Goal: Task Accomplishment & Management: Manage account settings

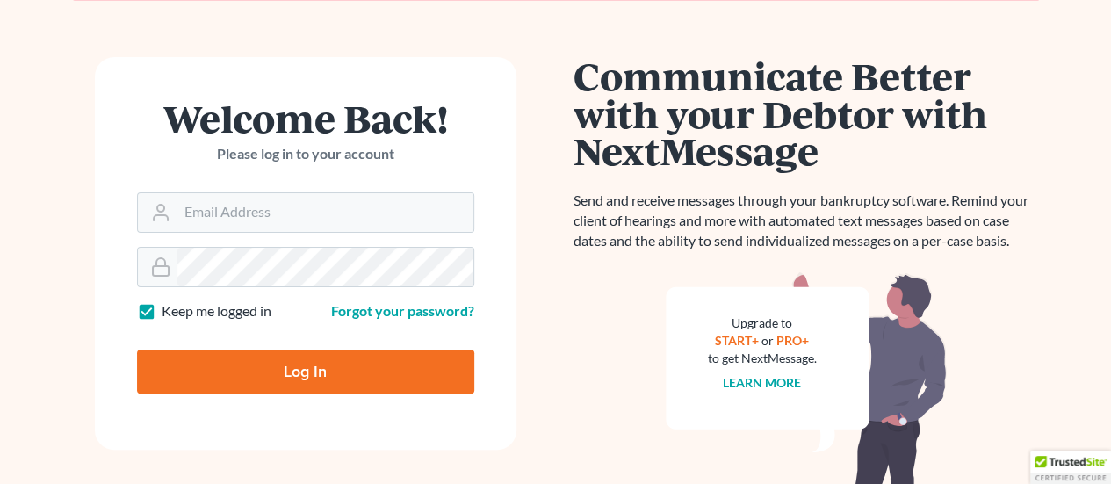
scroll to position [117, 0]
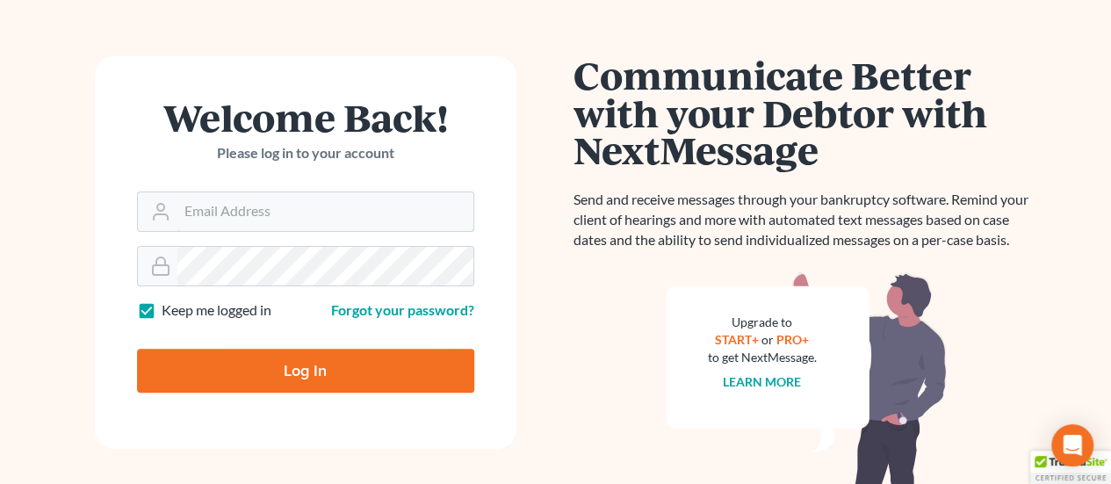
type input "[EMAIL_ADDRESS][DOMAIN_NAME]"
click at [304, 366] on input "Log In" at bounding box center [305, 371] width 337 height 44
type input "Thinking..."
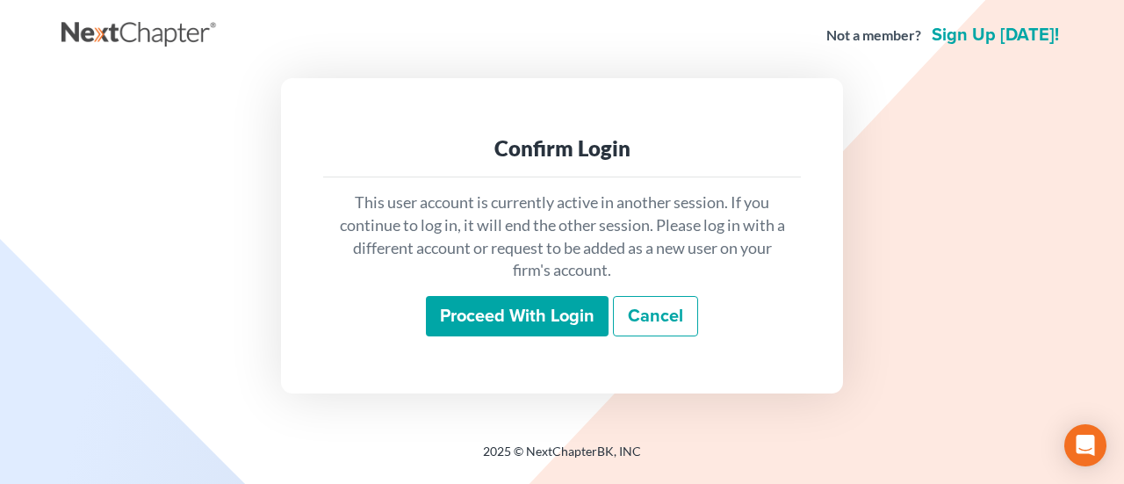
click at [579, 313] on input "Proceed with login" at bounding box center [517, 316] width 183 height 40
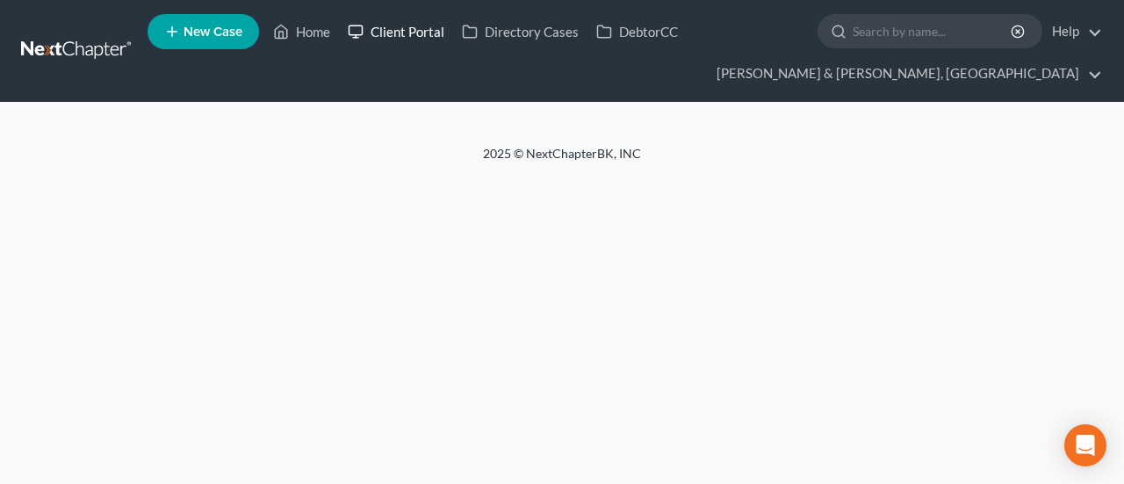
click at [418, 35] on link "Client Portal" at bounding box center [396, 32] width 114 height 32
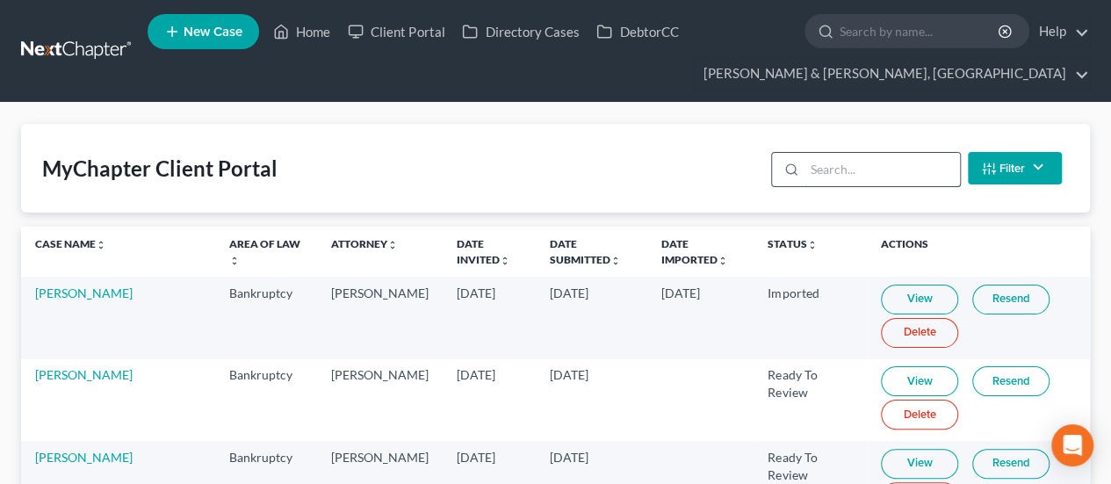
click at [834, 172] on input "search" at bounding box center [881, 169] width 155 height 33
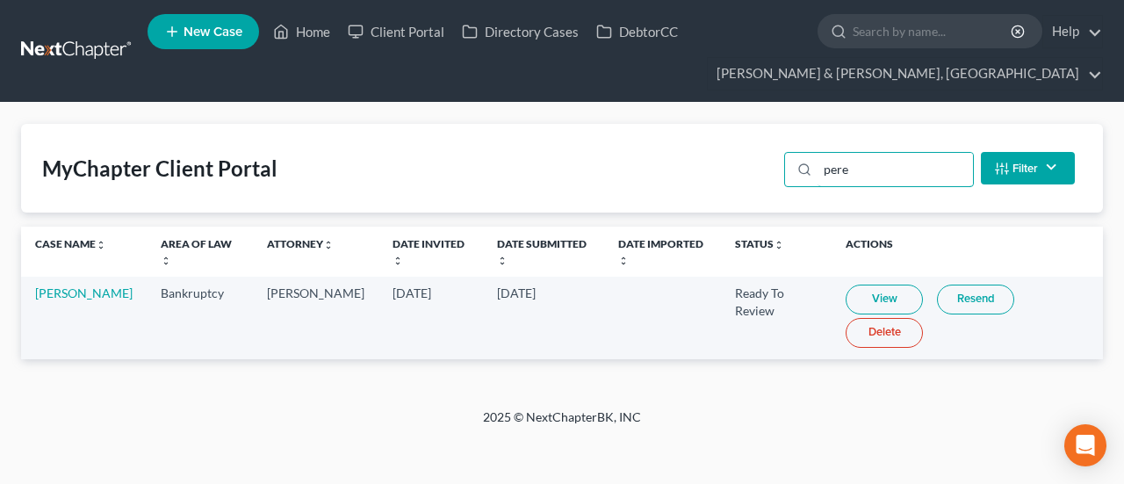
type input "pere"
click at [871, 294] on link "View" at bounding box center [884, 299] width 77 height 30
click at [45, 292] on link "[PERSON_NAME]" at bounding box center [83, 292] width 97 height 15
select select "6"
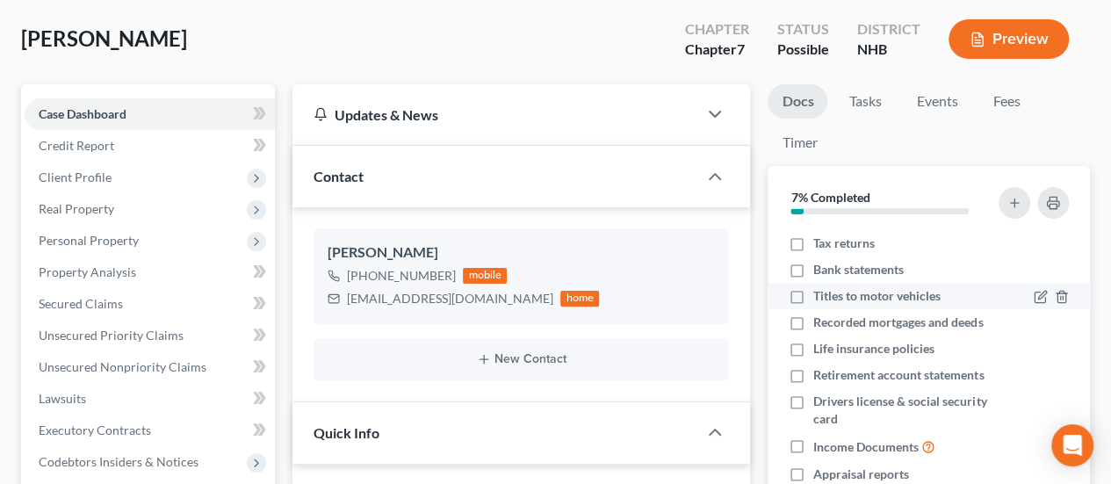
scroll to position [117, 0]
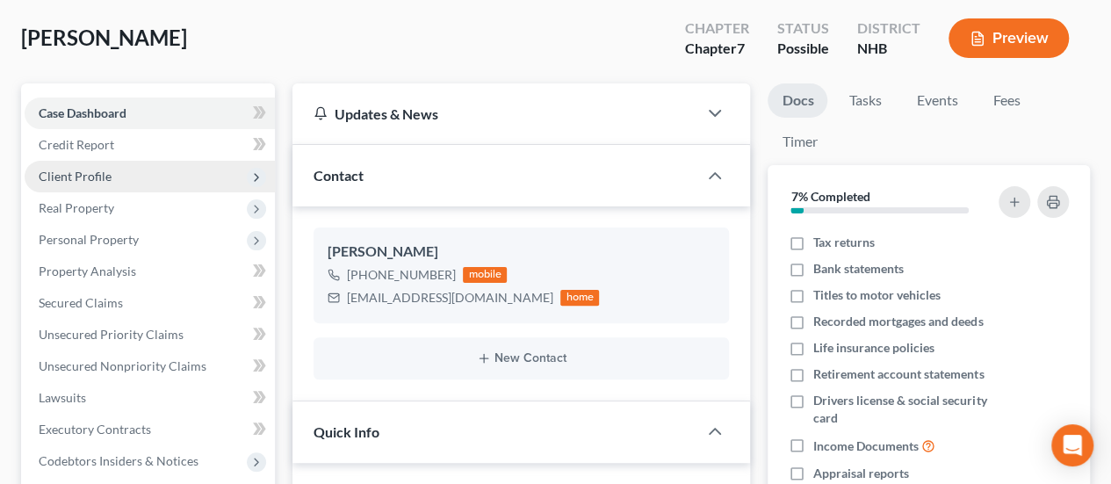
click at [120, 171] on span "Client Profile" at bounding box center [150, 177] width 250 height 32
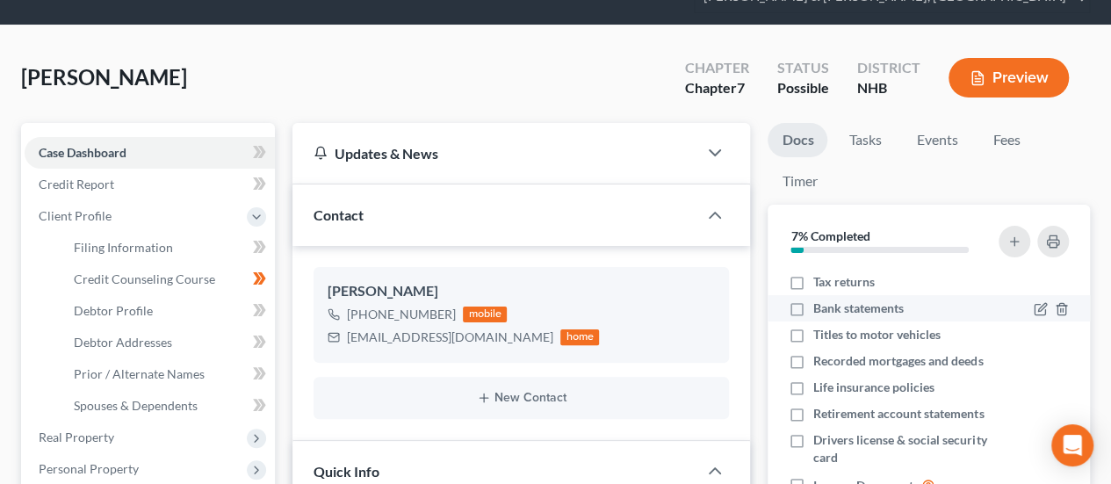
scroll to position [88, 0]
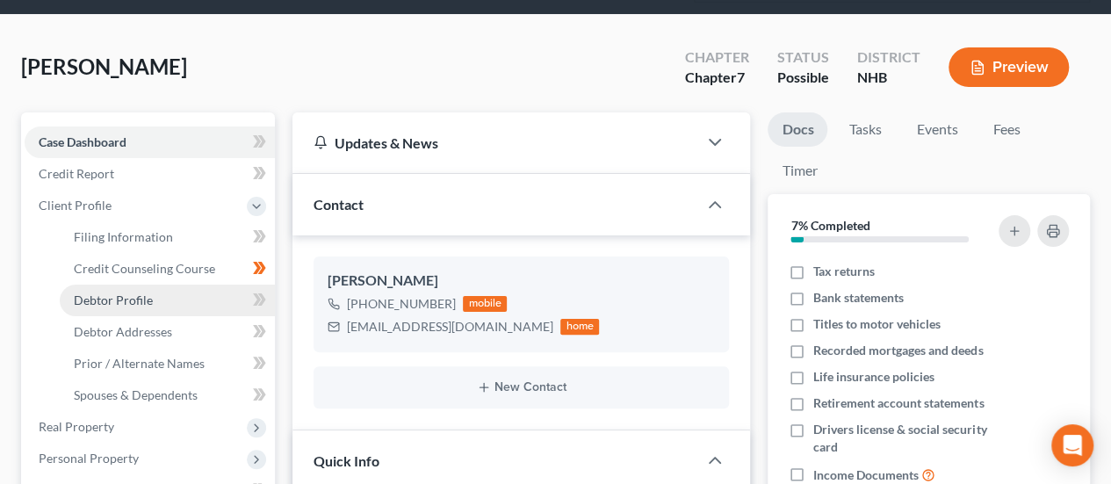
drag, startPoint x: 171, startPoint y: 299, endPoint x: 207, endPoint y: 299, distance: 36.0
click at [171, 299] on link "Debtor Profile" at bounding box center [167, 300] width 215 height 32
select select "0"
select select "2"
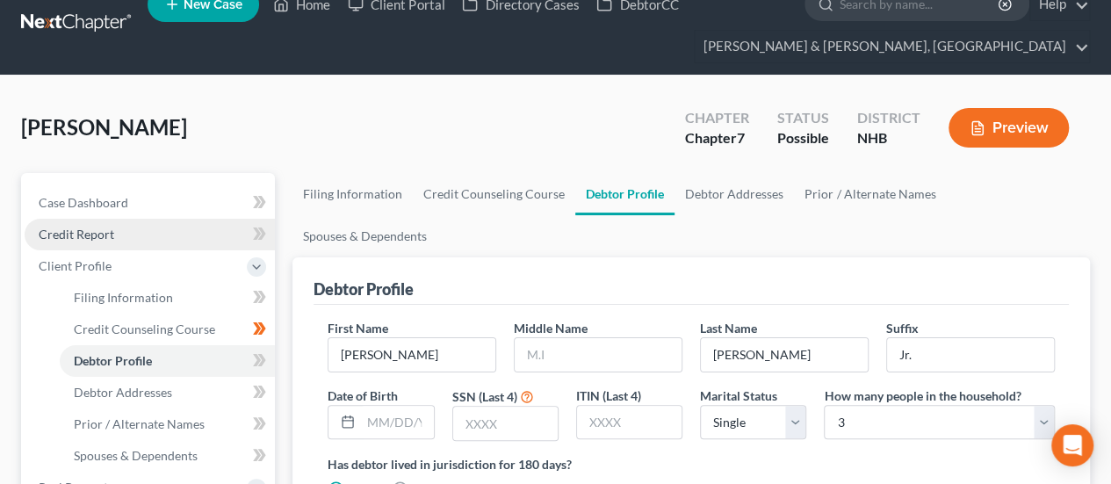
scroll to position [88, 0]
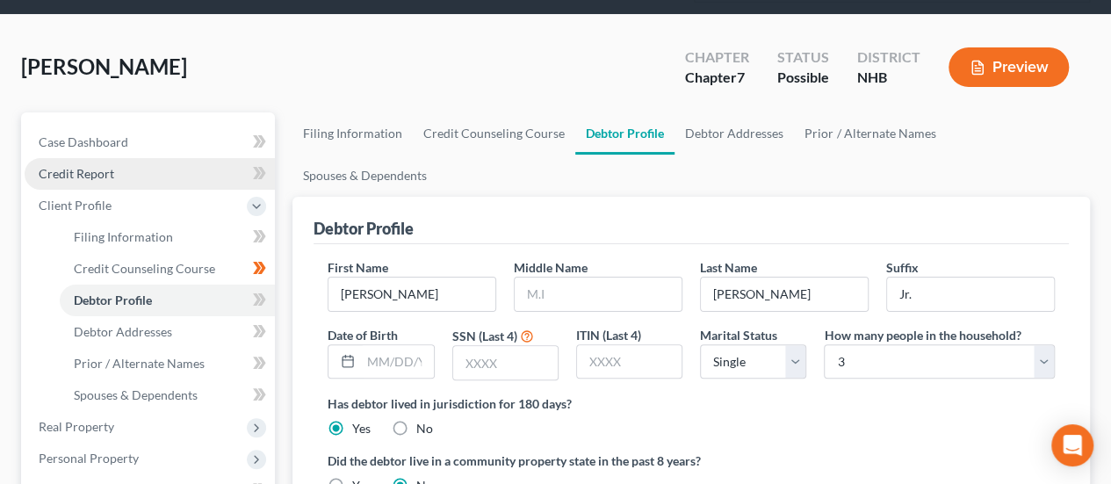
click at [133, 163] on link "Credit Report" at bounding box center [150, 174] width 250 height 32
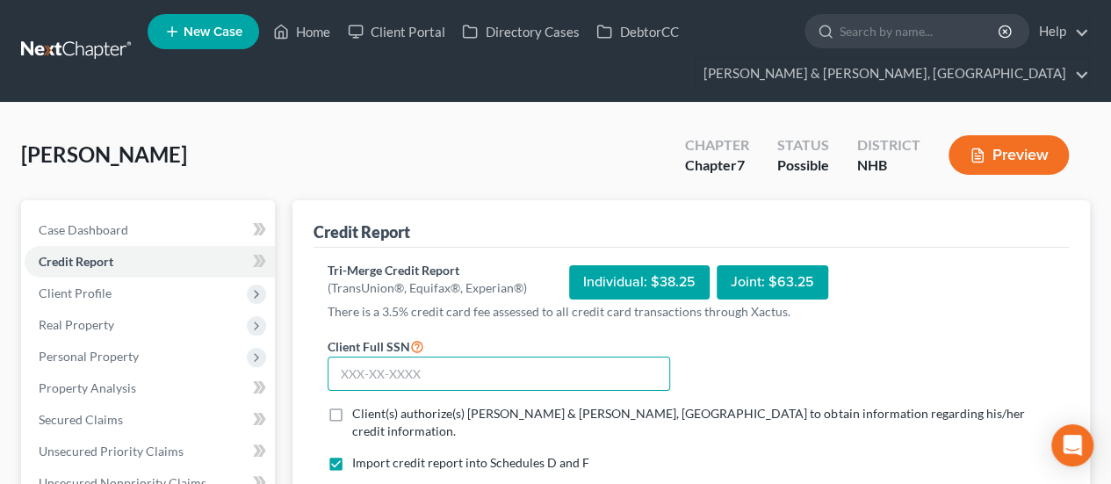
drag, startPoint x: 387, startPoint y: 373, endPoint x: 409, endPoint y: 378, distance: 22.6
click at [388, 372] on input "text" at bounding box center [498, 373] width 342 height 35
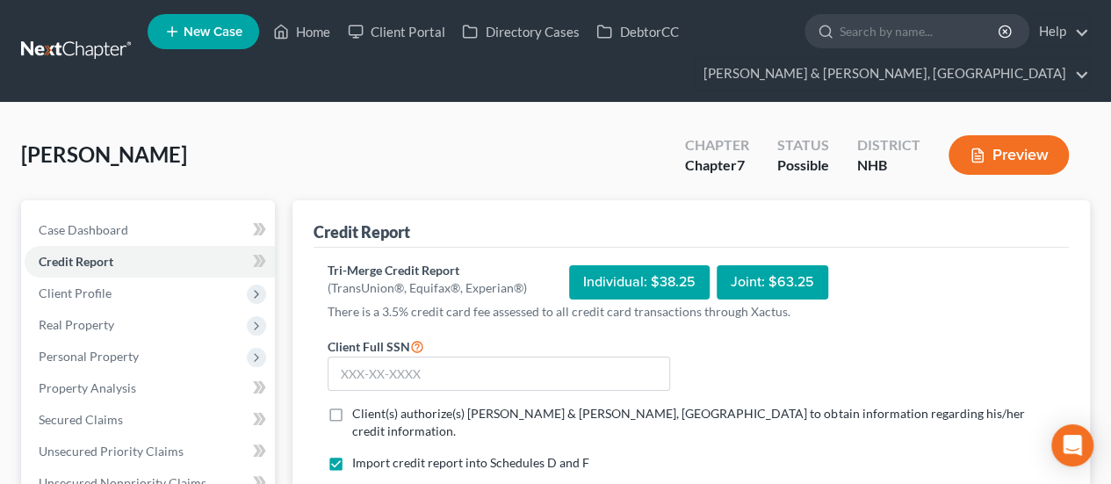
click at [352, 414] on label "Client(s) authorize(s) [PERSON_NAME] & [PERSON_NAME], [GEOGRAPHIC_DATA] to obta…" at bounding box center [691, 422] width 678 height 35
click at [359, 414] on input "Client(s) authorize(s) [PERSON_NAME] & [PERSON_NAME], [GEOGRAPHIC_DATA] to obta…" at bounding box center [364, 410] width 11 height 11
checkbox input "true"
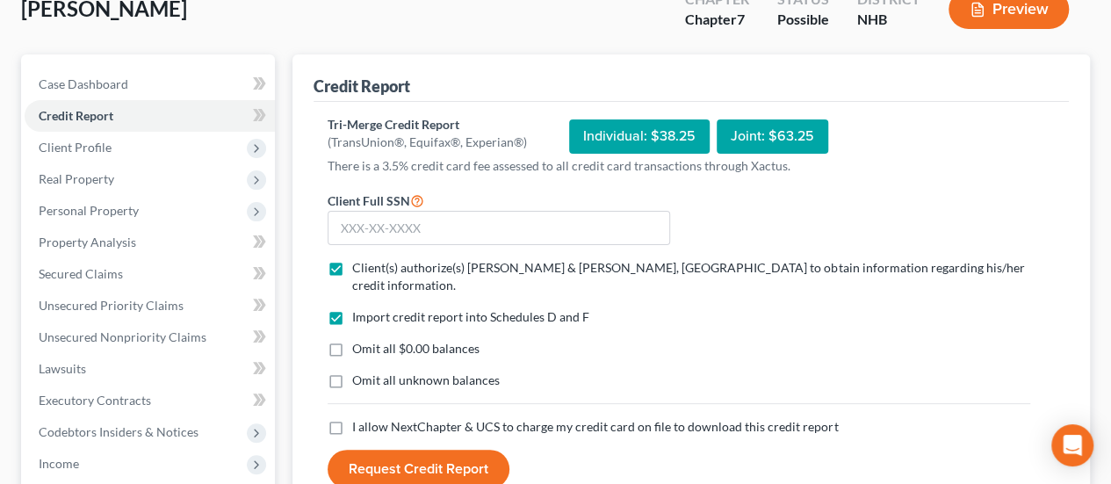
click at [352, 418] on label "I allow NextChapter & UCS to charge my credit card on file to download this cre…" at bounding box center [595, 427] width 486 height 18
click at [359, 418] on input "I allow NextChapter & UCS to charge my credit card on file to download this cre…" at bounding box center [364, 423] width 11 height 11
checkbox input "true"
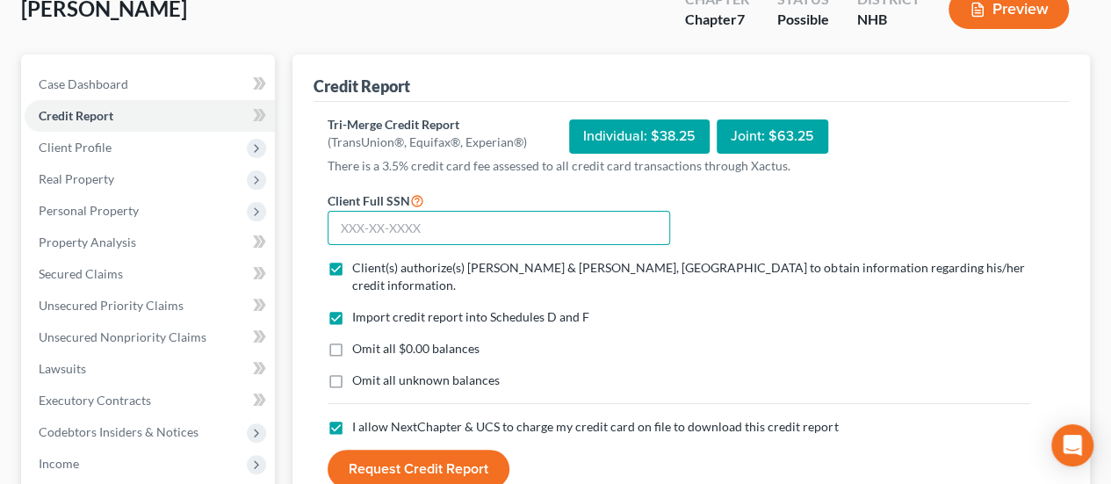
click at [448, 221] on input "text" at bounding box center [498, 228] width 342 height 35
type input "3"
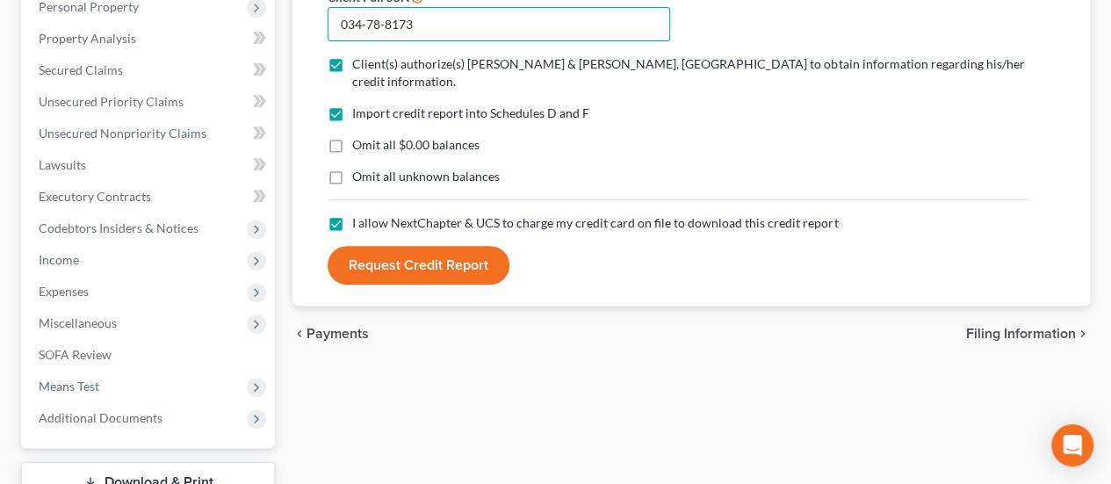
scroll to position [351, 0]
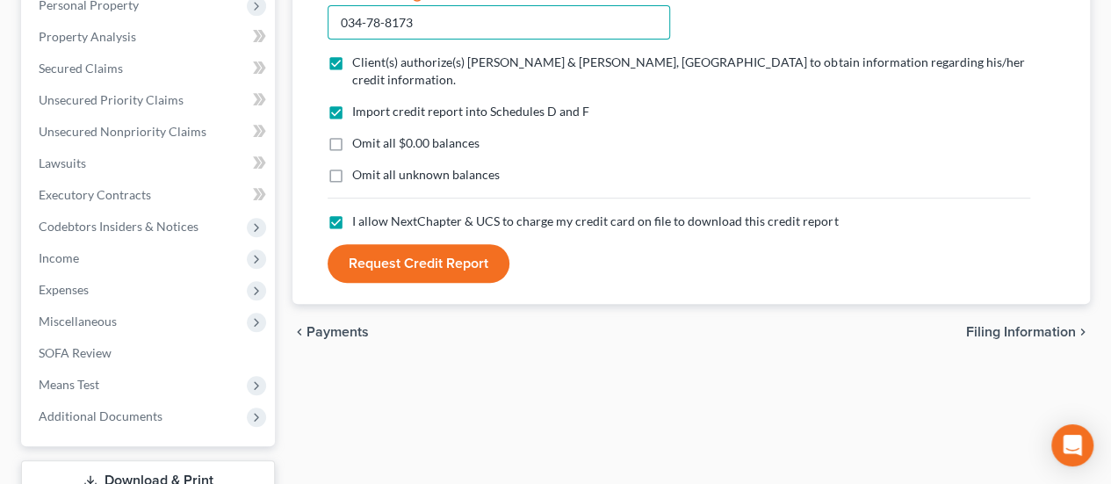
drag, startPoint x: 446, startPoint y: 21, endPoint x: 303, endPoint y: 27, distance: 143.2
click at [303, 27] on div "Credit Report Tri-Merge Credit Report (TransUnion®, Equifax®, Experian®) Indivi…" at bounding box center [690, 77] width 797 height 456
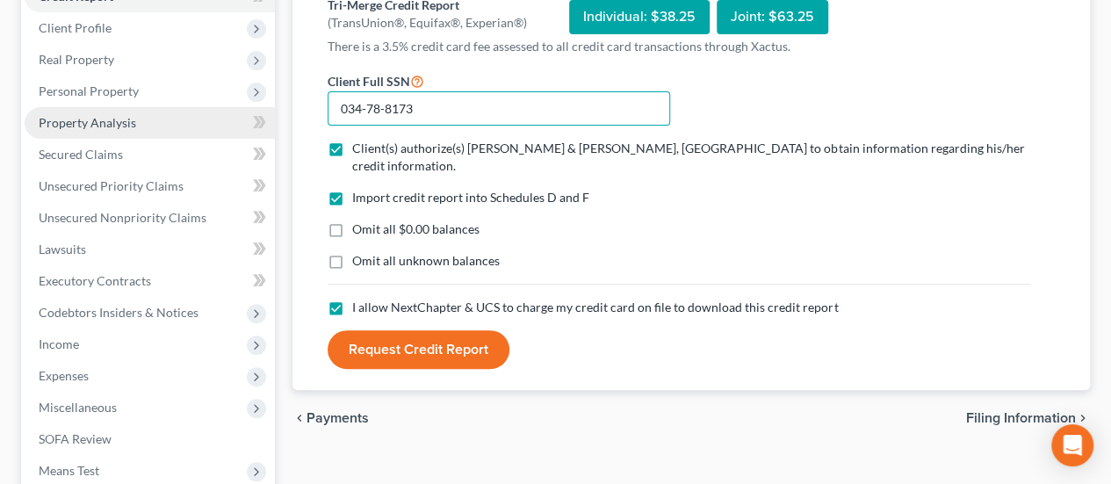
scroll to position [292, 0]
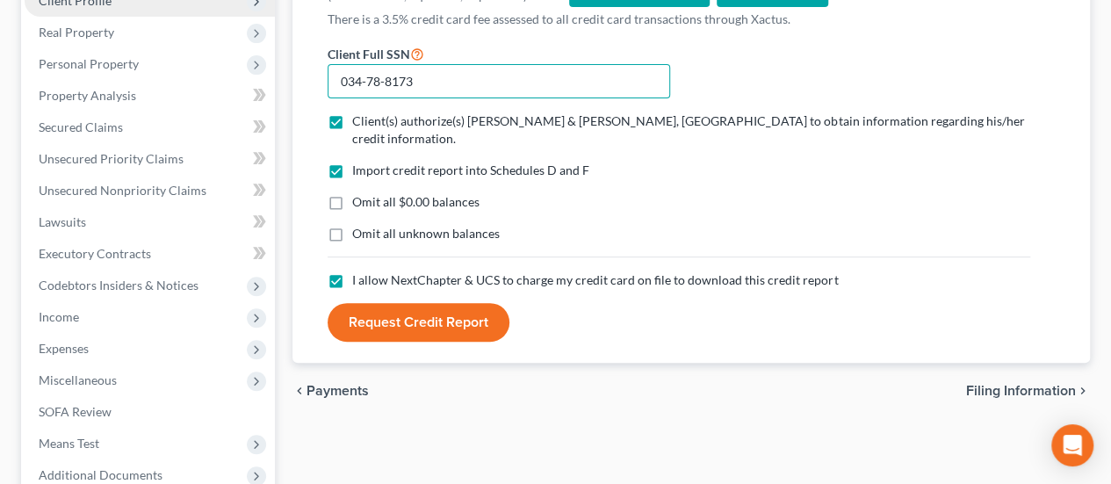
type input "034-78-8173"
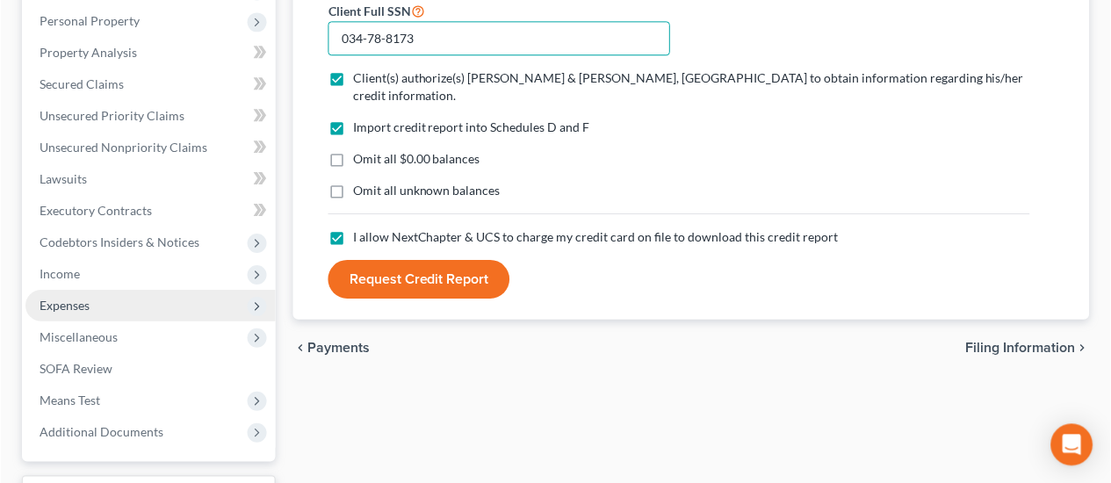
scroll to position [478, 0]
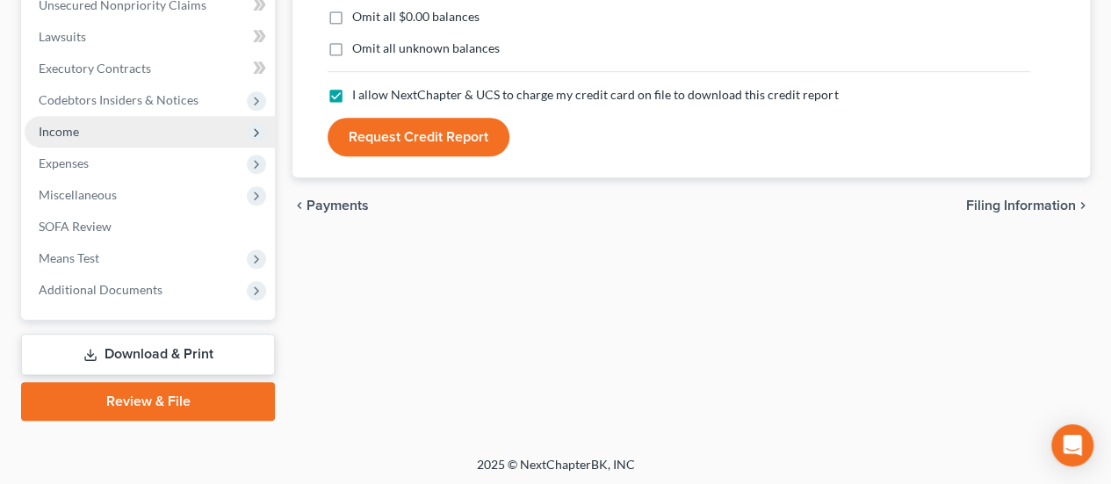
click at [257, 140] on icon at bounding box center [256, 132] width 19 height 19
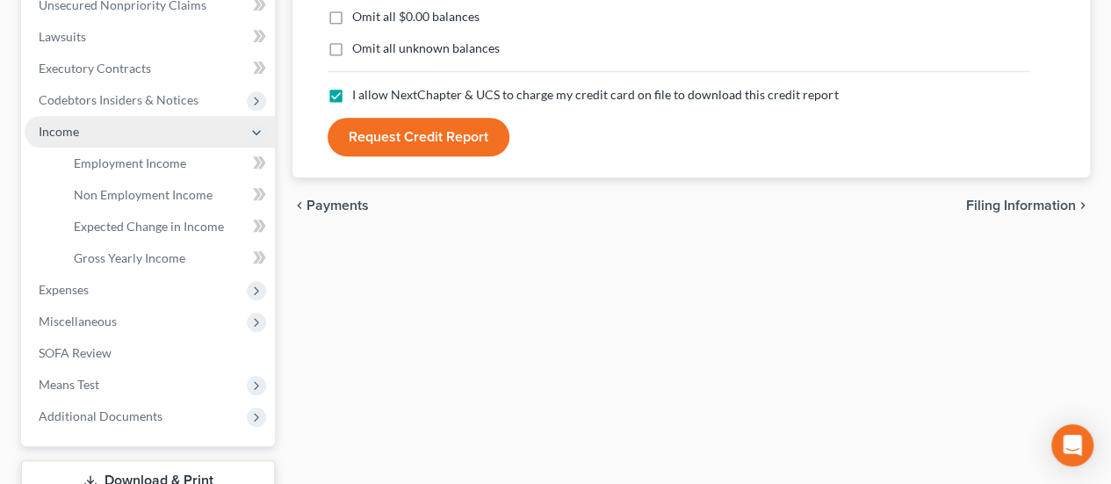
click at [257, 139] on icon at bounding box center [256, 132] width 19 height 19
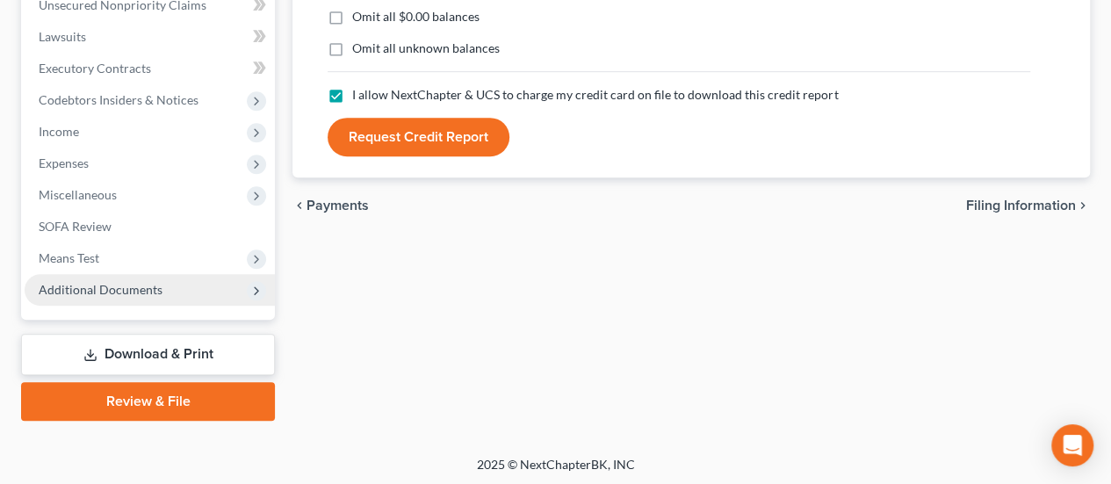
click at [191, 287] on span "Additional Documents" at bounding box center [150, 290] width 250 height 32
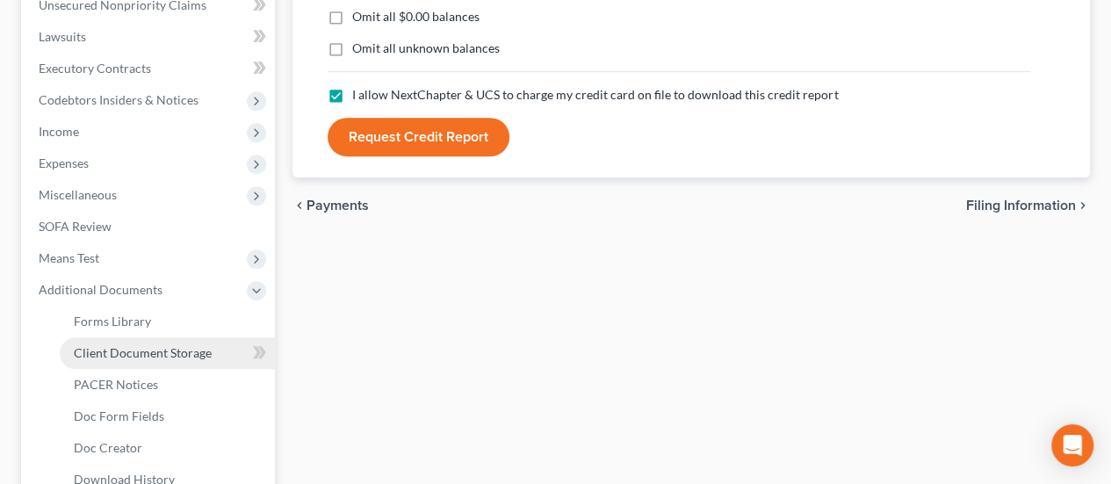
click at [224, 349] on link "Client Document Storage" at bounding box center [167, 353] width 215 height 32
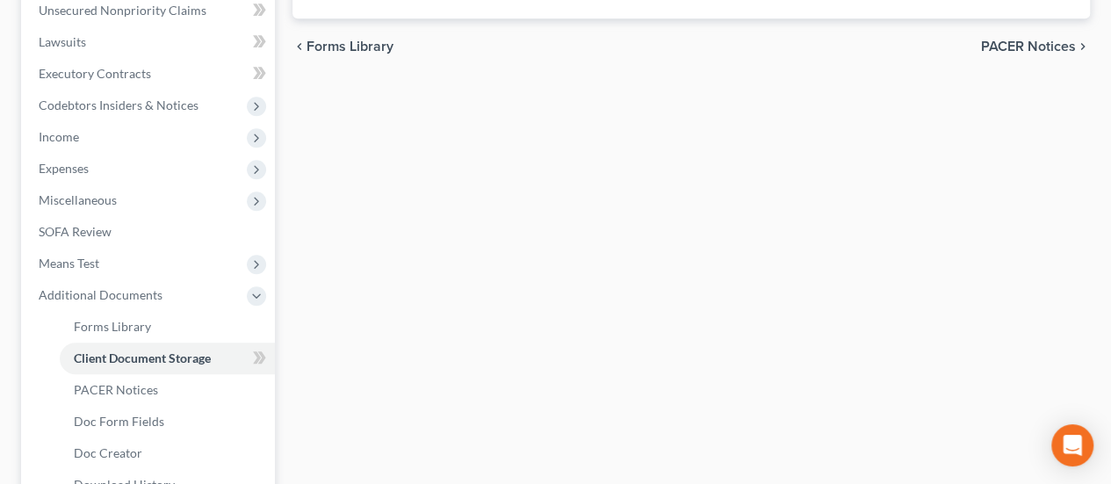
select select "0"
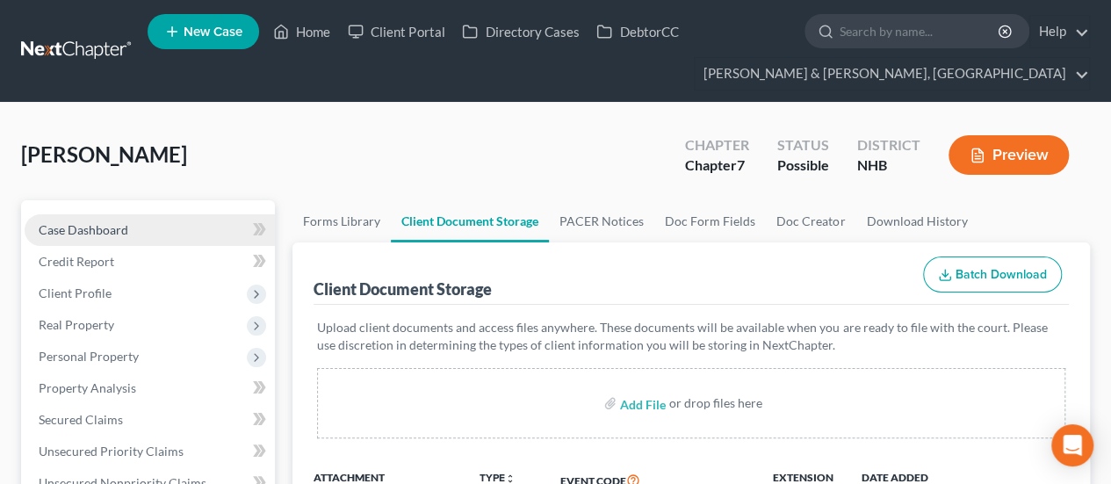
click at [107, 229] on span "Case Dashboard" at bounding box center [84, 229] width 90 height 15
select select "14"
select select "6"
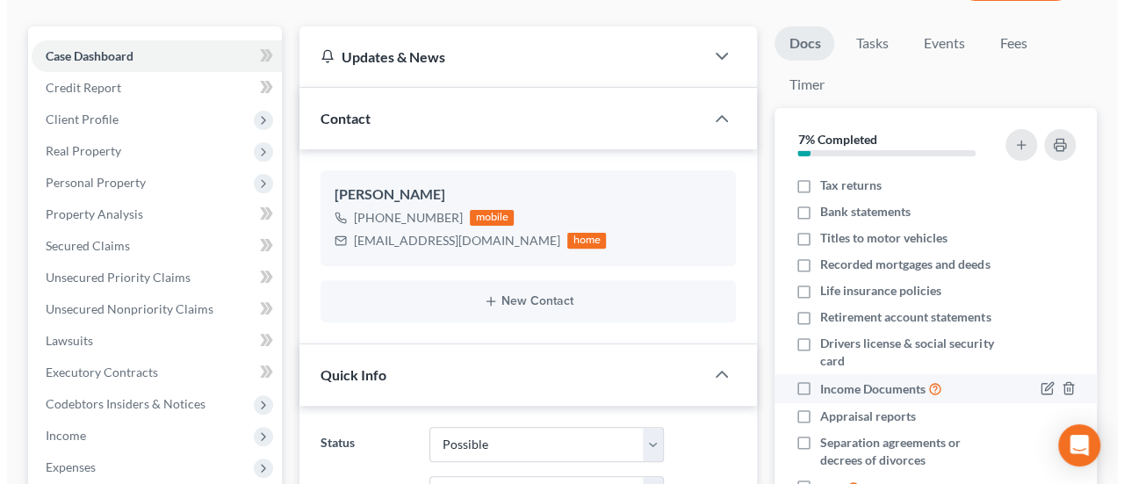
scroll to position [176, 0]
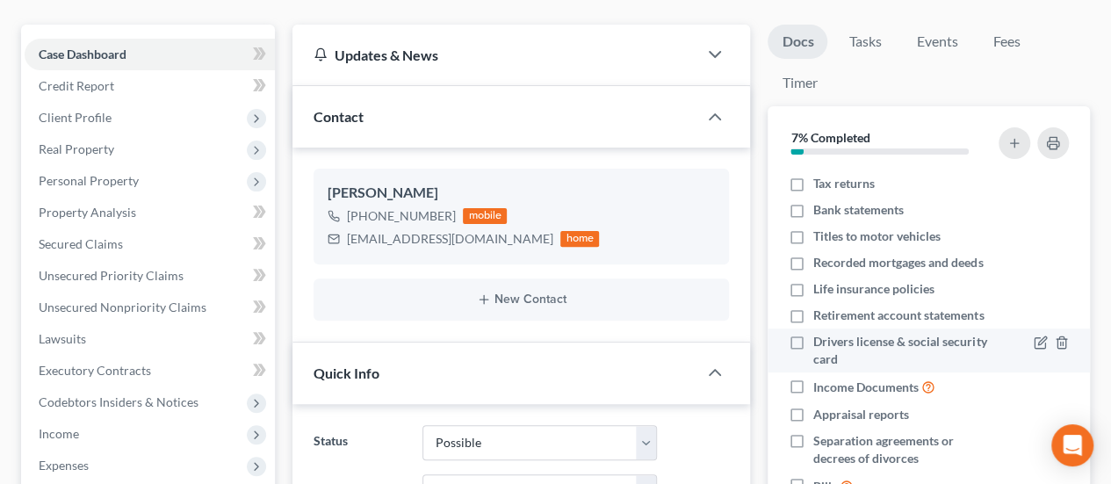
click at [813, 339] on label "Drivers license & social security card" at bounding box center [903, 350] width 181 height 35
click at [820, 339] on input "Drivers license & social security card" at bounding box center [825, 338] width 11 height 11
checkbox input "true"
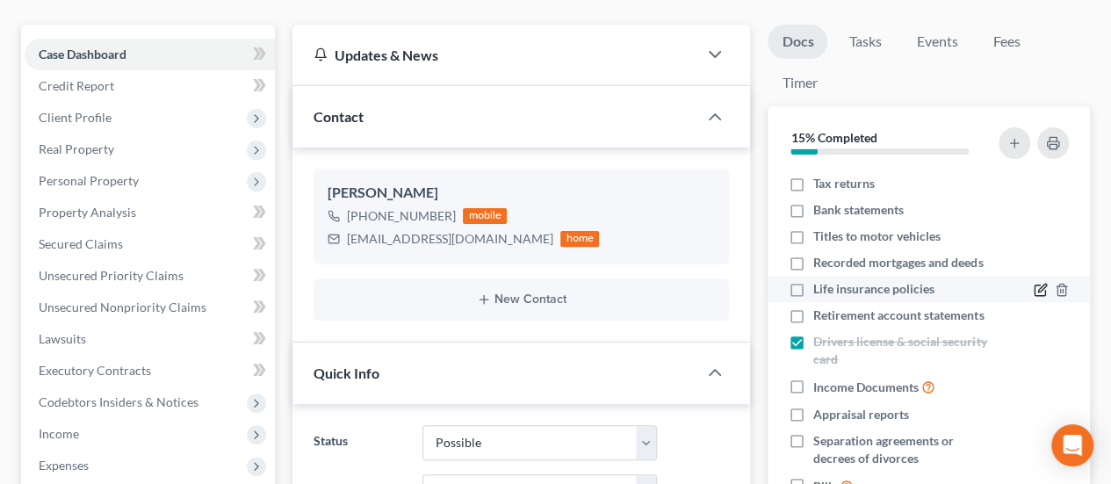
click at [1033, 283] on icon "button" at bounding box center [1040, 290] width 14 height 14
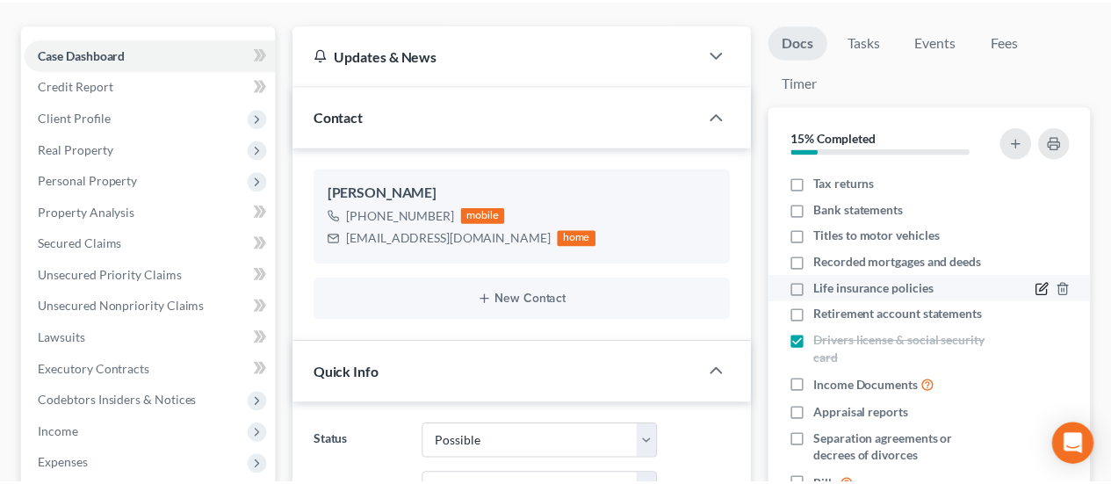
scroll to position [51, 0]
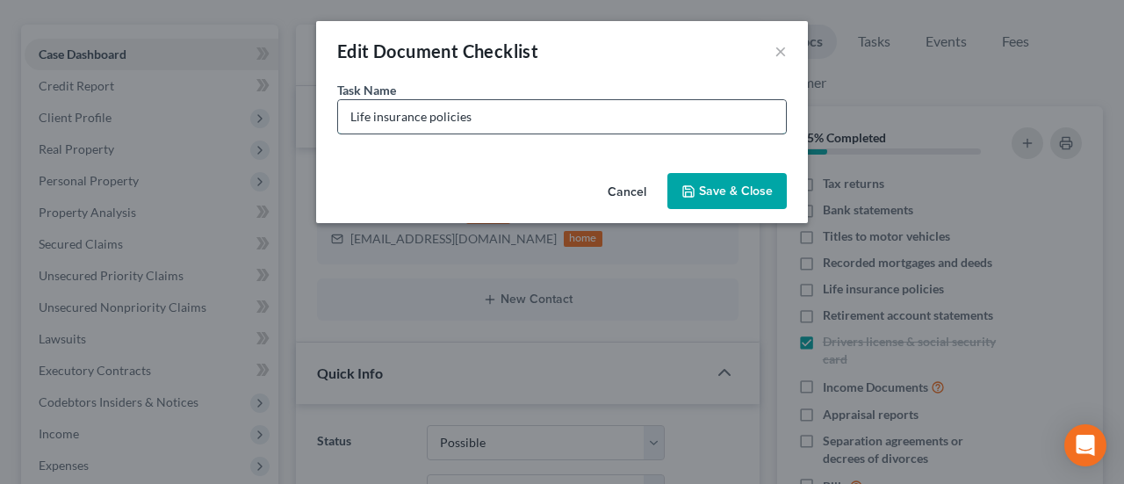
click at [498, 117] on input "Life insurance policies" at bounding box center [562, 116] width 448 height 33
type input "Life insurance policies / NONE"
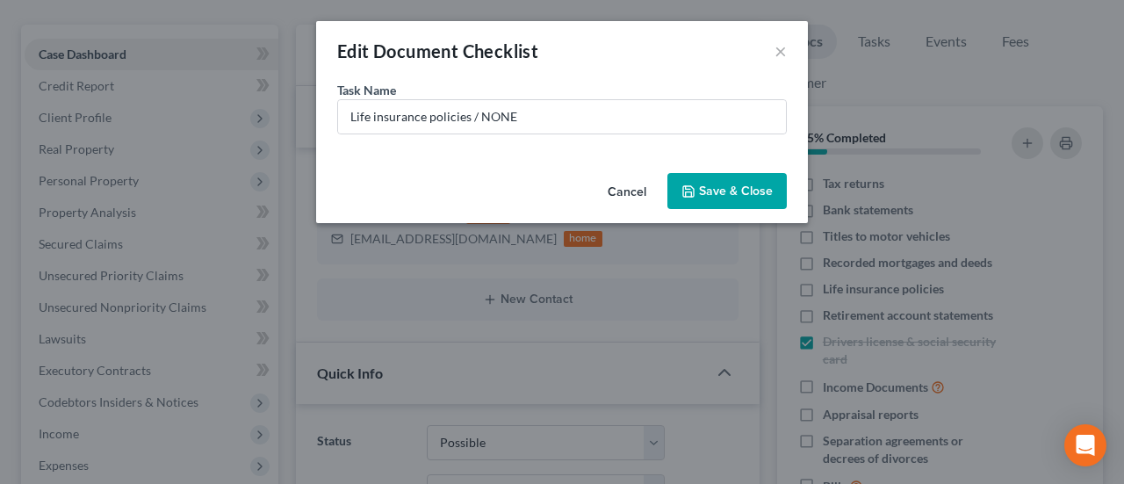
click at [710, 183] on button "Save & Close" at bounding box center [726, 191] width 119 height 37
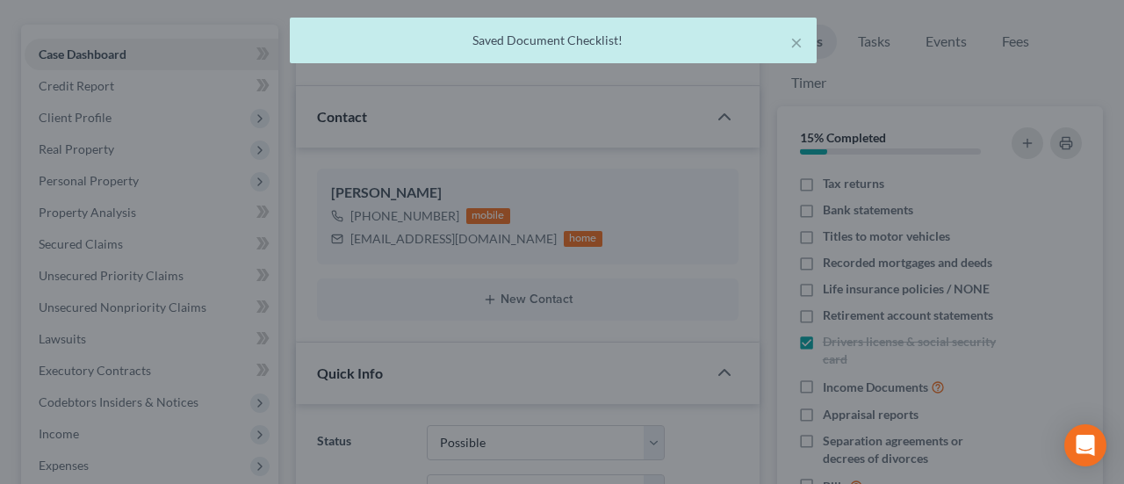
scroll to position [2263, 0]
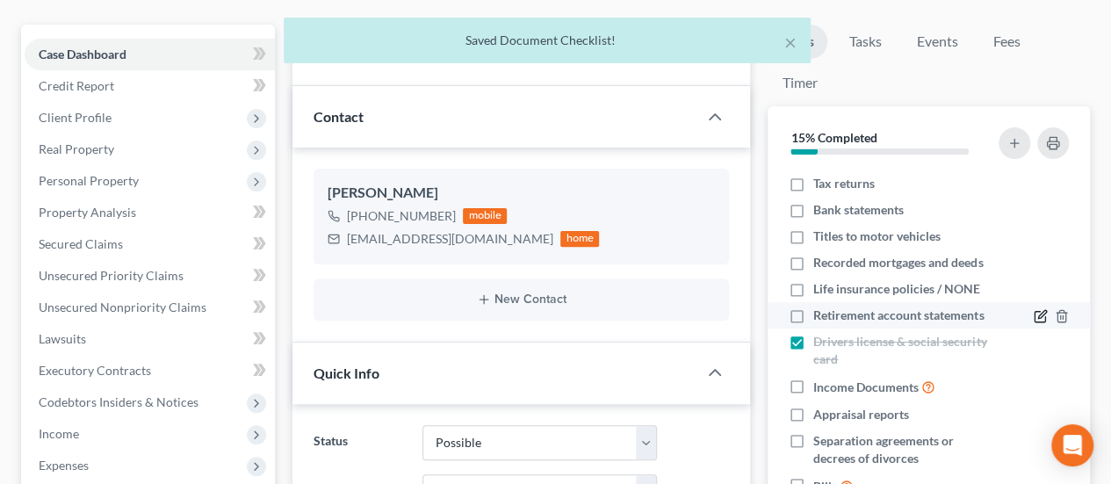
click at [1033, 323] on icon "button" at bounding box center [1040, 316] width 14 height 14
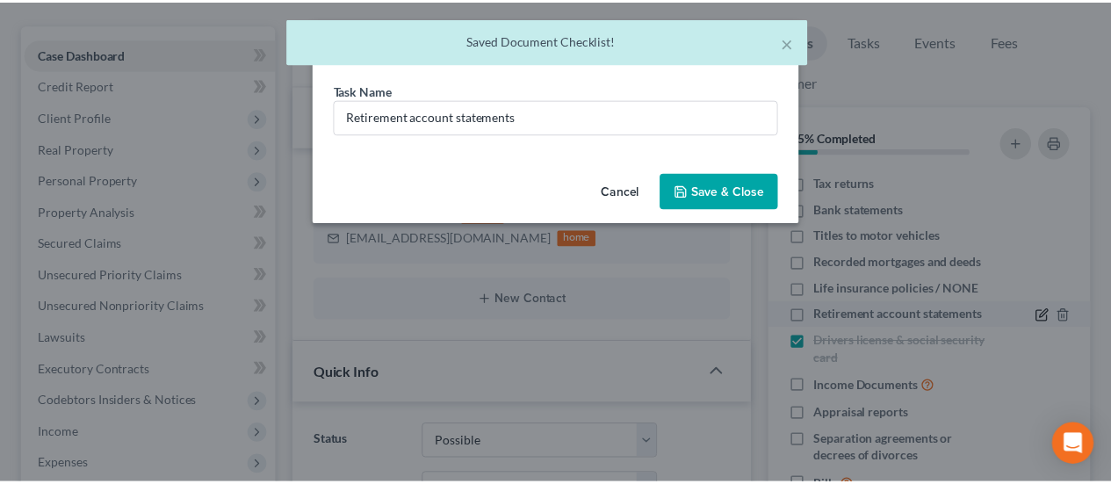
scroll to position [2246, 0]
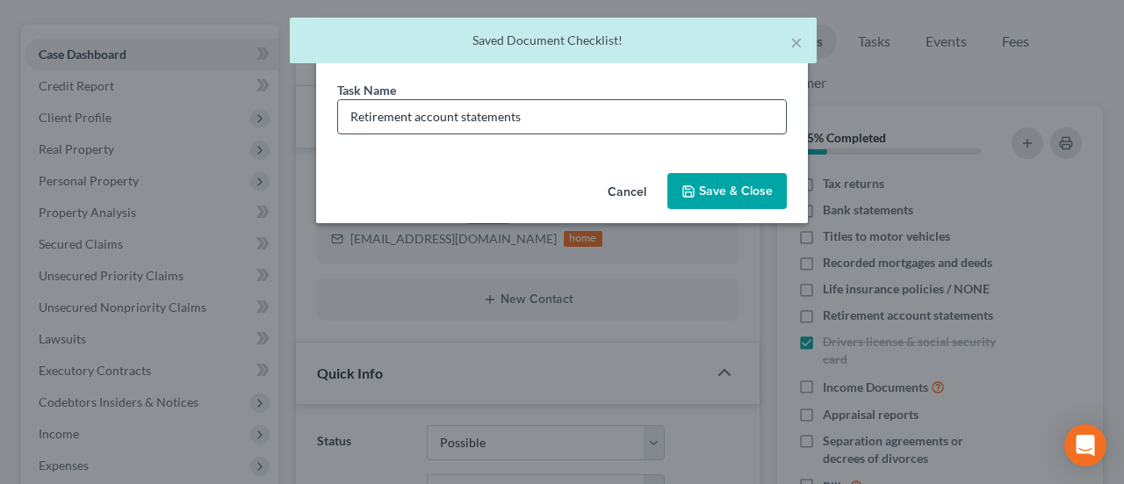
click at [601, 106] on input "Retirement account statements" at bounding box center [562, 116] width 448 height 33
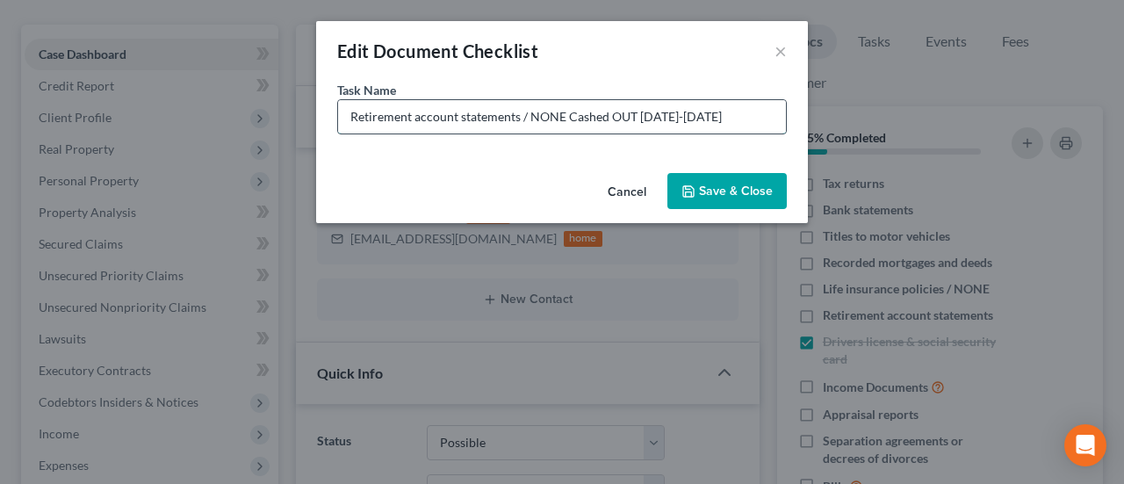
drag, startPoint x: 745, startPoint y: 117, endPoint x: 569, endPoint y: 115, distance: 176.5
click at [569, 115] on input "Retirement account statements / NONE Cashed OUT [DATE]-[DATE]" at bounding box center [562, 116] width 448 height 33
type input "Retirement account statements / NONE"
click at [703, 183] on button "Save & Close" at bounding box center [726, 191] width 119 height 37
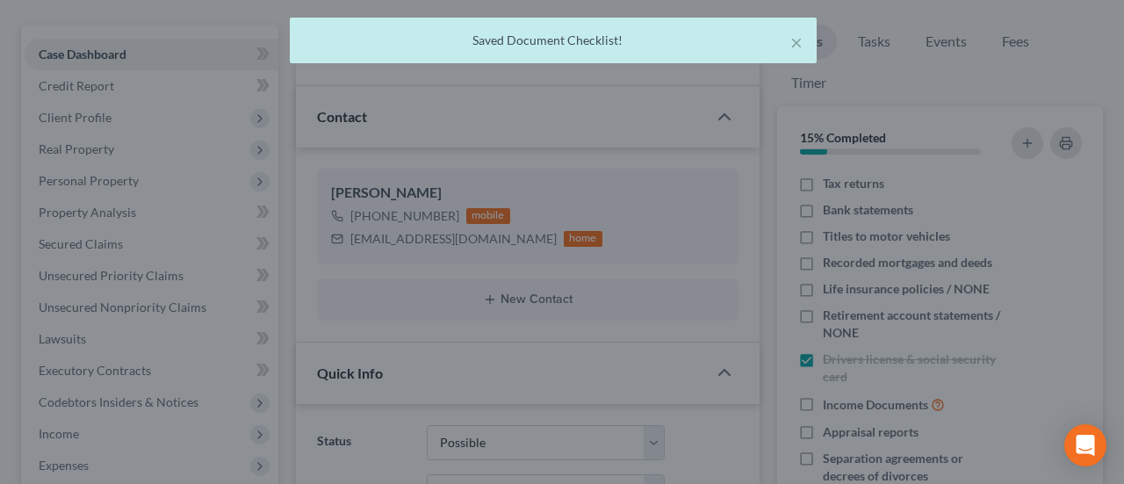
scroll to position [2263, 0]
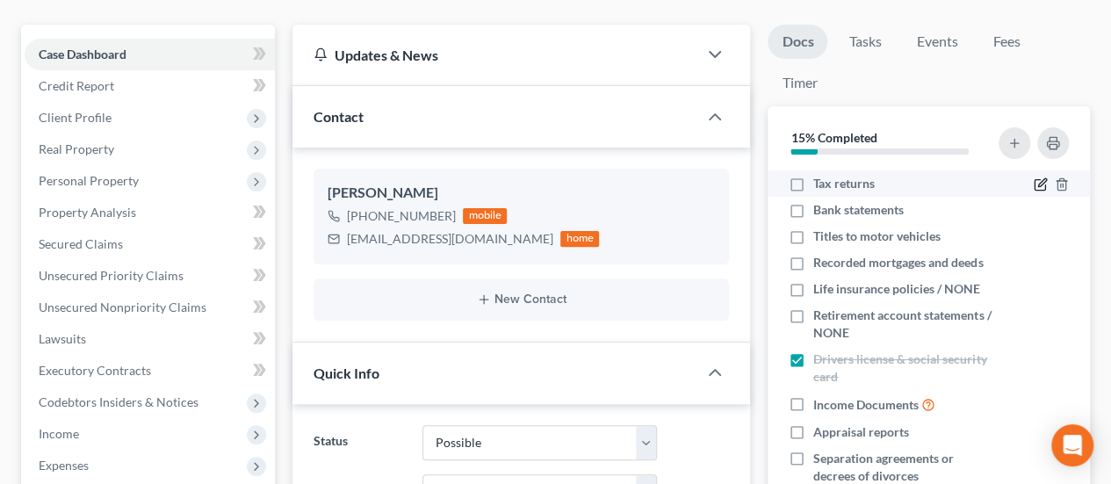
click at [1038, 185] on icon "button" at bounding box center [1042, 183] width 8 height 8
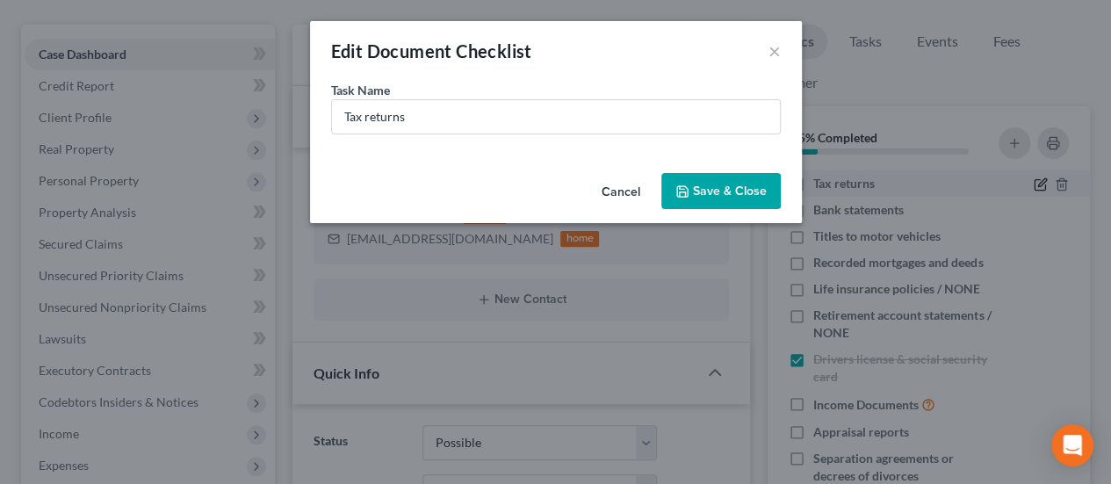
scroll to position [2246, 0]
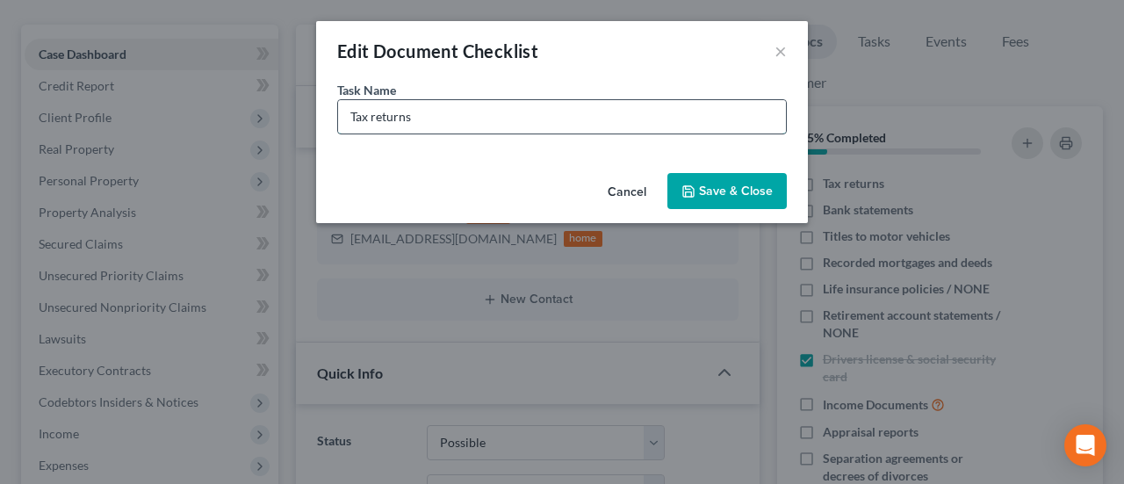
click at [539, 122] on input "Tax returns" at bounding box center [562, 116] width 448 height 33
type input "Tax returns 2023 & 2024 needed / FULL not transcript"
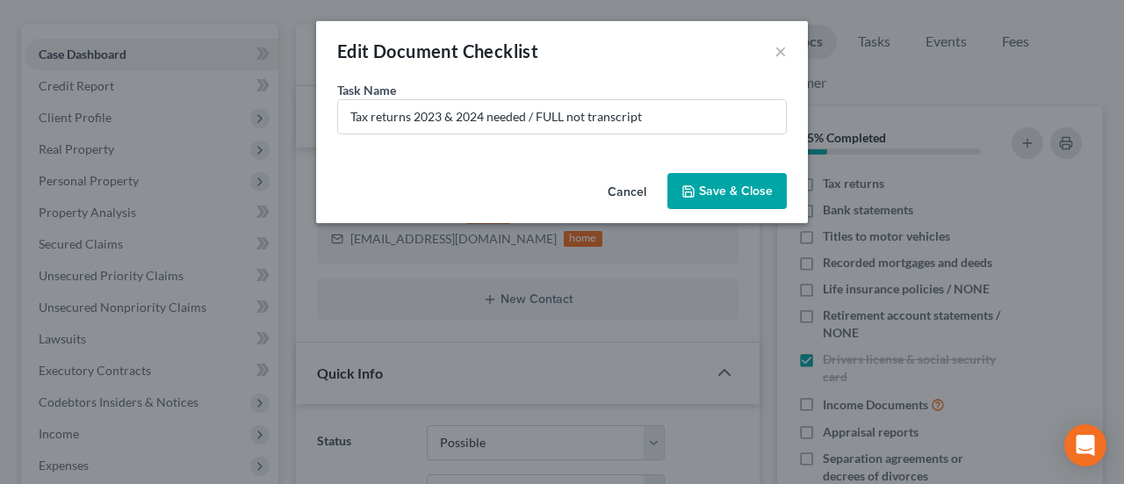
click at [734, 187] on button "Save & Close" at bounding box center [726, 191] width 119 height 37
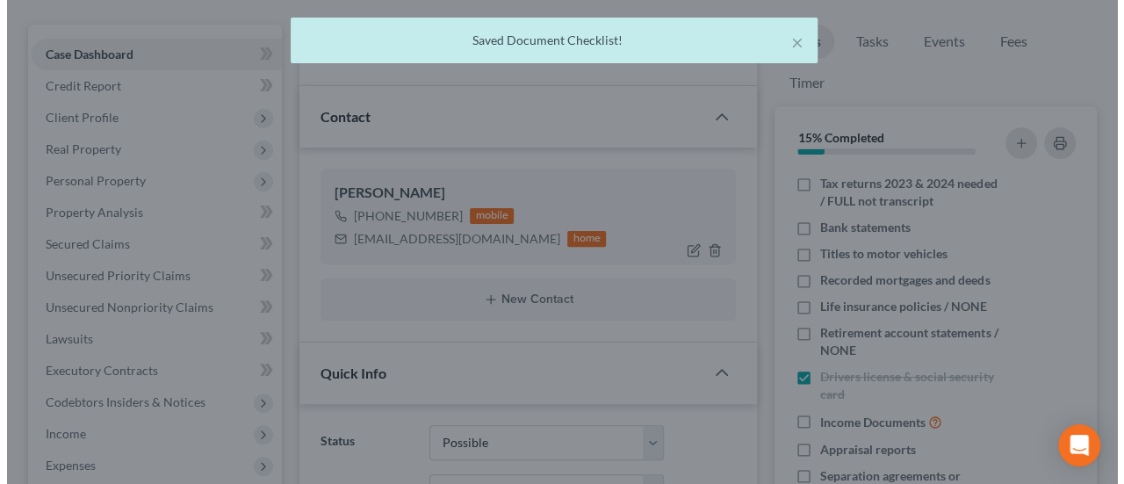
scroll to position [2263, 0]
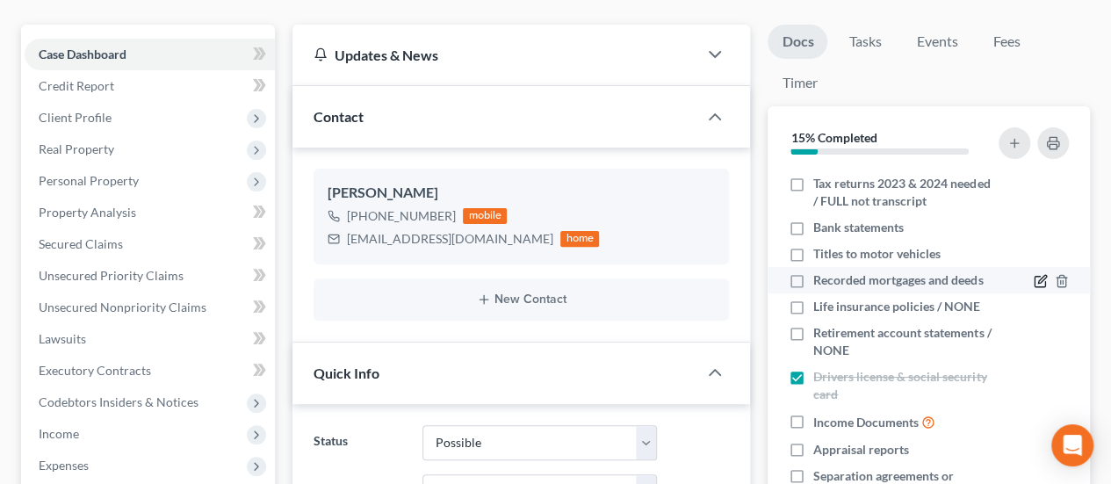
click at [1033, 275] on icon "button" at bounding box center [1040, 281] width 14 height 14
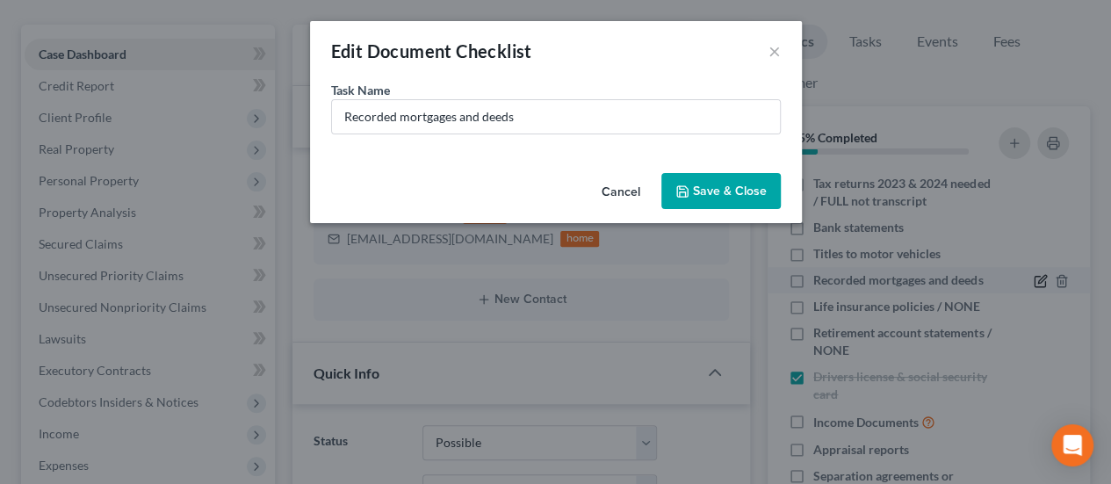
scroll to position [2246, 0]
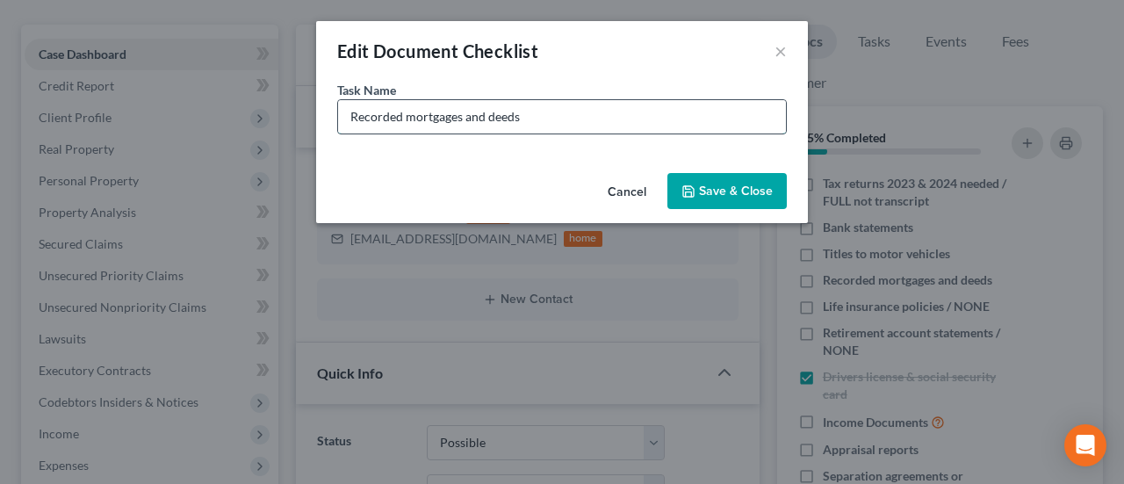
drag, startPoint x: 559, startPoint y: 115, endPoint x: 351, endPoint y: 104, distance: 208.3
click at [351, 104] on input "Recorded mortgages and deeds" at bounding box center [562, 116] width 448 height 33
type input "M"
type input "Latest Mortgage Statement"
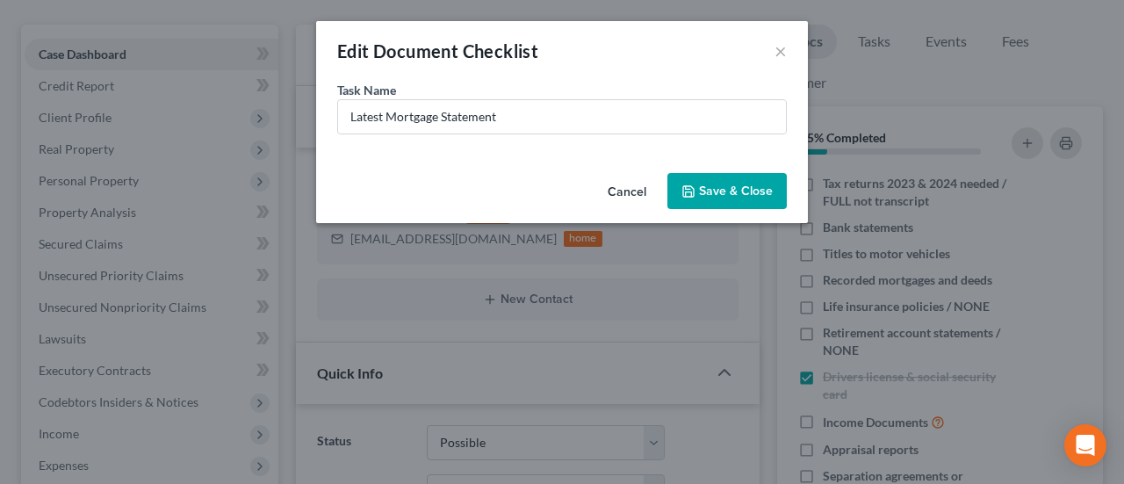
click at [748, 185] on button "Save & Close" at bounding box center [726, 191] width 119 height 37
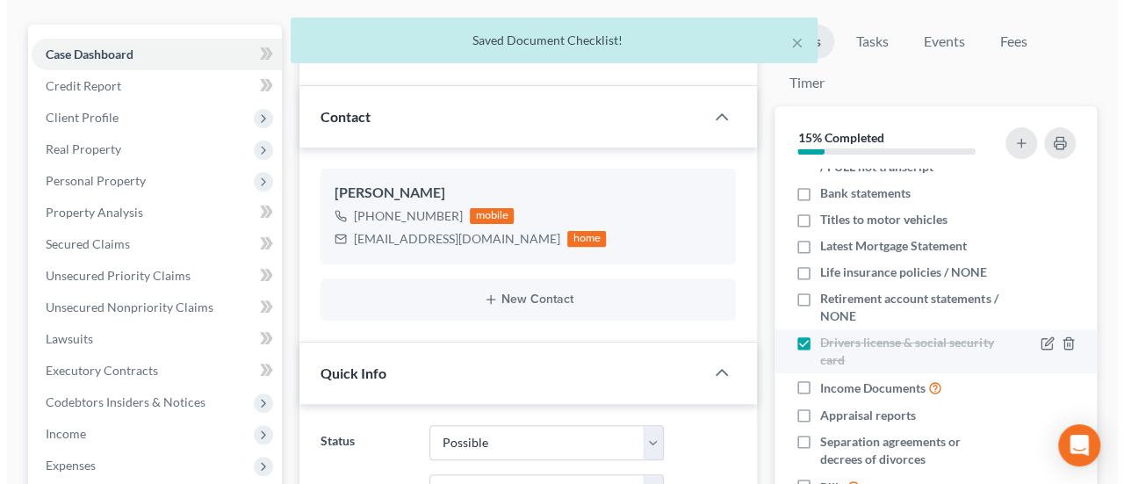
scroll to position [86, 0]
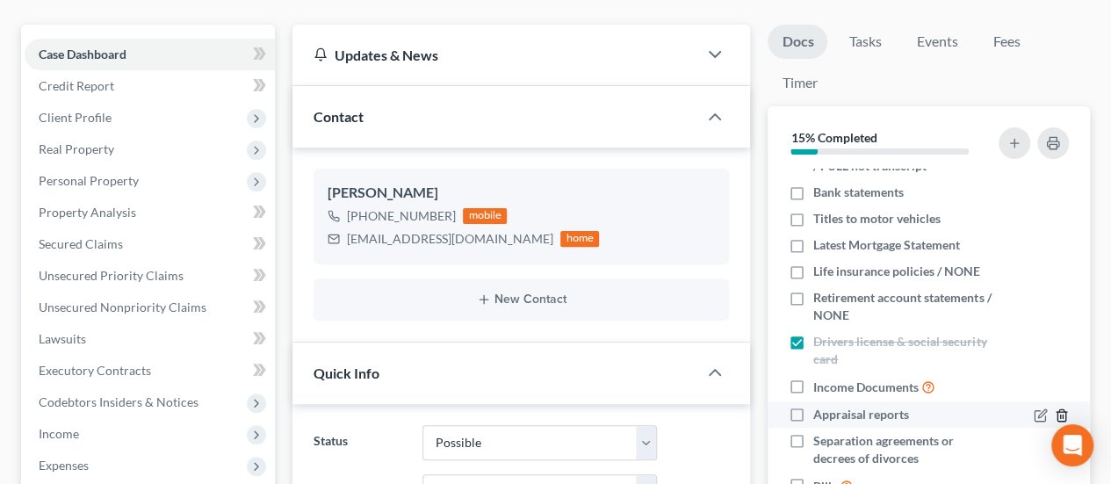
click at [1056, 412] on polyline "button" at bounding box center [1061, 412] width 11 height 0
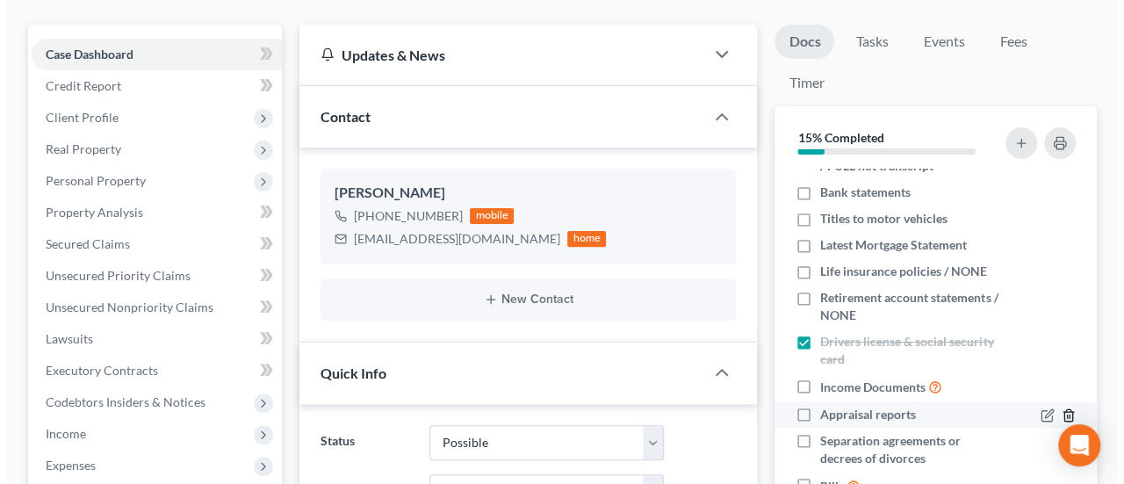
scroll to position [2246, 0]
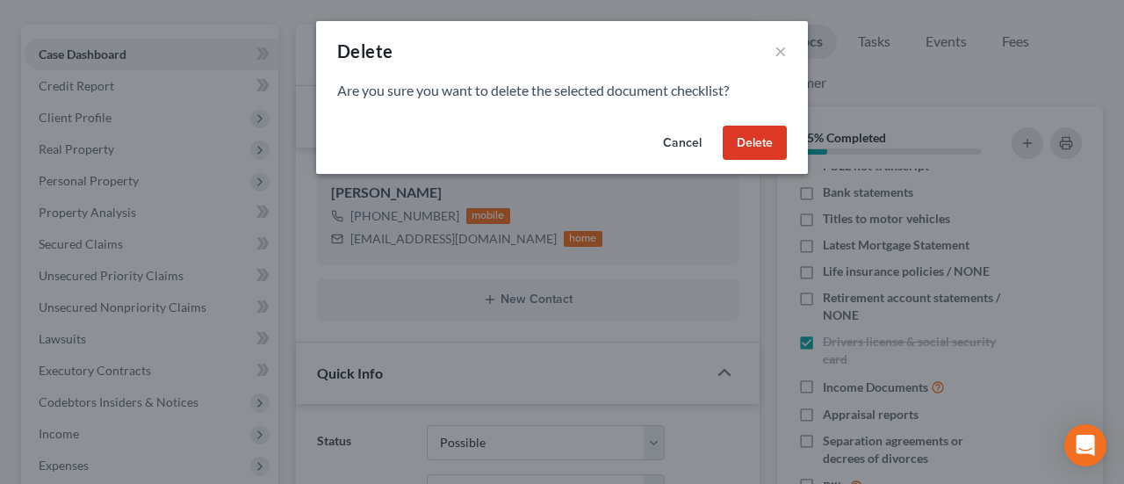
click at [748, 128] on button "Delete" at bounding box center [755, 143] width 64 height 35
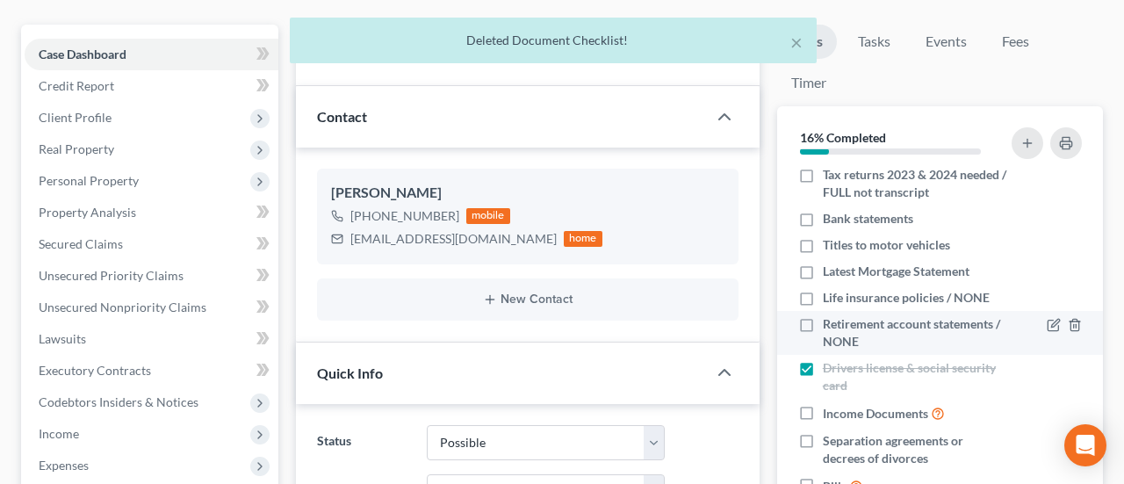
scroll to position [2263, 0]
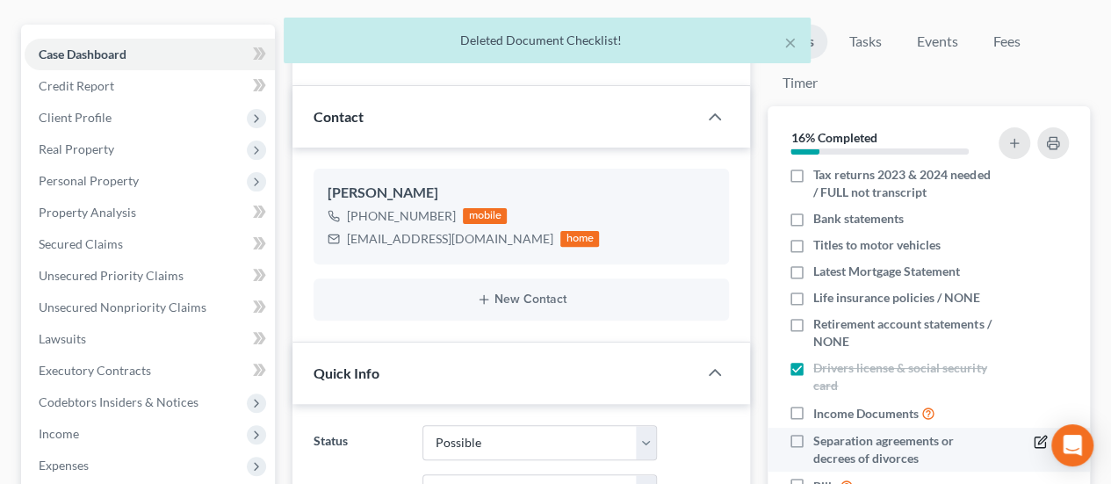
click at [1033, 440] on icon "button" at bounding box center [1040, 442] width 14 height 14
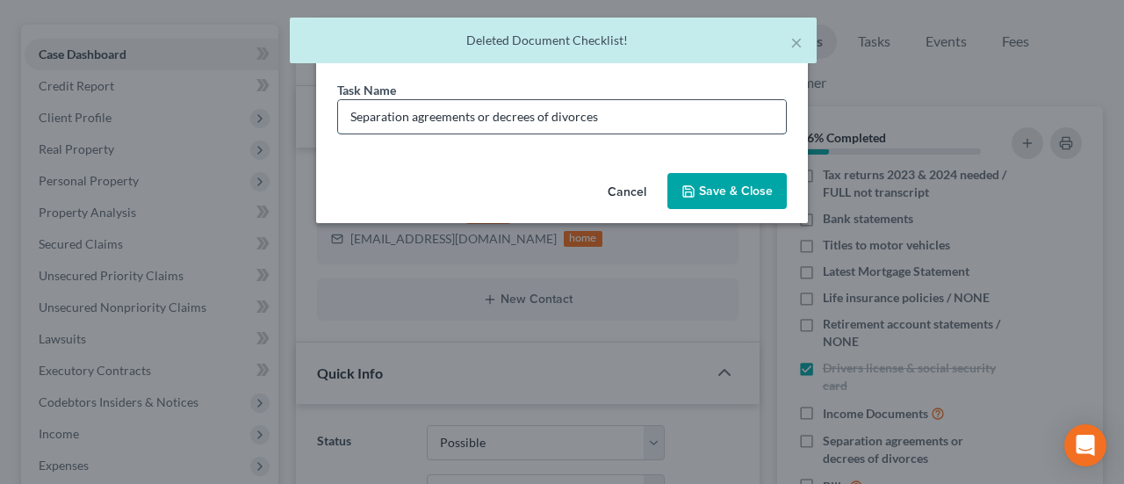
click at [616, 111] on input "Separation agreements or decrees of divorces" at bounding box center [562, 116] width 448 height 33
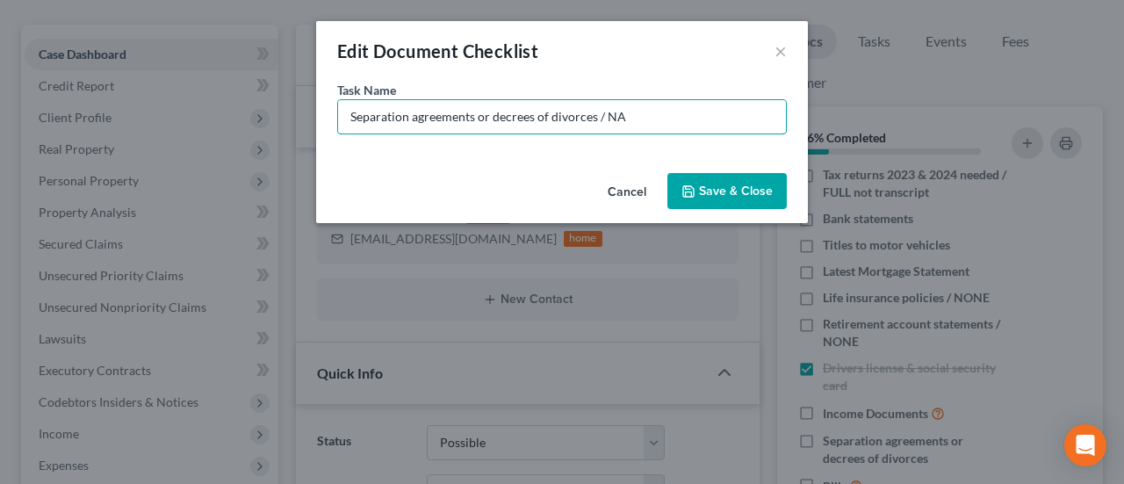
type input "Separation agreements or decrees of divorces / NA"
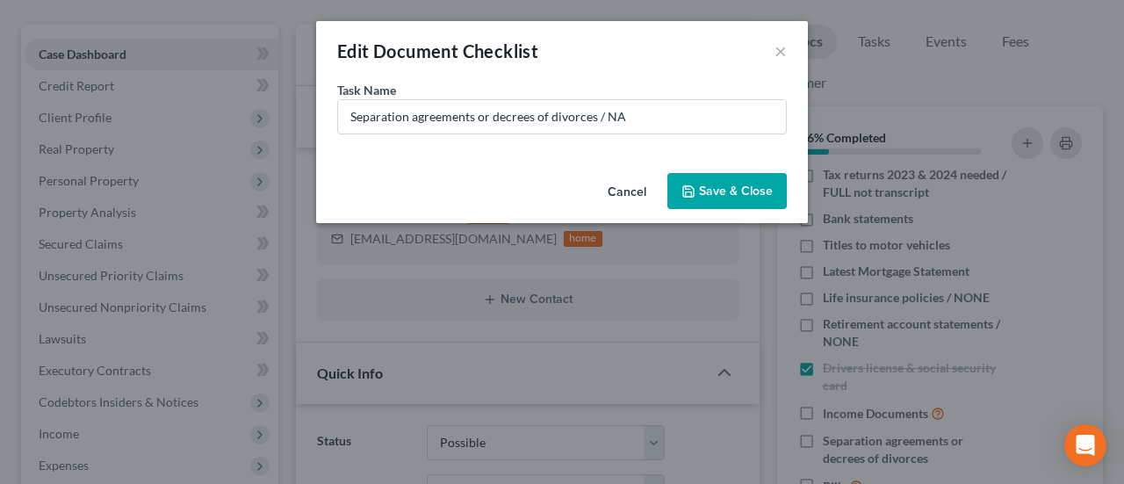
click at [730, 189] on button "Save & Close" at bounding box center [726, 191] width 119 height 37
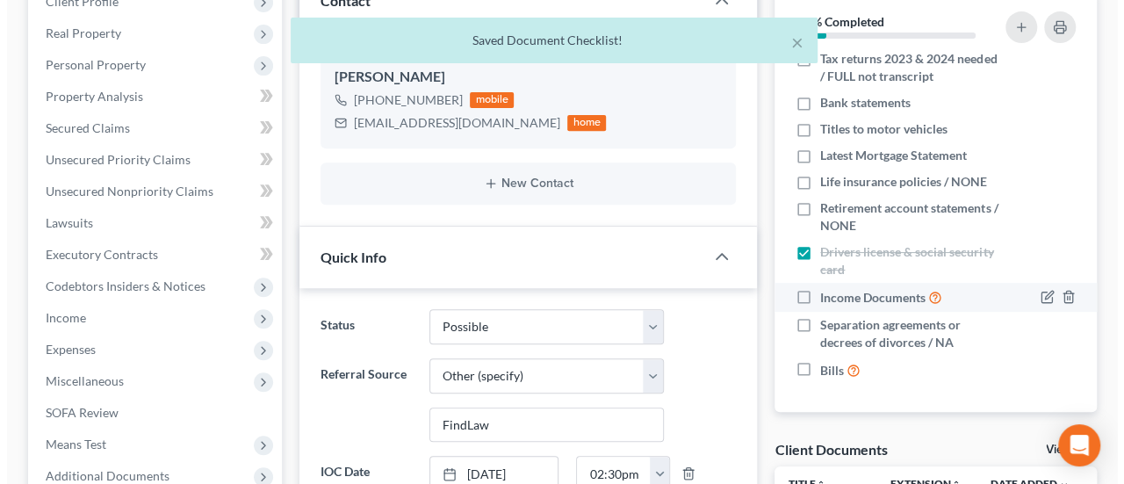
scroll to position [292, 0]
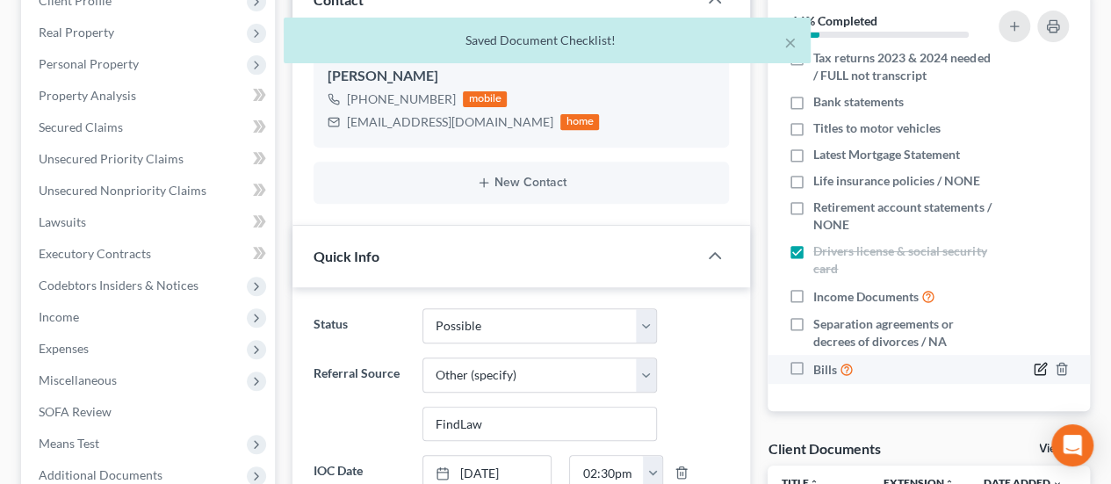
click at [1033, 365] on icon "button" at bounding box center [1040, 369] width 14 height 14
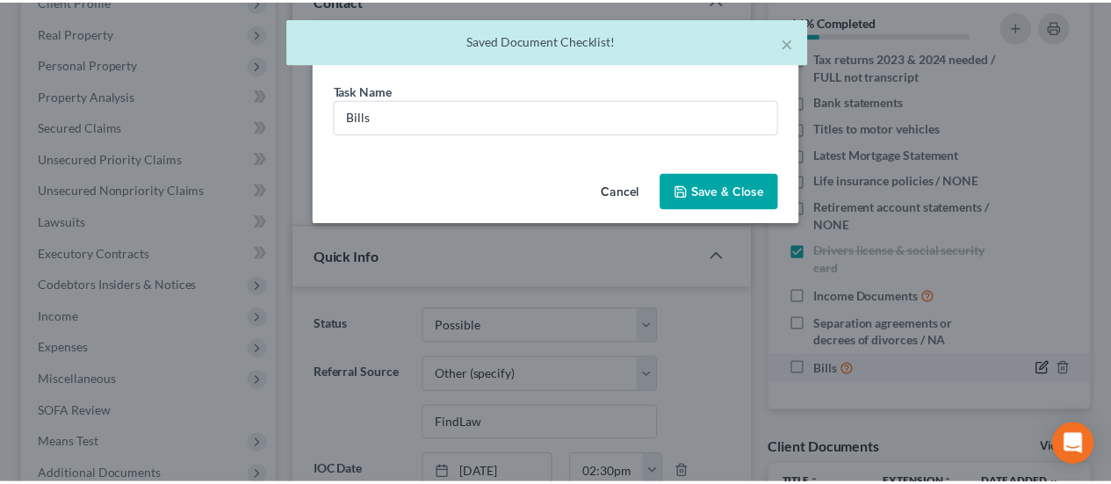
scroll to position [2246, 0]
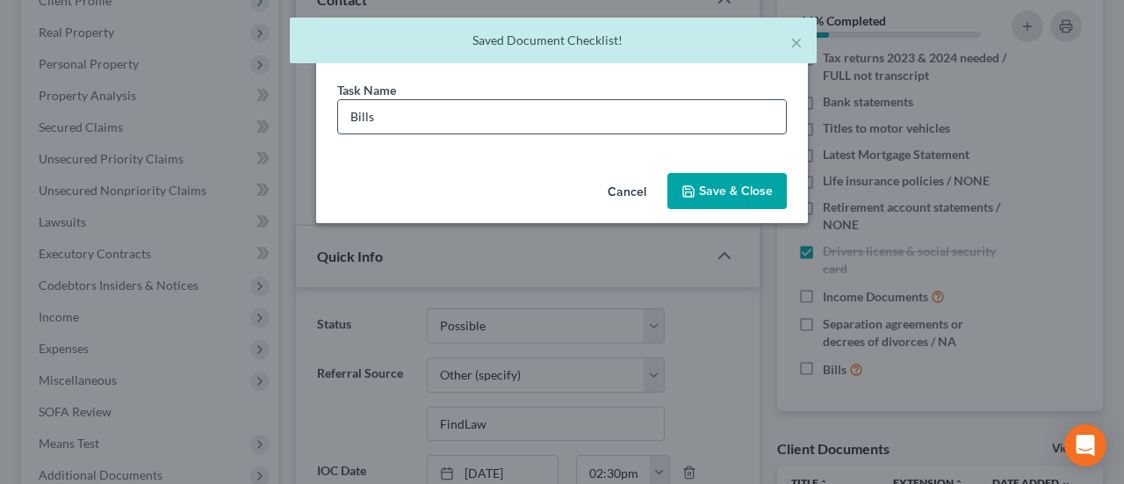
click at [407, 108] on input "Bills" at bounding box center [562, 116] width 448 height 33
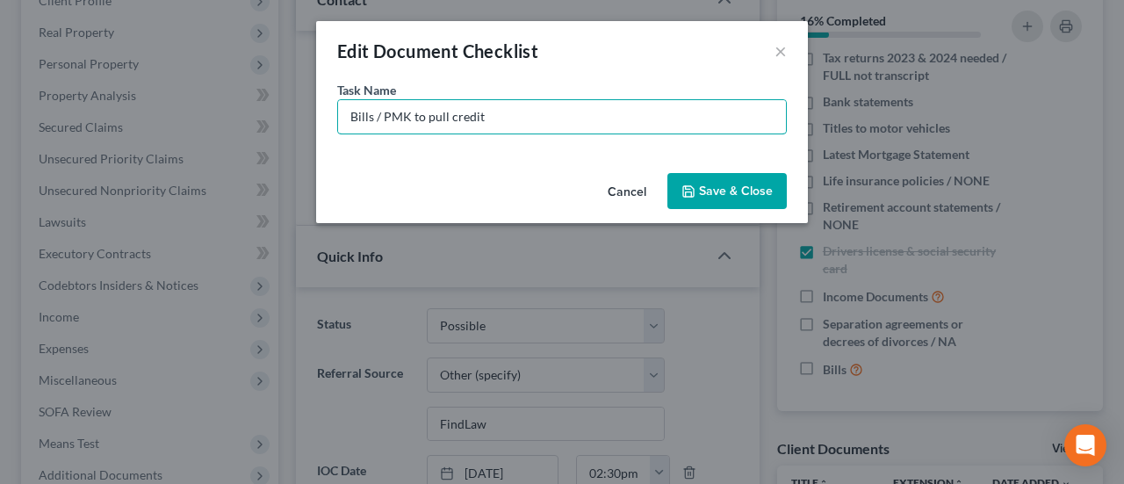
type input "Bills / PMK to pull credit"
click at [713, 176] on button "Save & Close" at bounding box center [726, 191] width 119 height 37
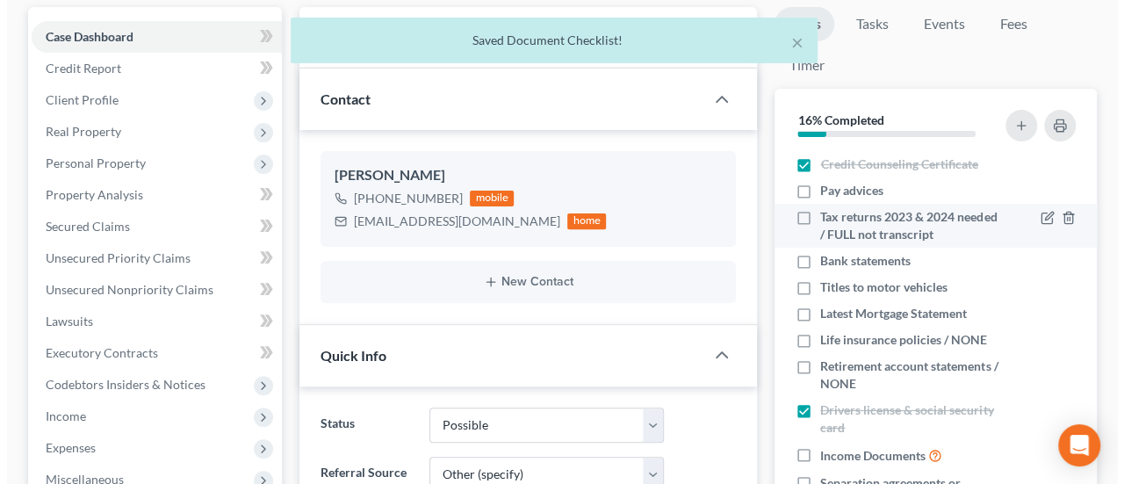
scroll to position [176, 0]
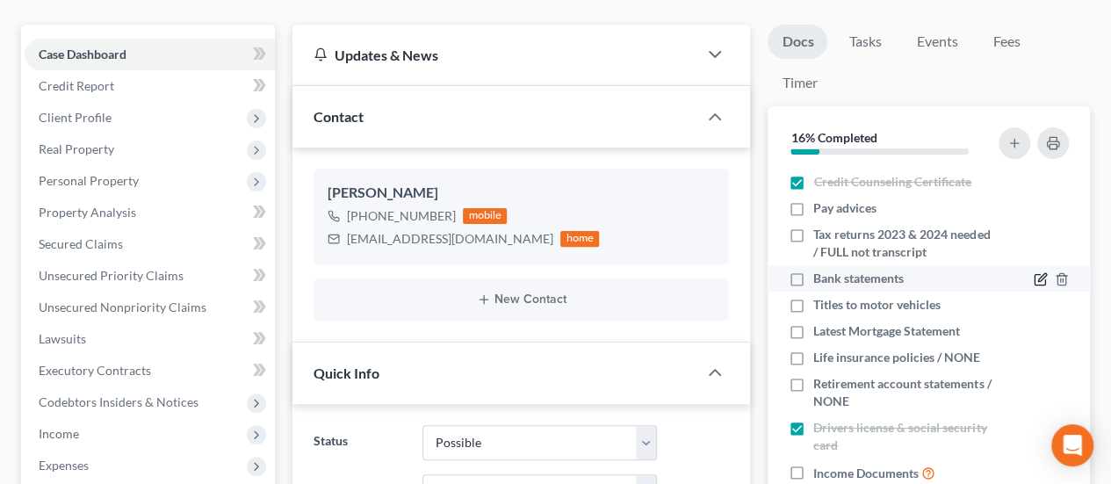
click at [1033, 273] on icon "button" at bounding box center [1040, 279] width 14 height 14
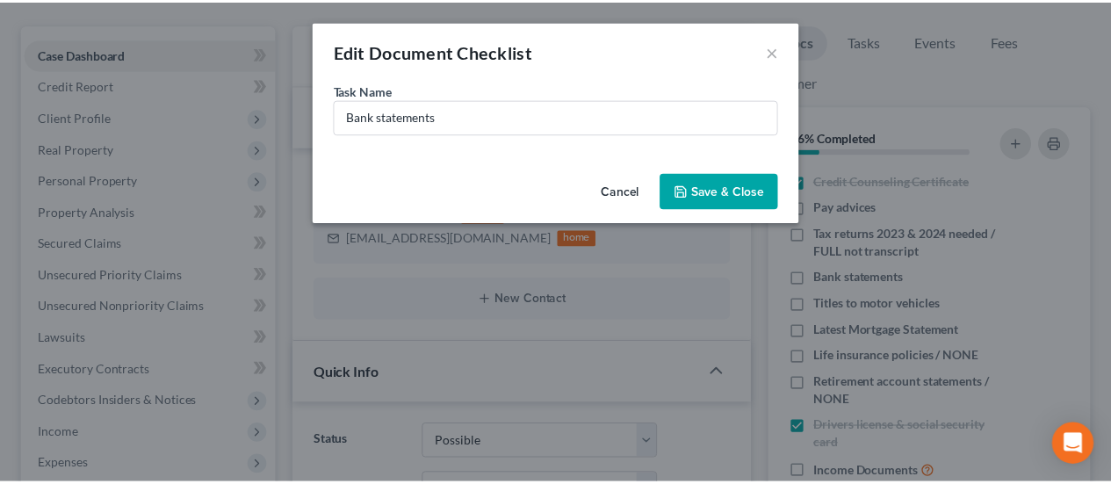
scroll to position [2246, 0]
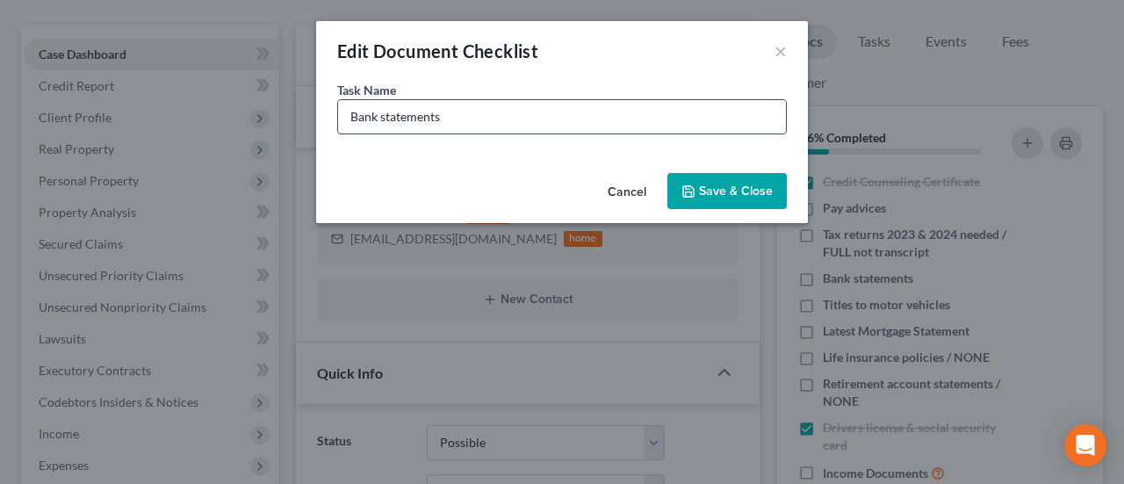
click at [483, 117] on input "Bank statements" at bounding box center [562, 116] width 448 height 33
type input "Bank statements / BOTH Joint and Individual"
click at [729, 182] on button "Save & Close" at bounding box center [726, 191] width 119 height 37
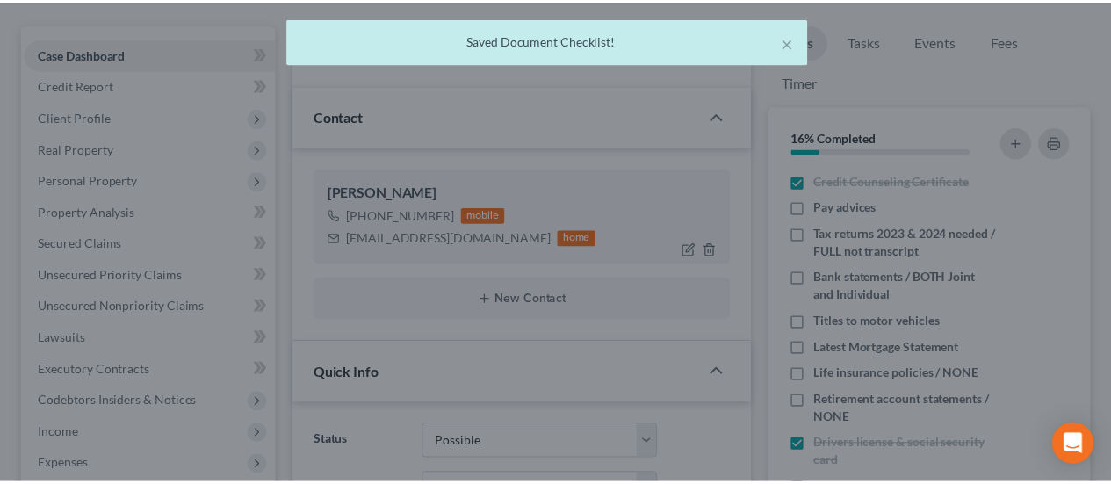
scroll to position [2263, 0]
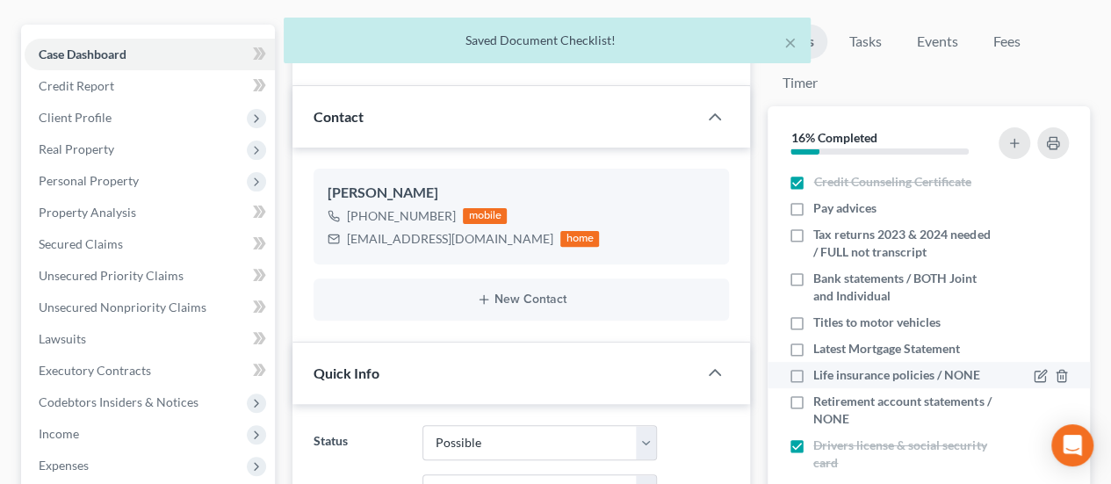
click at [813, 371] on label "Life insurance policies / NONE" at bounding box center [896, 375] width 167 height 18
click at [820, 371] on input "Life insurance policies / NONE" at bounding box center [825, 371] width 11 height 11
checkbox input "true"
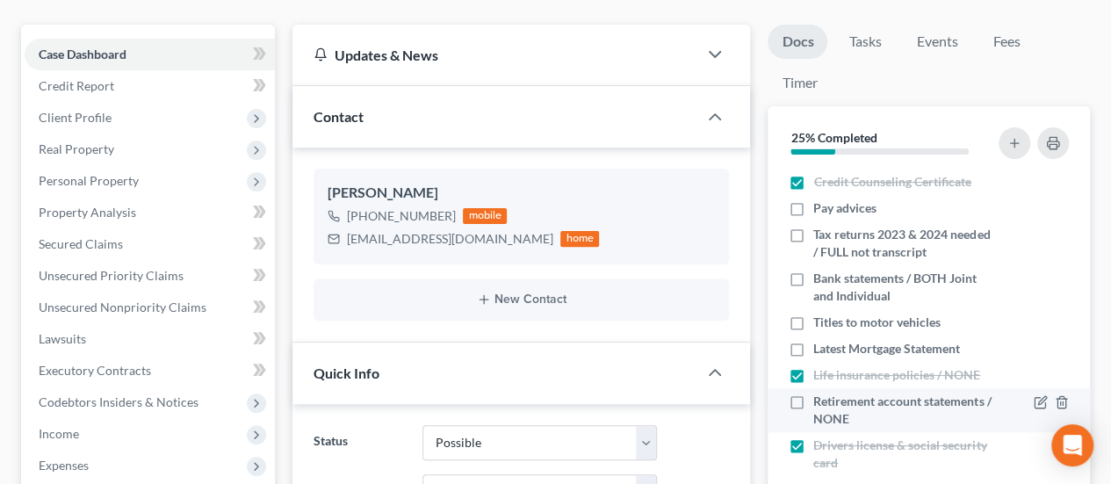
click at [813, 397] on label "Retirement account statements / NONE" at bounding box center [903, 409] width 181 height 35
click at [820, 397] on input "Retirement account statements / NONE" at bounding box center [825, 397] width 11 height 11
checkbox input "true"
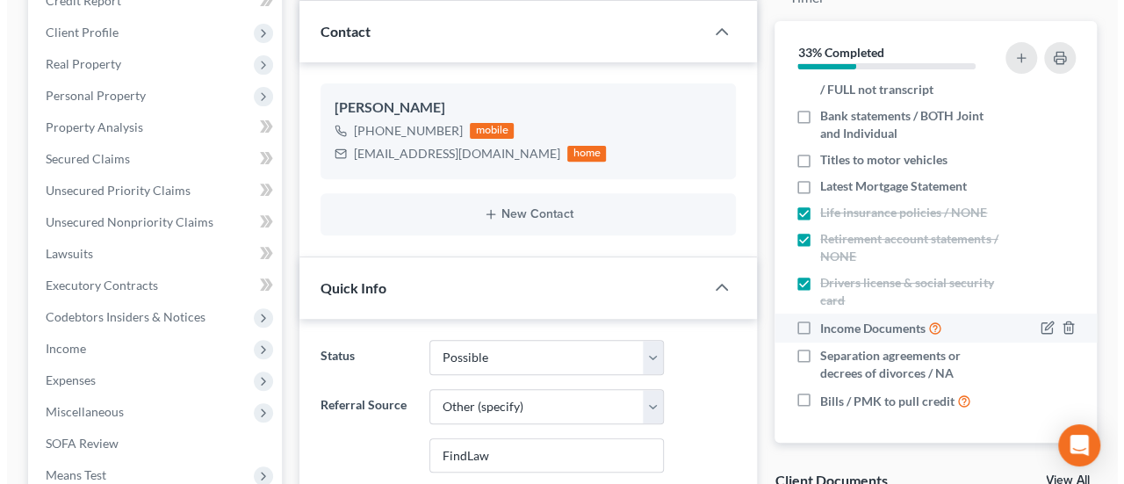
scroll to position [263, 0]
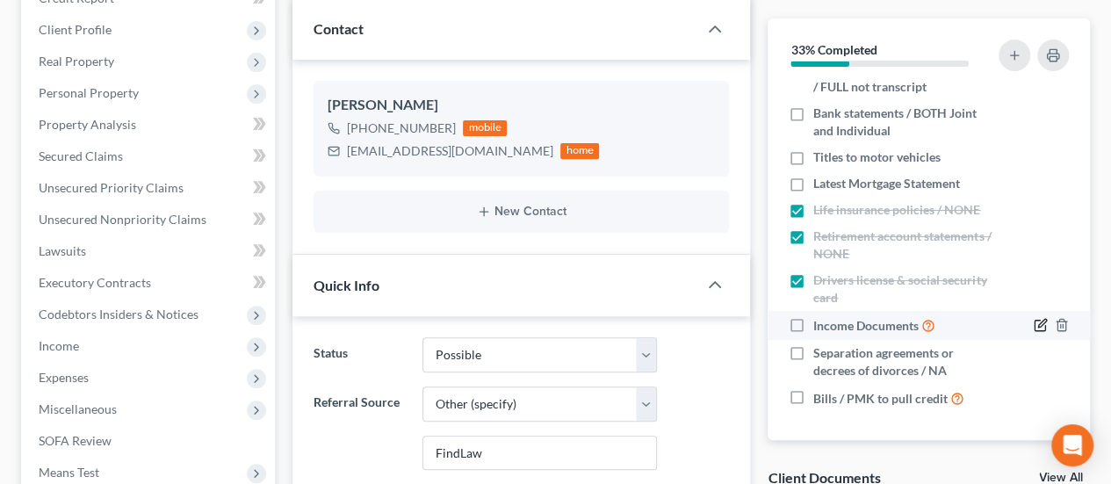
click at [1033, 320] on icon "button" at bounding box center [1040, 325] width 14 height 14
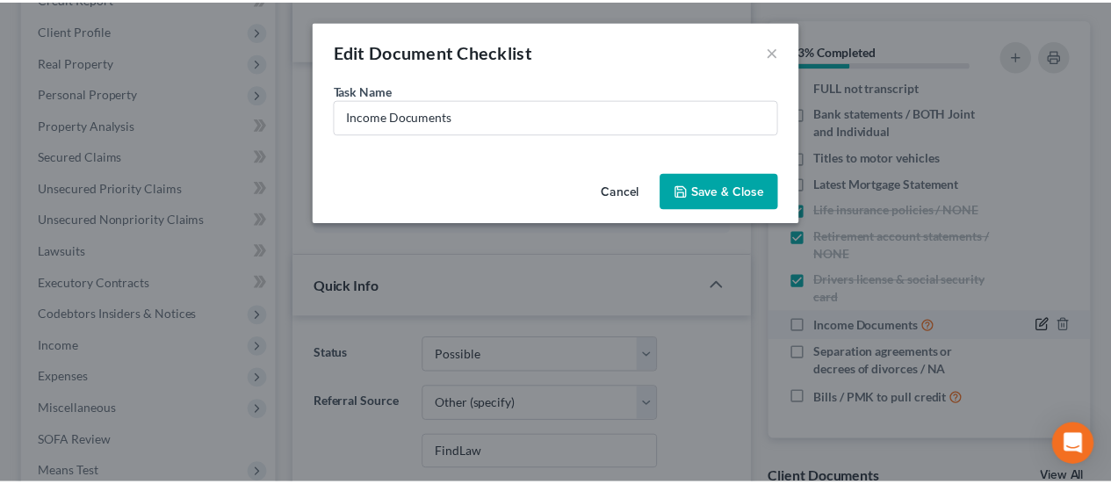
scroll to position [2246, 0]
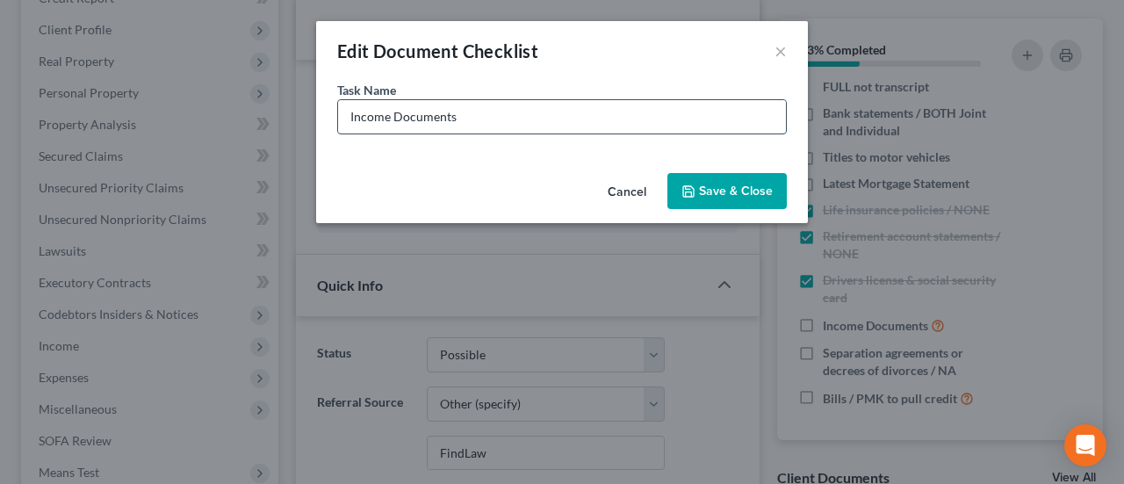
click at [517, 120] on input "Income Documents" at bounding box center [562, 116] width 448 height 33
type input "Income Documents / PDF actual paystubs from PayChex"
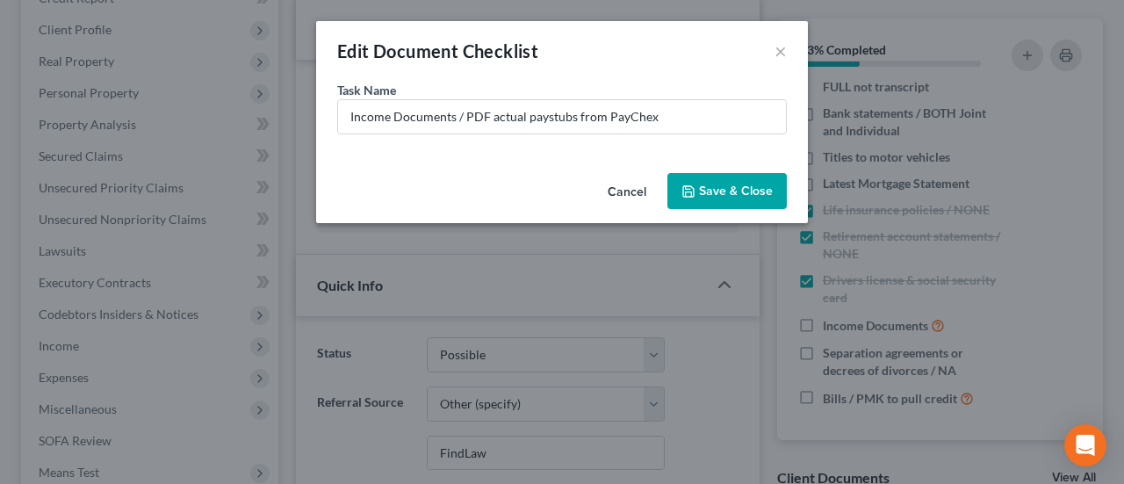
click at [738, 182] on button "Save & Close" at bounding box center [726, 191] width 119 height 37
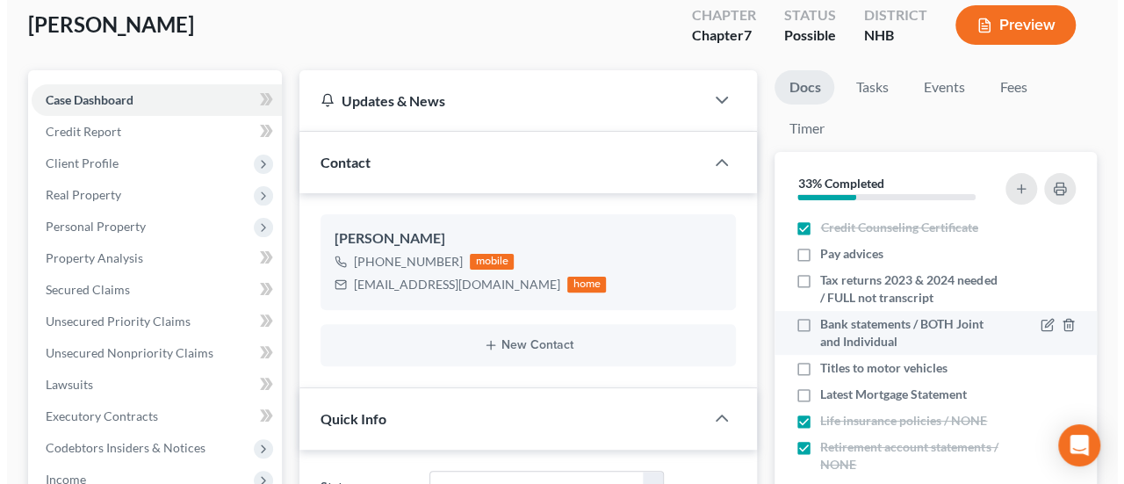
scroll to position [117, 0]
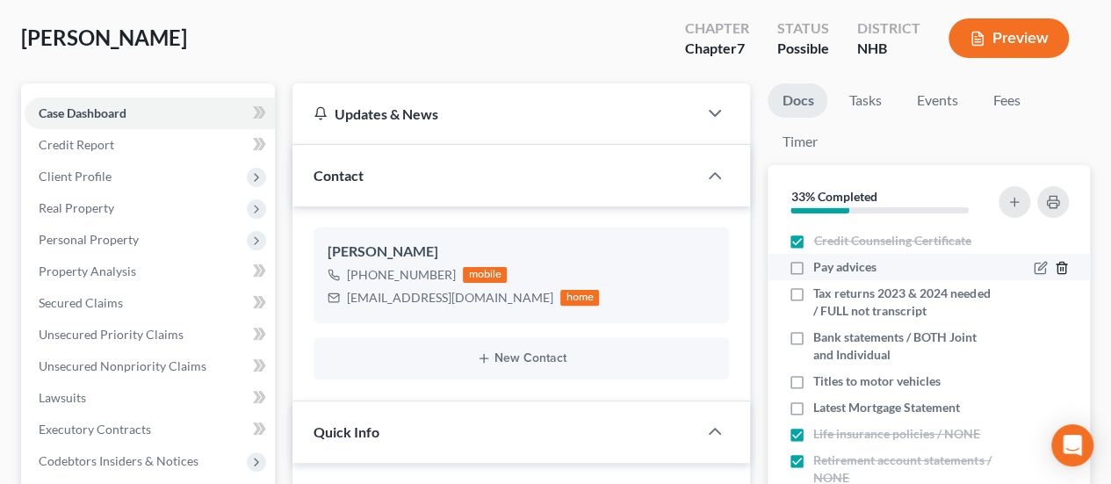
click at [1054, 264] on icon "button" at bounding box center [1061, 268] width 14 height 14
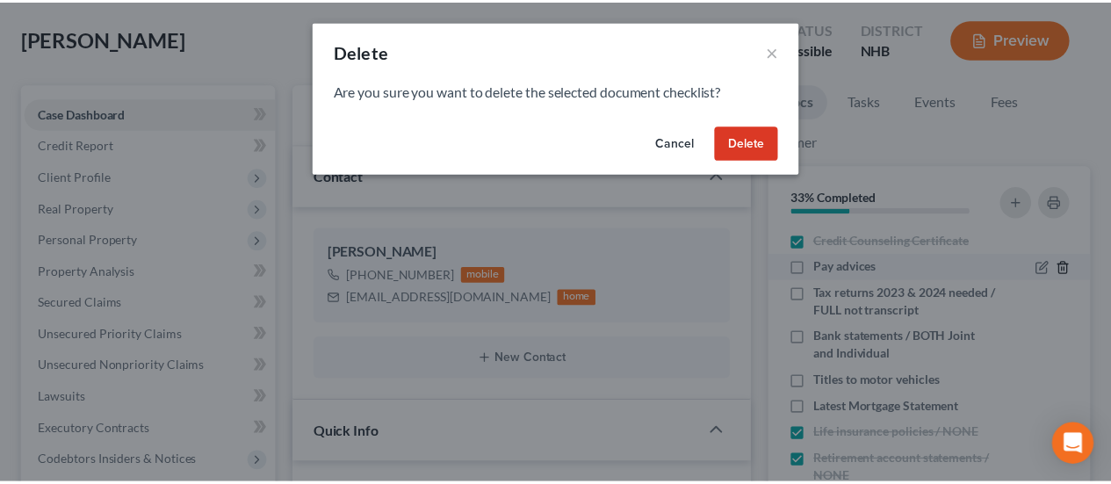
scroll to position [2246, 0]
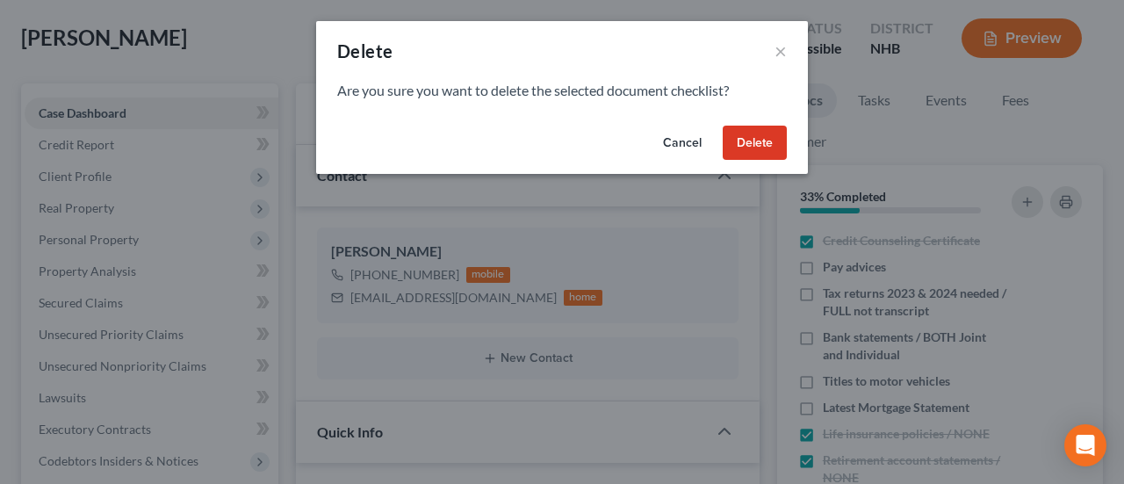
click at [763, 140] on button "Delete" at bounding box center [755, 143] width 64 height 35
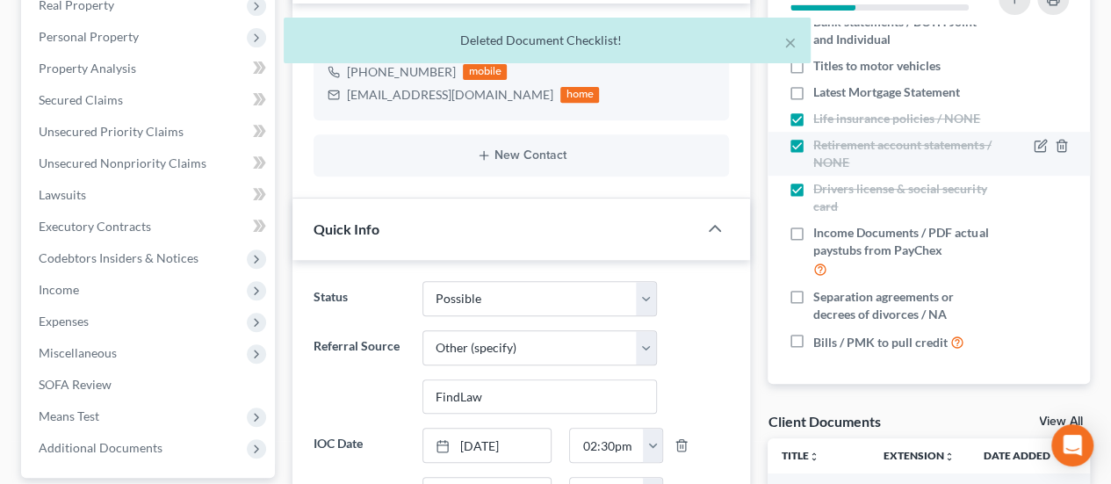
scroll to position [351, 0]
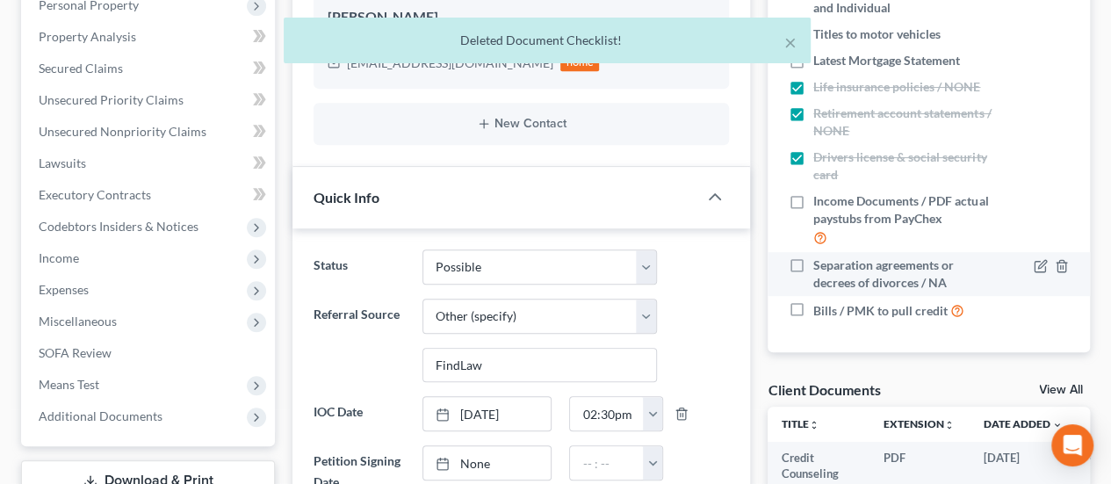
click at [813, 259] on label "Separation agreements or decrees of divorces / NA" at bounding box center [903, 273] width 181 height 35
click at [820, 259] on input "Separation agreements or decrees of divorces / NA" at bounding box center [825, 261] width 11 height 11
checkbox input "true"
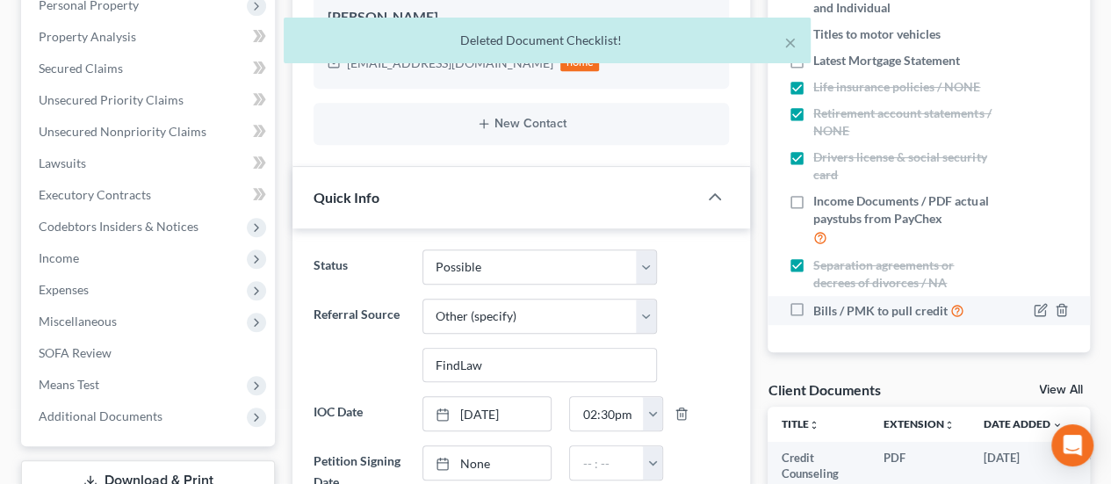
click at [813, 306] on label "Bills / PMK to pull credit" at bounding box center [888, 310] width 151 height 20
click at [820, 306] on input "Bills / PMK to pull credit" at bounding box center [825, 305] width 11 height 11
checkbox input "true"
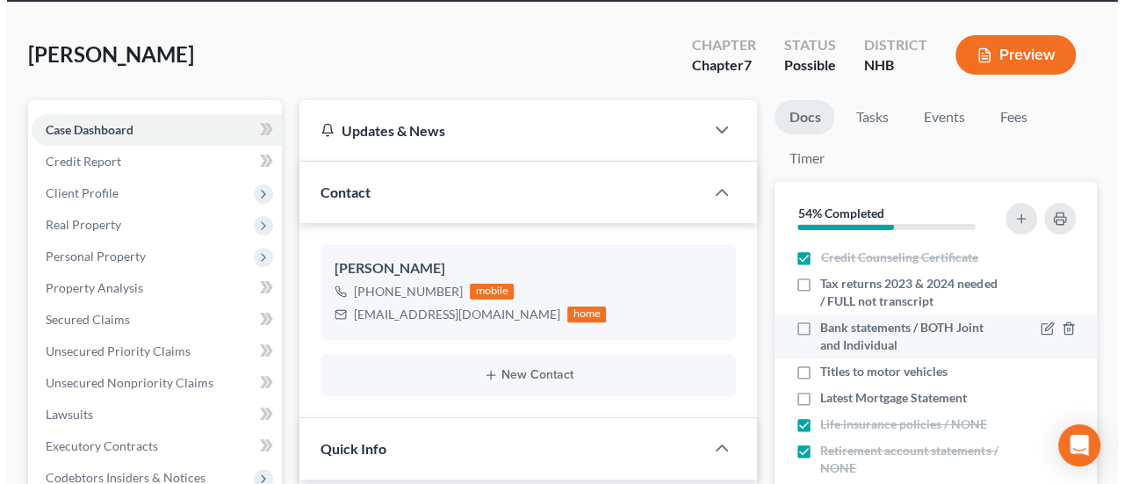
scroll to position [88, 0]
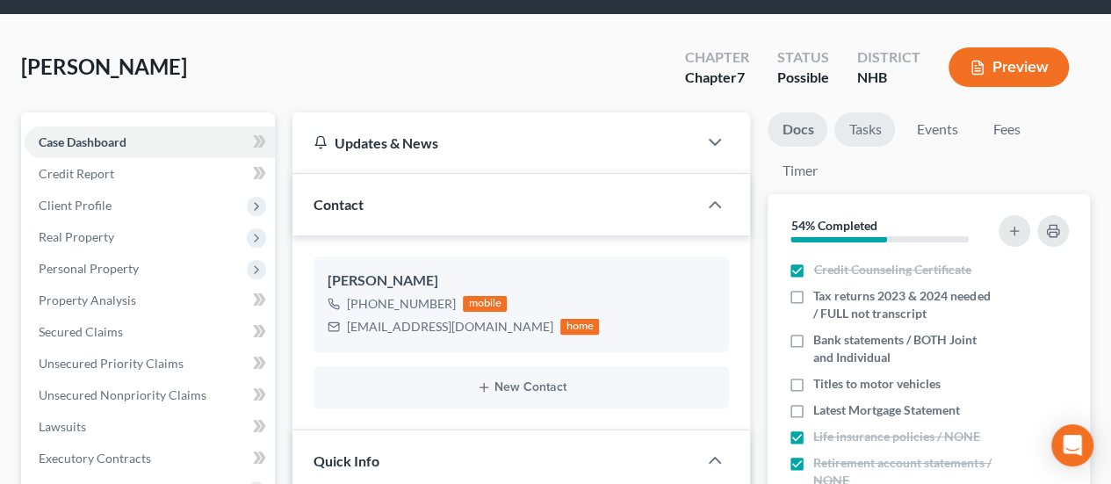
click at [872, 122] on link "Tasks" at bounding box center [864, 129] width 61 height 34
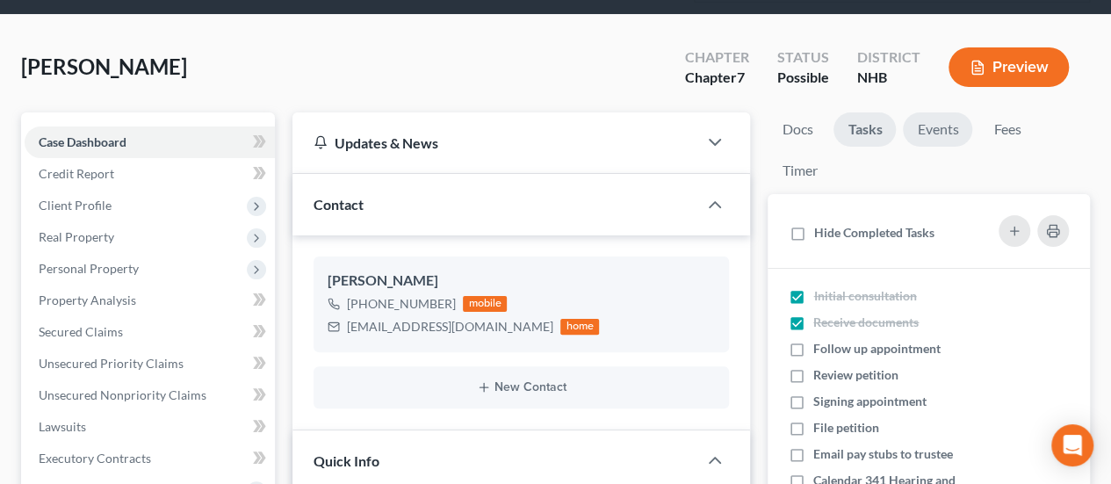
click at [932, 131] on link "Events" at bounding box center [937, 129] width 69 height 34
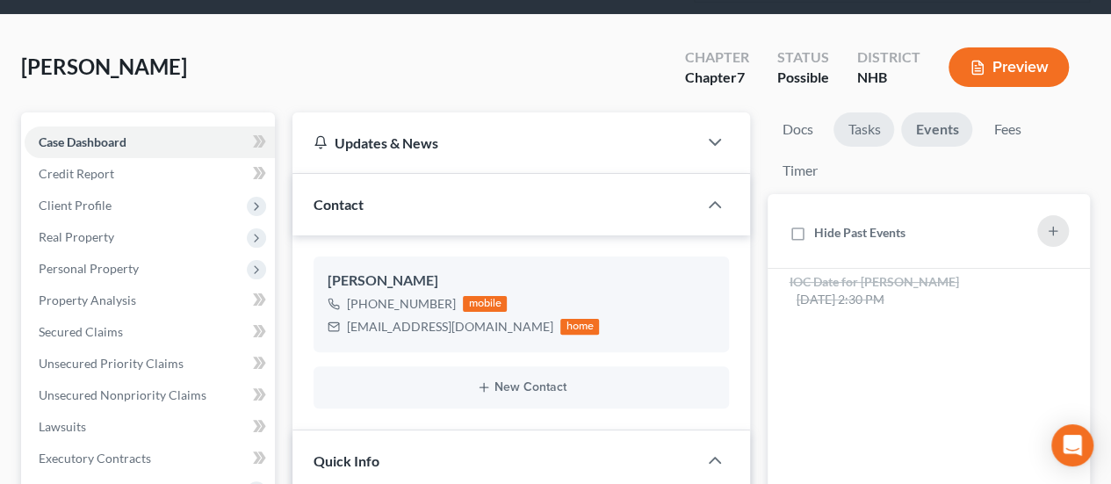
click at [873, 126] on link "Tasks" at bounding box center [863, 129] width 61 height 34
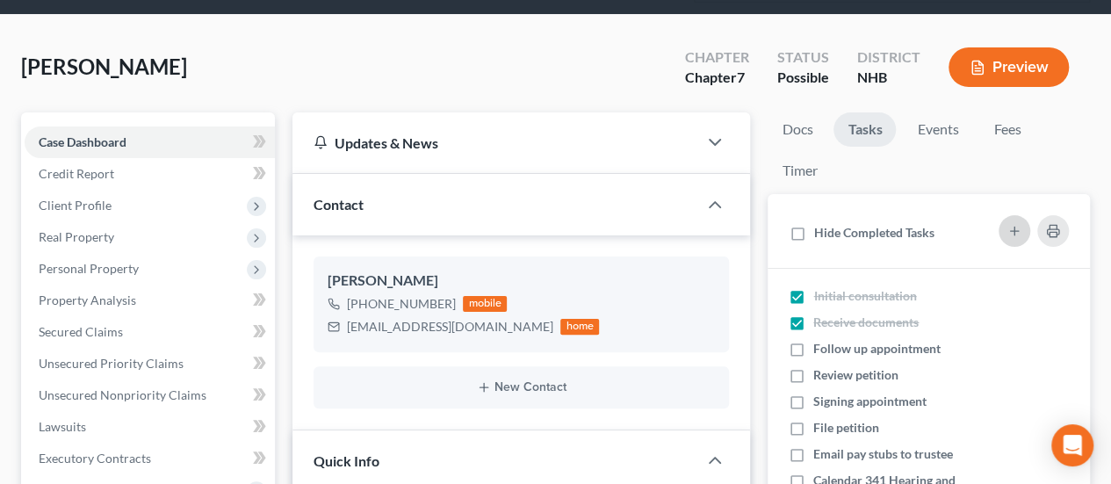
click at [1017, 224] on icon "button" at bounding box center [1014, 231] width 14 height 14
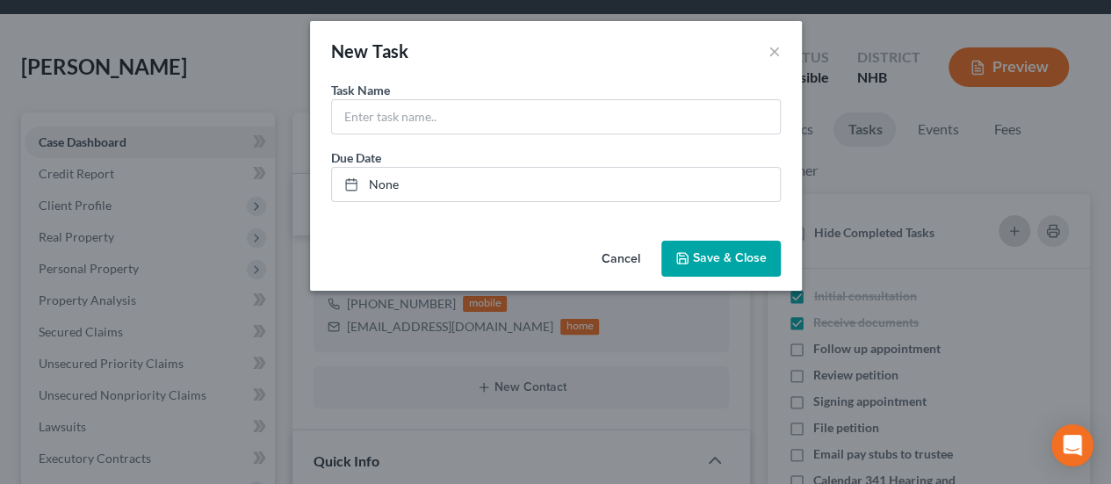
scroll to position [2246, 0]
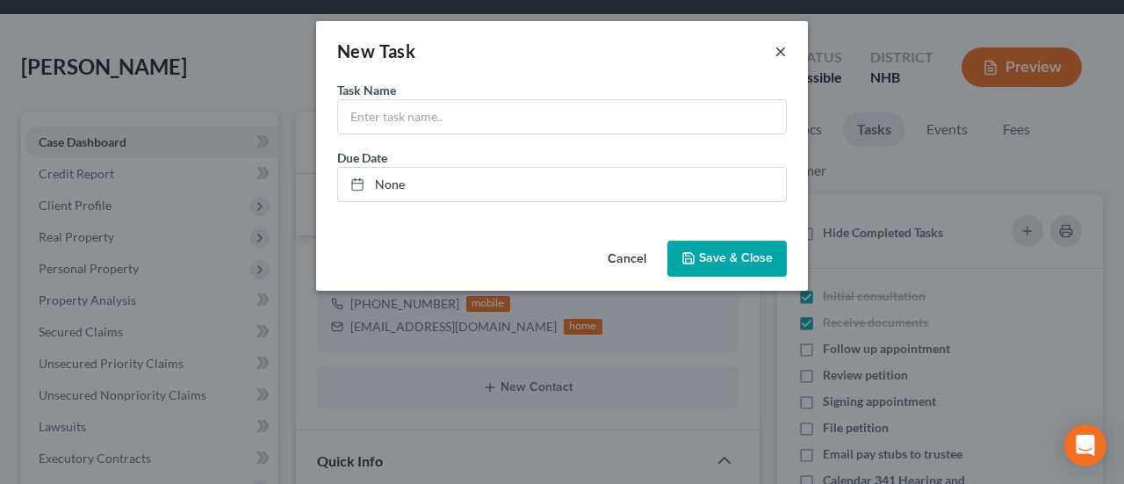
click at [775, 50] on button "×" at bounding box center [780, 50] width 12 height 21
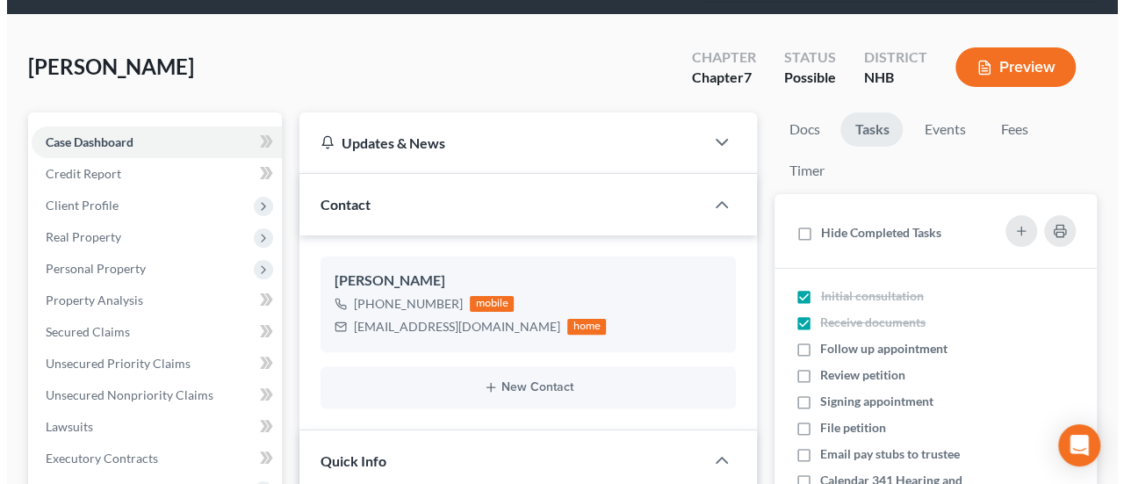
scroll to position [2263, 0]
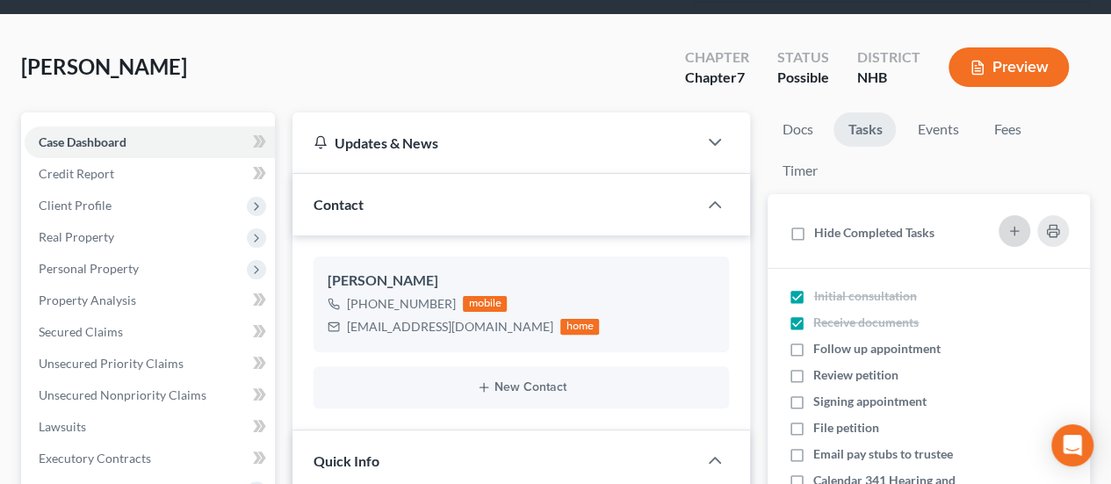
click at [1013, 224] on icon "button" at bounding box center [1014, 231] width 14 height 14
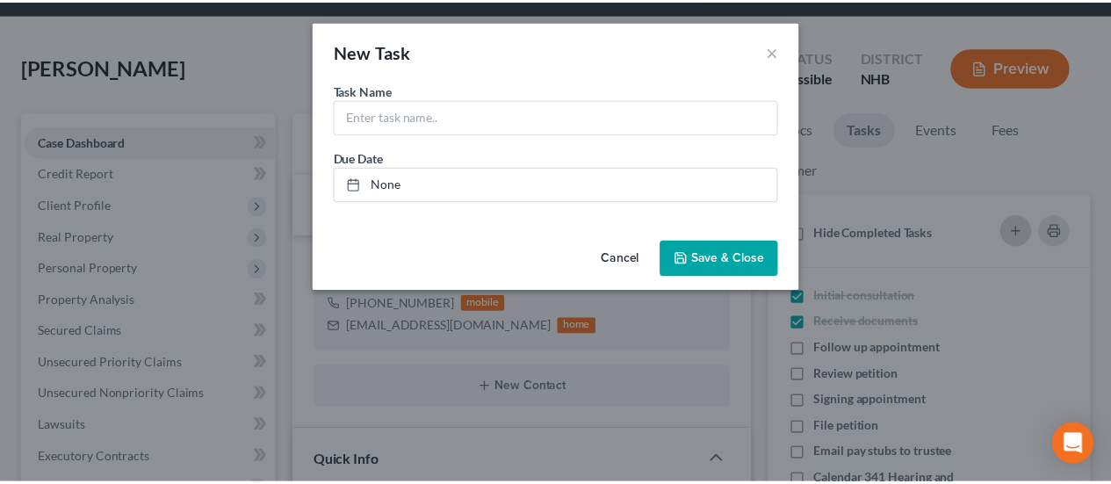
scroll to position [2246, 0]
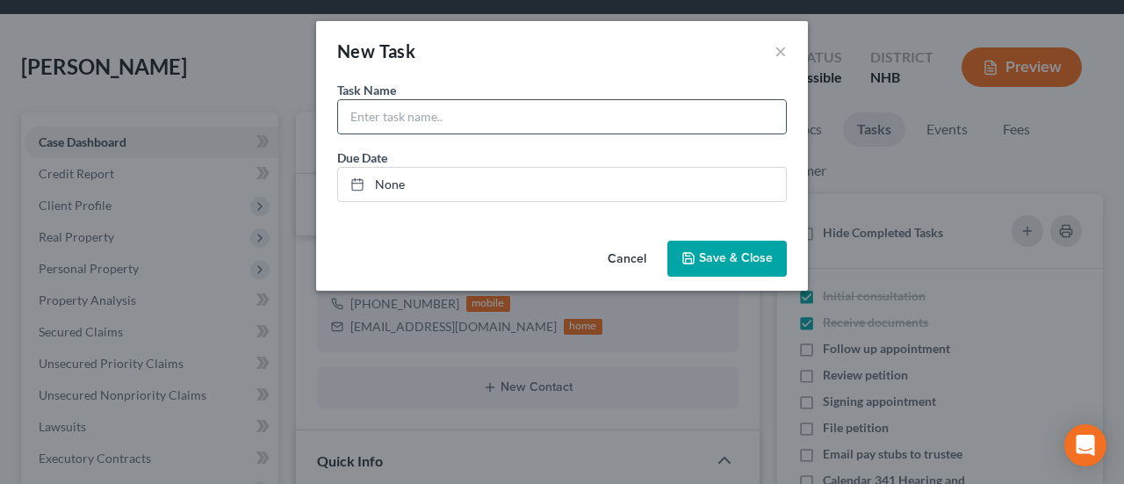
click at [432, 110] on input "text" at bounding box center [562, 116] width 448 height 33
type input "Receive Legal Fee"
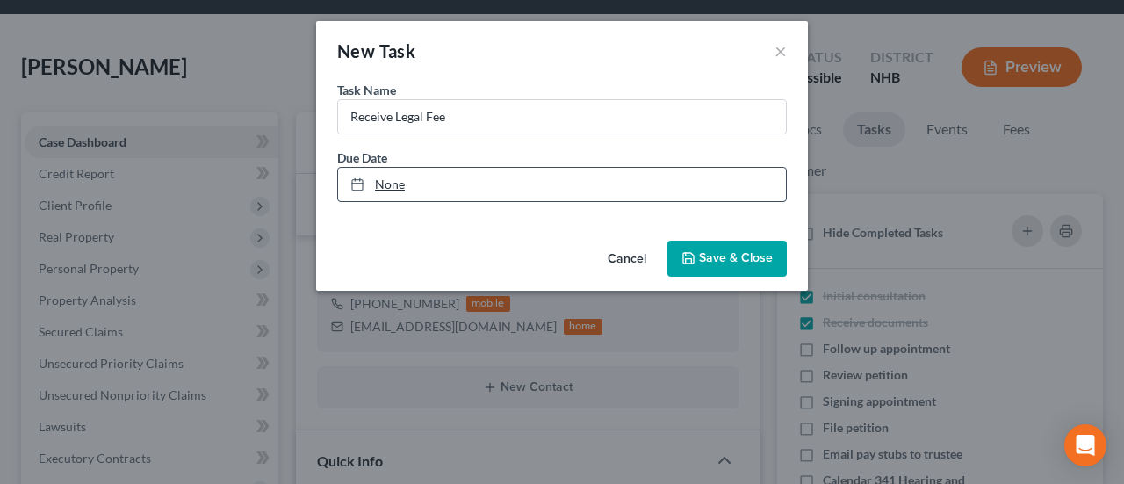
click at [392, 180] on link "None" at bounding box center [562, 184] width 448 height 33
type input "[DATE]"
click at [704, 251] on span "Save & Close" at bounding box center [736, 258] width 74 height 15
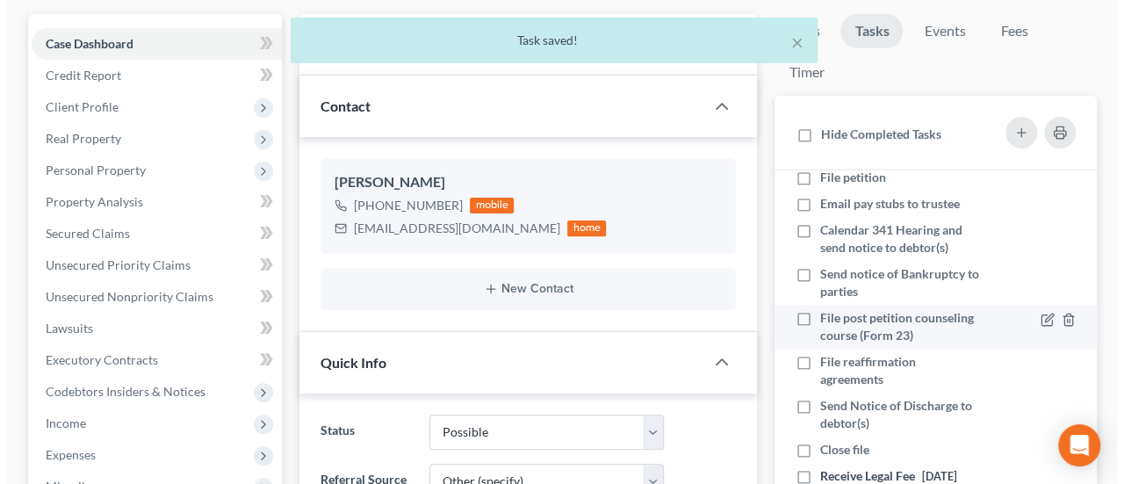
scroll to position [263, 0]
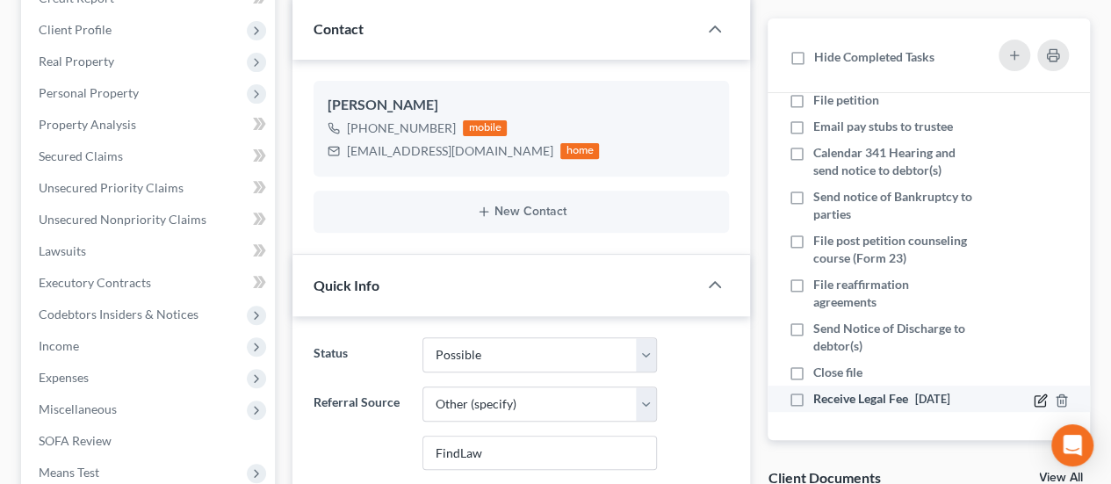
click at [1038, 394] on icon at bounding box center [1042, 398] width 8 height 8
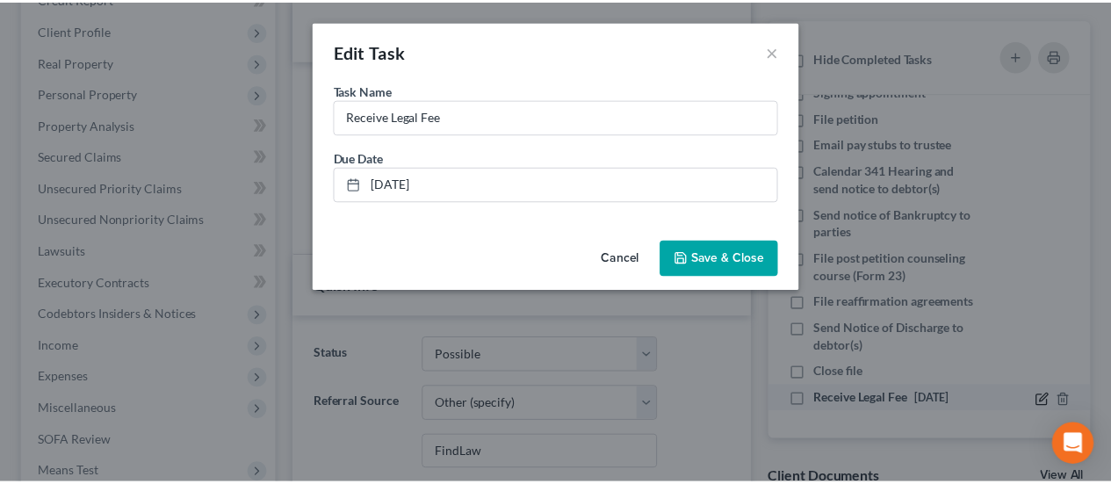
scroll to position [2246, 0]
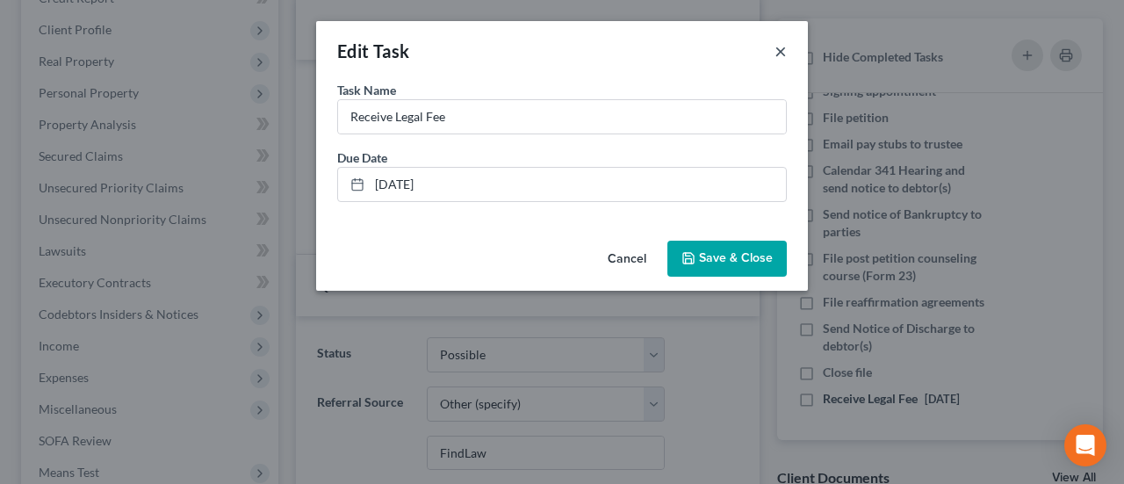
click at [781, 50] on button "×" at bounding box center [780, 50] width 12 height 21
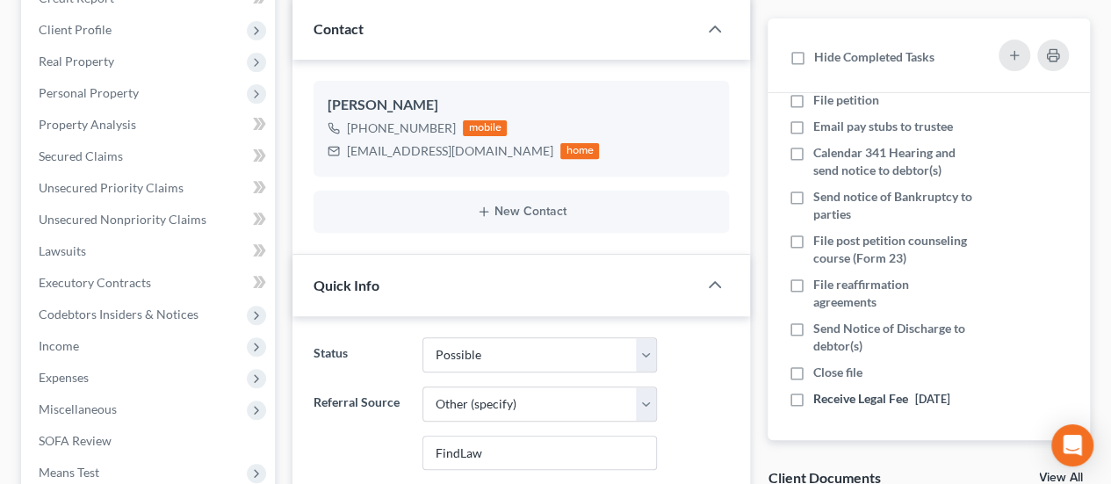
scroll to position [2263, 0]
drag, startPoint x: 908, startPoint y: 388, endPoint x: 913, endPoint y: 399, distance: 12.6
click at [913, 402] on div "Receive Legal Fee [DATE]" at bounding box center [885, 399] width 144 height 18
click at [922, 392] on div "Receive Legal Fee [DATE]" at bounding box center [885, 399] width 144 height 18
click at [831, 392] on input "Receive Legal Fee [DATE]" at bounding box center [825, 395] width 11 height 11
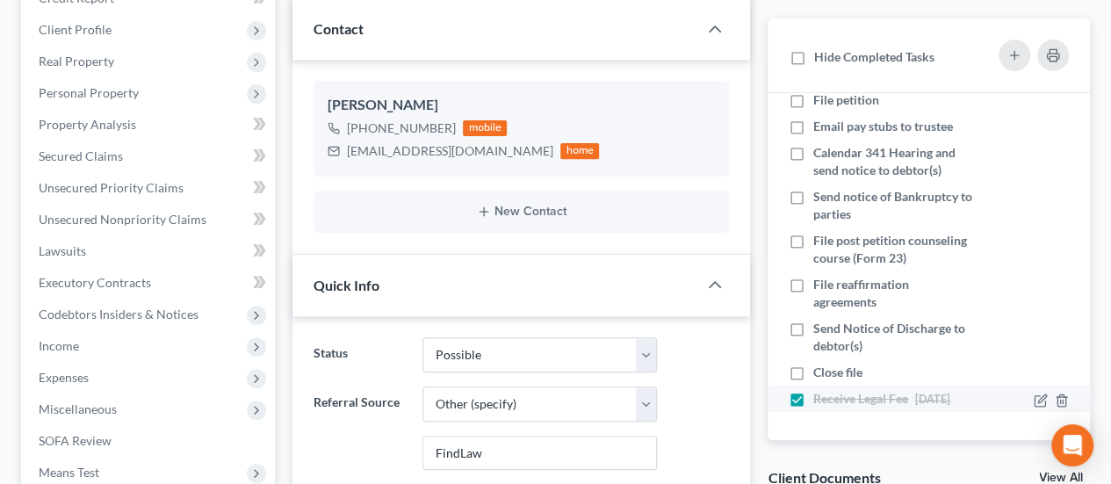
scroll to position [176, 0]
drag, startPoint x: 794, startPoint y: 387, endPoint x: 853, endPoint y: 399, distance: 60.1
click at [813, 390] on label "Receive Legal Fee [DATE]" at bounding box center [885, 399] width 144 height 18
click at [820, 390] on input "Receive Legal Fee [DATE]" at bounding box center [825, 395] width 11 height 11
checkbox input "false"
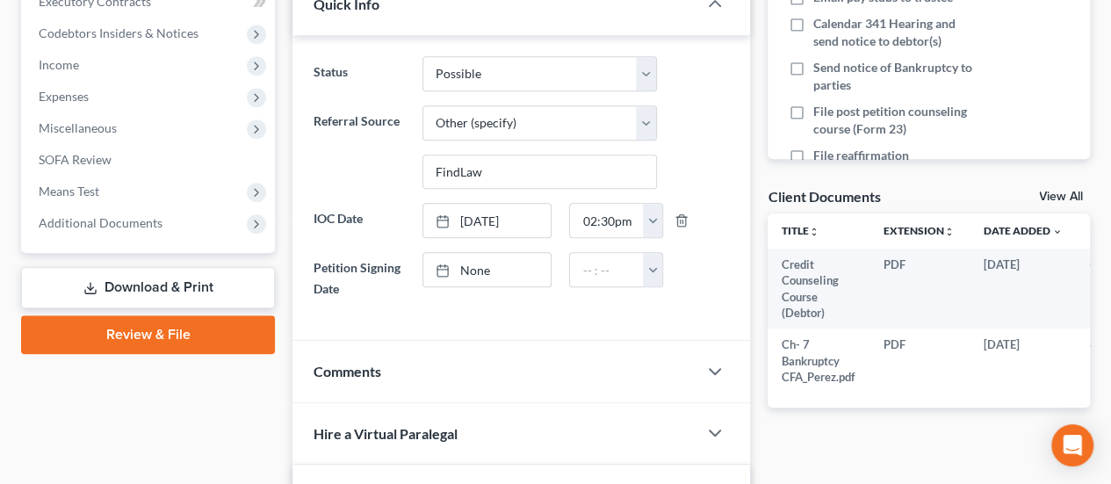
scroll to position [556, 0]
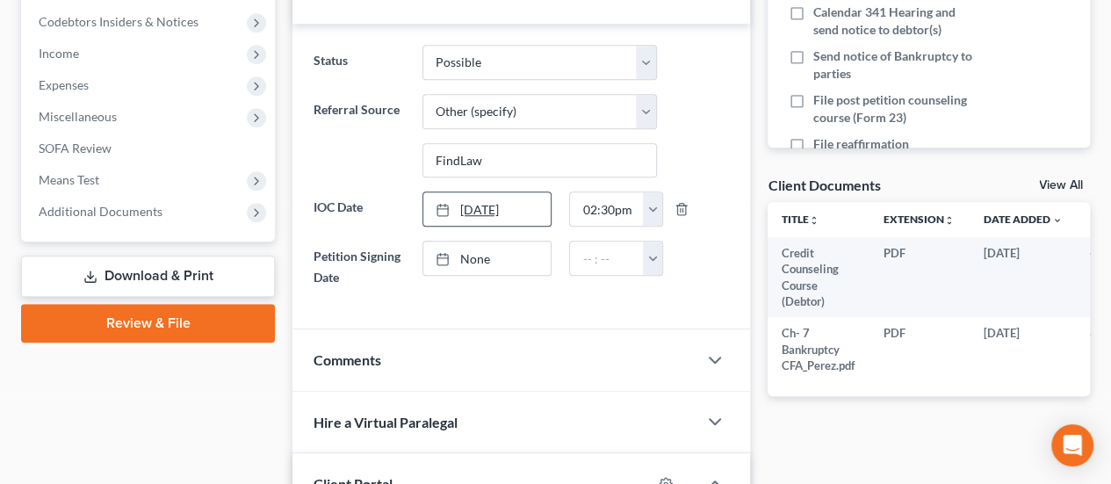
click at [512, 203] on link "[DATE]" at bounding box center [487, 208] width 128 height 33
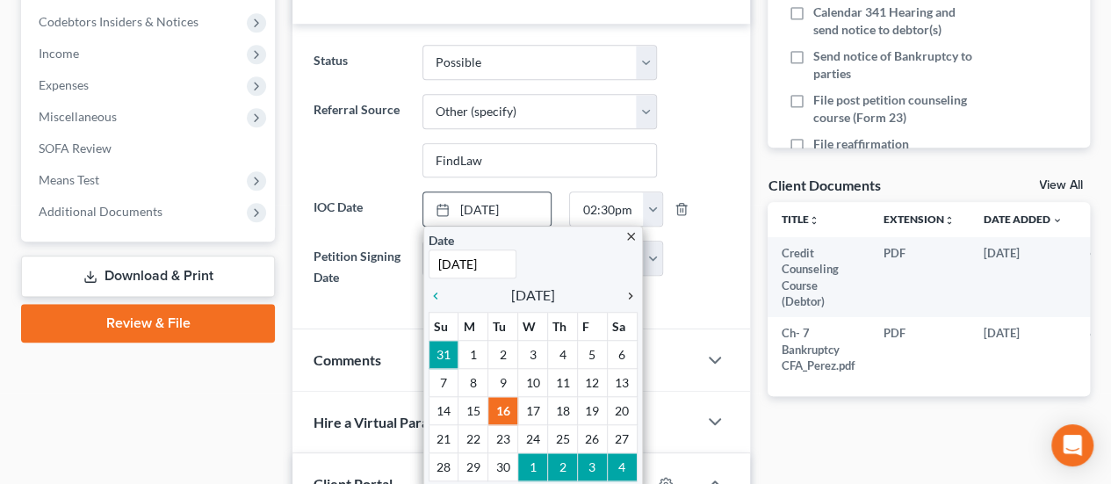
click at [627, 289] on icon "chevron_right" at bounding box center [626, 296] width 23 height 14
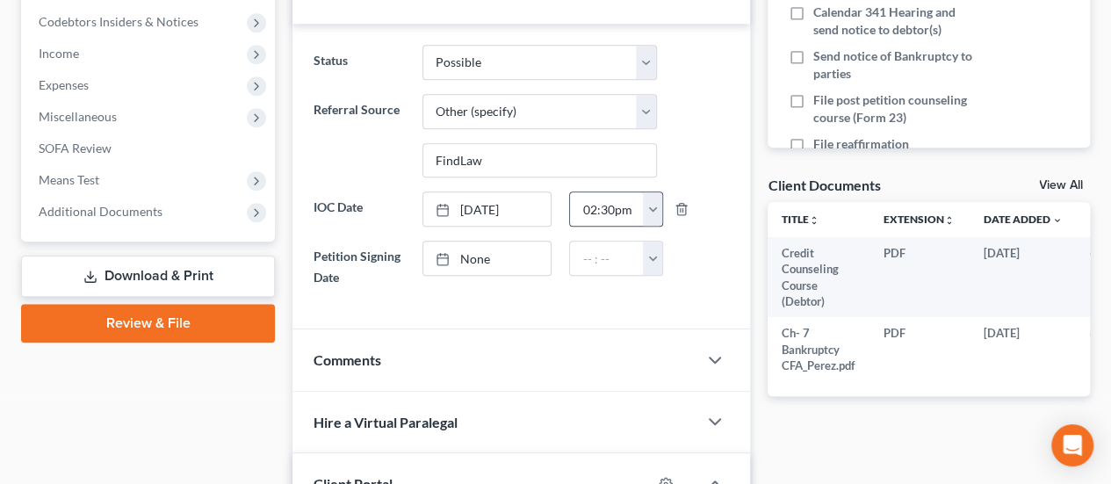
click at [657, 198] on button "button" at bounding box center [652, 208] width 19 height 33
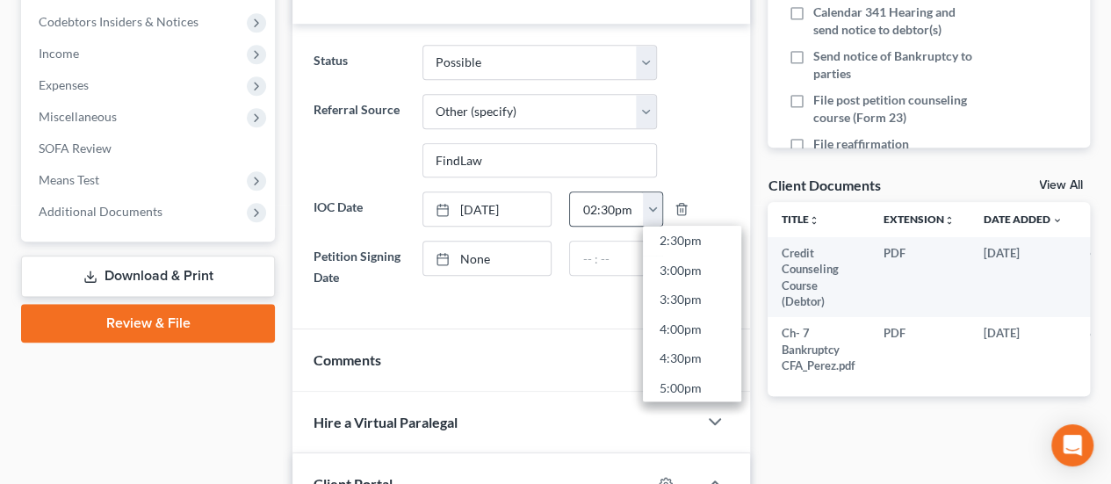
scroll to position [769, 0]
click at [700, 234] on link "1:00pm" at bounding box center [692, 246] width 98 height 30
type input "1:00pm"
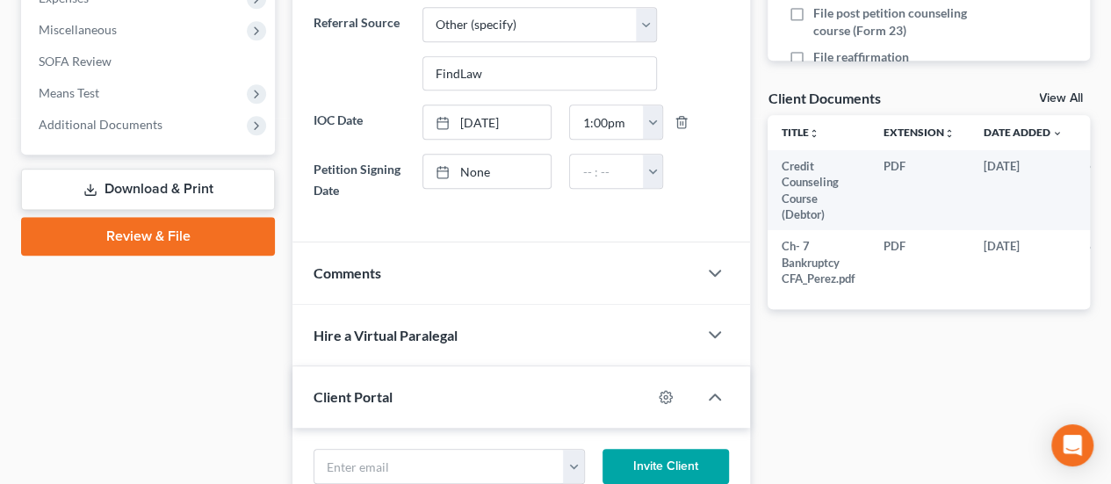
scroll to position [644, 0]
click at [472, 277] on div "Comments" at bounding box center [494, 271] width 405 height 61
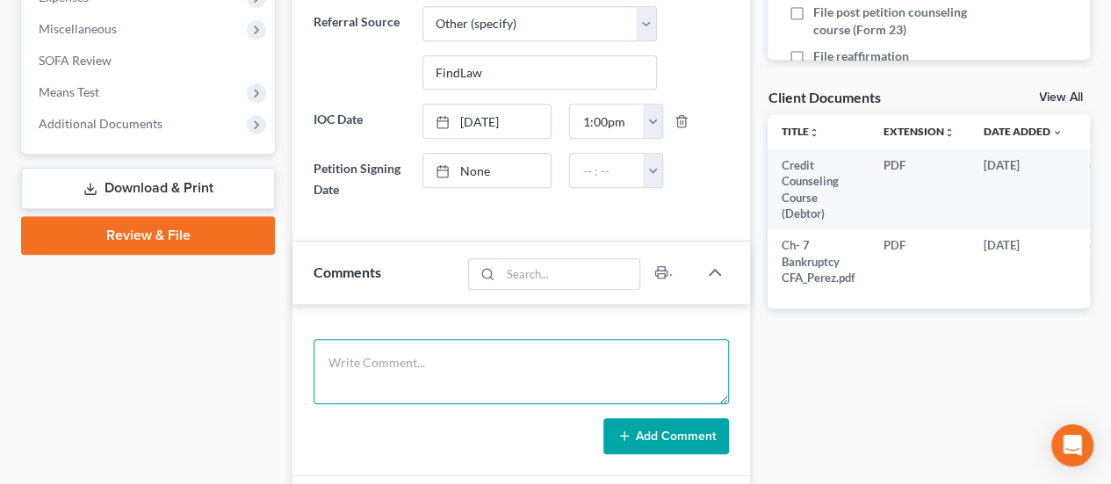
click at [400, 354] on textarea at bounding box center [520, 371] width 415 height 65
type textarea "In person meeting w/ PMK / docs and fee outstanding"
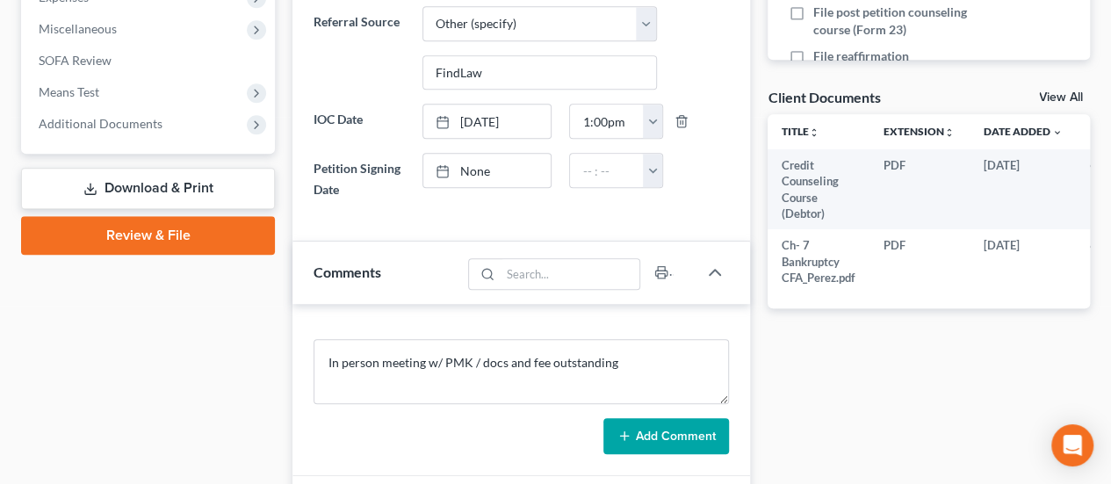
click at [688, 419] on button "Add Comment" at bounding box center [666, 436] width 126 height 37
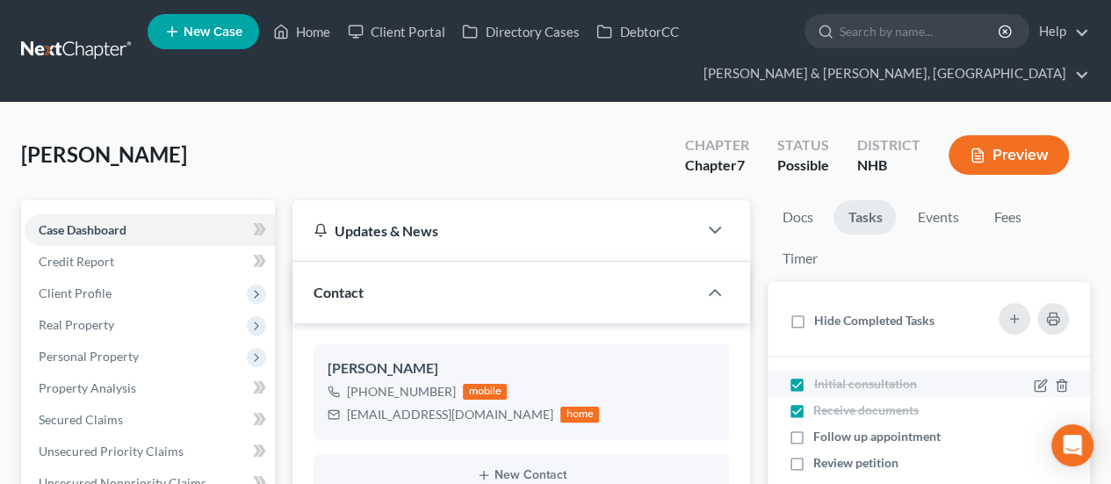
scroll to position [582, 0]
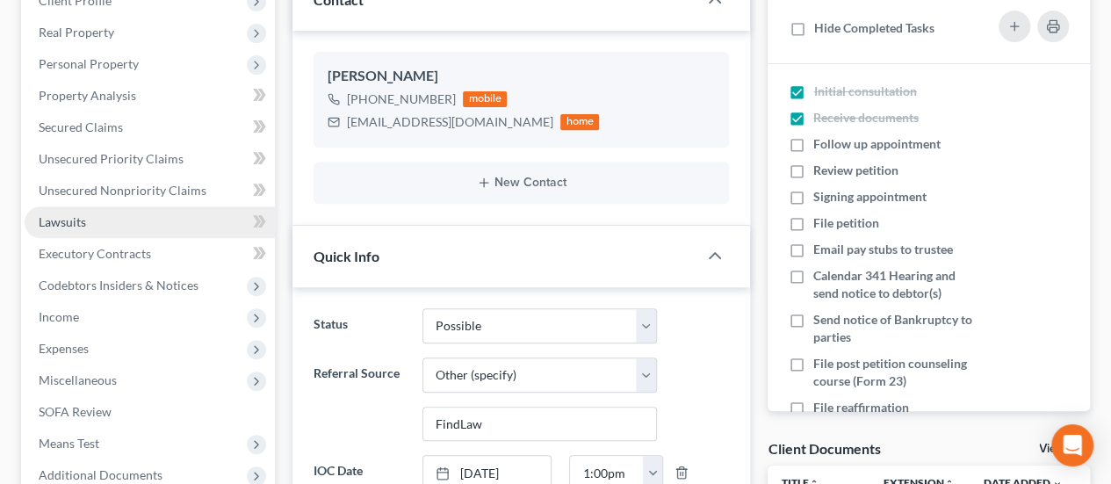
click at [126, 215] on link "Lawsuits" at bounding box center [150, 222] width 250 height 32
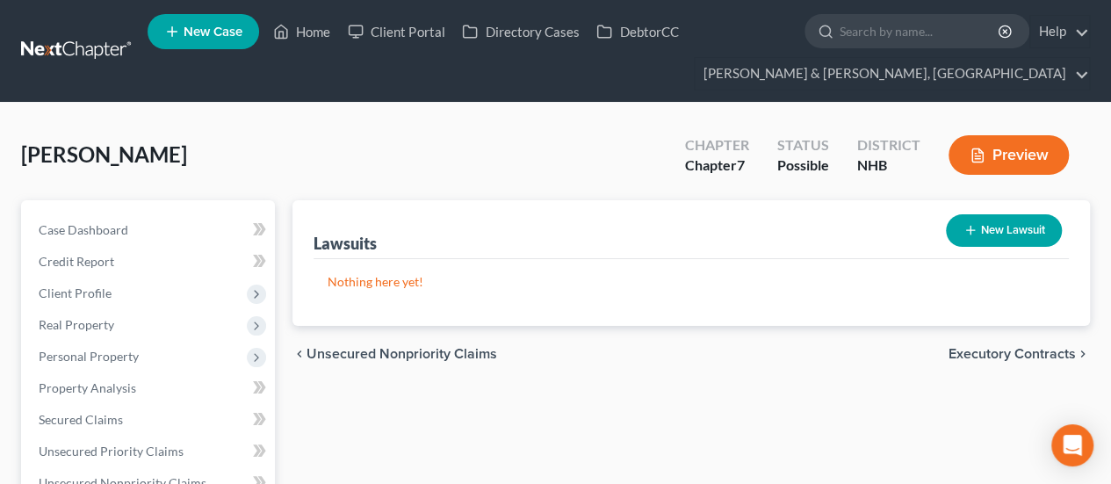
click at [983, 227] on button "New Lawsuit" at bounding box center [1004, 230] width 116 height 32
select select "0"
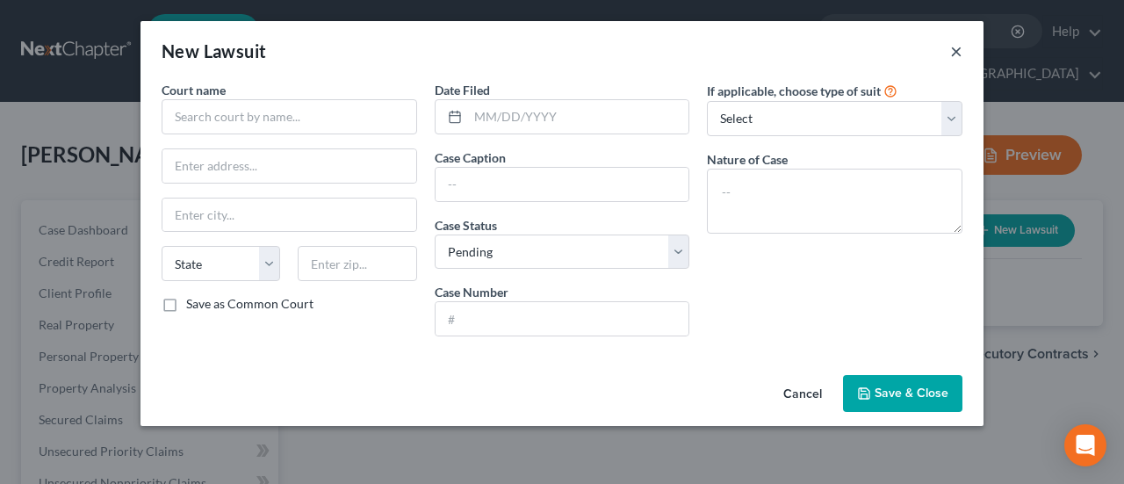
click at [955, 48] on button "×" at bounding box center [956, 50] width 12 height 21
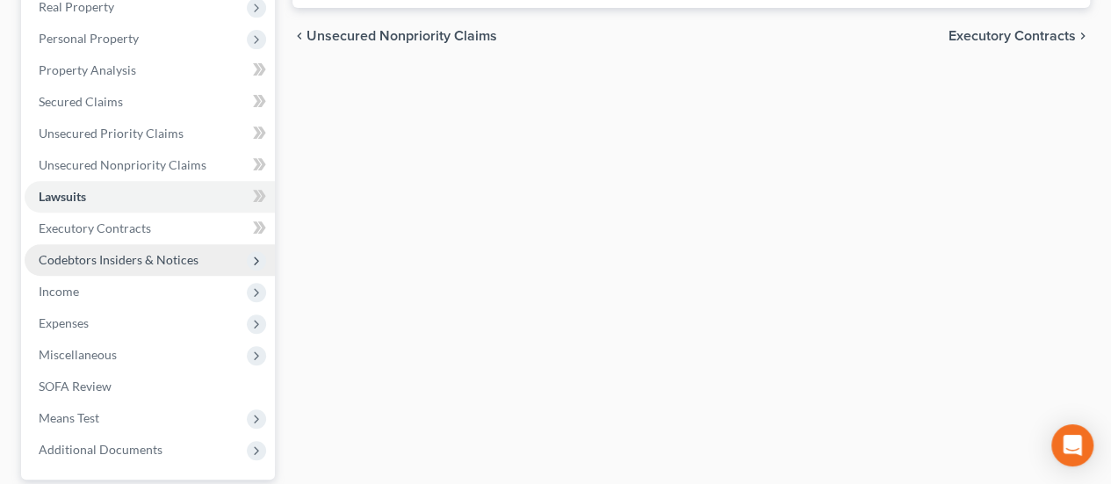
scroll to position [478, 0]
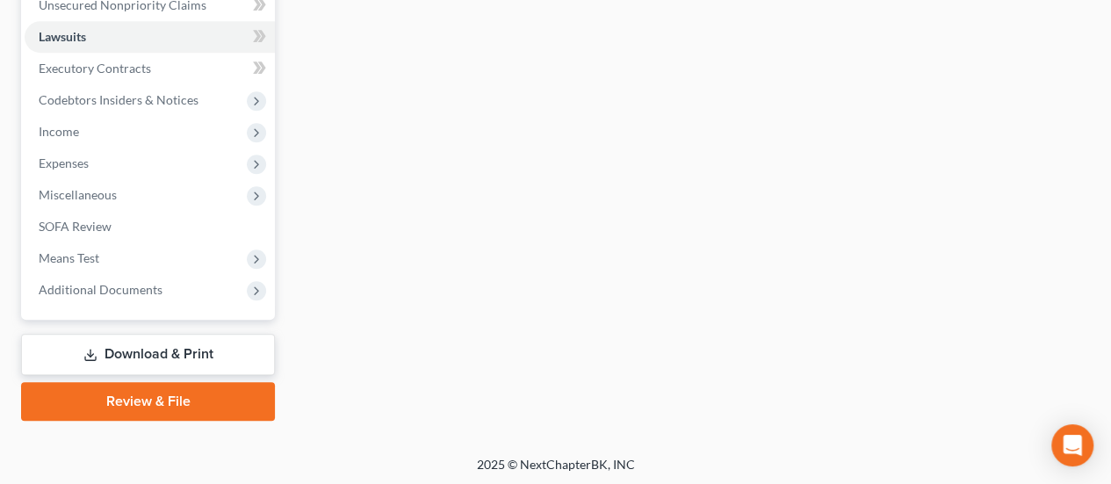
click at [188, 395] on link "Review & File" at bounding box center [148, 401] width 254 height 39
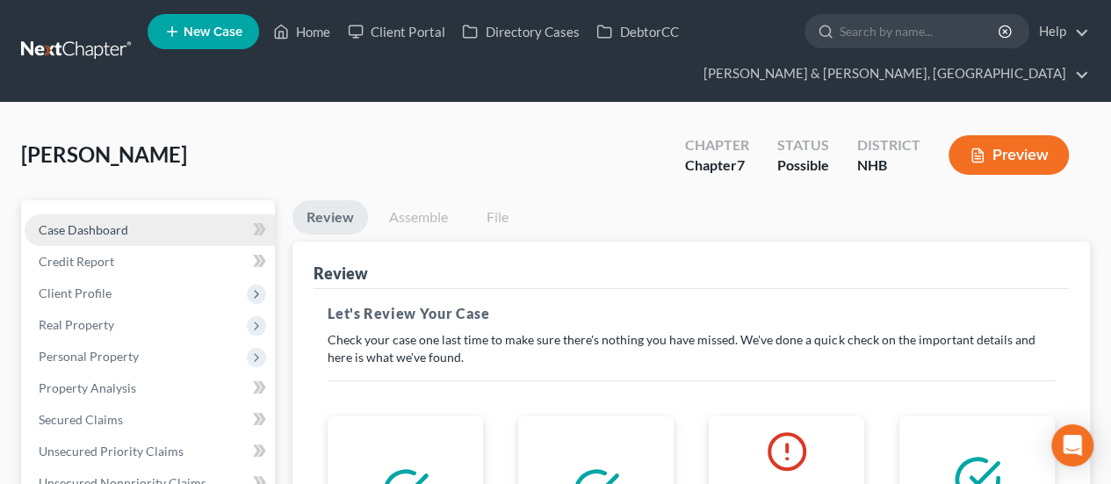
click at [115, 227] on span "Case Dashboard" at bounding box center [84, 229] width 90 height 15
select select "6"
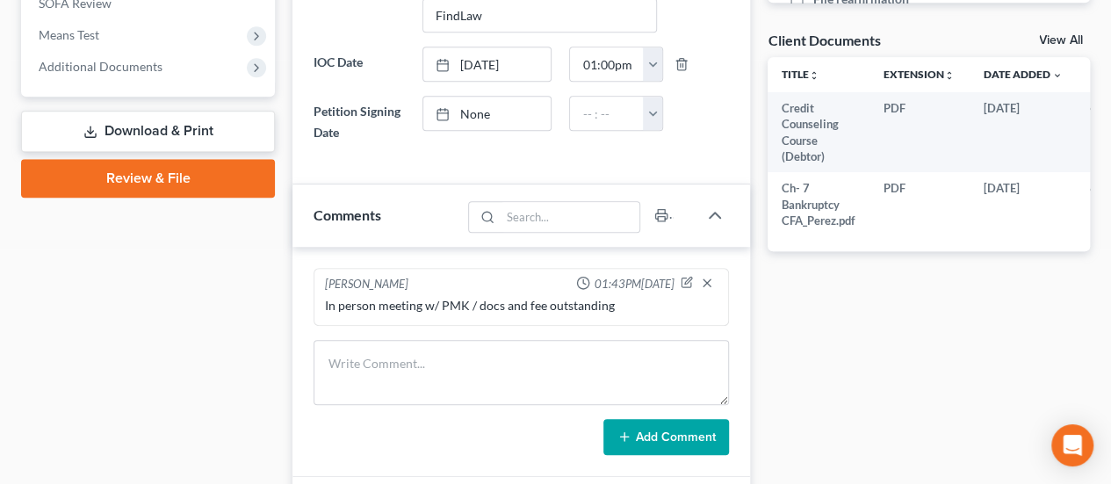
scroll to position [702, 0]
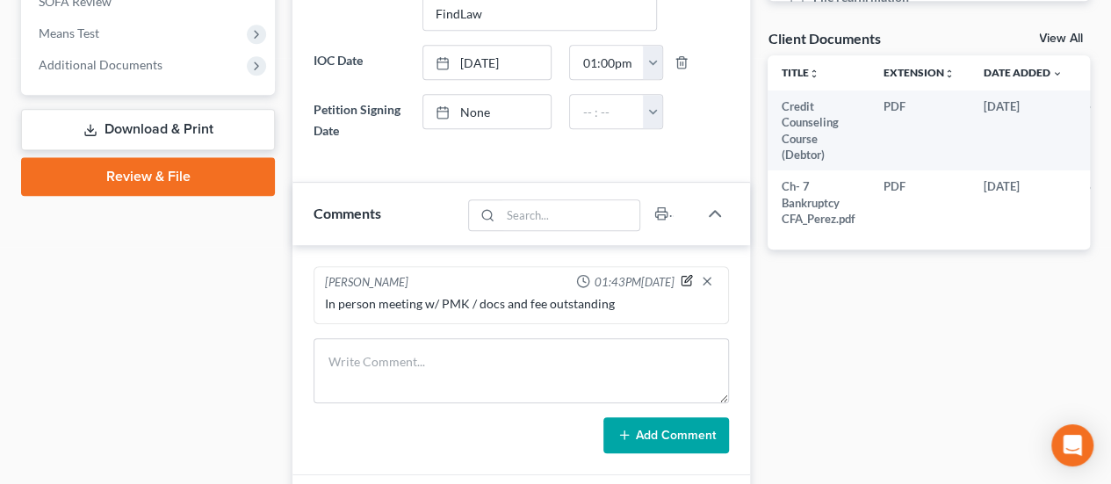
click at [687, 274] on icon "button" at bounding box center [686, 280] width 12 height 12
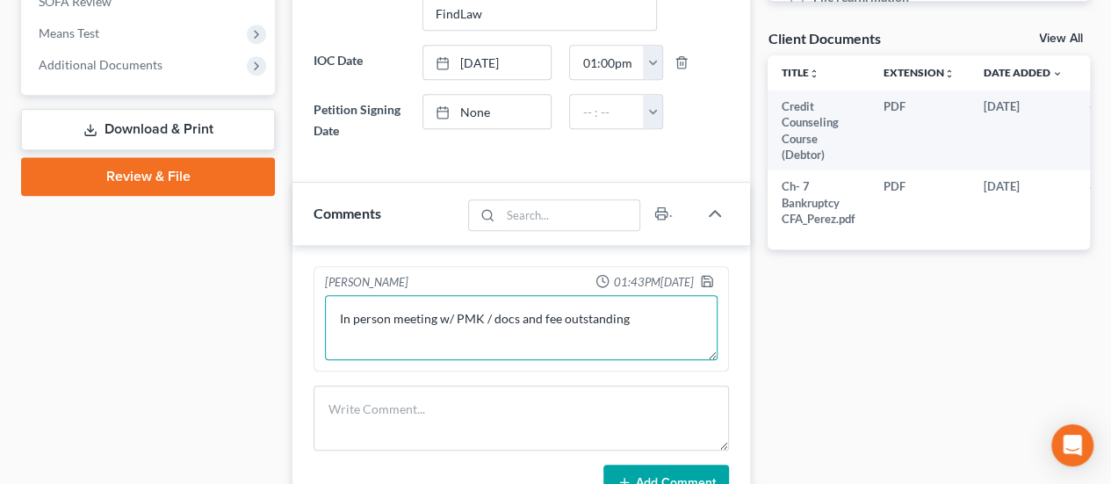
click at [641, 311] on textarea "In person meeting w/ PMK / docs and fee outstanding" at bounding box center [521, 327] width 392 height 65
type textarea "In person meeting w/ PMK / docs and fee outstanding CFA given to client / expec…"
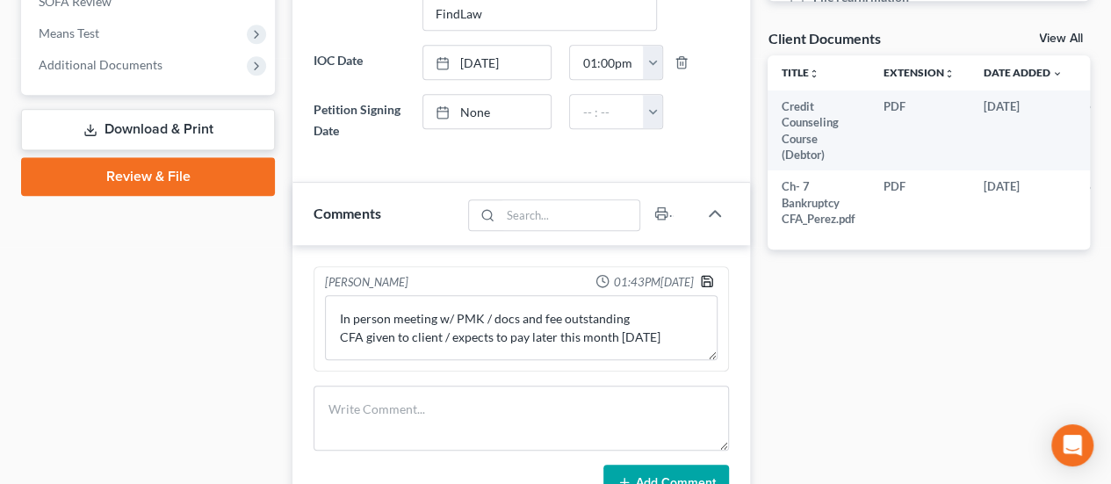
click at [710, 276] on icon "button" at bounding box center [707, 281] width 11 height 11
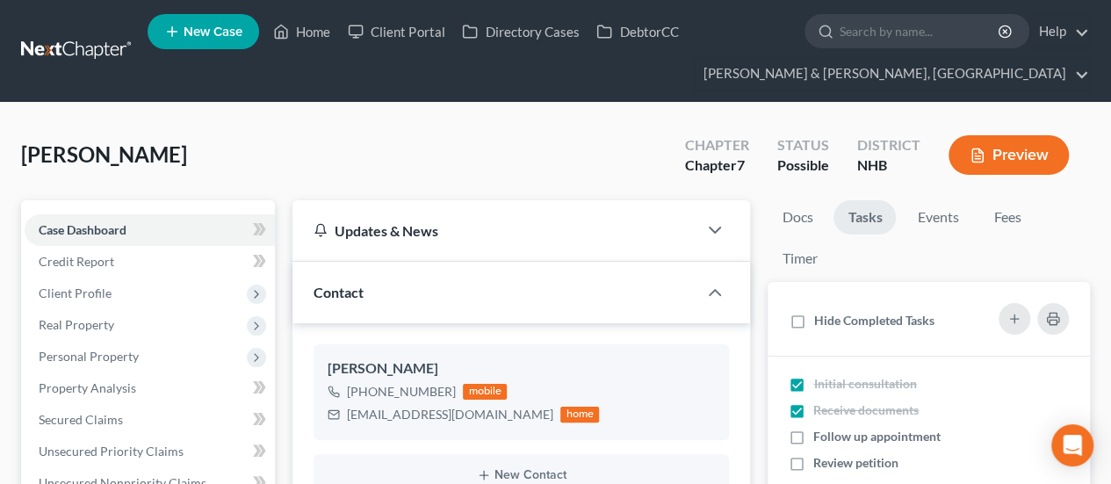
scroll to position [0, 0]
drag, startPoint x: 299, startPoint y: 21, endPoint x: 297, endPoint y: 31, distance: 9.8
click at [299, 21] on link "Home" at bounding box center [301, 32] width 75 height 32
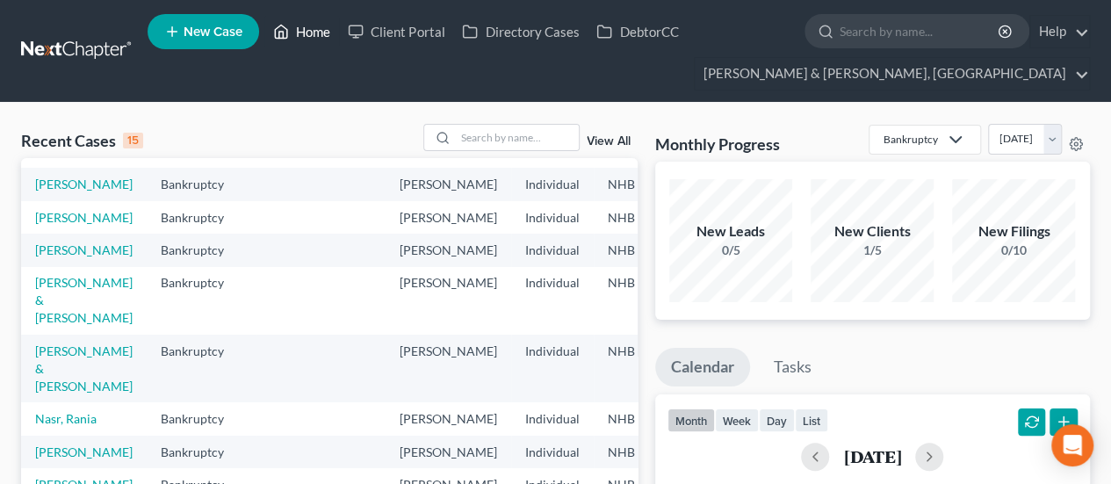
scroll to position [58, 0]
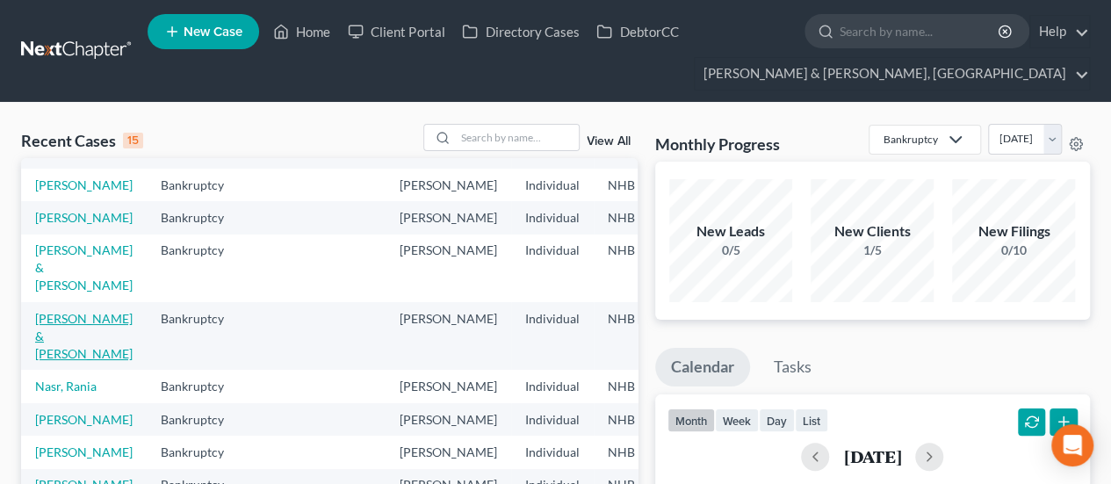
click at [65, 361] on link "[PERSON_NAME] & [PERSON_NAME]" at bounding box center [83, 336] width 97 height 50
select select "6"
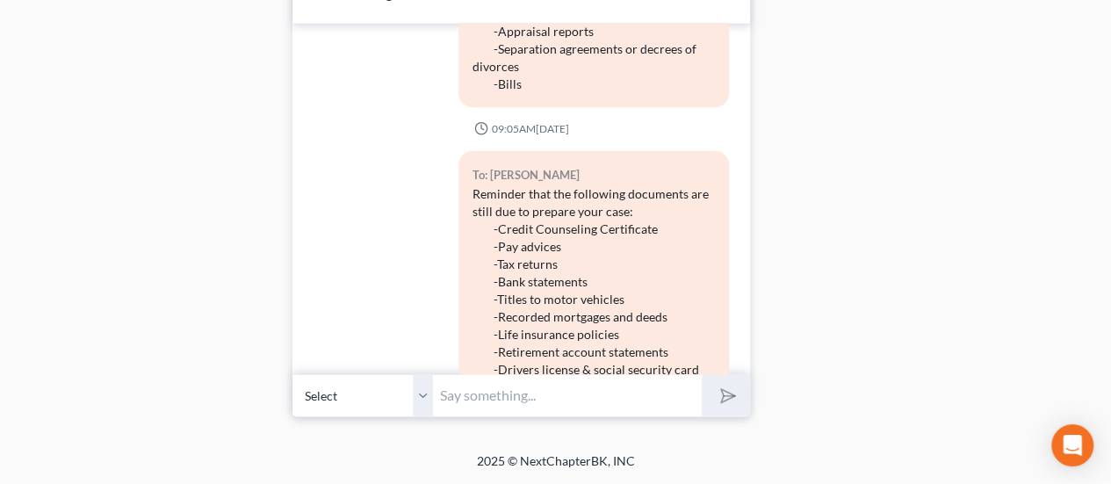
scroll to position [906, 0]
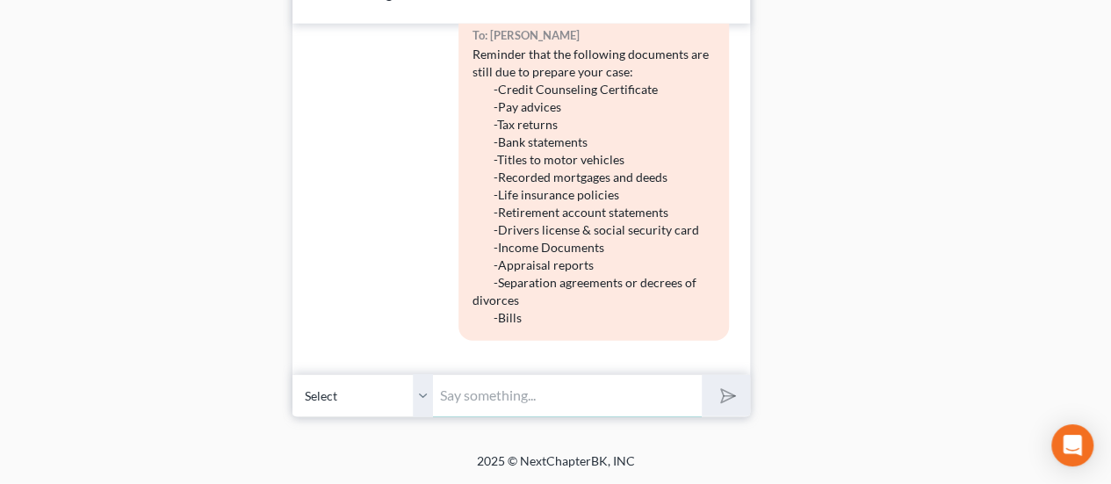
click at [537, 398] on input "text" at bounding box center [567, 395] width 269 height 43
click at [539, 396] on input "text" at bounding box center [567, 395] width 269 height 43
type input "When are you available this week to review the draft joint petition? We can mee…"
click at [702, 375] on button "submit" at bounding box center [726, 395] width 48 height 41
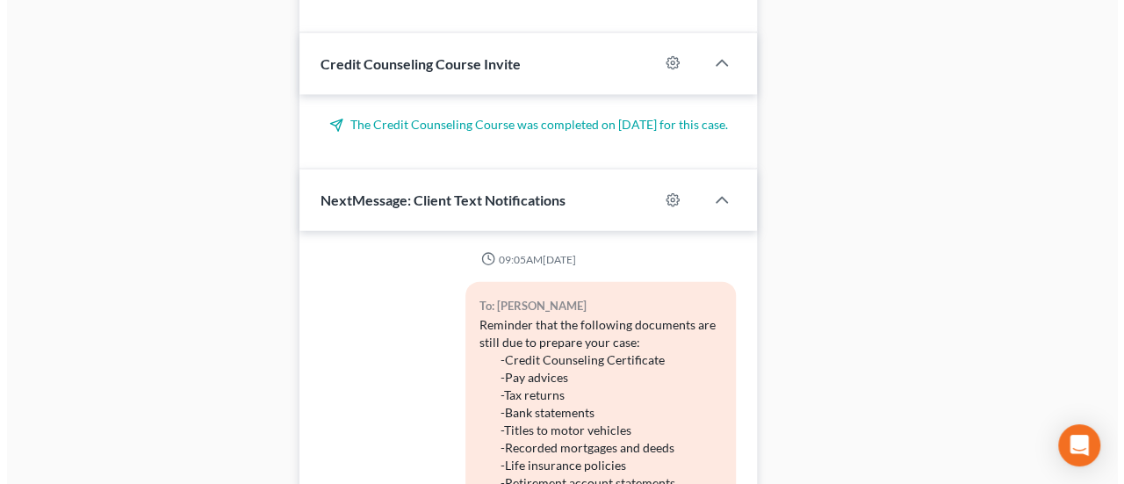
scroll to position [1944, 0]
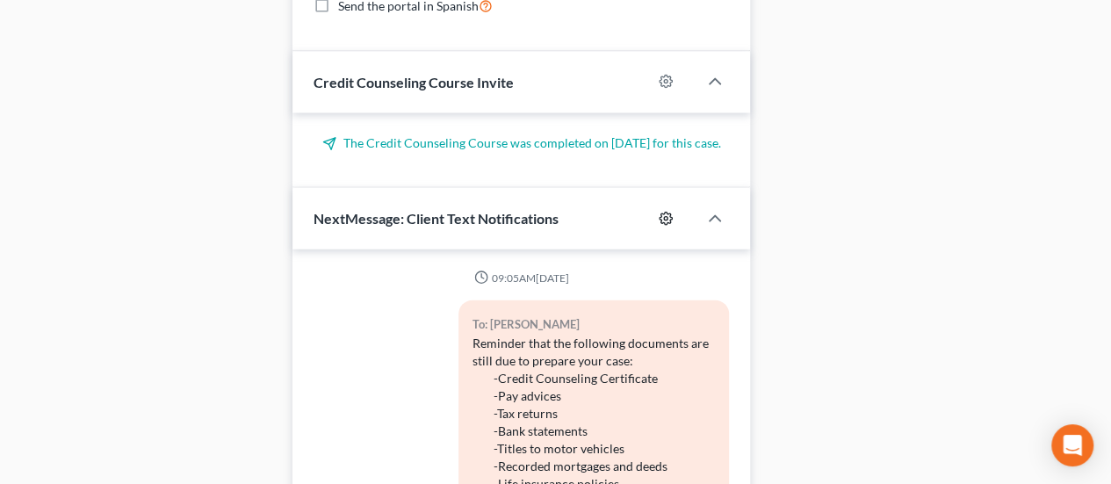
click at [667, 224] on icon "button" at bounding box center [665, 219] width 14 height 14
select select "0"
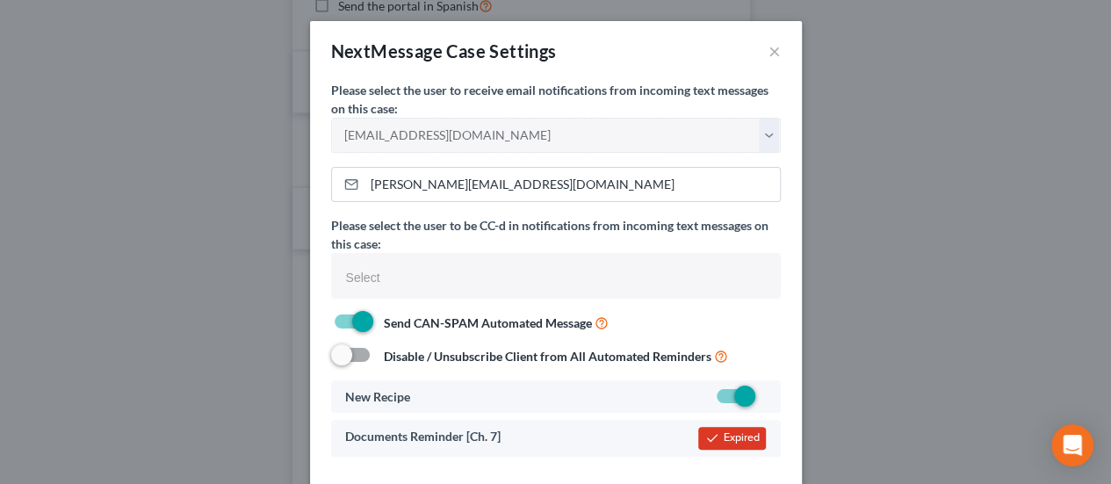
select select
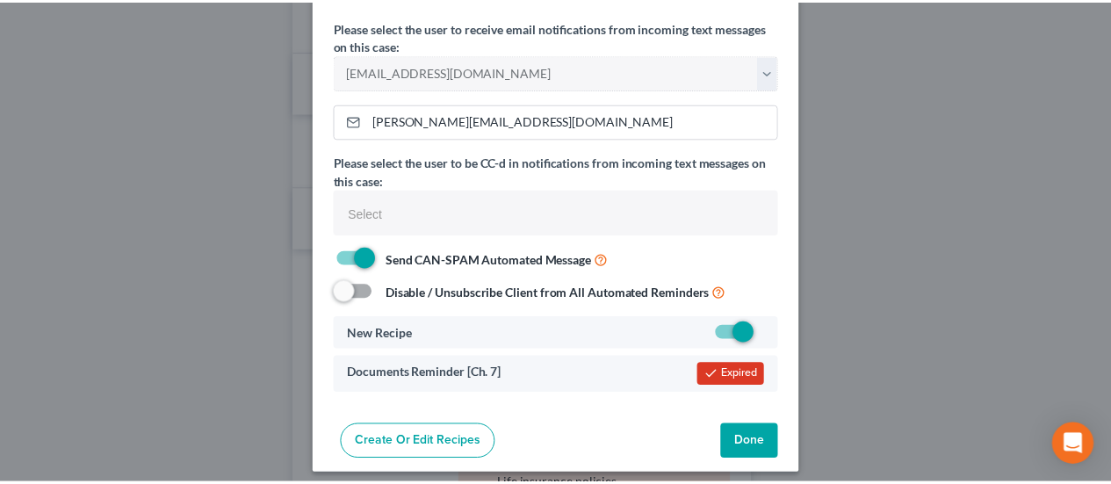
scroll to position [73, 0]
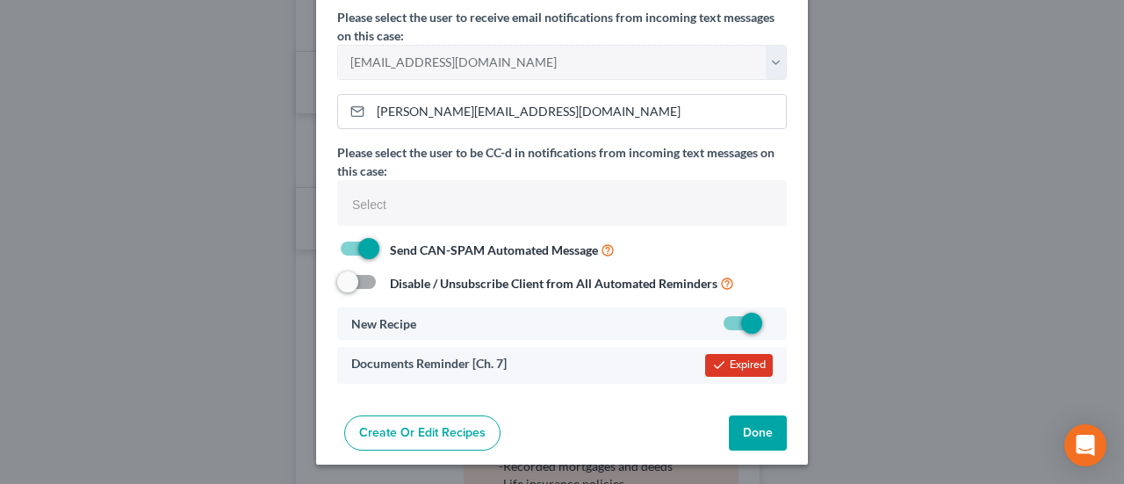
click at [748, 429] on button "Done" at bounding box center [758, 432] width 58 height 35
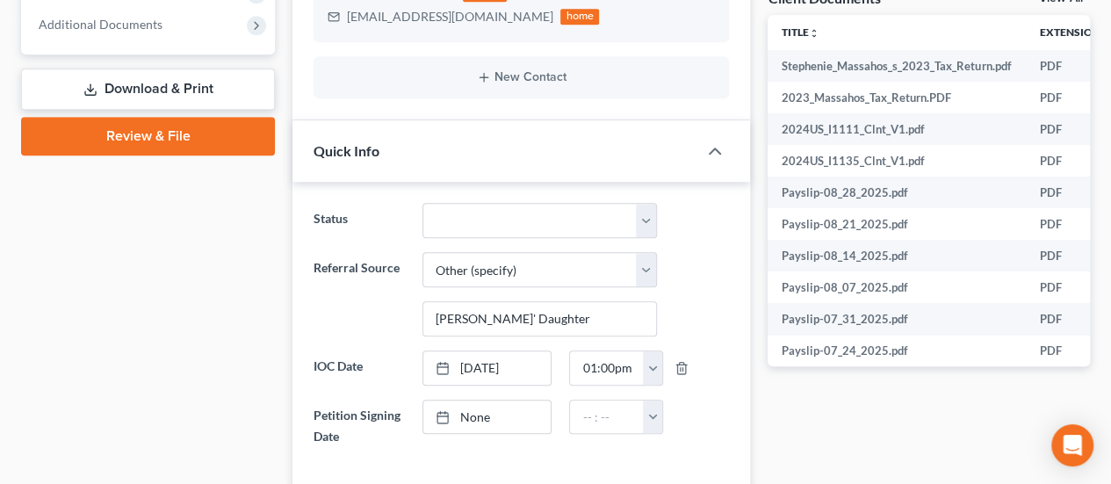
scroll to position [0, 0]
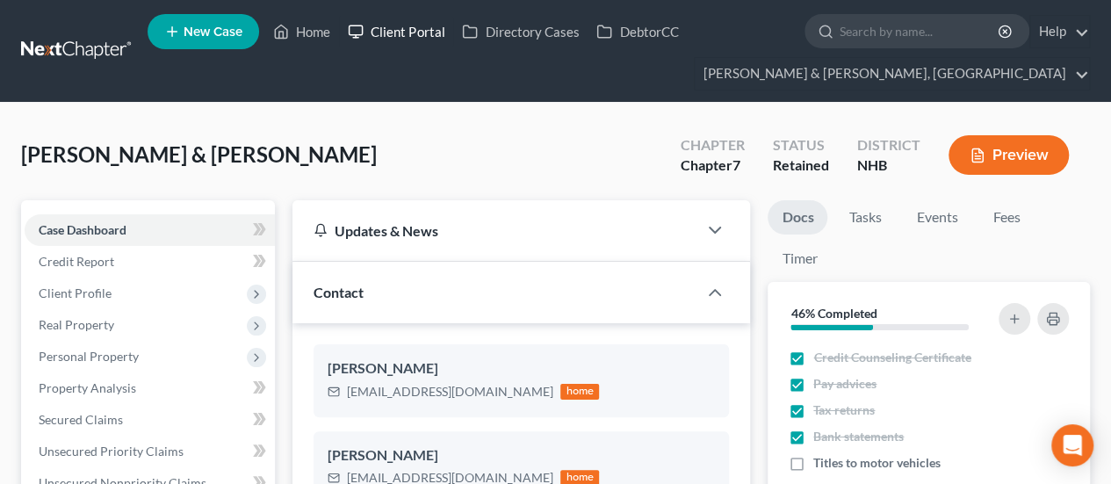
click at [380, 24] on link "Client Portal" at bounding box center [396, 32] width 114 height 32
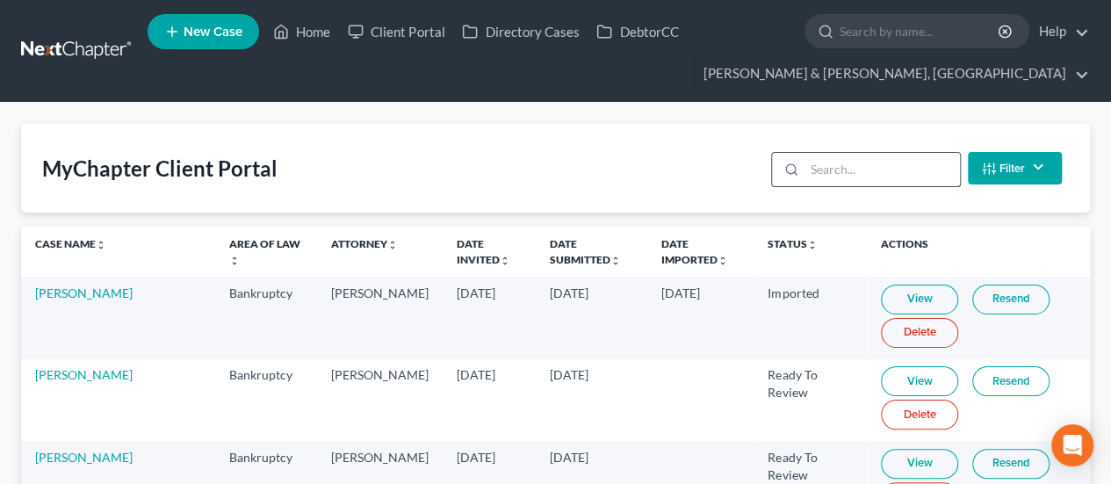
click at [862, 161] on input "search" at bounding box center [881, 169] width 155 height 33
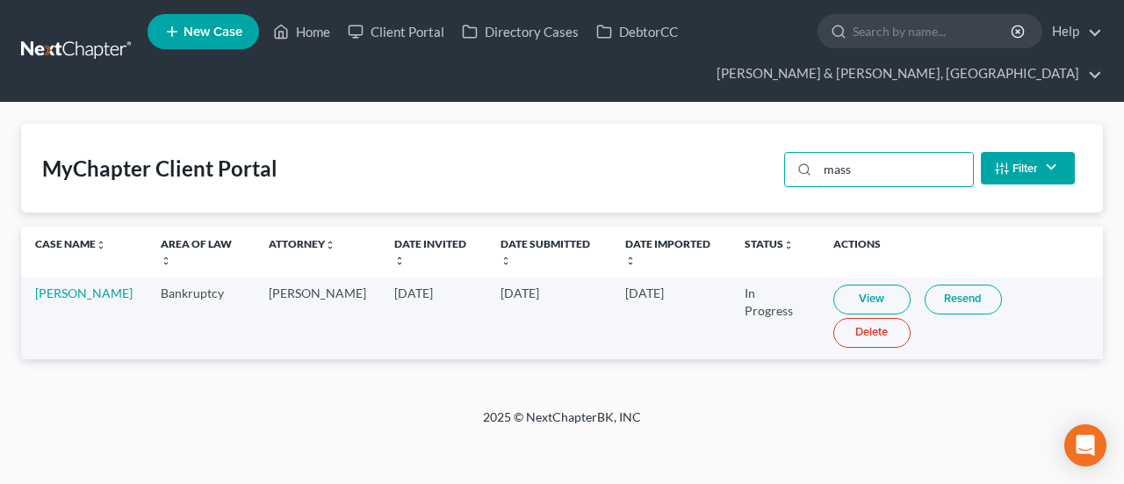
type input "mass"
click at [878, 298] on link "View" at bounding box center [871, 299] width 77 height 30
click at [68, 291] on link "[PERSON_NAME]" at bounding box center [83, 292] width 97 height 15
select select "6"
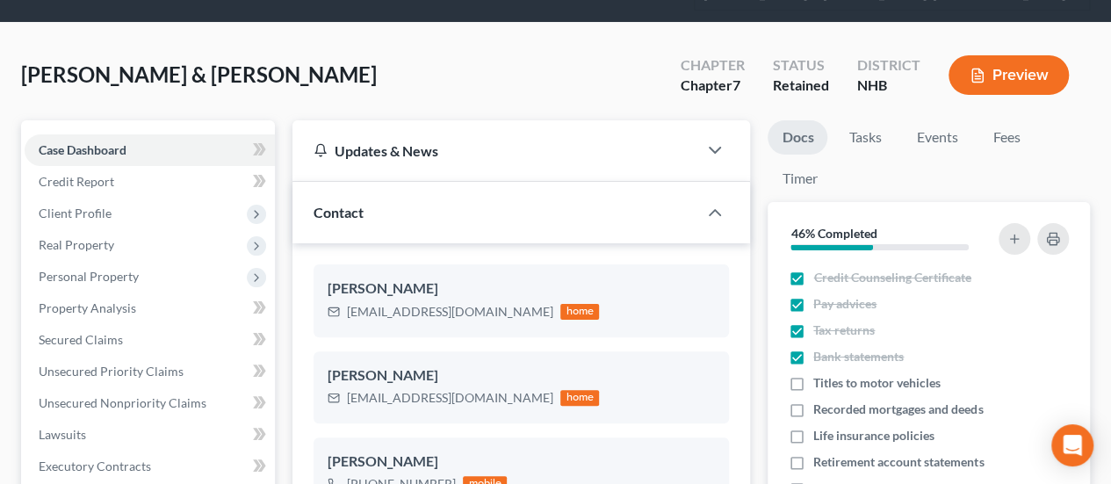
scroll to position [88, 0]
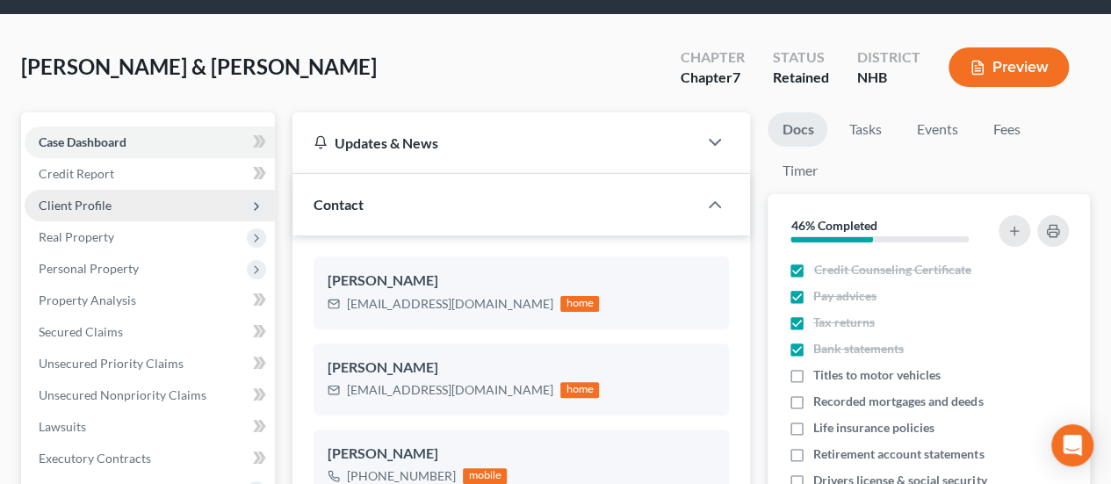
click at [118, 197] on span "Client Profile" at bounding box center [150, 206] width 250 height 32
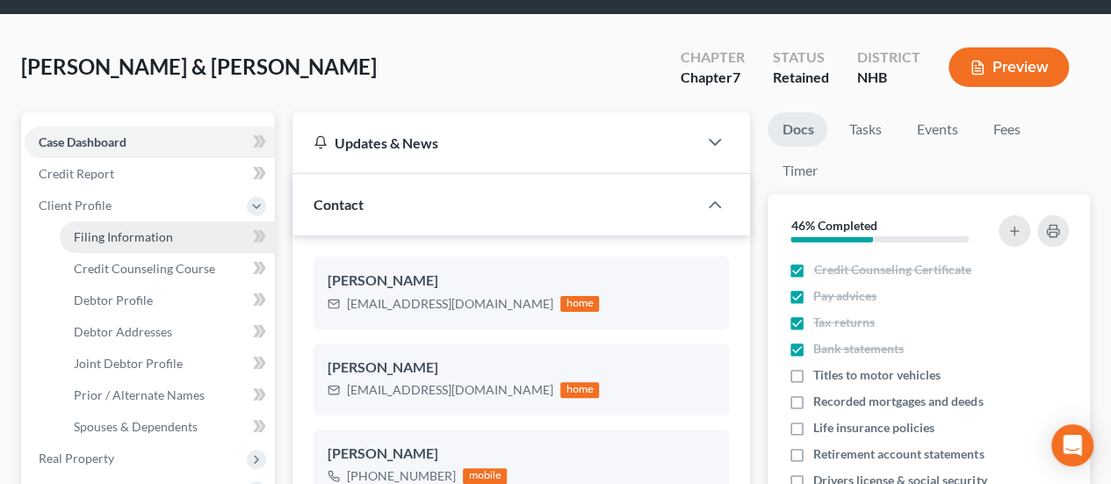
click at [172, 238] on link "Filing Information" at bounding box center [167, 237] width 215 height 32
select select "1"
select select "0"
select select "32"
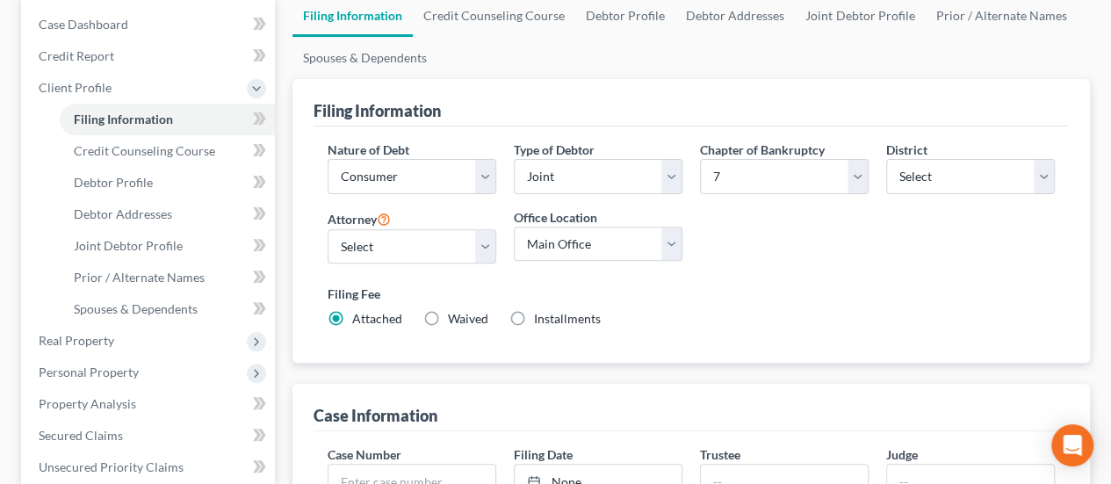
scroll to position [187, 0]
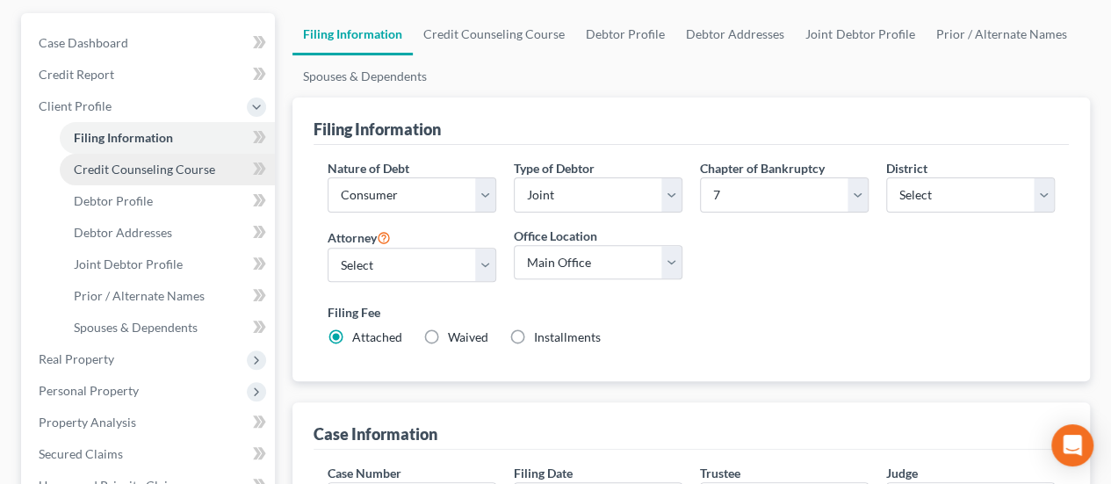
click at [156, 168] on span "Credit Counseling Course" at bounding box center [144, 169] width 141 height 15
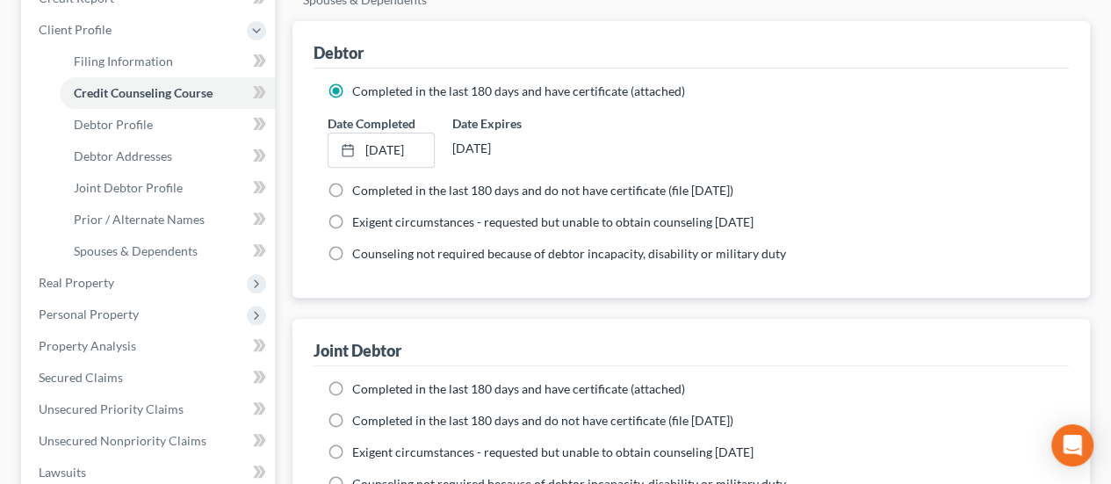
scroll to position [380, 0]
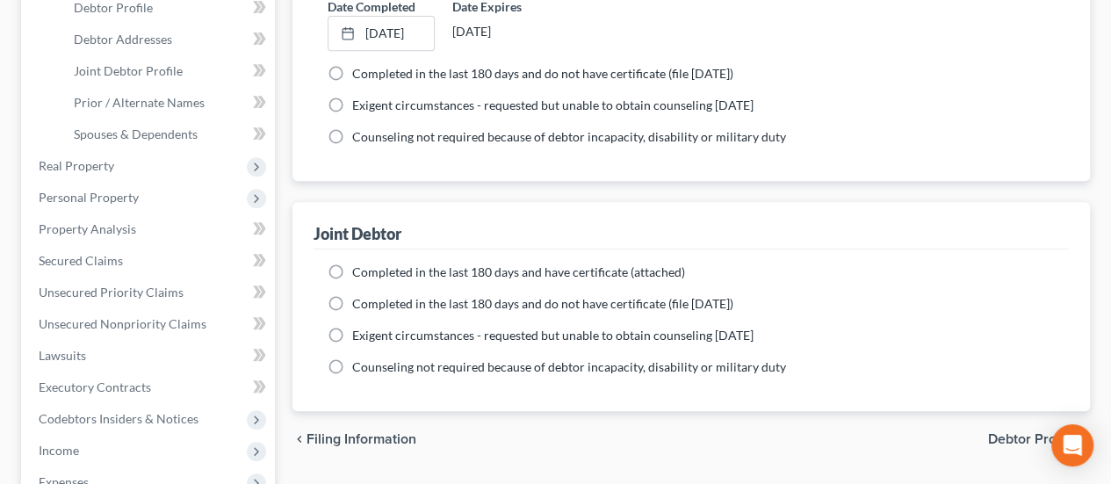
click at [352, 266] on label "Completed in the last 180 days and have certificate (attached)" at bounding box center [518, 272] width 333 height 18
click at [359, 266] on input "Completed in the last 180 days and have certificate (attached)" at bounding box center [364, 268] width 11 height 11
radio input "true"
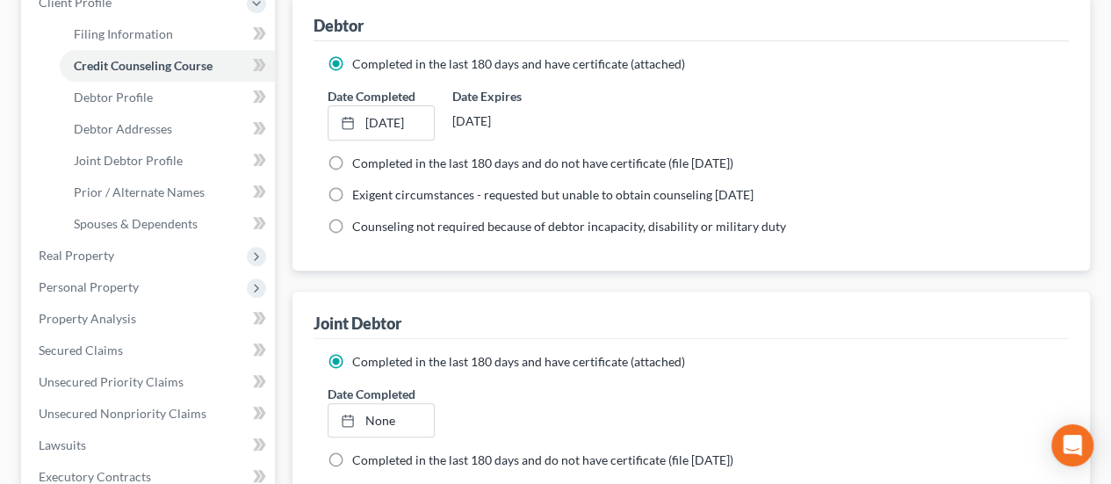
scroll to position [292, 0]
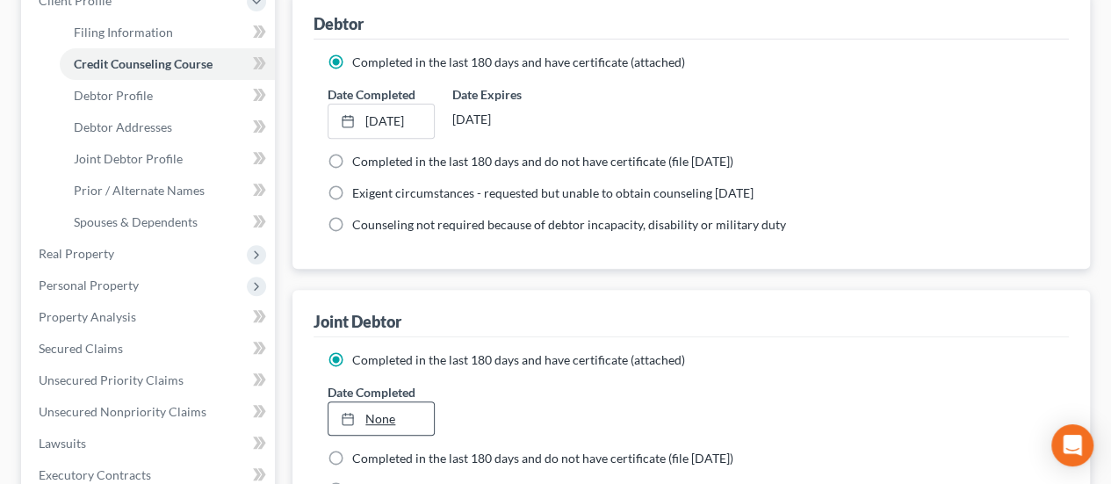
click at [358, 411] on div at bounding box center [353, 418] width 25 height 15
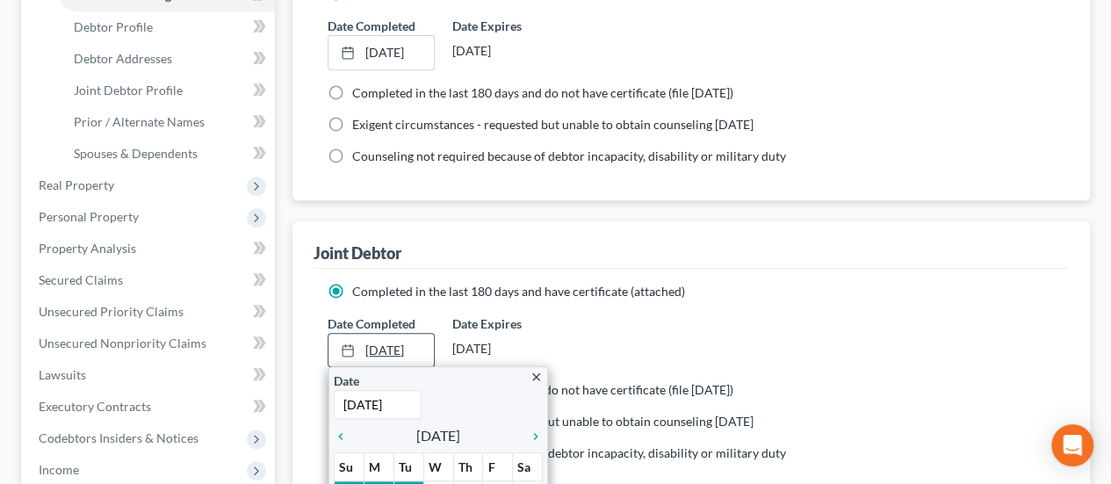
scroll to position [439, 0]
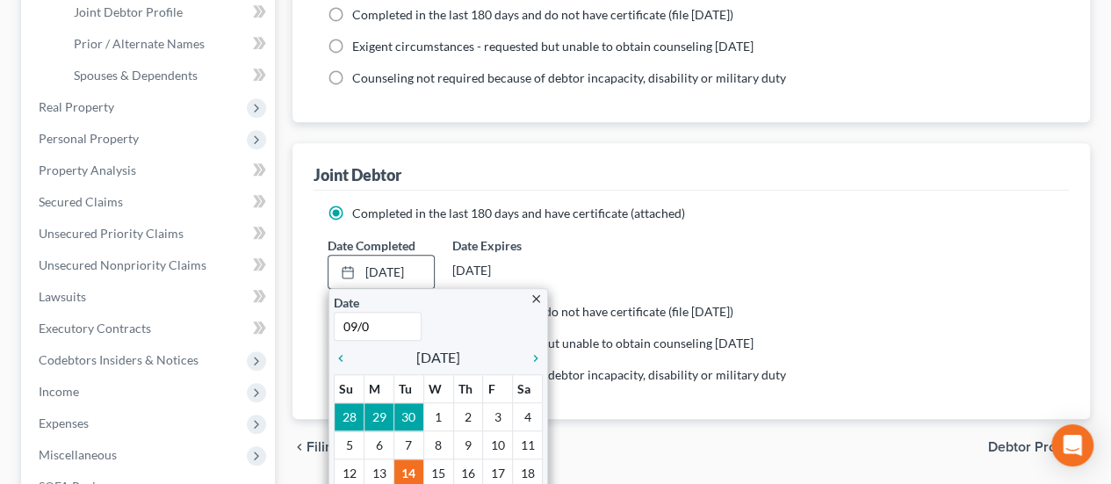
type input "09/04"
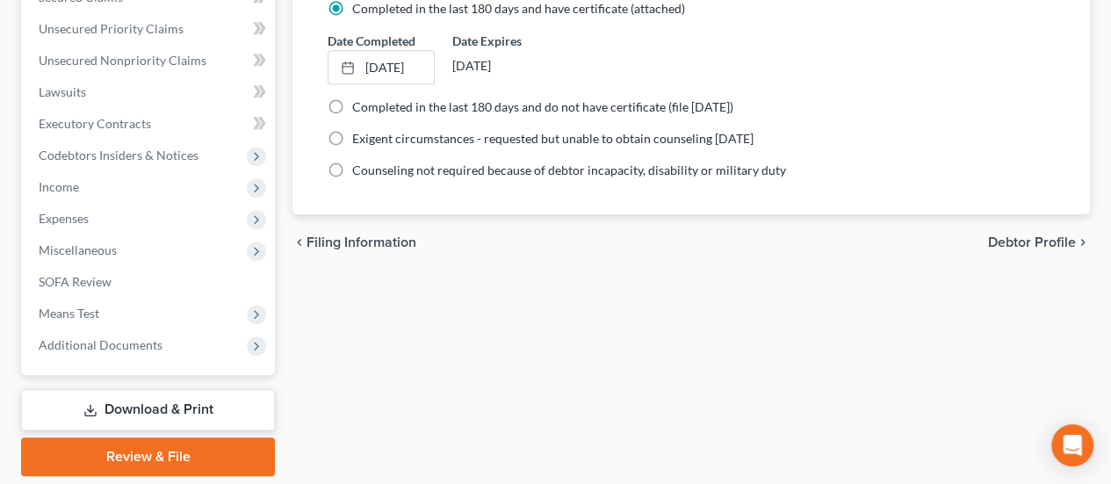
click at [1005, 235] on span "Debtor Profile" at bounding box center [1032, 242] width 88 height 14
select select "1"
select select "2"
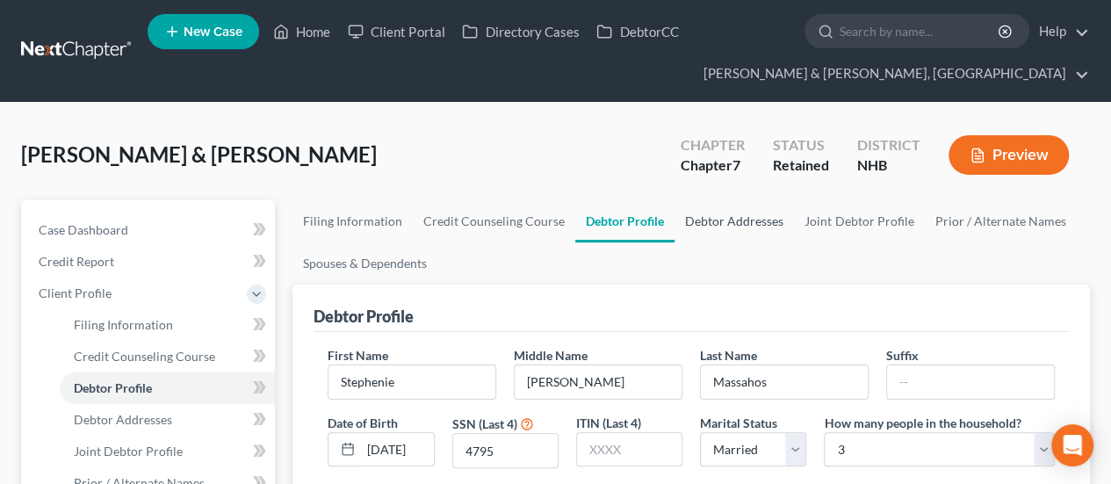
click at [711, 221] on link "Debtor Addresses" at bounding box center [733, 221] width 119 height 42
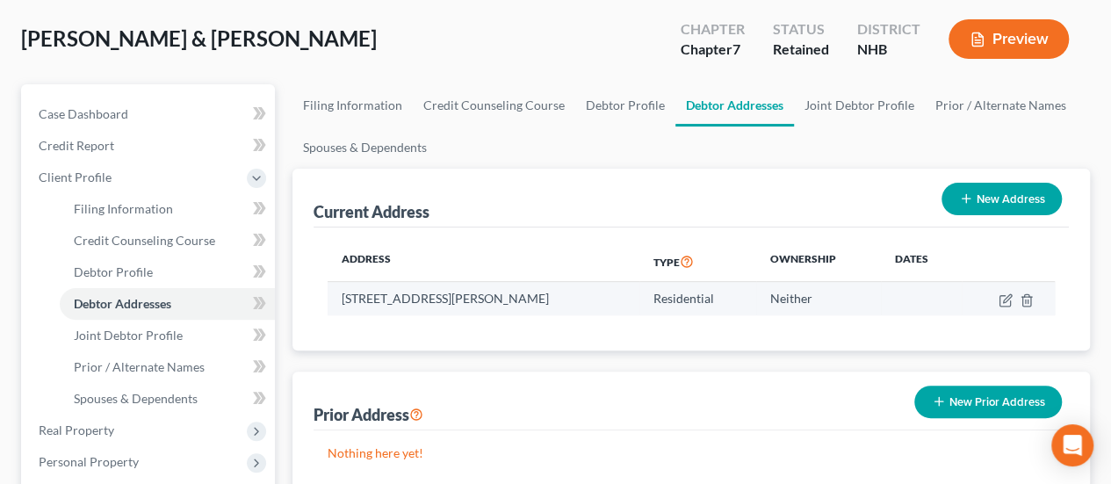
scroll to position [117, 0]
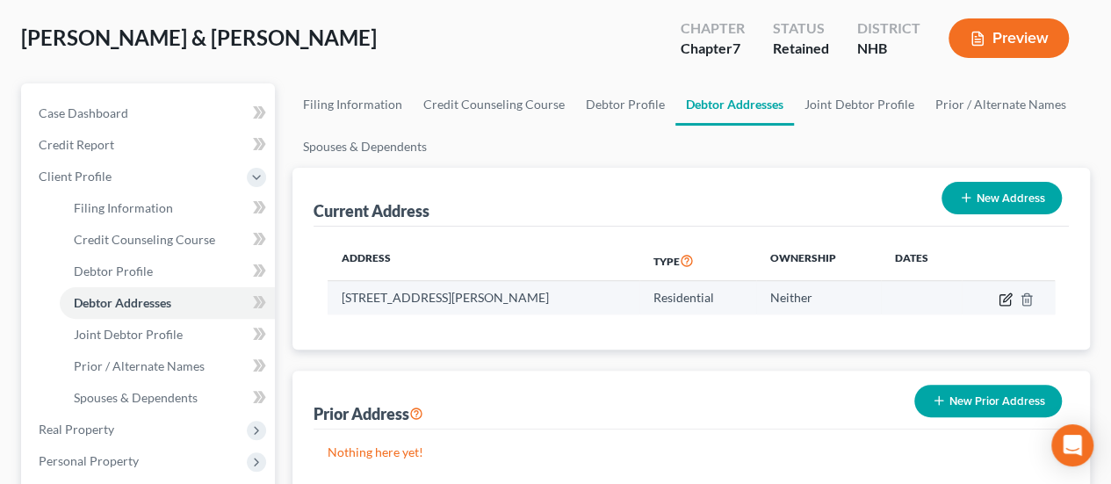
click at [1005, 296] on icon "button" at bounding box center [1005, 299] width 14 height 14
select select "32"
select select "7"
select select "0"
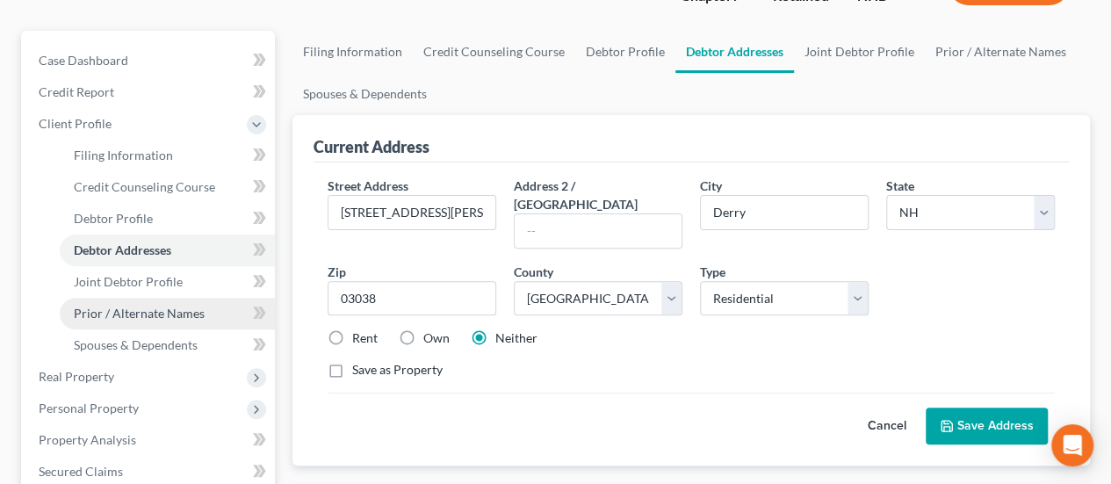
scroll to position [205, 0]
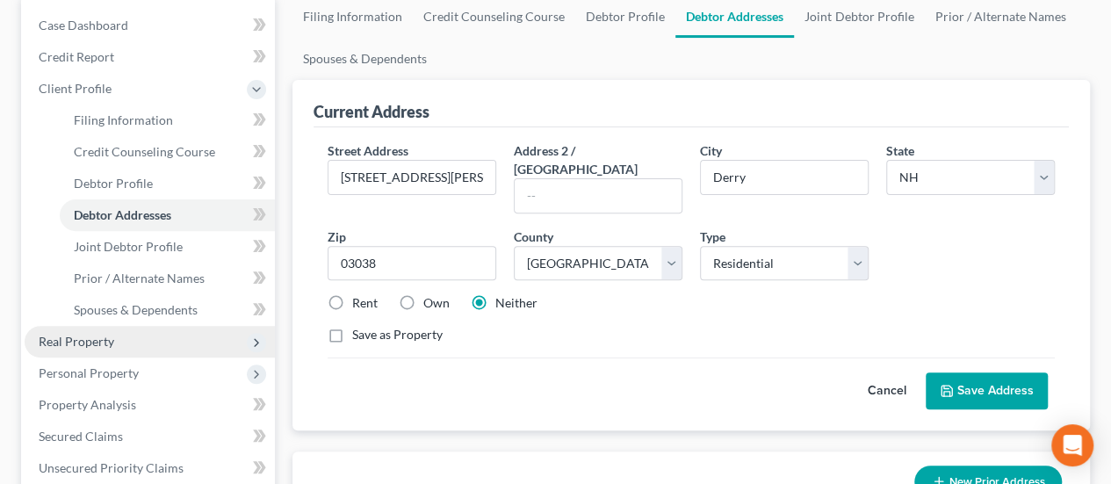
click at [147, 340] on span "Real Property" at bounding box center [150, 342] width 250 height 32
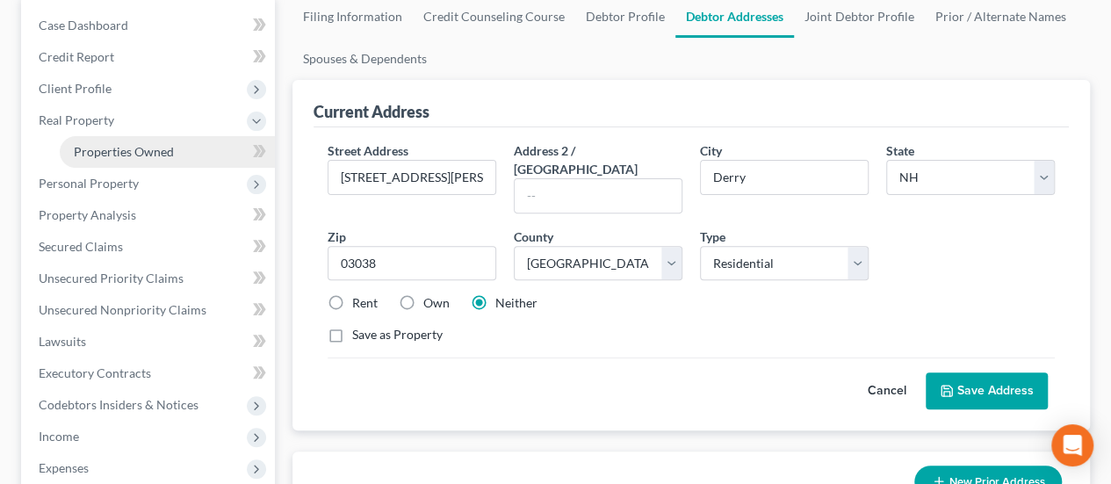
click at [171, 152] on span "Properties Owned" at bounding box center [124, 151] width 100 height 15
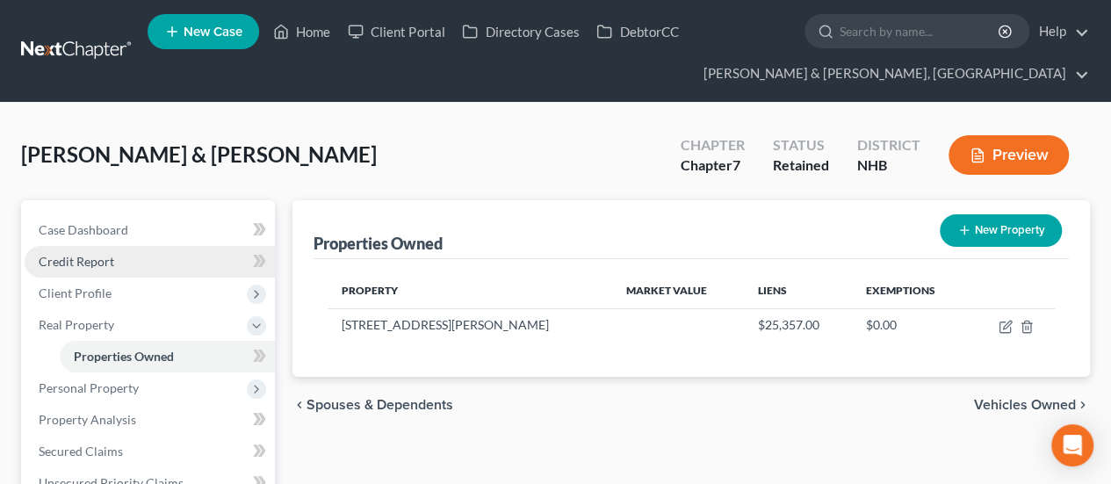
click at [134, 261] on link "Credit Report" at bounding box center [150, 262] width 250 height 32
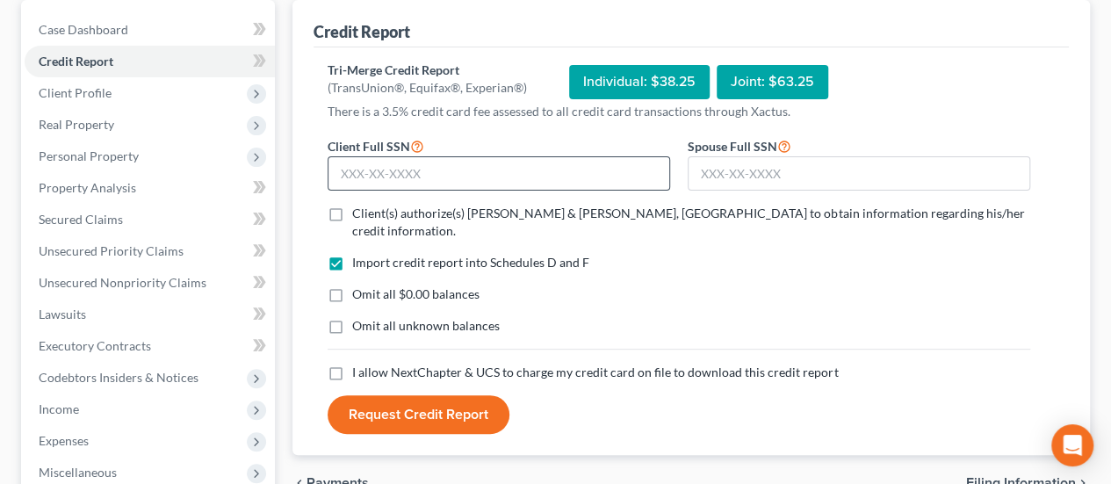
scroll to position [205, 0]
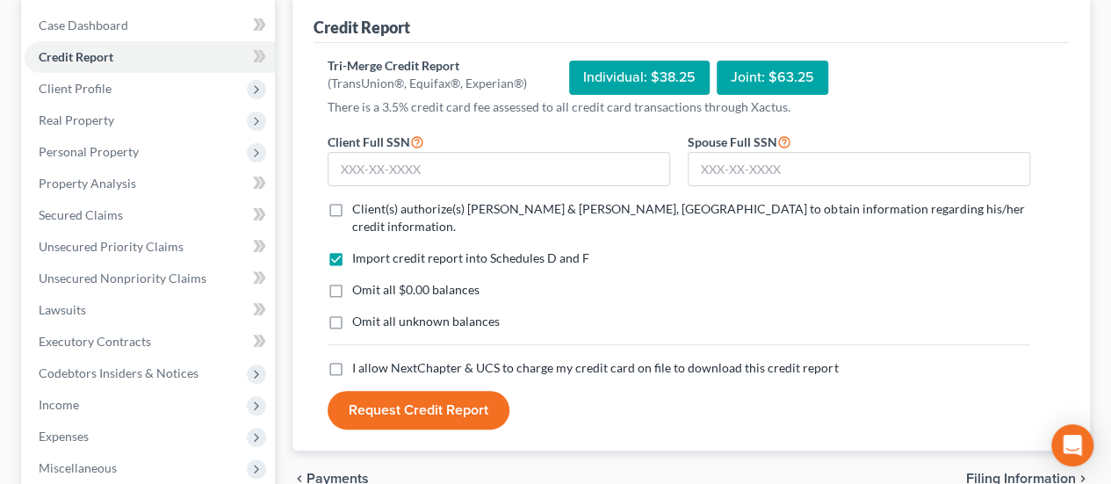
click at [352, 203] on label "Client(s) authorize(s) [PERSON_NAME] & [PERSON_NAME], [GEOGRAPHIC_DATA] to obta…" at bounding box center [691, 217] width 678 height 35
click at [359, 203] on input "Client(s) authorize(s) [PERSON_NAME] & [PERSON_NAME], [GEOGRAPHIC_DATA] to obta…" at bounding box center [364, 205] width 11 height 11
checkbox input "true"
click at [352, 359] on label "I allow NextChapter & UCS to charge my credit card on file to download this cre…" at bounding box center [595, 368] width 486 height 18
click at [359, 359] on input "I allow NextChapter & UCS to charge my credit card on file to download this cre…" at bounding box center [364, 364] width 11 height 11
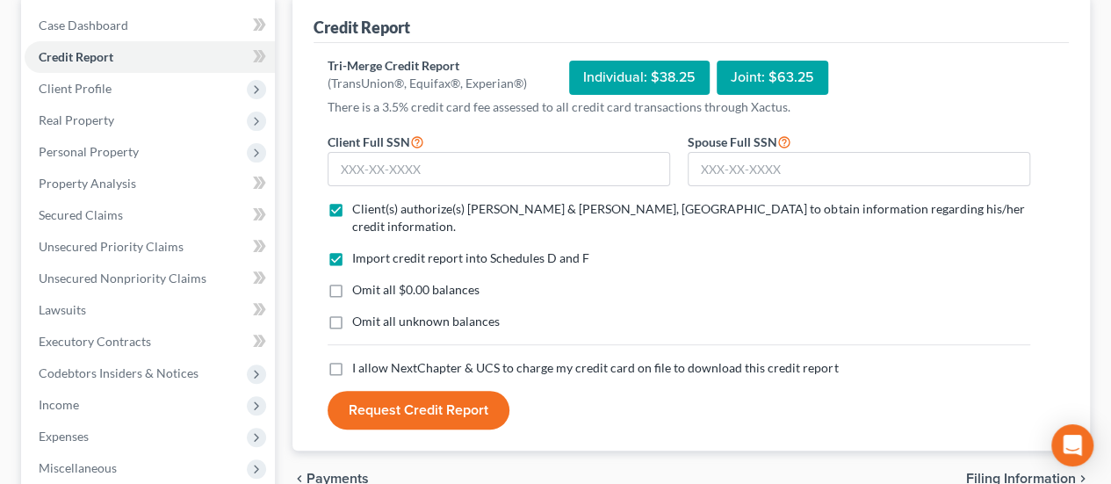
checkbox input "true"
click at [406, 166] on input "text" at bounding box center [498, 169] width 342 height 35
click at [814, 168] on input "text" at bounding box center [858, 169] width 342 height 35
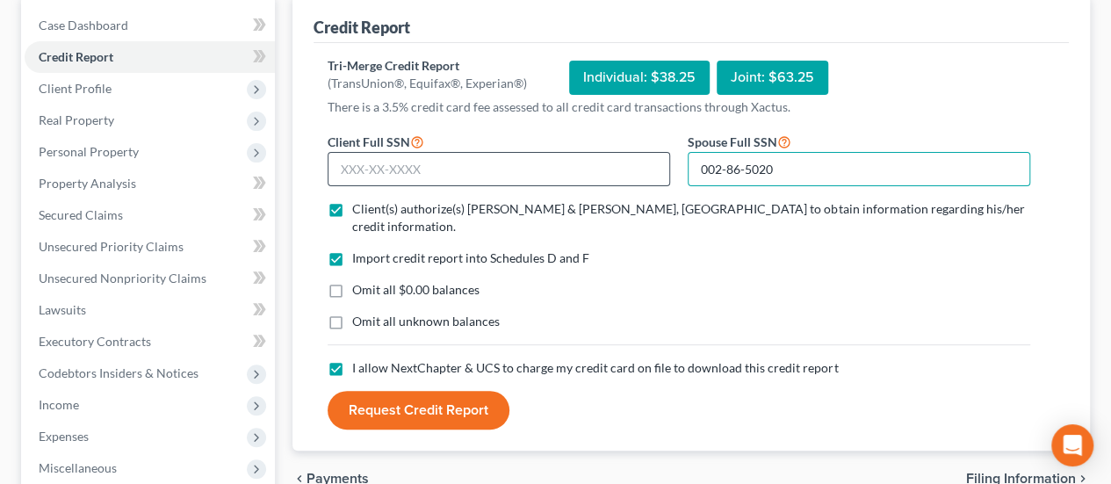
type input "002-86-5020"
click at [533, 160] on input "text" at bounding box center [498, 169] width 342 height 35
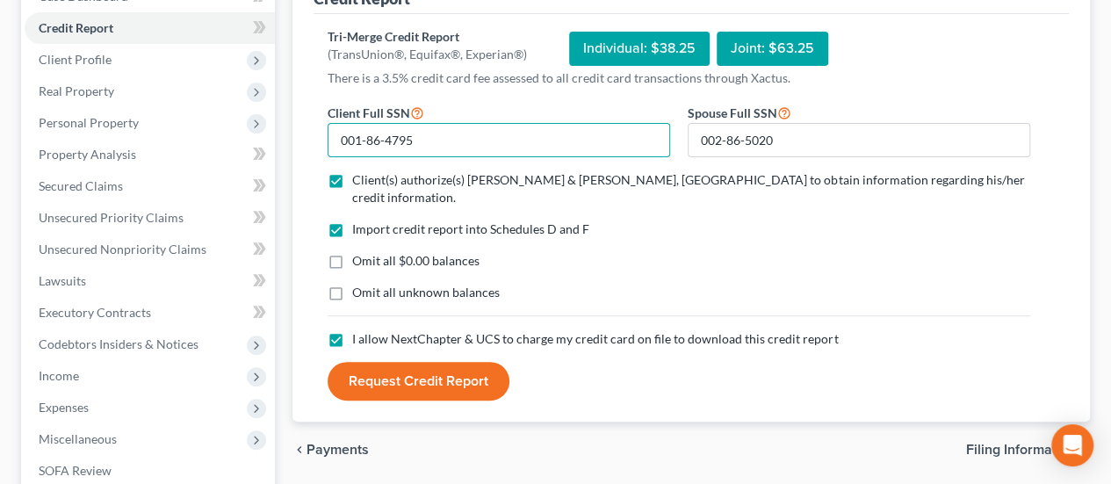
scroll to position [263, 0]
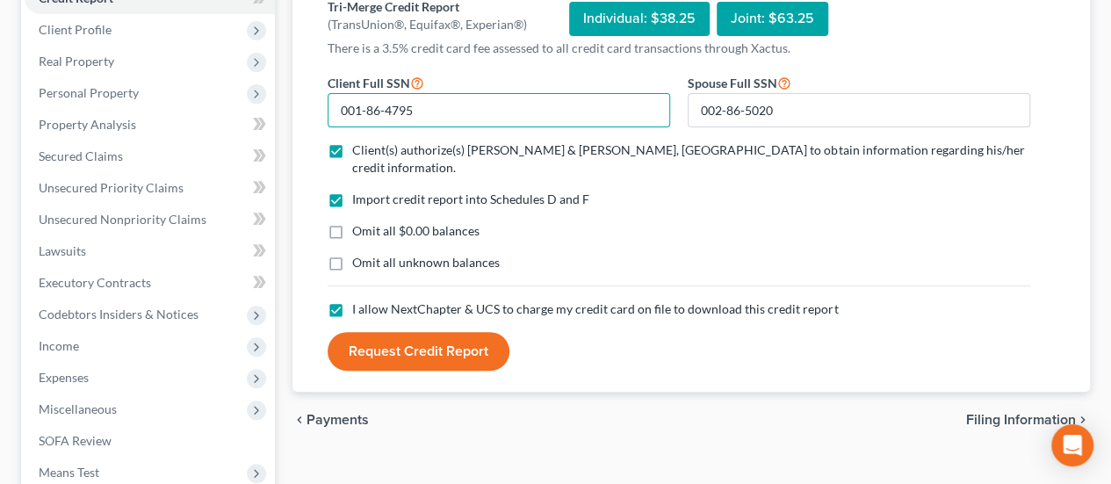
type input "001-86-4795"
click at [769, 10] on div "Joint: $63.25" at bounding box center [772, 19] width 112 height 34
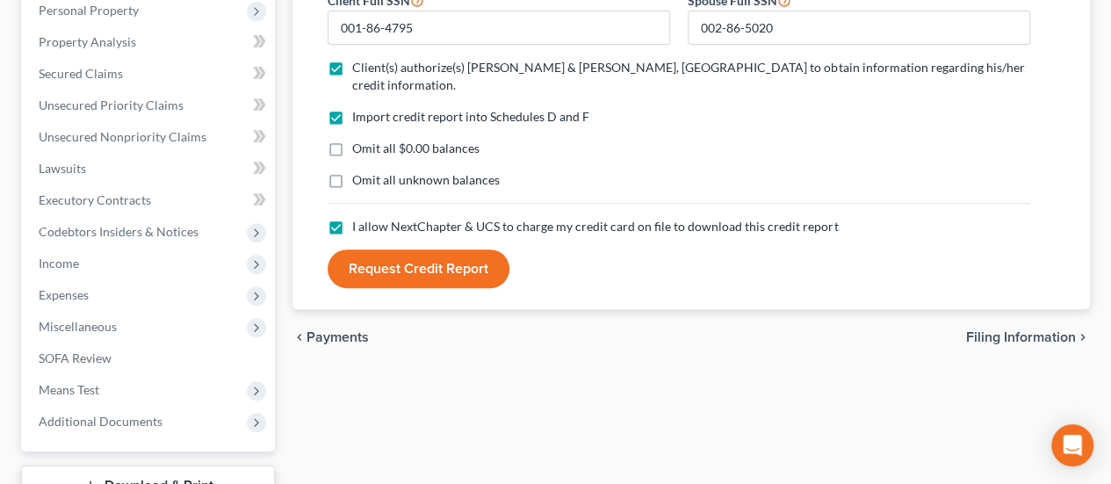
scroll to position [351, 0]
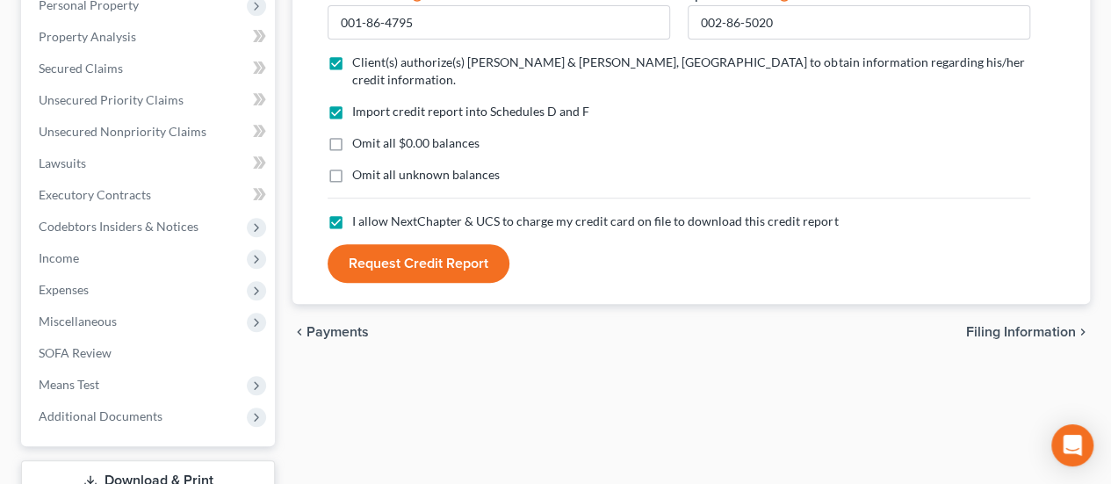
click at [467, 244] on button "Request Credit Report" at bounding box center [418, 263] width 182 height 39
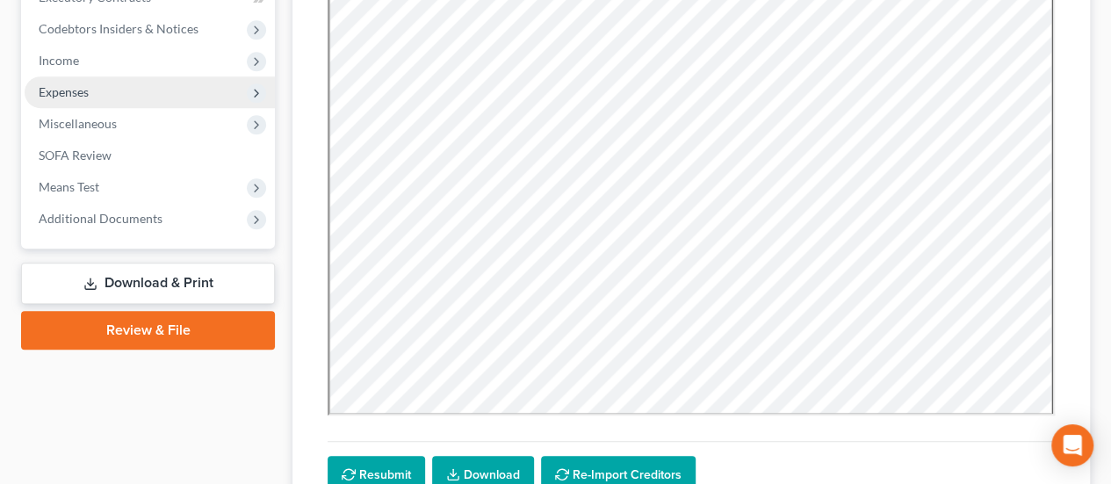
scroll to position [409, 0]
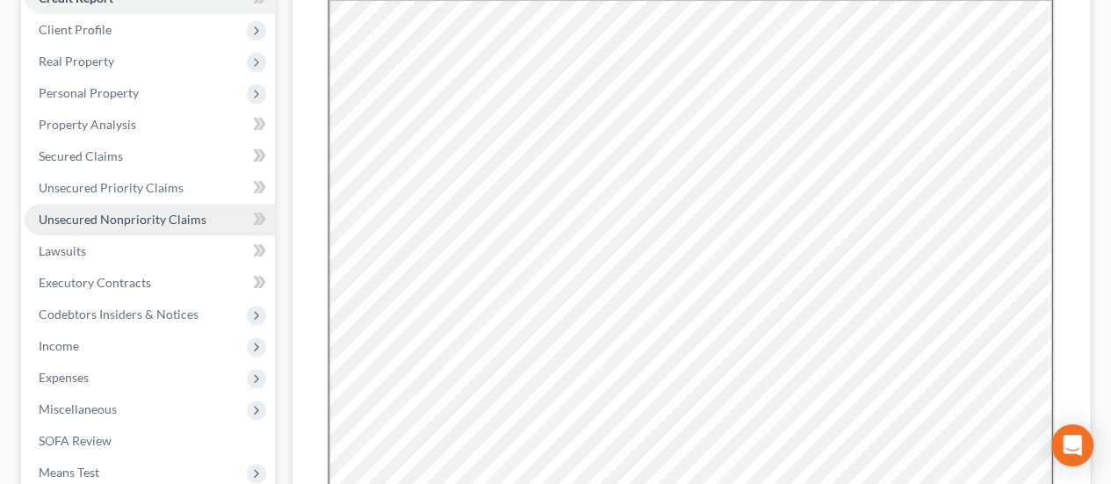
click at [171, 216] on span "Unsecured Nonpriority Claims" at bounding box center [123, 219] width 168 height 15
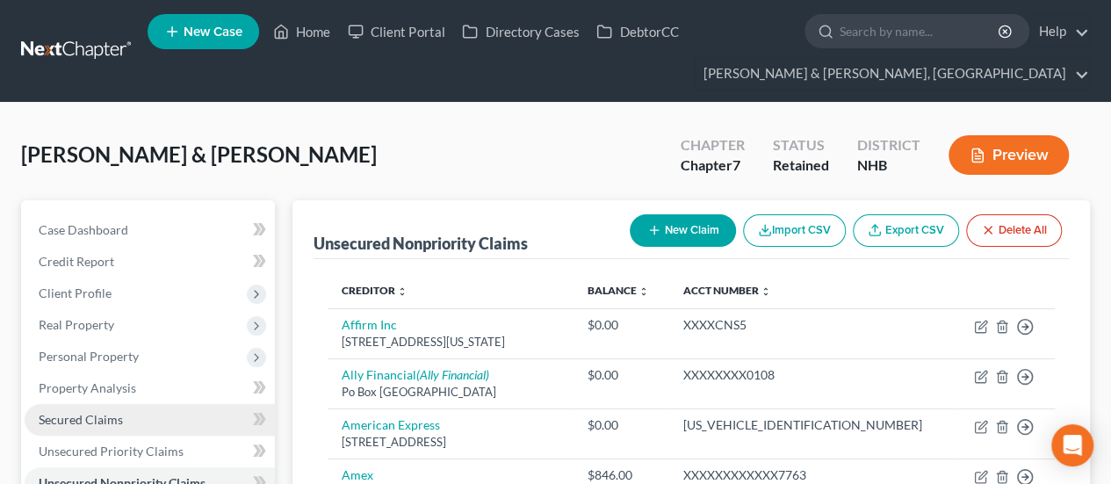
click at [126, 412] on link "Secured Claims" at bounding box center [150, 420] width 250 height 32
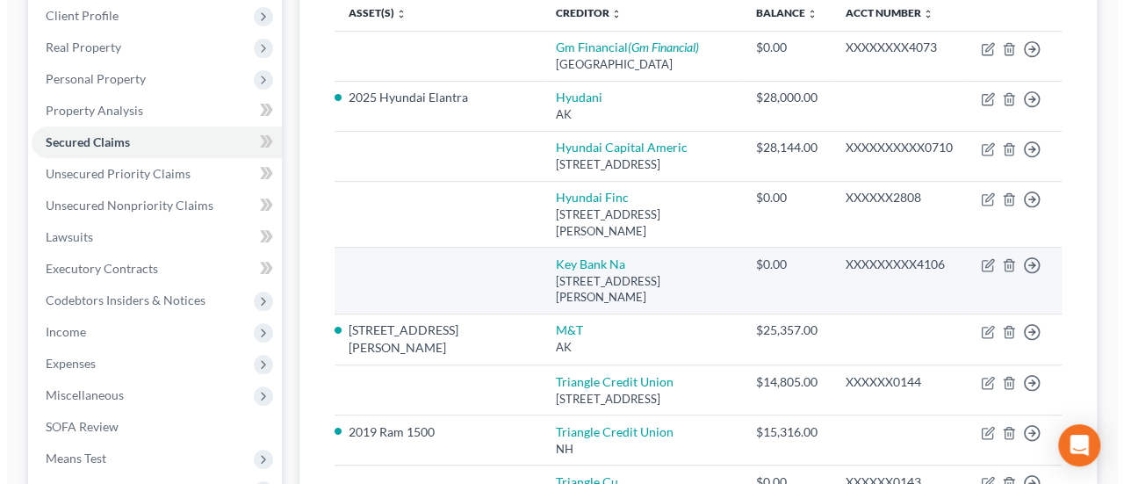
scroll to position [439, 0]
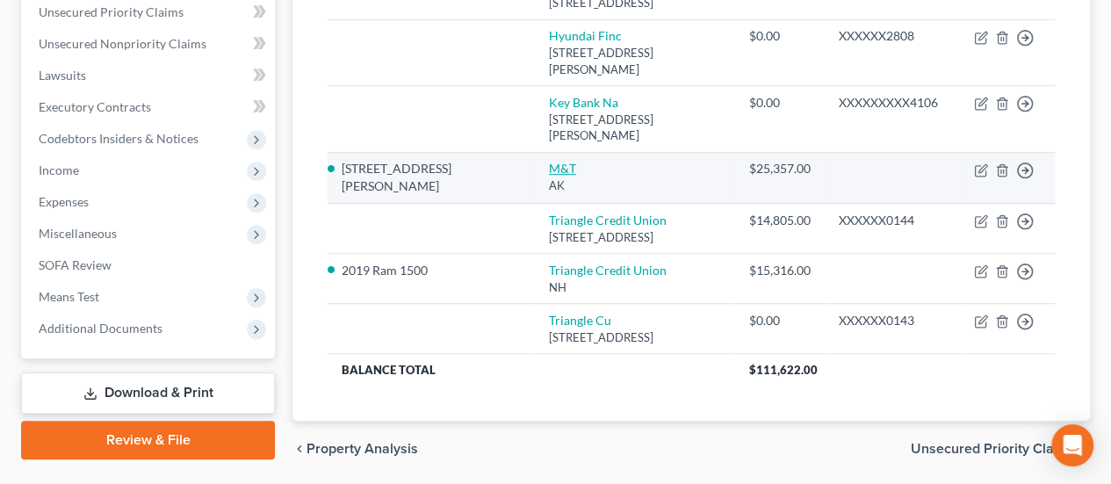
click at [549, 161] on link "M&T" at bounding box center [562, 168] width 27 height 15
select select "1"
select select "8"
select select "2"
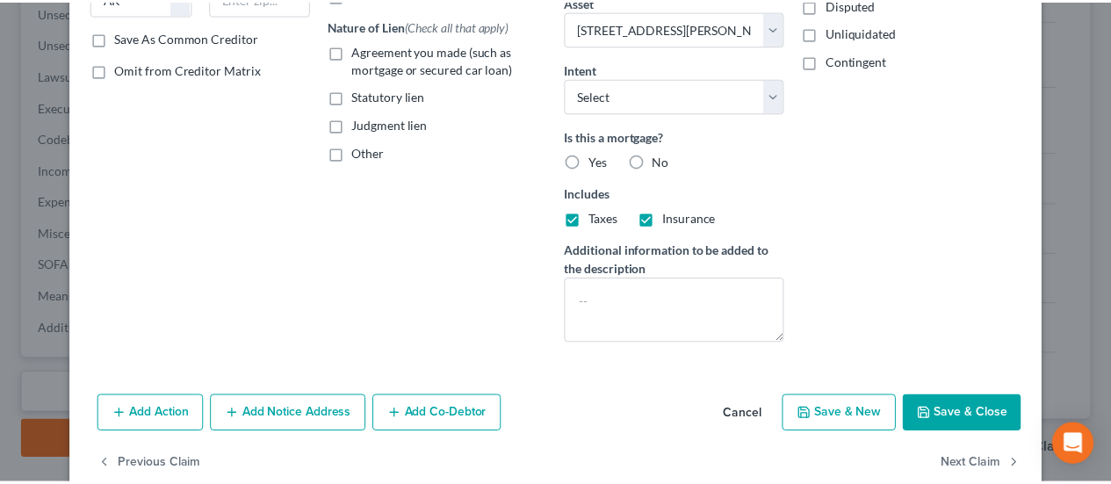
scroll to position [321, 0]
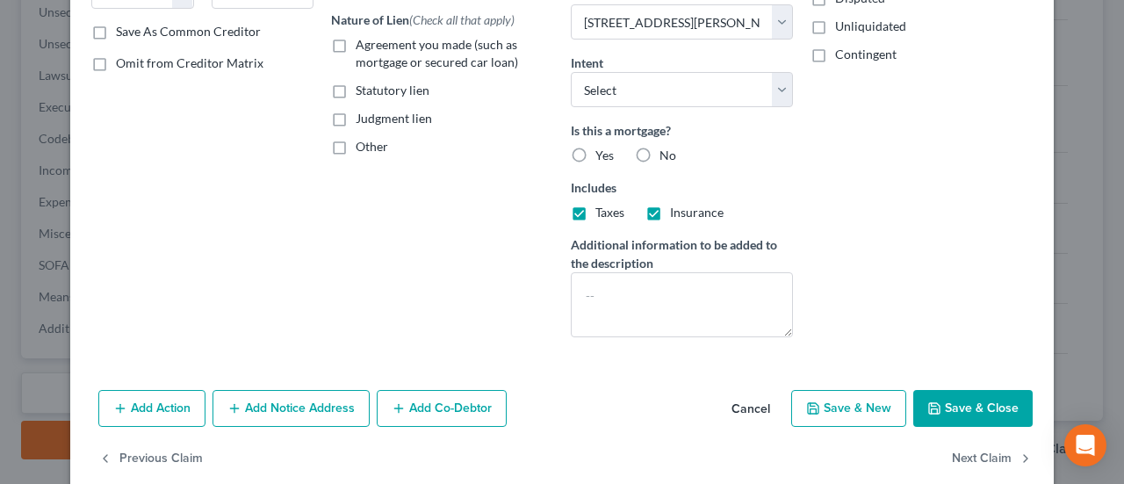
click at [750, 400] on button "Cancel" at bounding box center [750, 409] width 67 height 35
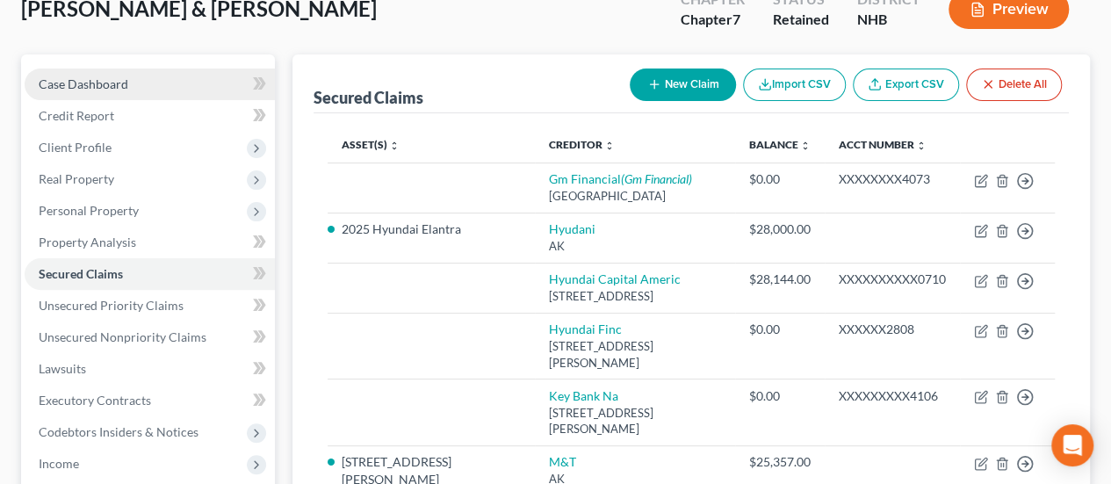
scroll to position [0, 0]
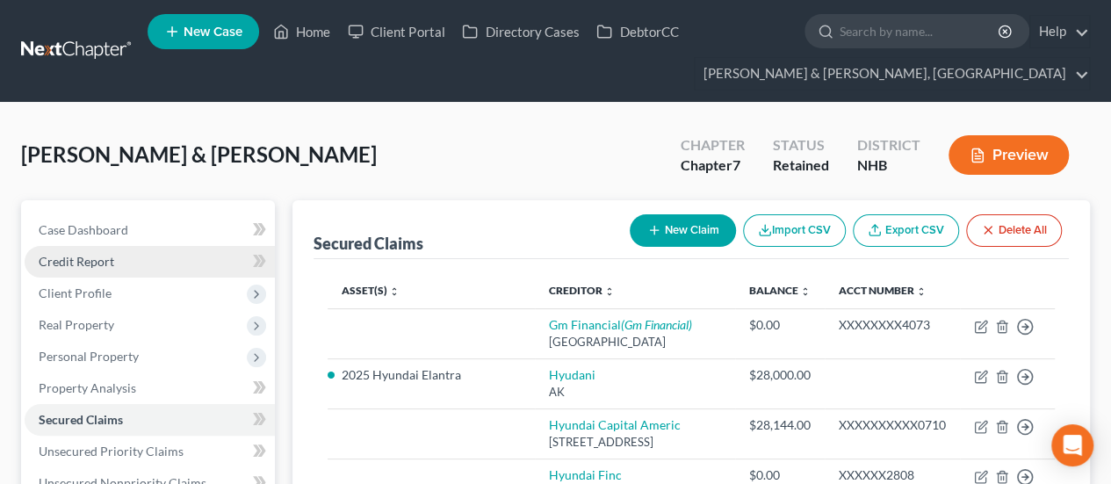
click at [123, 257] on link "Credit Report" at bounding box center [150, 262] width 250 height 32
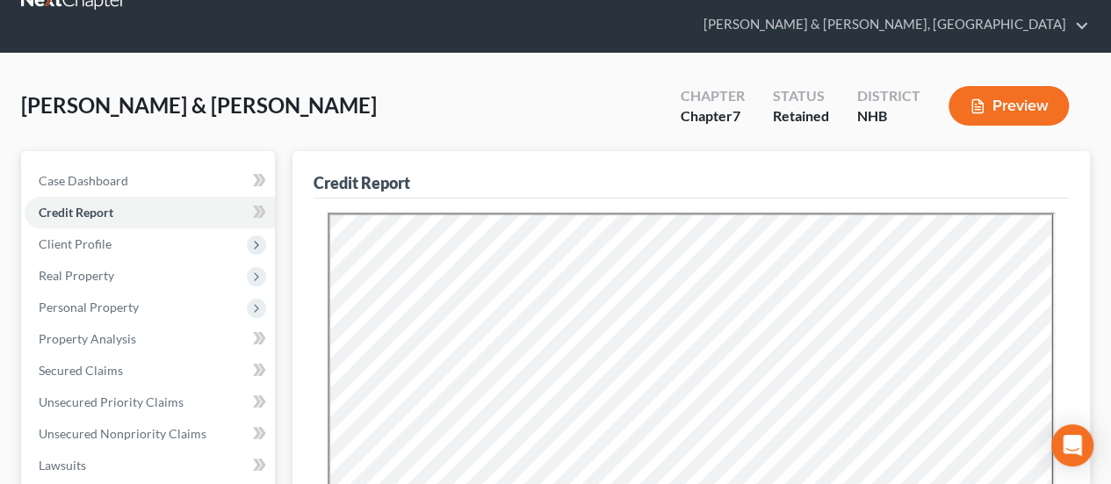
scroll to position [146, 0]
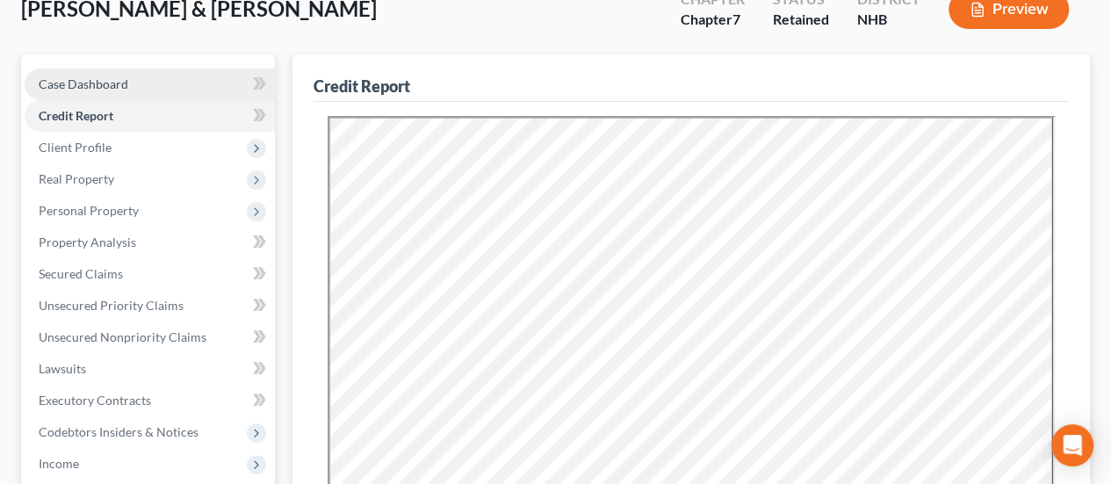
click at [198, 78] on link "Case Dashboard" at bounding box center [150, 84] width 250 height 32
select select "6"
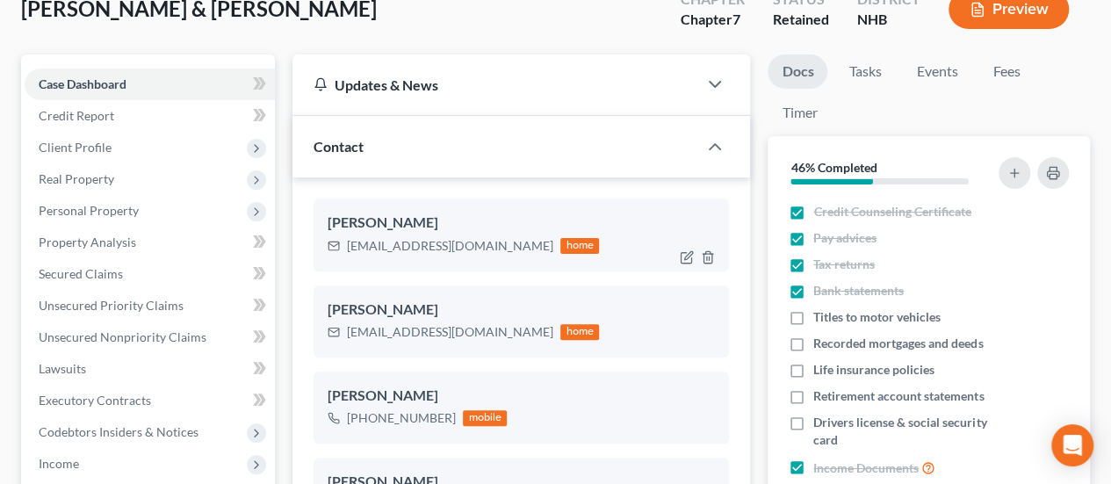
scroll to position [146, 0]
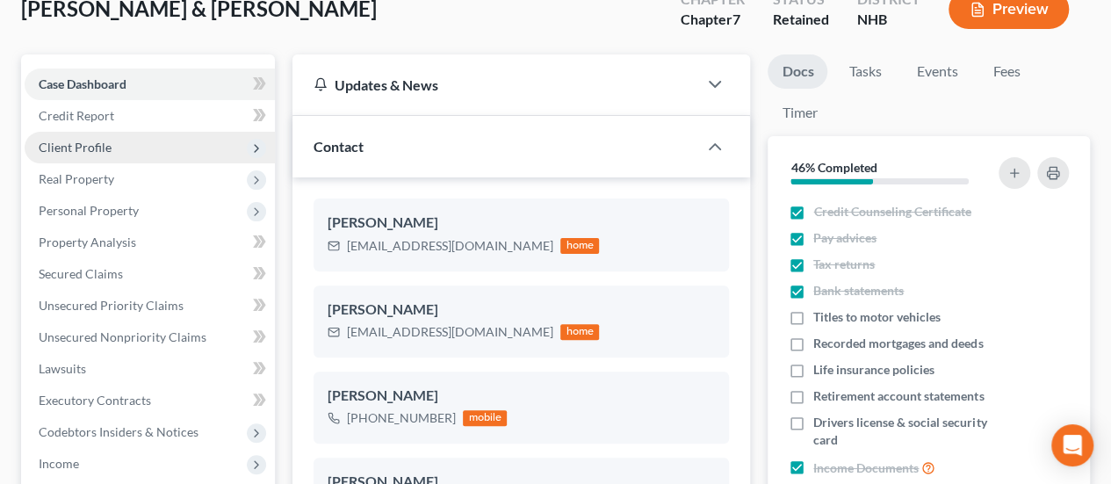
click at [124, 140] on span "Client Profile" at bounding box center [150, 148] width 250 height 32
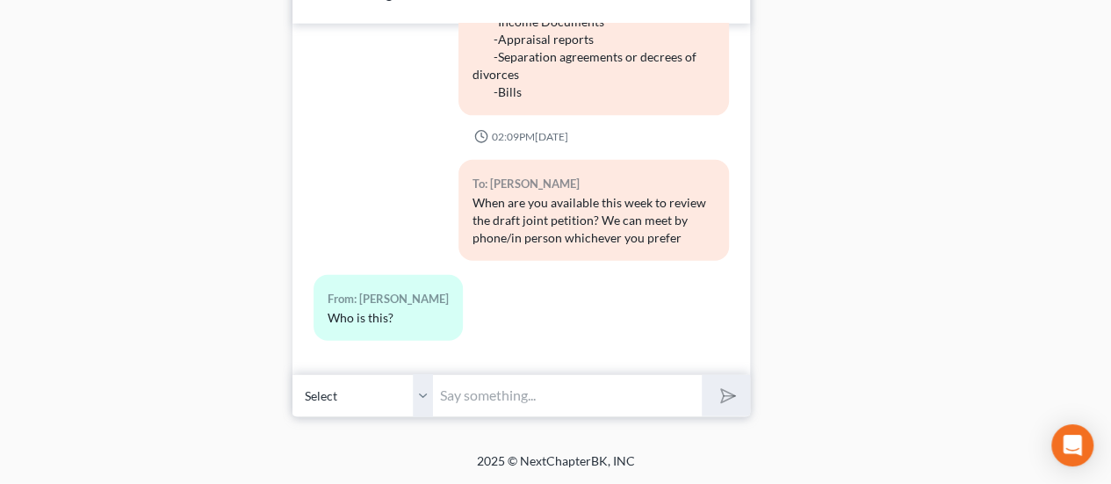
scroll to position [2178, 0]
click at [533, 398] on input "text" at bounding box center [567, 395] width 269 height 43
type input "Hello, it's Atty [PERSON_NAME] office. Please feel free communicate through our…"
click at [723, 391] on polygon "submit" at bounding box center [724, 395] width 21 height 21
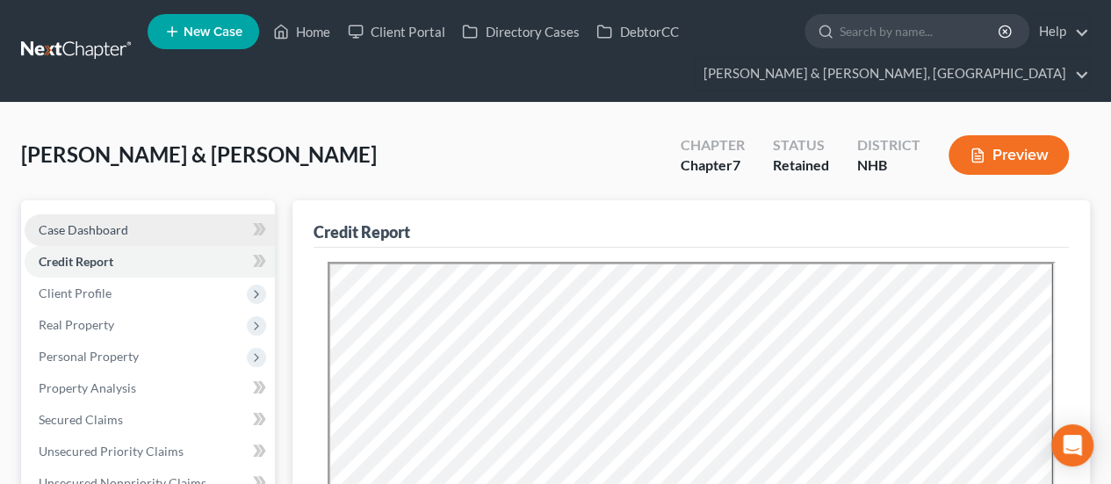
click at [178, 220] on link "Case Dashboard" at bounding box center [150, 230] width 250 height 32
select select "6"
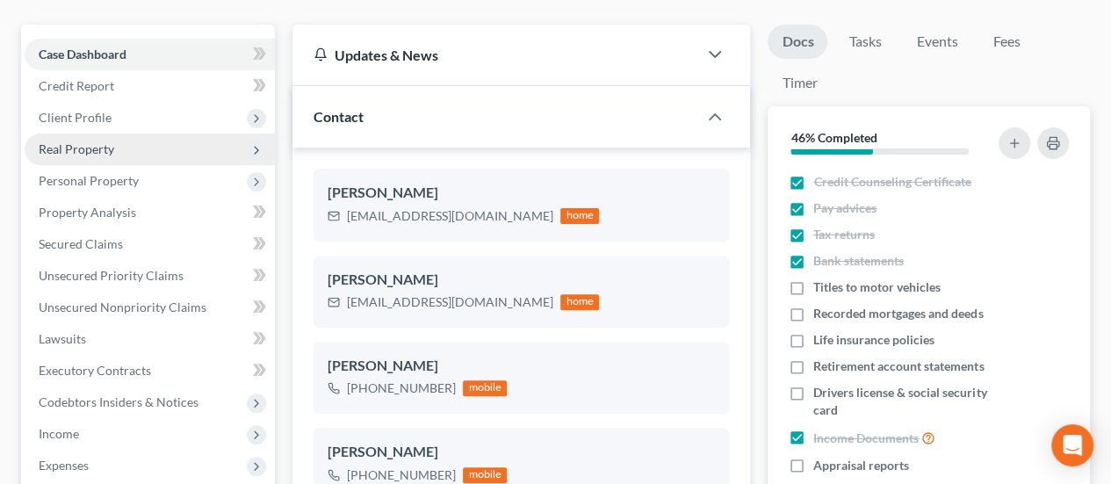
scroll to position [1247, 0]
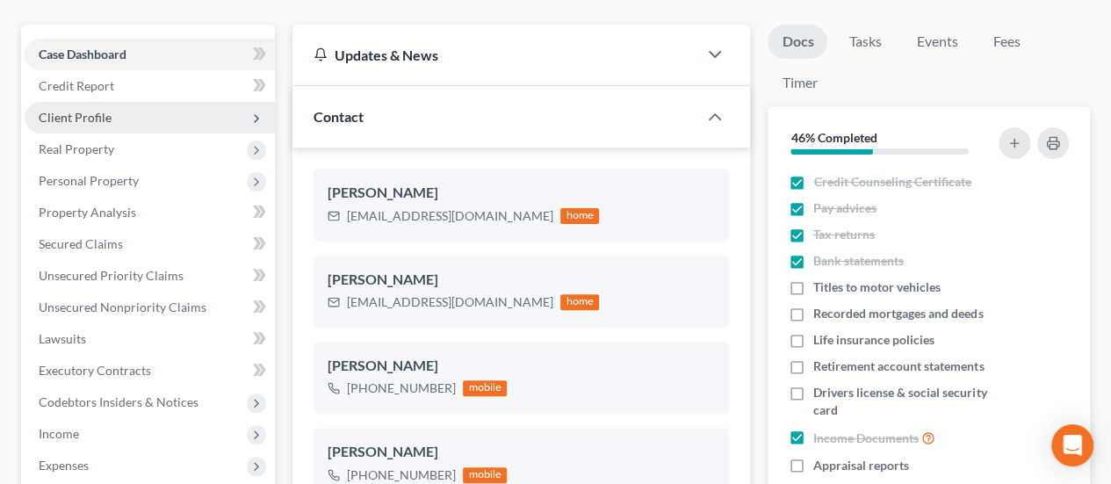
click at [111, 109] on span "Client Profile" at bounding box center [150, 118] width 250 height 32
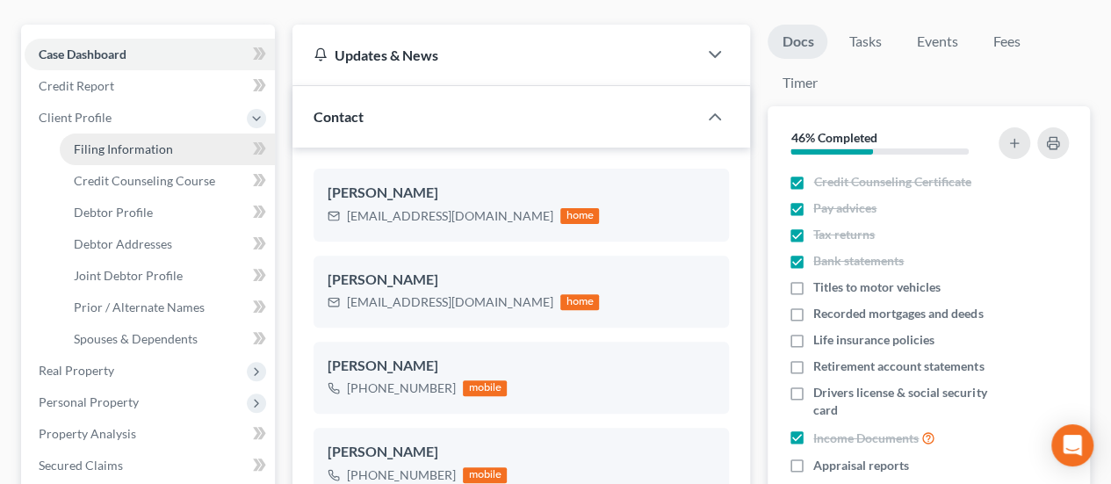
click at [167, 148] on span "Filing Information" at bounding box center [123, 148] width 99 height 15
select select "1"
select select "0"
select select "50"
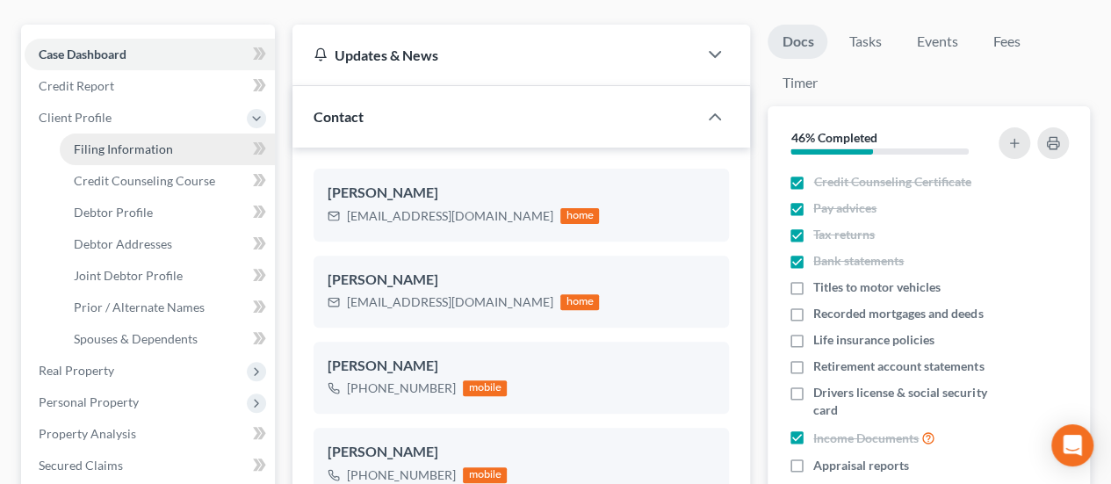
select select "0"
select select "32"
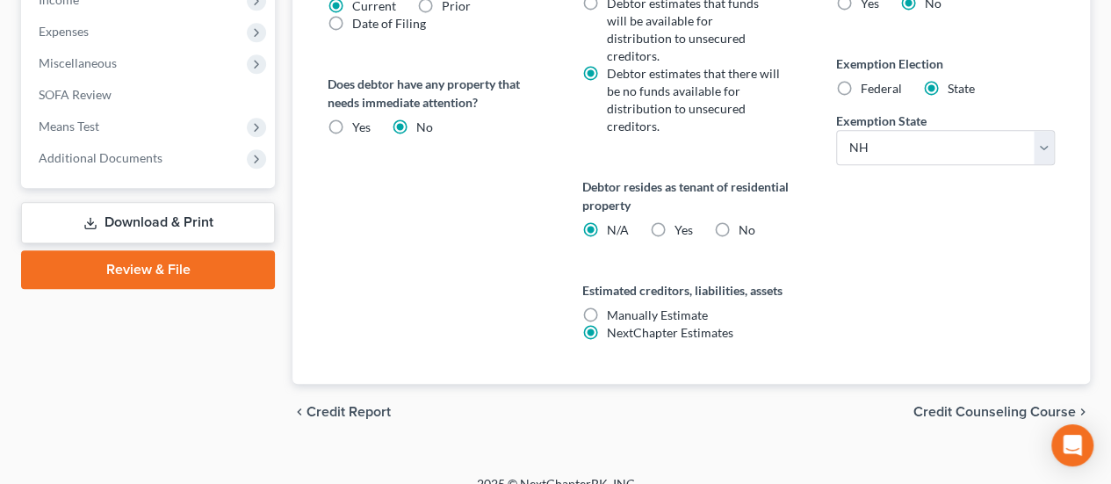
scroll to position [831, 0]
click at [983, 405] on span "Credit Counseling Course" at bounding box center [994, 412] width 162 height 14
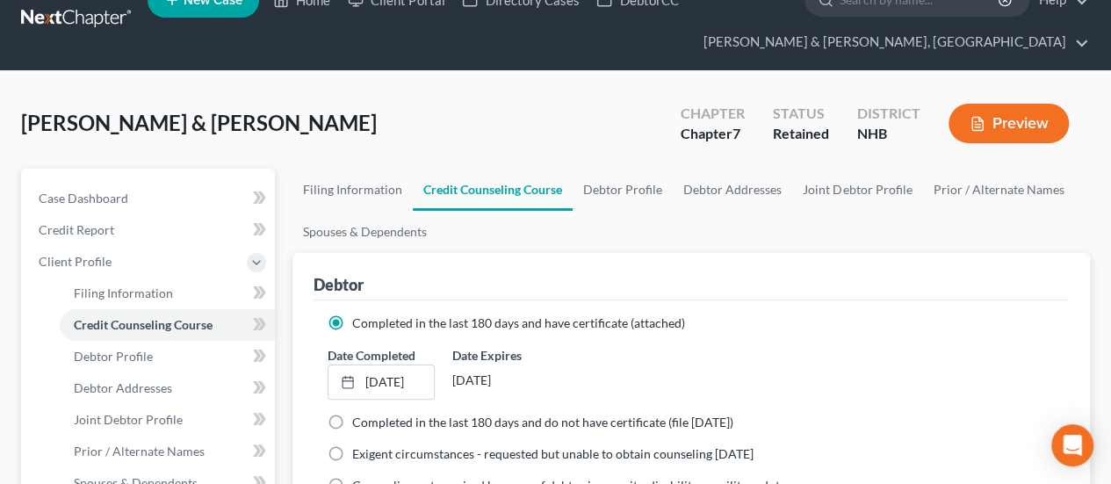
scroll to position [88, 0]
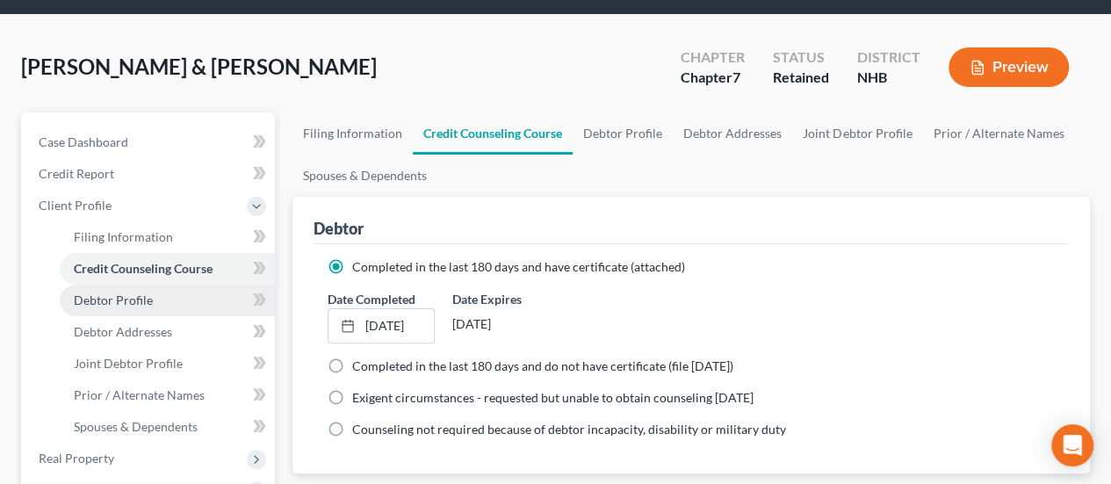
click at [97, 296] on span "Debtor Profile" at bounding box center [113, 299] width 79 height 15
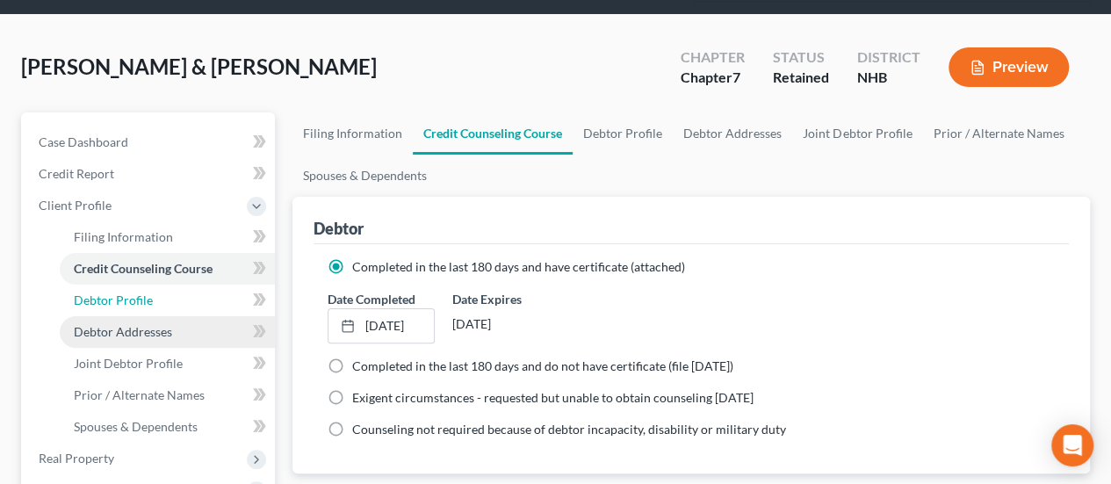
select select "1"
select select "2"
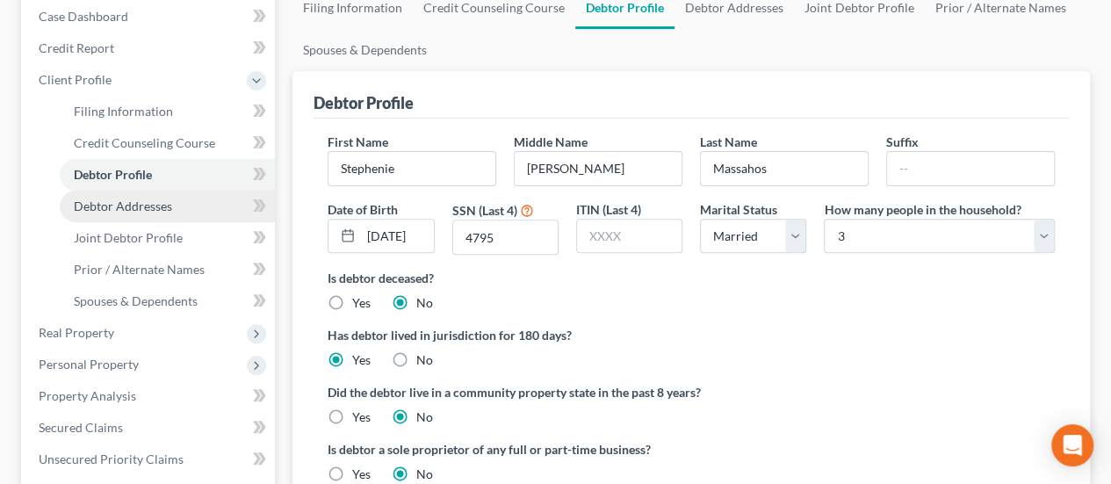
scroll to position [205, 0]
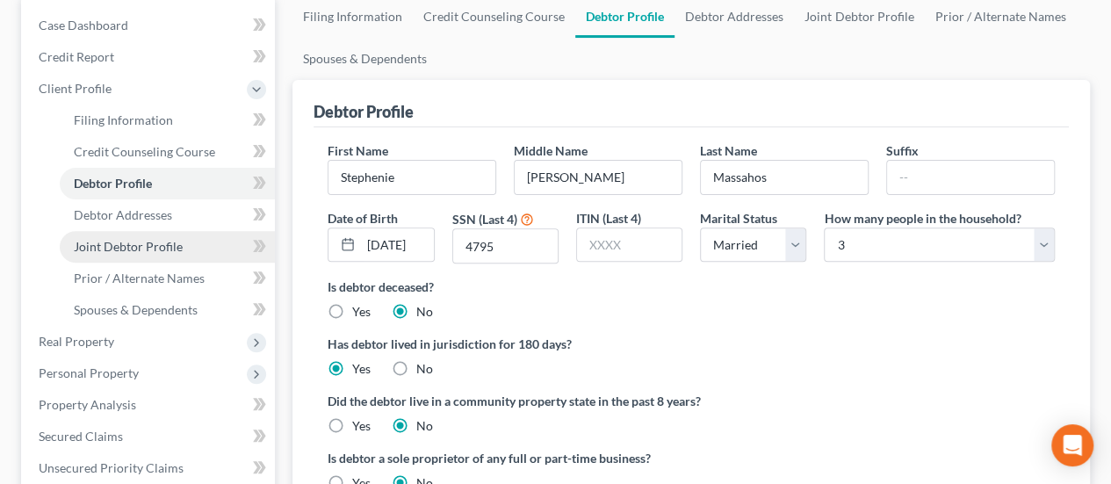
click at [167, 243] on span "Joint Debtor Profile" at bounding box center [128, 246] width 109 height 15
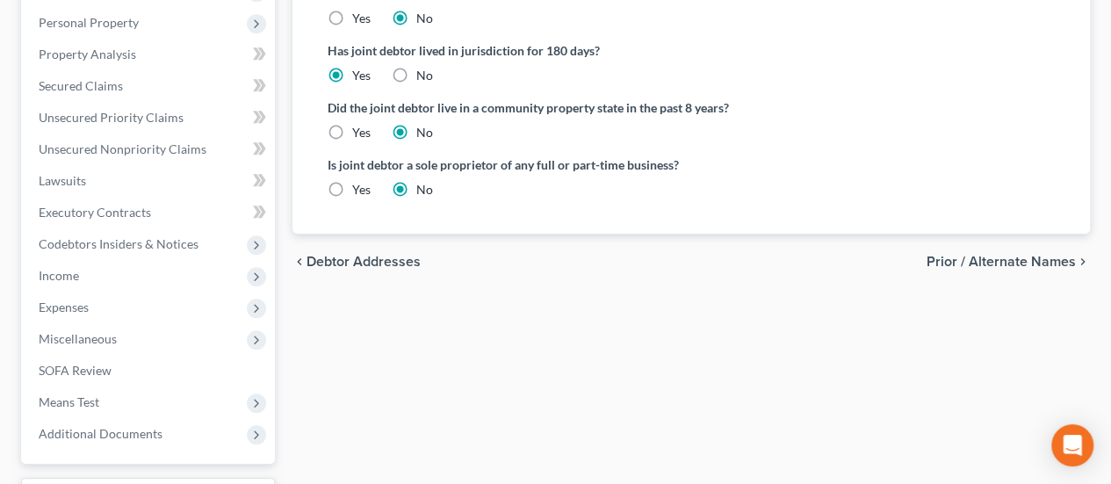
scroll to position [556, 0]
drag, startPoint x: 1027, startPoint y: 258, endPoint x: 556, endPoint y: 282, distance: 472.1
click at [1027, 257] on span "Prior / Alternate Names" at bounding box center [1000, 261] width 149 height 14
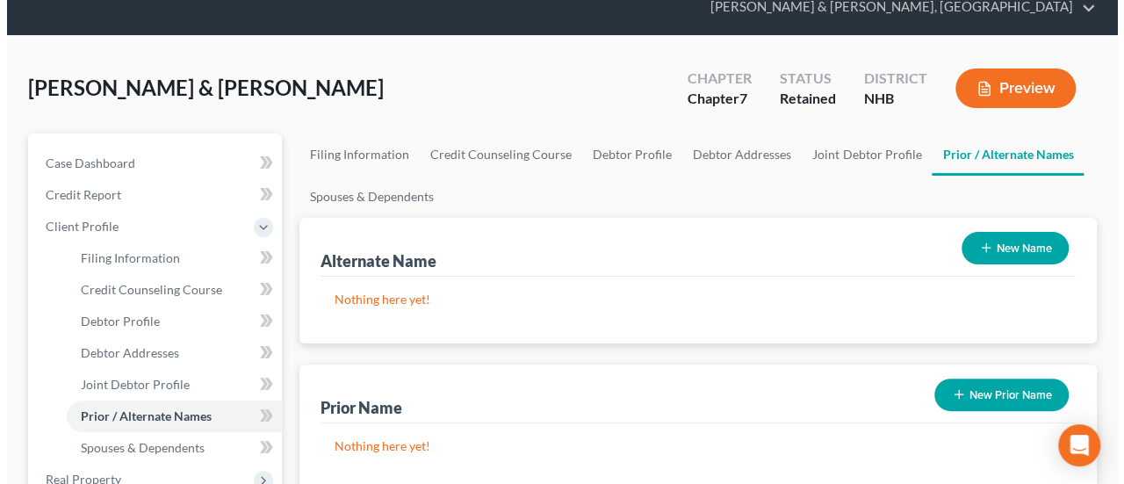
scroll to position [58, 0]
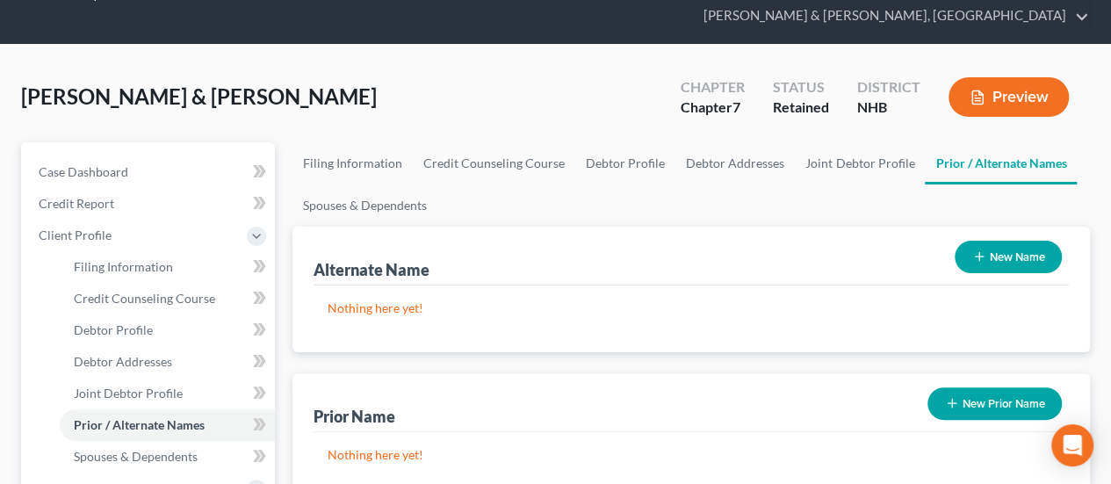
click at [990, 91] on button "Preview" at bounding box center [1008, 97] width 120 height 40
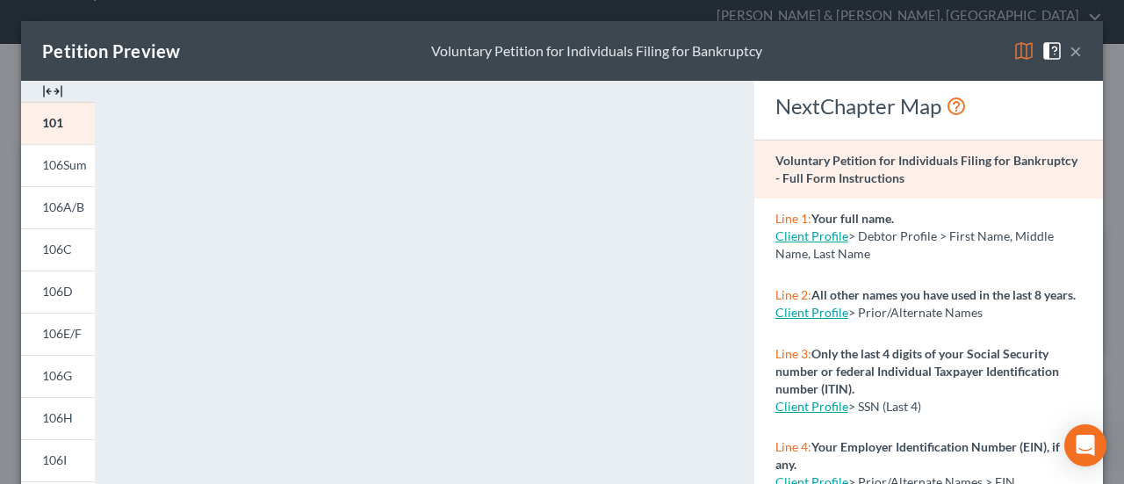
click at [810, 234] on link "Client Profile" at bounding box center [811, 235] width 73 height 15
select select "1"
select select "2"
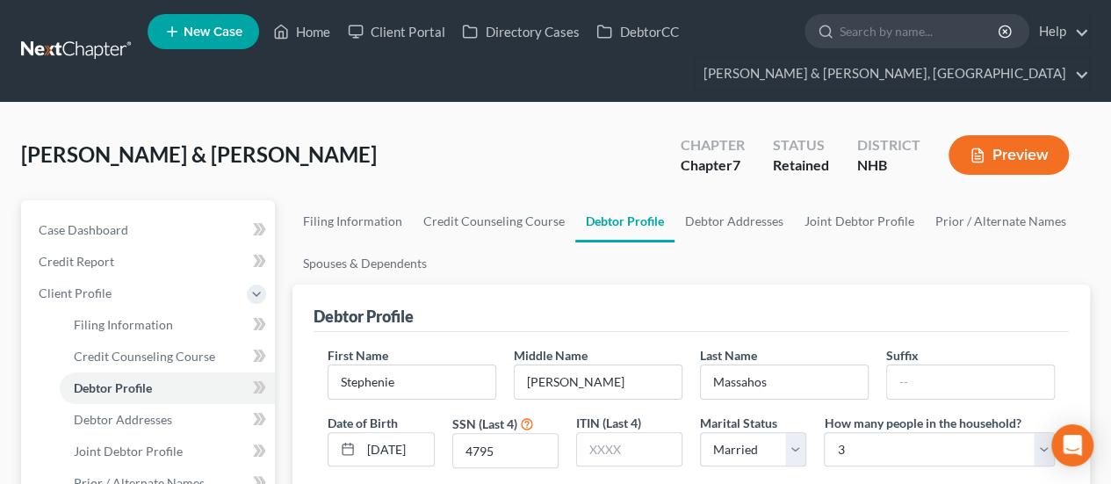
select select "1"
select select "2"
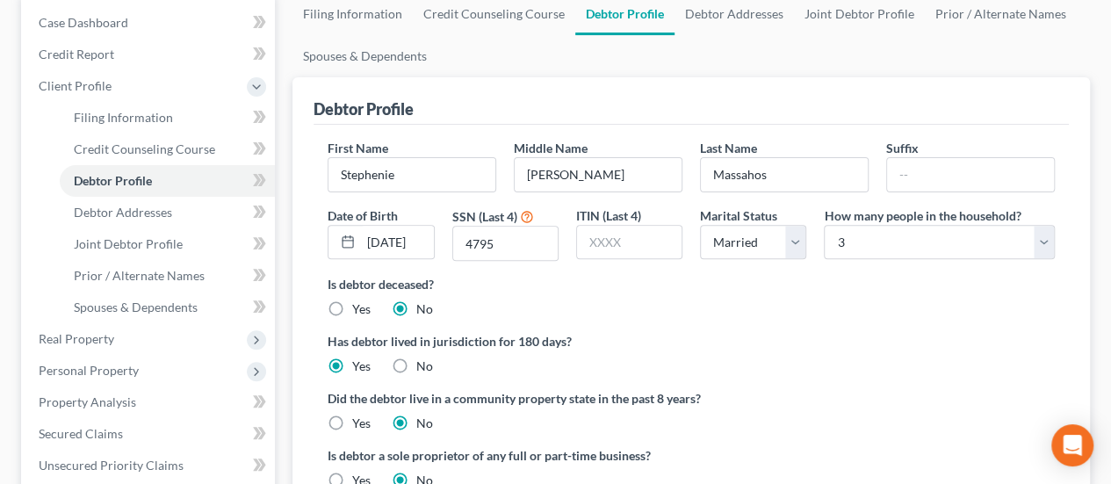
scroll to position [88, 0]
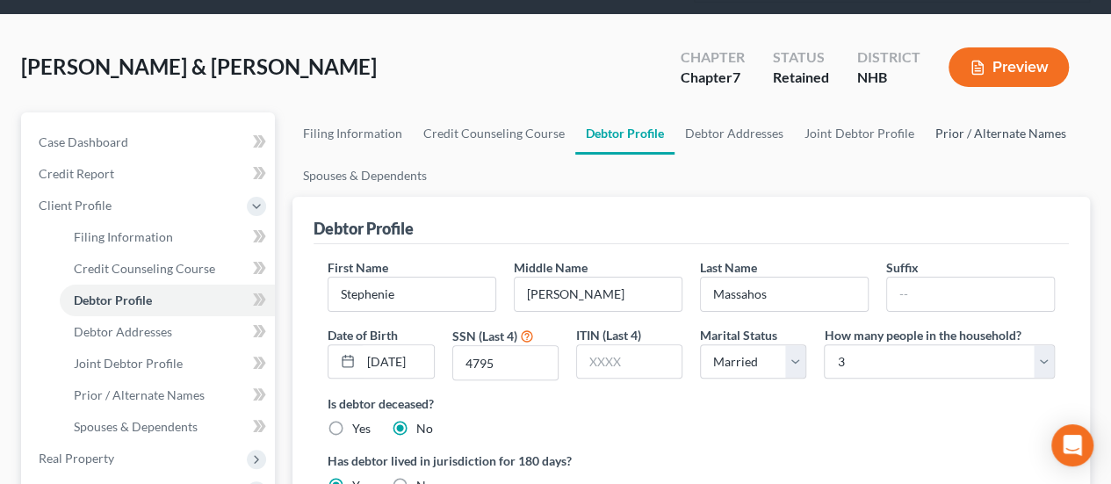
click at [990, 131] on link "Prior / Alternate Names" at bounding box center [1000, 133] width 152 height 42
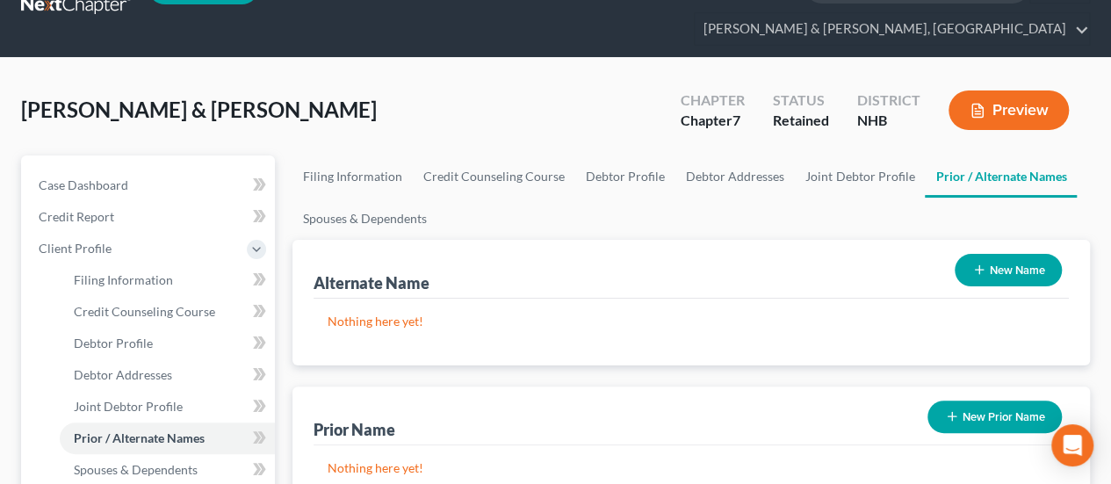
scroll to position [146, 0]
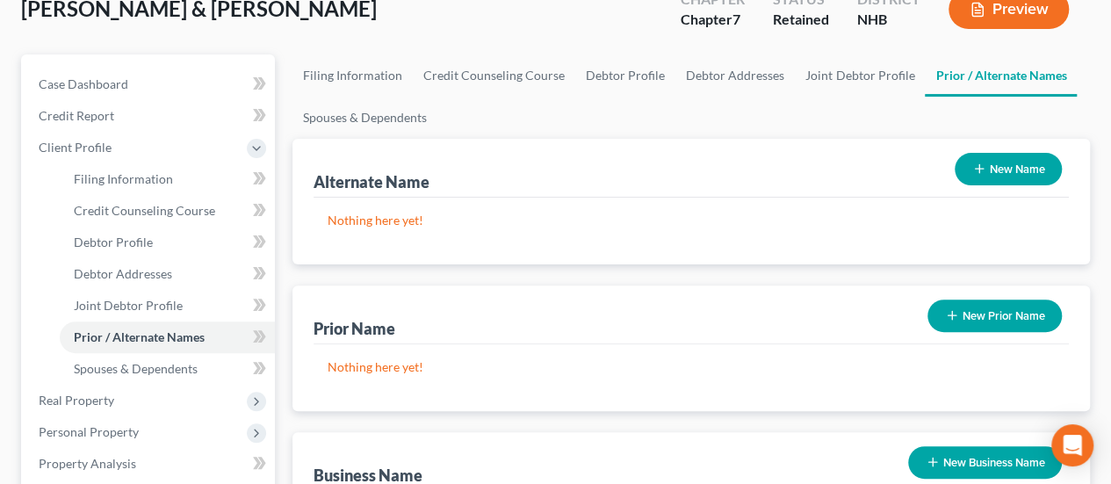
click at [968, 308] on button "New Prior Name" at bounding box center [994, 315] width 134 height 32
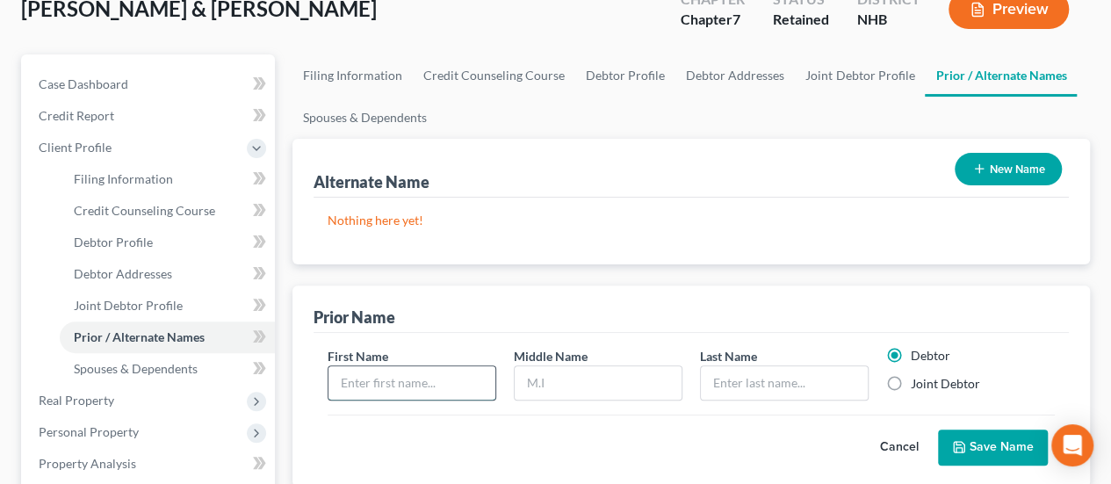
click at [389, 378] on input "text" at bounding box center [411, 382] width 167 height 33
type input "Stephenie"
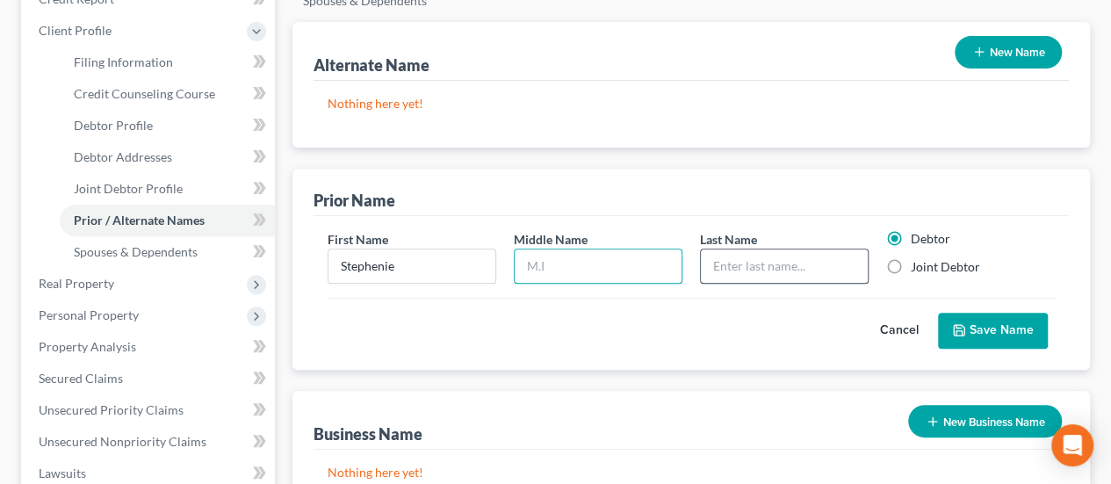
scroll to position [263, 0]
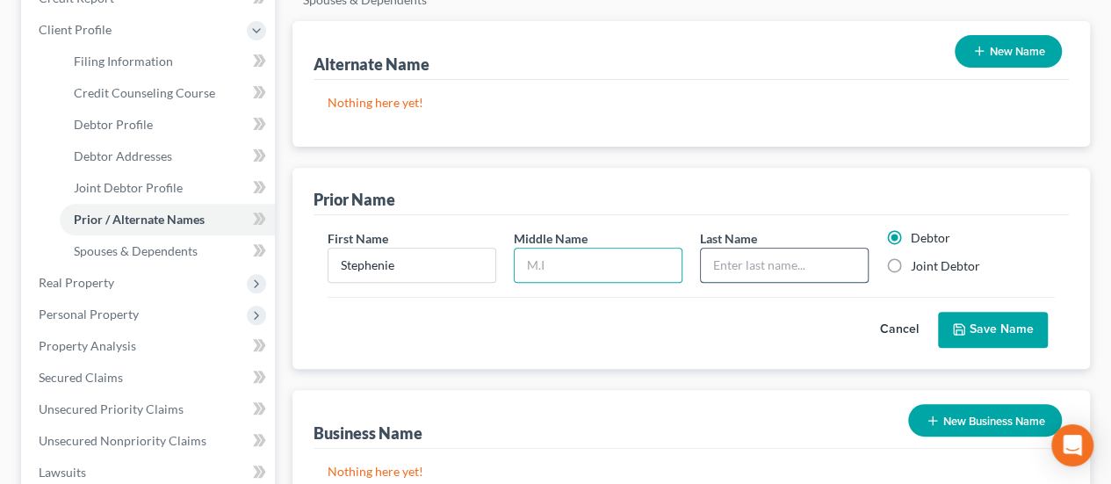
click at [779, 259] on input "text" at bounding box center [784, 264] width 167 height 33
type input "Corso"
click at [1006, 326] on button "Save Name" at bounding box center [993, 330] width 110 height 37
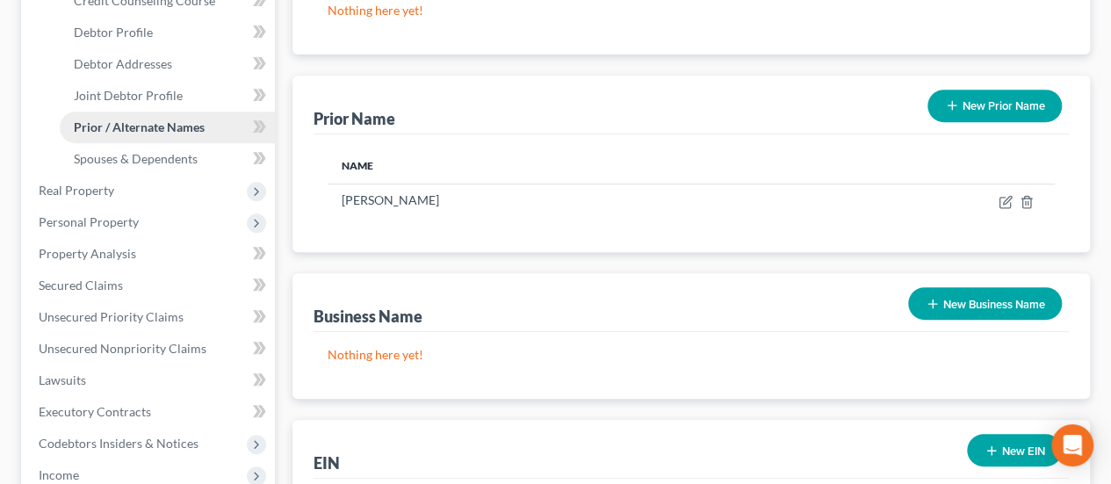
scroll to position [231, 0]
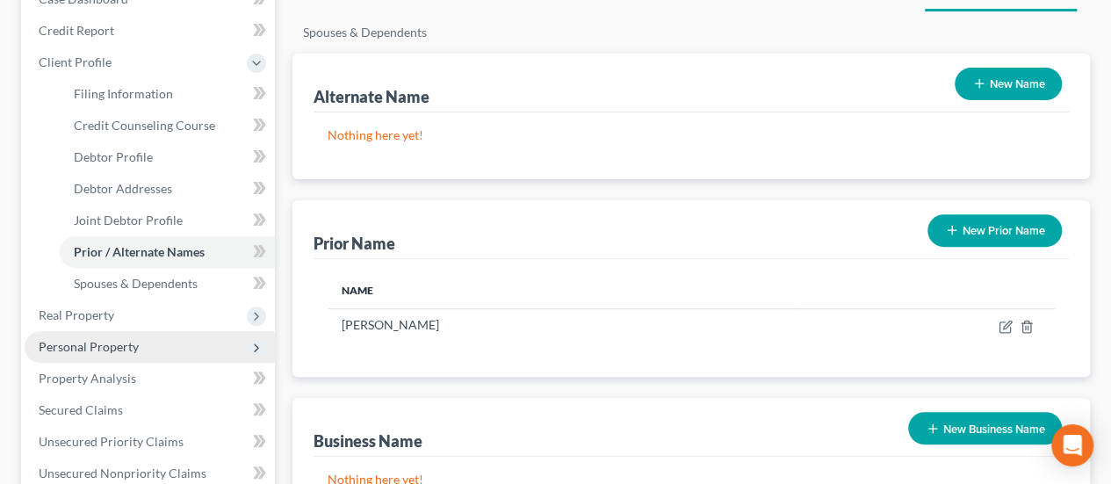
click at [137, 349] on span "Personal Property" at bounding box center [150, 347] width 250 height 32
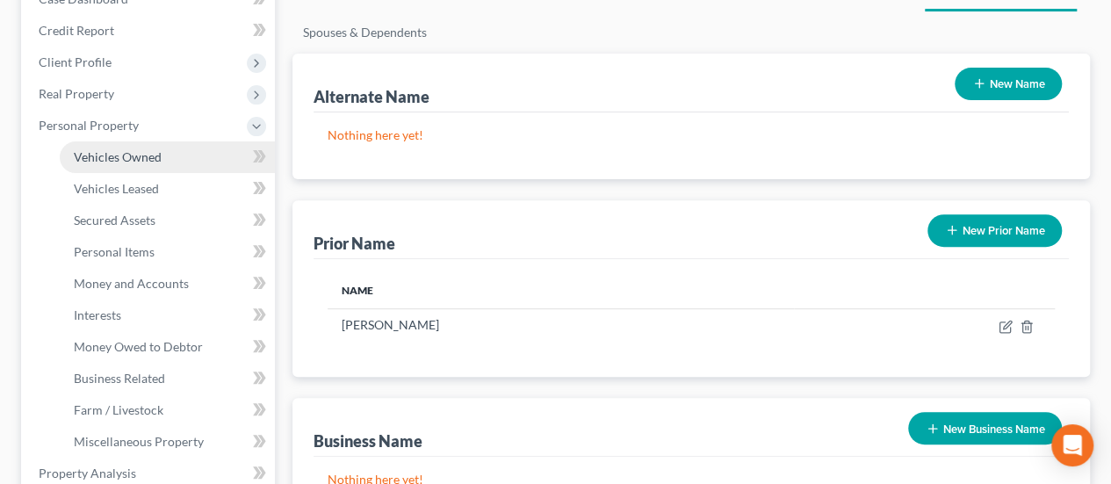
click at [178, 159] on link "Vehicles Owned" at bounding box center [167, 157] width 215 height 32
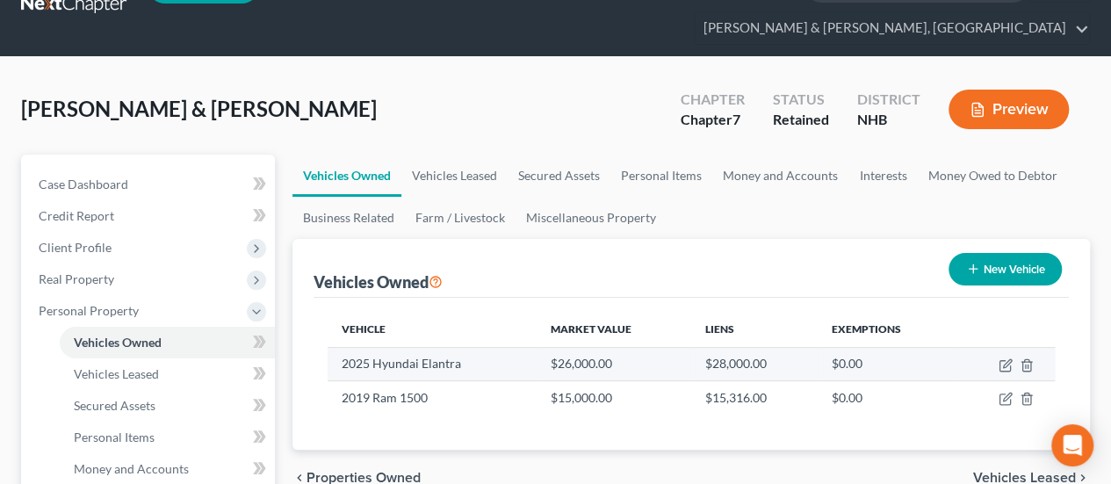
scroll to position [146, 0]
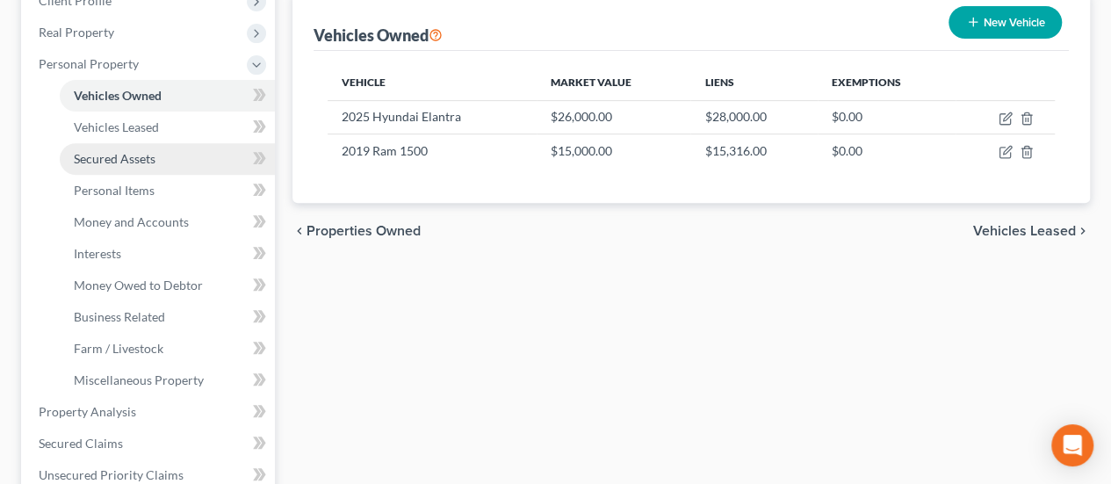
click at [169, 155] on link "Secured Assets" at bounding box center [167, 159] width 215 height 32
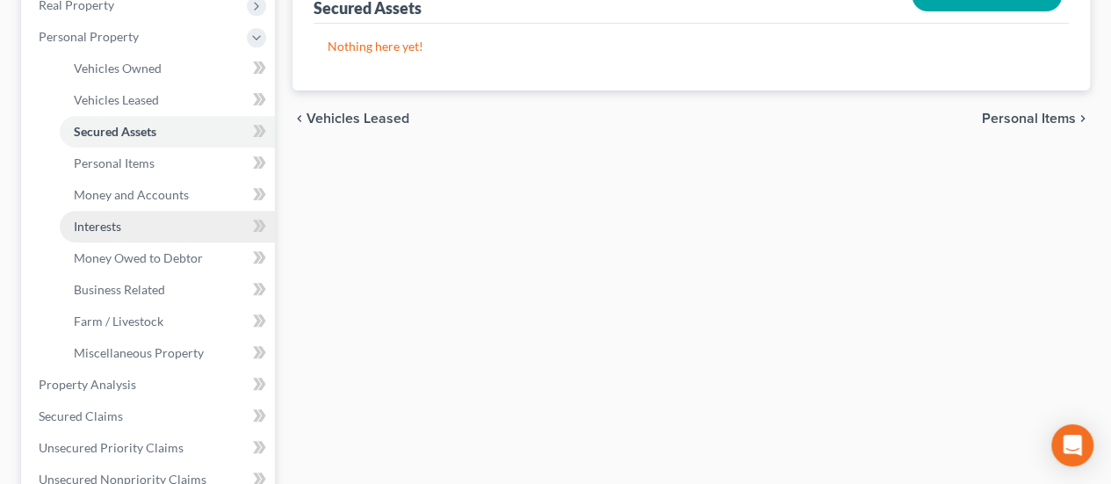
scroll to position [321, 0]
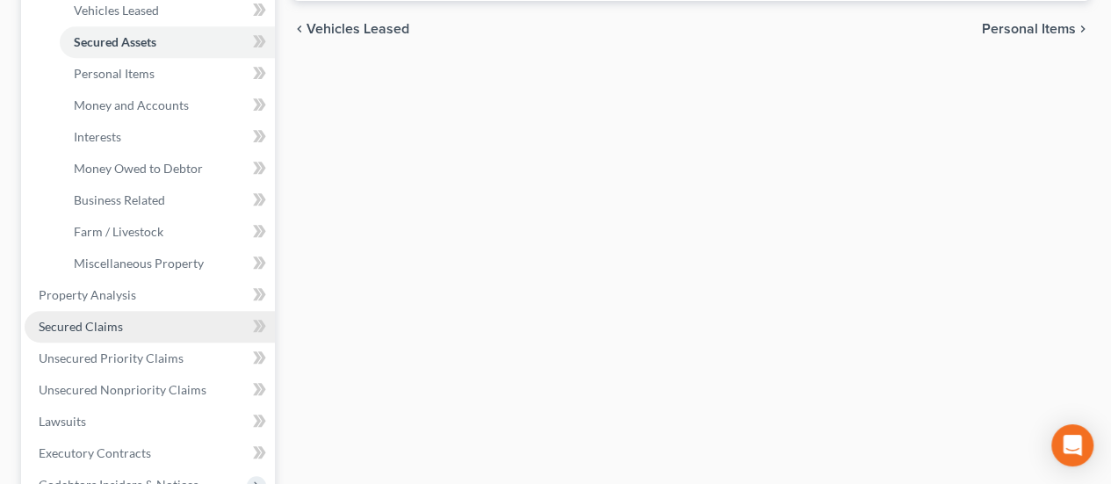
click at [135, 321] on link "Secured Claims" at bounding box center [150, 327] width 250 height 32
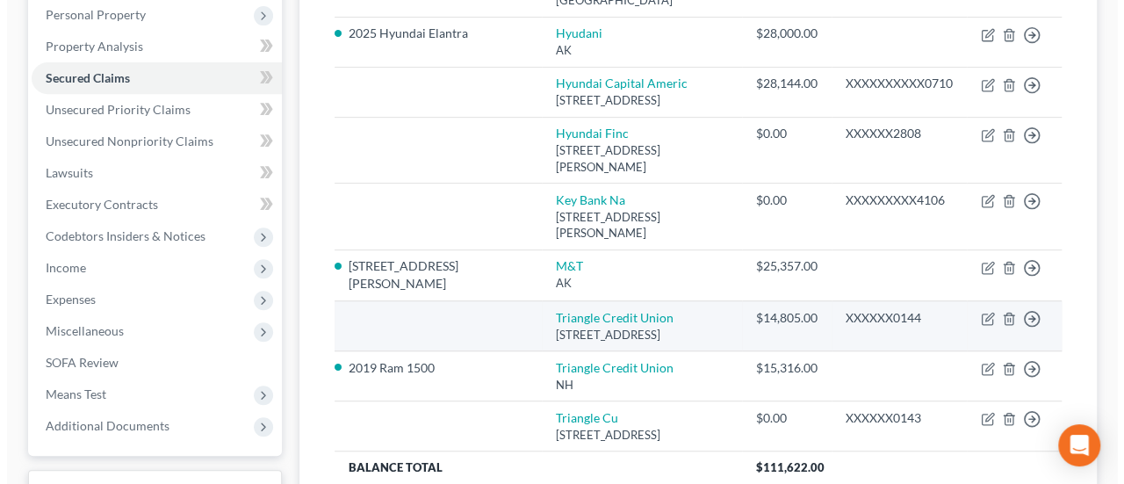
scroll to position [351, 0]
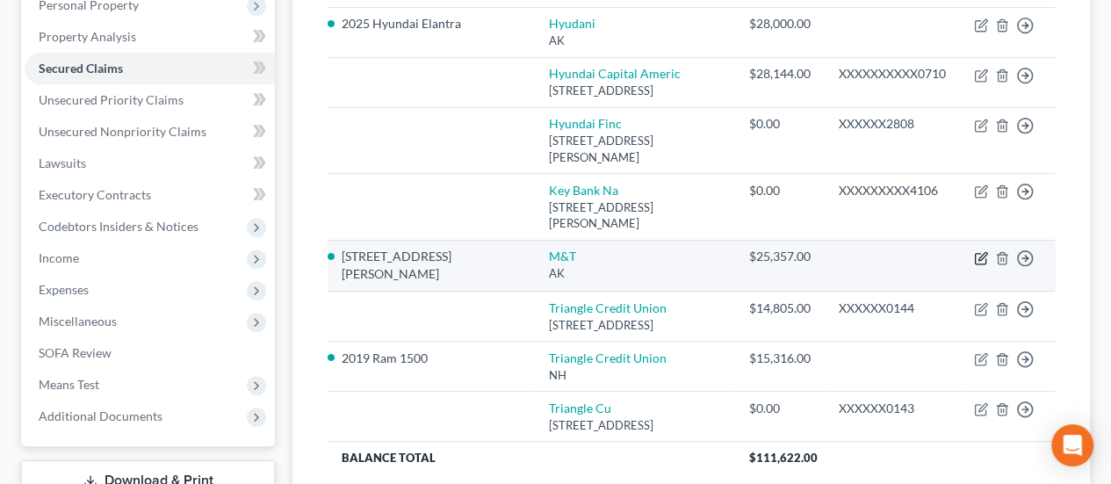
click at [978, 251] on icon "button" at bounding box center [981, 258] width 14 height 14
select select "1"
select select "8"
select select "2"
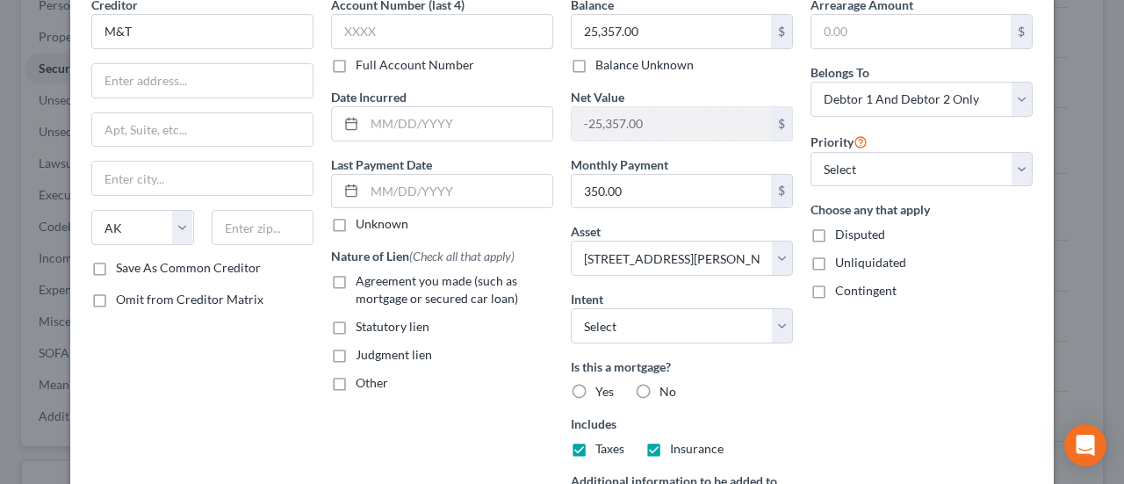
scroll to position [88, 0]
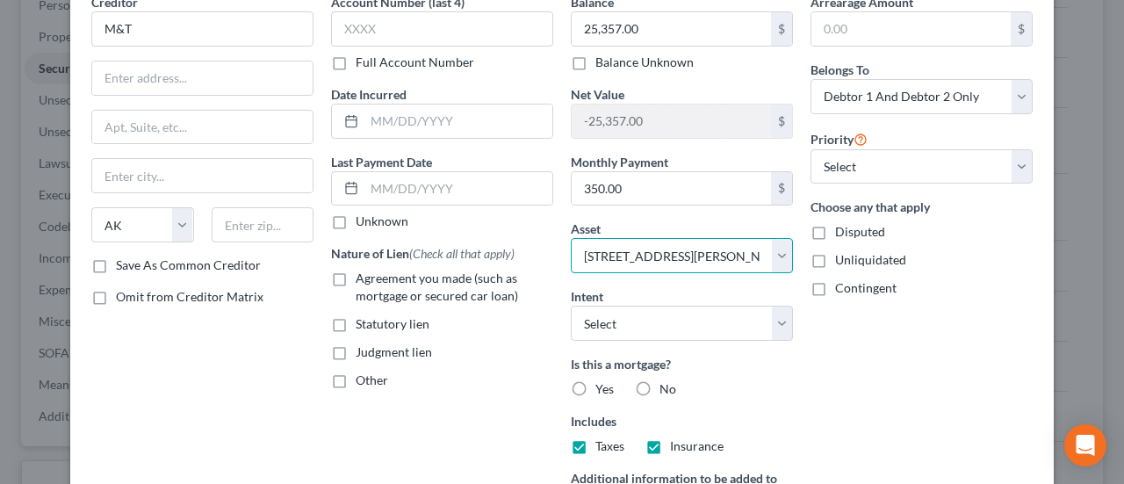
click at [716, 256] on select "Select Other Multiple Assets 2025 Hyundai Elantra - $26000.0 2019 Ram 1500 - $1…" at bounding box center [682, 255] width 222 height 35
select select "0"
click at [571, 238] on select "Select Other Multiple Assets 2025 Hyundai Elantra - $26000.0 2019 Ram 1500 - $1…" at bounding box center [682, 255] width 222 height 35
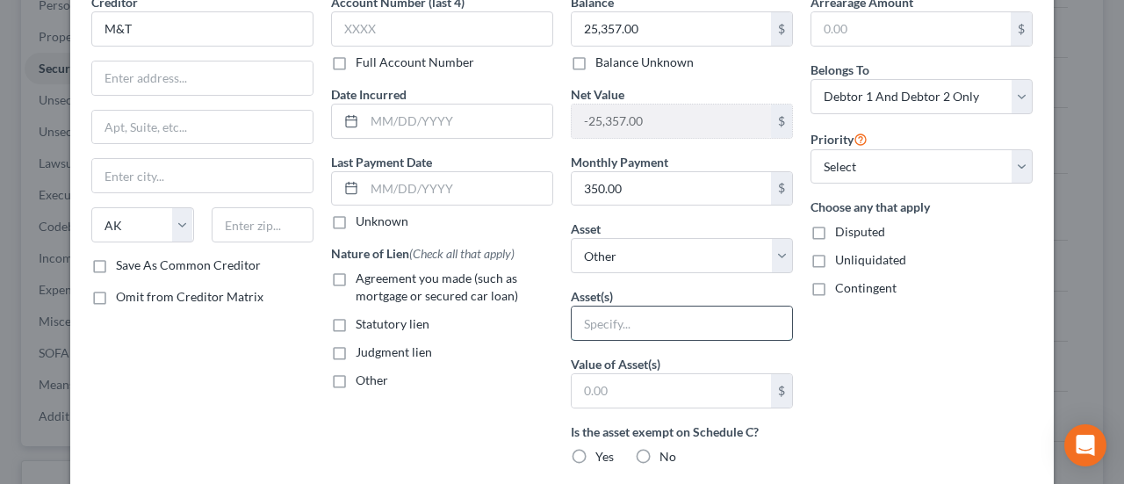
click at [622, 316] on input "text" at bounding box center [682, 322] width 220 height 33
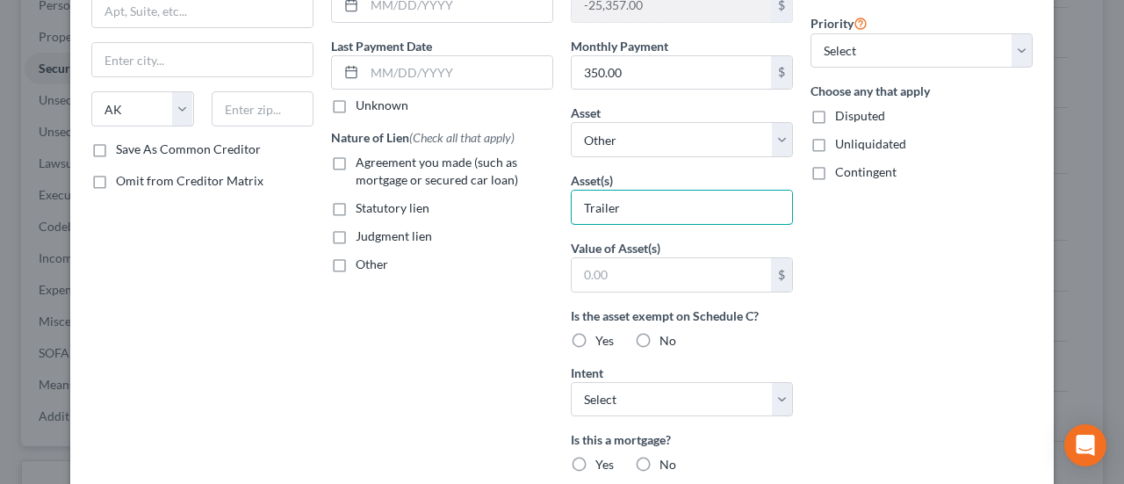
scroll to position [205, 0]
type input "Trailer"
click at [772, 387] on select "Select Surrender Redeem Reaffirm Avoid Other" at bounding box center [682, 398] width 222 height 35
select select "4"
click at [571, 381] on select "Select Surrender Redeem Reaffirm Avoid Other" at bounding box center [682, 398] width 222 height 35
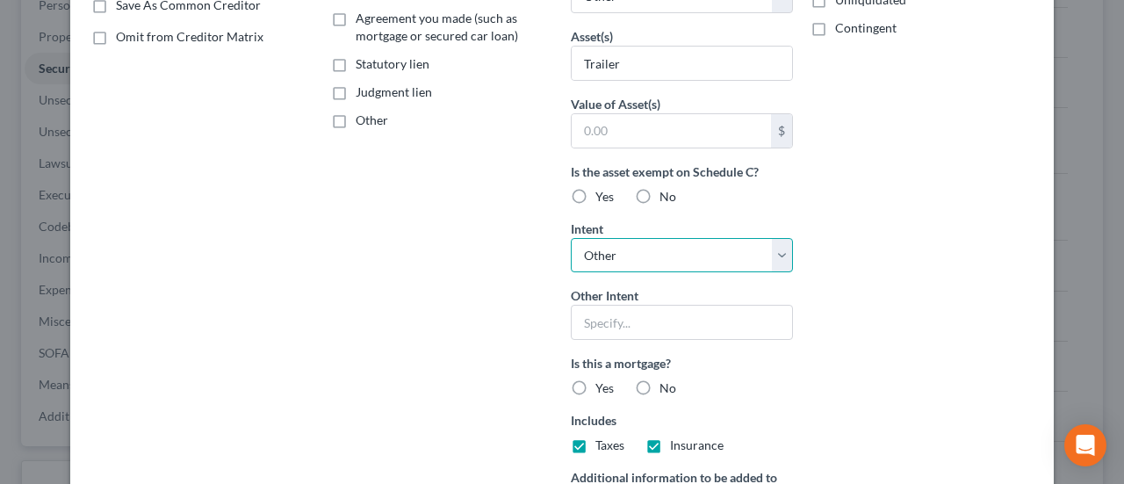
scroll to position [351, 0]
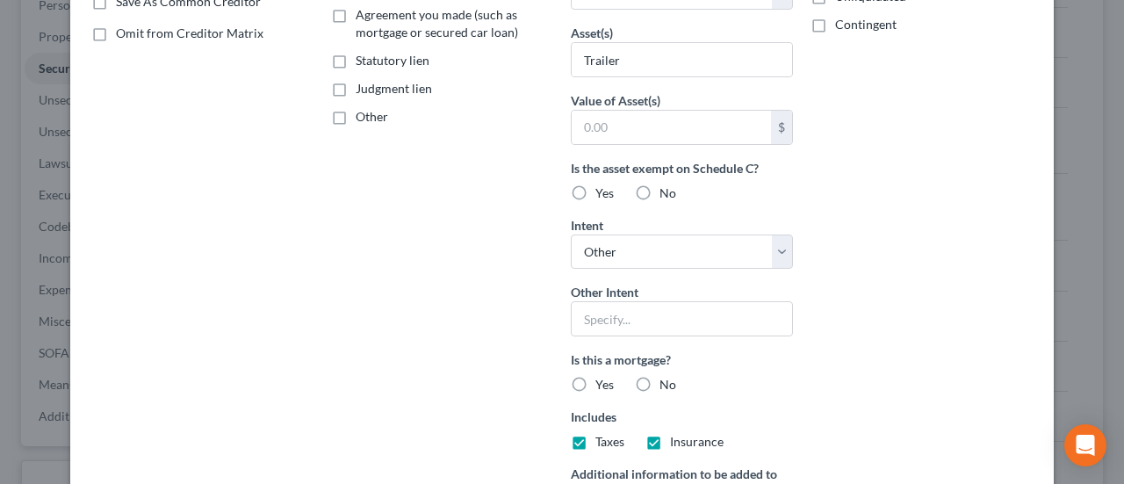
click at [659, 376] on label "No" at bounding box center [667, 385] width 17 height 18
click at [666, 376] on input "No" at bounding box center [671, 381] width 11 height 11
radio input "true"
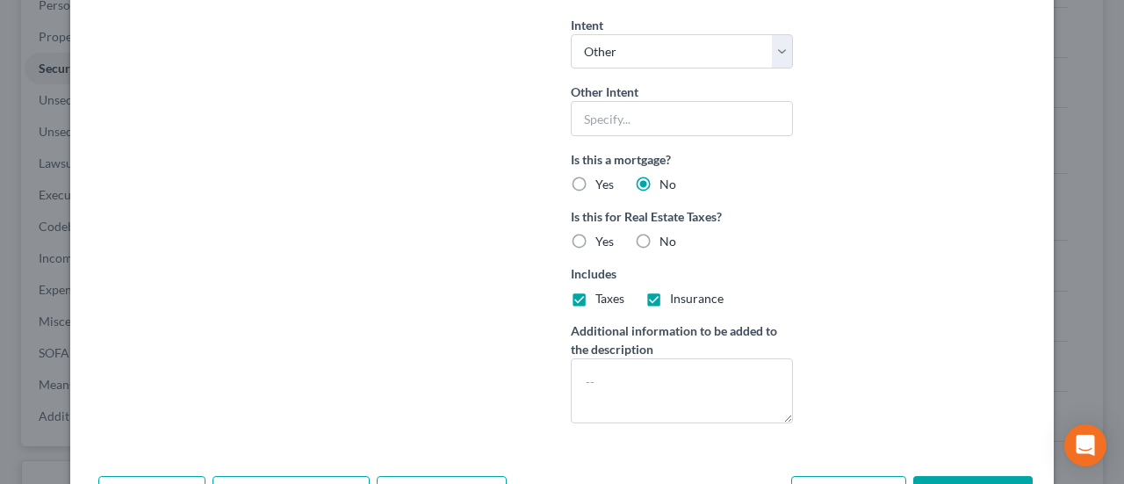
scroll to position [556, 0]
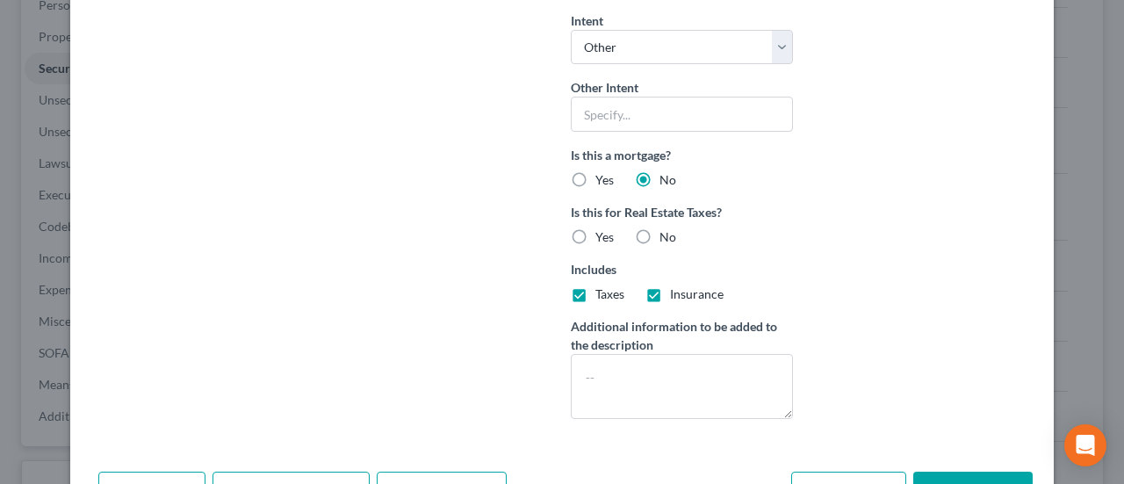
click at [659, 231] on label "No" at bounding box center [667, 237] width 17 height 18
click at [666, 231] on input "No" at bounding box center [671, 233] width 11 height 11
radio input "true"
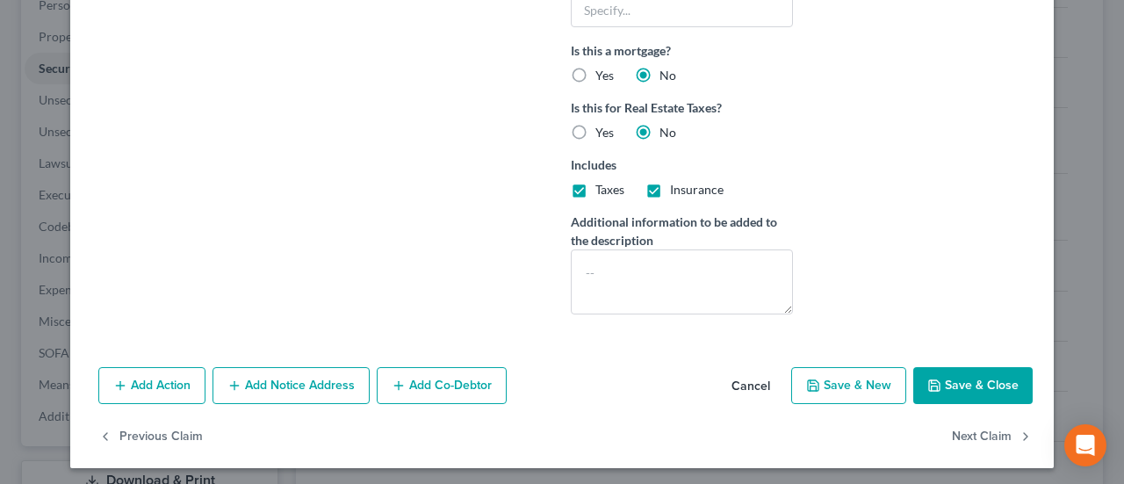
click at [976, 378] on button "Save & Close" at bounding box center [972, 385] width 119 height 37
select select
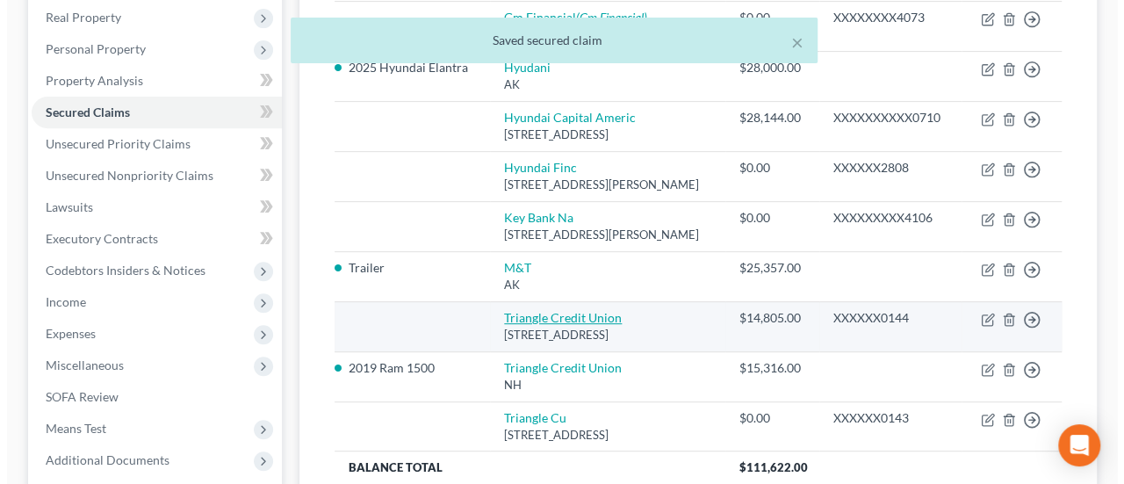
scroll to position [146, 0]
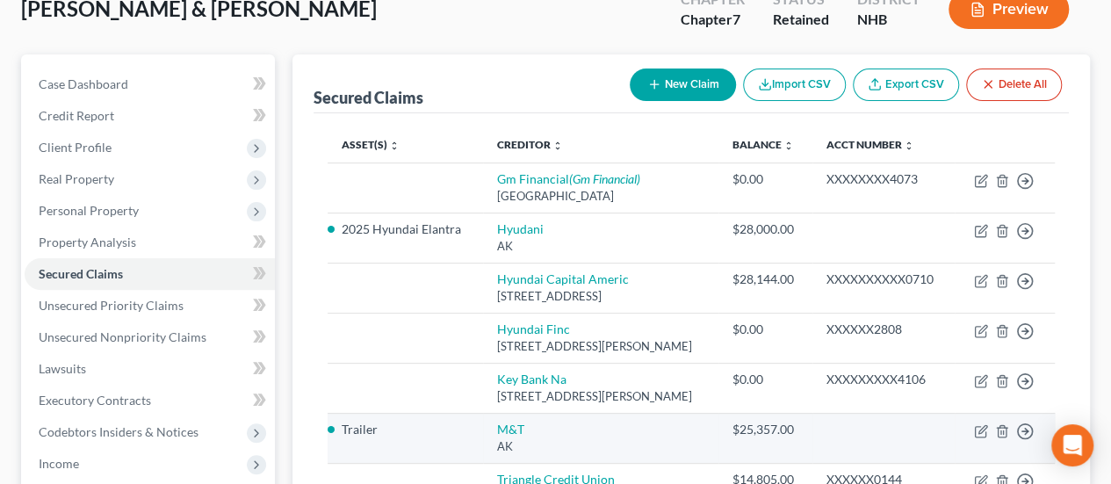
drag, startPoint x: 353, startPoint y: 445, endPoint x: 415, endPoint y: 435, distance: 63.1
click at [353, 438] on li "Trailer" at bounding box center [405, 430] width 127 height 18
click at [986, 433] on icon "button" at bounding box center [982, 429] width 8 height 8
select select "1"
select select "4"
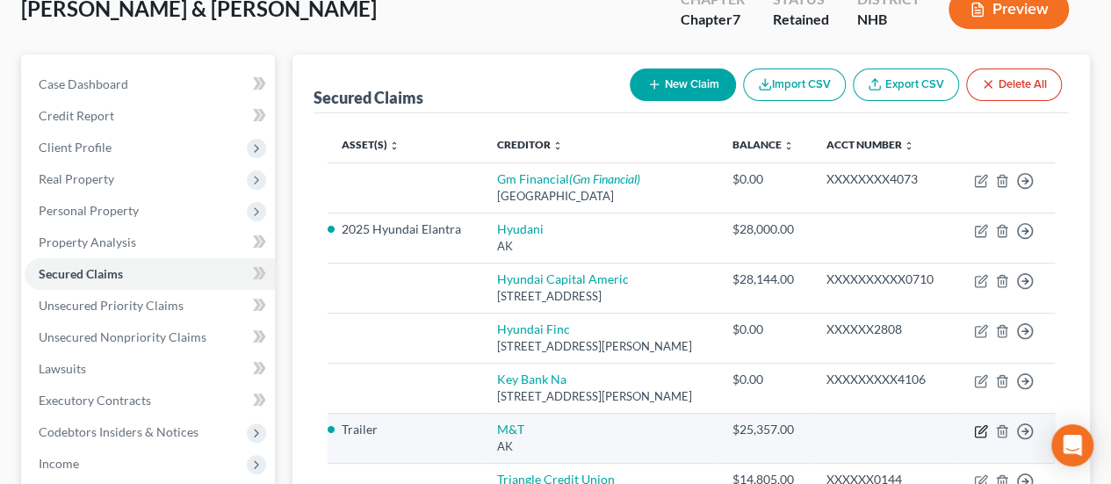
select select "2"
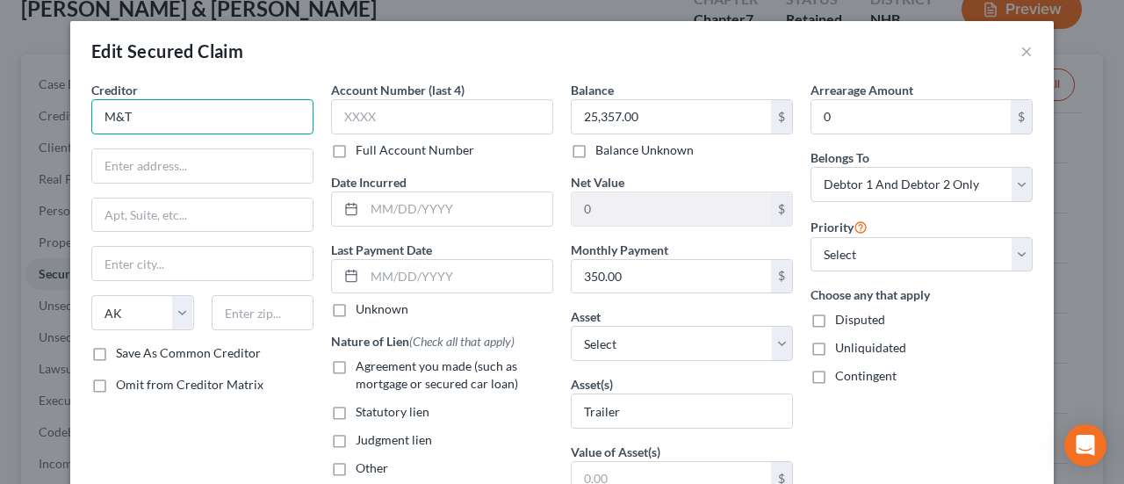
click at [157, 115] on input "M&T" at bounding box center [202, 116] width 222 height 35
type input "M&T Bank"
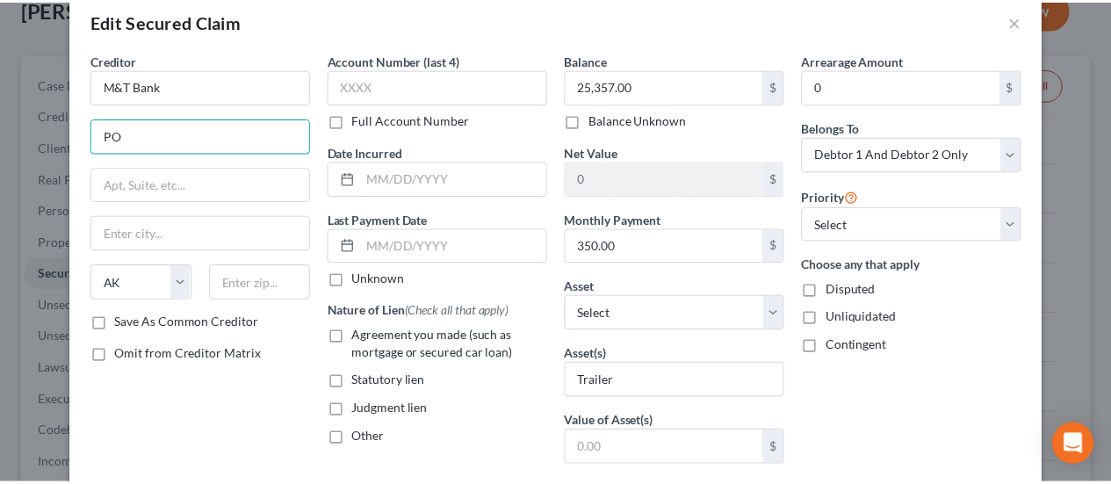
scroll to position [29, 0]
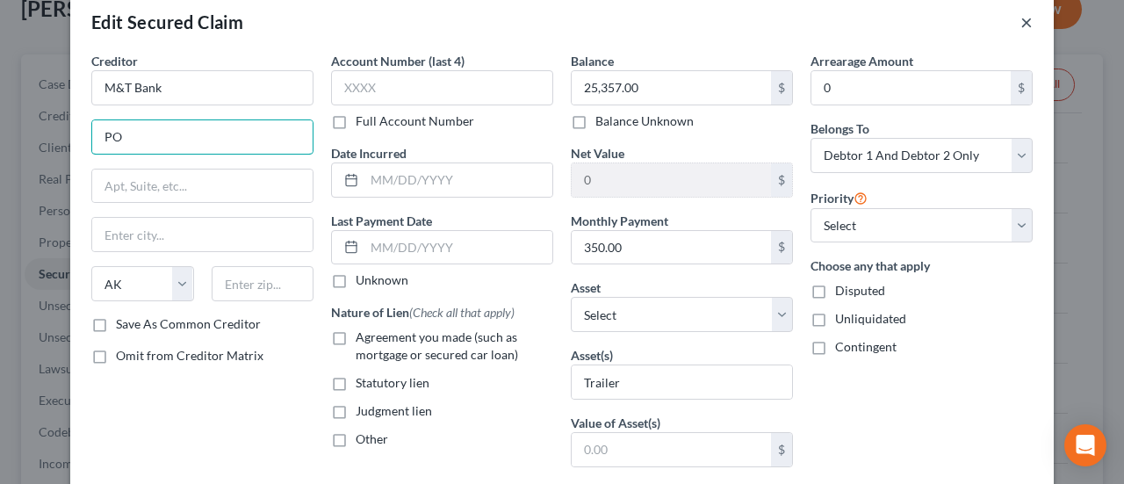
type input "PO"
click at [1022, 17] on button "×" at bounding box center [1026, 21] width 12 height 21
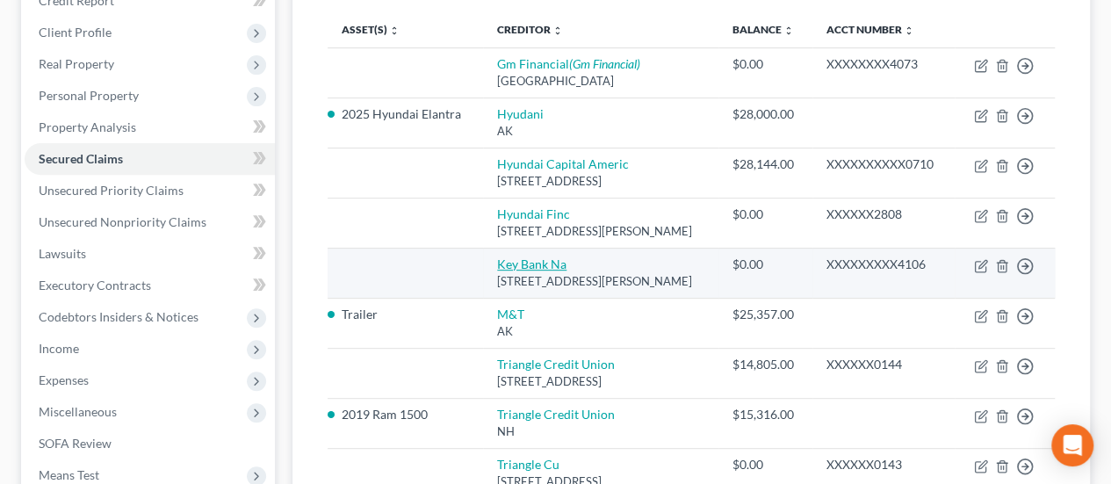
scroll to position [263, 0]
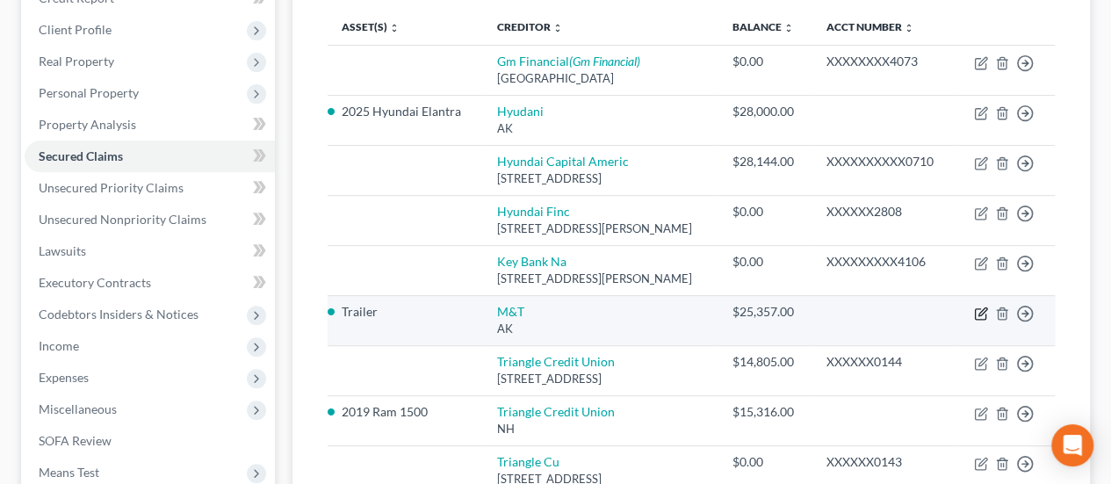
click at [982, 320] on icon "button" at bounding box center [981, 313] width 14 height 14
select select "1"
select select "0"
select select "4"
select select "2"
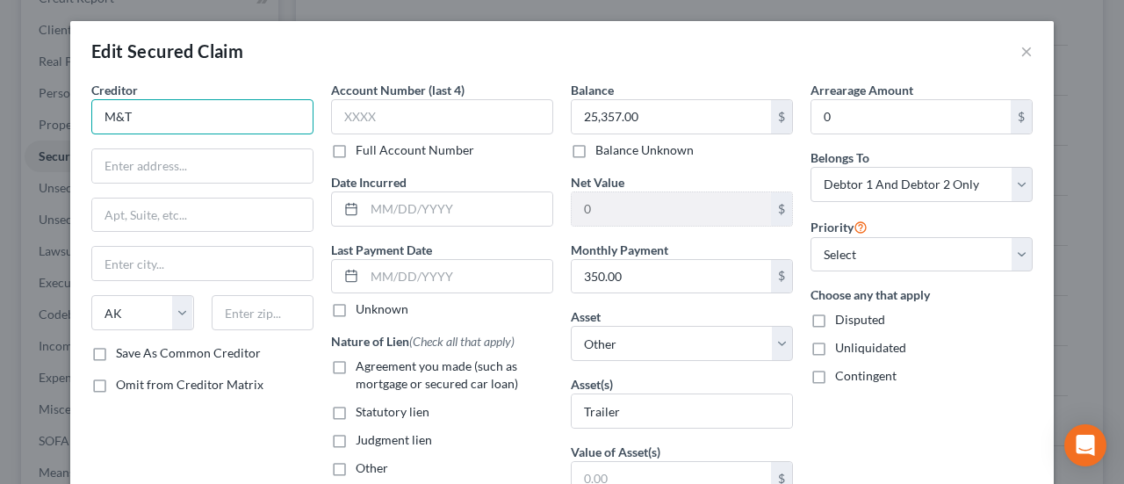
click at [181, 119] on input "M&T" at bounding box center [202, 116] width 222 height 35
click at [1020, 49] on button "×" at bounding box center [1026, 50] width 12 height 21
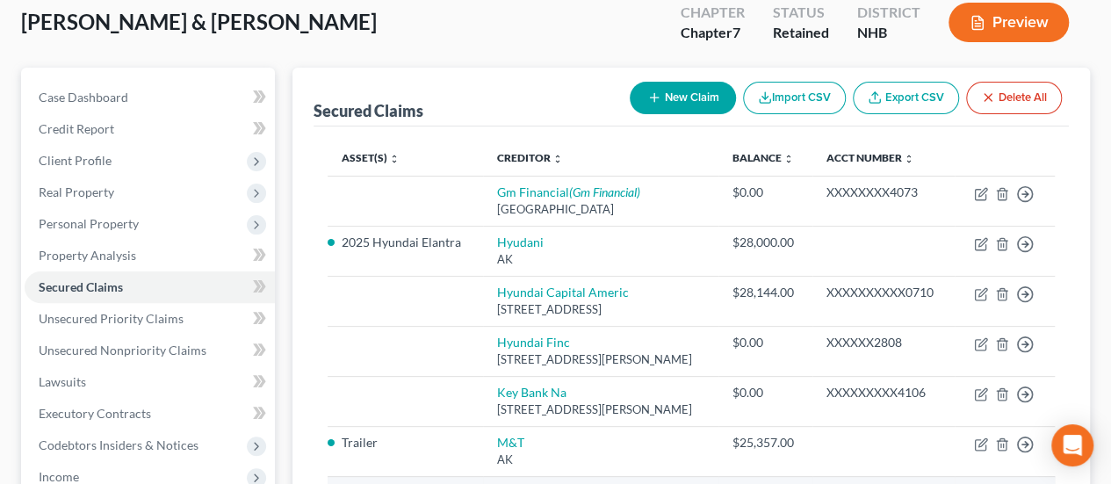
scroll to position [88, 0]
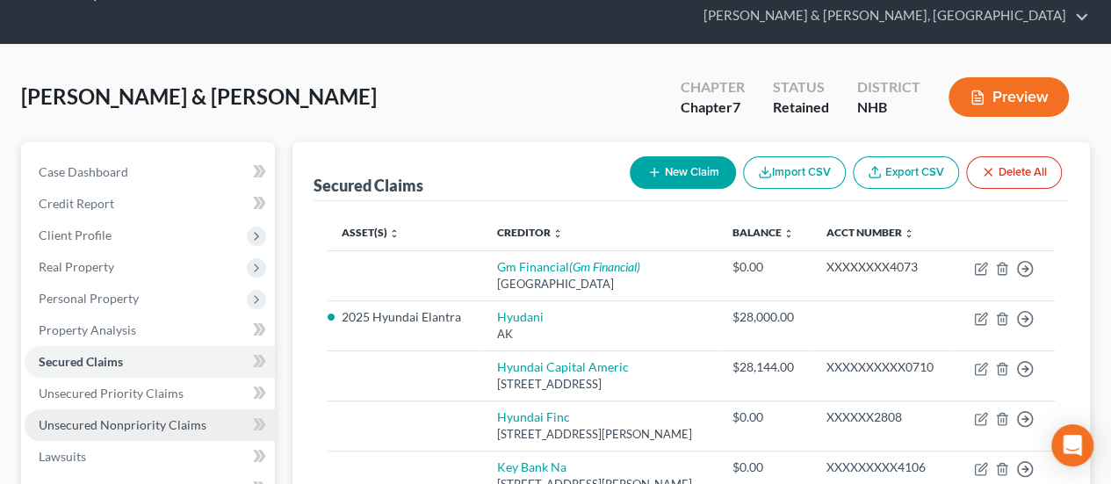
click at [160, 418] on span "Unsecured Nonpriority Claims" at bounding box center [123, 424] width 168 height 15
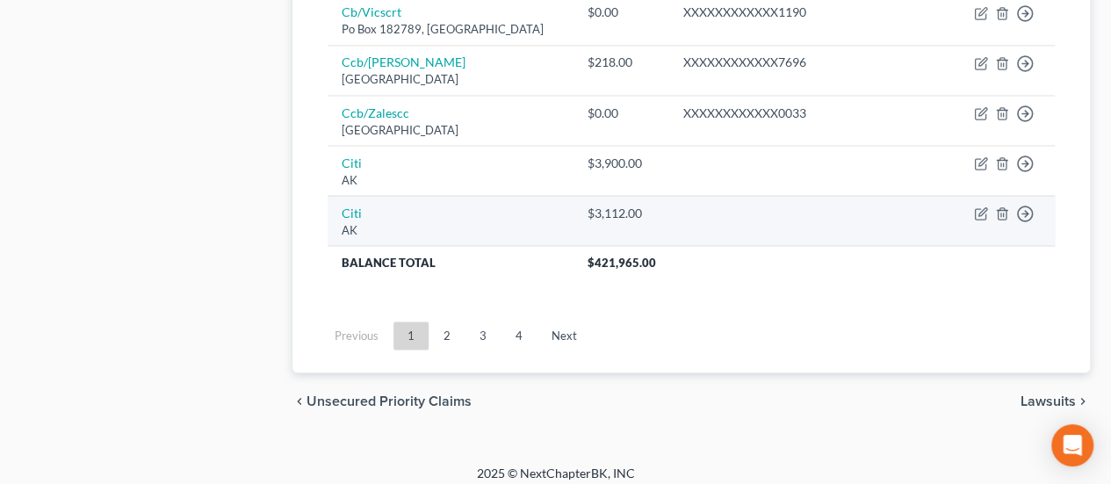
scroll to position [1565, 0]
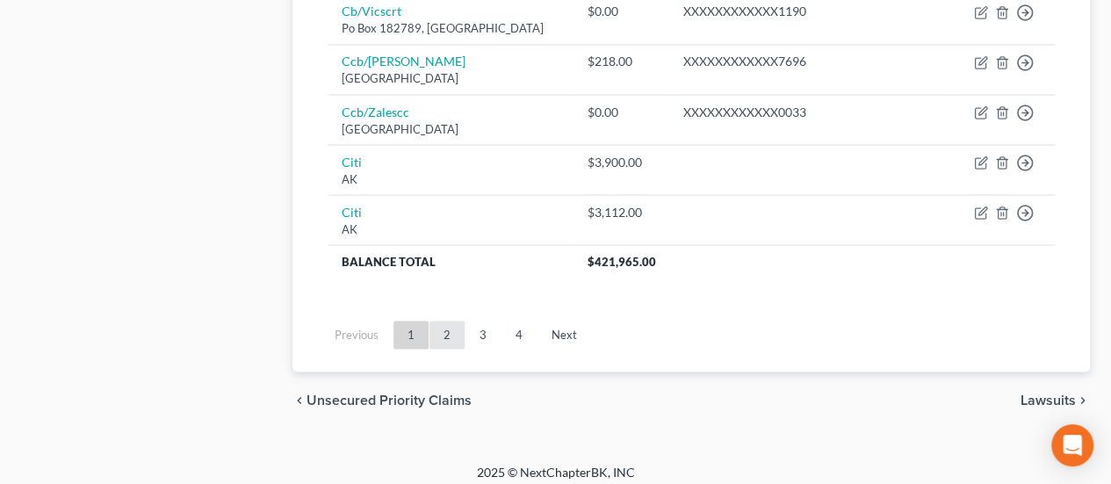
click at [453, 327] on link "2" at bounding box center [446, 334] width 35 height 28
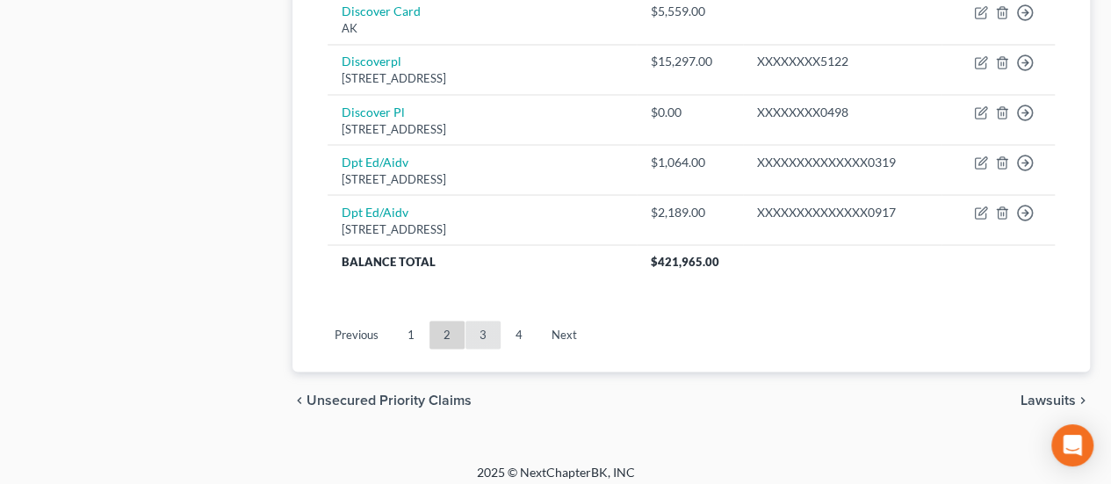
click at [484, 324] on link "3" at bounding box center [482, 334] width 35 height 28
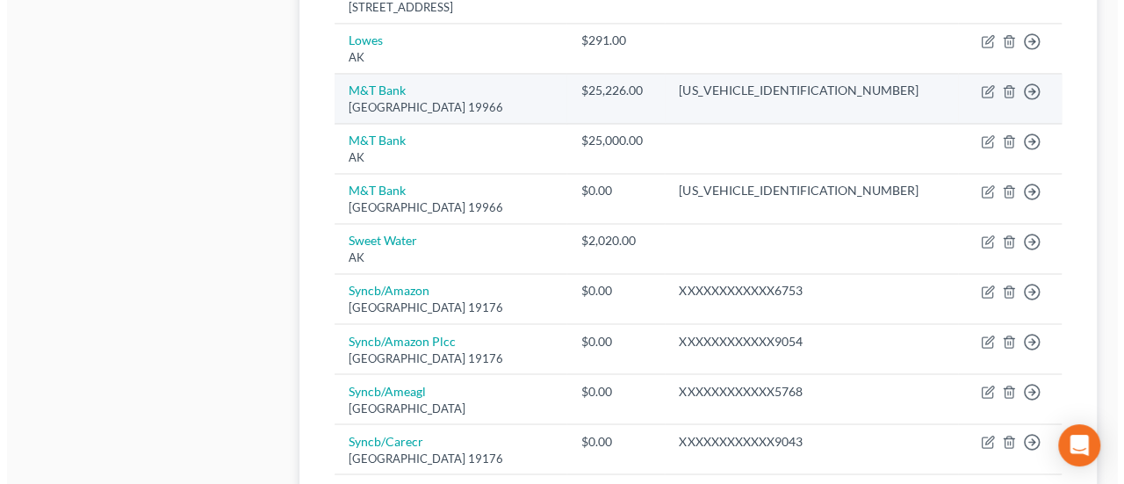
scroll to position [1298, 0]
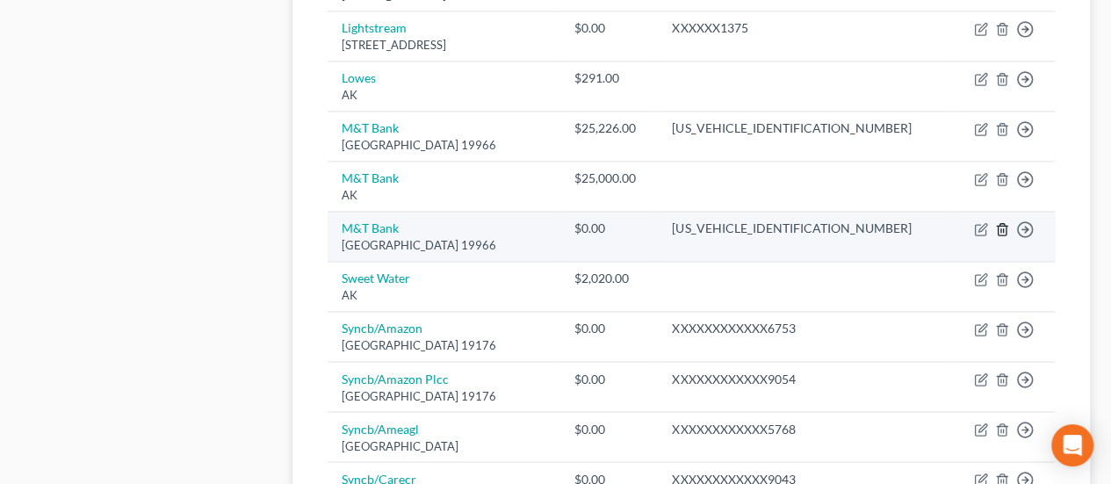
click at [1003, 222] on icon "button" at bounding box center [1002, 229] width 14 height 14
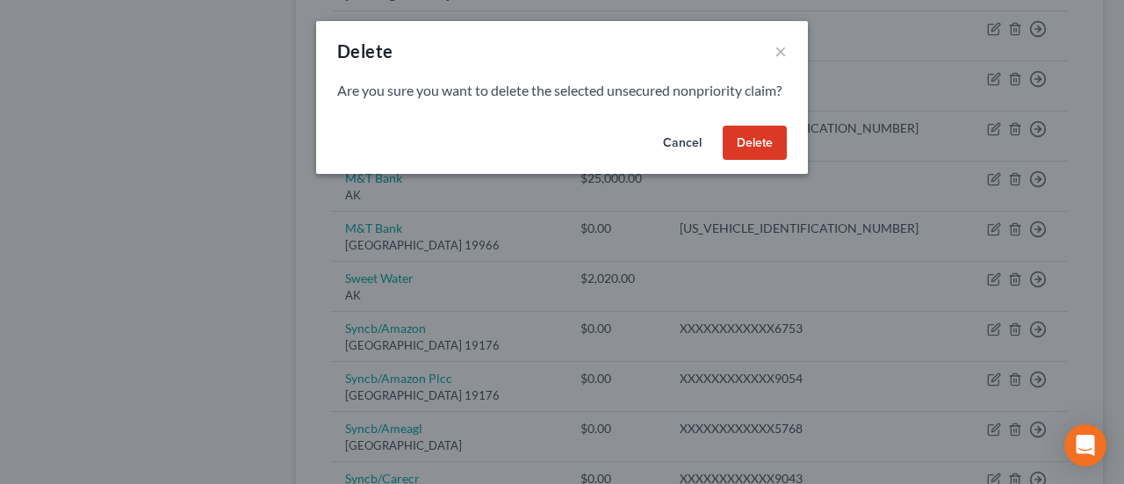
click at [764, 153] on button "Delete" at bounding box center [755, 143] width 64 height 35
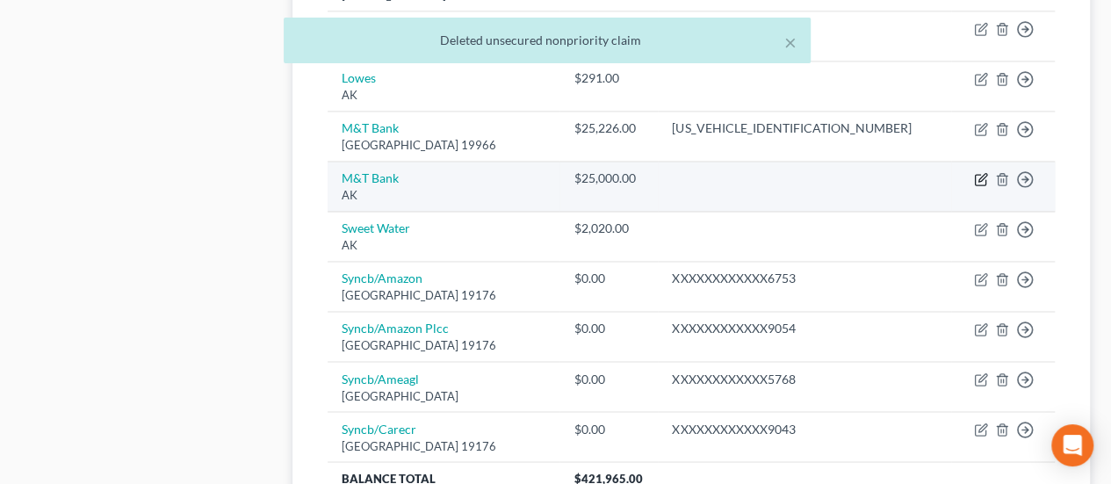
click at [982, 173] on icon "button" at bounding box center [982, 177] width 8 height 8
select select "1"
select select "14"
select select "2"
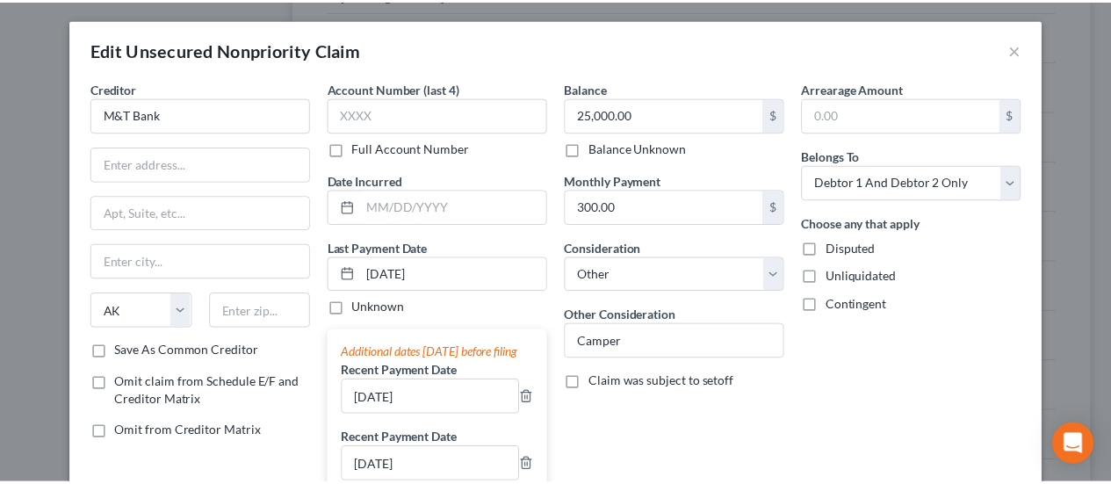
scroll to position [0, 0]
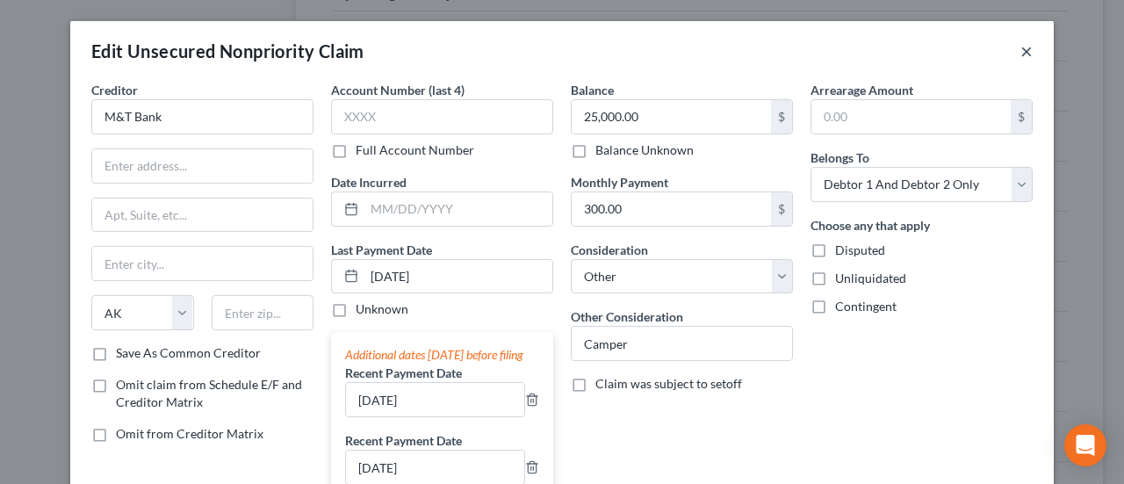
click at [1020, 47] on button "×" at bounding box center [1026, 50] width 12 height 21
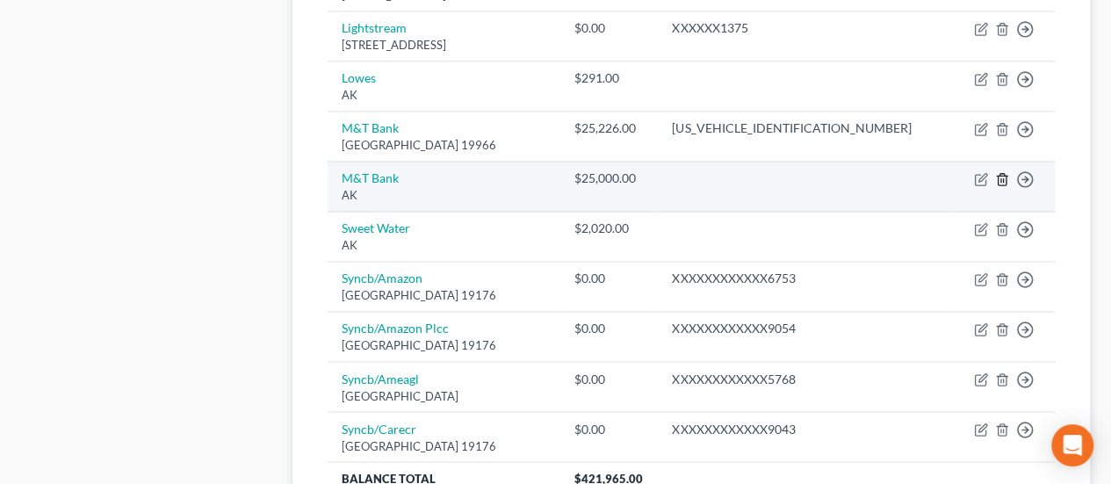
click at [1003, 179] on line "button" at bounding box center [1003, 181] width 0 height 4
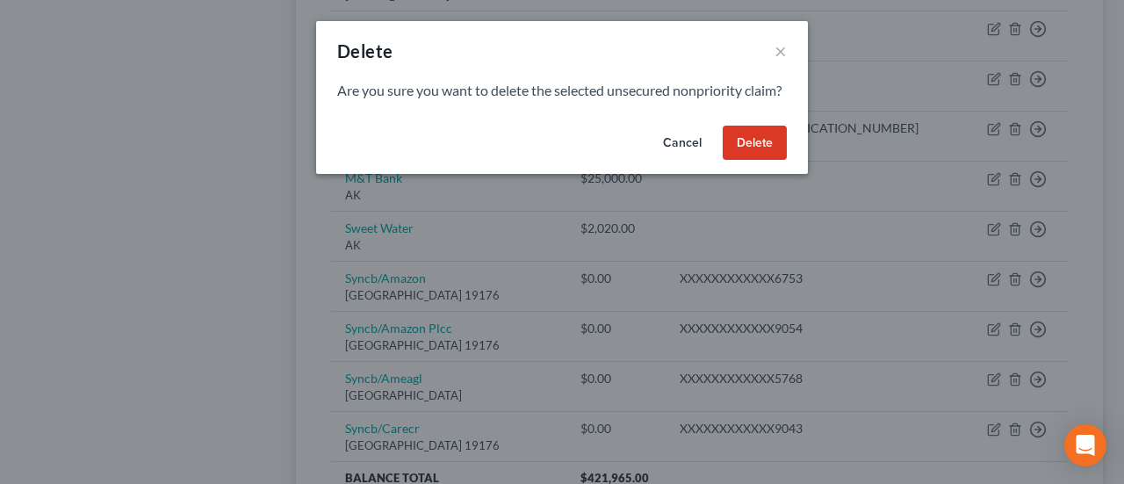
click at [751, 161] on button "Delete" at bounding box center [755, 143] width 64 height 35
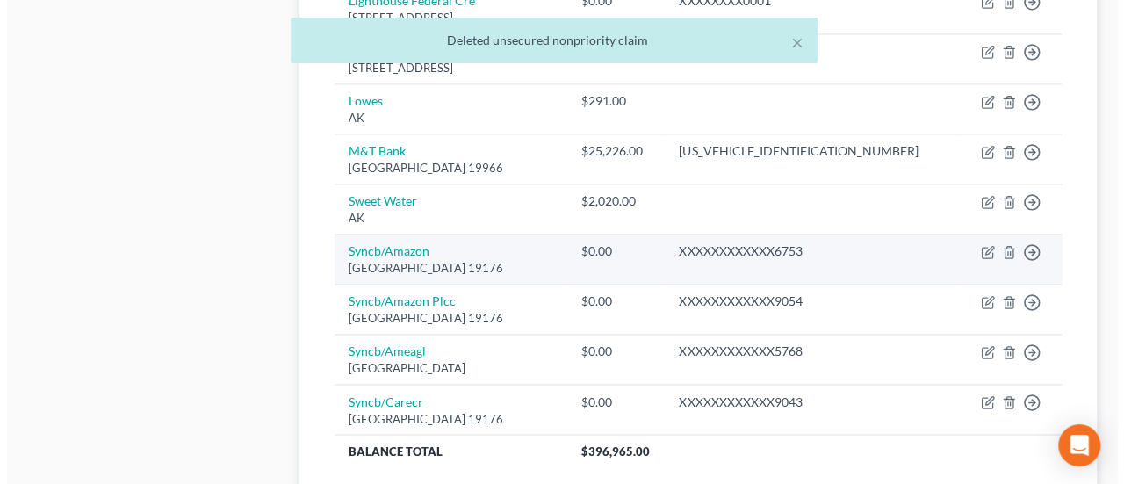
scroll to position [1180, 0]
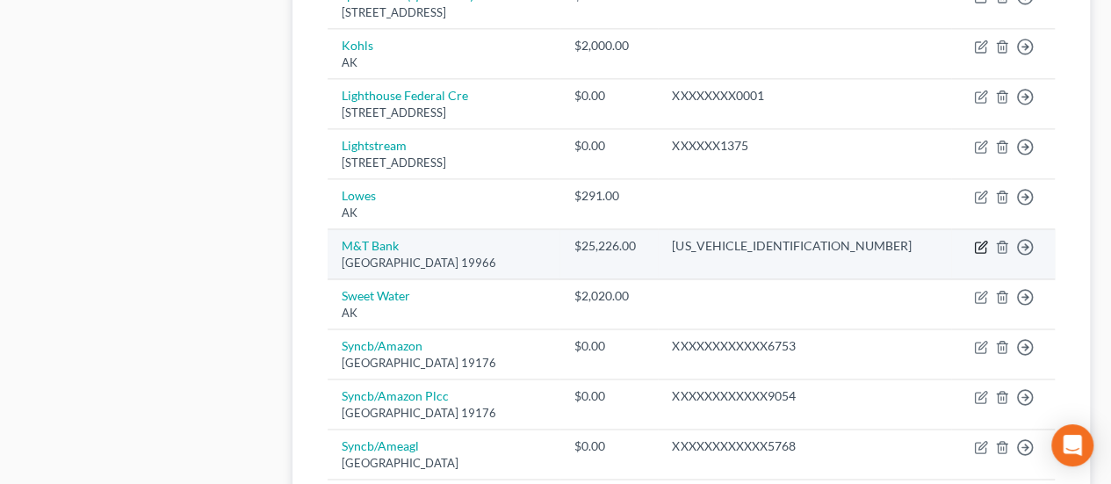
click at [981, 240] on icon "button" at bounding box center [981, 247] width 14 height 14
select select "7"
select select "2"
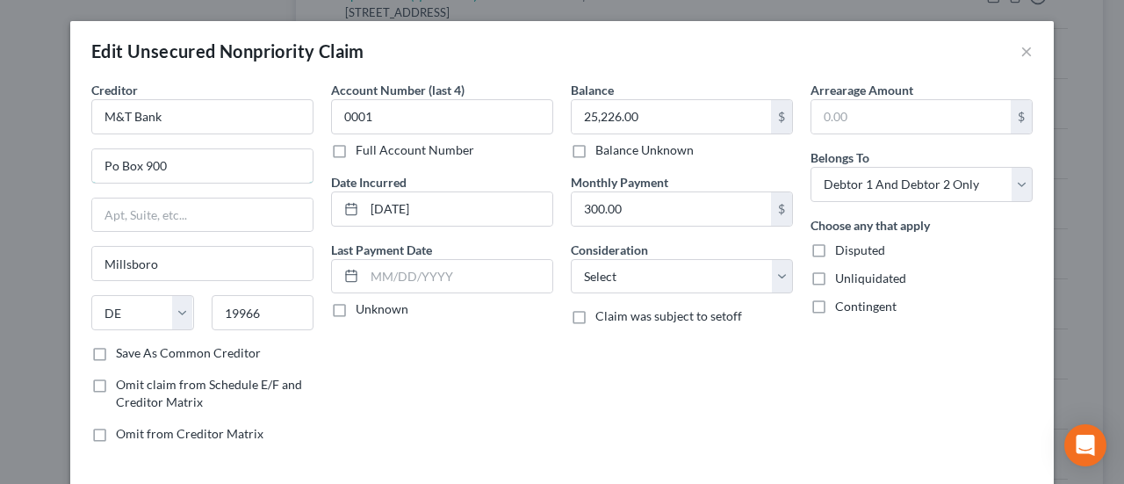
drag, startPoint x: 111, startPoint y: 161, endPoint x: 61, endPoint y: 164, distance: 49.3
click at [60, 161] on div "Edit Unsecured Nonpriority Claim × Creditor * M&T Bank Po Box 900 [GEOGRAPHIC_D…" at bounding box center [562, 242] width 1124 height 484
type input "PO Box 900"
click at [595, 271] on select "Select Cable / Satellite Services Collection Agency Credit Card Debt Debt Couns…" at bounding box center [682, 276] width 222 height 35
click at [597, 266] on select "Select Cable / Satellite Services Collection Agency Credit Card Debt Debt Couns…" at bounding box center [682, 276] width 222 height 35
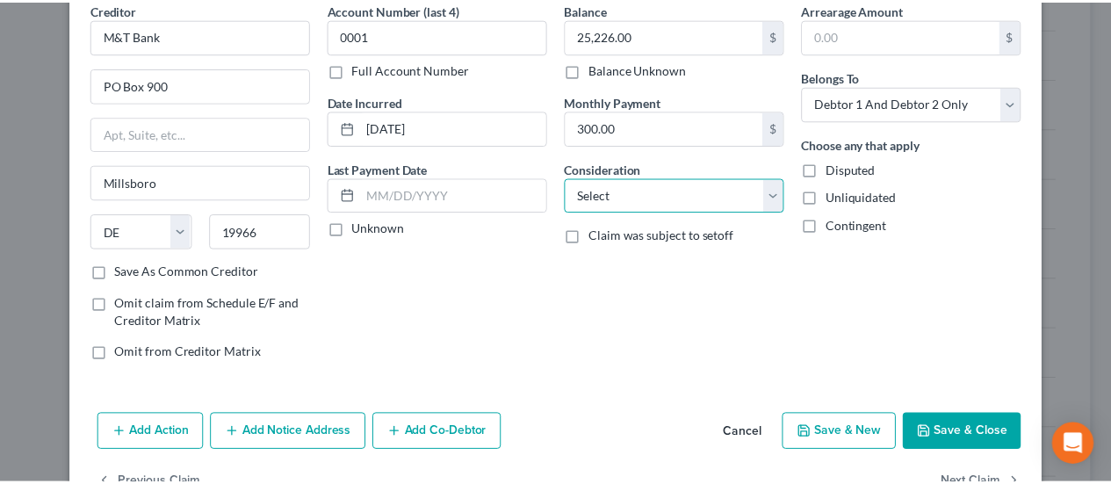
scroll to position [88, 0]
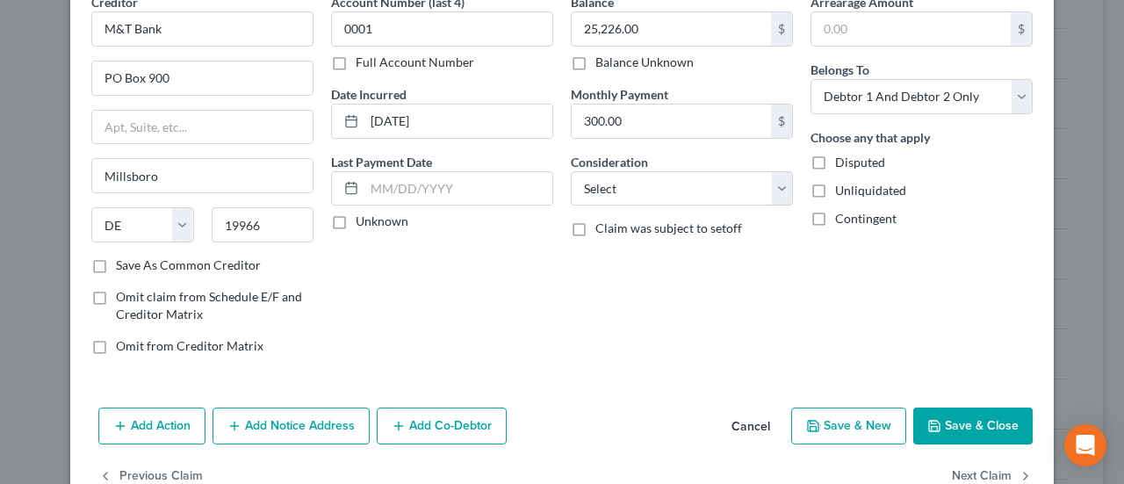
click at [955, 417] on button "Save & Close" at bounding box center [972, 425] width 119 height 37
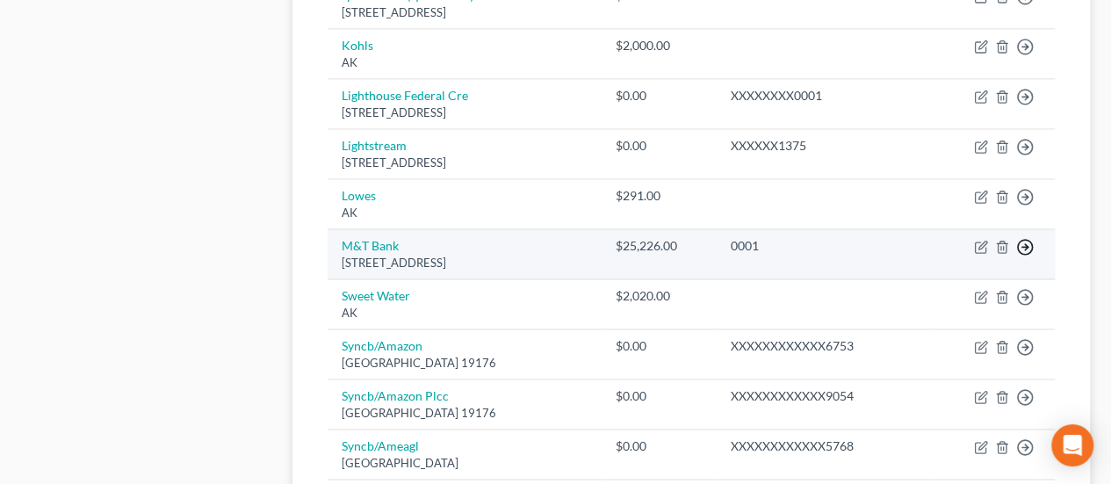
click at [1025, 238] on icon "button" at bounding box center [1025, 247] width 18 height 18
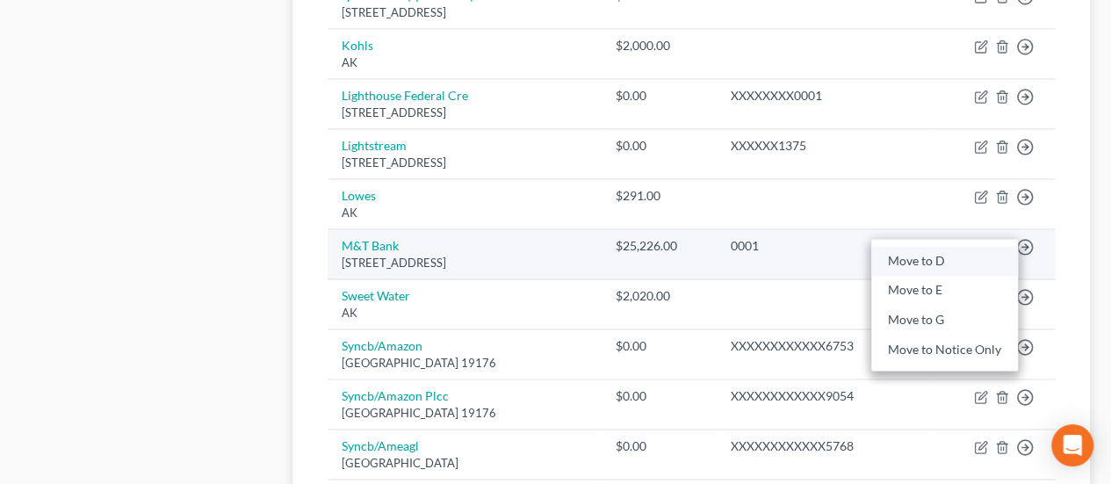
click at [946, 254] on link "Move to D" at bounding box center [944, 261] width 147 height 30
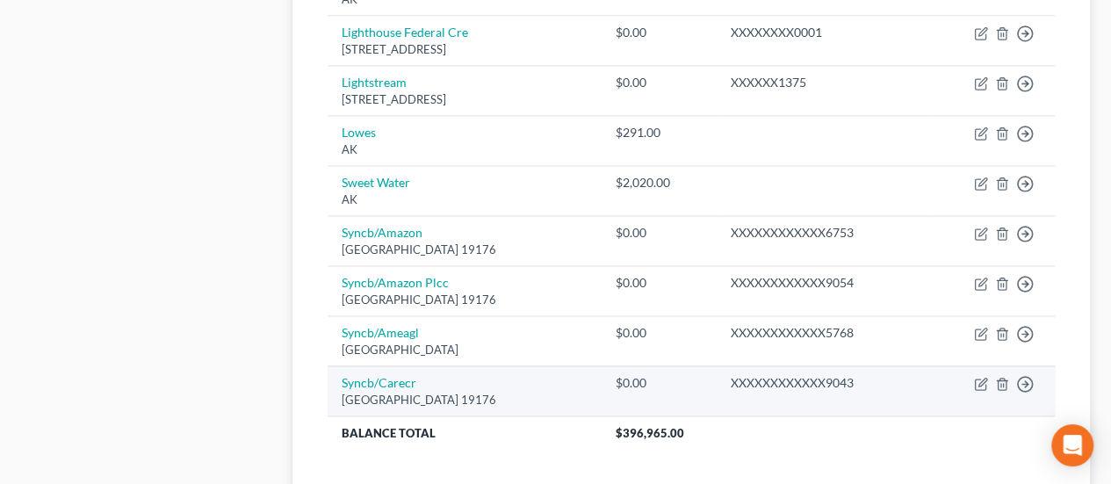
scroll to position [1415, 0]
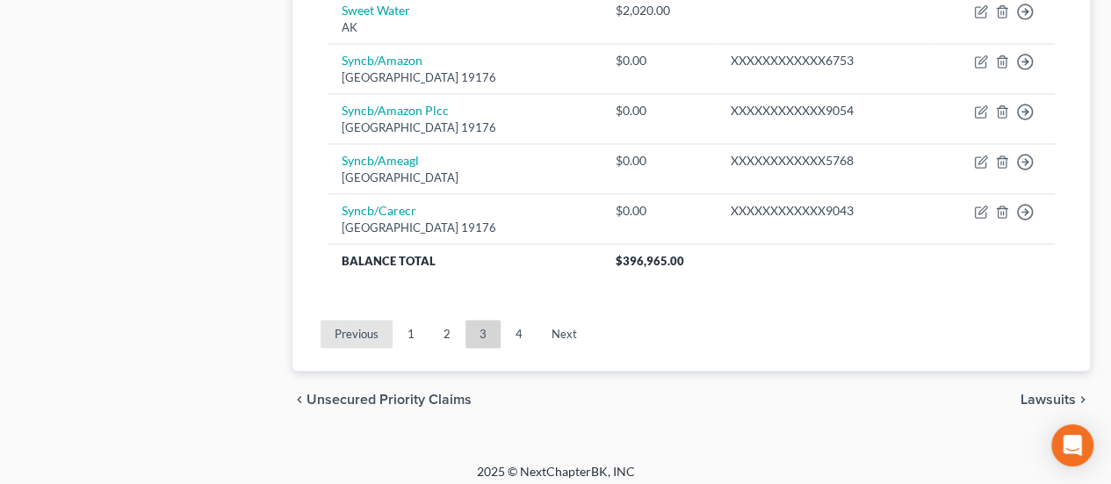
click at [348, 320] on link "Previous" at bounding box center [356, 334] width 72 height 28
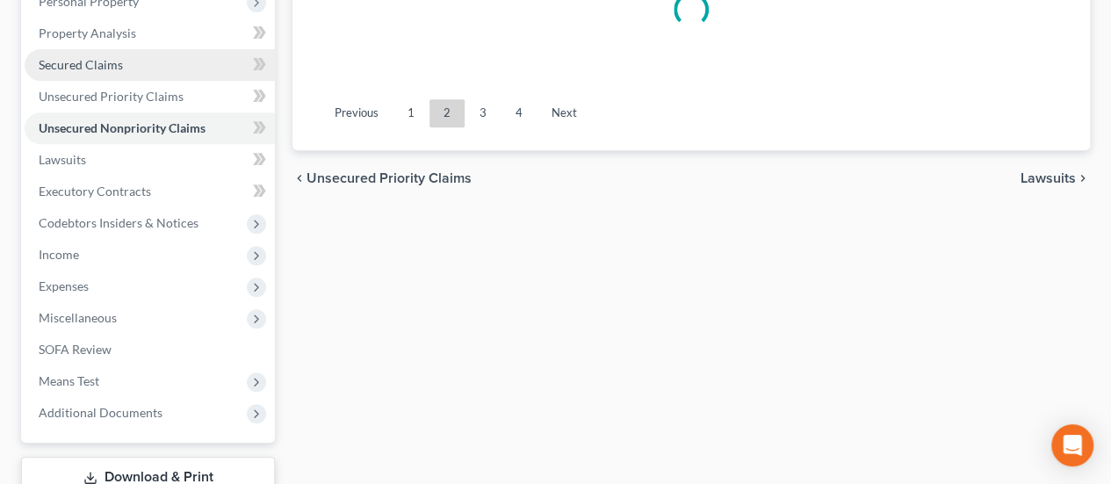
scroll to position [185, 0]
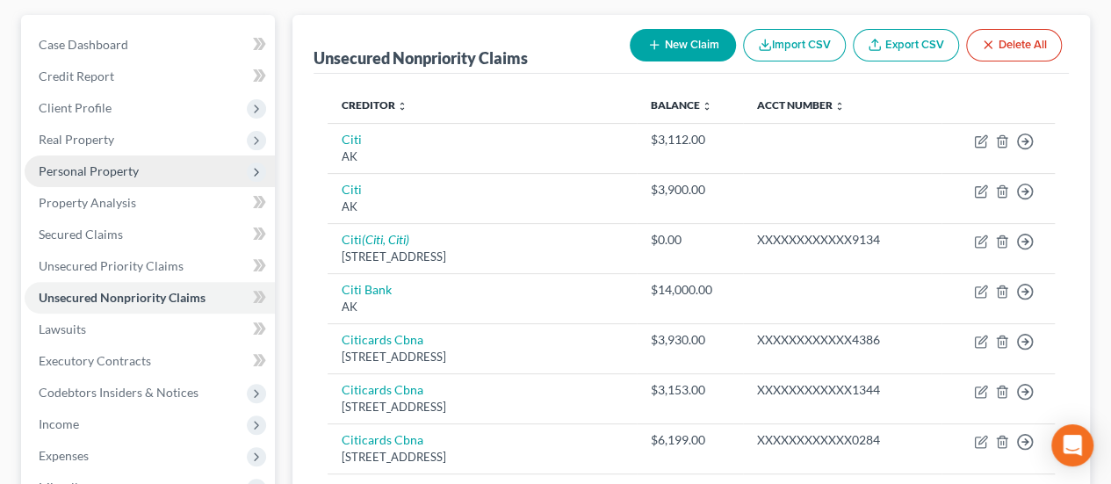
click at [139, 171] on span "Personal Property" at bounding box center [150, 171] width 250 height 32
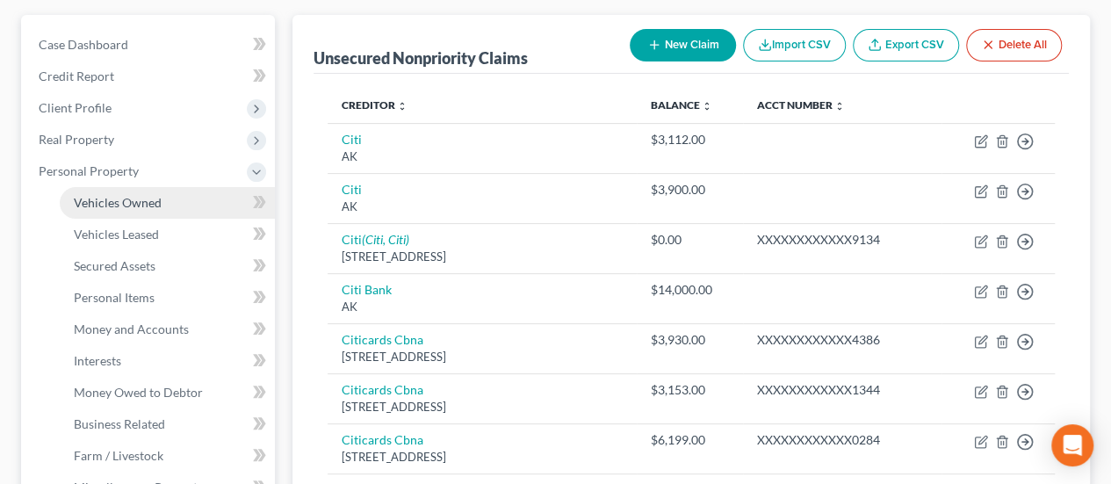
click at [155, 201] on span "Vehicles Owned" at bounding box center [118, 202] width 88 height 15
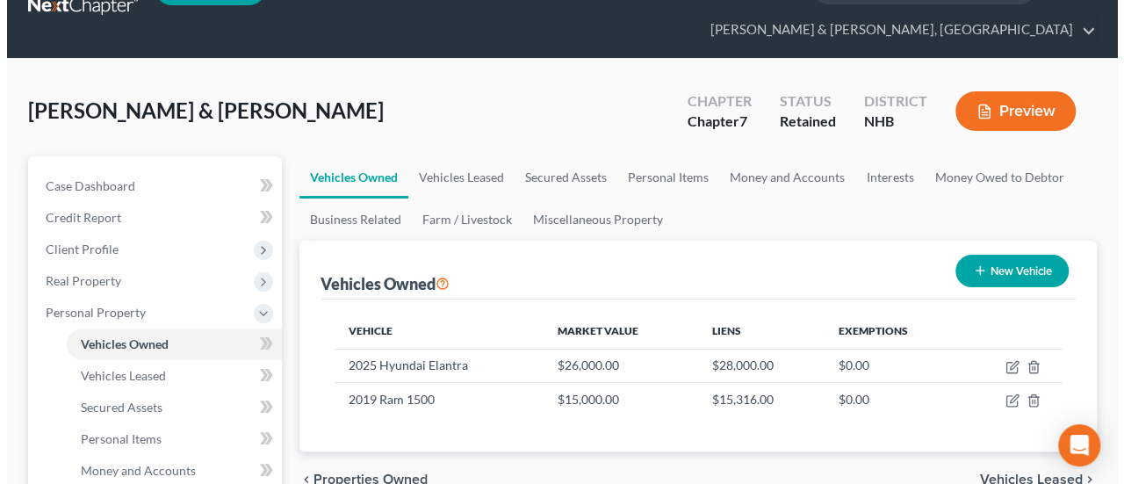
scroll to position [117, 0]
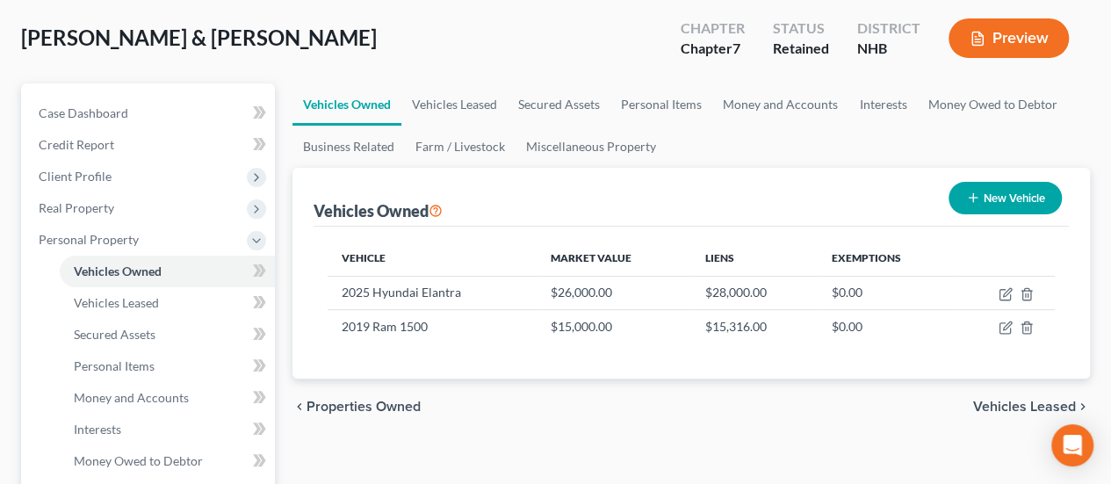
click at [1026, 197] on button "New Vehicle" at bounding box center [1004, 198] width 113 height 32
select select "0"
select select "2"
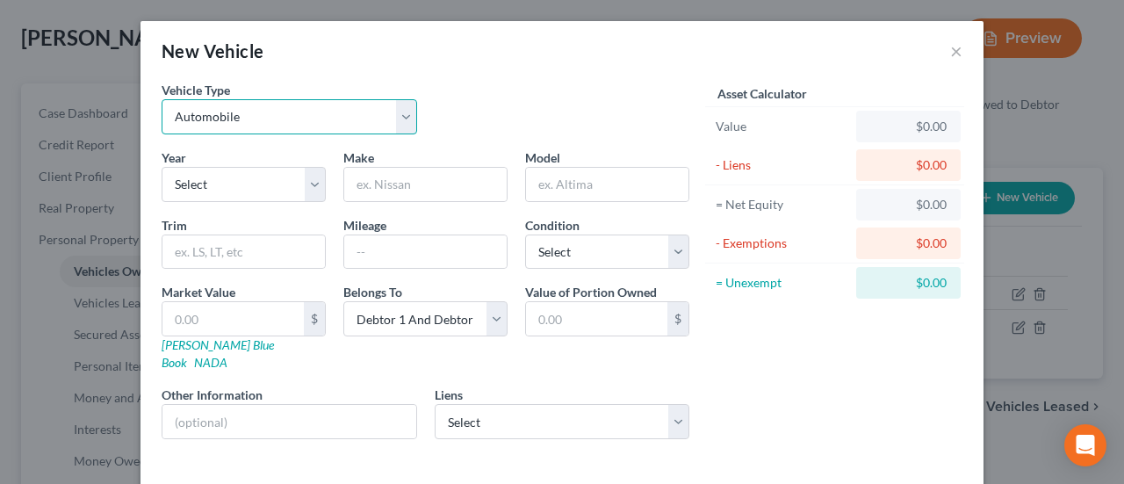
click at [391, 111] on select "Select Automobile Truck Trailer Watercraft Aircraft Motor Home Atv Other Vehicle" at bounding box center [289, 116] width 255 height 35
click at [400, 112] on select "Select Automobile Truck Trailer Watercraft Aircraft Motor Home Atv Other Vehicle" at bounding box center [289, 116] width 255 height 35
click at [953, 49] on button "×" at bounding box center [956, 50] width 12 height 21
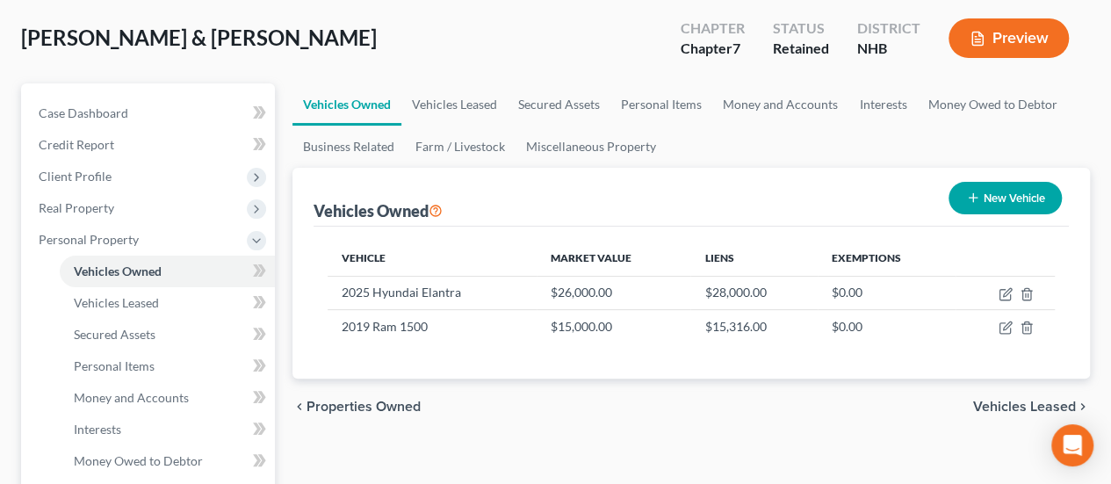
click at [1011, 192] on button "New Vehicle" at bounding box center [1004, 198] width 113 height 32
select select "0"
select select "2"
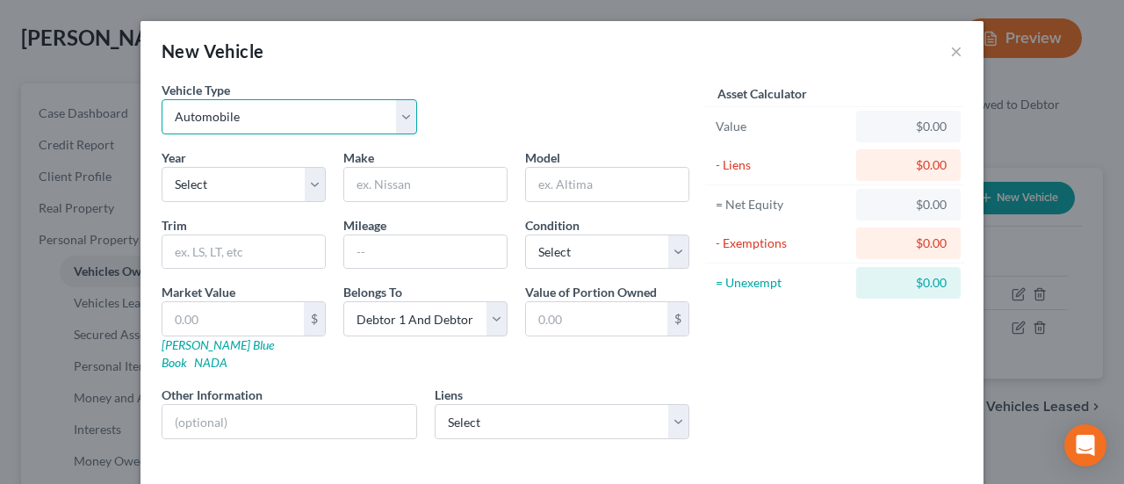
click at [403, 102] on select "Select Automobile Truck Trailer Watercraft Aircraft Motor Home Atv Other Vehicle" at bounding box center [289, 116] width 255 height 35
select select "2"
click at [162, 99] on select "Select Automobile Truck Trailer Watercraft Aircraft Motor Home Atv Other Vehicle" at bounding box center [289, 116] width 255 height 35
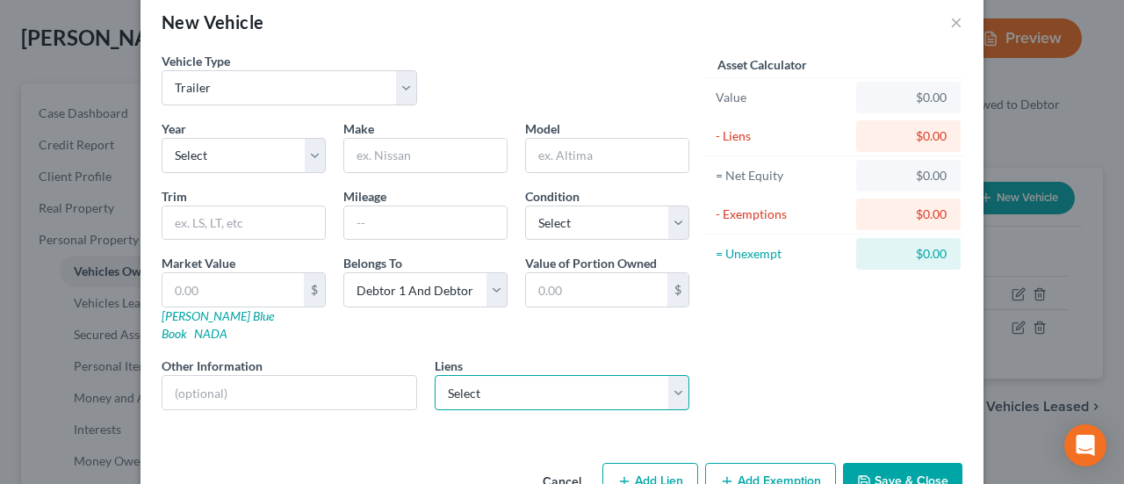
click at [672, 375] on select "Select Hyundai Capital Americ - $28,144.00 M&T Bank - $25,226.00 Triangle Credi…" at bounding box center [562, 392] width 255 height 35
select select "1"
click at [435, 375] on select "Select Hyundai Capital Americ - $28,144.00 M&T Bank - $25,226.00 Triangle Credi…" at bounding box center [562, 392] width 255 height 35
select select
select select "7"
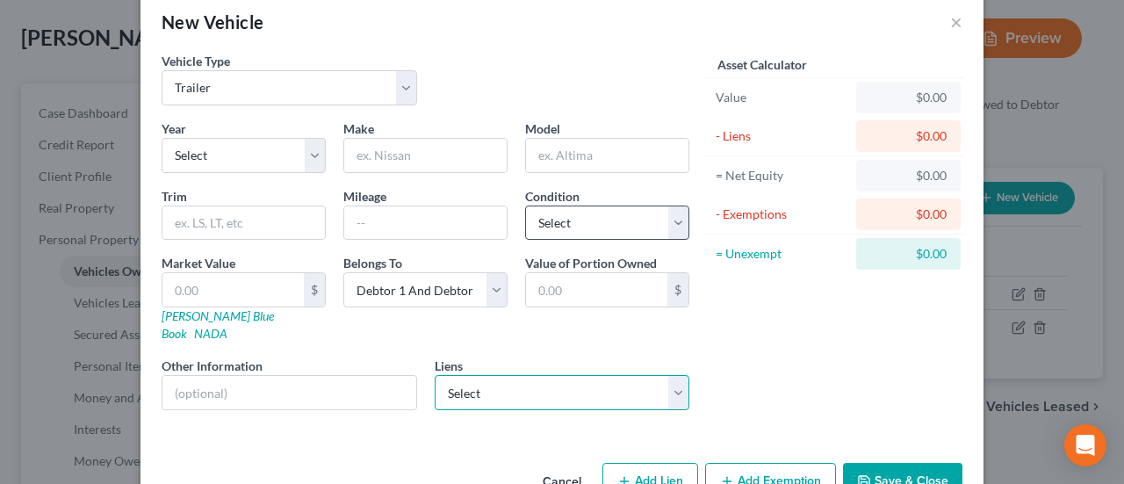
select select "2"
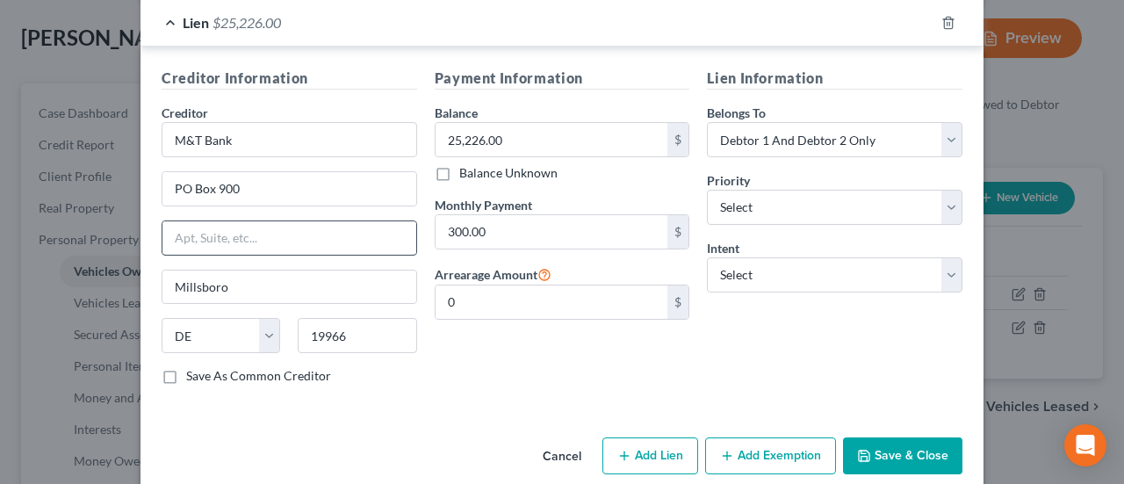
scroll to position [469, 0]
click at [909, 437] on button "Save & Close" at bounding box center [902, 455] width 119 height 37
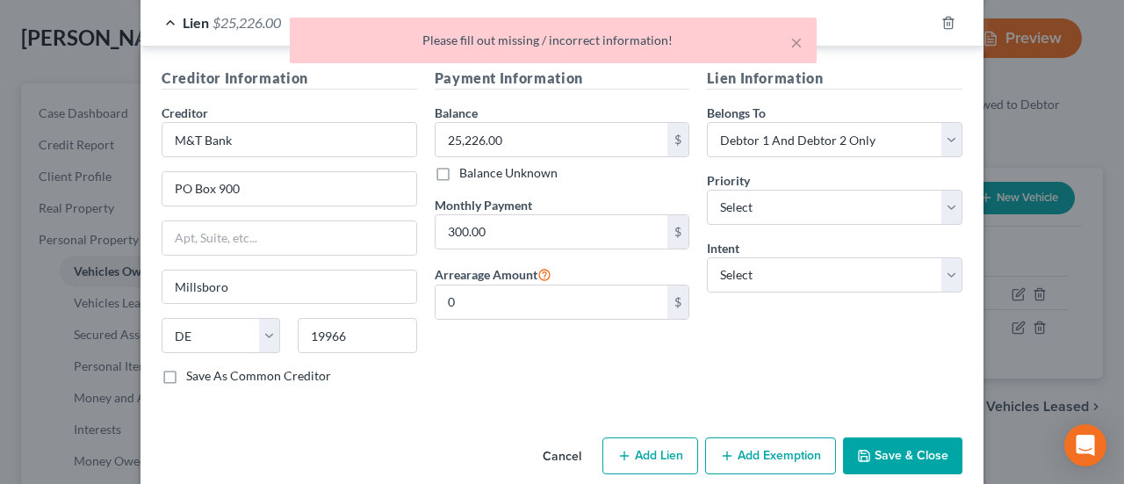
click at [904, 437] on button "Save & Close" at bounding box center [902, 455] width 119 height 37
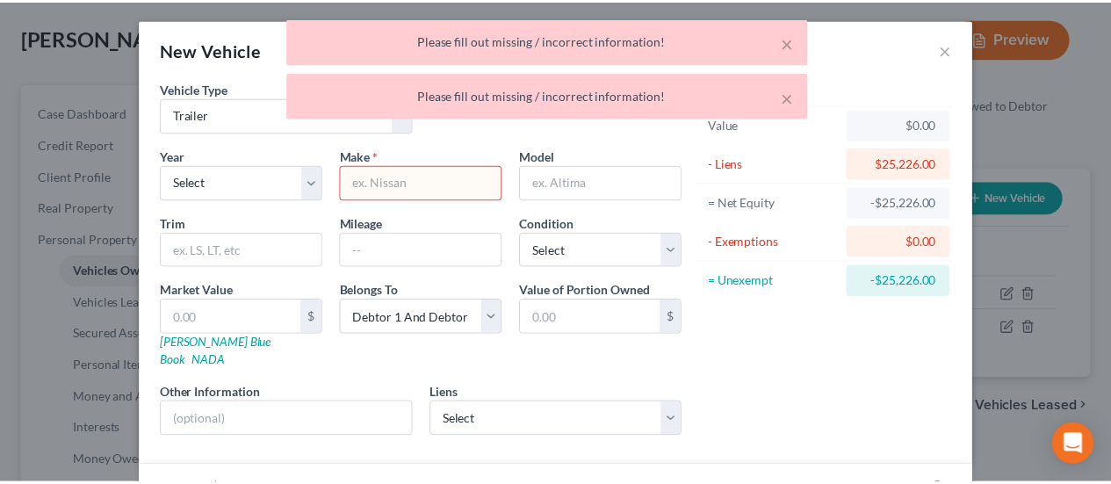
scroll to position [0, 0]
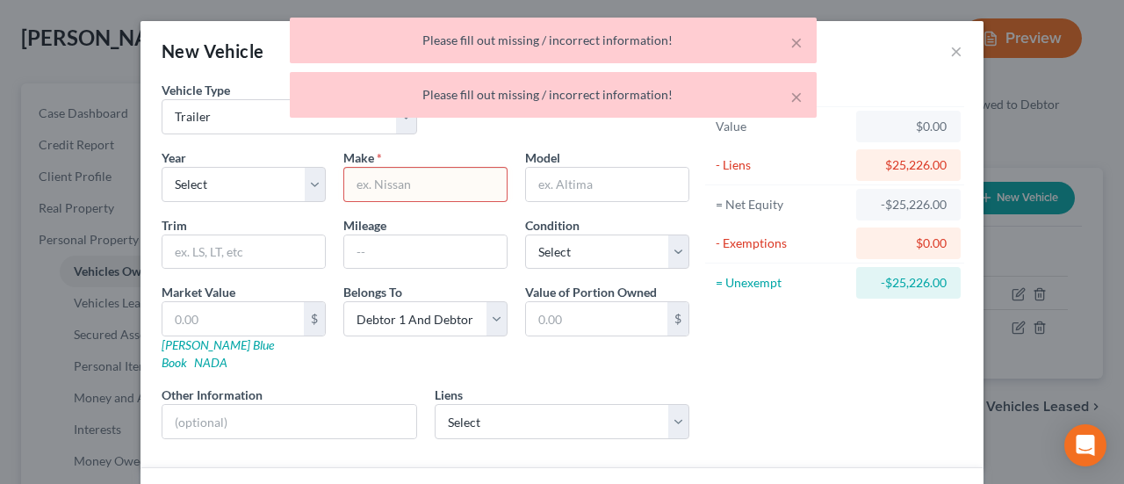
click at [407, 179] on input "text" at bounding box center [425, 184] width 162 height 33
drag, startPoint x: 455, startPoint y: 185, endPoint x: 861, endPoint y: 115, distance: 412.5
click at [455, 184] on input "text" at bounding box center [425, 184] width 162 height 33
click at [952, 45] on div "× Please fill out missing / incorrect information! × Please fill out missing / …" at bounding box center [553, 72] width 1124 height 109
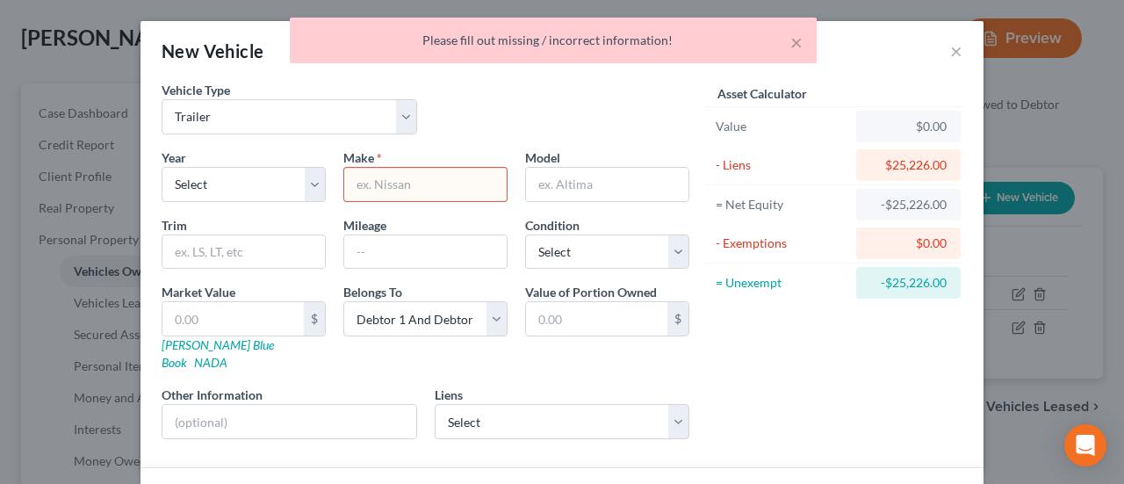
click at [947, 47] on div "× Please fill out missing / incorrect information!" at bounding box center [553, 45] width 1124 height 54
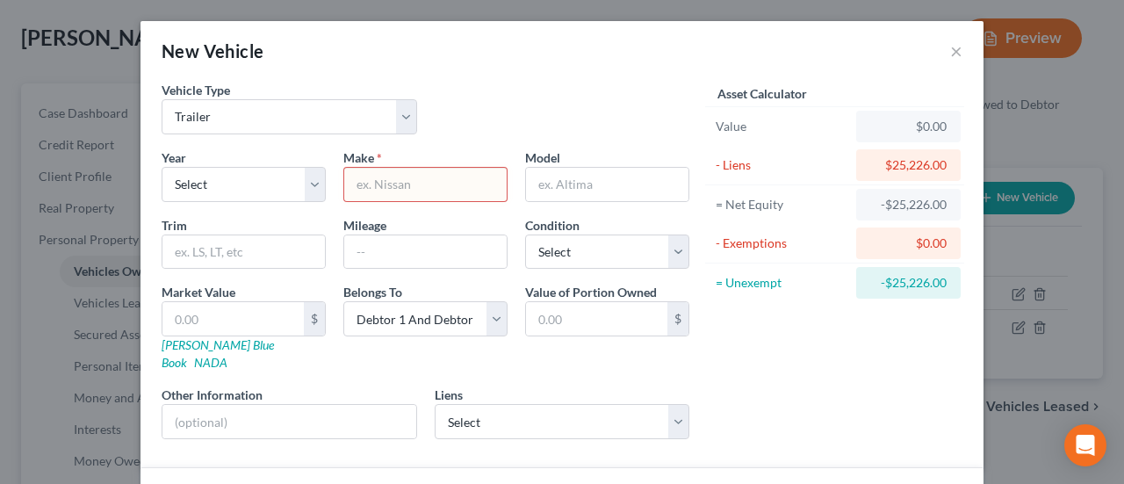
click at [938, 42] on div "New Vehicle ×" at bounding box center [561, 51] width 843 height 60
click at [950, 51] on button "×" at bounding box center [956, 50] width 12 height 21
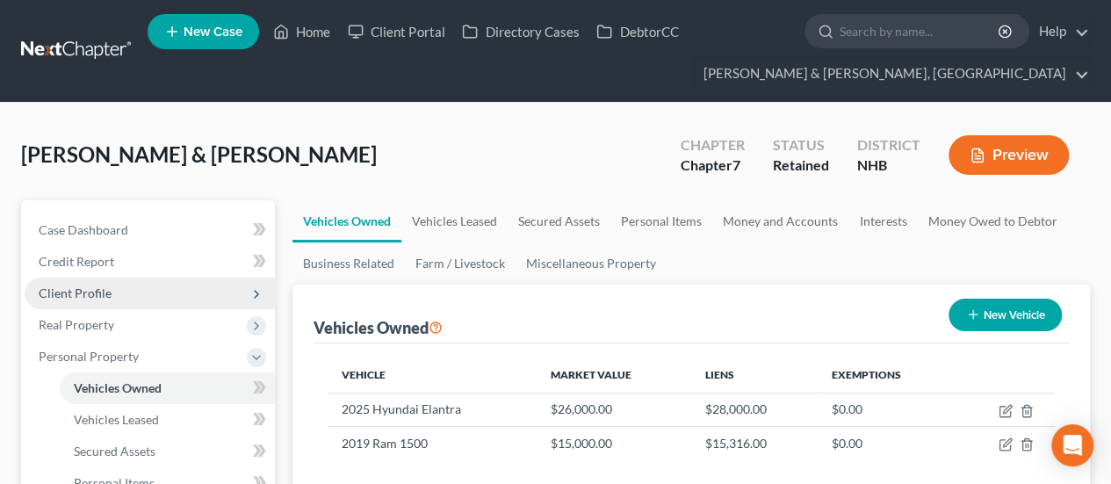
click at [112, 292] on span "Client Profile" at bounding box center [150, 293] width 250 height 32
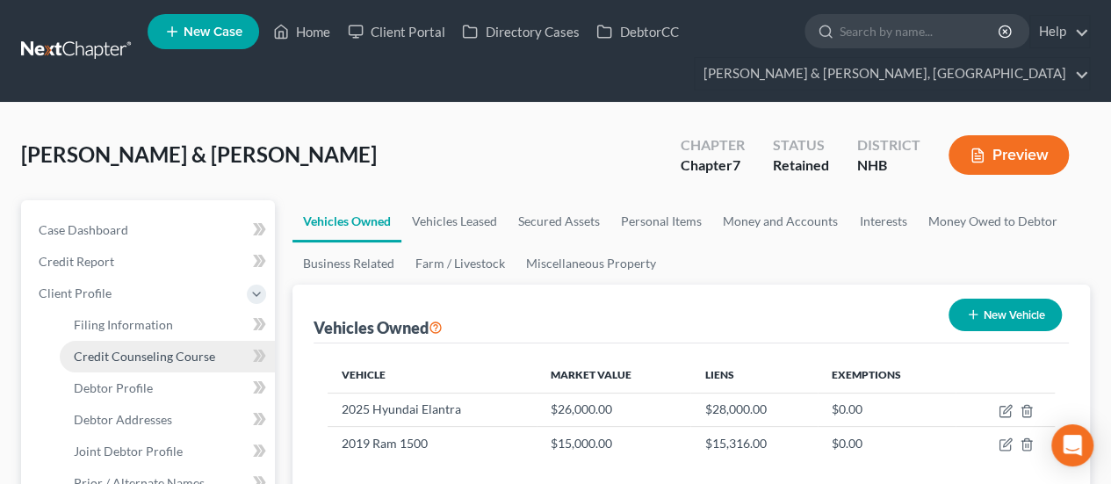
click at [164, 356] on span "Credit Counseling Course" at bounding box center [144, 356] width 141 height 15
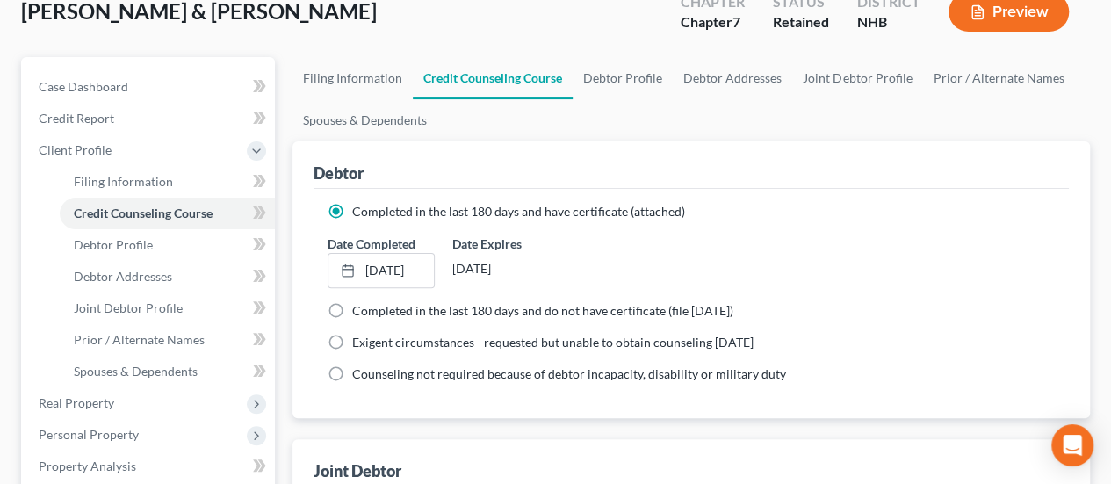
scroll to position [146, 0]
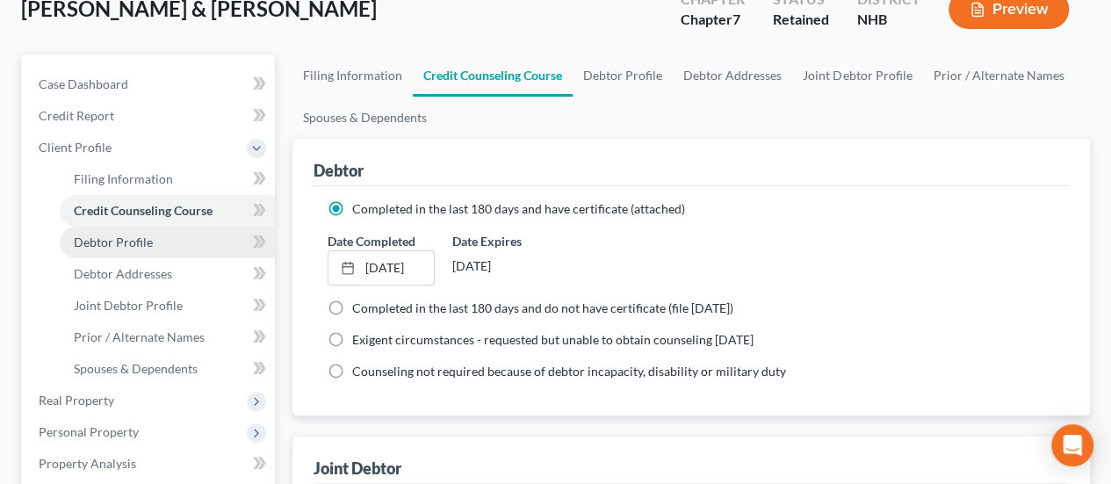
click at [173, 248] on link "Debtor Profile" at bounding box center [167, 243] width 215 height 32
select select "1"
select select "2"
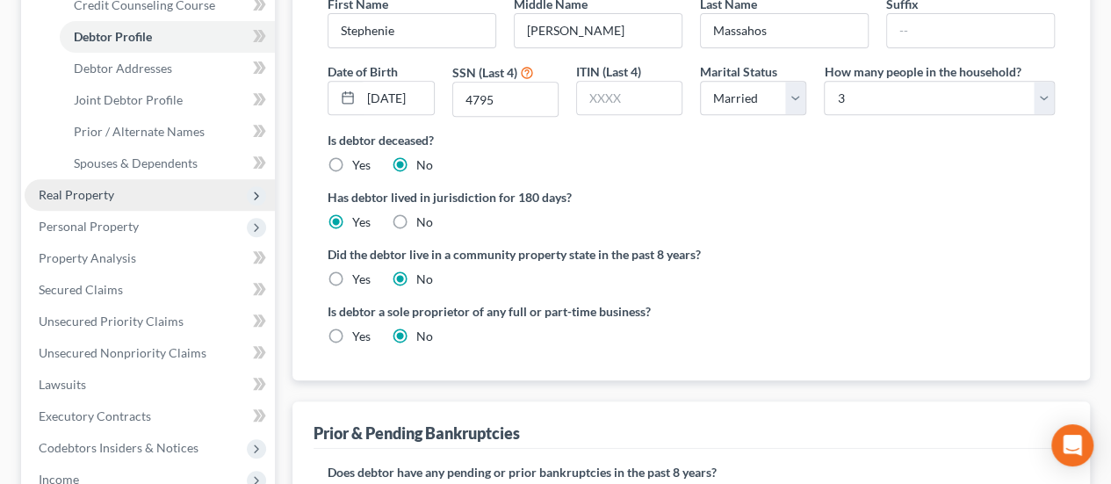
scroll to position [351, 0]
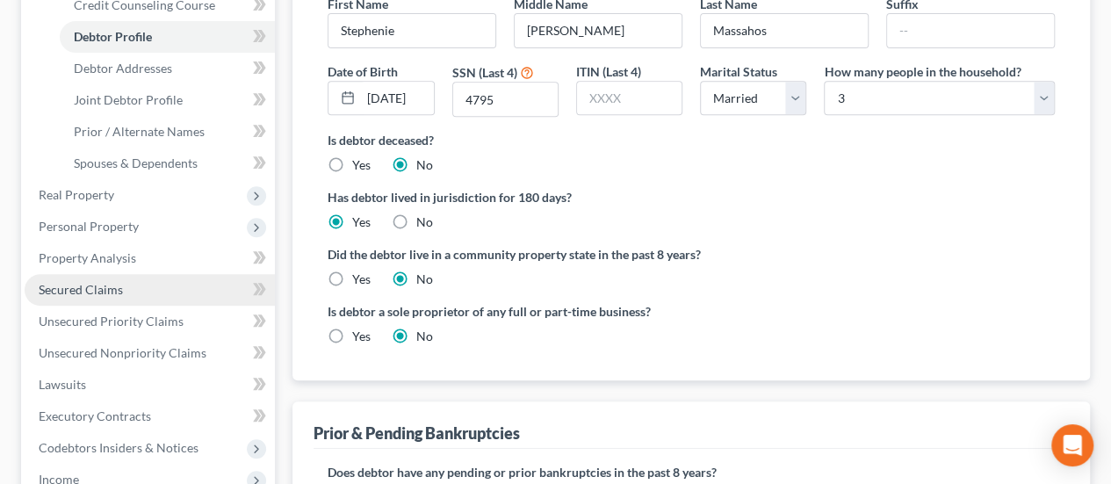
click at [144, 293] on link "Secured Claims" at bounding box center [150, 290] width 250 height 32
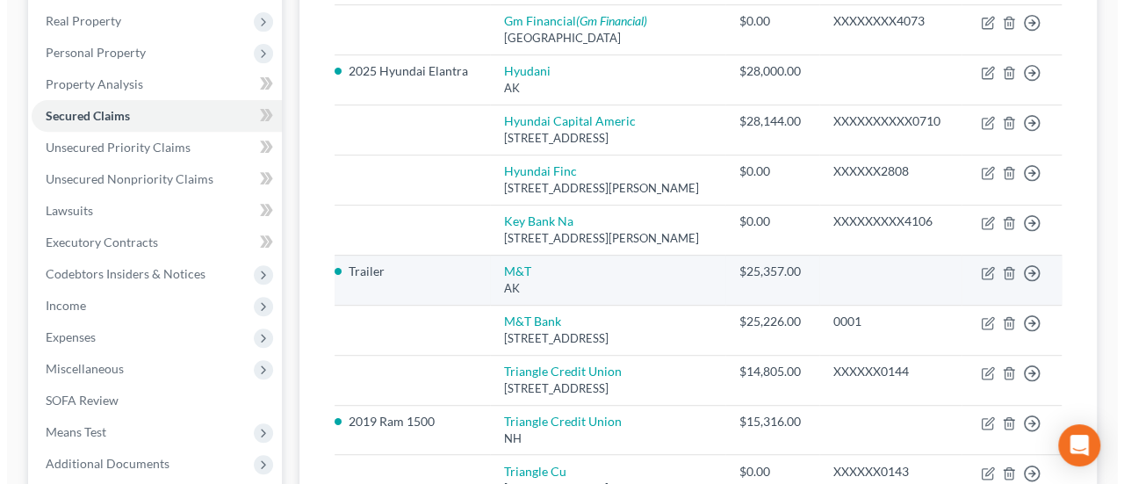
scroll to position [351, 0]
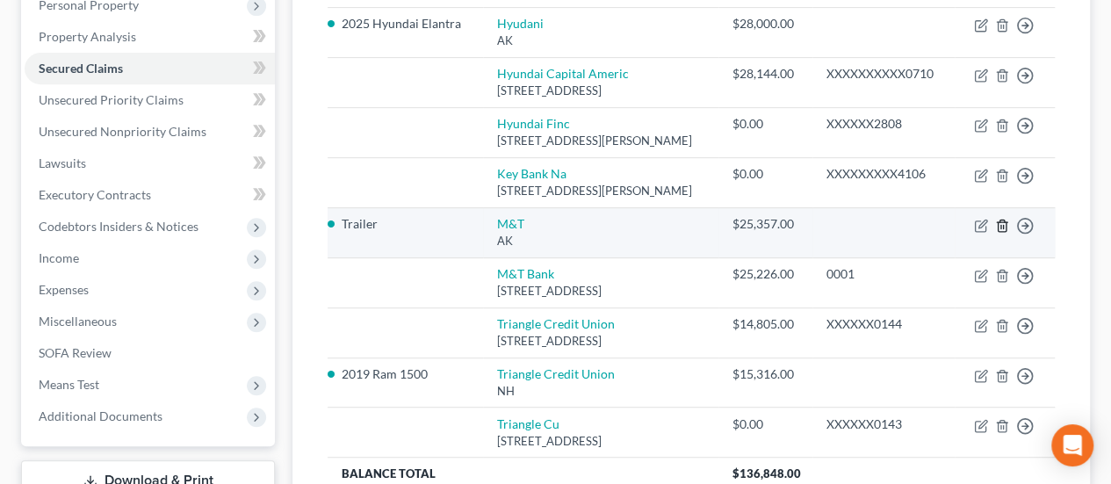
click at [1003, 222] on polyline "button" at bounding box center [1002, 222] width 11 height 0
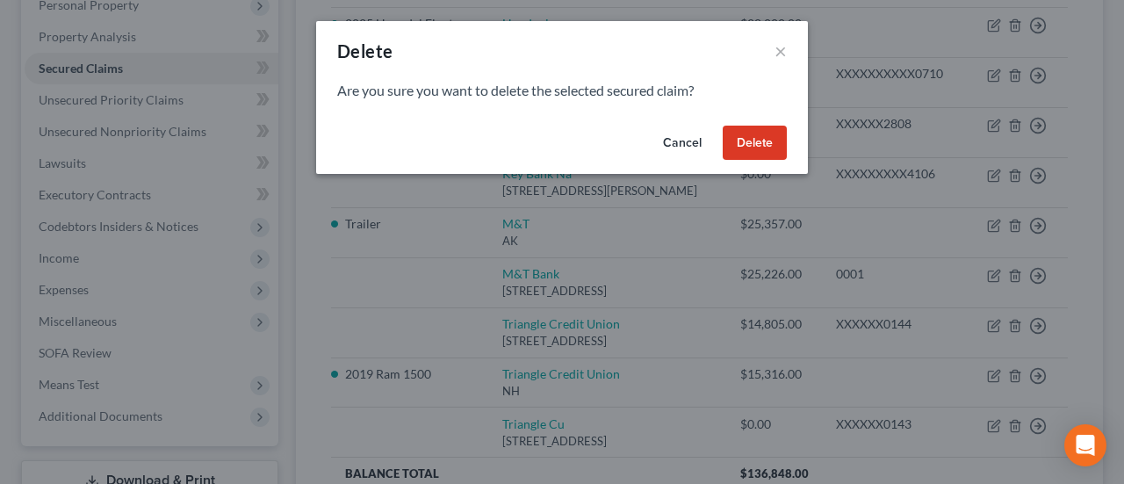
click at [756, 140] on button "Delete" at bounding box center [755, 143] width 64 height 35
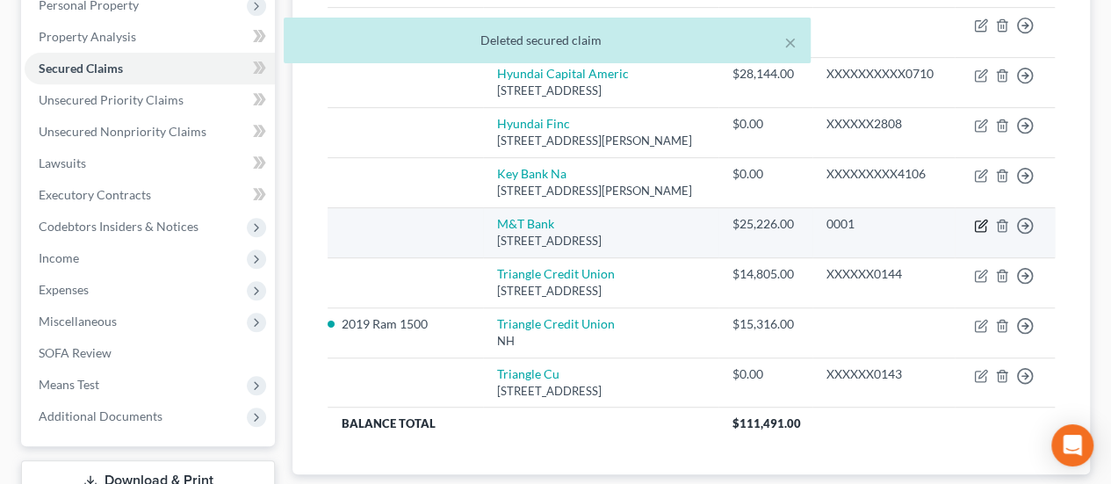
click at [981, 233] on icon "button" at bounding box center [981, 226] width 14 height 14
select select "7"
select select "2"
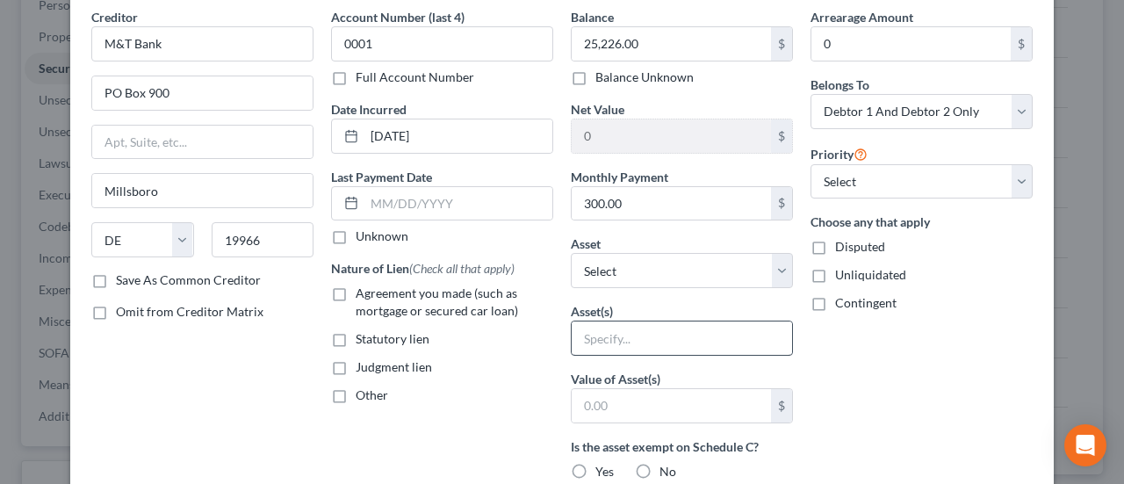
scroll to position [88, 0]
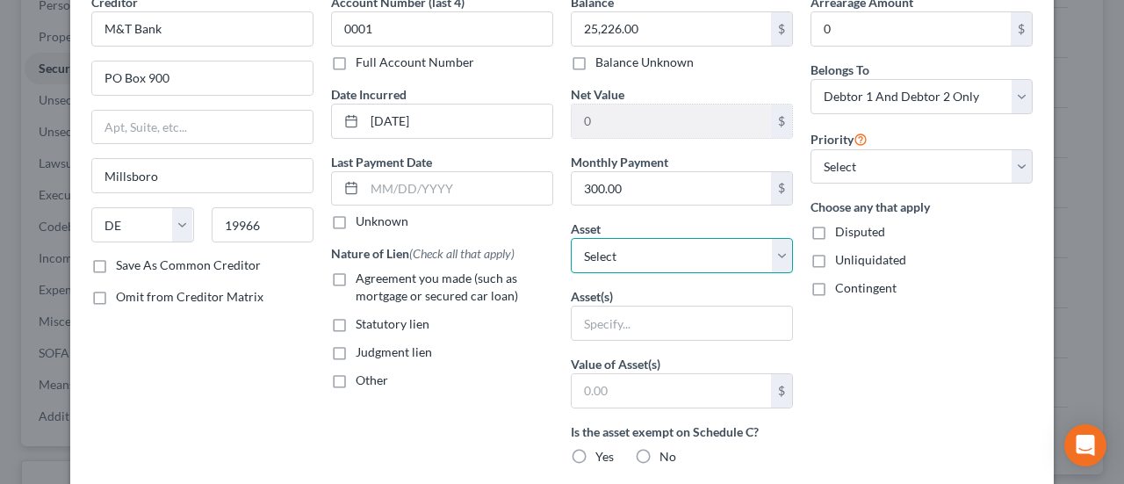
click at [672, 253] on select "Select Other Multiple Assets 2025 Hyundai Elantra - $26000.0 2019 Ram 1500 - $1…" at bounding box center [682, 255] width 222 height 35
click at [392, 457] on div "Account Number (last 4) 0001 Full Account Number Date Incurred [DATE] Last Paym…" at bounding box center [442, 384] width 240 height 783
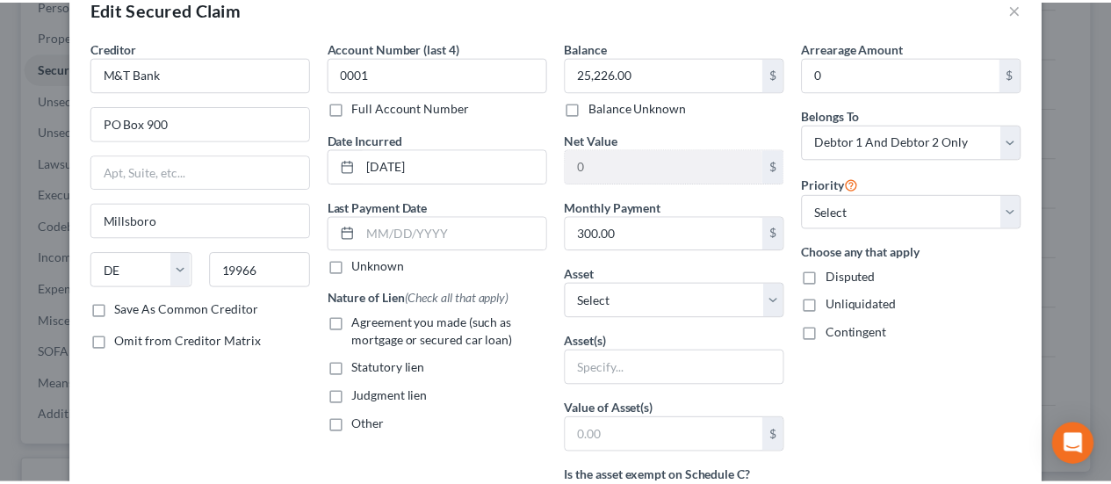
scroll to position [0, 0]
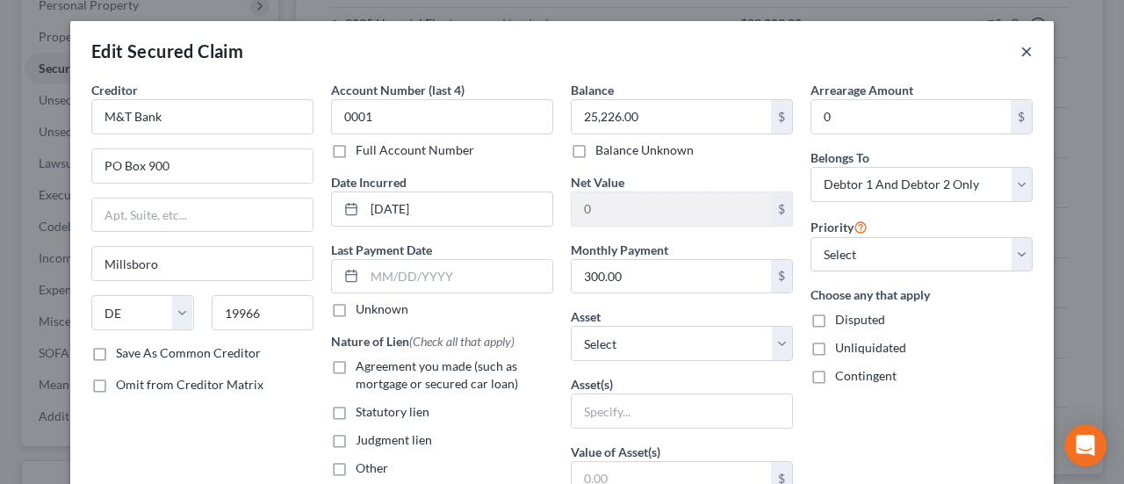
click at [1020, 45] on button "×" at bounding box center [1026, 50] width 12 height 21
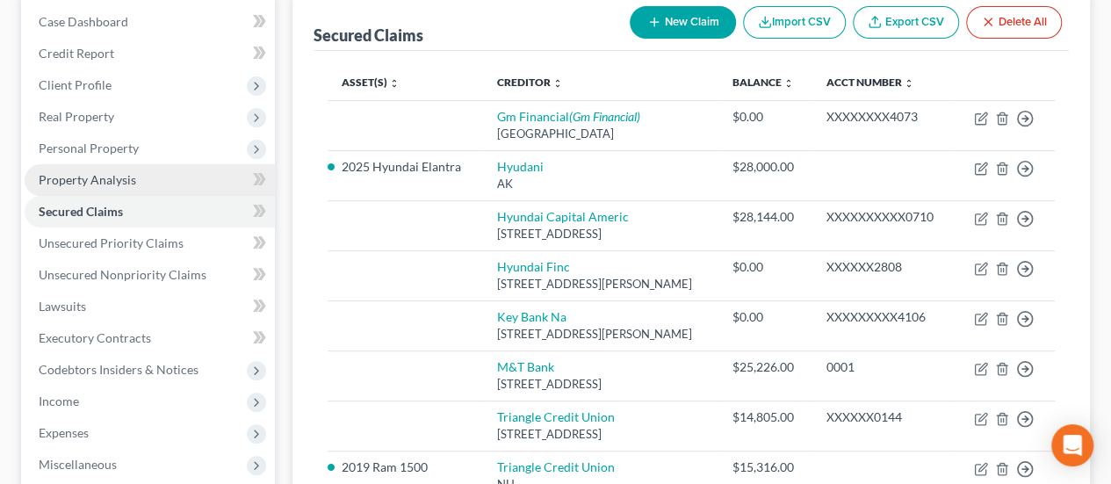
scroll to position [176, 0]
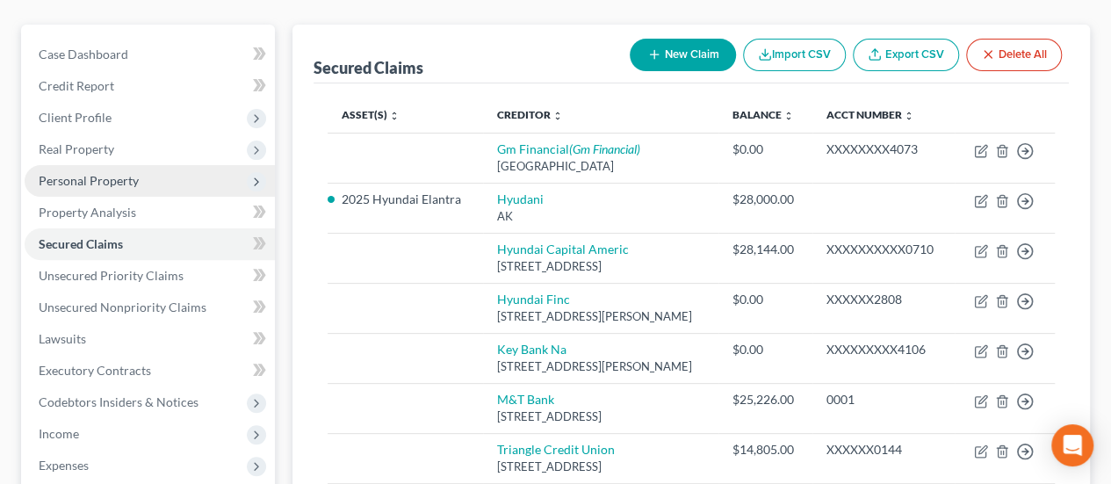
click at [116, 176] on span "Personal Property" at bounding box center [89, 180] width 100 height 15
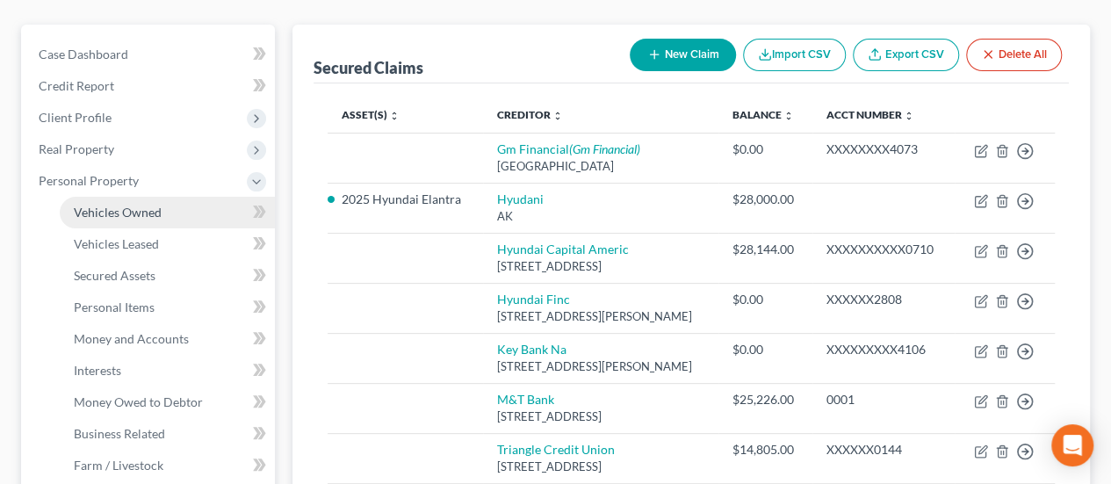
click at [155, 211] on span "Vehicles Owned" at bounding box center [118, 212] width 88 height 15
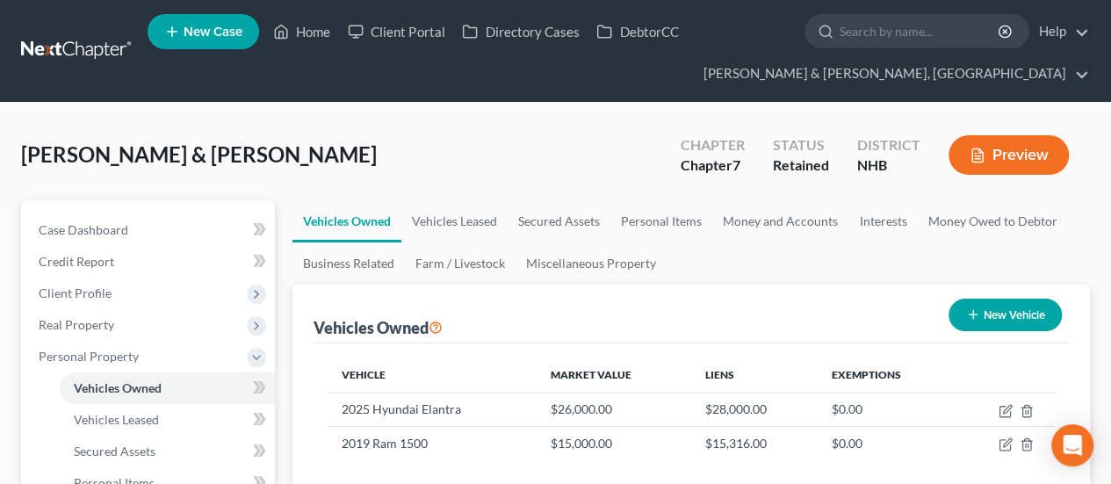
click at [1005, 300] on button "New Vehicle" at bounding box center [1004, 315] width 113 height 32
select select "0"
select select "2"
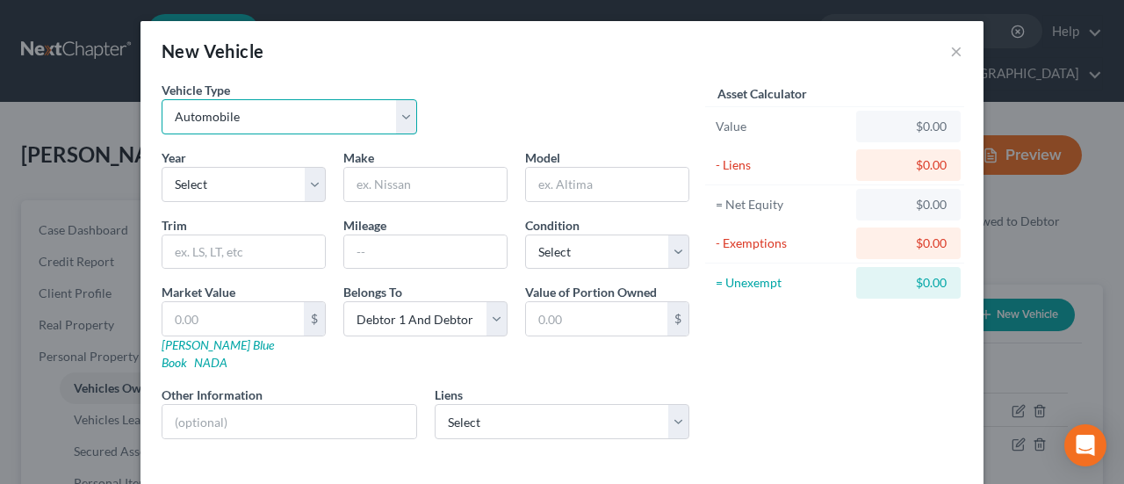
click at [397, 109] on select "Select Automobile Truck Trailer Watercraft Aircraft Motor Home Atv Other Vehicle" at bounding box center [289, 116] width 255 height 35
select select "2"
click at [162, 99] on select "Select Automobile Truck Trailer Watercraft Aircraft Motor Home Atv Other Vehicle" at bounding box center [289, 116] width 255 height 35
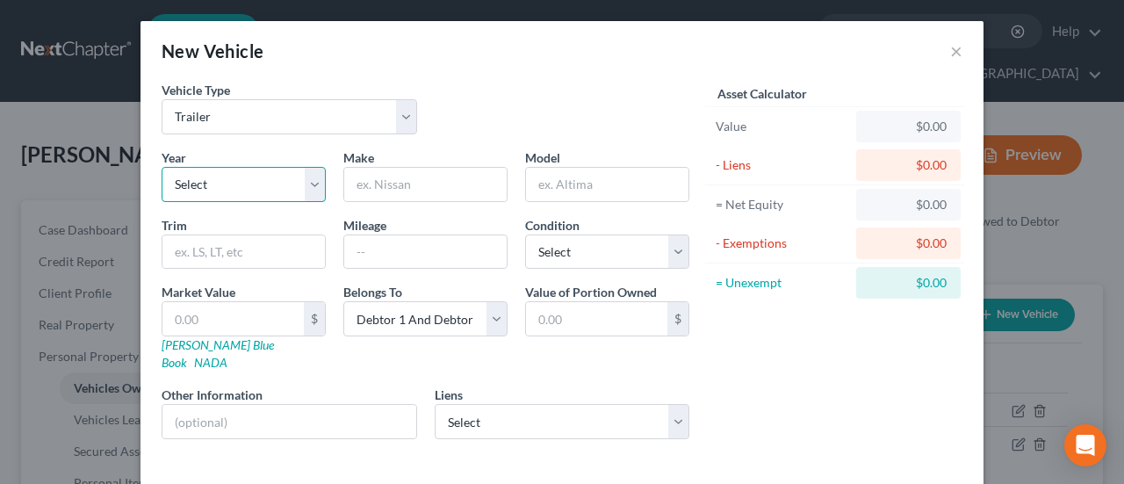
click at [292, 179] on select "Select 2026 2025 2024 2023 2022 2021 2020 2019 2018 2017 2016 2015 2014 2013 20…" at bounding box center [244, 184] width 164 height 35
drag, startPoint x: 292, startPoint y: 179, endPoint x: 301, endPoint y: 176, distance: 9.2
click at [292, 179] on select "Select 2026 2025 2024 2023 2022 2021 2020 2019 2018 2017 2016 2015 2014 2013 20…" at bounding box center [244, 184] width 164 height 35
click at [396, 176] on input "text" at bounding box center [425, 184] width 162 height 33
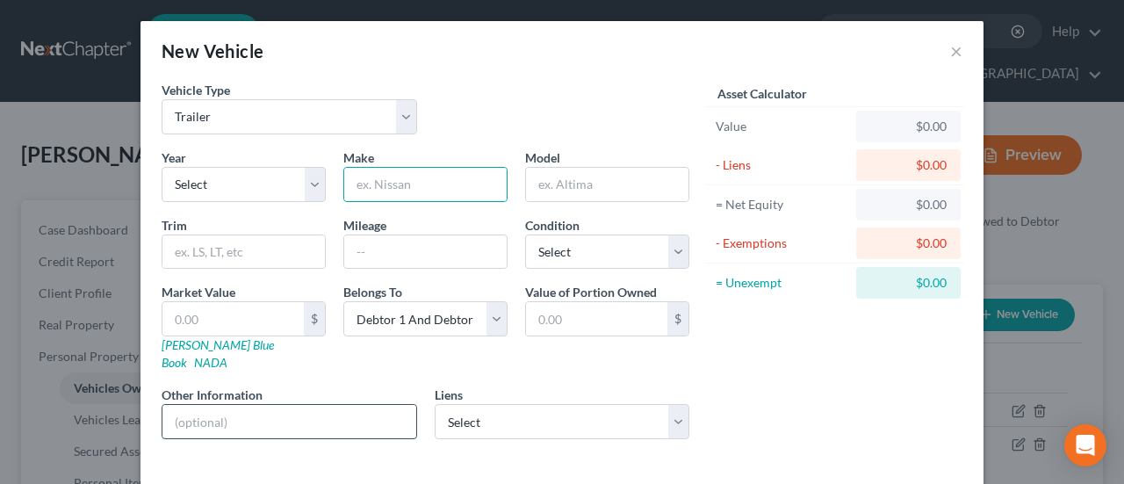
click at [241, 405] on input "text" at bounding box center [289, 421] width 254 height 33
click at [567, 94] on div "Vehicle Type Select Automobile Truck Trailer Watercraft Aircraft Motor Home Atv…" at bounding box center [425, 115] width 545 height 68
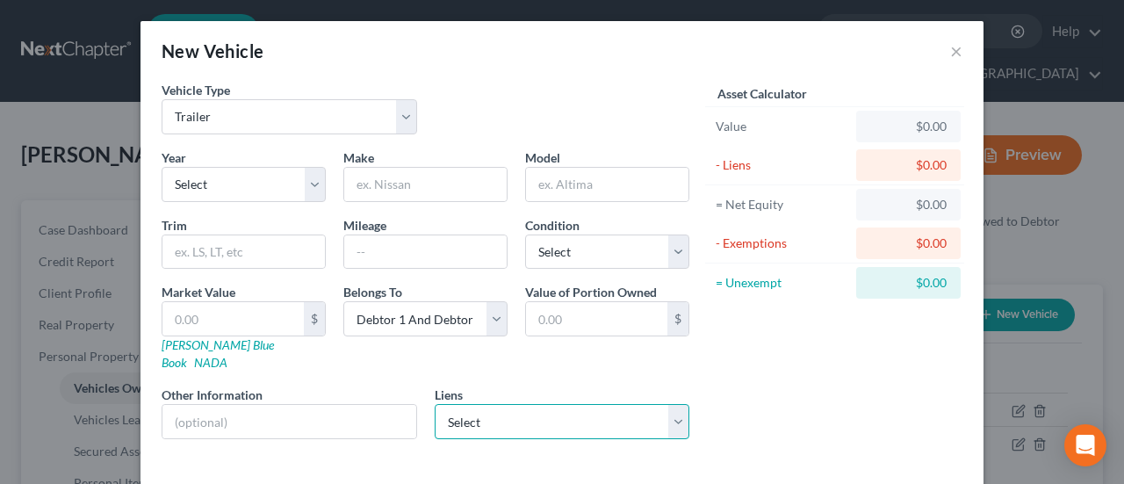
click at [507, 404] on select "Select Hyundai Capital Americ - $28,144.00 M&T Bank - $25,226.00 Triangle Credi…" at bounding box center [562, 421] width 255 height 35
select select "1"
click at [435, 404] on select "Select Hyundai Capital Americ - $28,144.00 M&T Bank - $25,226.00 Triangle Credi…" at bounding box center [562, 421] width 255 height 35
select select
select select "7"
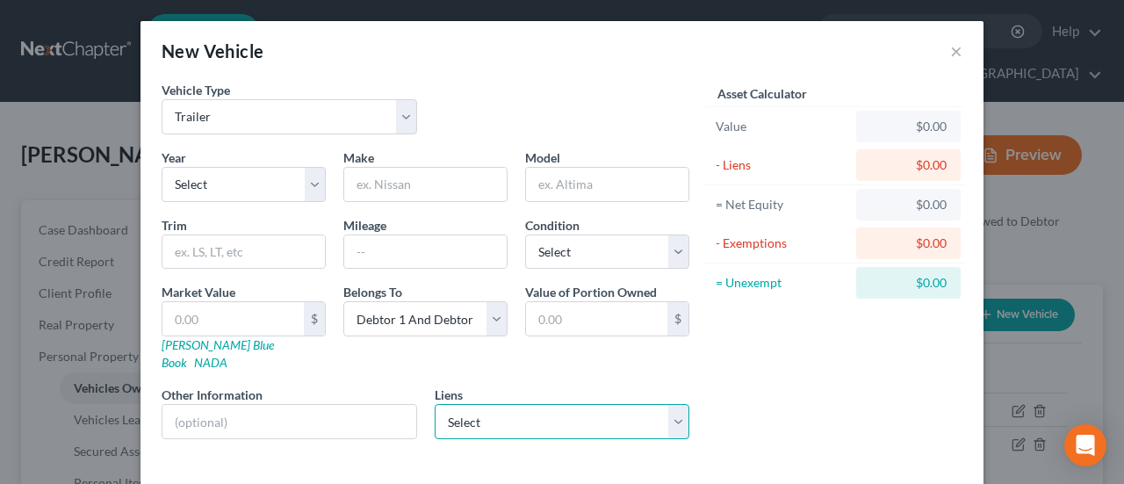
select select "2"
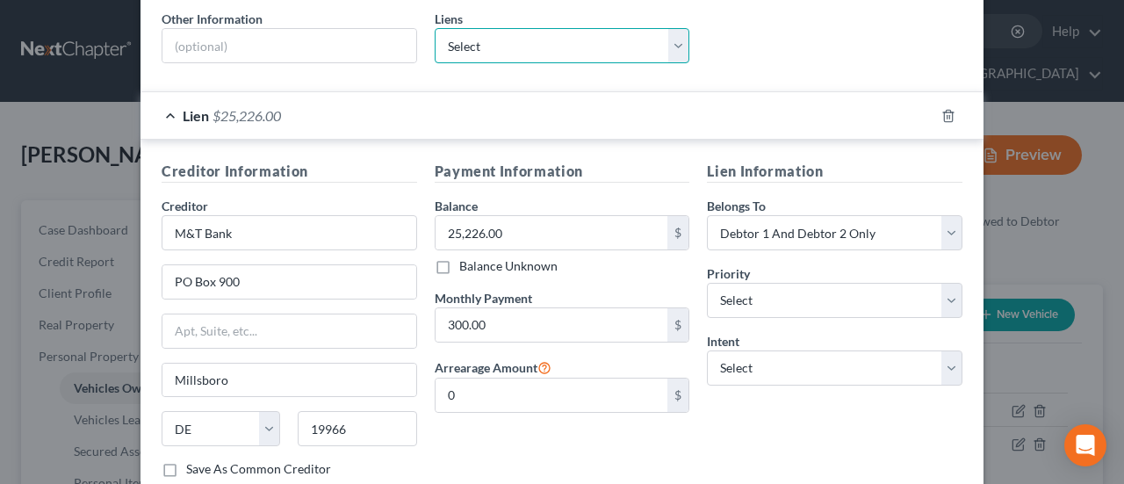
scroll to position [380, 0]
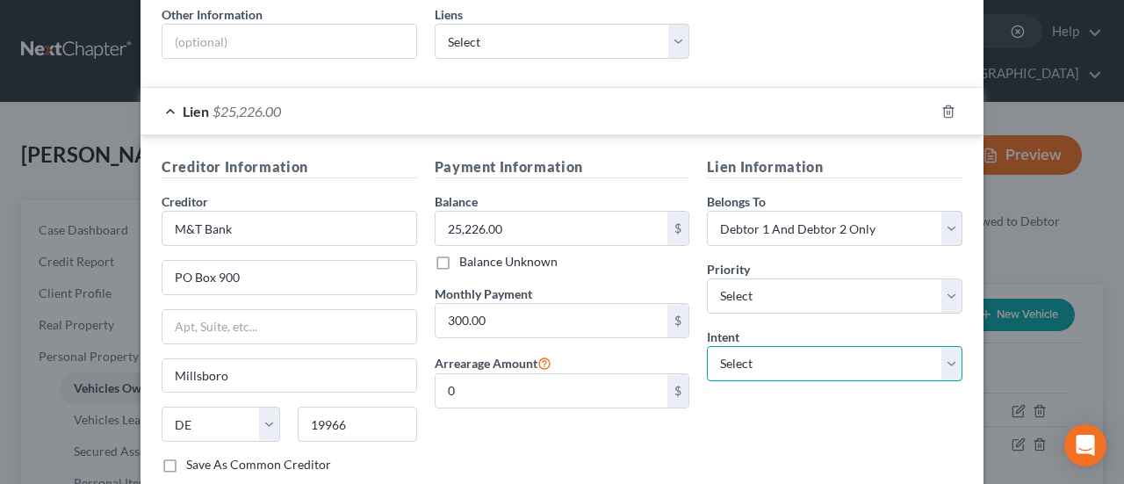
click at [792, 346] on select "Select Surrender Redeem Reaffirm Avoid Other" at bounding box center [834, 363] width 255 height 35
select select "4"
click at [707, 346] on select "Select Surrender Redeem Reaffirm Avoid Other" at bounding box center [834, 363] width 255 height 35
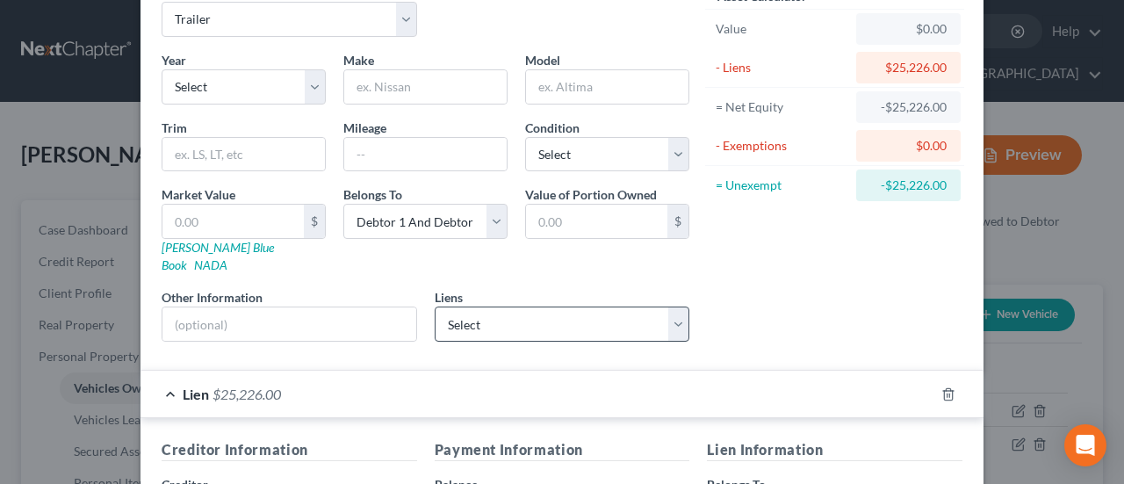
scroll to position [89, 0]
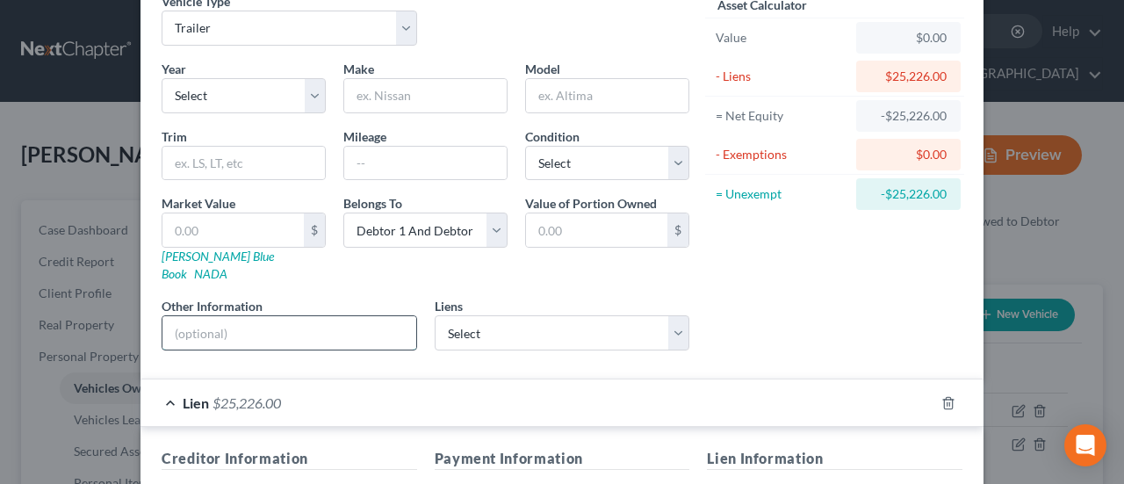
click at [255, 316] on input "text" at bounding box center [289, 332] width 254 height 33
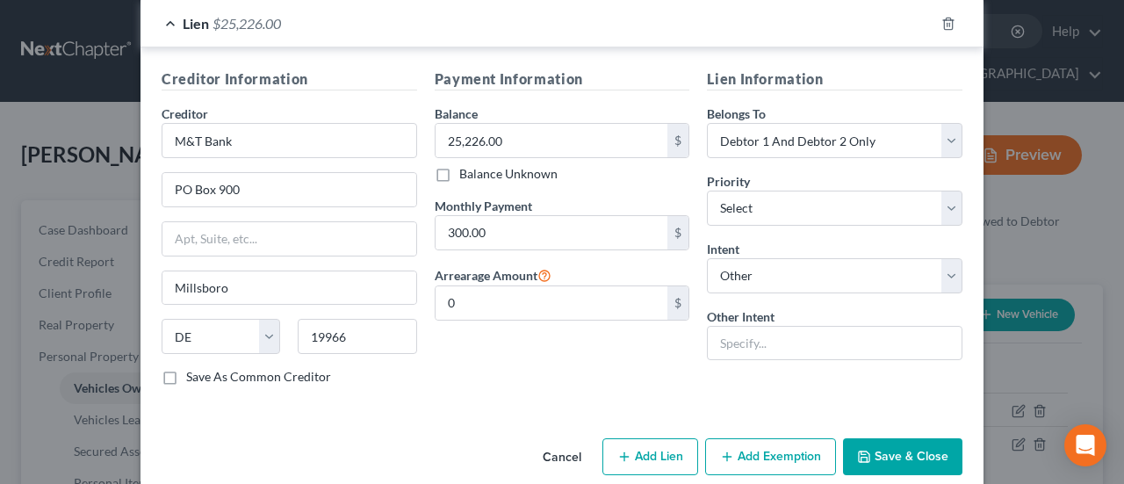
scroll to position [469, 0]
type input "Recreational Merchandise"
click at [910, 437] on button "Save & Close" at bounding box center [902, 455] width 119 height 37
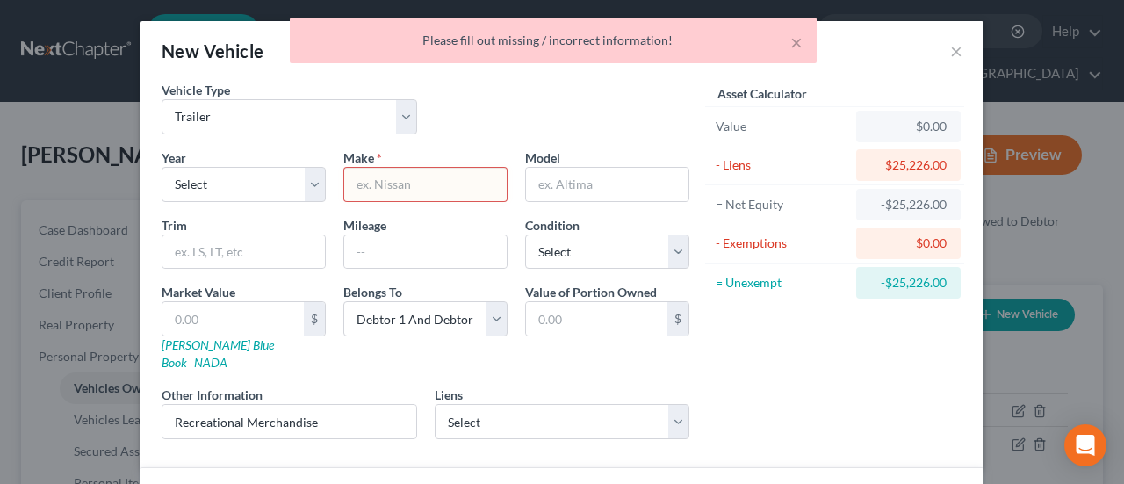
scroll to position [0, 0]
click at [385, 180] on input "text" at bounding box center [425, 184] width 162 height 33
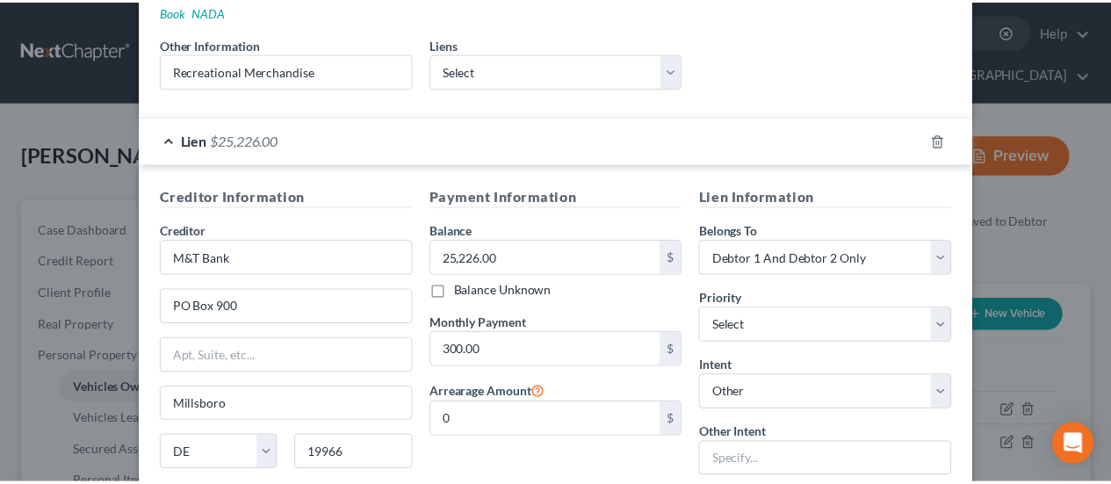
scroll to position [469, 0]
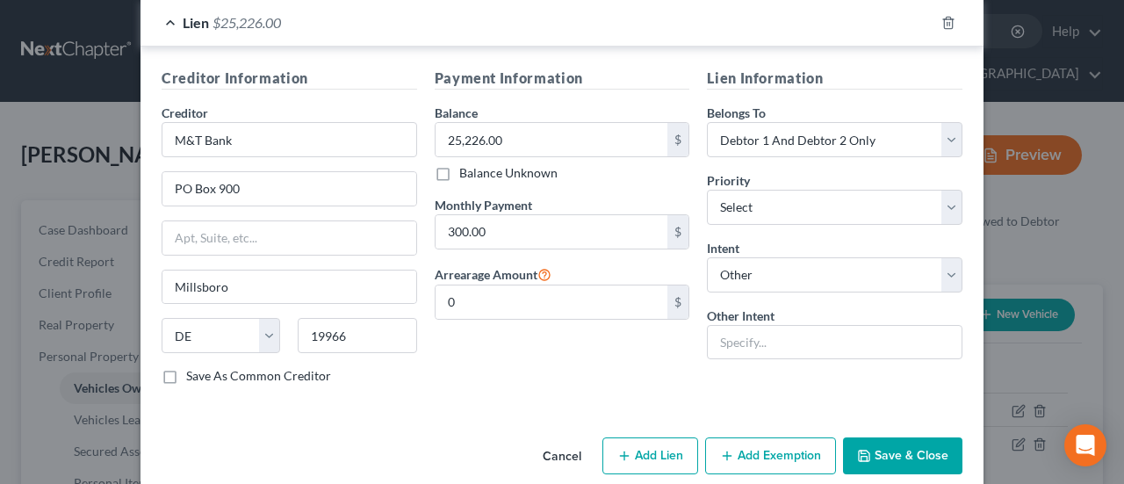
type input "UNK"
click at [903, 437] on button "Save & Close" at bounding box center [902, 455] width 119 height 37
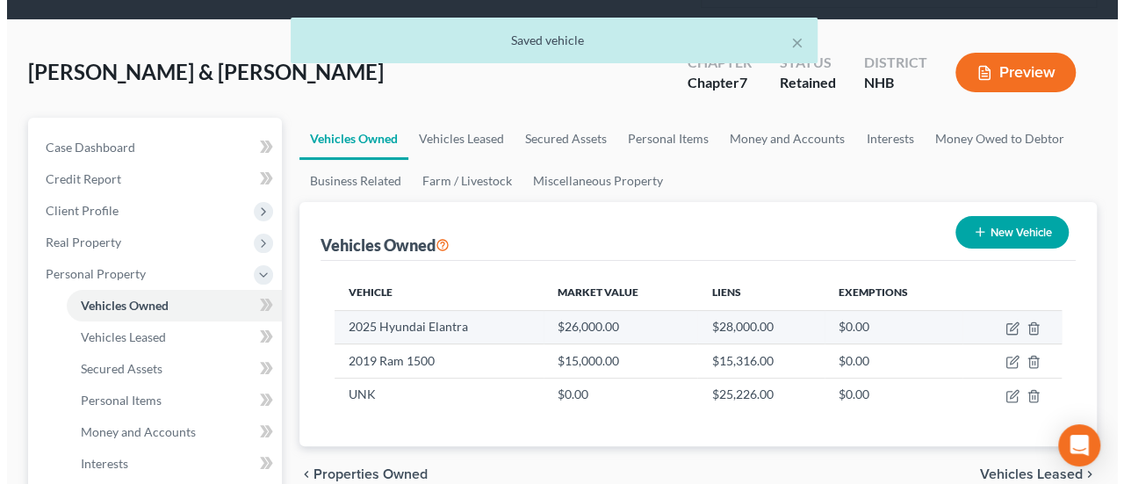
scroll to position [88, 0]
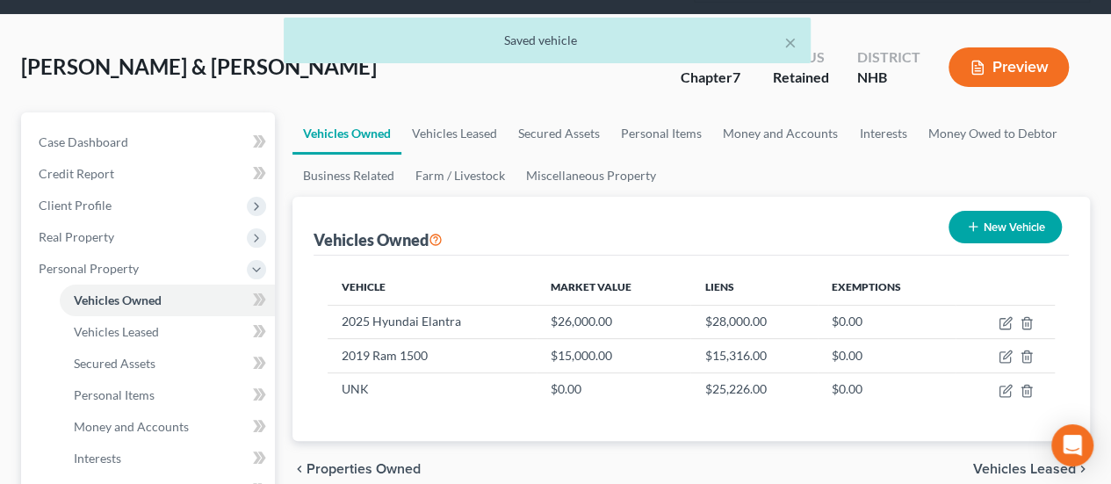
click at [1004, 224] on button "New Vehicle" at bounding box center [1004, 227] width 113 height 32
select select "0"
select select "2"
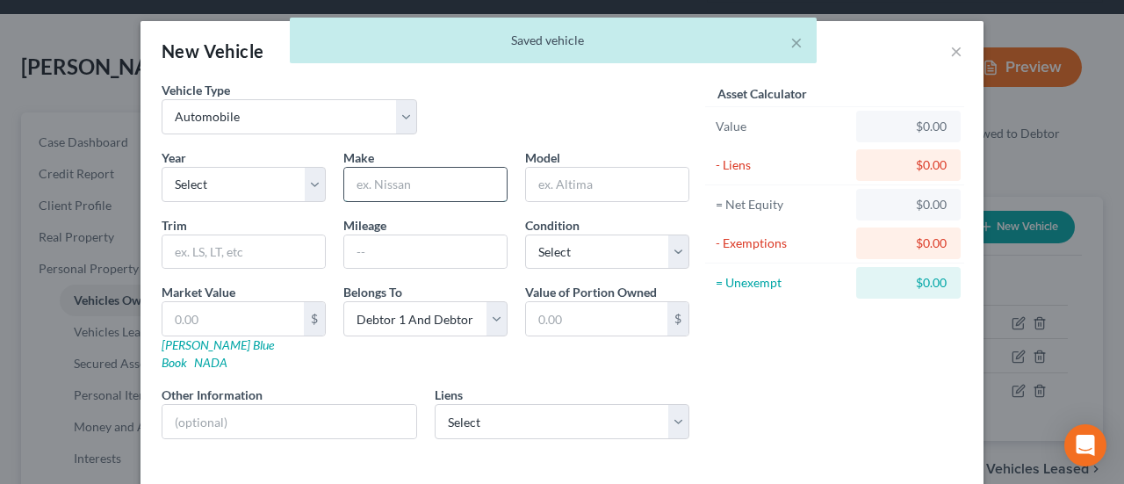
click at [425, 177] on input "text" at bounding box center [425, 184] width 162 height 33
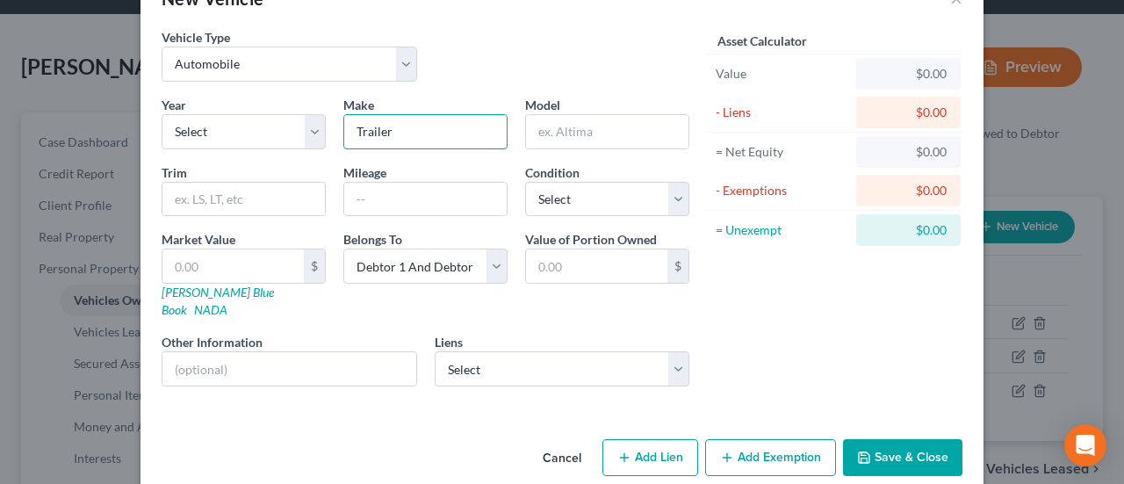
scroll to position [58, 0]
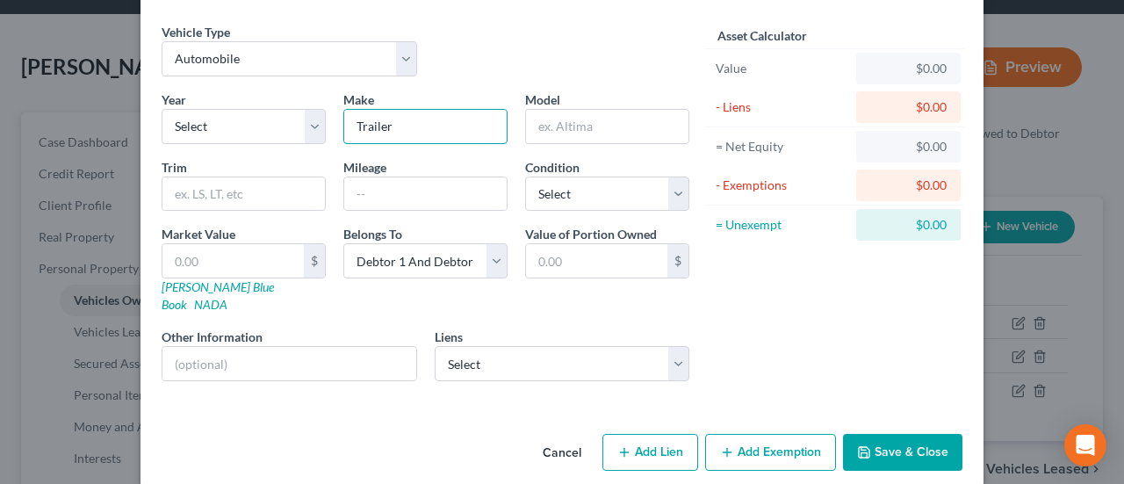
type input "Trailer"
click at [876, 434] on button "Save & Close" at bounding box center [902, 452] width 119 height 37
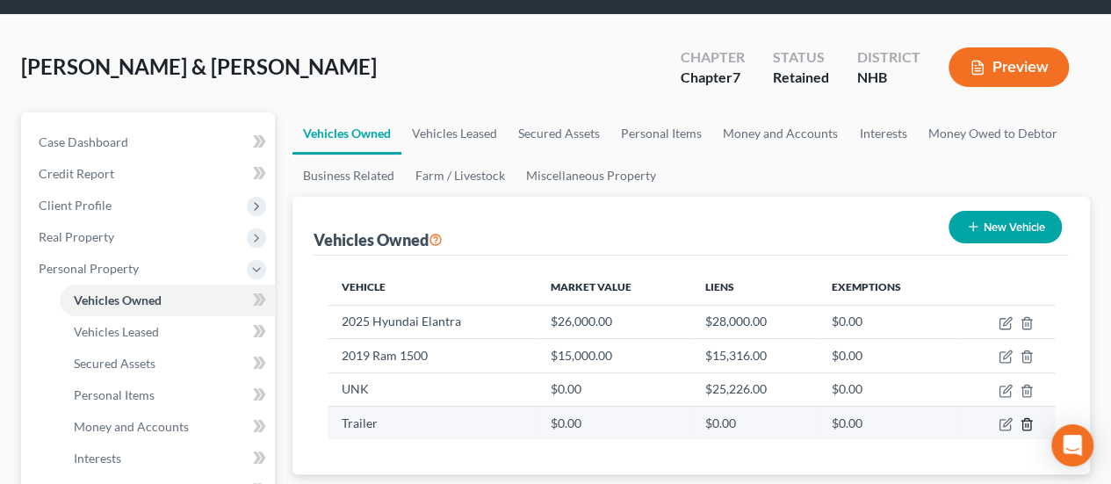
click at [1028, 418] on icon "button" at bounding box center [1026, 423] width 8 height 11
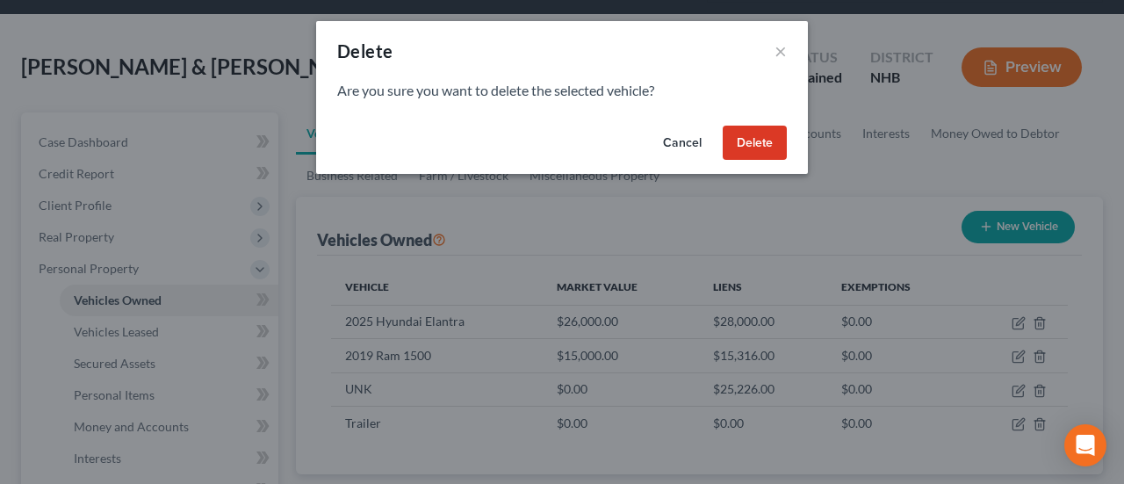
click at [752, 134] on button "Delete" at bounding box center [755, 143] width 64 height 35
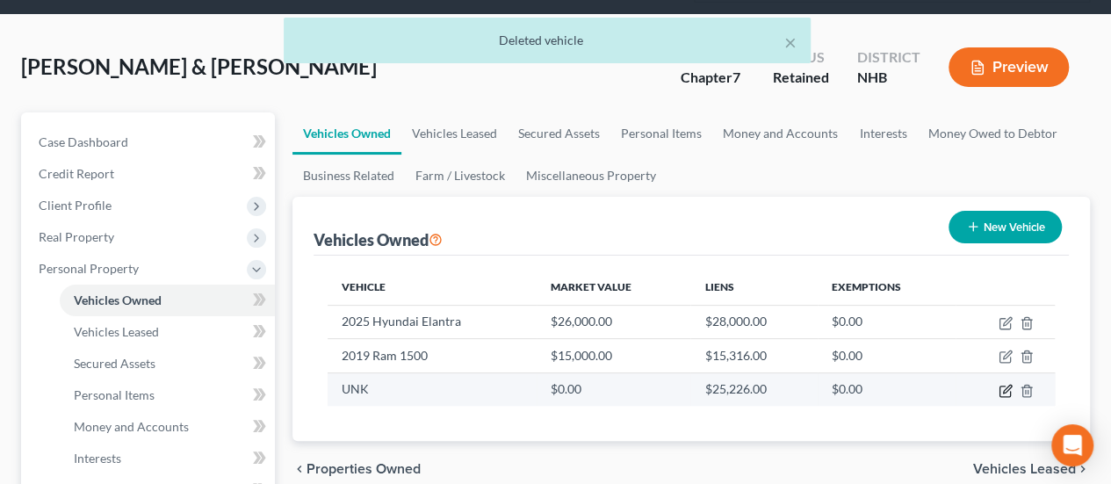
click at [1008, 385] on icon "button" at bounding box center [1005, 391] width 14 height 14
select select "2"
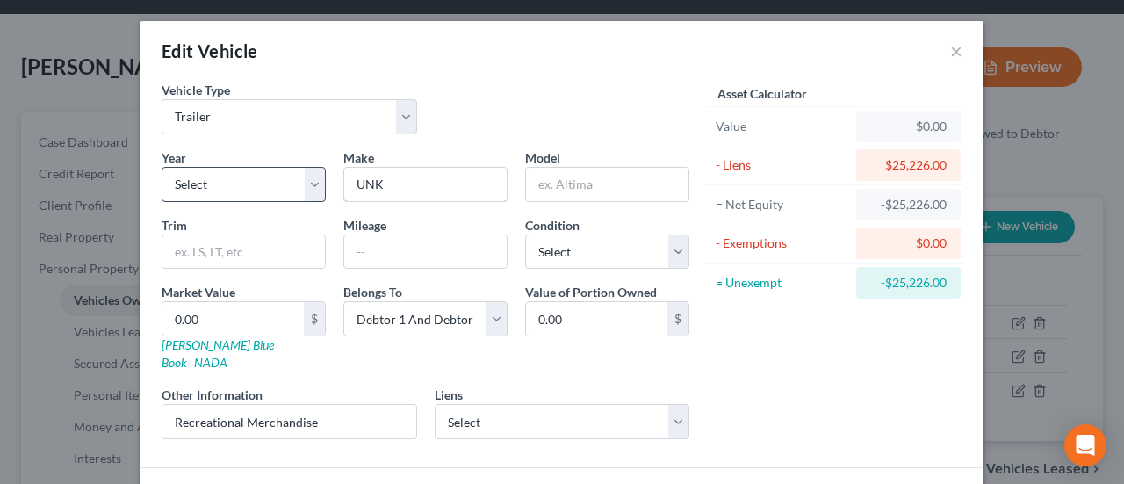
drag, startPoint x: 420, startPoint y: 182, endPoint x: 223, endPoint y: 171, distance: 197.0
click at [239, 159] on div "Year Select 2026 2025 2024 2023 2022 2021 2020 2019 2018 2017 2016 2015 2014 20…" at bounding box center [425, 300] width 545 height 305
click at [432, 182] on input "Tra" at bounding box center [425, 184] width 162 height 33
type input "Trailer"
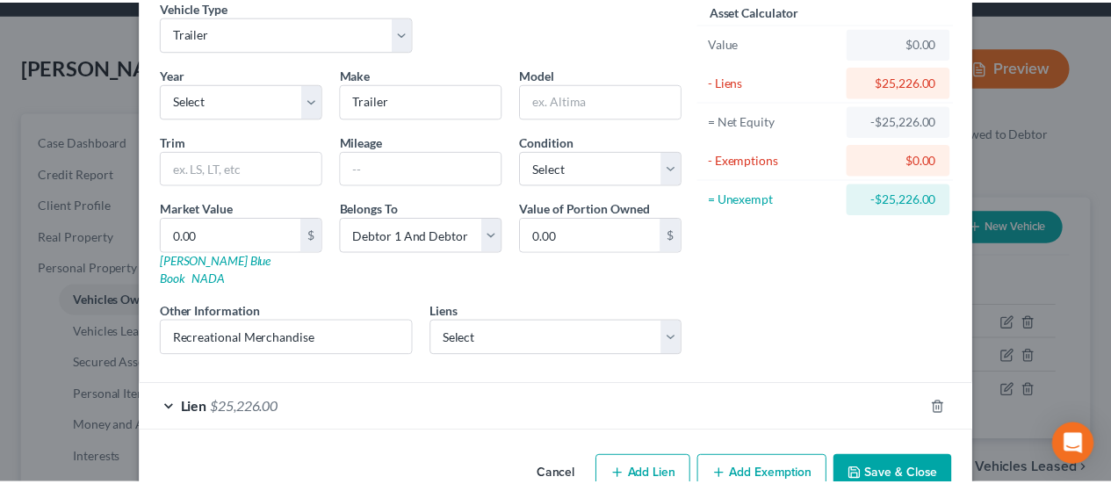
scroll to position [106, 0]
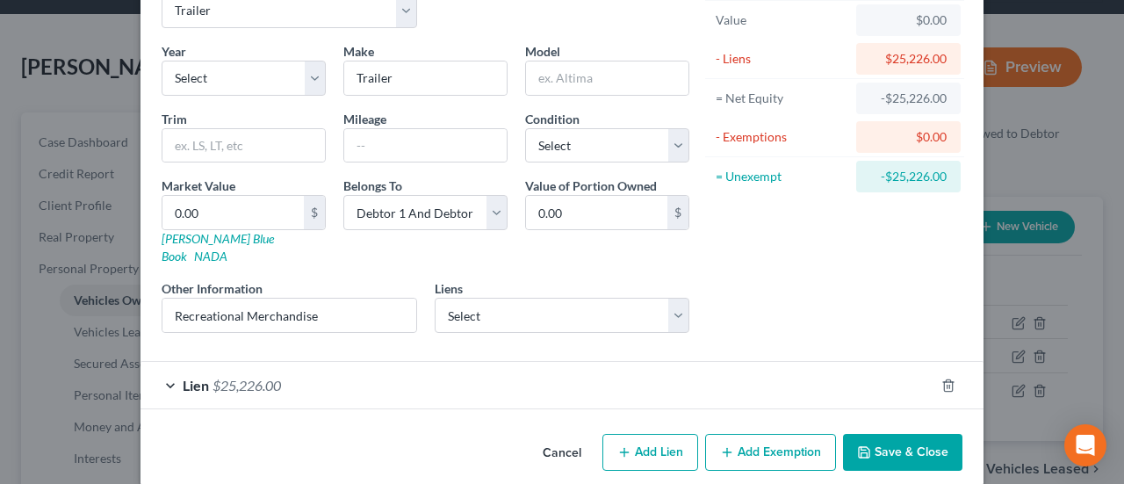
click at [937, 434] on button "Save & Close" at bounding box center [902, 452] width 119 height 37
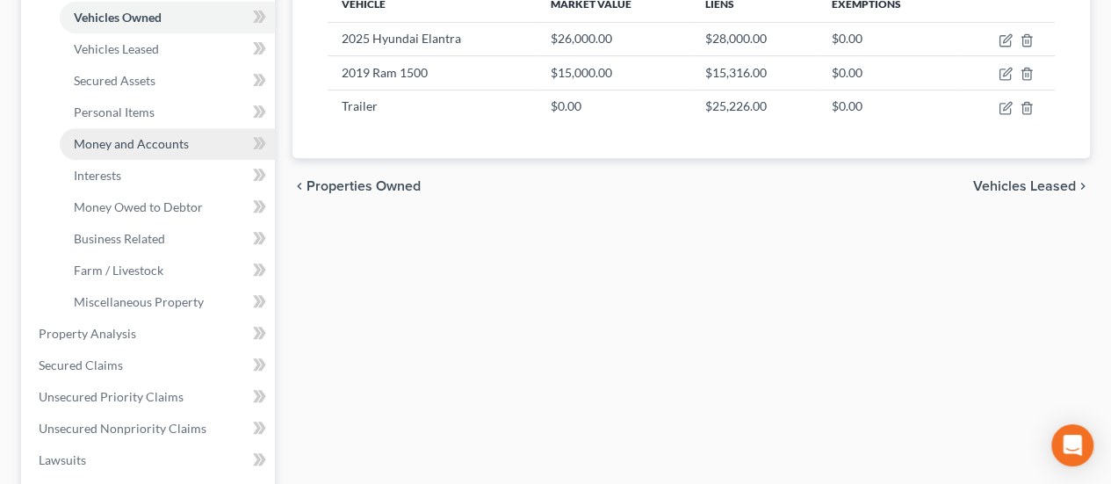
scroll to position [380, 0]
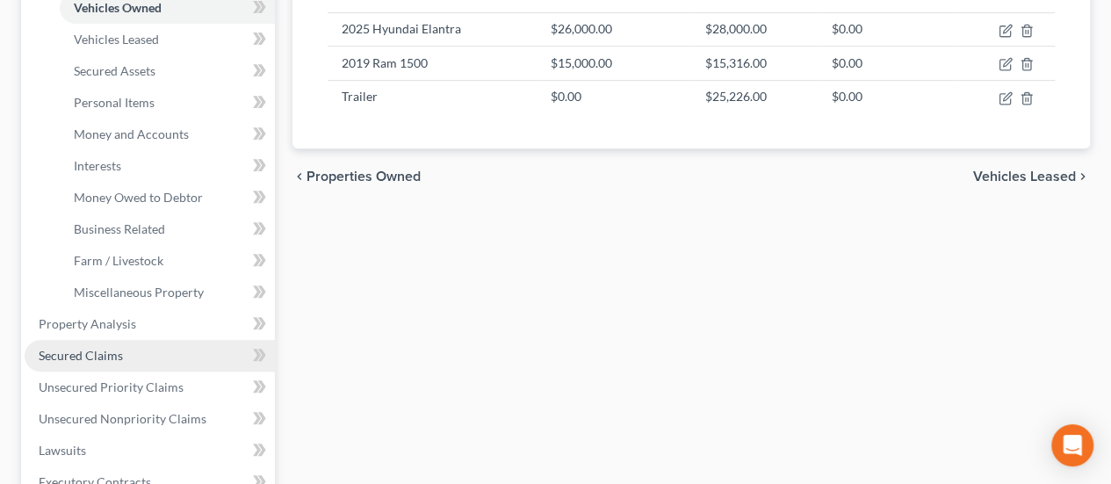
click at [129, 346] on link "Secured Claims" at bounding box center [150, 356] width 250 height 32
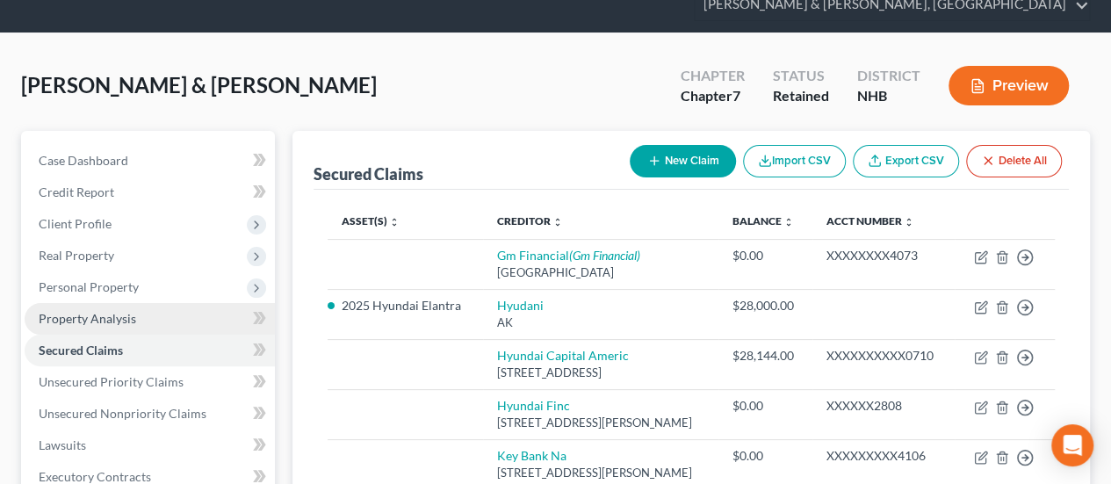
scroll to position [205, 0]
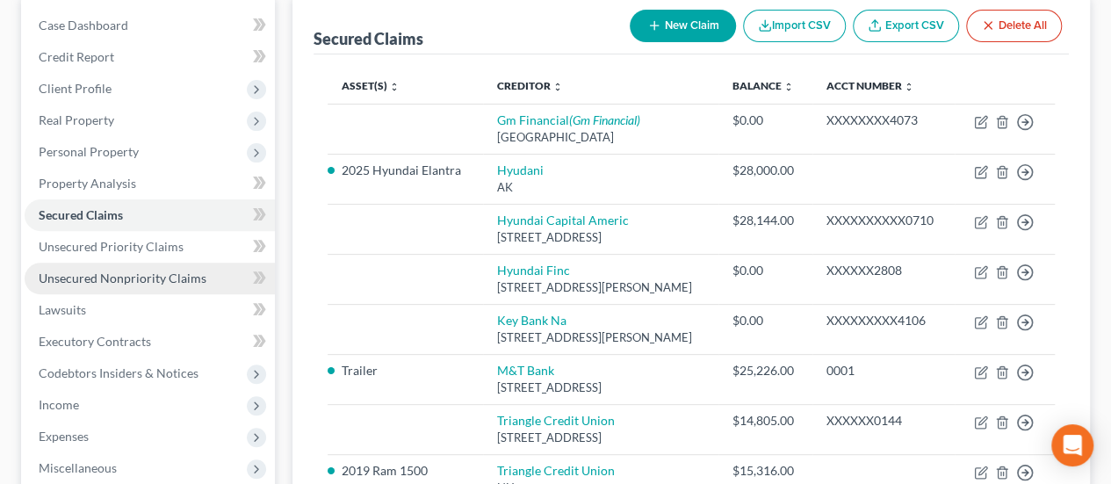
click at [139, 275] on span "Unsecured Nonpriority Claims" at bounding box center [123, 277] width 168 height 15
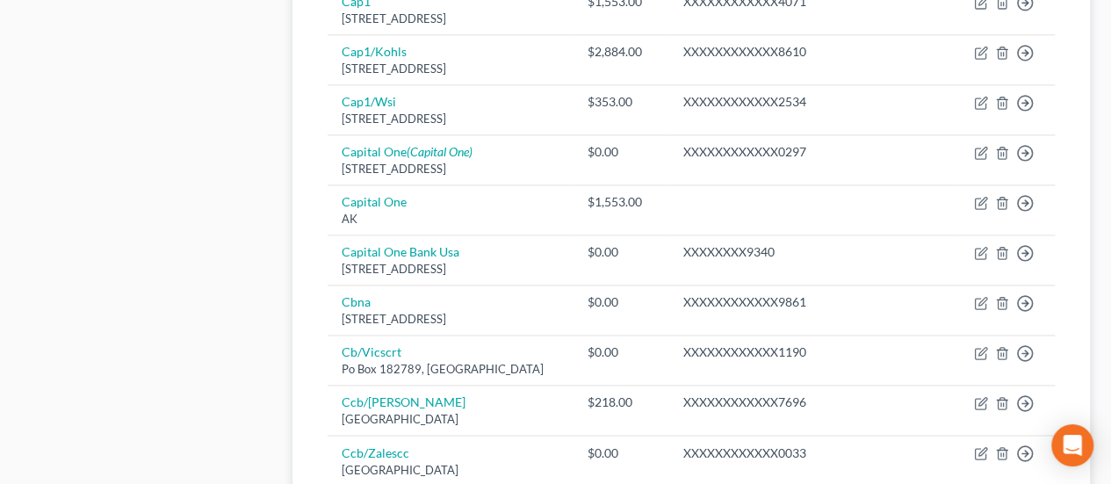
scroll to position [1565, 0]
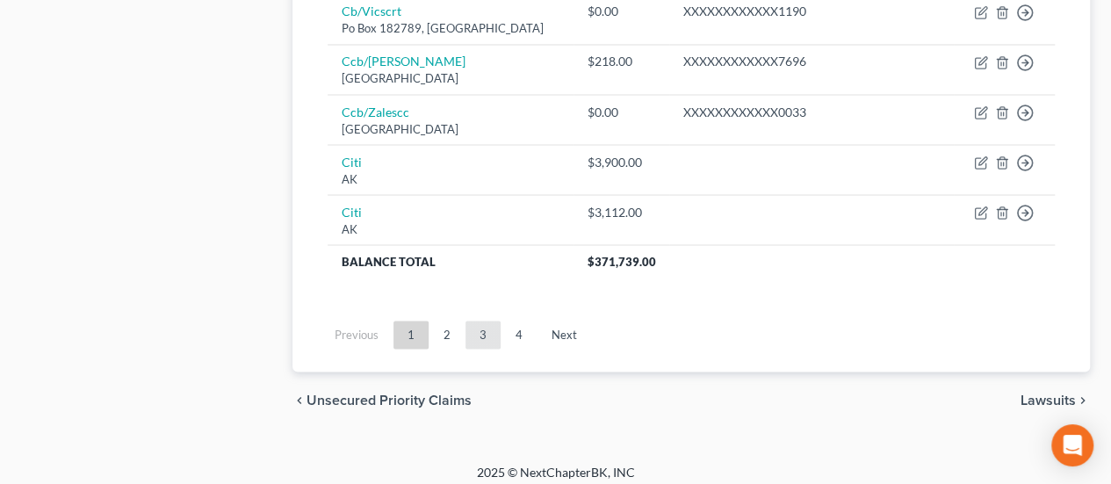
click at [493, 322] on link "3" at bounding box center [482, 334] width 35 height 28
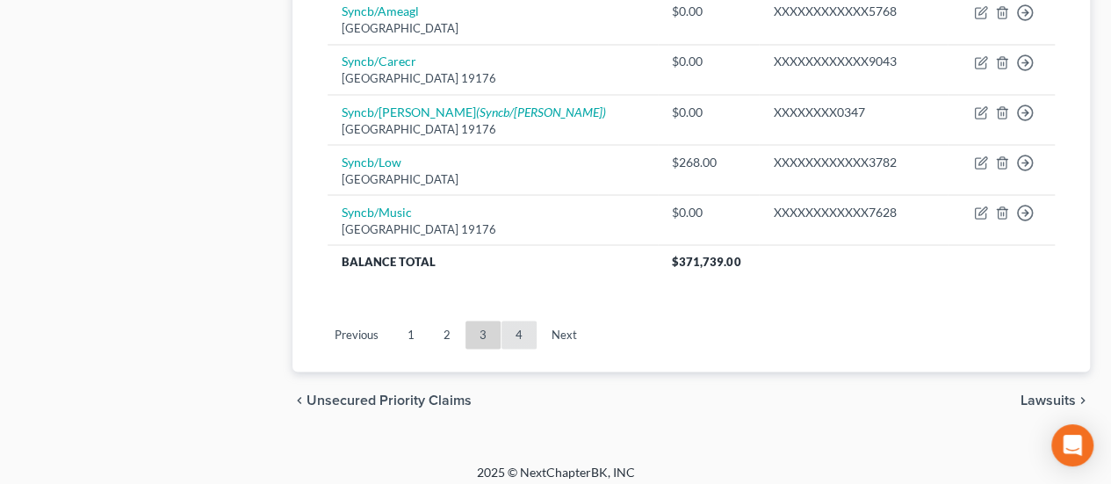
click at [521, 331] on link "4" at bounding box center [518, 334] width 35 height 28
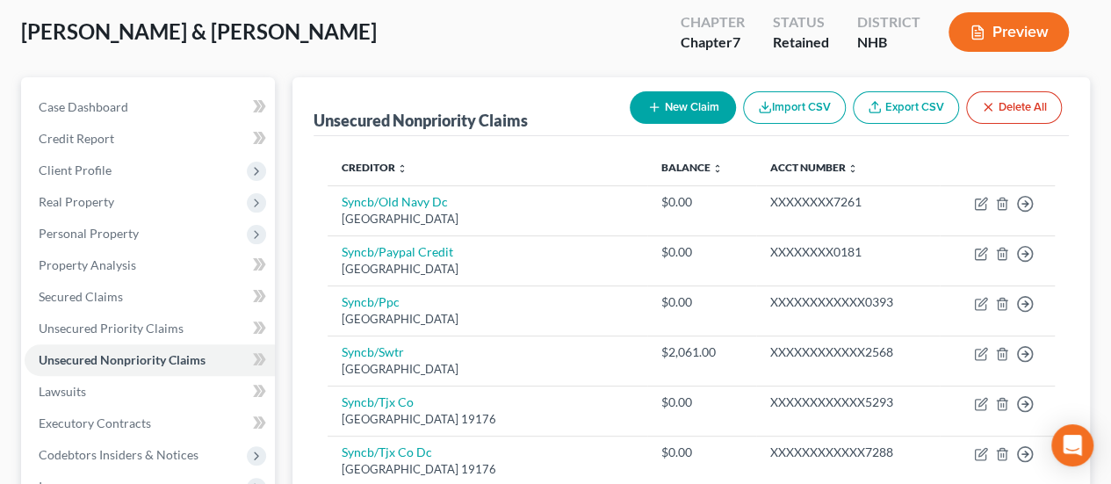
scroll to position [112, 0]
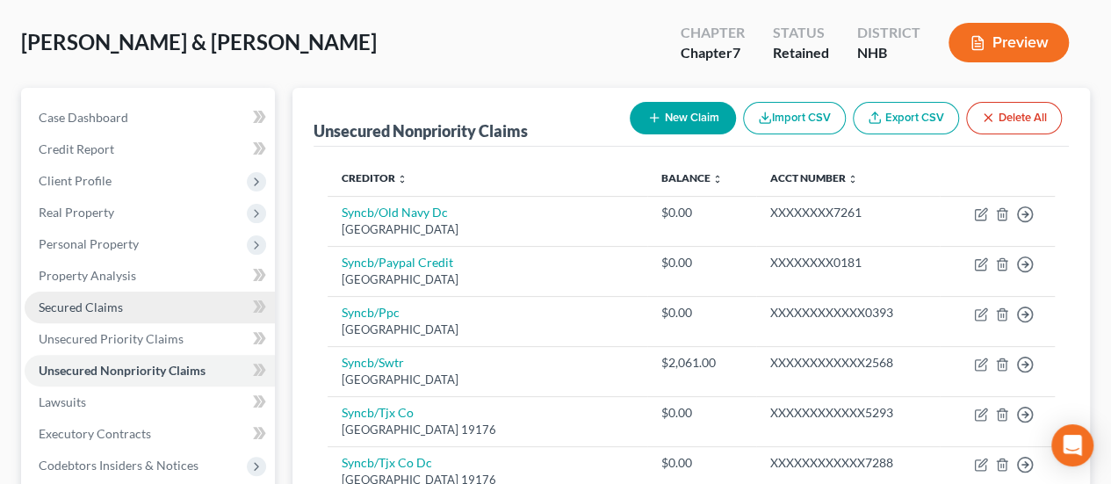
click at [95, 306] on span "Secured Claims" at bounding box center [81, 306] width 84 height 15
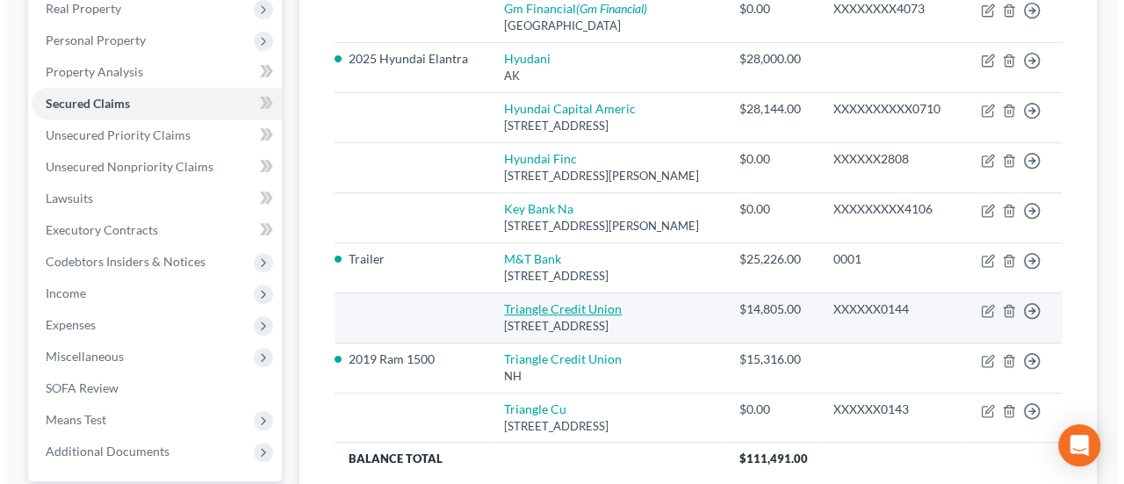
scroll to position [321, 0]
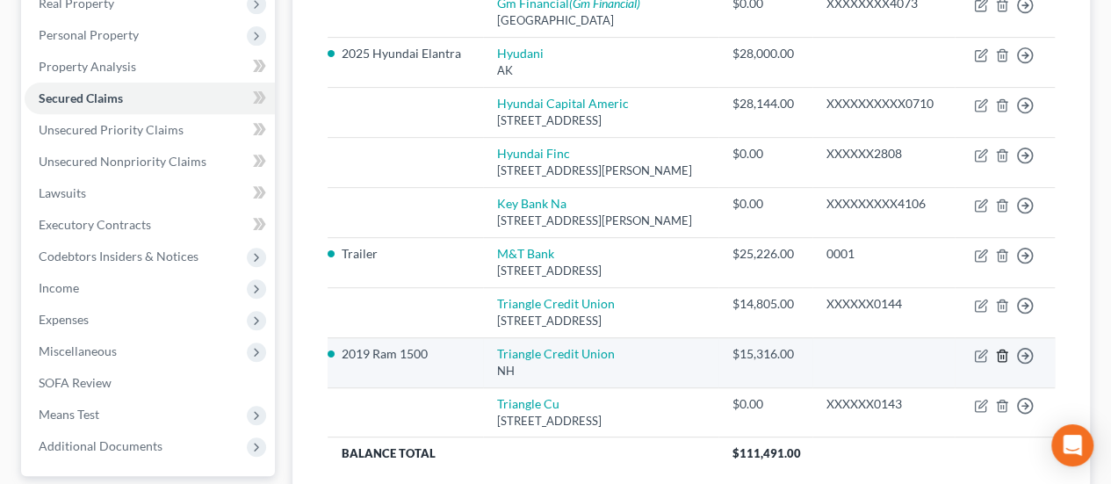
click at [1001, 363] on icon "button" at bounding box center [1002, 356] width 14 height 14
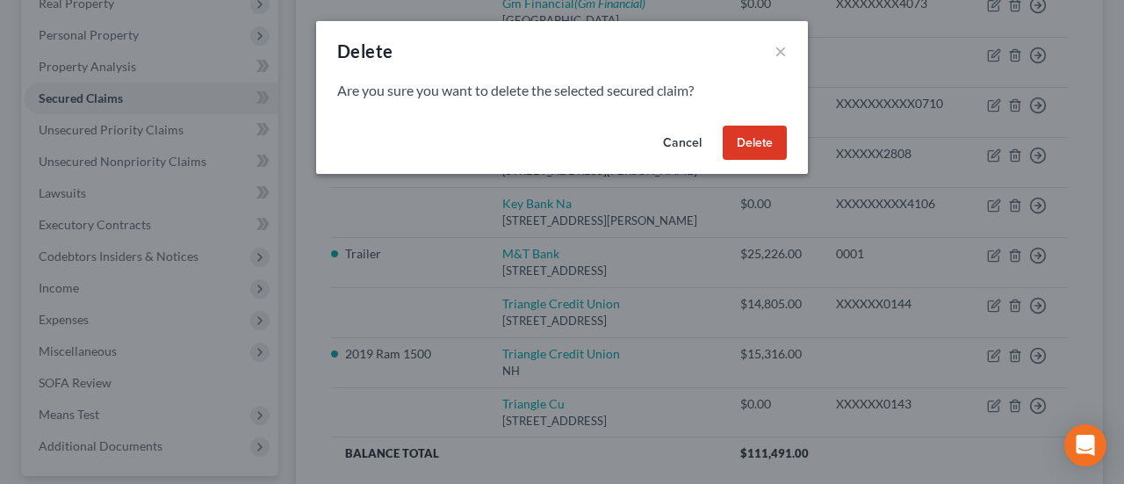
click at [759, 138] on button "Delete" at bounding box center [755, 143] width 64 height 35
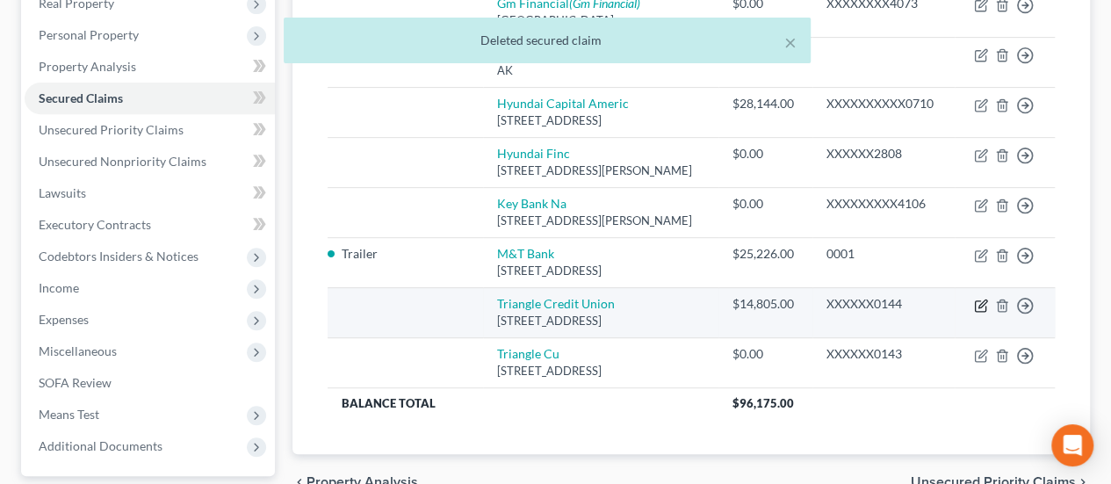
click at [978, 313] on icon "button" at bounding box center [981, 306] width 14 height 14
select select "32"
select select "0"
select select "1"
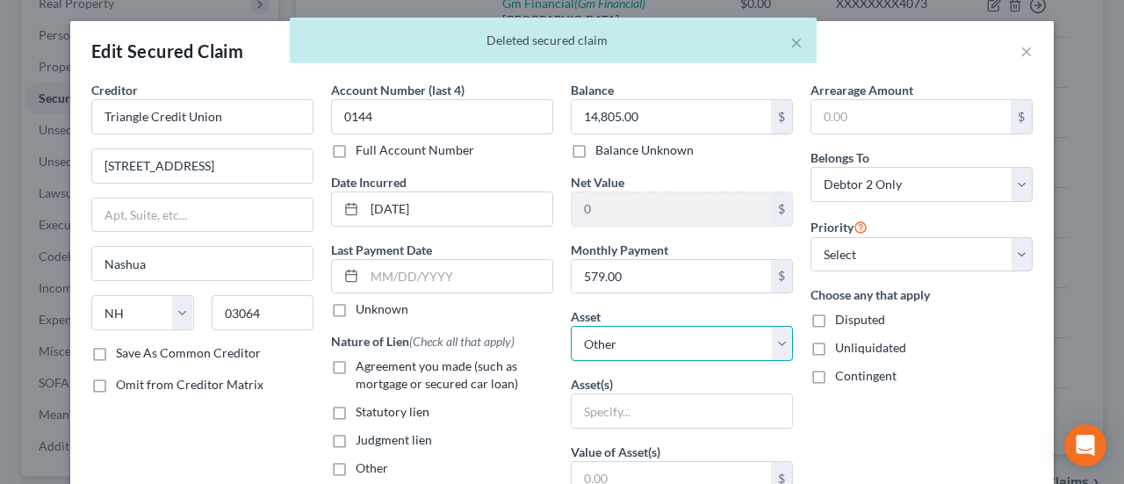
click at [717, 342] on select "Select Other Multiple Assets 2025 Hyundai Elantra - $26000.0 2019 Ram 1500 - $1…" at bounding box center [682, 343] width 222 height 35
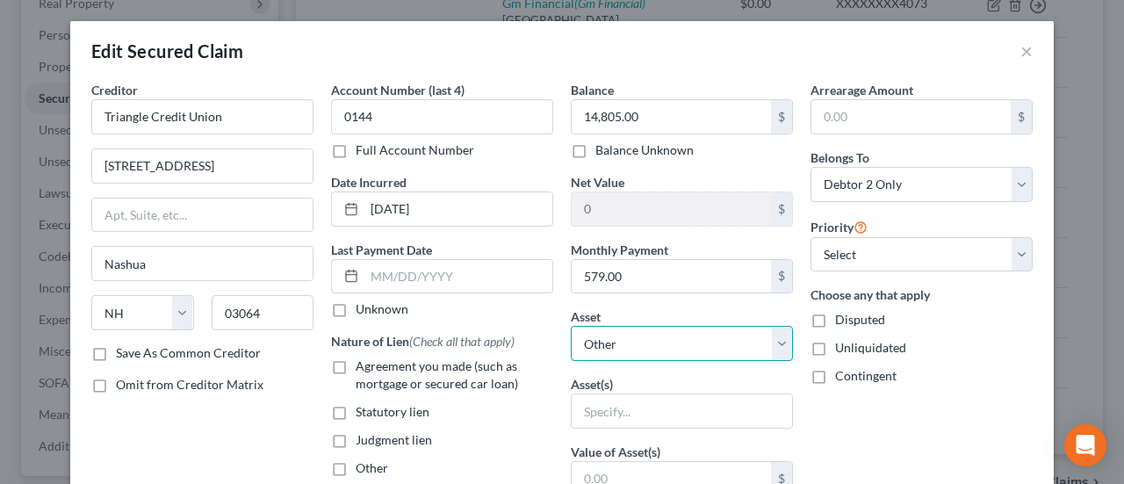
select select "3"
click at [571, 326] on select "Select Other Multiple Assets 2025 Hyundai Elantra - $26000.0 2019 Ram 1500 - $1…" at bounding box center [682, 343] width 222 height 35
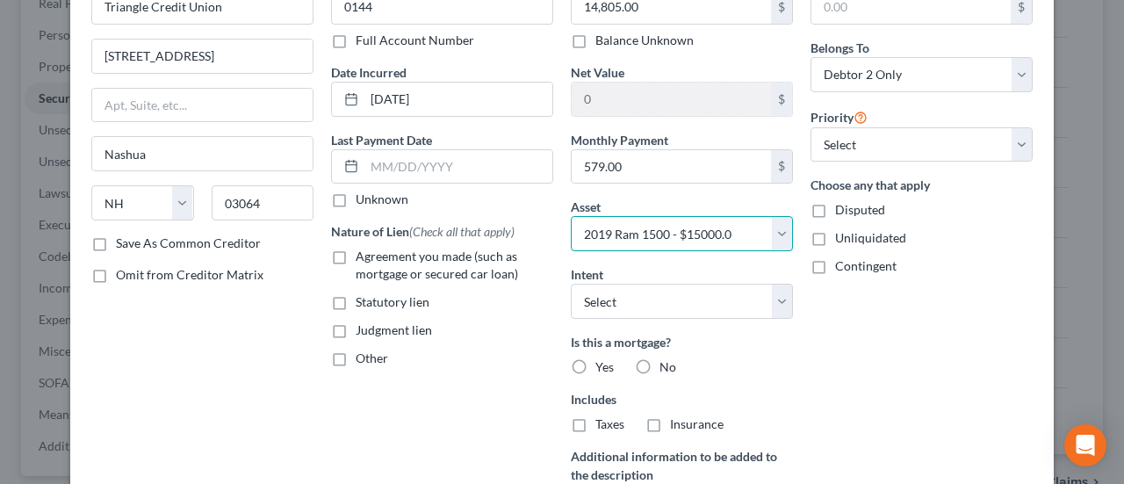
scroll to position [117, 0]
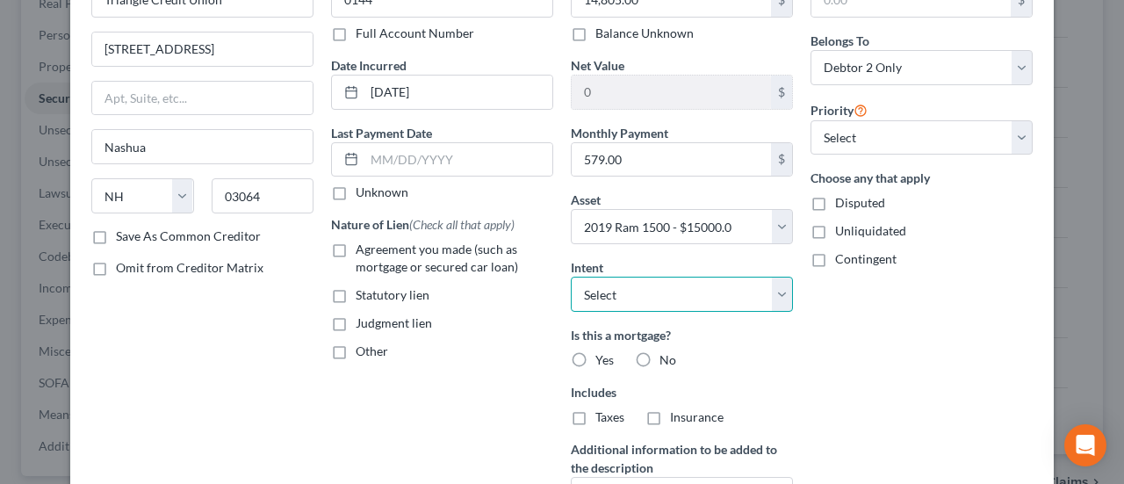
click at [774, 289] on select "Select Surrender Redeem Reaffirm Avoid Other" at bounding box center [682, 294] width 222 height 35
select select "2"
click at [571, 277] on select "Select Surrender Redeem Reaffirm Avoid Other" at bounding box center [682, 294] width 222 height 35
click at [659, 351] on label "No" at bounding box center [667, 360] width 17 height 18
click at [666, 351] on input "No" at bounding box center [671, 356] width 11 height 11
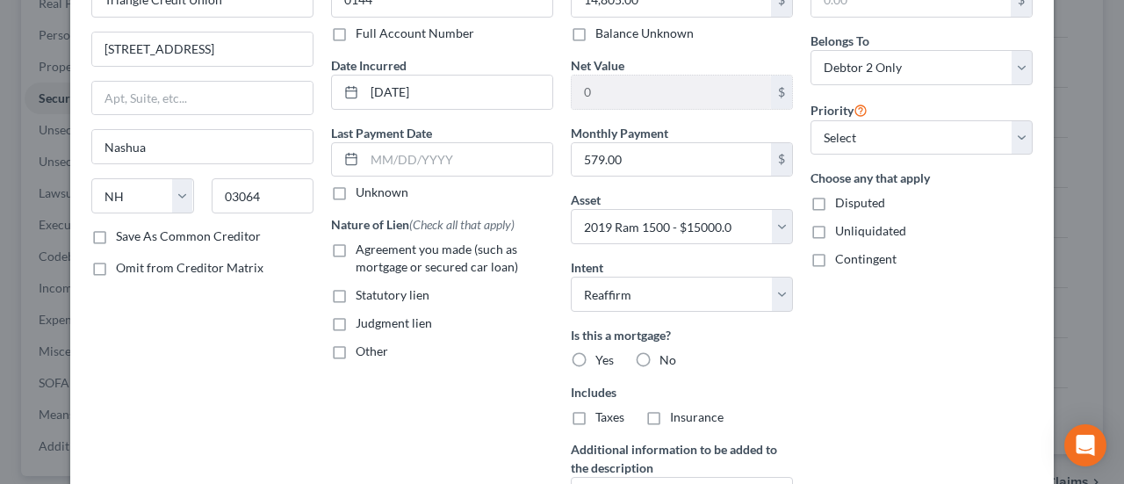
radio input "true"
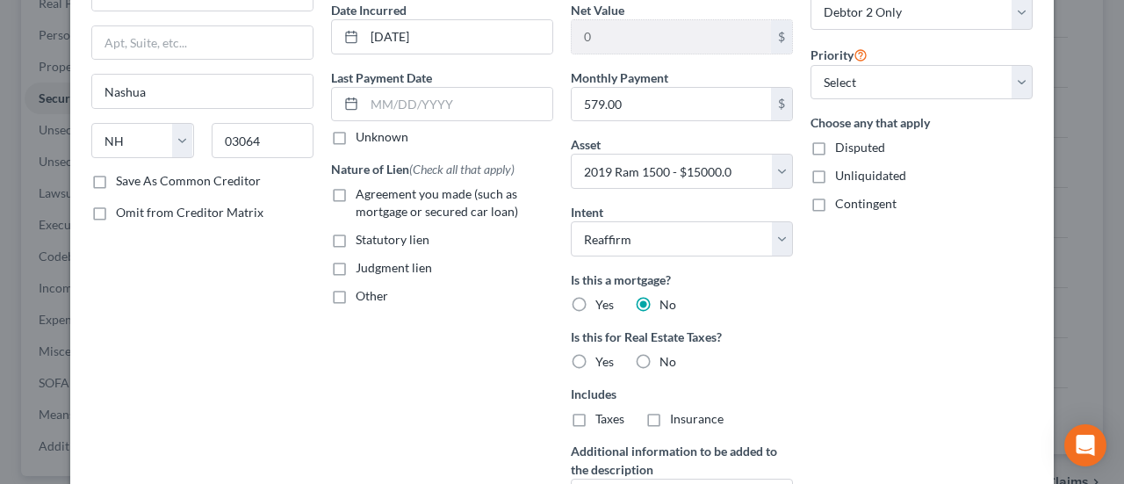
scroll to position [234, 0]
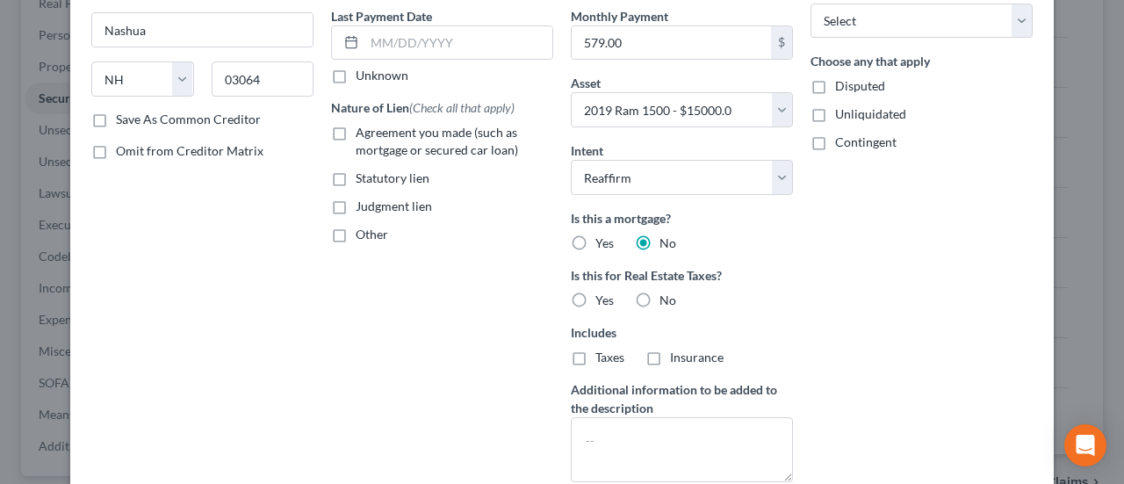
click at [659, 295] on label "No" at bounding box center [667, 300] width 17 height 18
click at [666, 295] on input "No" at bounding box center [671, 296] width 11 height 11
radio input "true"
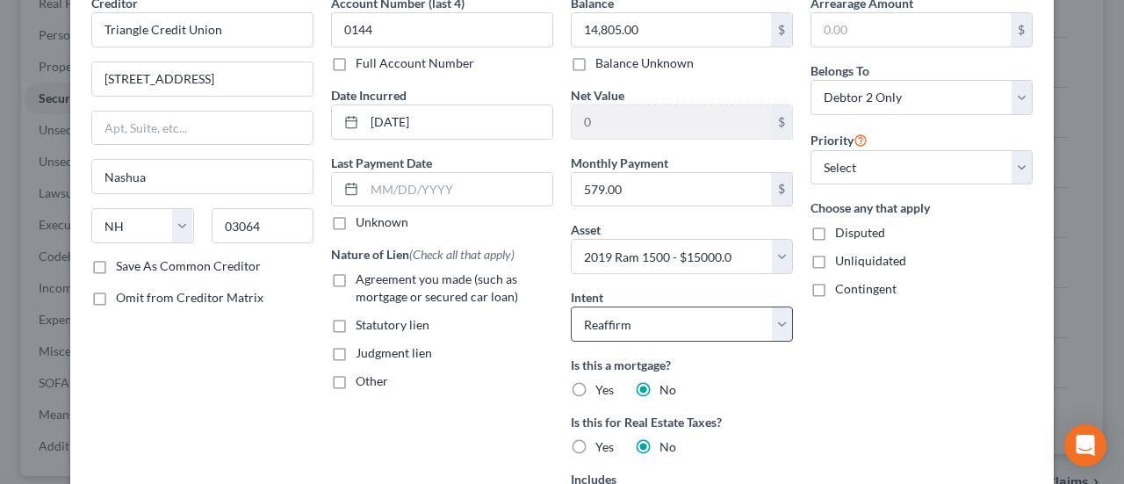
scroll to position [88, 0]
click at [356, 275] on label "Agreement you made (such as mortgage or secured car loan)" at bounding box center [455, 287] width 198 height 35
click at [363, 275] on input "Agreement you made (such as mortgage or secured car loan)" at bounding box center [368, 275] width 11 height 11
checkbox input "true"
click at [414, 188] on input "text" at bounding box center [458, 188] width 188 height 33
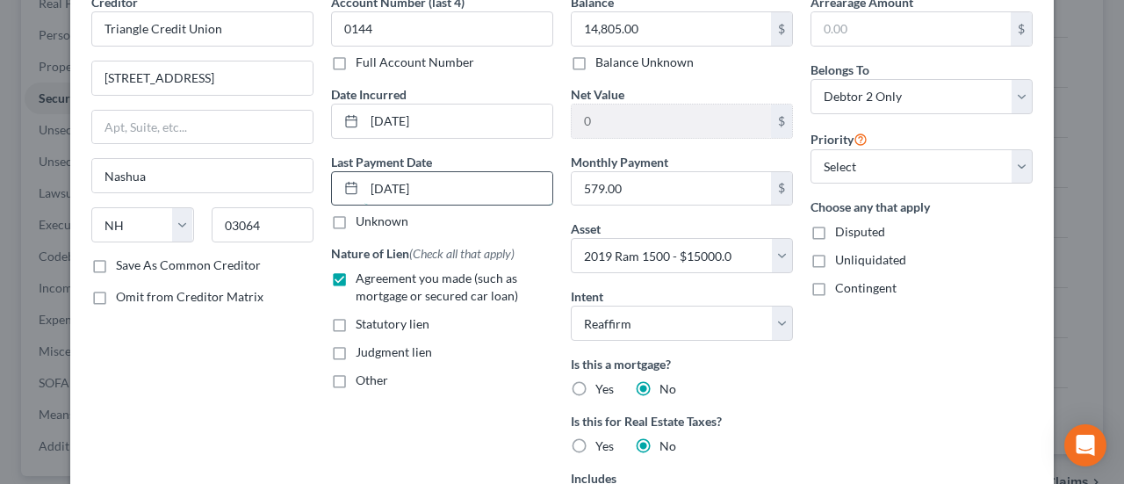
click at [378, 185] on input "[DATE]" at bounding box center [458, 188] width 188 height 33
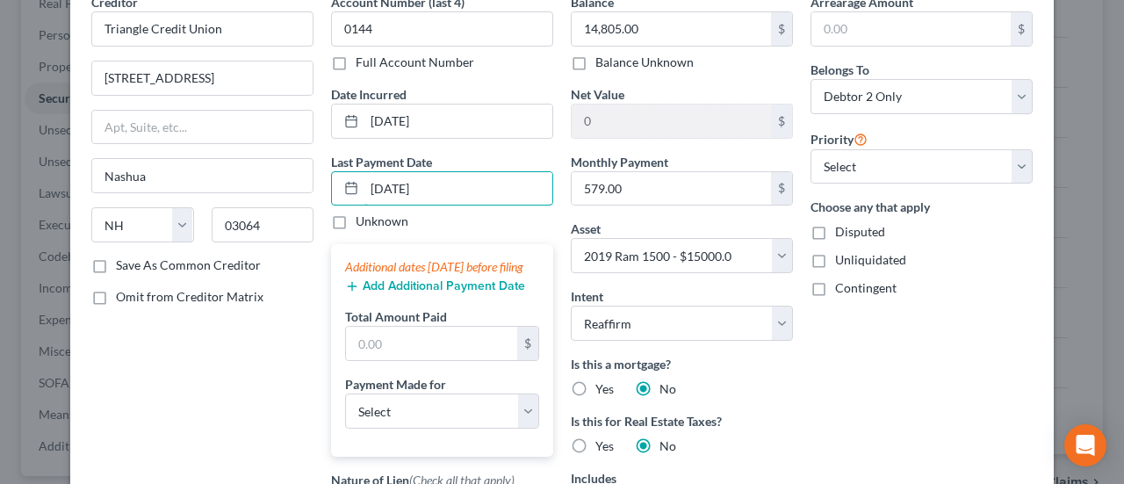
type input "[DATE]"
click at [435, 293] on button "Add Additional Payment Date" at bounding box center [435, 286] width 180 height 14
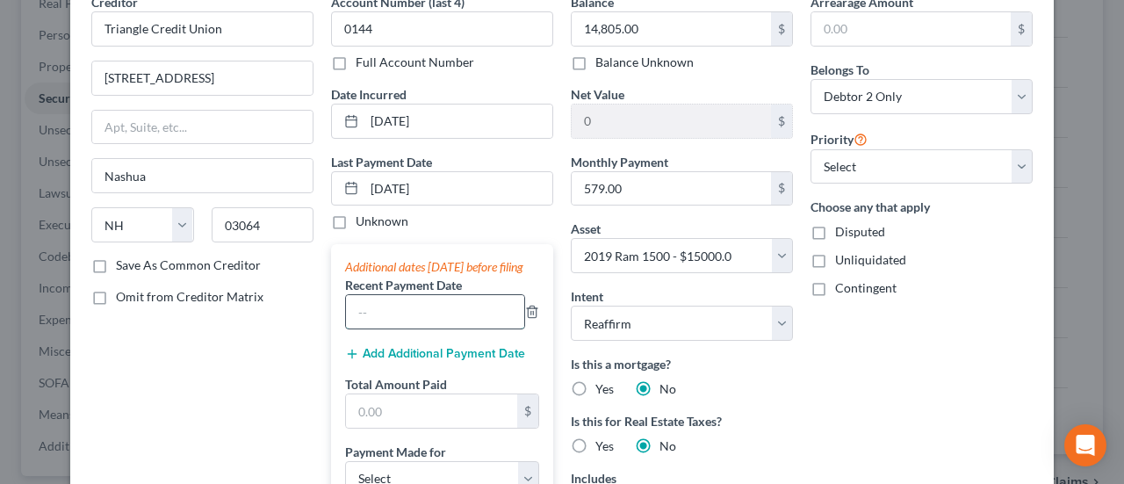
click at [409, 320] on input "text" at bounding box center [435, 311] width 178 height 33
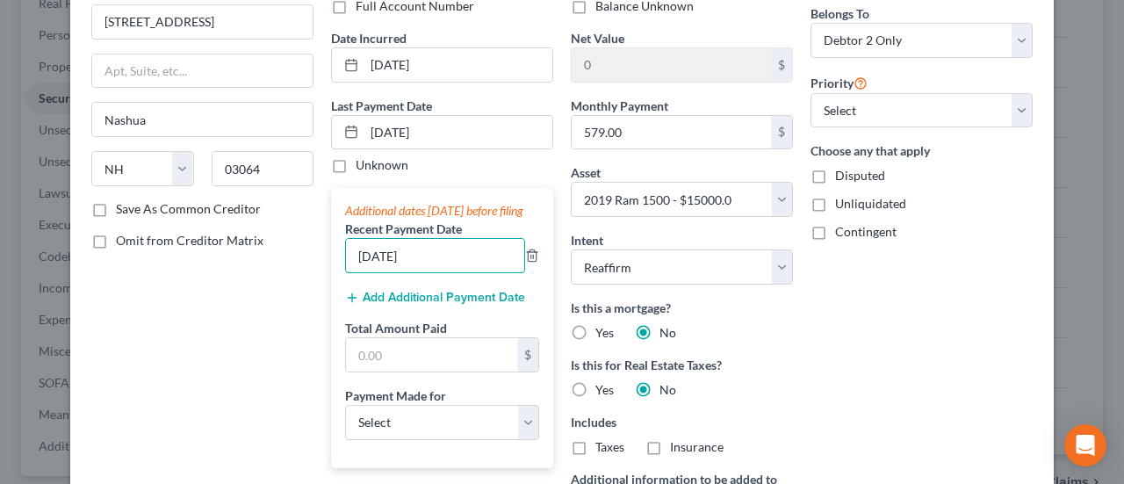
scroll to position [146, 0]
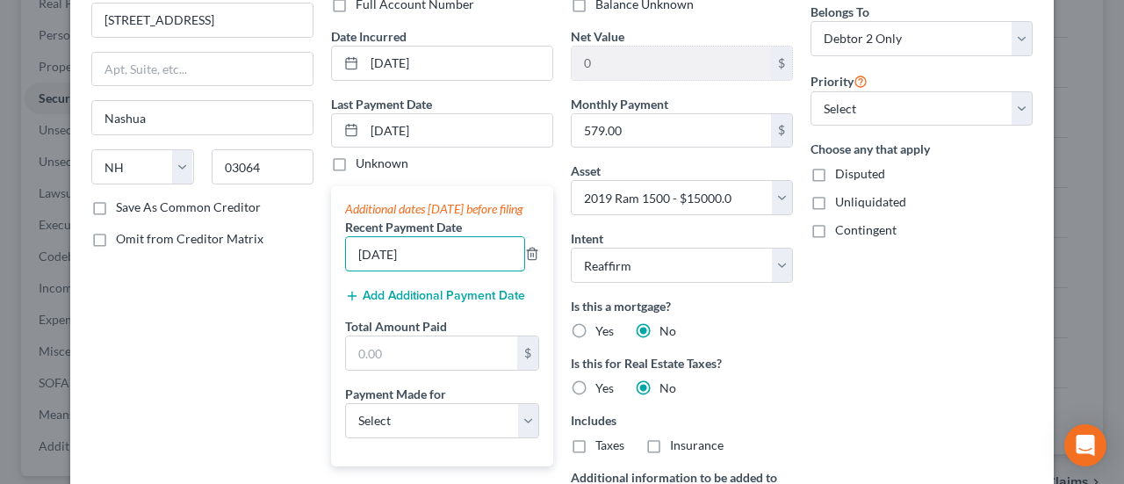
type input "[DATE]"
click at [383, 303] on button "Add Additional Payment Date" at bounding box center [435, 296] width 180 height 14
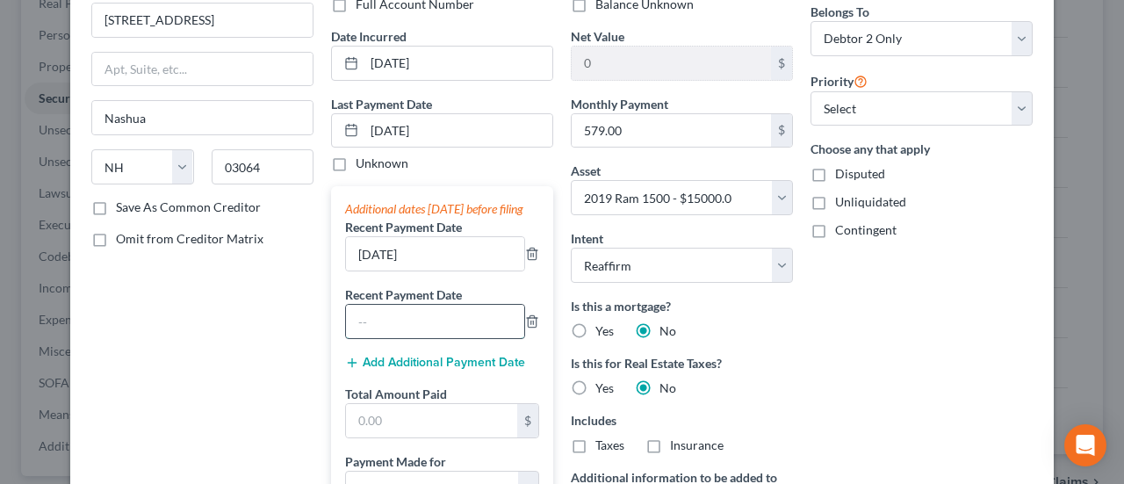
click at [391, 338] on input "text" at bounding box center [435, 321] width 178 height 33
type input "[DATE]"
click at [405, 430] on input "text" at bounding box center [431, 420] width 171 height 33
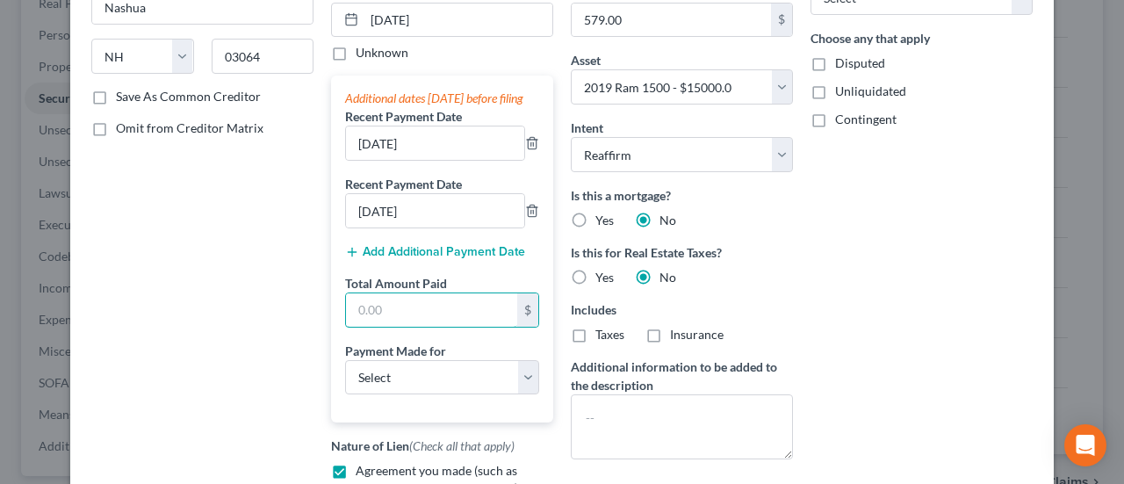
scroll to position [292, 0]
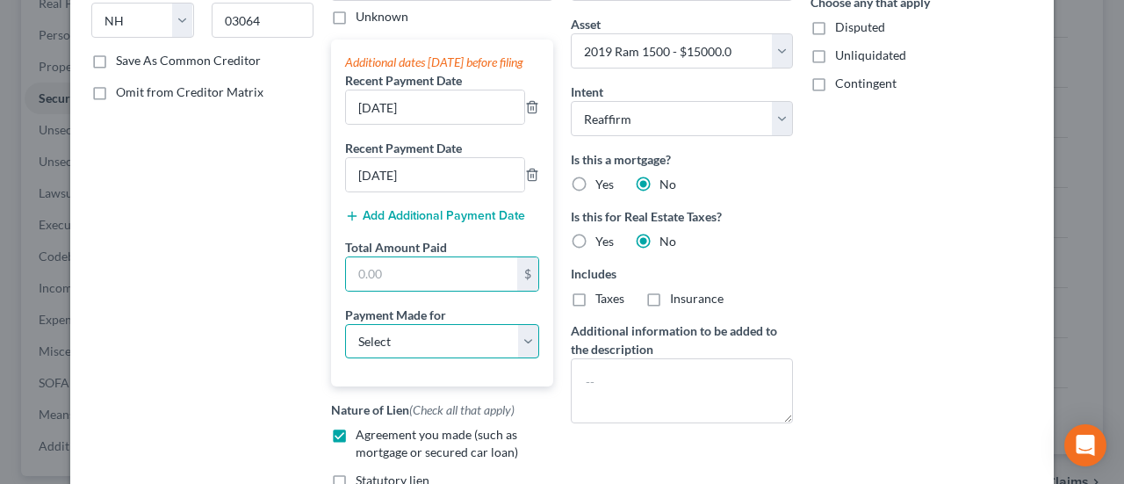
click at [374, 348] on select "Select Car Credit Card Loan Repayment Mortgage Other Suppliers Or Vendors" at bounding box center [442, 341] width 194 height 35
select select "0"
click at [345, 337] on select "Select Car Credit Card Loan Repayment Mortgage Other Suppliers Or Vendors" at bounding box center [442, 341] width 194 height 35
click at [434, 289] on input "text" at bounding box center [431, 273] width 171 height 33
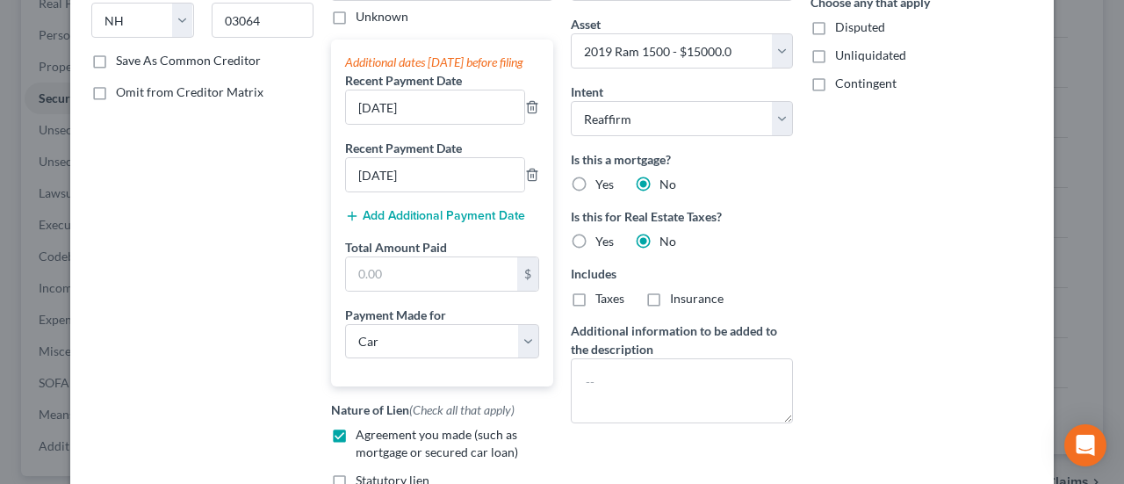
drag, startPoint x: 636, startPoint y: 436, endPoint x: 400, endPoint y: 268, distance: 289.5
click at [636, 436] on div "Balance 14,805.00 $ Balance Unknown Balance Undetermined 14,805.00 $ Balance Un…" at bounding box center [682, 173] width 240 height 771
click at [383, 291] on input "text" at bounding box center [431, 273] width 171 height 33
paste input "1,737"
type input "1,737"
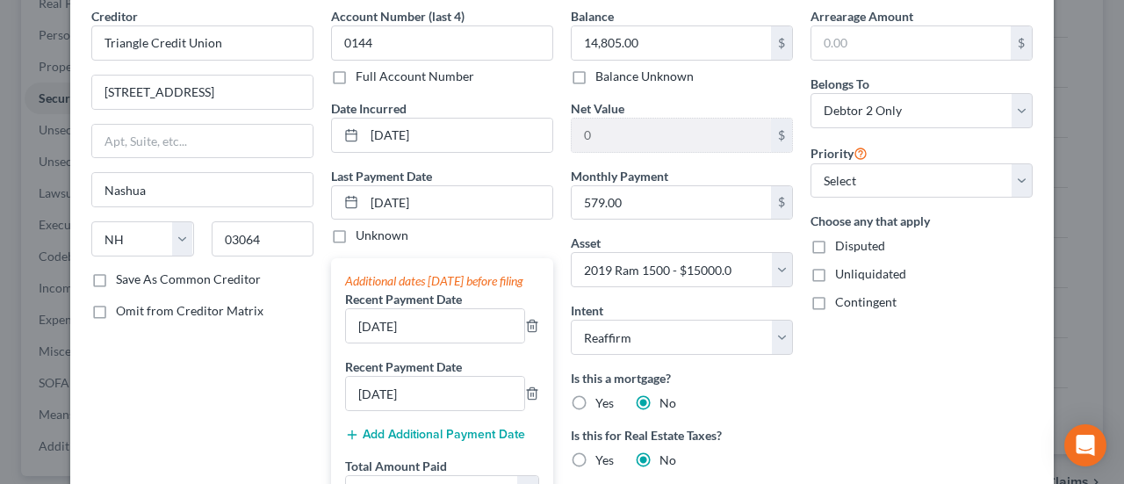
scroll to position [0, 0]
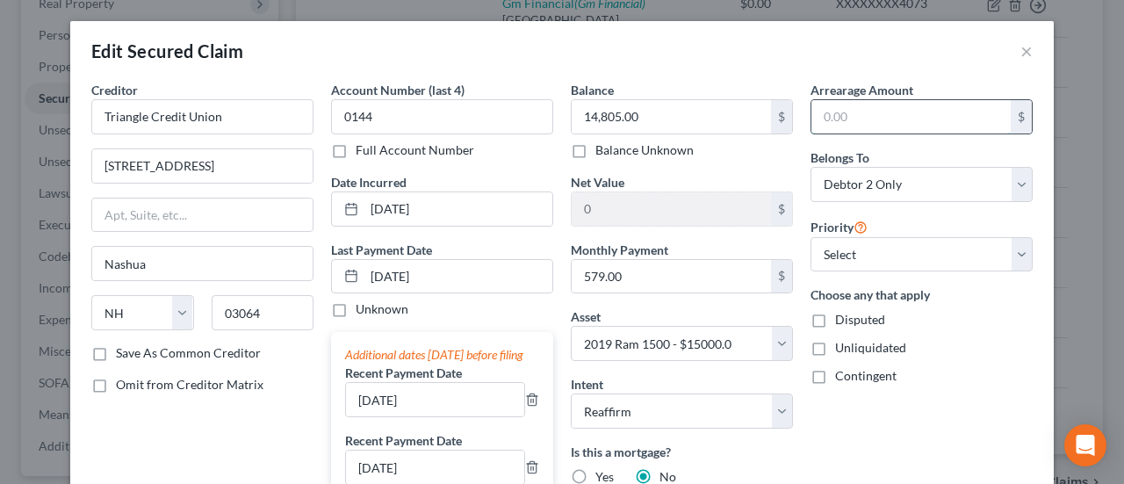
click at [863, 117] on input "text" at bounding box center [910, 116] width 199 height 33
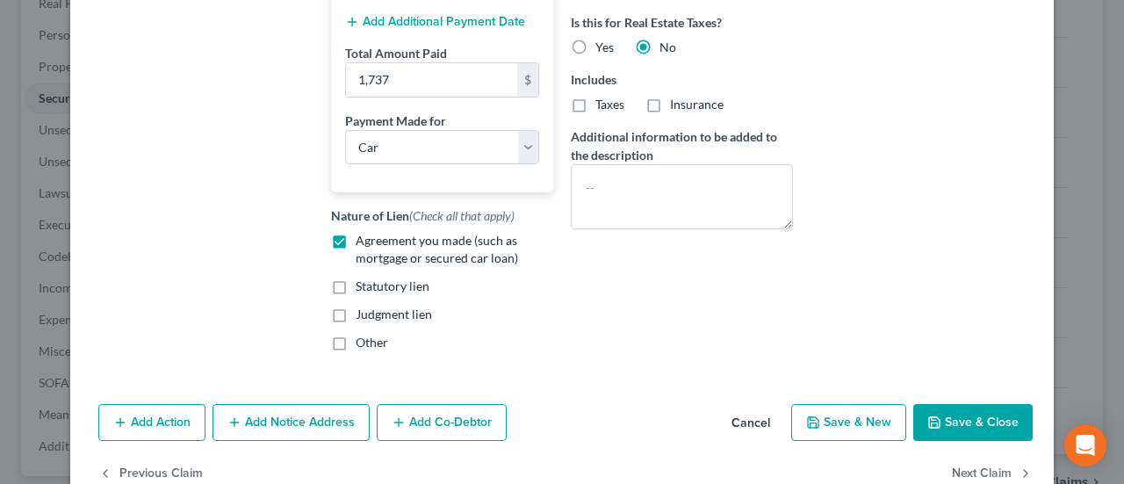
scroll to position [543, 0]
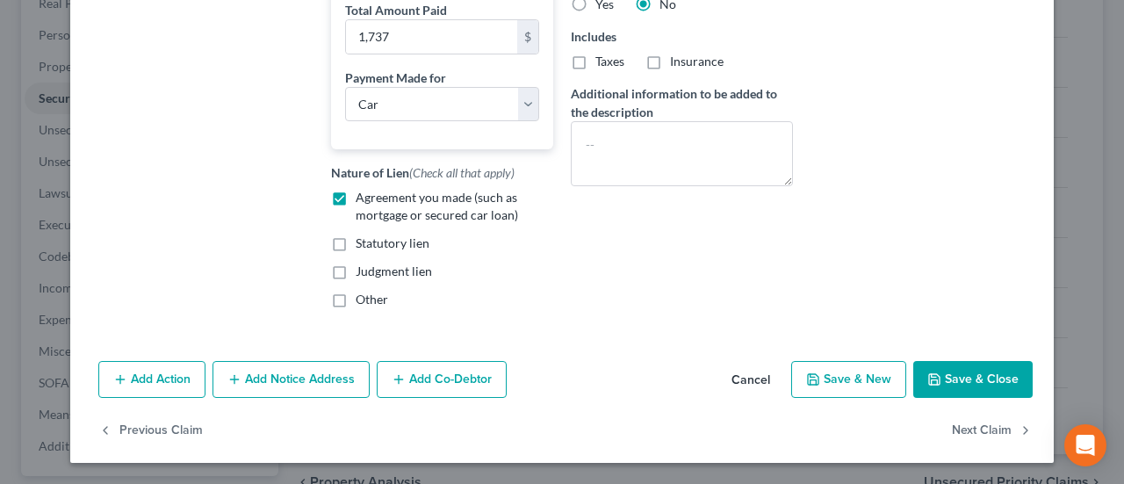
type input "579"
click at [953, 371] on button "Save & Close" at bounding box center [972, 379] width 119 height 37
select select
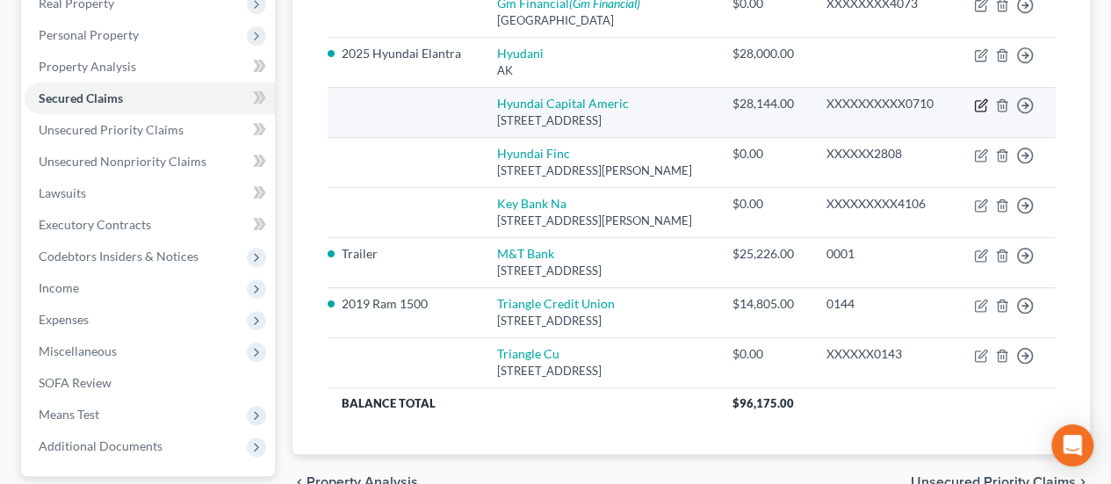
click at [981, 104] on icon "button" at bounding box center [981, 105] width 14 height 14
select select "4"
select select "0"
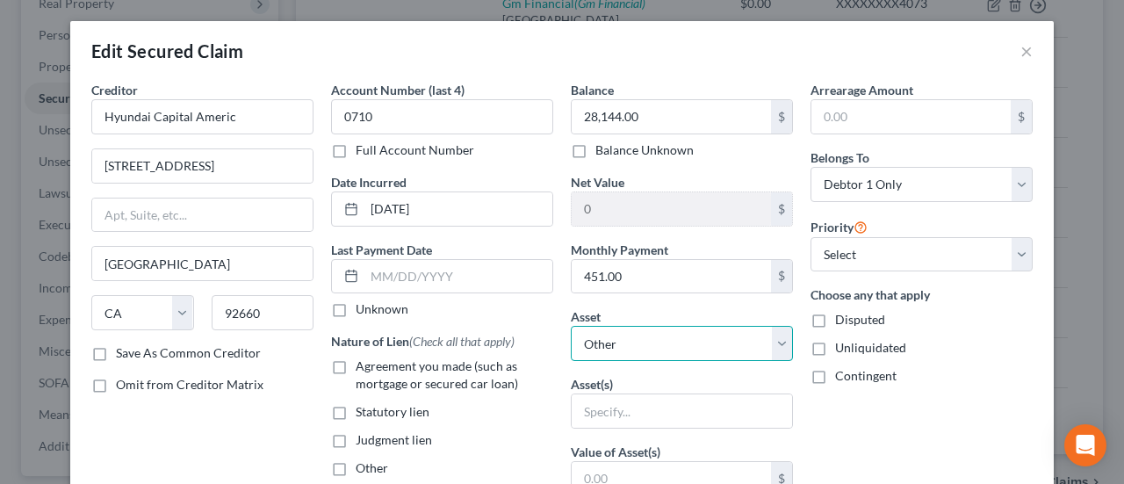
click at [739, 343] on select "Select Other Multiple Assets 2025 Hyundai Elantra - $26000.0 2019 Ram 1500 - $1…" at bounding box center [682, 343] width 222 height 35
select select "2"
click at [571, 326] on select "Select Other Multiple Assets 2025 Hyundai Elantra - $26000.0 2019 Ram 1500 - $1…" at bounding box center [682, 343] width 222 height 35
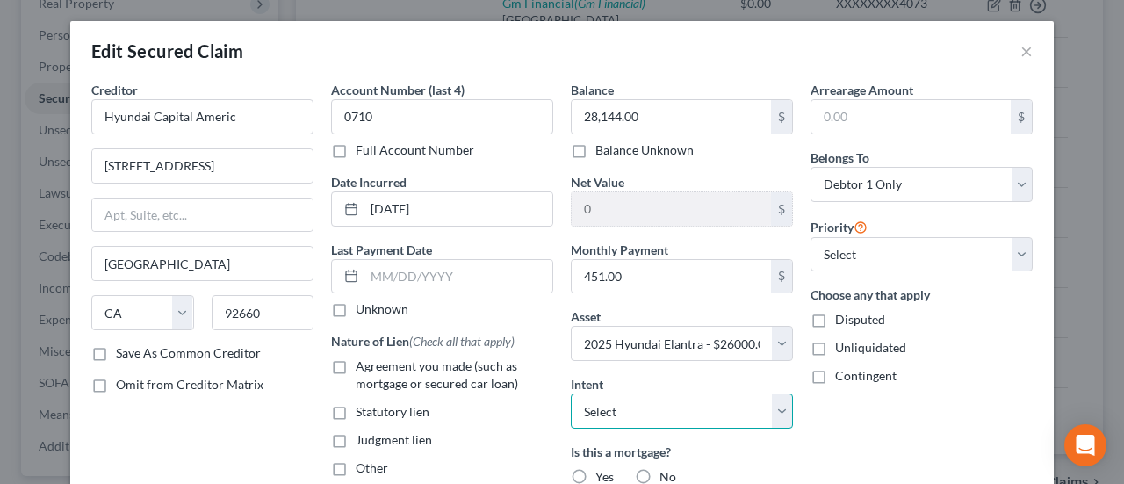
click at [773, 404] on select "Select Surrender Redeem Reaffirm Avoid Other" at bounding box center [682, 410] width 222 height 35
select select "2"
click at [571, 393] on select "Select Surrender Redeem Reaffirm Avoid Other" at bounding box center [682, 410] width 222 height 35
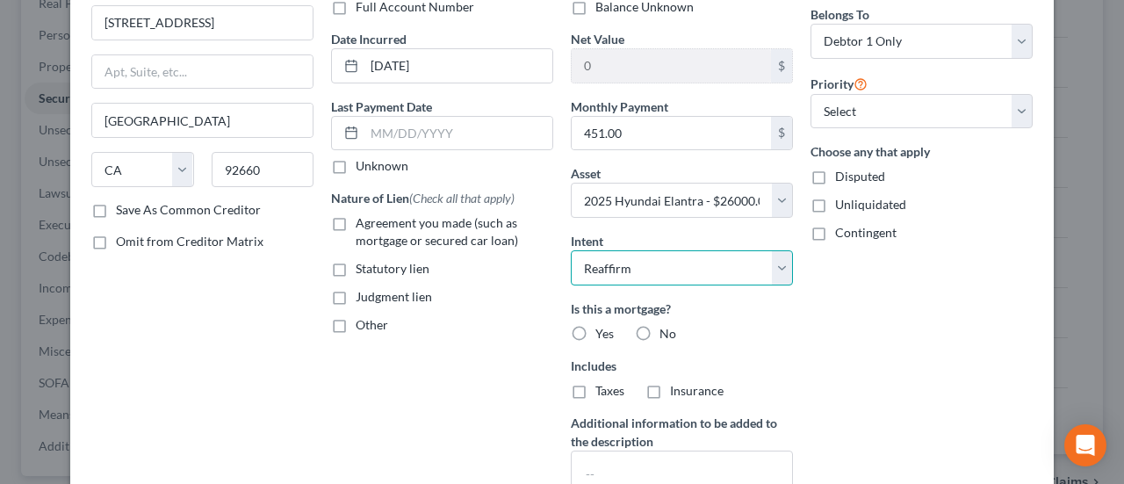
scroll to position [146, 0]
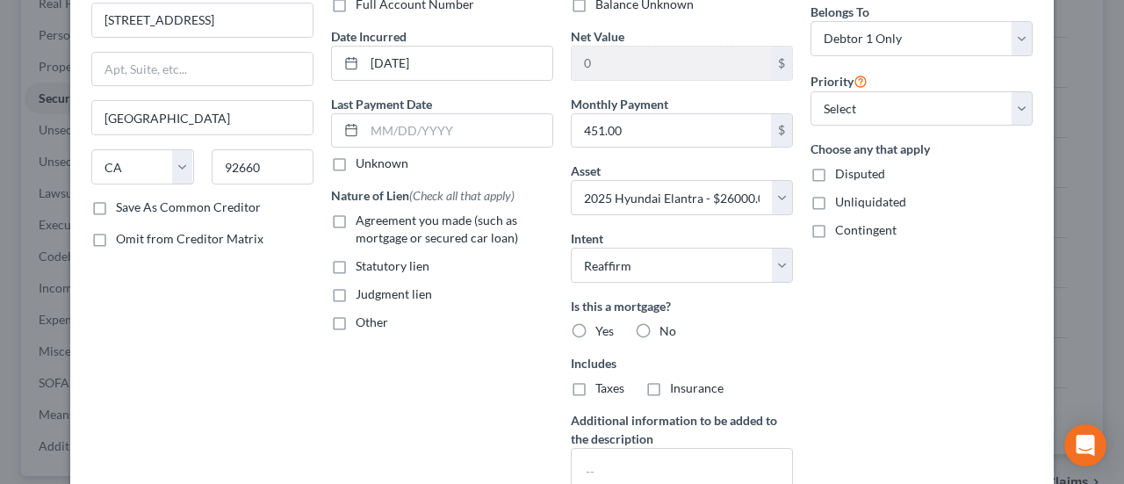
click at [659, 322] on label "No" at bounding box center [667, 331] width 17 height 18
click at [666, 322] on input "No" at bounding box center [671, 327] width 11 height 11
radio input "true"
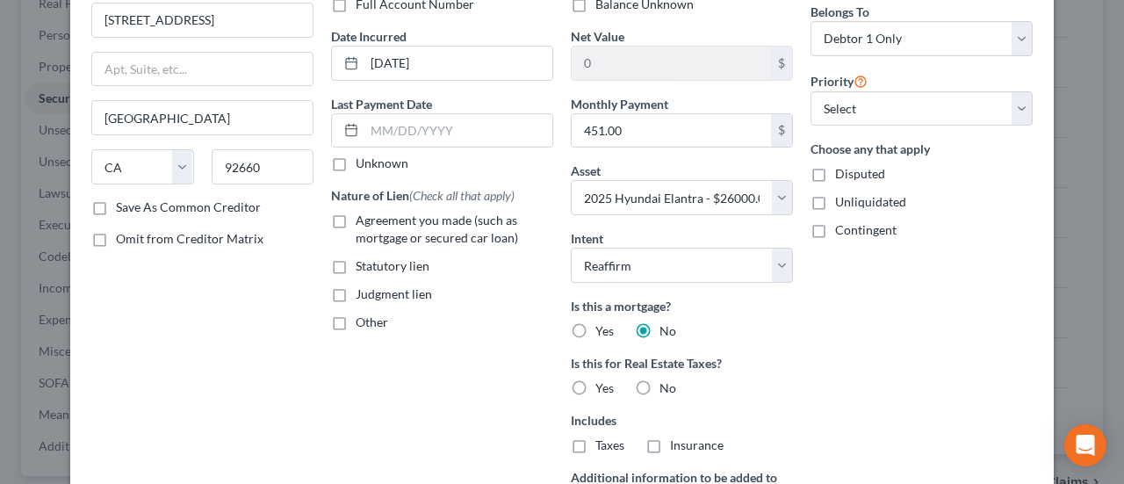
click at [356, 221] on label "Agreement you made (such as mortgage or secured car loan)" at bounding box center [455, 229] width 198 height 35
click at [363, 221] on input "Agreement you made (such as mortgage or secured car loan)" at bounding box center [368, 217] width 11 height 11
checkbox input "true"
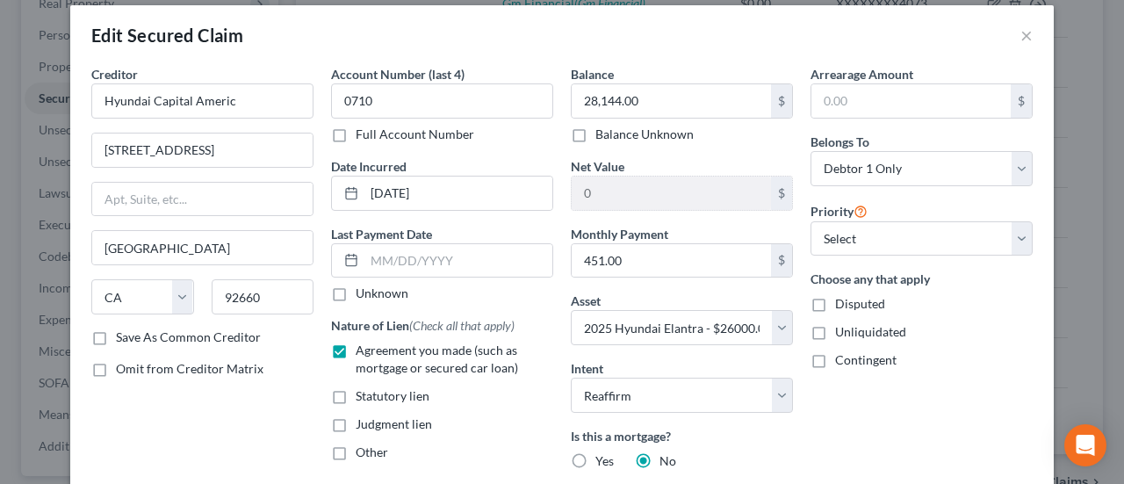
scroll to position [0, 0]
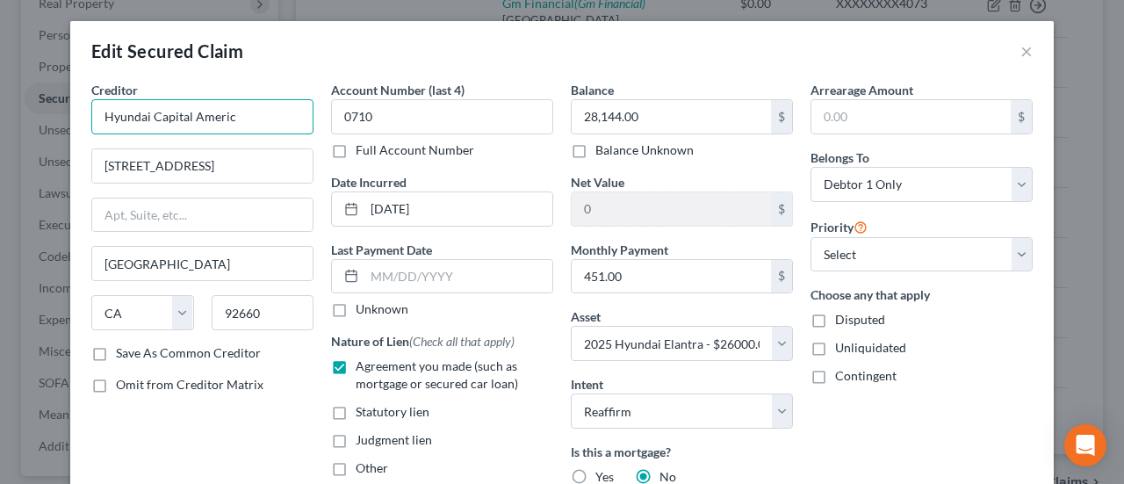
click at [258, 115] on input "Hyundai Capital Americ" at bounding box center [202, 116] width 222 height 35
drag, startPoint x: 258, startPoint y: 115, endPoint x: 194, endPoint y: 119, distance: 64.2
click at [194, 119] on input "Hyundai Capital Americ" at bounding box center [202, 116] width 222 height 35
type input "Hyundai Capital America"
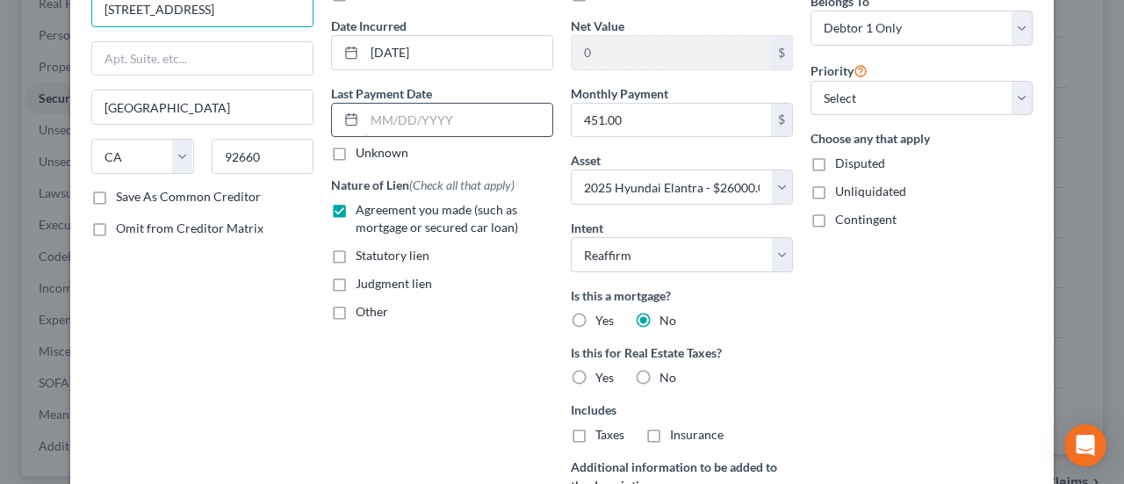
scroll to position [146, 0]
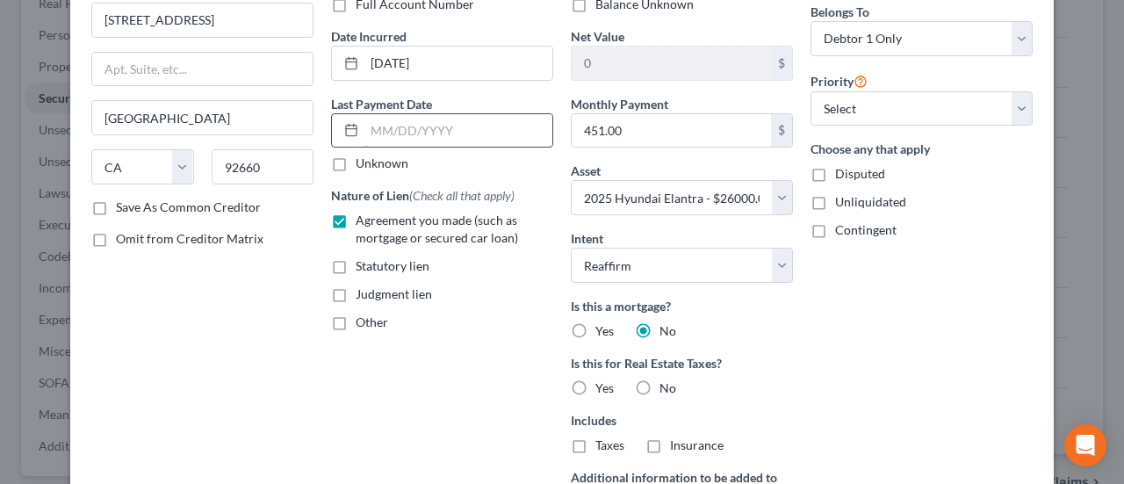
click at [388, 114] on input "text" at bounding box center [458, 130] width 188 height 33
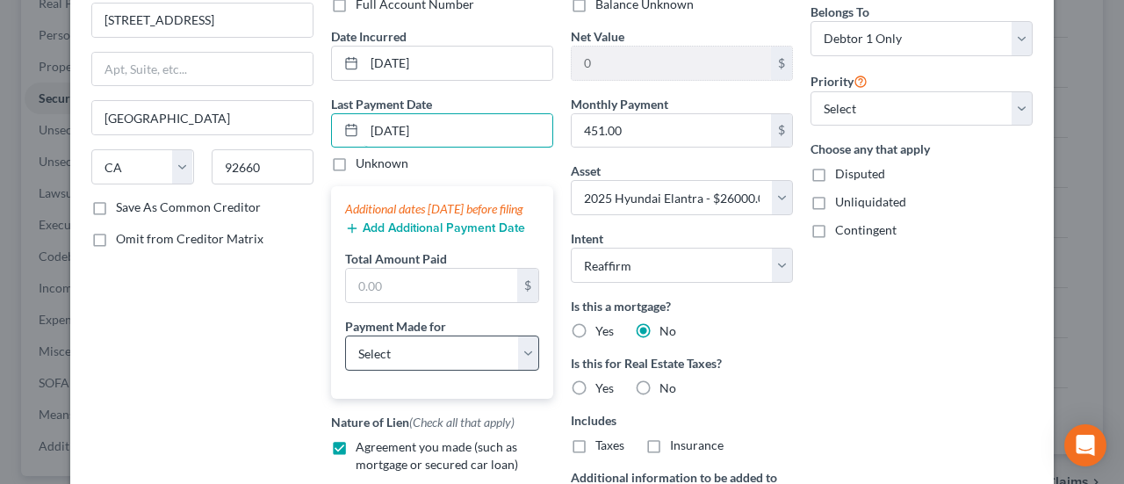
type input "[DATE]"
click at [437, 371] on select "Select Car Credit Card Loan Repayment Mortgage Other Suppliers Or Vendors" at bounding box center [442, 352] width 194 height 35
select select "0"
click at [345, 349] on select "Select Car Credit Card Loan Repayment Mortgage Other Suppliers Or Vendors" at bounding box center [442, 352] width 194 height 35
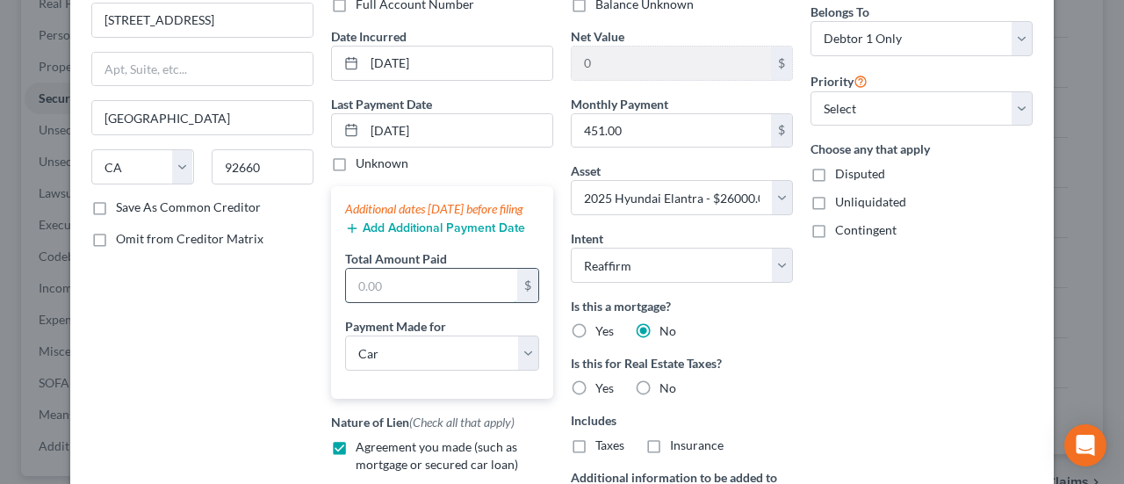
click at [426, 291] on input "text" at bounding box center [431, 285] width 171 height 33
type input "1,353"
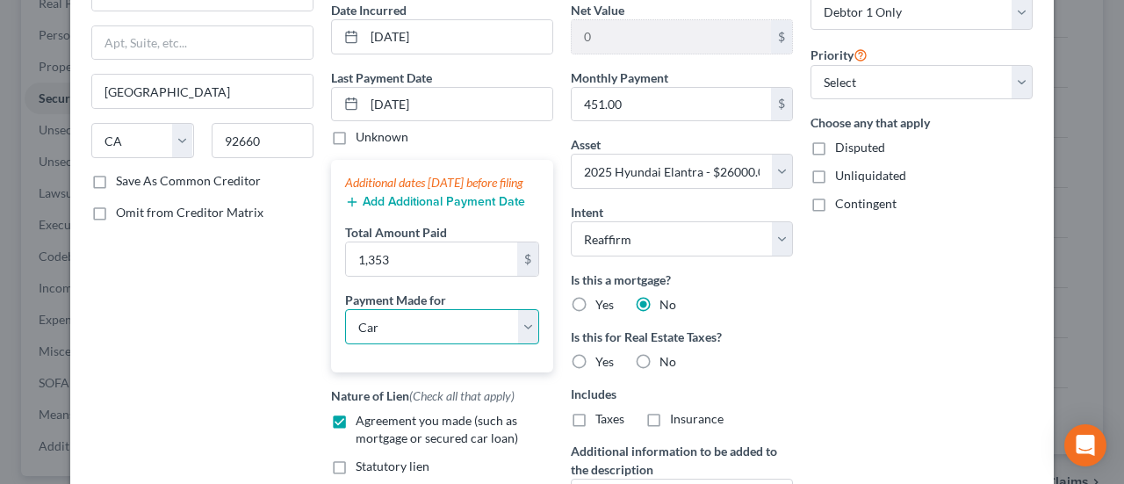
scroll to position [205, 0]
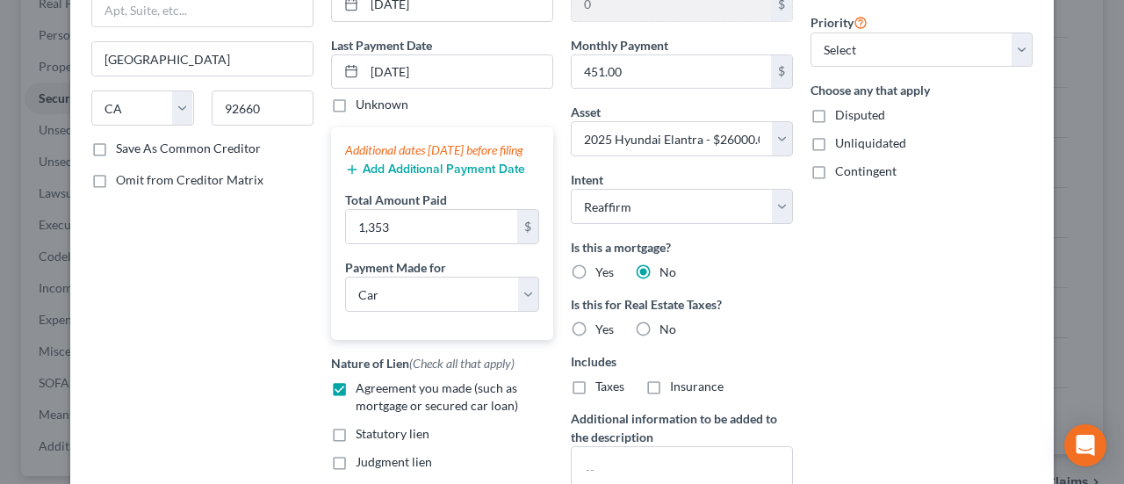
click at [659, 320] on label "No" at bounding box center [667, 329] width 17 height 18
click at [666, 320] on input "No" at bounding box center [671, 325] width 11 height 11
radio input "true"
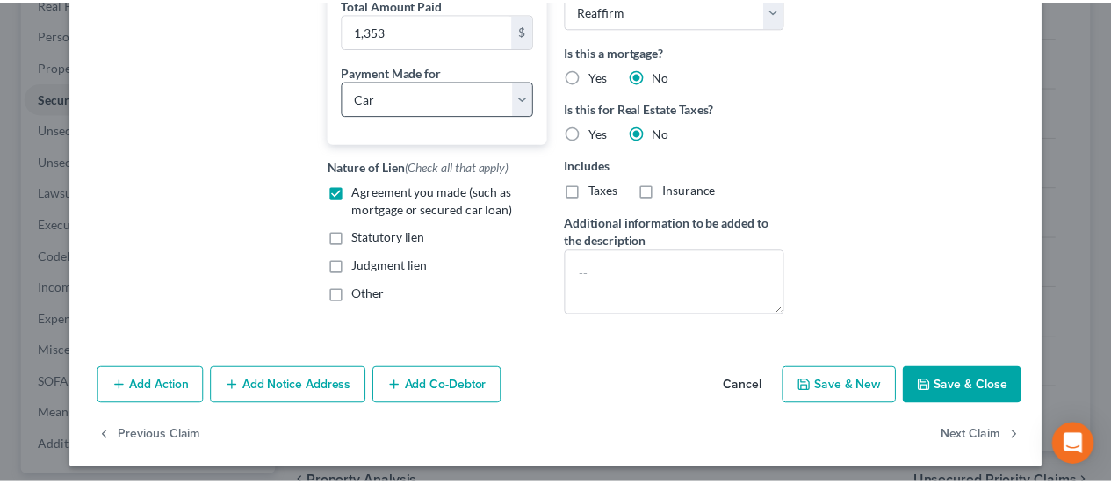
scroll to position [408, 0]
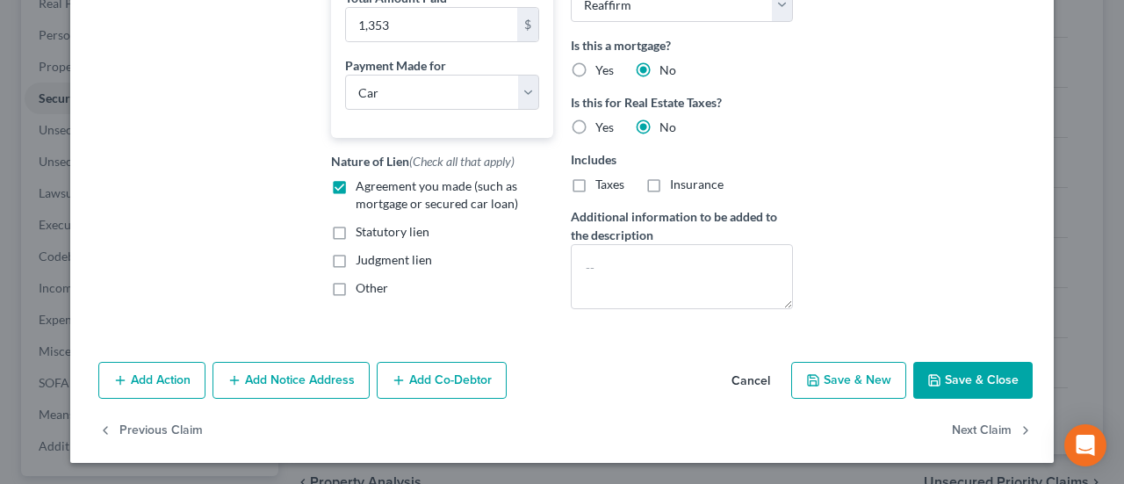
click at [941, 371] on button "Save & Close" at bounding box center [972, 380] width 119 height 37
select select
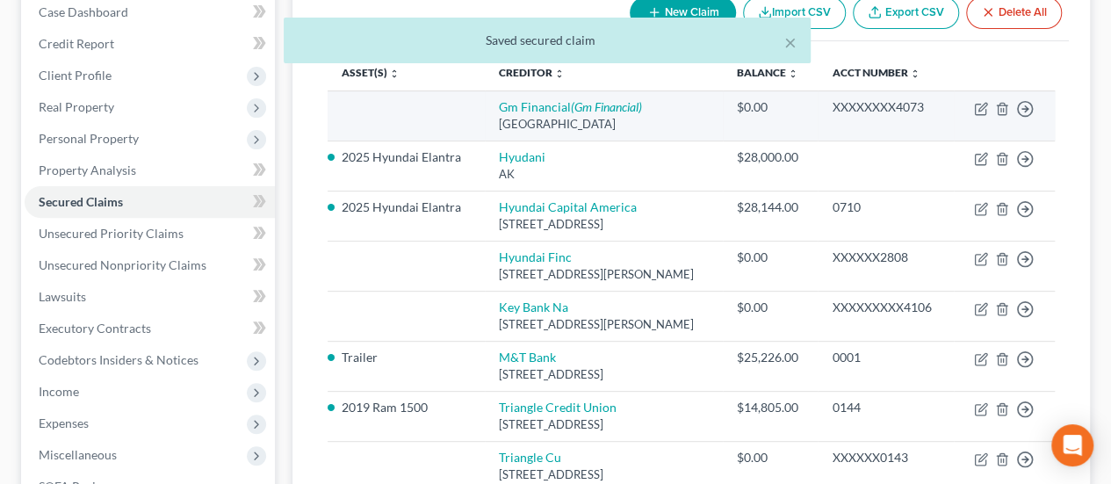
scroll to position [176, 0]
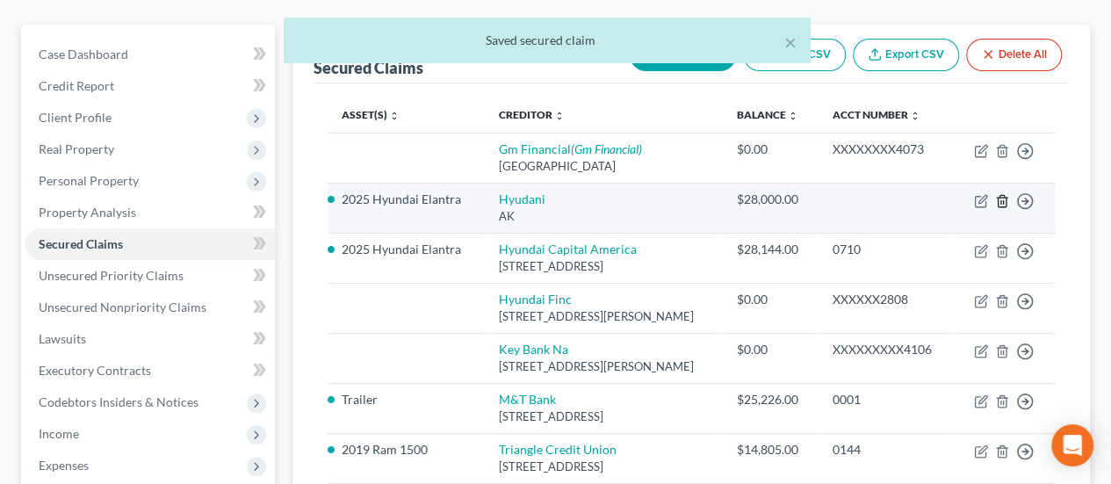
click at [1004, 198] on icon "button" at bounding box center [1002, 201] width 14 height 14
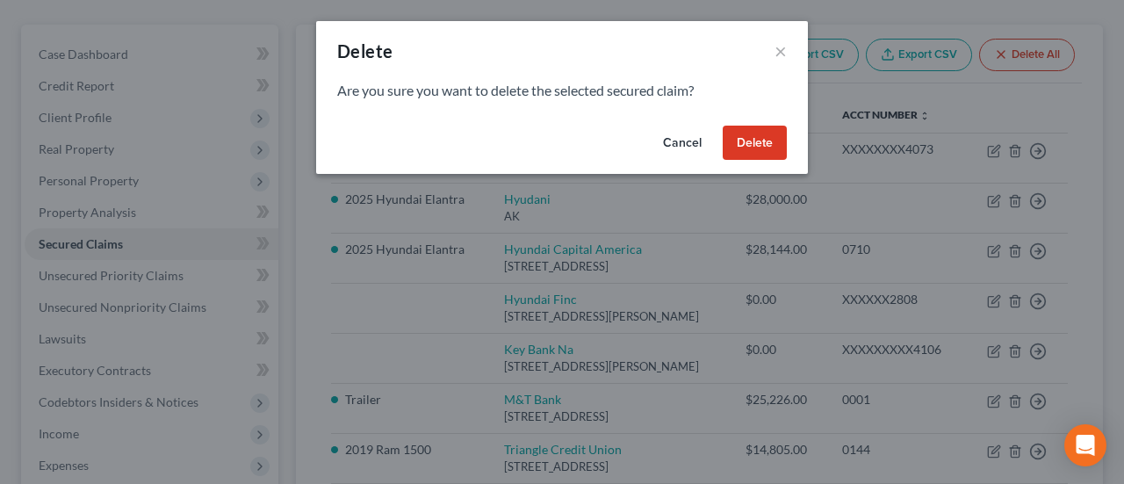
click at [769, 143] on button "Delete" at bounding box center [755, 143] width 64 height 35
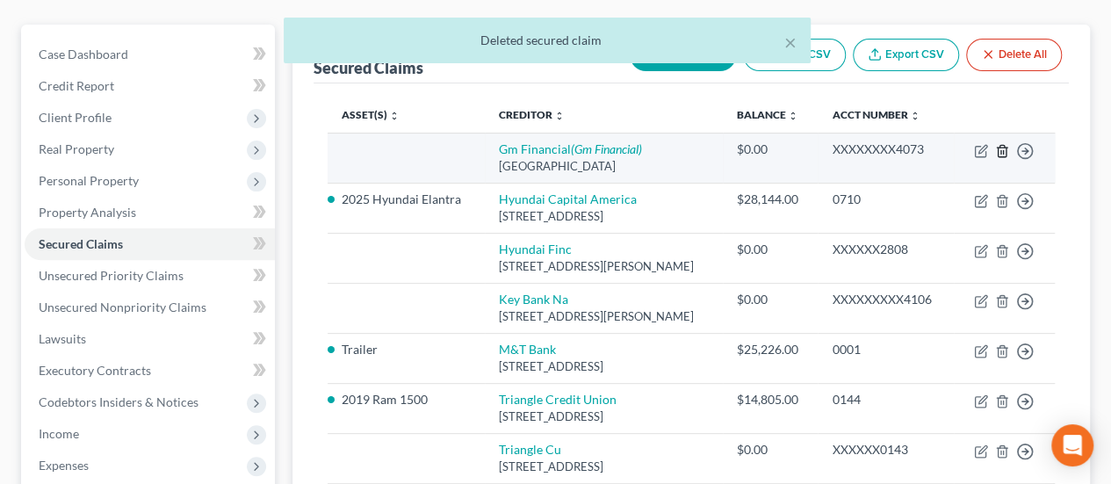
click at [1001, 147] on icon "button" at bounding box center [1002, 151] width 14 height 14
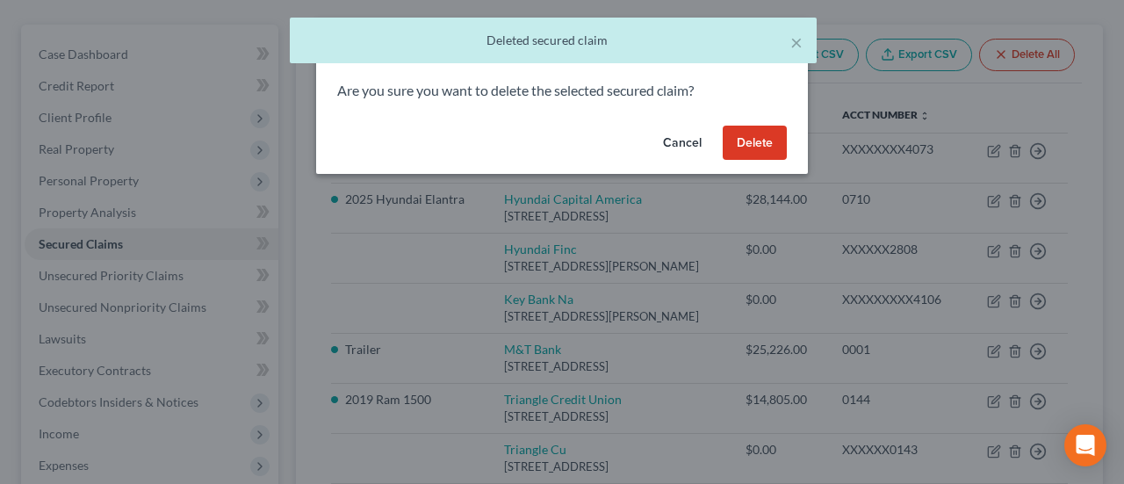
click at [747, 139] on button "Delete" at bounding box center [755, 143] width 64 height 35
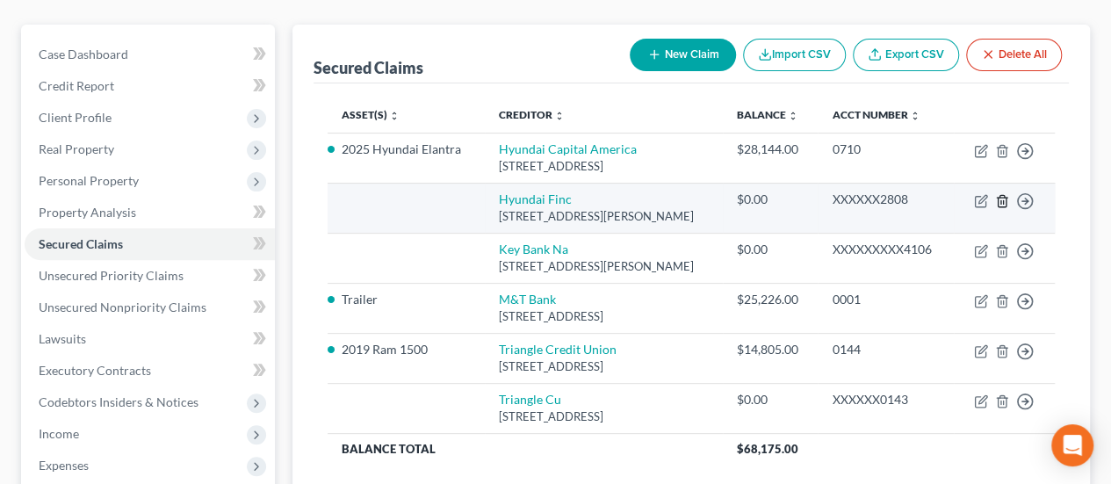
click at [1001, 198] on polyline "button" at bounding box center [1002, 198] width 11 height 0
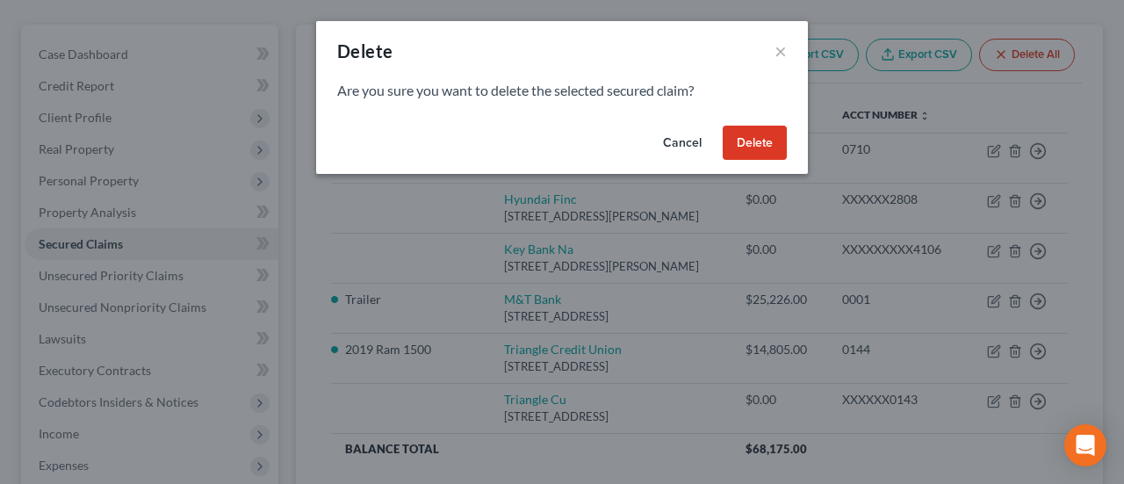
click at [755, 136] on button "Delete" at bounding box center [755, 143] width 64 height 35
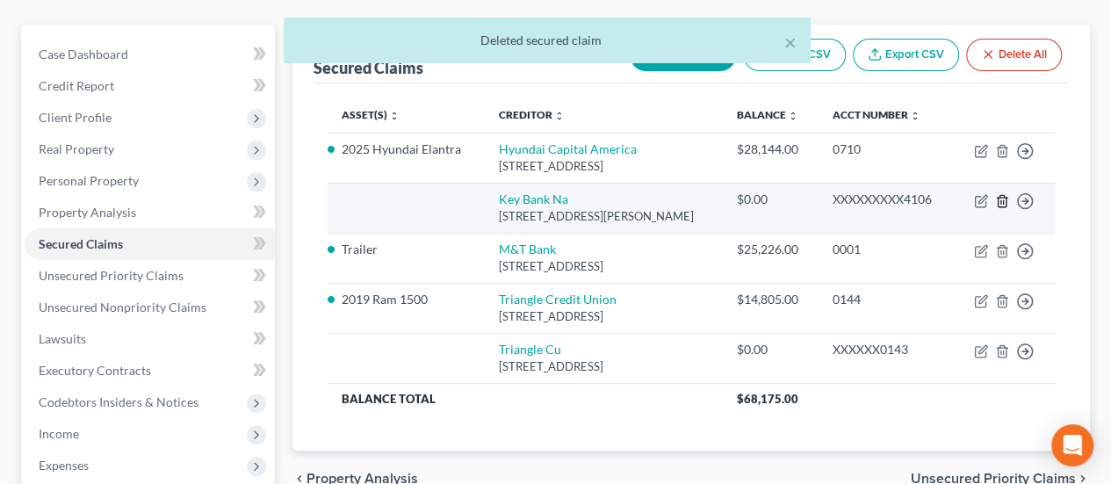
click at [1002, 208] on icon "button" at bounding box center [1002, 201] width 14 height 14
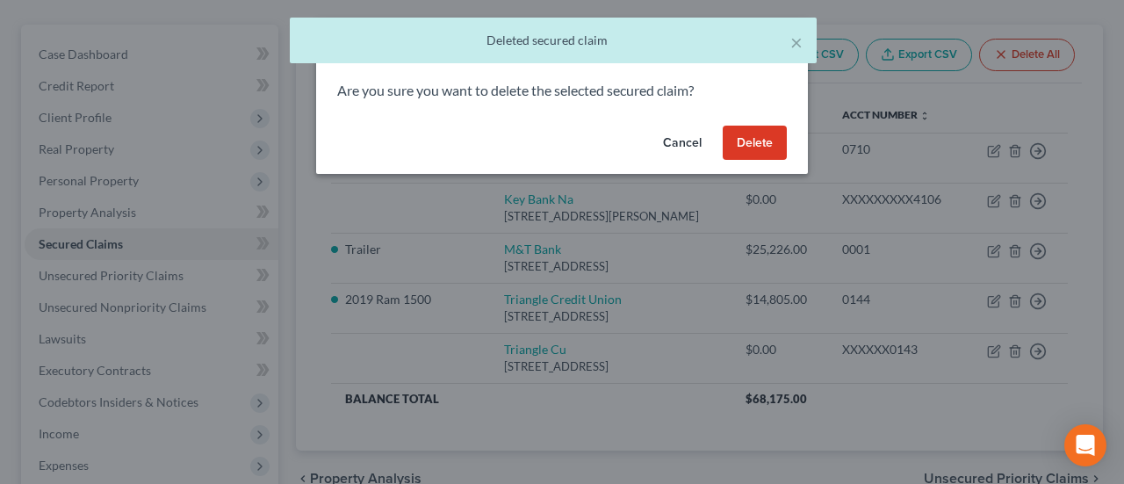
click at [769, 138] on button "Delete" at bounding box center [755, 143] width 64 height 35
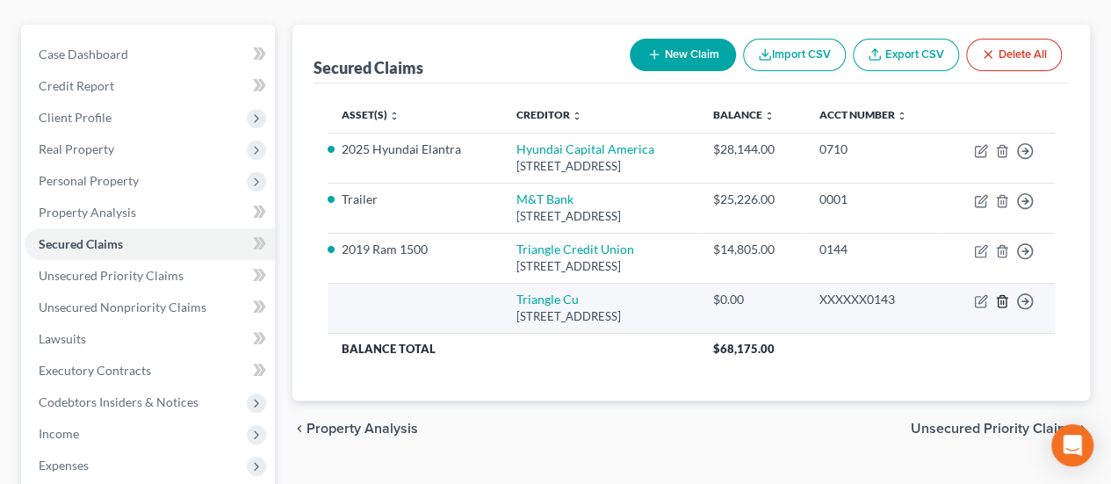
click at [1004, 306] on icon "button" at bounding box center [1001, 300] width 8 height 11
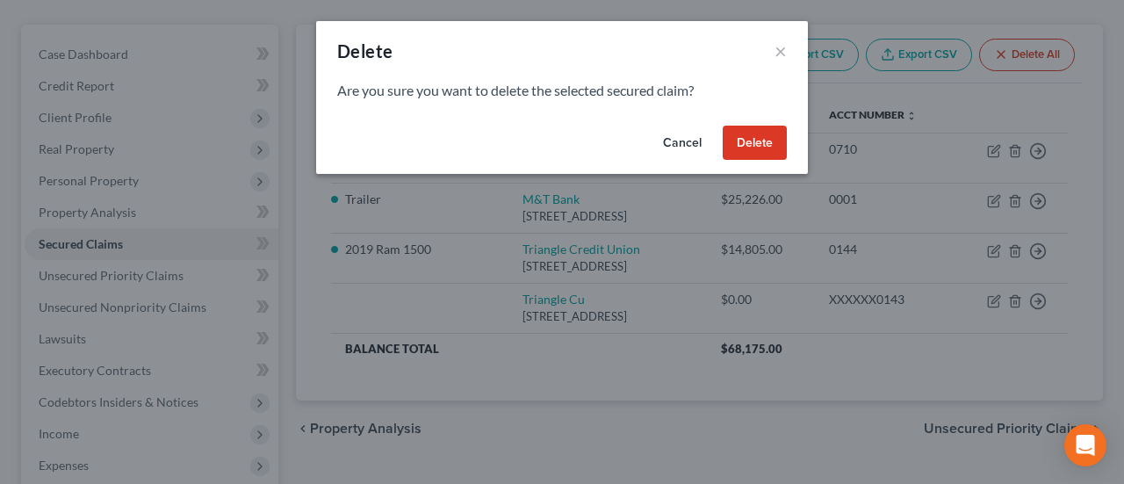
click at [746, 136] on button "Delete" at bounding box center [755, 143] width 64 height 35
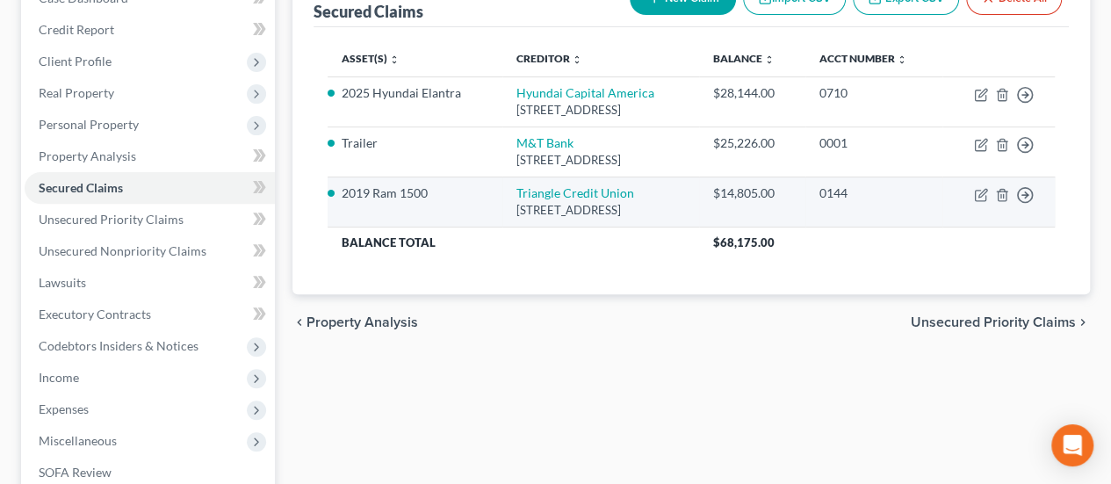
scroll to position [234, 0]
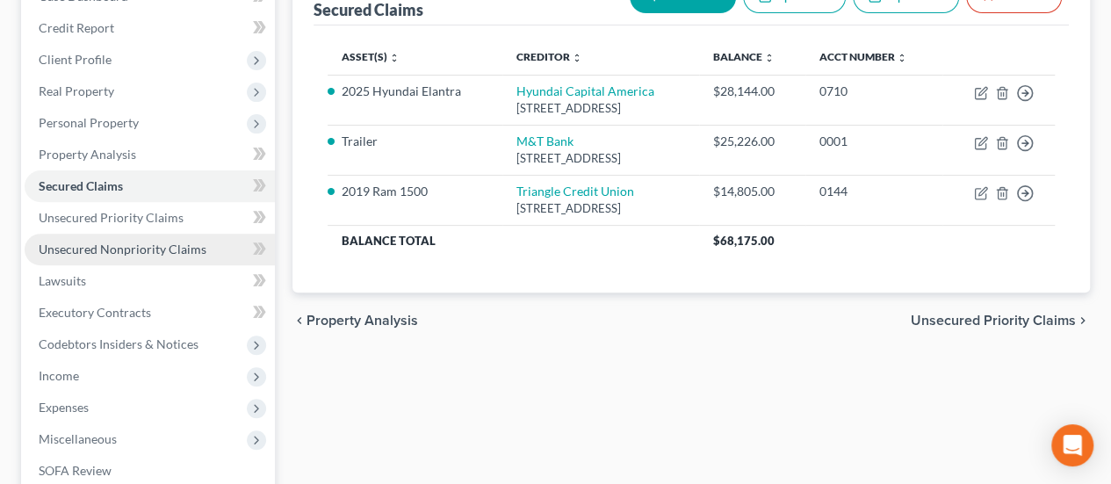
click at [158, 248] on span "Unsecured Nonpriority Claims" at bounding box center [123, 248] width 168 height 15
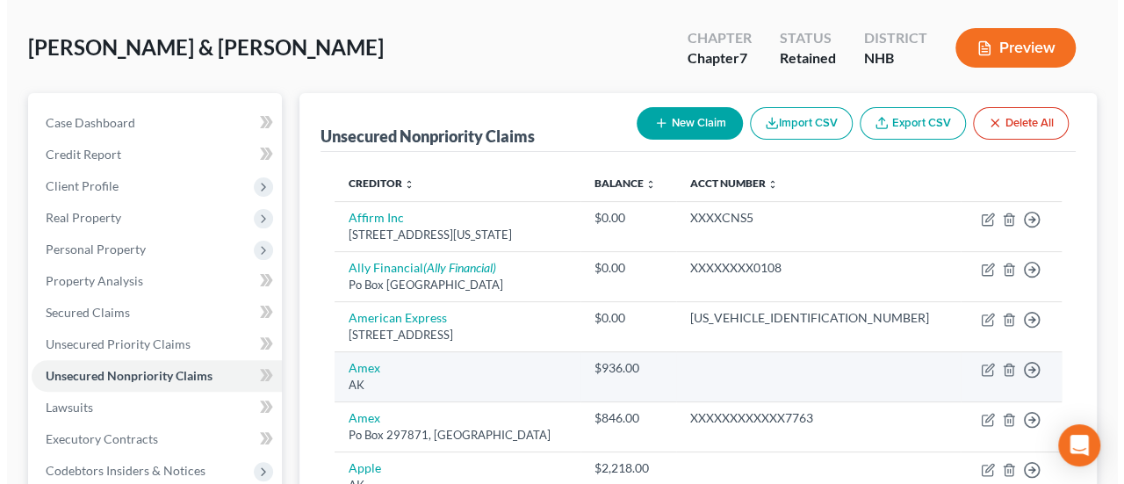
scroll to position [117, 0]
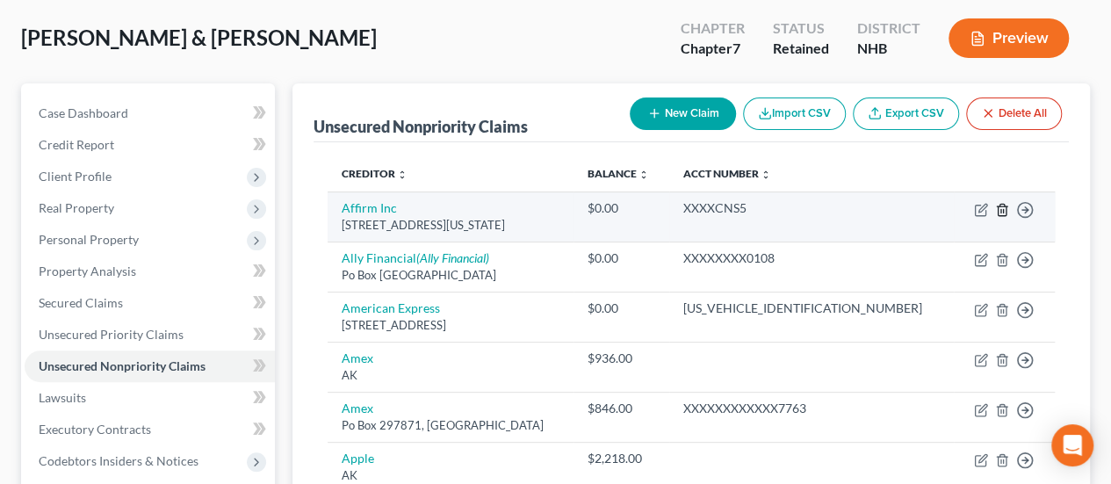
click at [1001, 205] on icon "button" at bounding box center [1002, 210] width 14 height 14
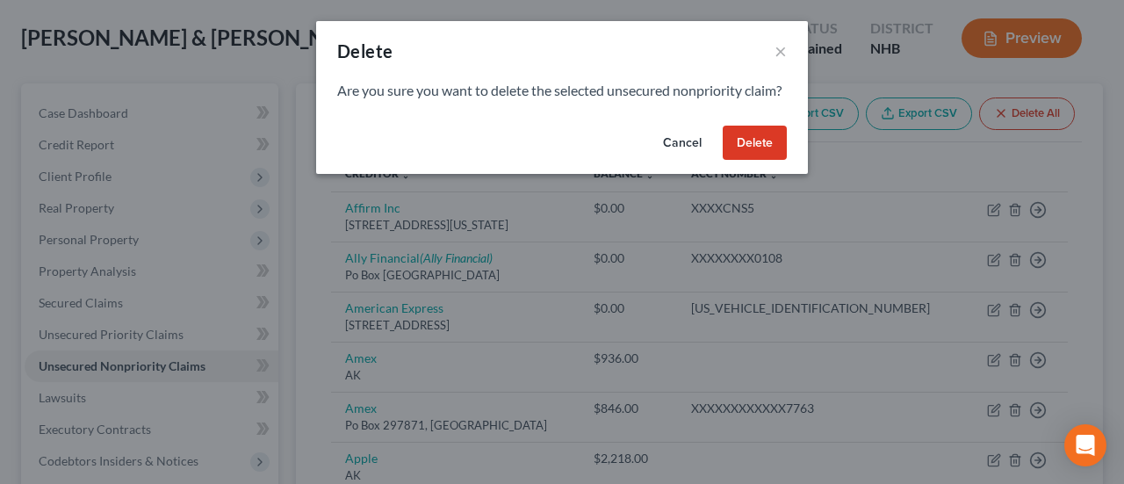
click at [755, 161] on button "Delete" at bounding box center [755, 143] width 64 height 35
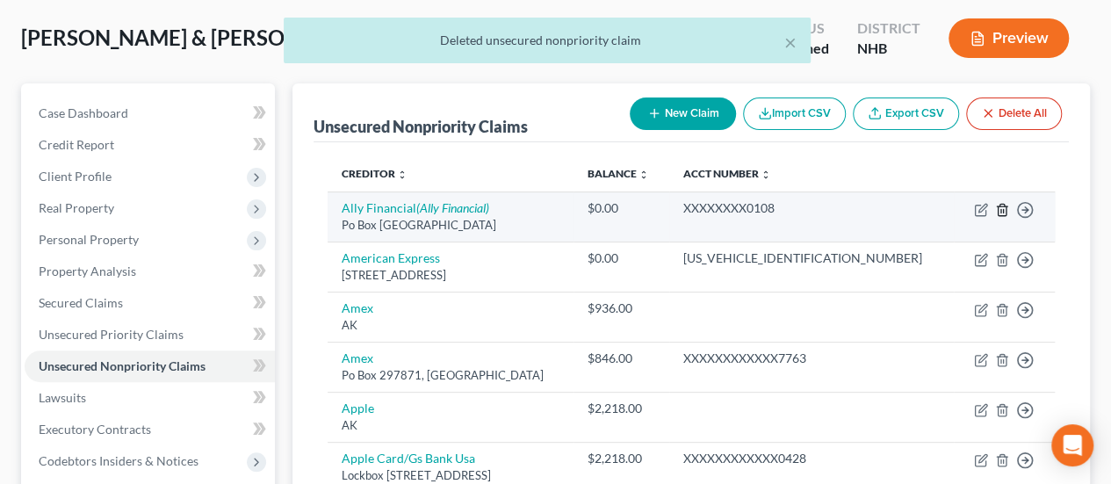
click at [1001, 203] on icon "button" at bounding box center [1002, 210] width 14 height 14
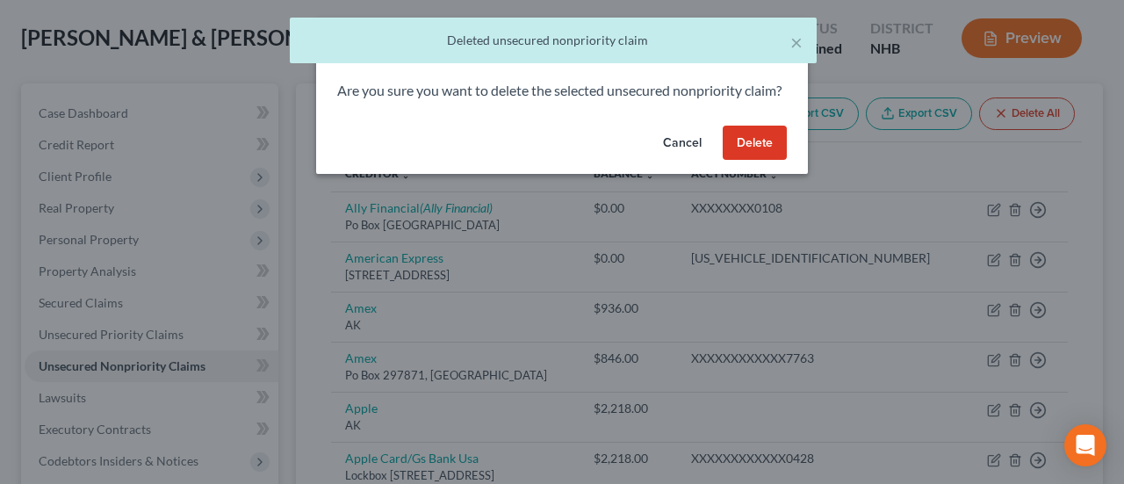
click at [756, 151] on button "Delete" at bounding box center [755, 143] width 64 height 35
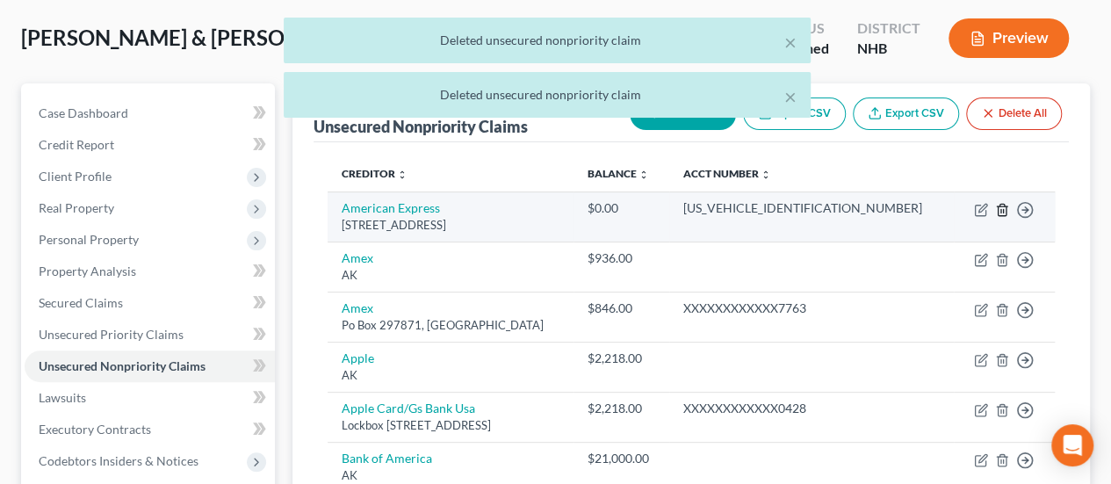
click at [1001, 206] on polyline "button" at bounding box center [1002, 206] width 11 height 0
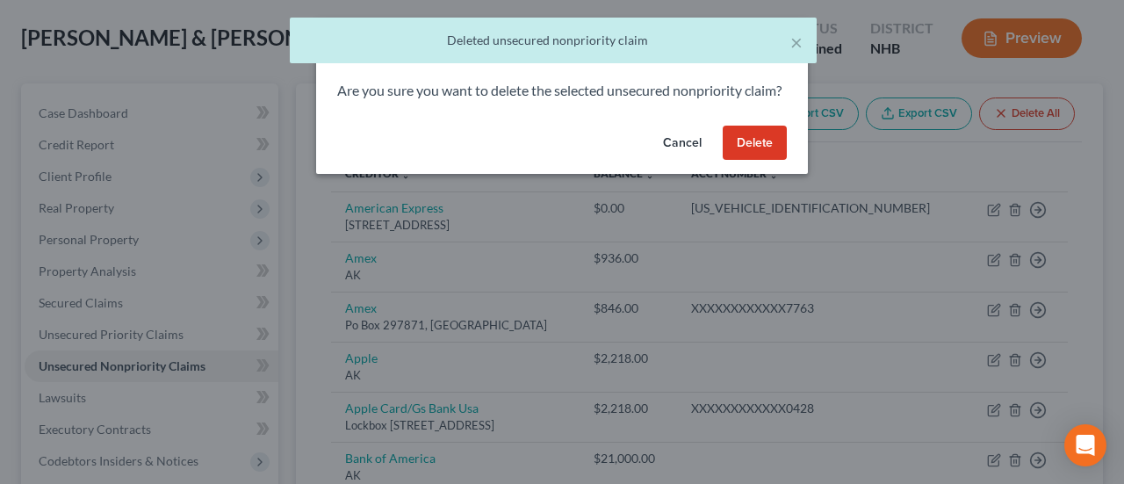
click at [732, 151] on button "Delete" at bounding box center [755, 143] width 64 height 35
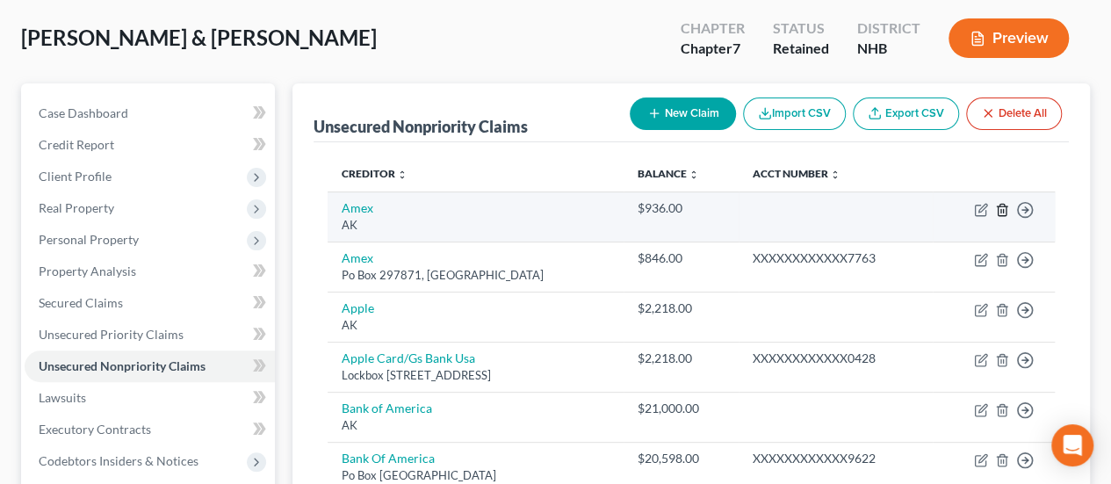
click at [1004, 203] on icon "button" at bounding box center [1002, 210] width 14 height 14
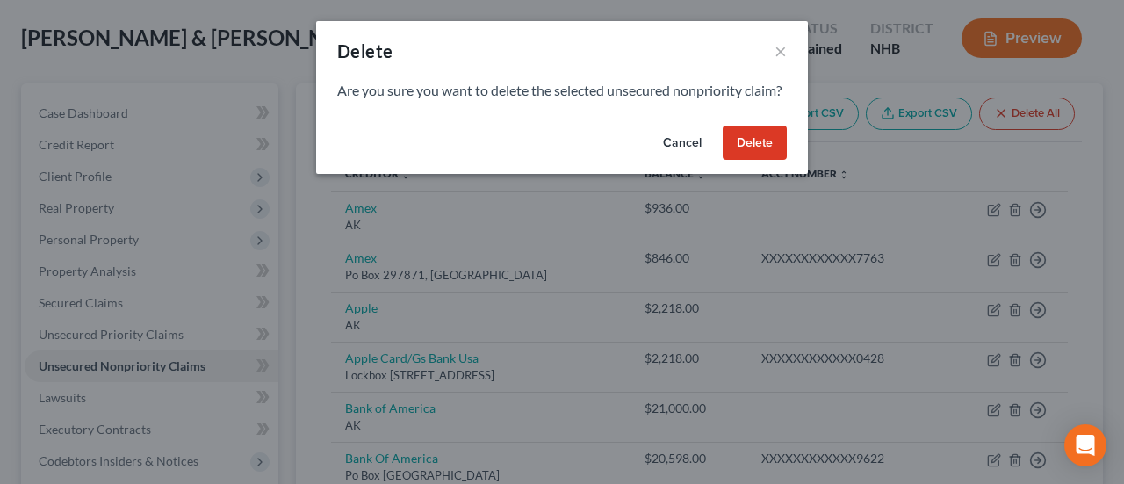
click at [748, 145] on button "Delete" at bounding box center [755, 143] width 64 height 35
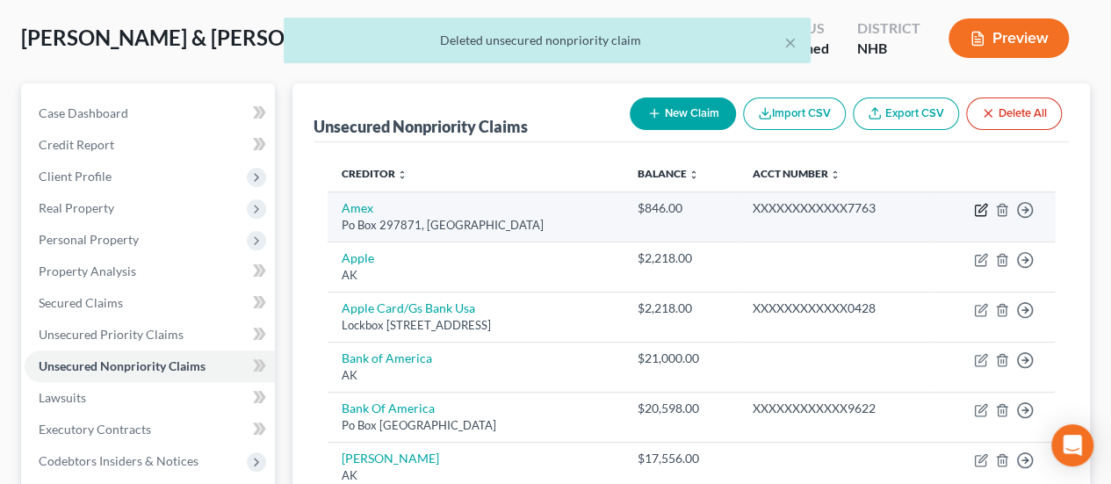
click at [982, 206] on icon "button" at bounding box center [981, 210] width 14 height 14
select select "9"
select select "2"
select select "1"
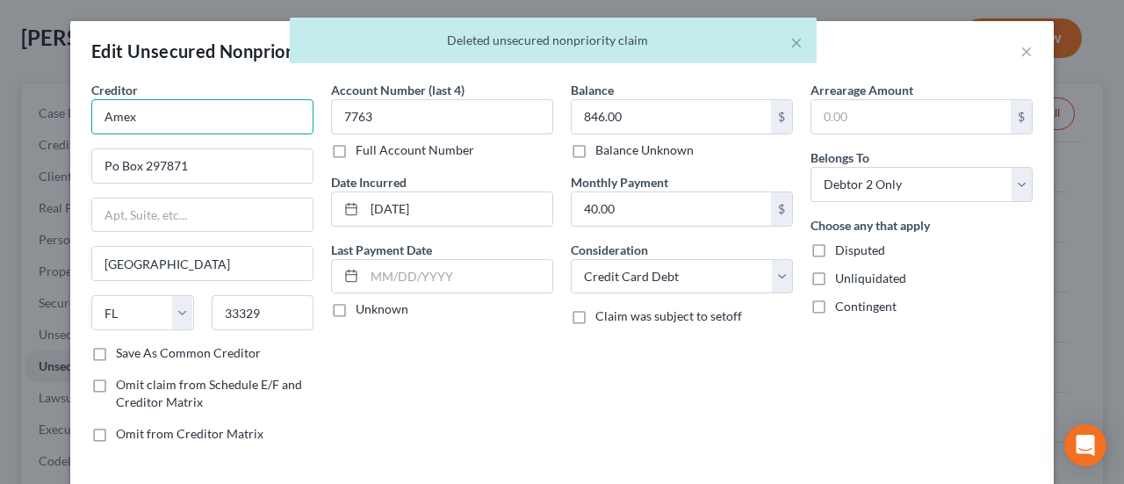
drag, startPoint x: 172, startPoint y: 115, endPoint x: 55, endPoint y: 114, distance: 116.8
click at [55, 114] on div "Edit Unsecured Nonpriority Claim × Creditor * Amex Po Box 297871 [GEOGRAPHIC_DA…" at bounding box center [562, 242] width 1124 height 484
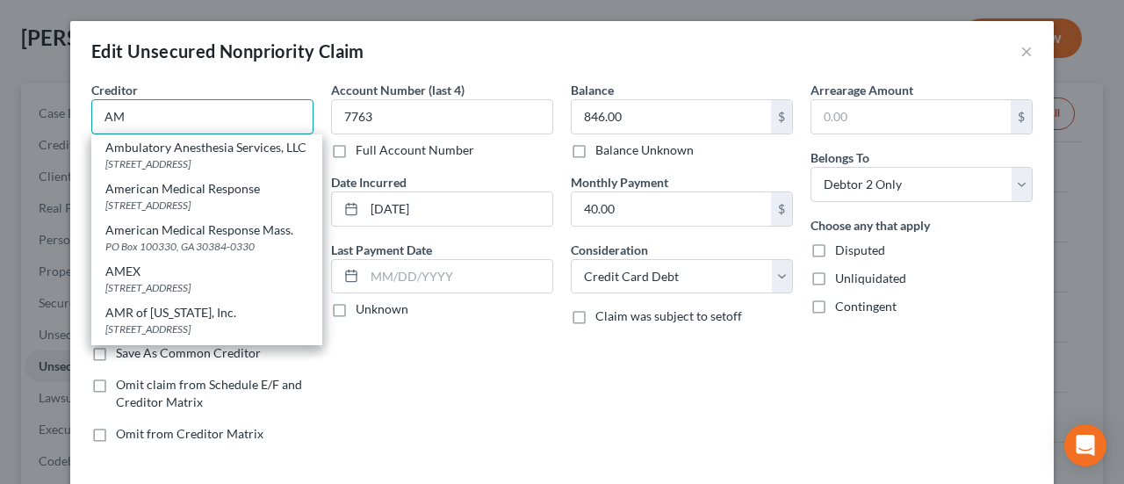
click at [145, 109] on input "AM" at bounding box center [202, 116] width 222 height 35
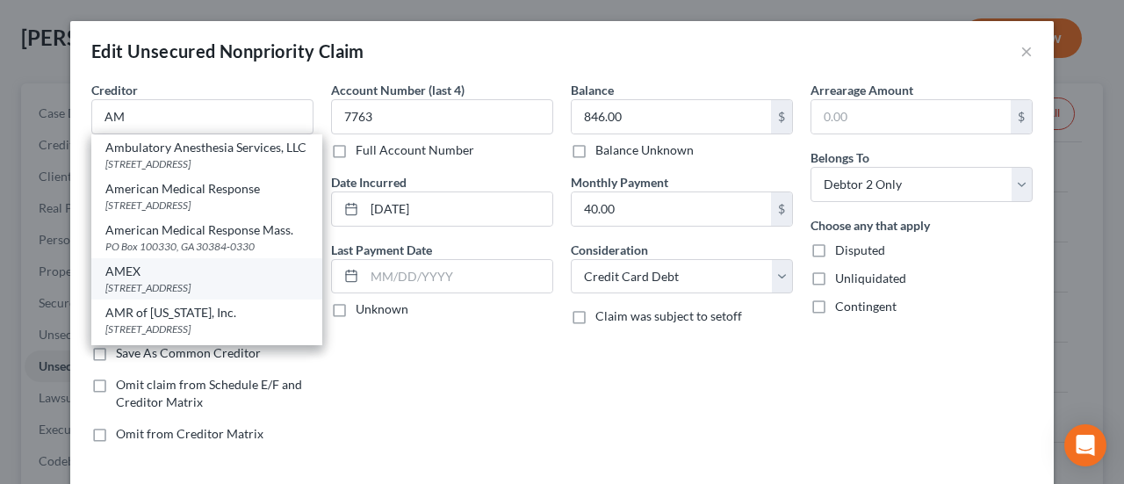
click at [197, 295] on div "[STREET_ADDRESS]" at bounding box center [206, 287] width 203 height 15
type input "AMEX"
type input "PO Box 297871"
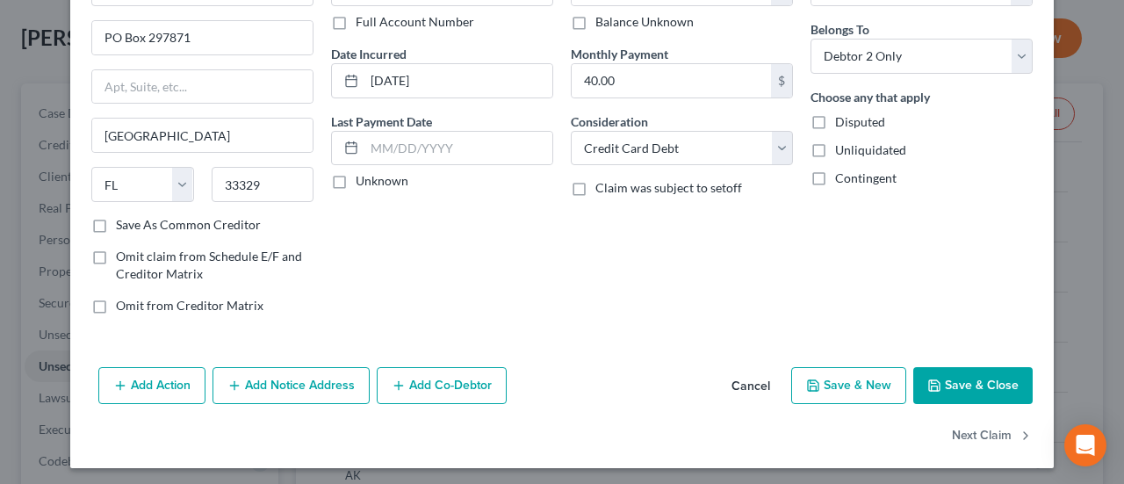
scroll to position [130, 0]
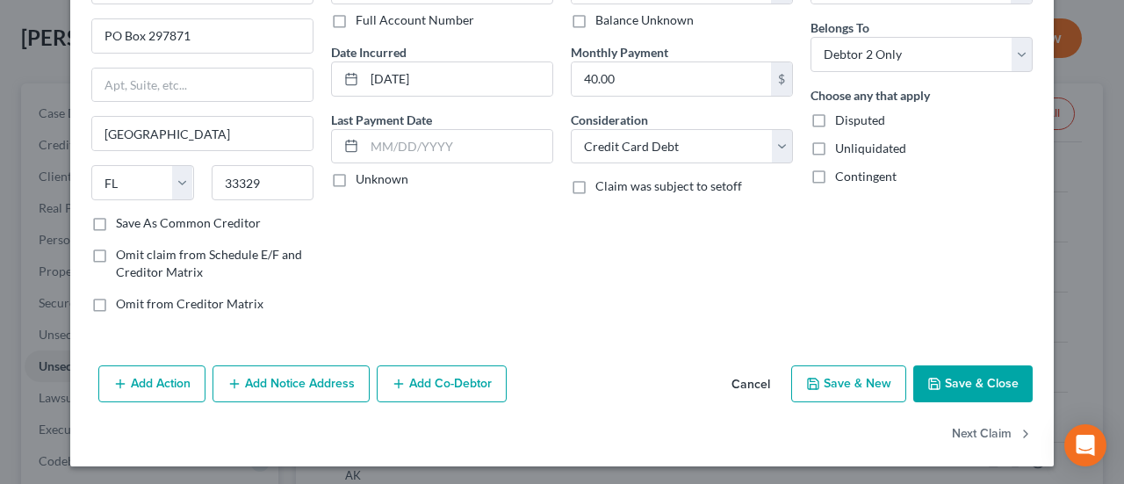
click at [955, 374] on button "Save & Close" at bounding box center [972, 383] width 119 height 37
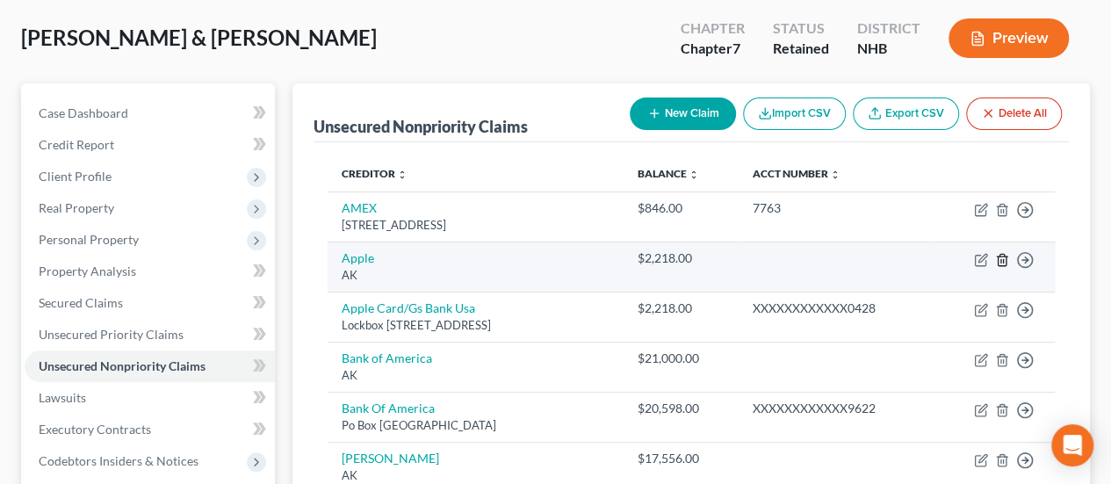
click at [1005, 254] on icon "button" at bounding box center [1001, 259] width 8 height 11
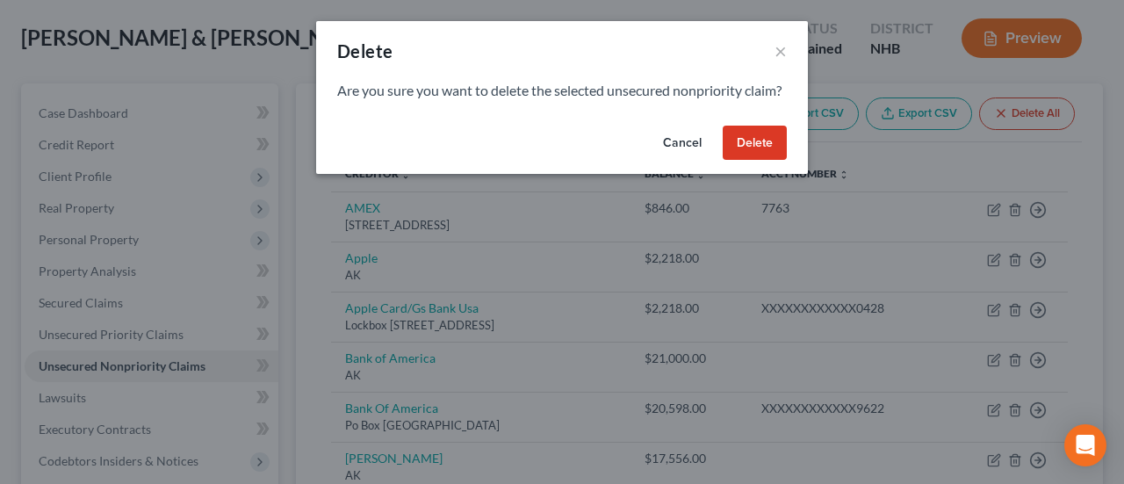
click at [750, 155] on button "Delete" at bounding box center [755, 143] width 64 height 35
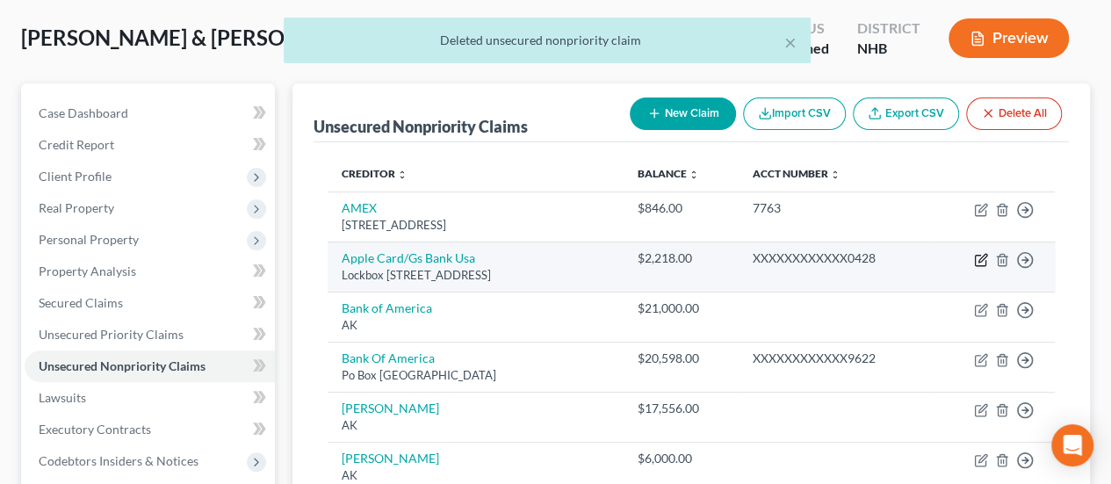
click at [980, 254] on icon "button" at bounding box center [981, 260] width 14 height 14
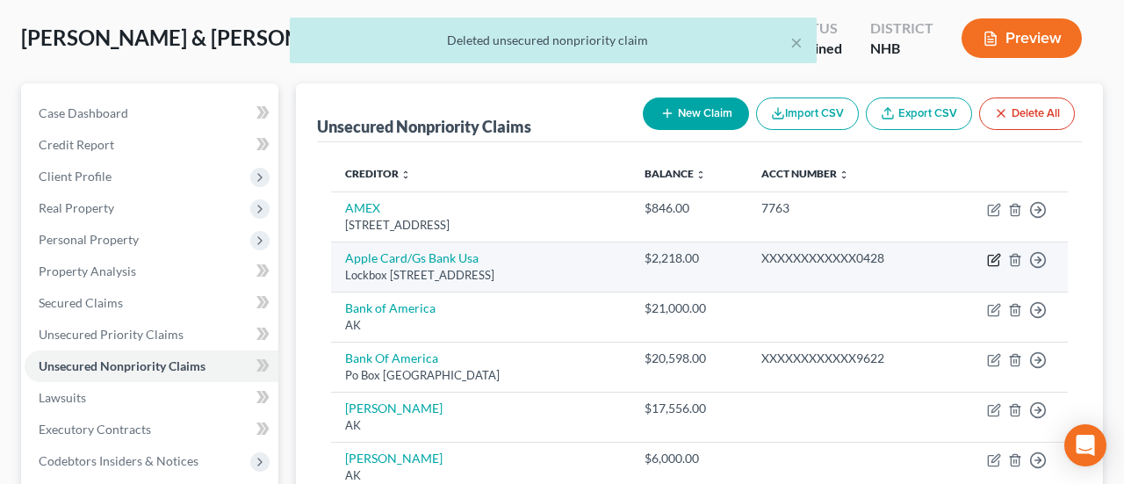
select select "39"
select select "2"
select select "1"
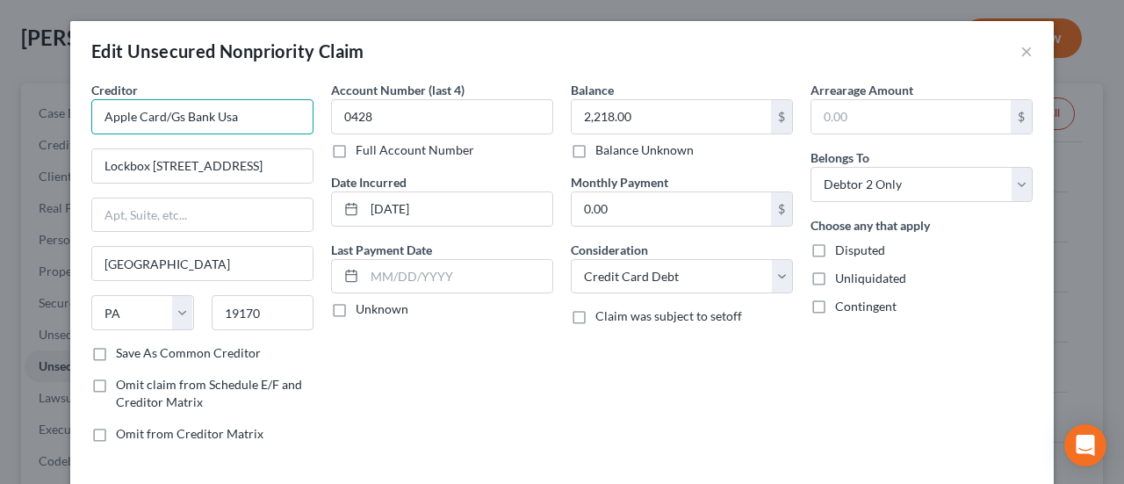
drag, startPoint x: 176, startPoint y: 115, endPoint x: 163, endPoint y: 113, distance: 12.4
click at [163, 113] on input "Apple Card/Gs Bank Usa" at bounding box center [202, 116] width 222 height 35
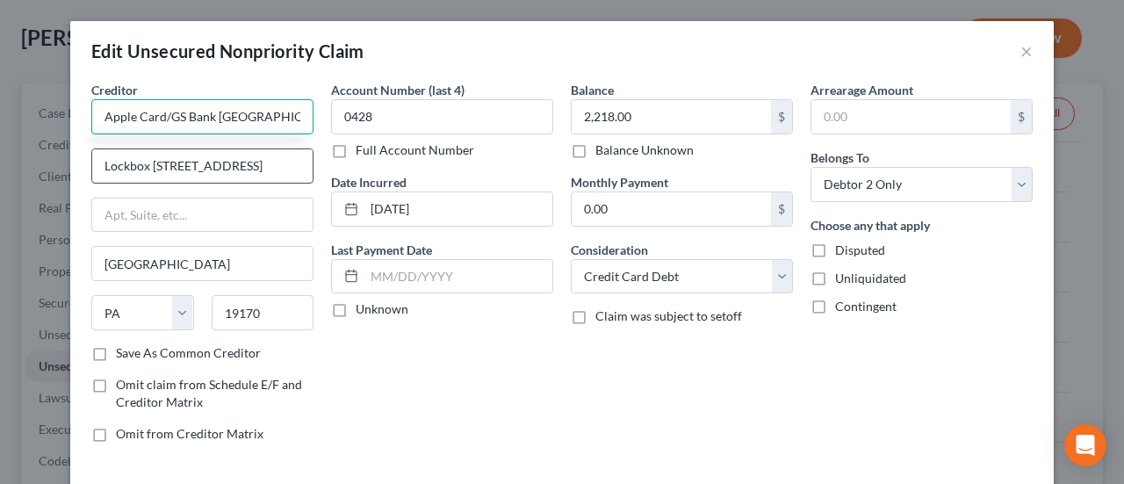
type input "Apple Card/GS Bank [GEOGRAPHIC_DATA]"
click at [176, 162] on input "Lockbox [STREET_ADDRESS]" at bounding box center [202, 165] width 220 height 33
drag, startPoint x: 265, startPoint y: 164, endPoint x: 176, endPoint y: 166, distance: 89.6
click at [176, 166] on input "Lockbox [STREET_ADDRESS]" at bounding box center [202, 165] width 220 height 33
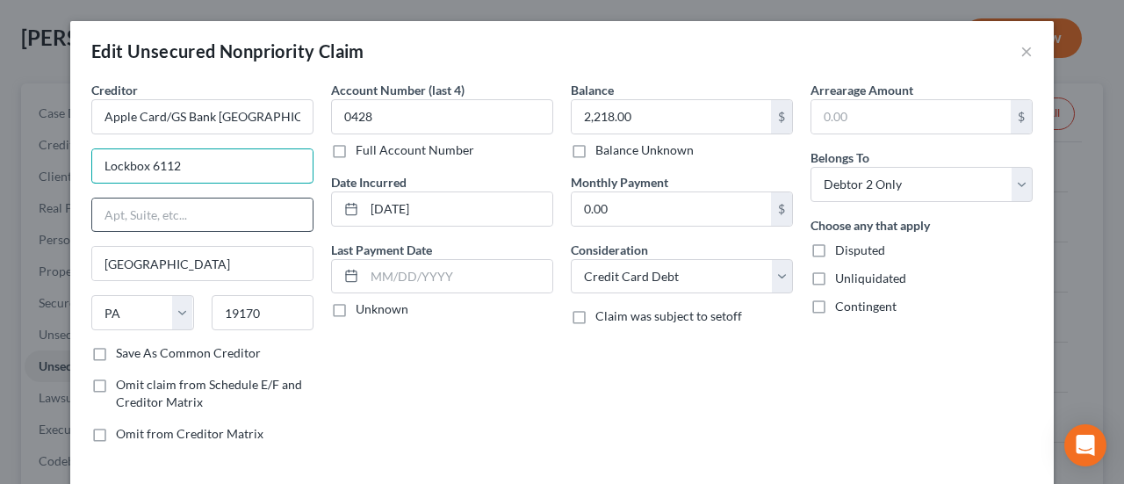
type input "Lockbox 6112"
click at [154, 210] on input "text" at bounding box center [202, 214] width 220 height 33
paste input "Po Box 7247"
click at [104, 213] on input "Po Box 7247" at bounding box center [202, 214] width 220 height 33
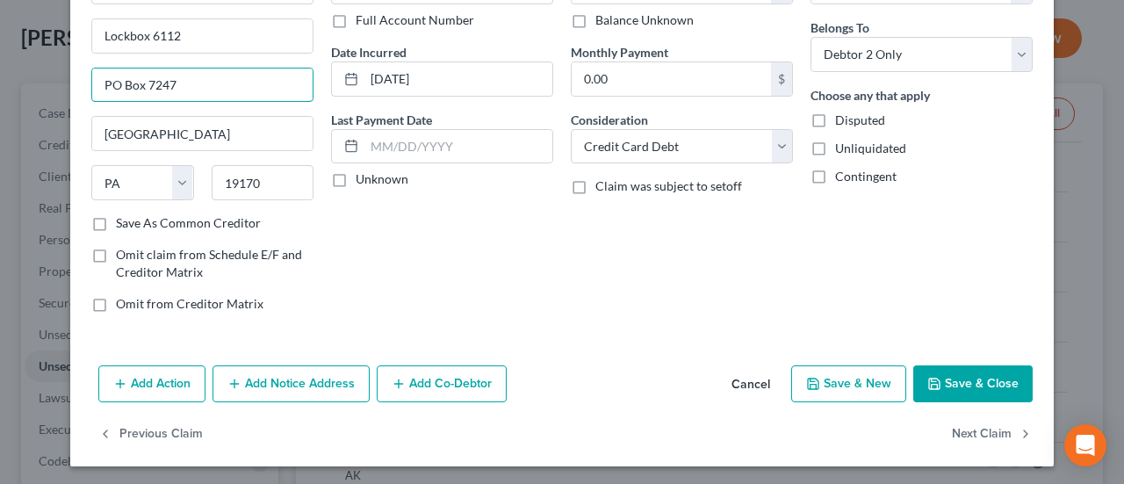
type input "PO Box 7247"
click at [965, 378] on button "Save & Close" at bounding box center [972, 383] width 119 height 37
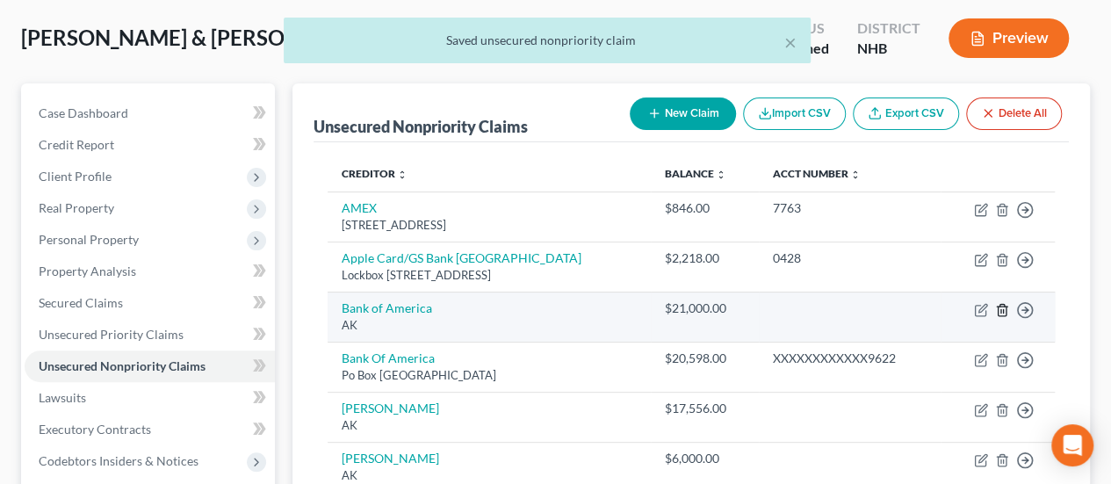
click at [1001, 306] on polyline "button" at bounding box center [1002, 306] width 11 height 0
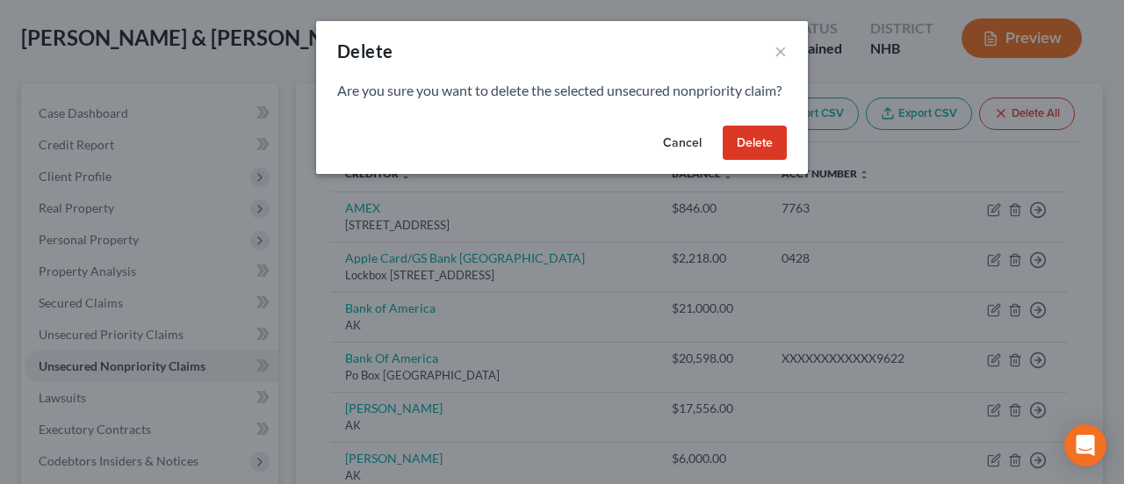
click at [759, 151] on button "Delete" at bounding box center [755, 143] width 64 height 35
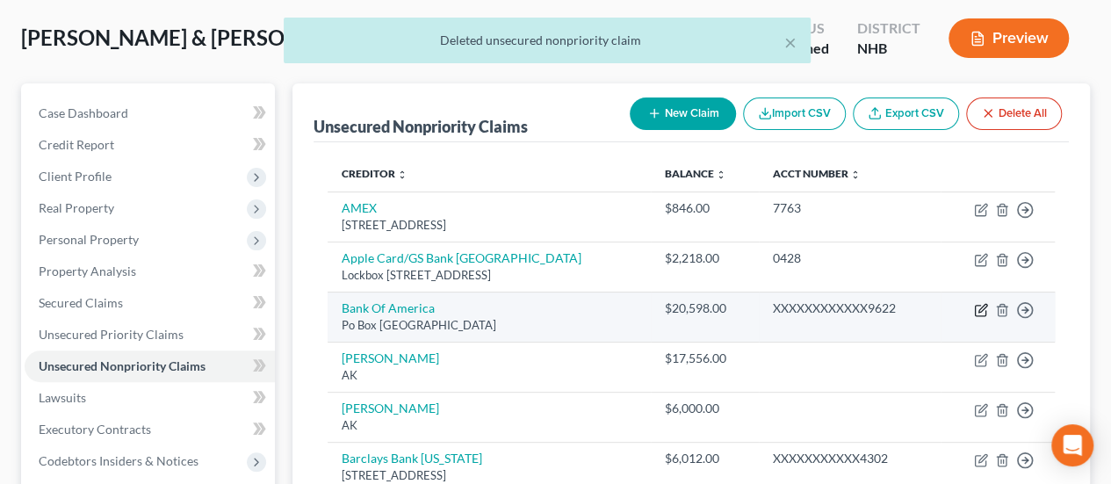
click at [980, 306] on icon "button" at bounding box center [980, 311] width 11 height 11
select select "45"
select select "2"
select select "0"
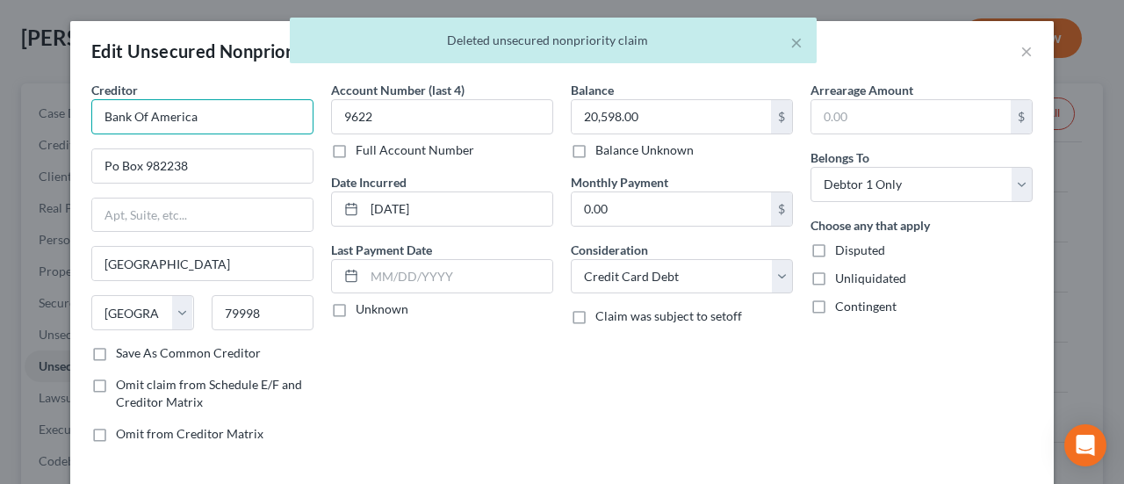
click at [233, 119] on input "Bank Of America" at bounding box center [202, 116] width 222 height 35
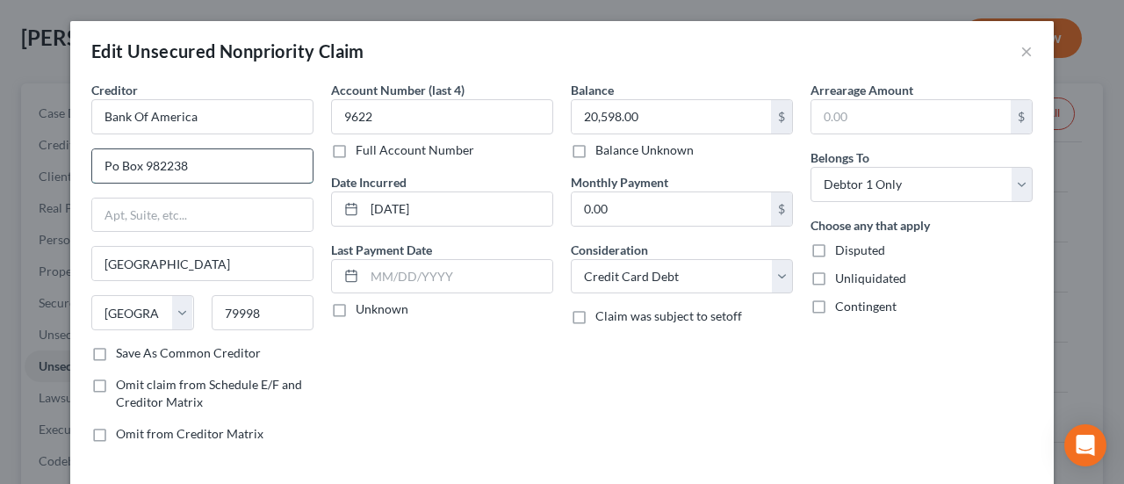
click at [103, 162] on input "Po Box 982238" at bounding box center [202, 165] width 220 height 33
type input "PO Box 982238"
drag, startPoint x: 137, startPoint y: 115, endPoint x: 193, endPoint y: 145, distance: 63.6
click at [139, 115] on input "Bank Of America" at bounding box center [202, 116] width 222 height 35
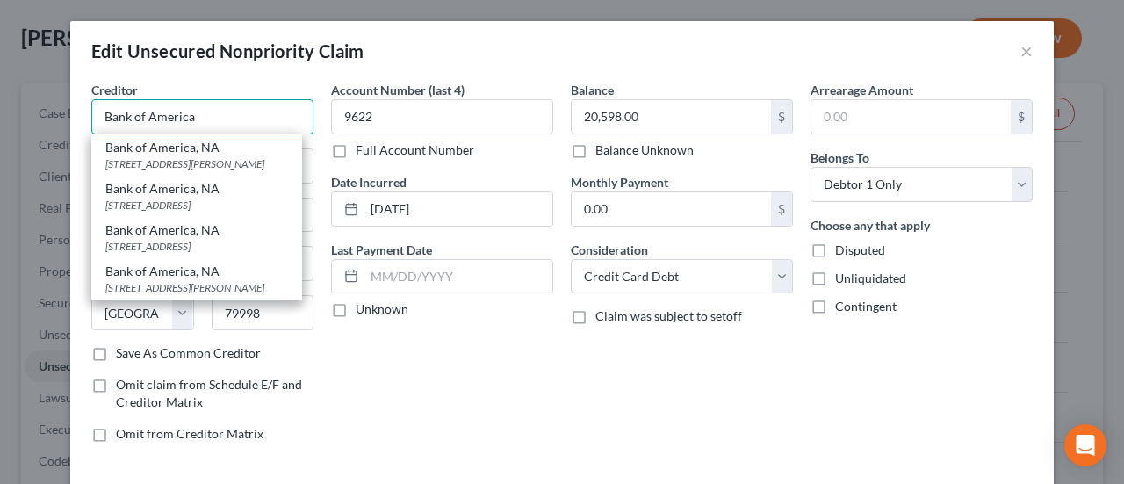
type input "Bank of America"
click at [430, 399] on div "Account Number (last 4) 9622 Full Account Number Date Incurred [DATE] Last Paym…" at bounding box center [442, 269] width 240 height 376
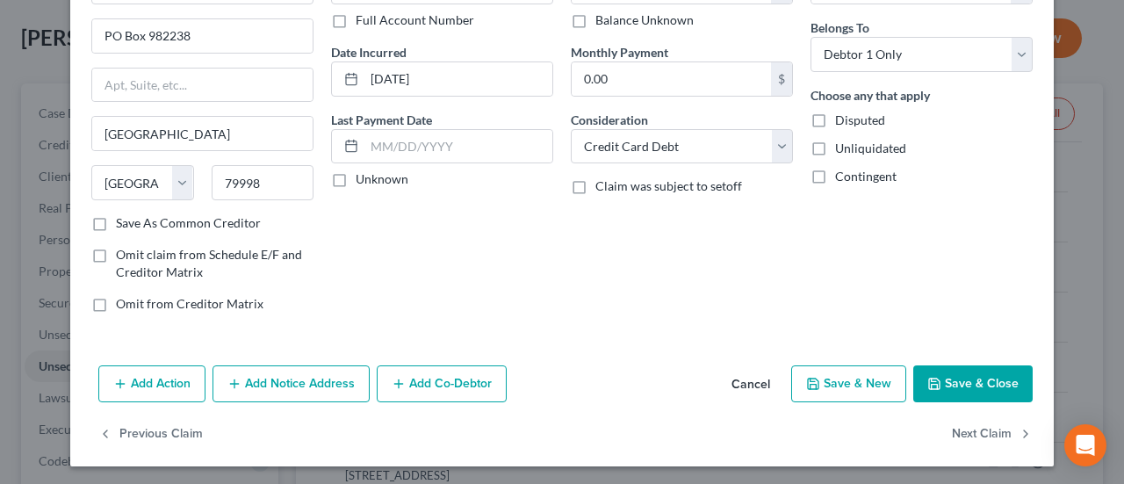
click at [972, 378] on button "Save & Close" at bounding box center [972, 383] width 119 height 37
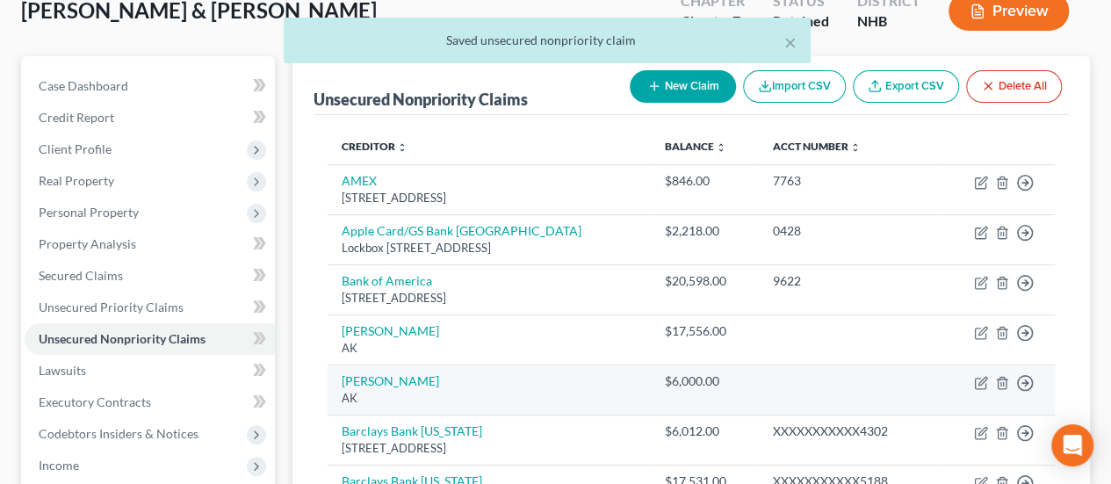
scroll to position [146, 0]
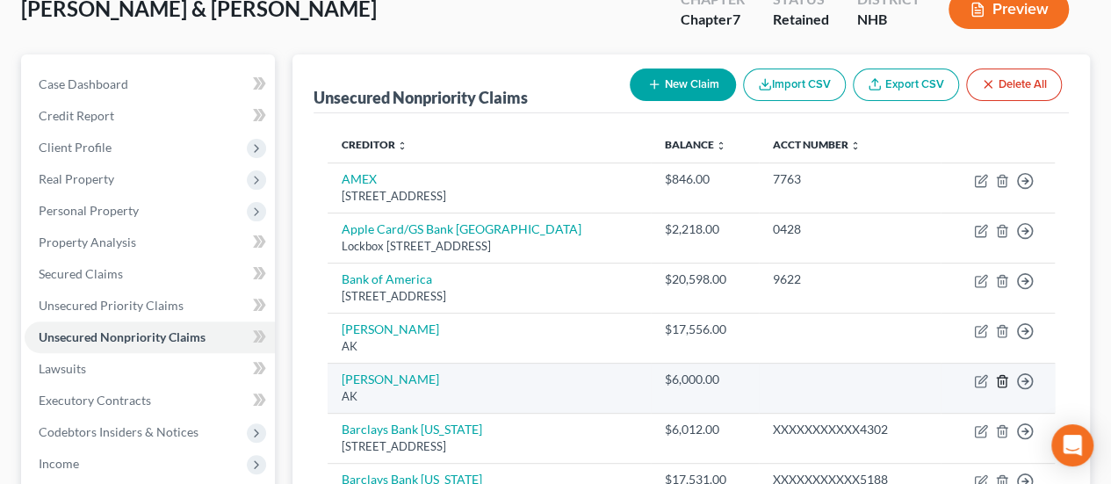
click at [999, 375] on icon "button" at bounding box center [1001, 380] width 8 height 11
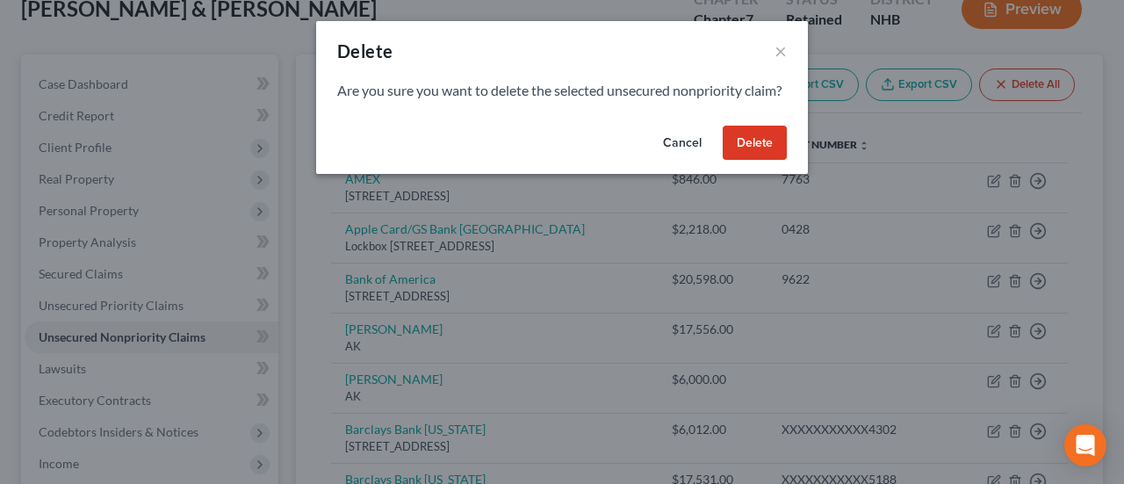
click at [755, 161] on button "Delete" at bounding box center [755, 143] width 64 height 35
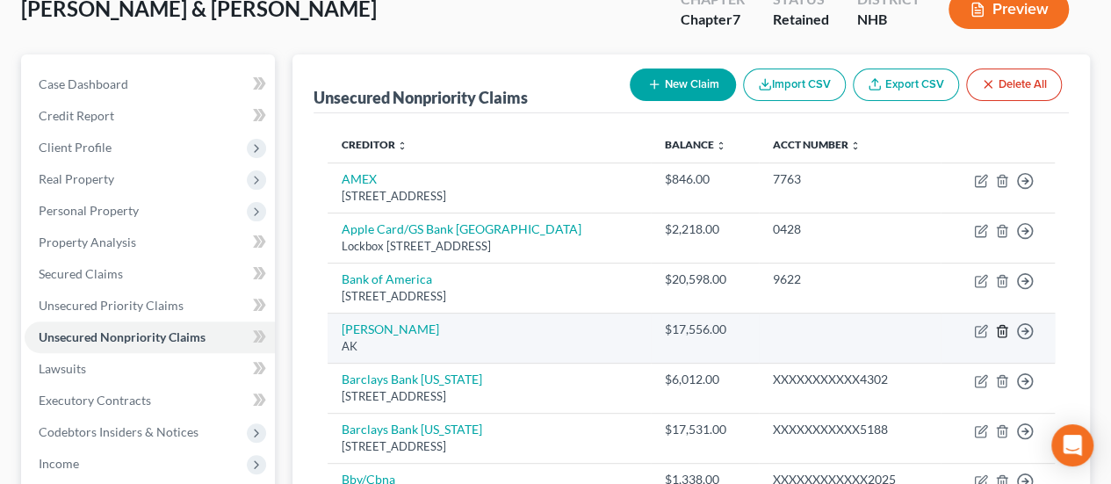
click at [1003, 327] on icon "button" at bounding box center [1002, 331] width 14 height 14
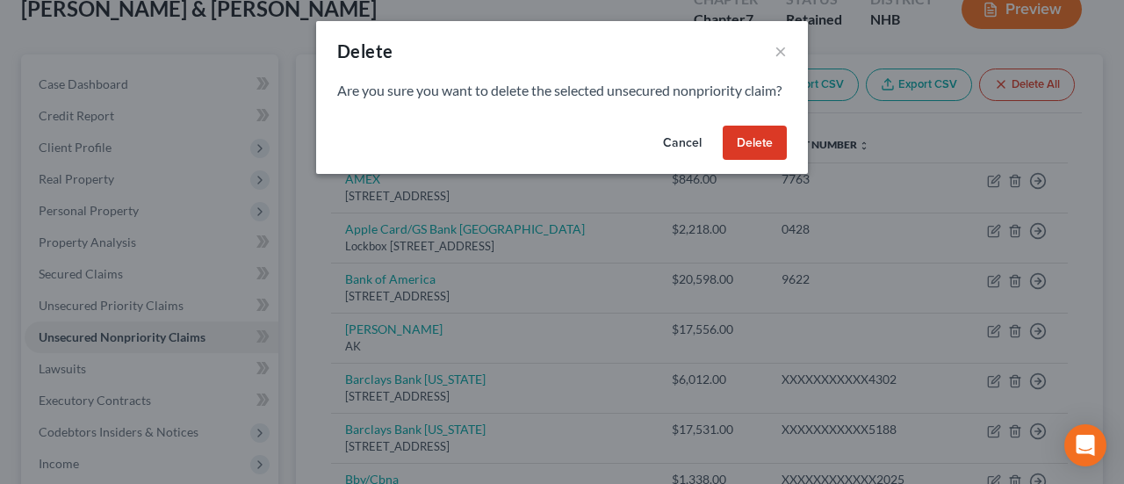
click at [752, 153] on button "Delete" at bounding box center [755, 143] width 64 height 35
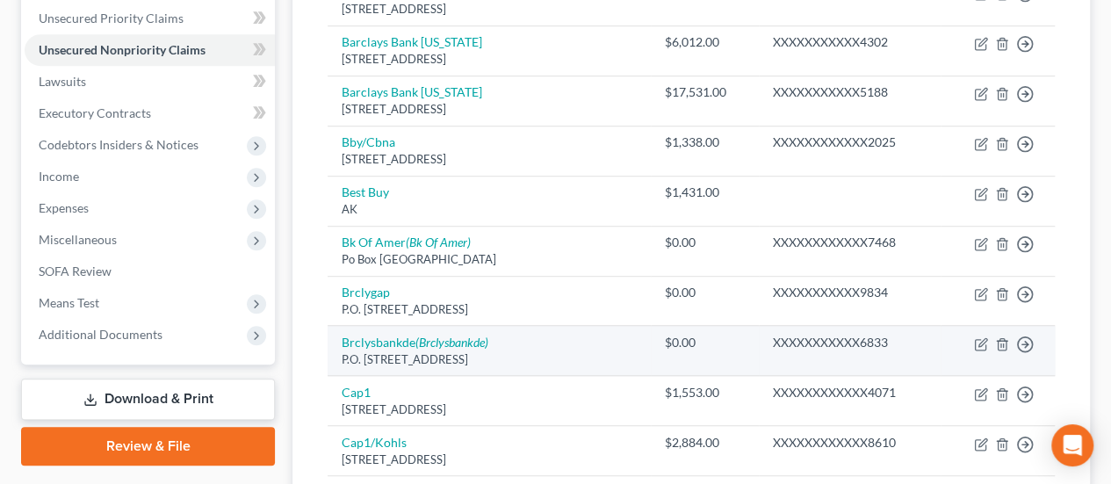
scroll to position [439, 0]
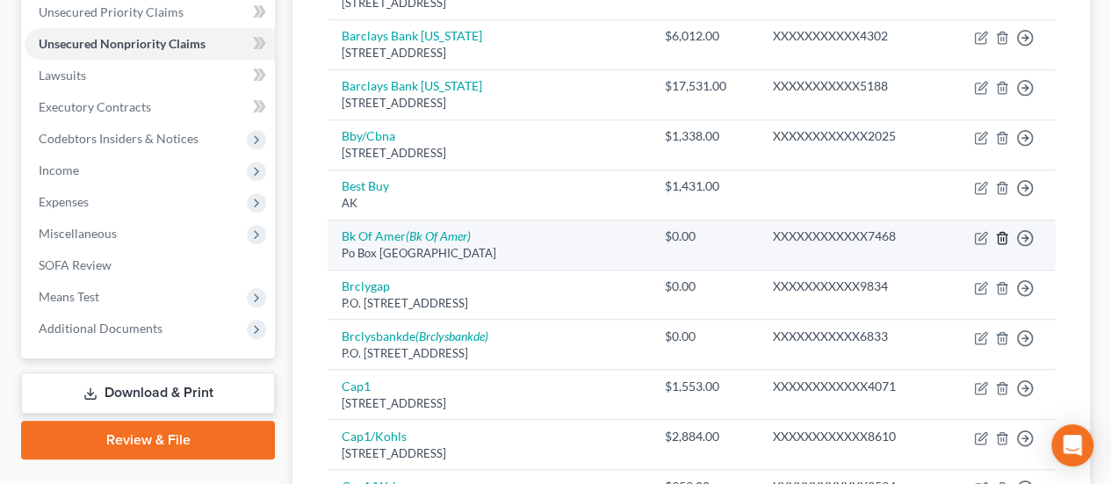
click at [999, 233] on icon "button" at bounding box center [1002, 238] width 14 height 14
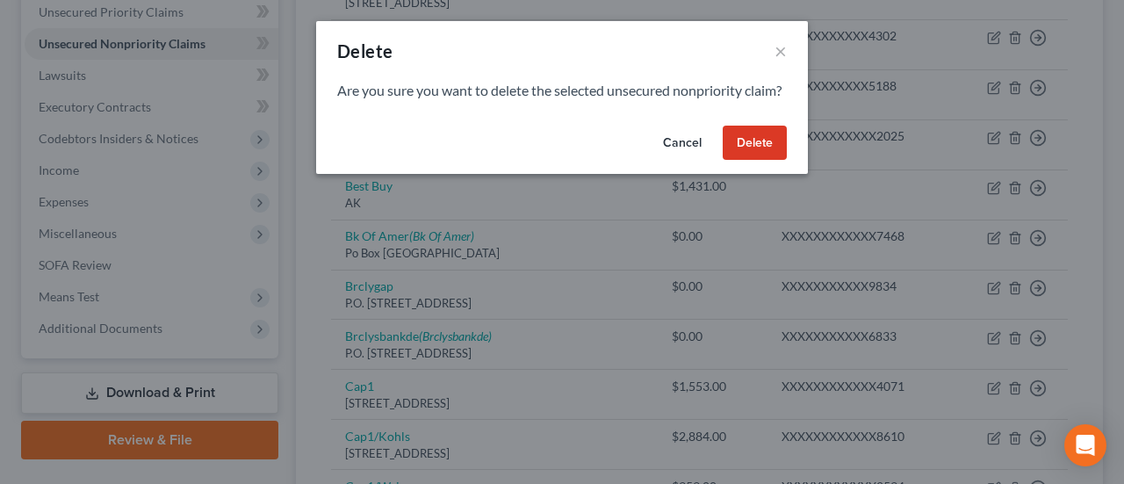
click at [762, 161] on button "Delete" at bounding box center [755, 143] width 64 height 35
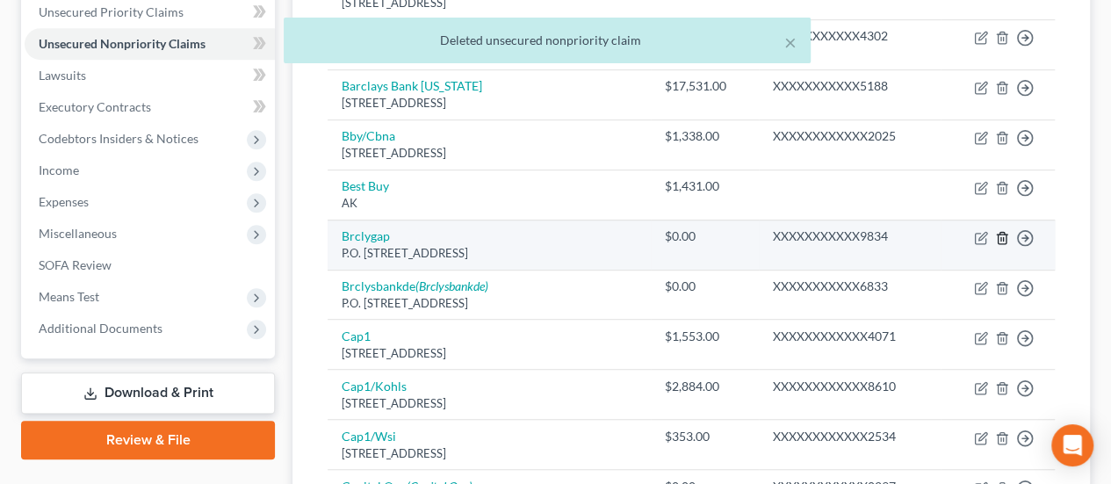
click at [999, 232] on icon "button" at bounding box center [1001, 237] width 8 height 11
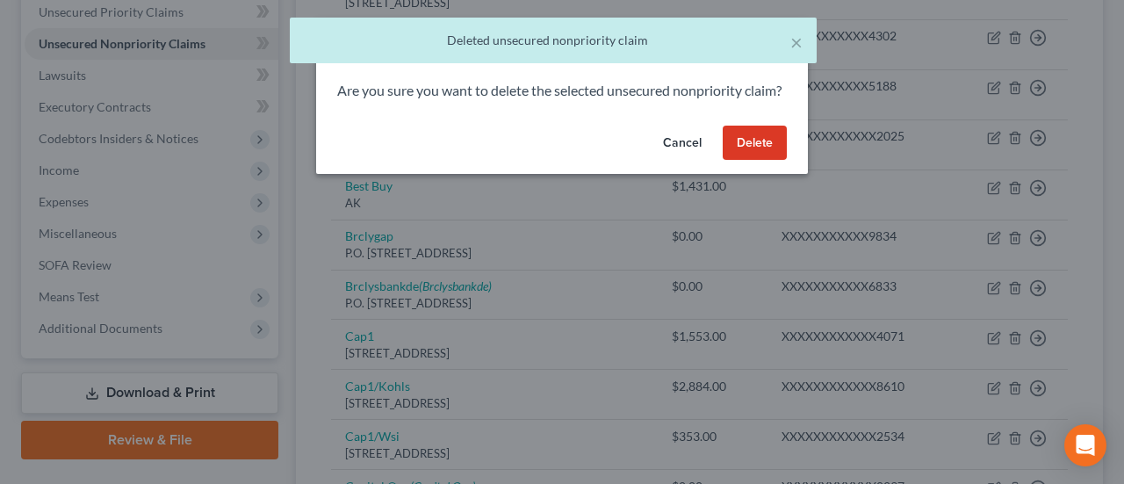
click at [755, 152] on button "Delete" at bounding box center [755, 143] width 64 height 35
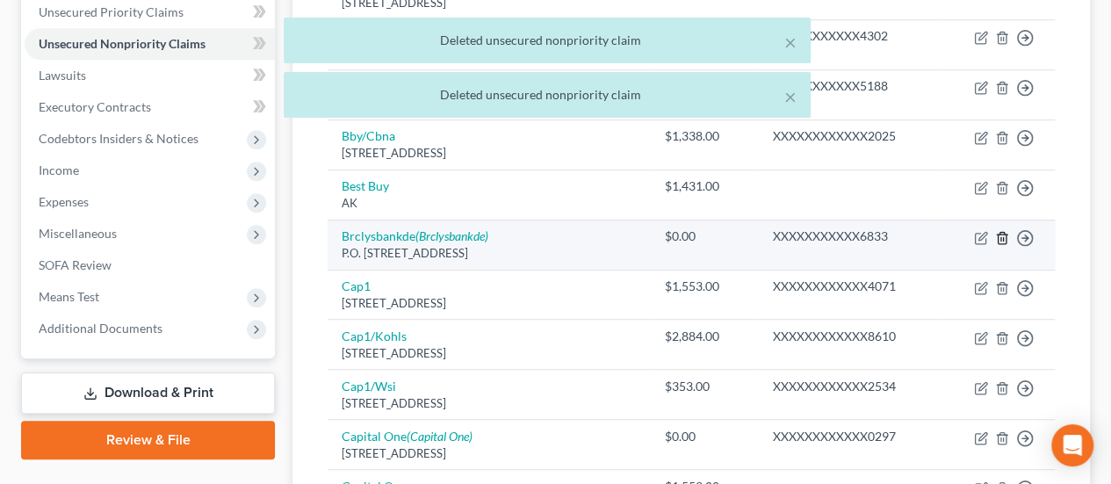
click at [997, 232] on icon "button" at bounding box center [1001, 237] width 8 height 11
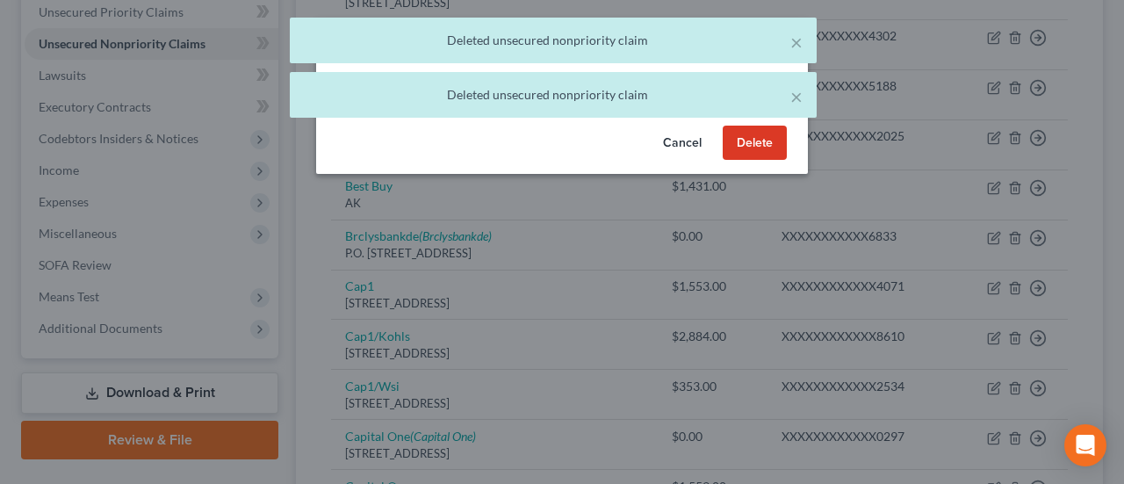
click at [753, 157] on button "Delete" at bounding box center [755, 143] width 64 height 35
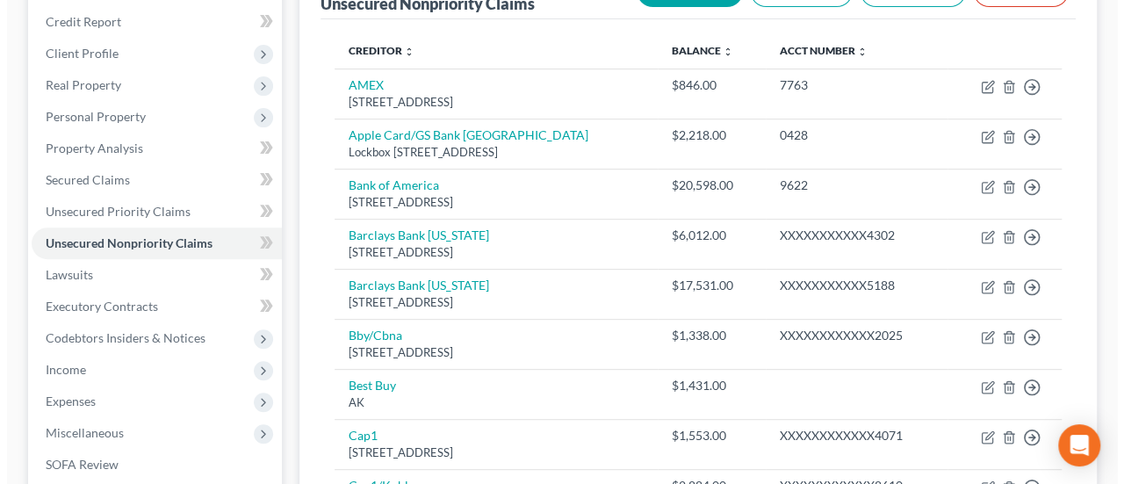
scroll to position [234, 0]
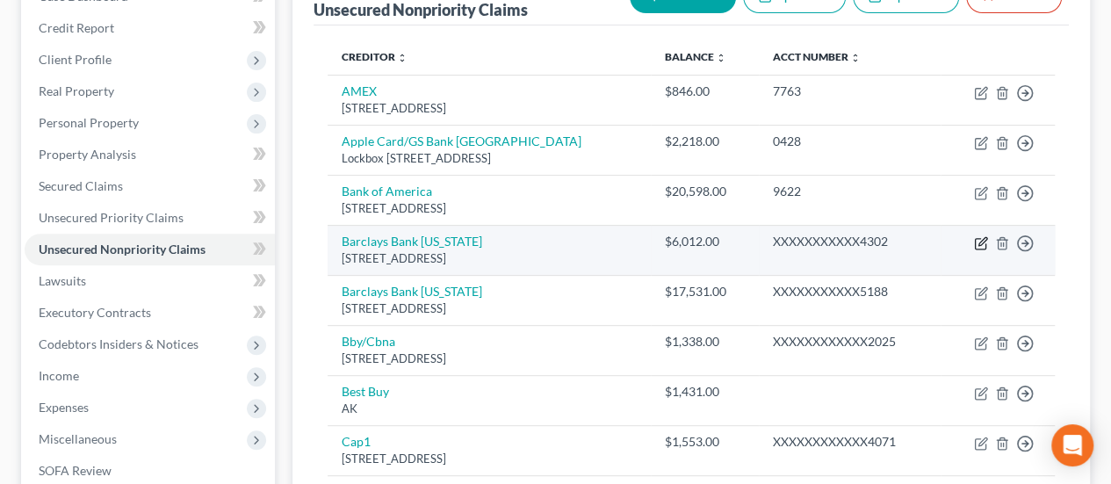
click at [983, 240] on icon "button" at bounding box center [981, 243] width 14 height 14
select select "7"
select select "0"
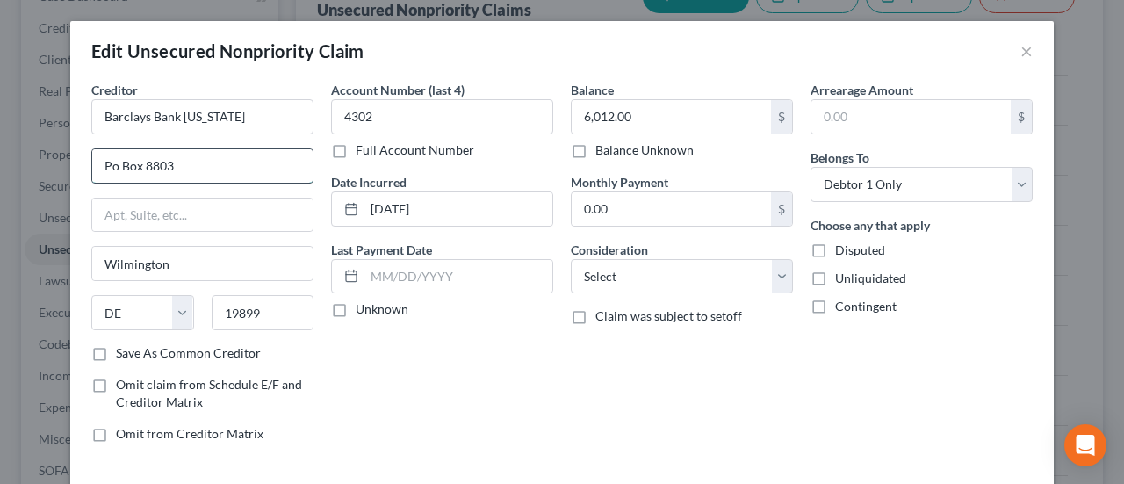
drag, startPoint x: 112, startPoint y: 164, endPoint x: 101, endPoint y: 155, distance: 14.3
click at [95, 164] on input "Po Box 8803" at bounding box center [202, 165] width 220 height 33
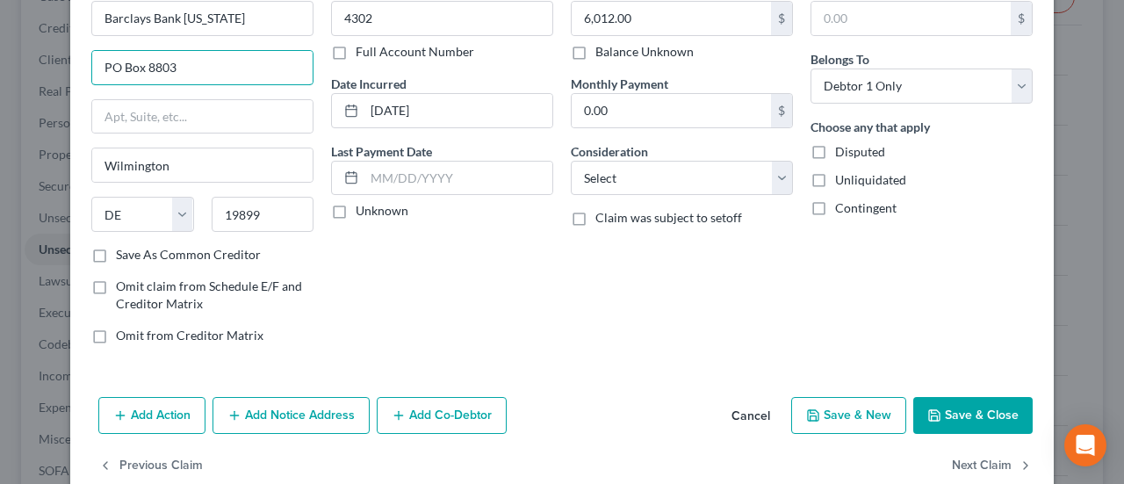
scroll to position [88, 0]
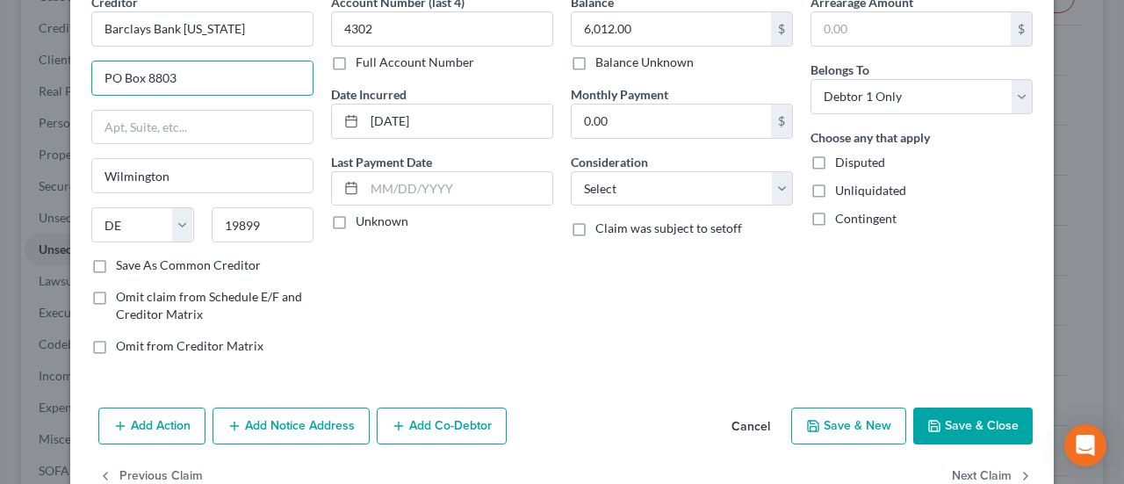
type input "PO Box 8803"
click at [953, 422] on button "Save & Close" at bounding box center [972, 425] width 119 height 37
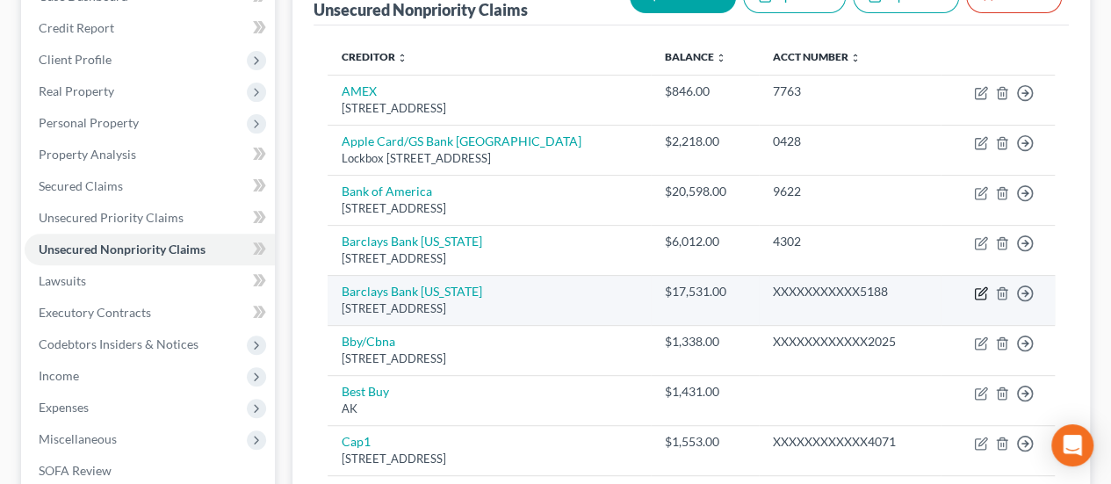
click at [980, 287] on icon "button" at bounding box center [981, 293] width 14 height 14
select select "7"
select select "1"
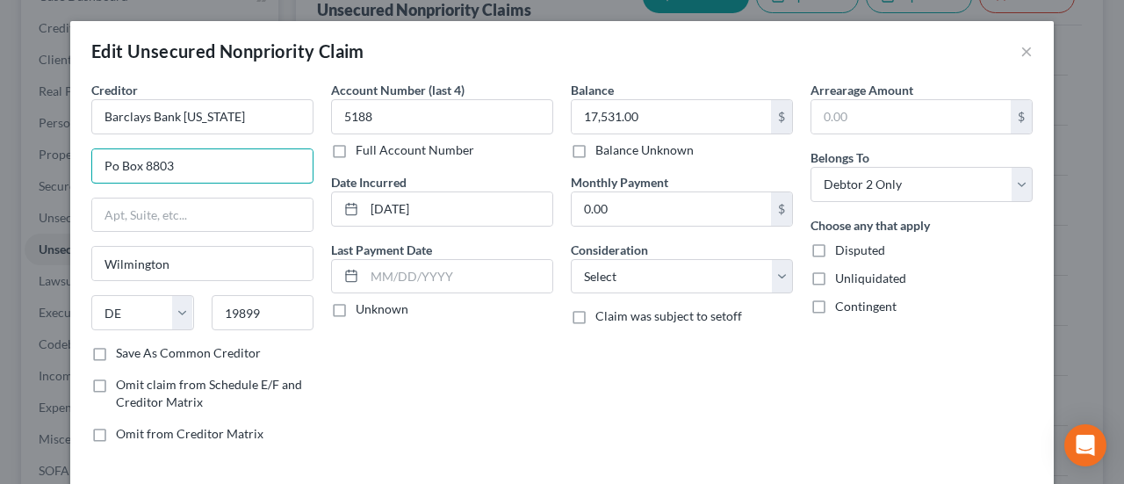
drag, startPoint x: 110, startPoint y: 164, endPoint x: 57, endPoint y: 170, distance: 53.0
click at [62, 166] on div "Edit Unsecured Nonpriority Claim × Creditor * Barclays Bank [US_STATE] Po Box 8…" at bounding box center [562, 242] width 1124 height 484
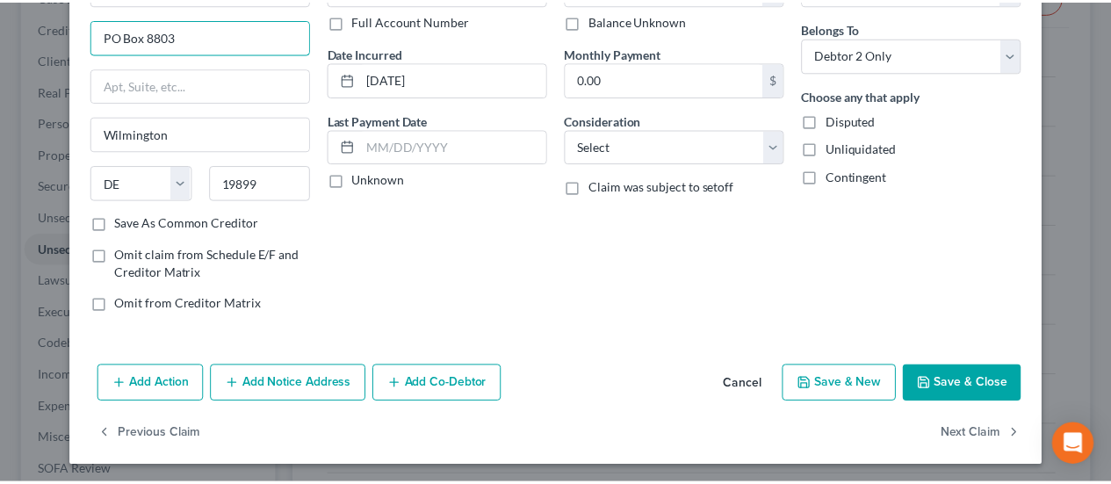
scroll to position [130, 0]
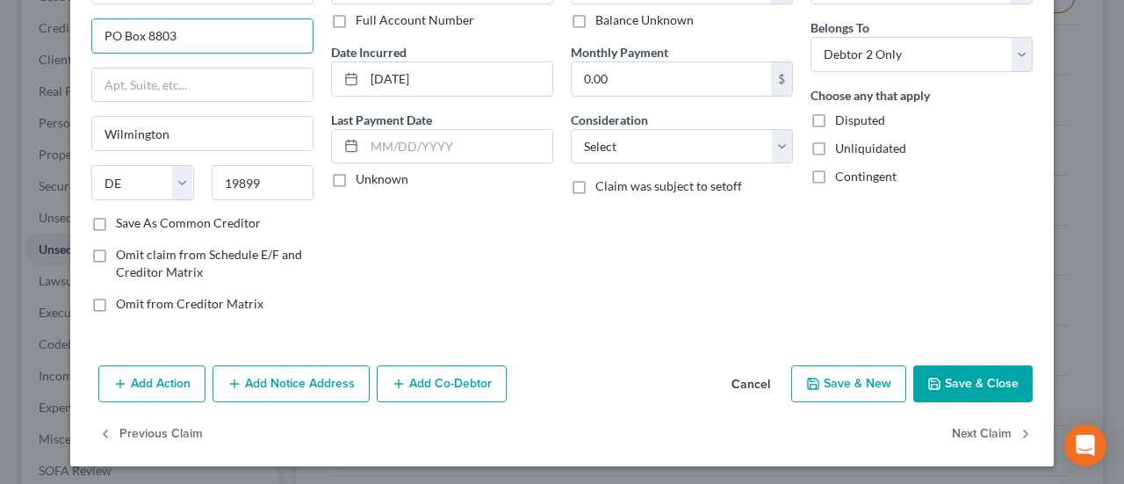
type input "PO Box 8803"
click at [996, 371] on button "Save & Close" at bounding box center [972, 383] width 119 height 37
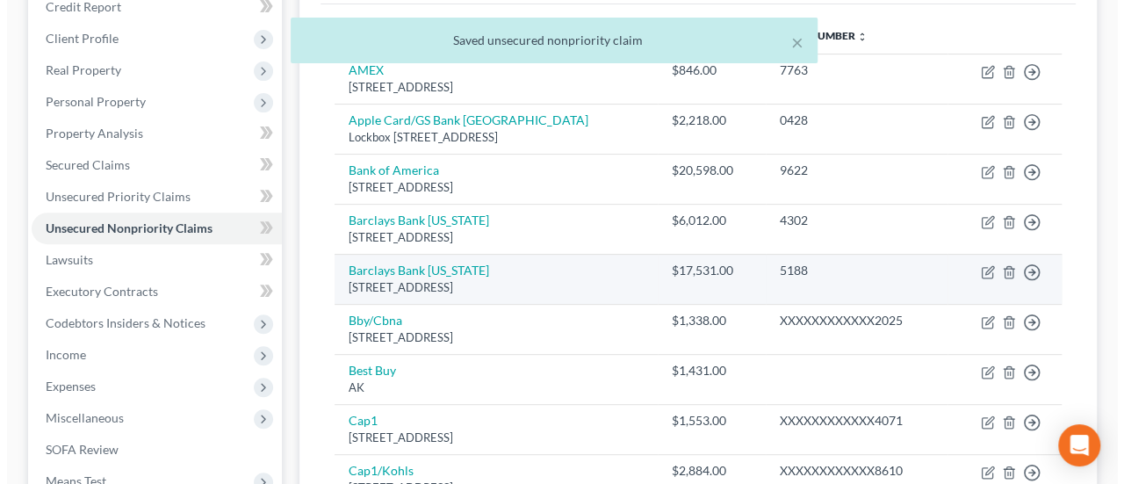
scroll to position [263, 0]
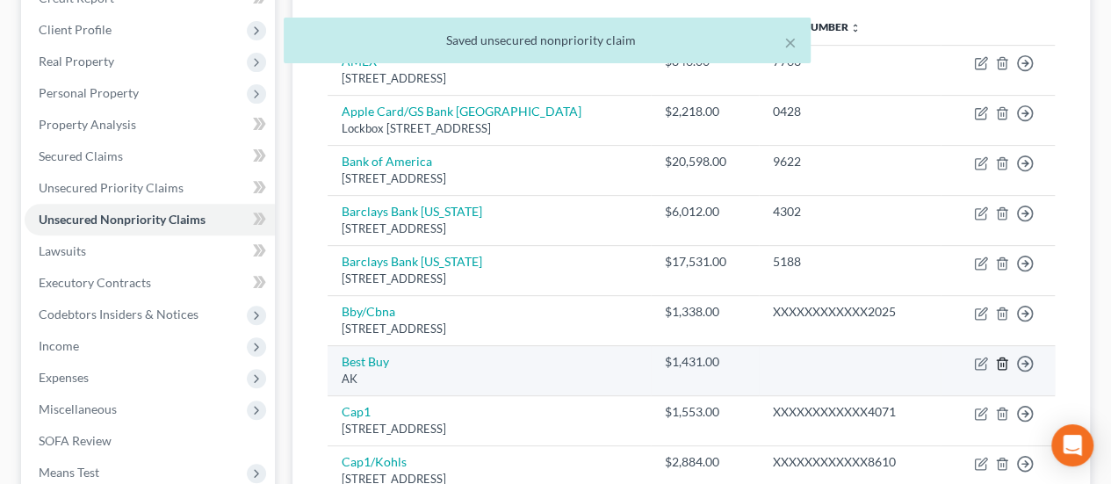
click at [999, 358] on icon "button" at bounding box center [1002, 363] width 14 height 14
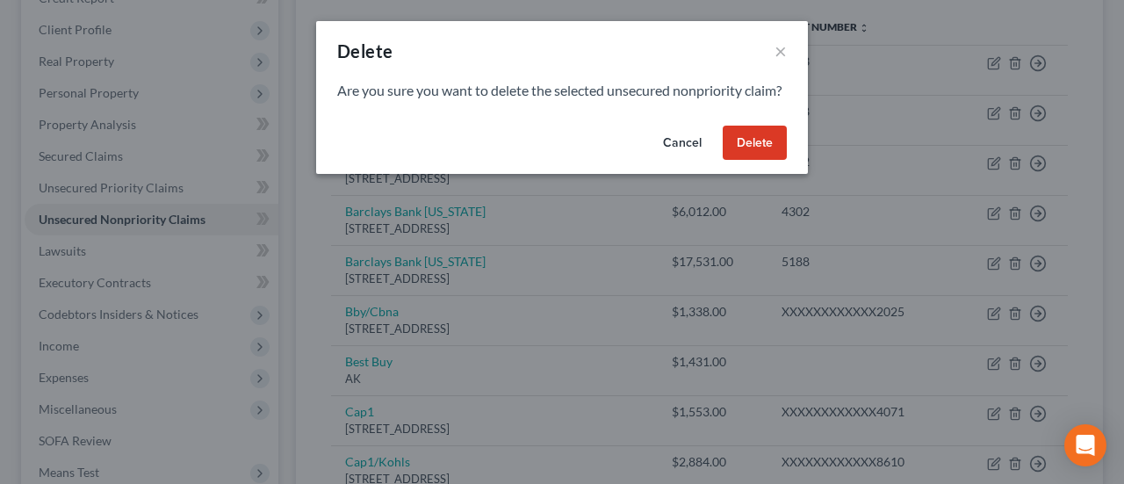
click at [750, 161] on button "Delete" at bounding box center [755, 143] width 64 height 35
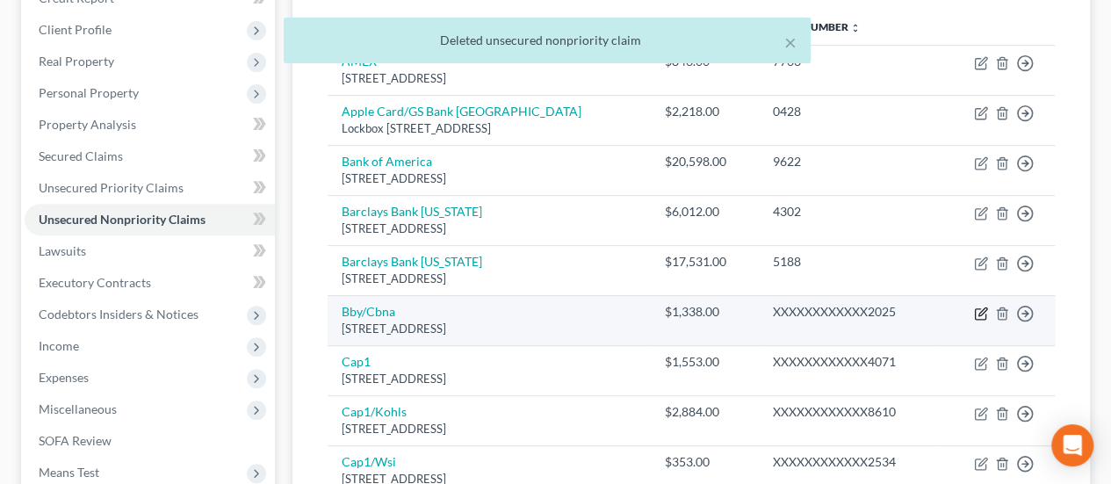
click at [981, 306] on icon "button" at bounding box center [981, 313] width 14 height 14
select select "43"
select select "2"
select select "0"
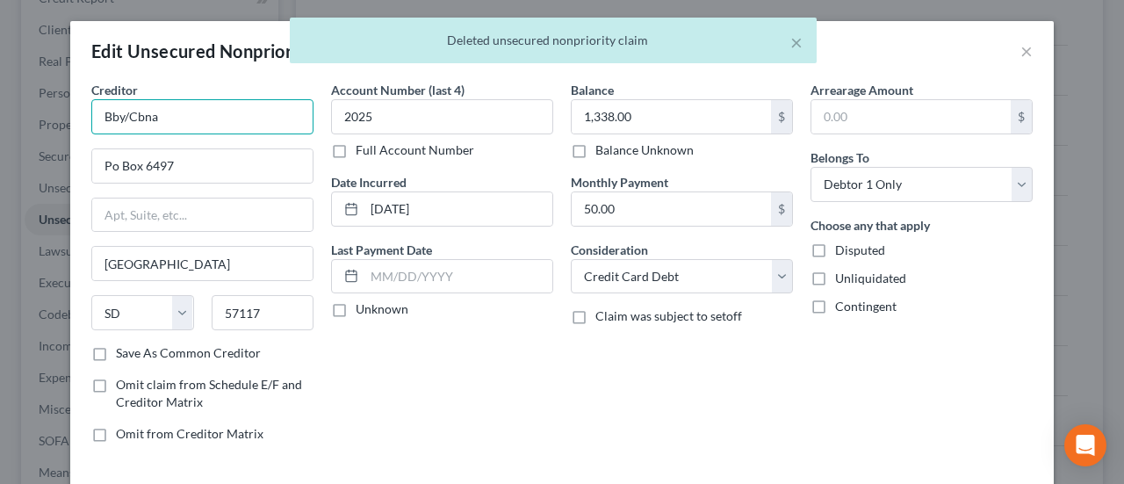
drag, startPoint x: 117, startPoint y: 115, endPoint x: 39, endPoint y: 119, distance: 78.3
click at [39, 119] on div "Edit Unsecured Nonpriority Claim × Creditor * Bby/Cbna Po Box 6497 [GEOGRAPHIC_…" at bounding box center [562, 242] width 1124 height 484
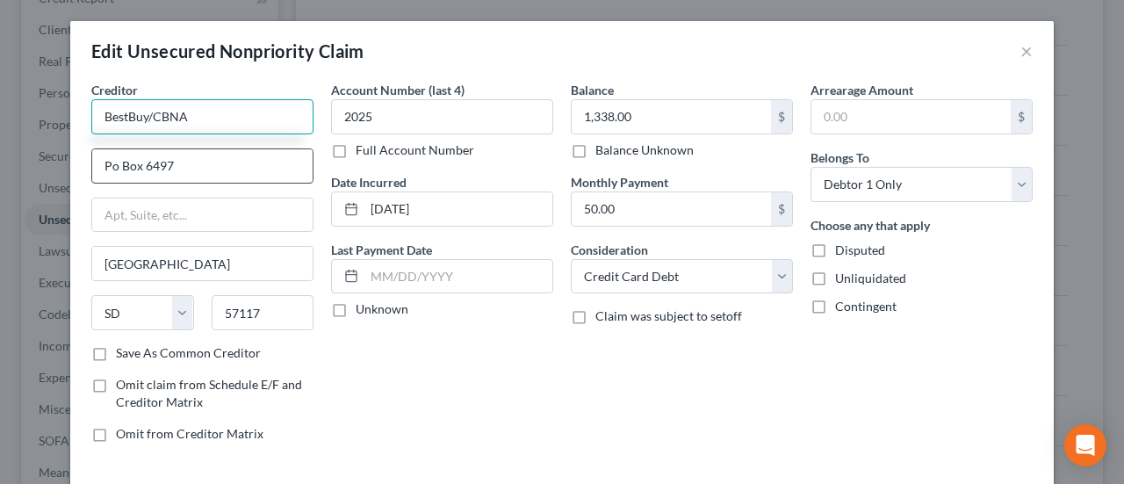
type input "BestBuy/CBNA"
click at [108, 157] on input "Po Box 6497" at bounding box center [202, 165] width 220 height 33
type input "PO Box 6497"
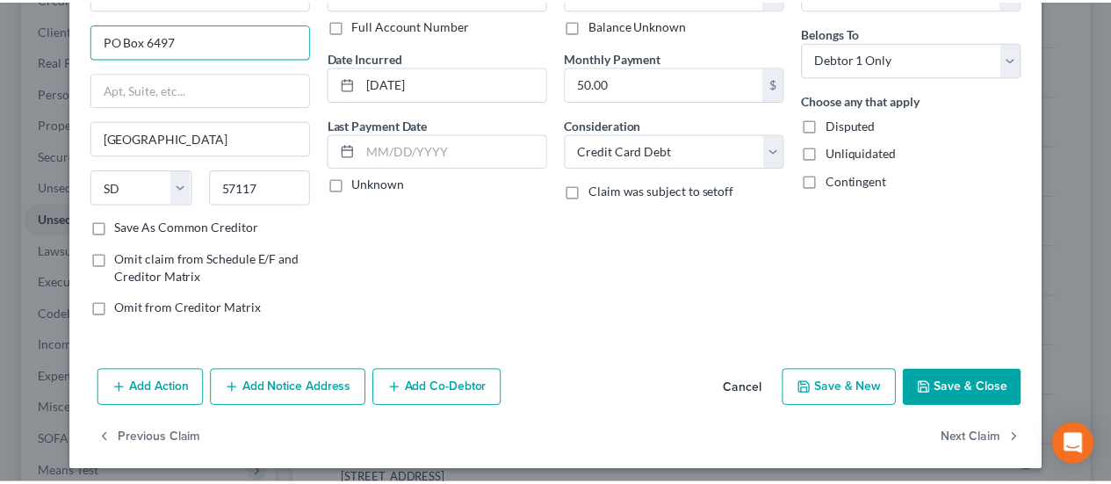
scroll to position [130, 0]
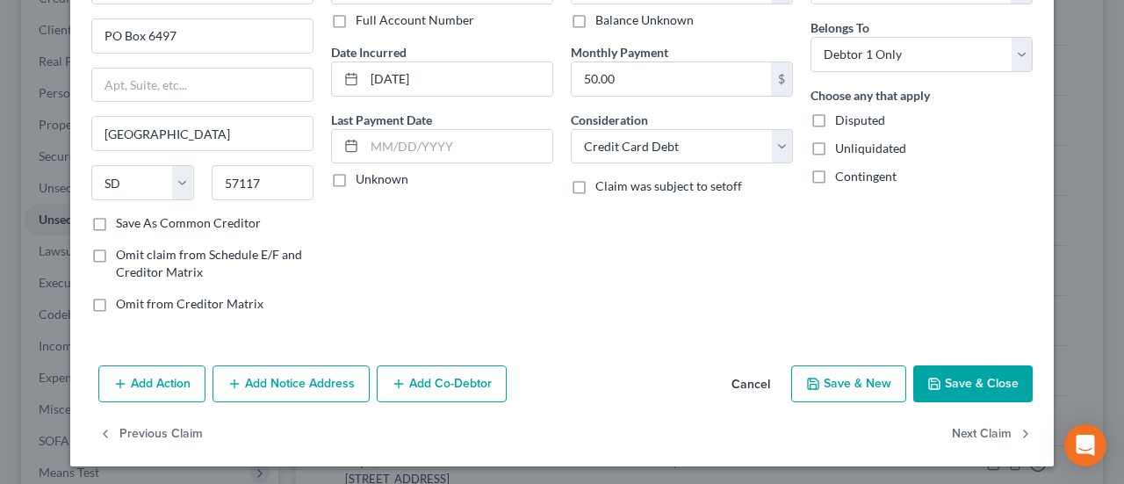
click at [980, 368] on button "Save & Close" at bounding box center [972, 383] width 119 height 37
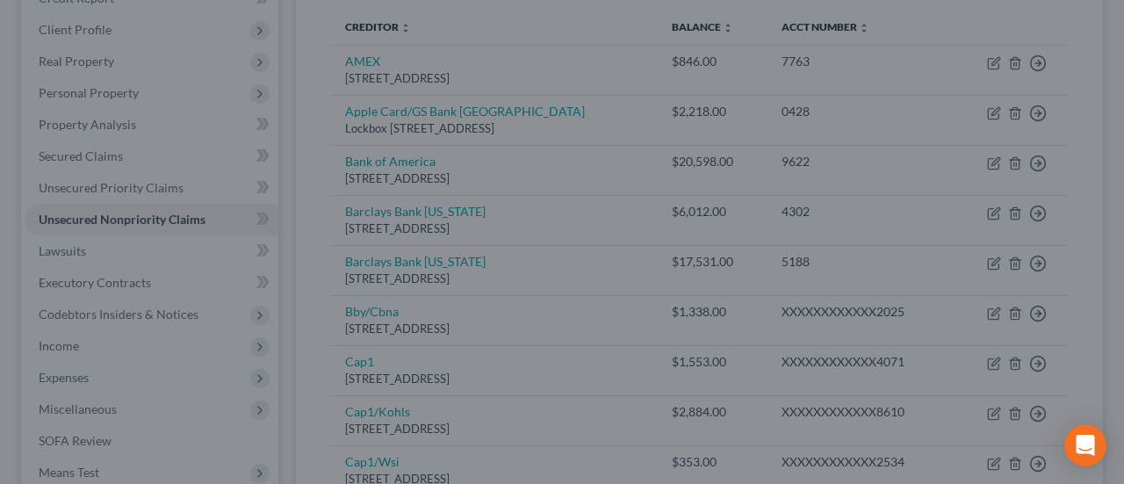
type input "0"
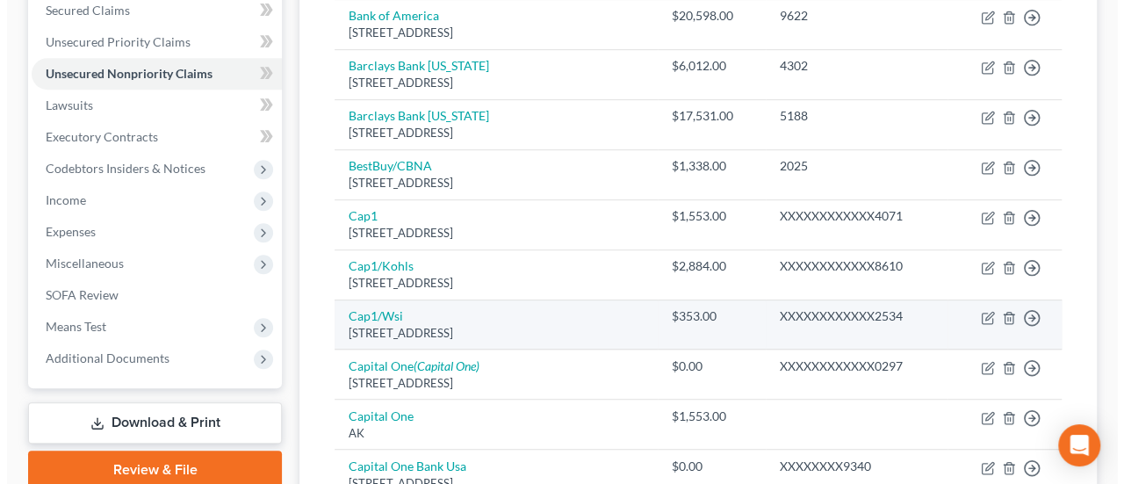
scroll to position [409, 0]
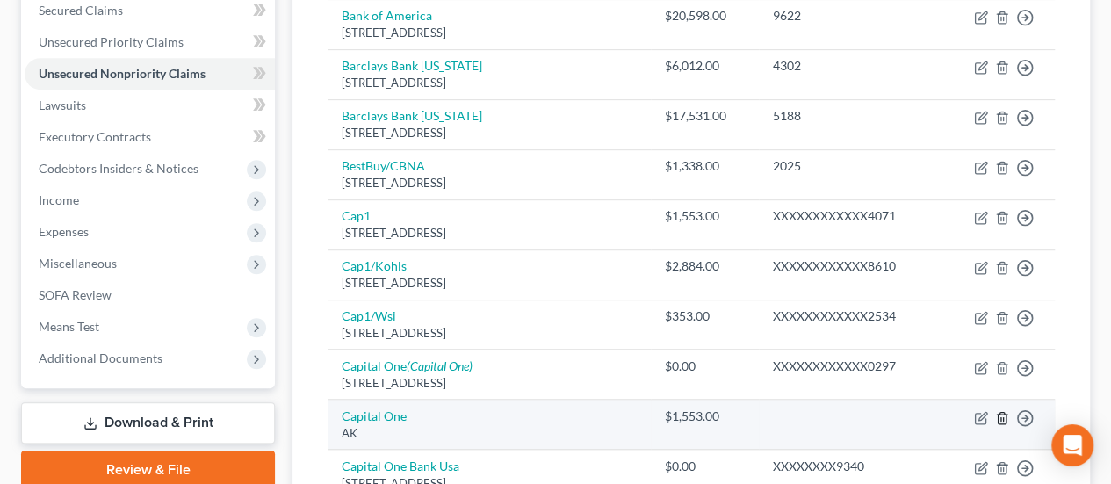
click at [1004, 411] on icon "button" at bounding box center [1002, 418] width 14 height 14
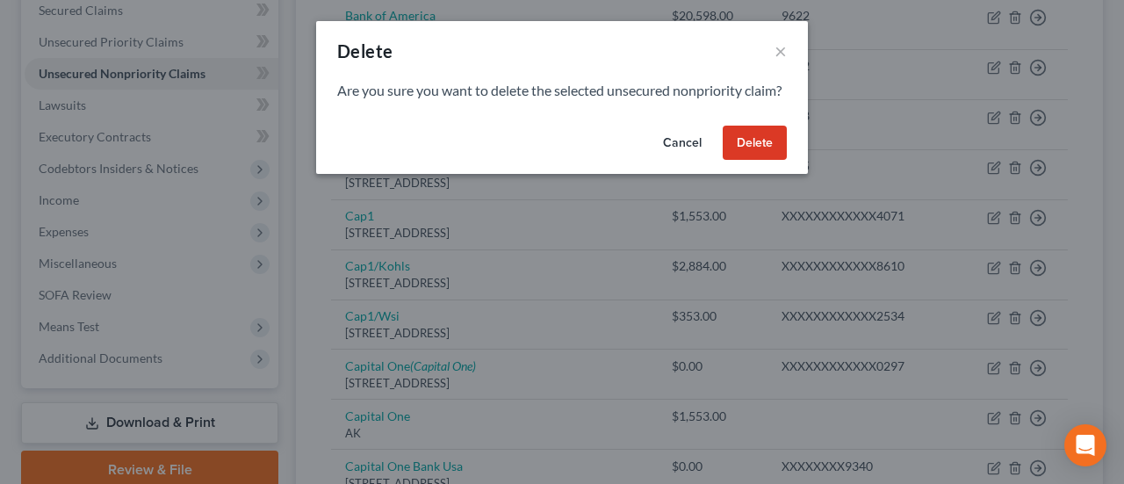
click at [752, 147] on button "Delete" at bounding box center [755, 143] width 64 height 35
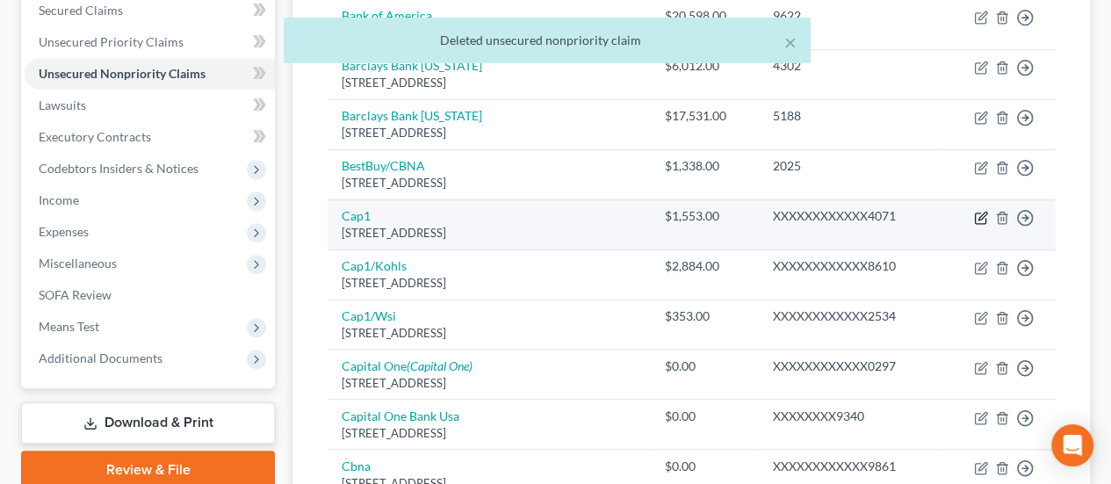
click at [984, 212] on icon "button" at bounding box center [982, 216] width 8 height 8
select select "46"
select select "2"
select select "1"
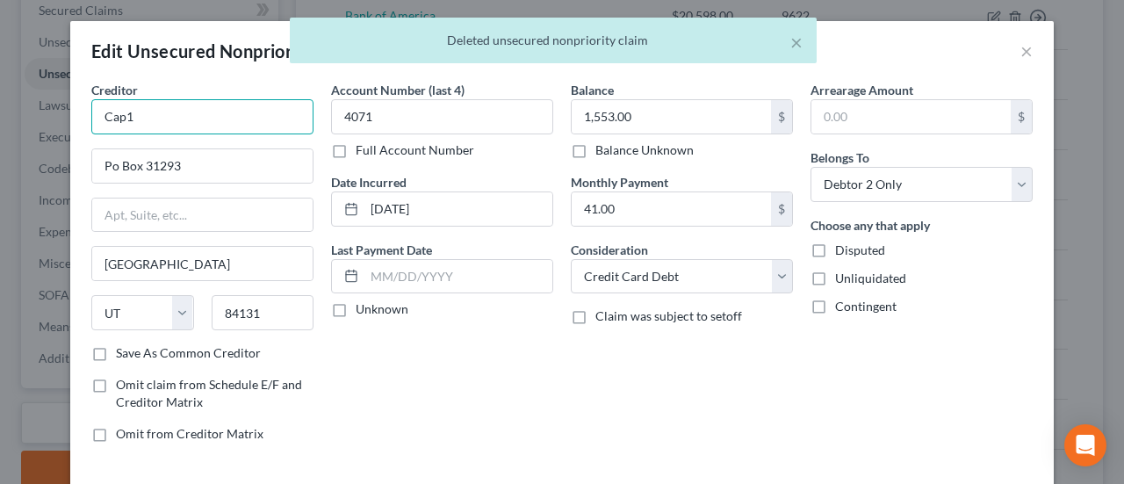
click at [200, 124] on input "Cap1" at bounding box center [202, 116] width 222 height 35
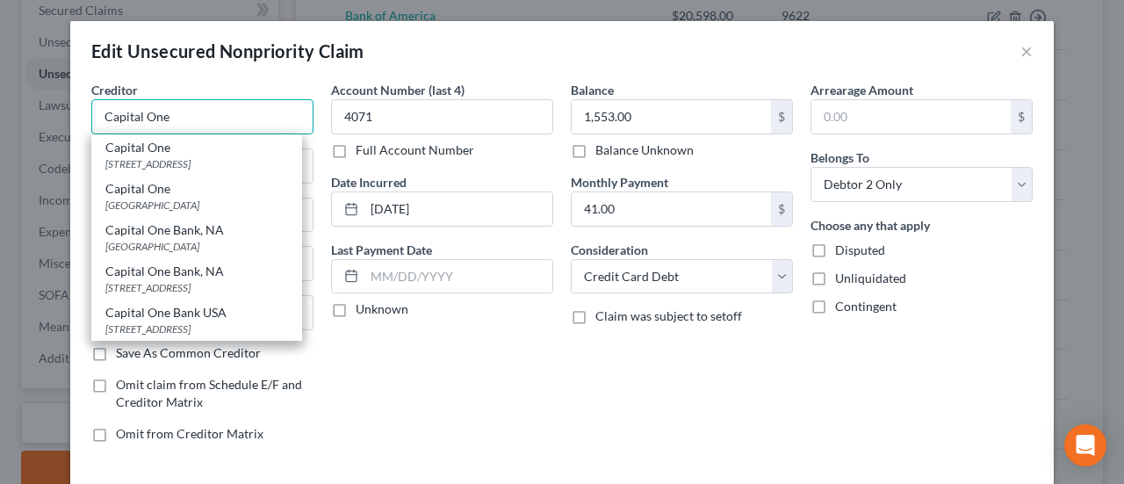
type input "Capital One"
click at [417, 425] on div "Account Number (last 4) 4071 Full Account Number Date Incurred [DATE] Last Paym…" at bounding box center [442, 269] width 240 height 376
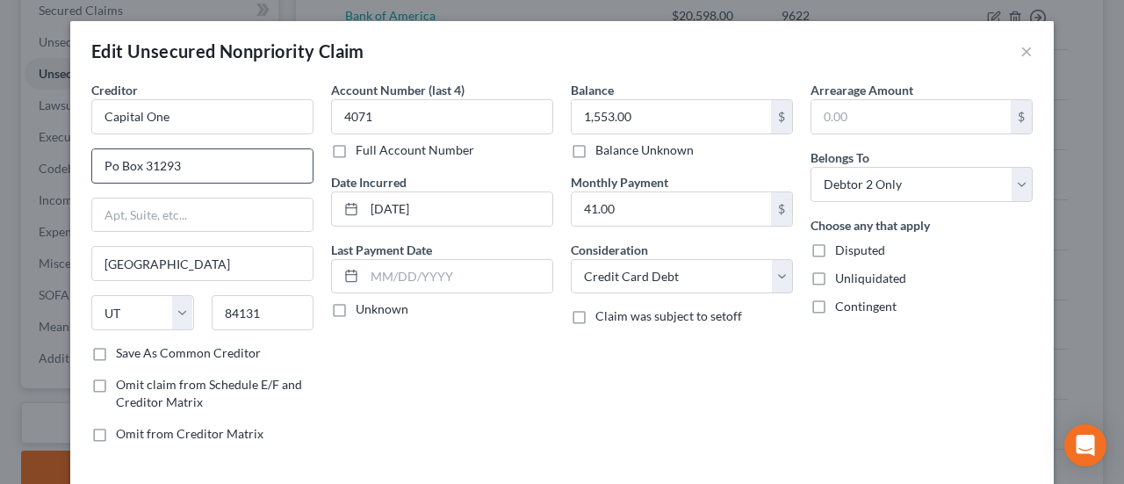
click at [119, 168] on input "Po Box 31293" at bounding box center [202, 165] width 220 height 33
click at [104, 162] on input "Po Box 31293" at bounding box center [202, 165] width 220 height 33
drag, startPoint x: 117, startPoint y: 165, endPoint x: 93, endPoint y: 164, distance: 23.7
click at [93, 164] on input "Po Box 31293" at bounding box center [202, 165] width 220 height 33
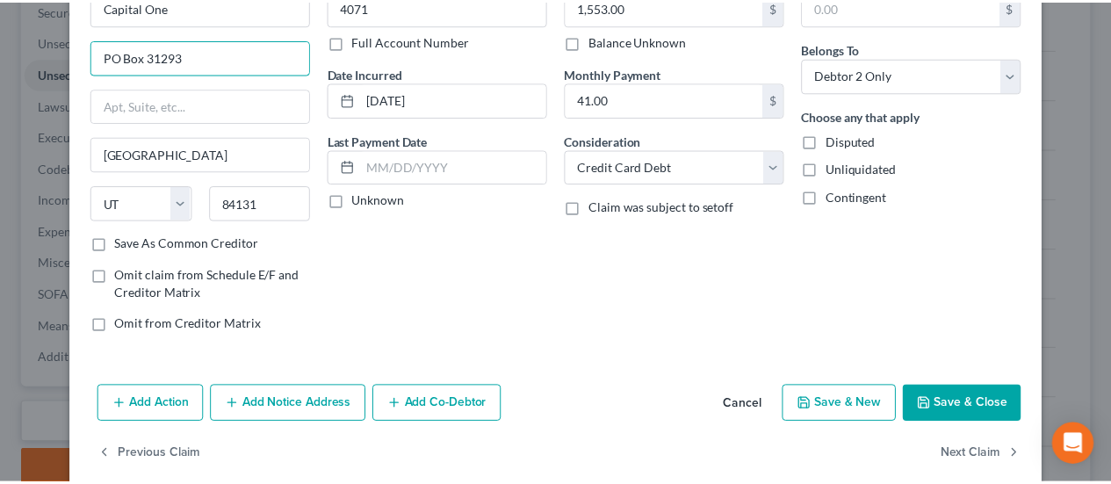
scroll to position [117, 0]
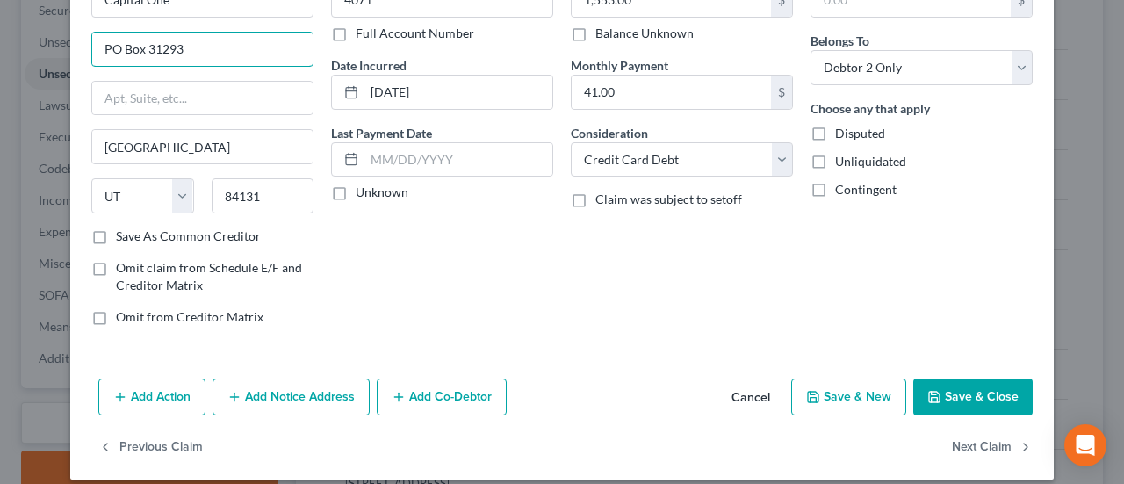
type input "PO Box 31293"
click at [943, 388] on button "Save & Close" at bounding box center [972, 396] width 119 height 37
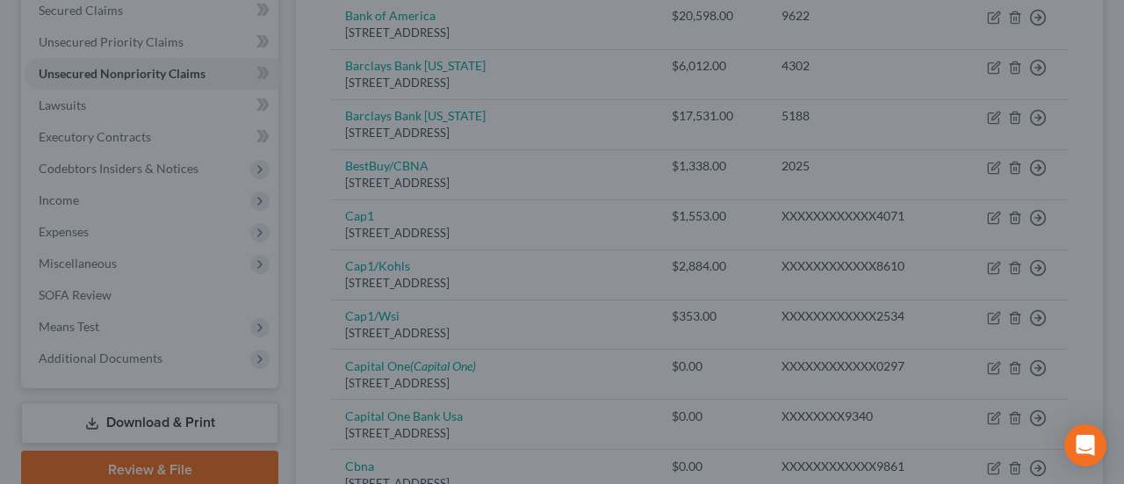
type input "0"
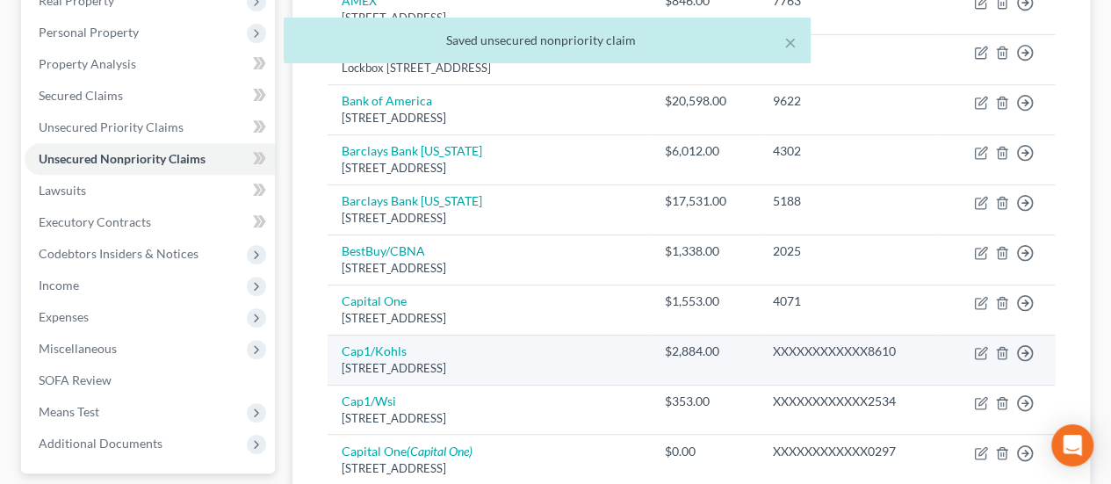
scroll to position [321, 0]
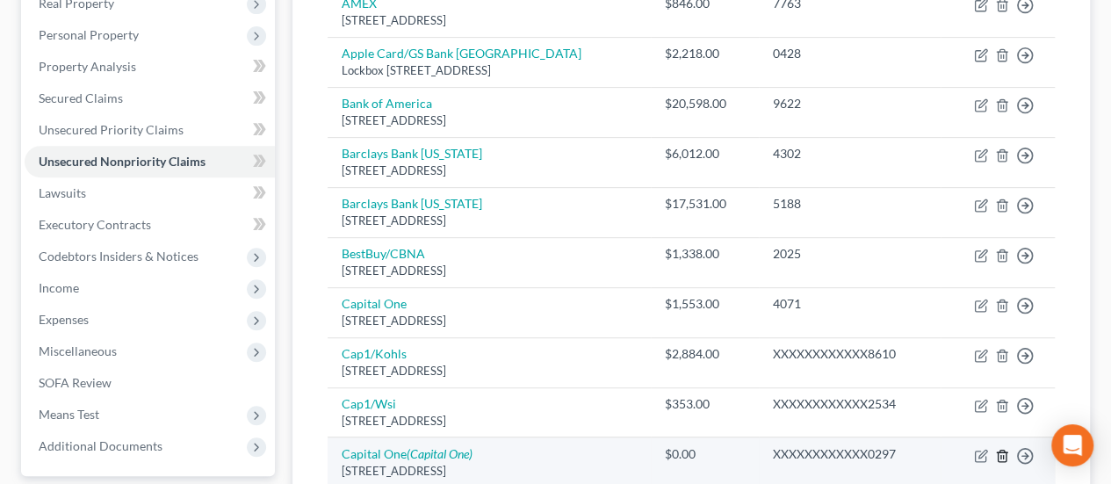
click at [1004, 450] on icon "button" at bounding box center [1001, 455] width 8 height 11
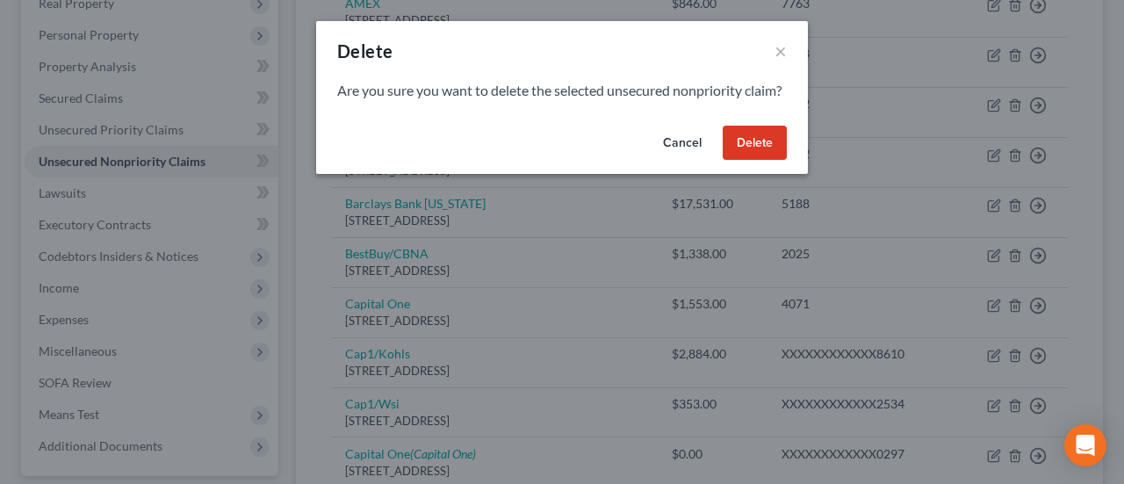
click at [750, 157] on button "Delete" at bounding box center [755, 143] width 64 height 35
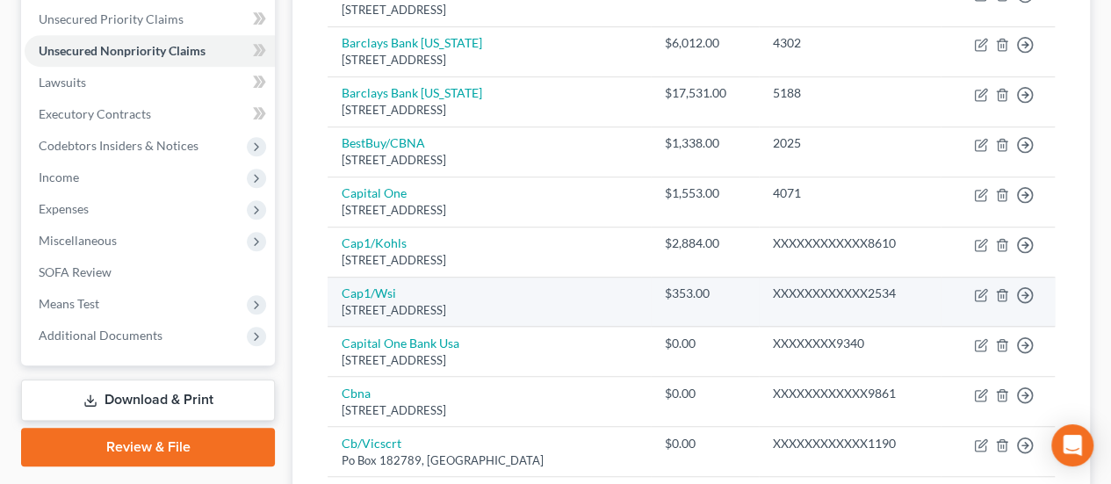
scroll to position [468, 0]
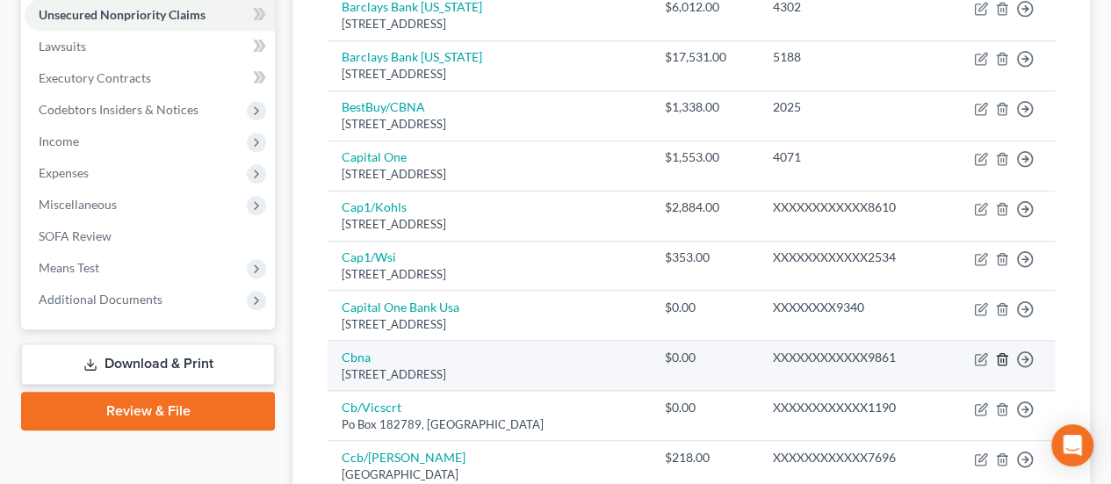
click at [1004, 352] on icon "button" at bounding box center [1002, 359] width 14 height 14
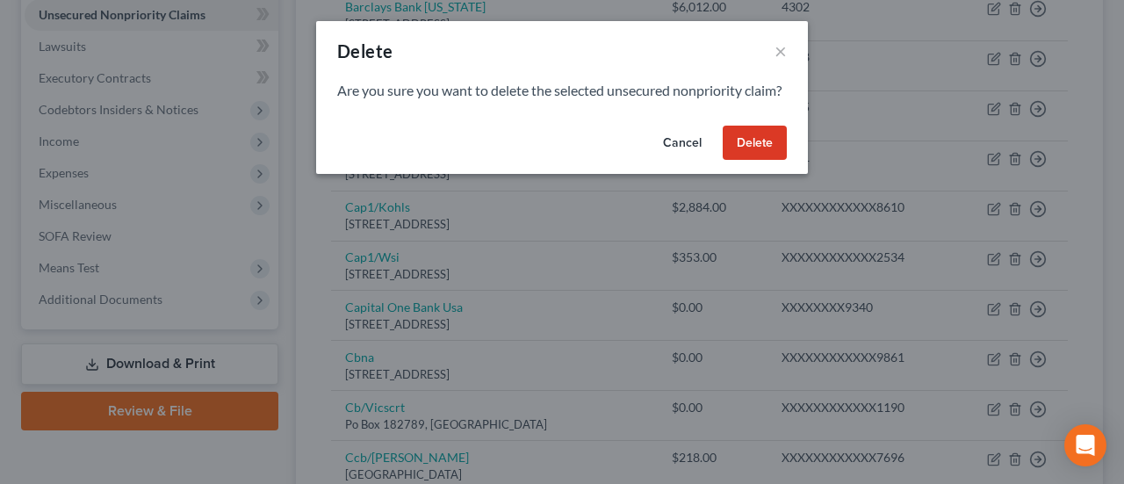
click at [743, 157] on button "Delete" at bounding box center [755, 143] width 64 height 35
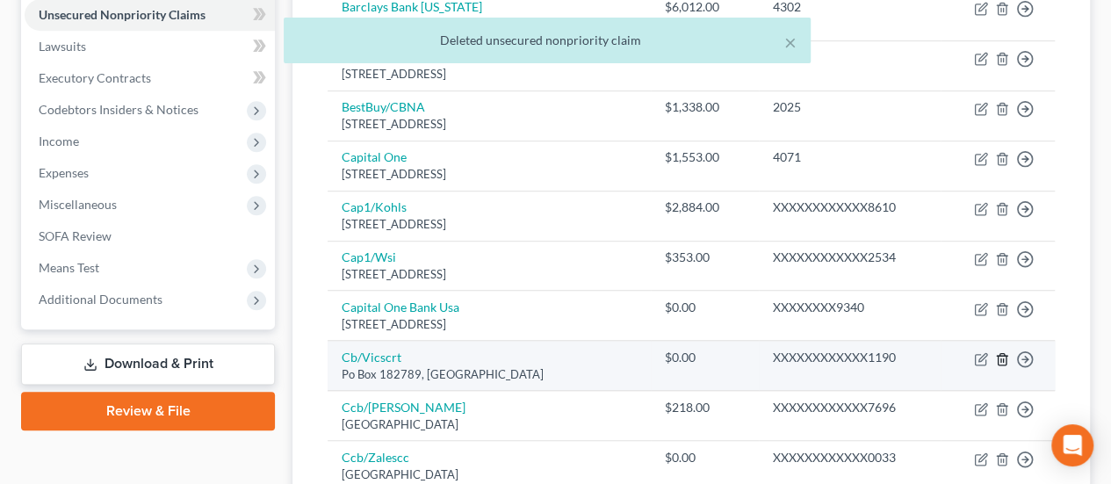
click at [1001, 352] on icon "button" at bounding box center [1002, 359] width 14 height 14
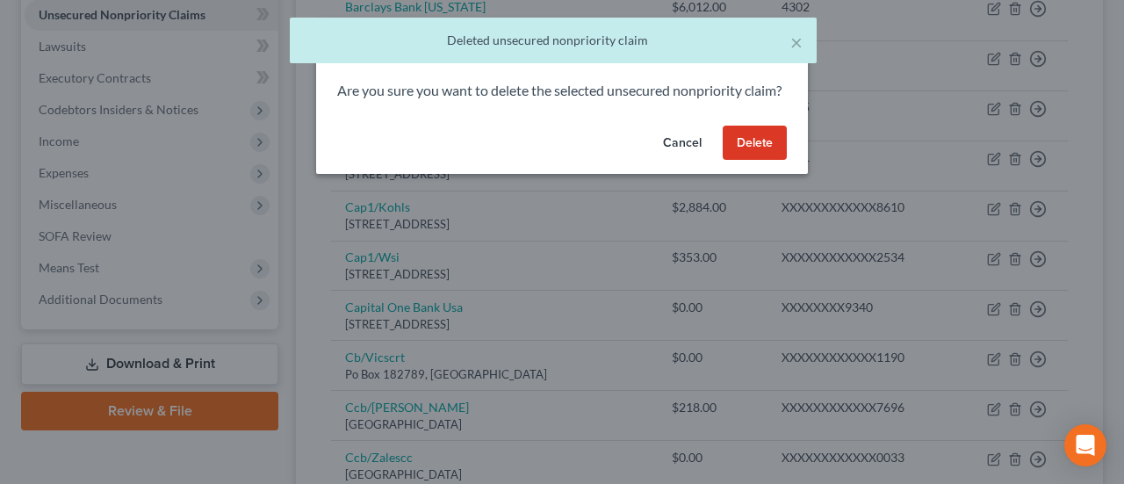
click at [762, 155] on button "Delete" at bounding box center [755, 143] width 64 height 35
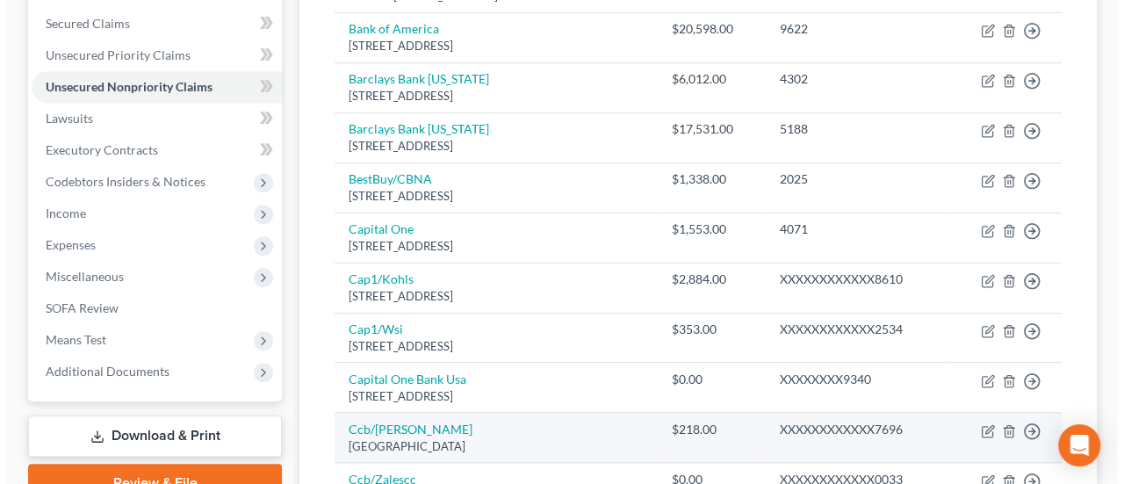
scroll to position [380, 0]
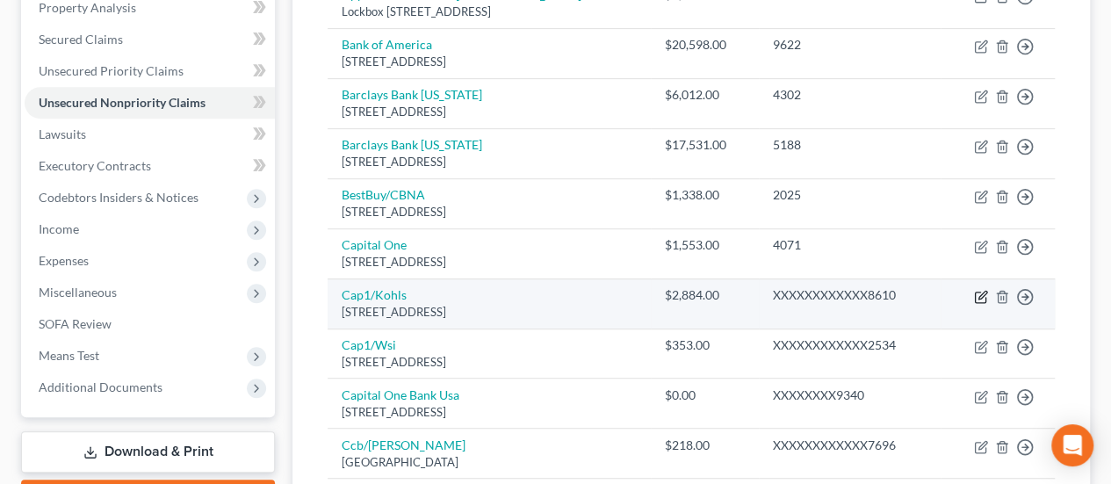
click at [983, 290] on icon "button" at bounding box center [981, 297] width 14 height 14
select select "46"
select select "2"
select select "0"
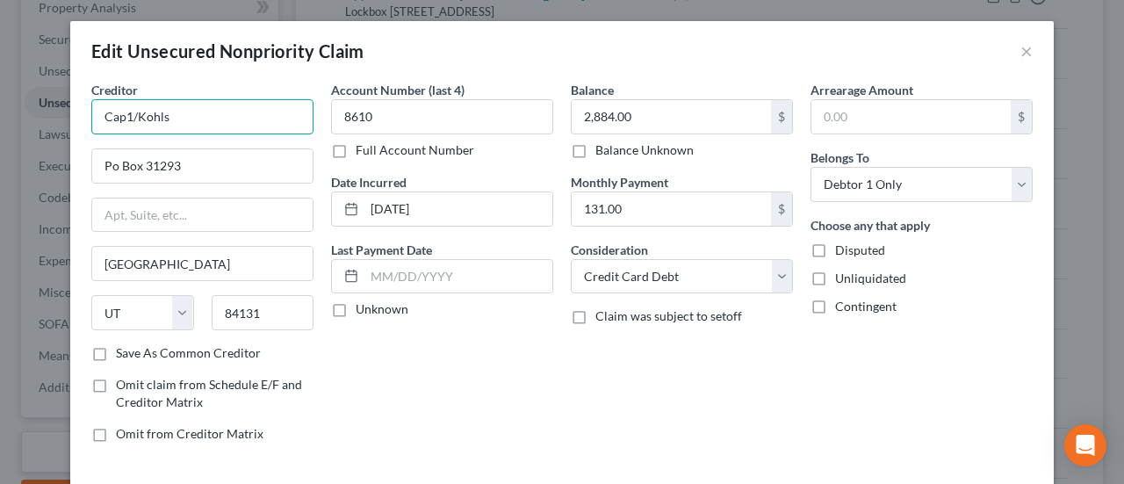
click at [126, 117] on input "Cap1/Kohls" at bounding box center [202, 116] width 222 height 35
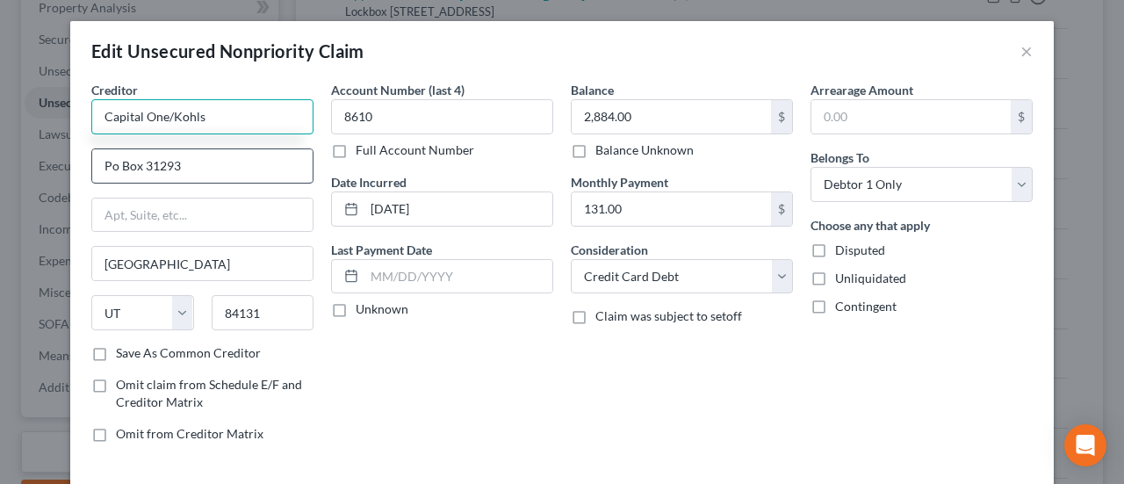
type input "Capital One/Kohls"
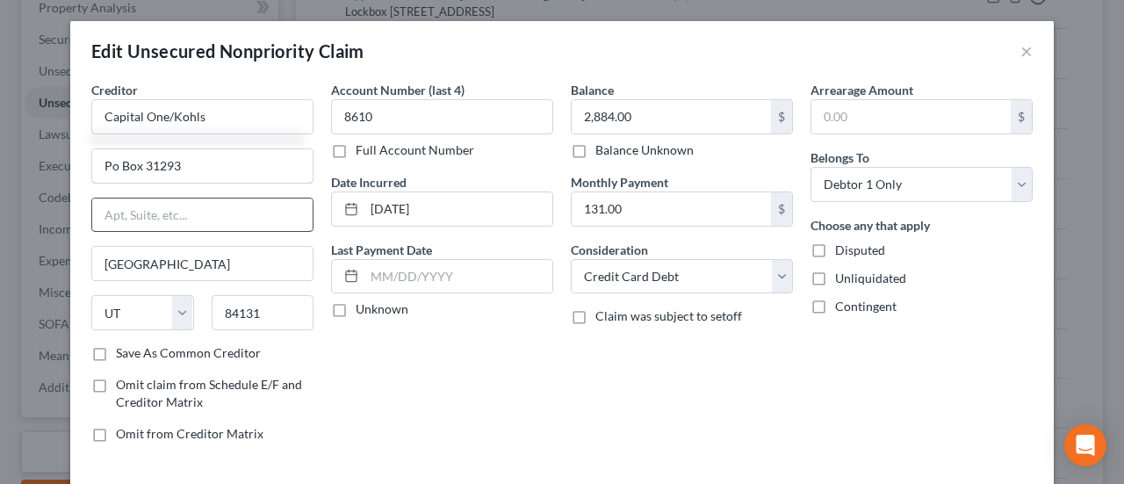
drag, startPoint x: 108, startPoint y: 159, endPoint x: 160, endPoint y: 199, distance: 65.7
click at [112, 164] on input "Po Box 31293" at bounding box center [202, 165] width 220 height 33
type input "PO Box 31293"
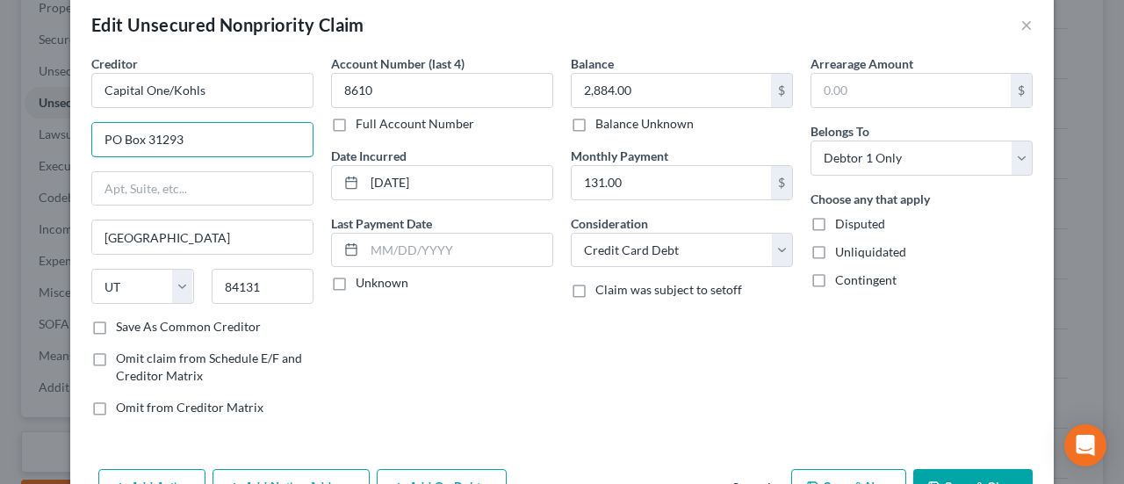
scroll to position [117, 0]
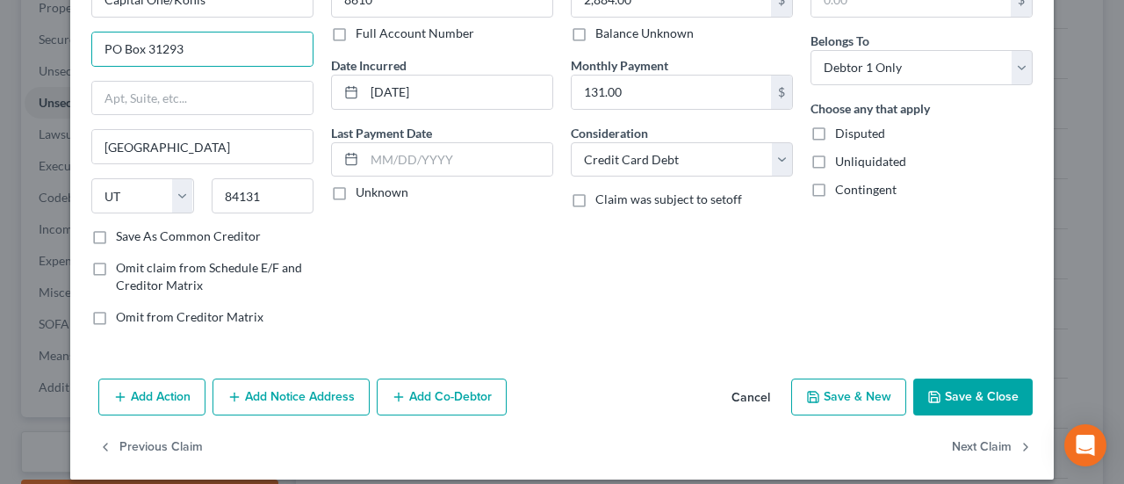
click at [961, 389] on button "Save & Close" at bounding box center [972, 396] width 119 height 37
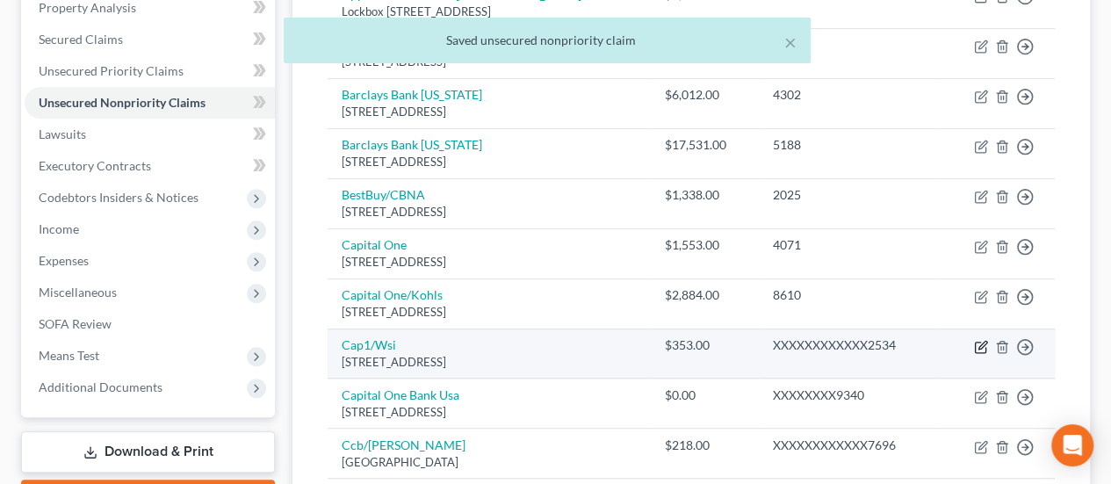
click at [982, 341] on icon "button" at bounding box center [981, 347] width 14 height 14
select select "46"
select select "2"
select select "0"
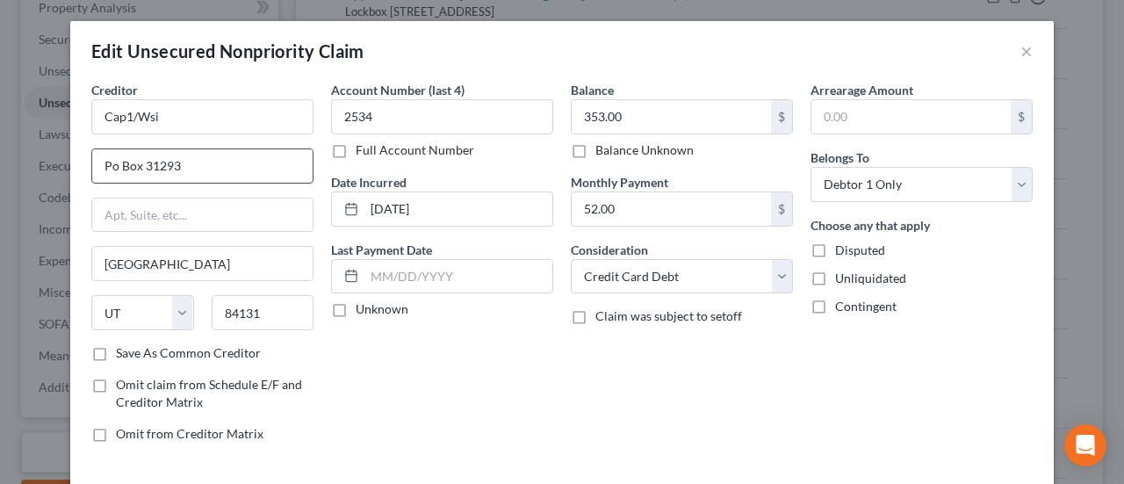
click at [109, 164] on input "Po Box 31293" at bounding box center [202, 165] width 220 height 33
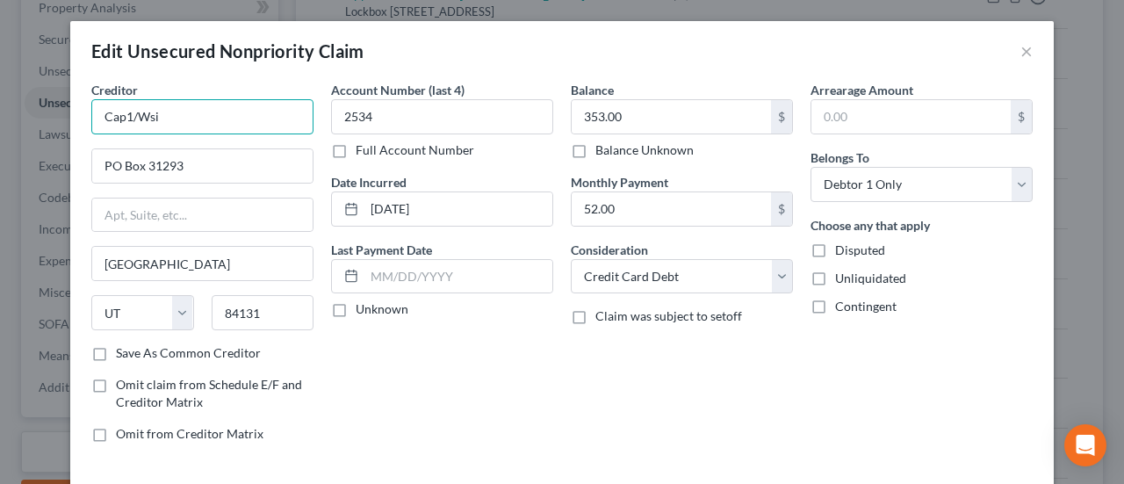
drag, startPoint x: 179, startPoint y: 114, endPoint x: 142, endPoint y: 117, distance: 37.0
click at [142, 117] on input "Cap1/Wsi" at bounding box center [202, 116] width 222 height 35
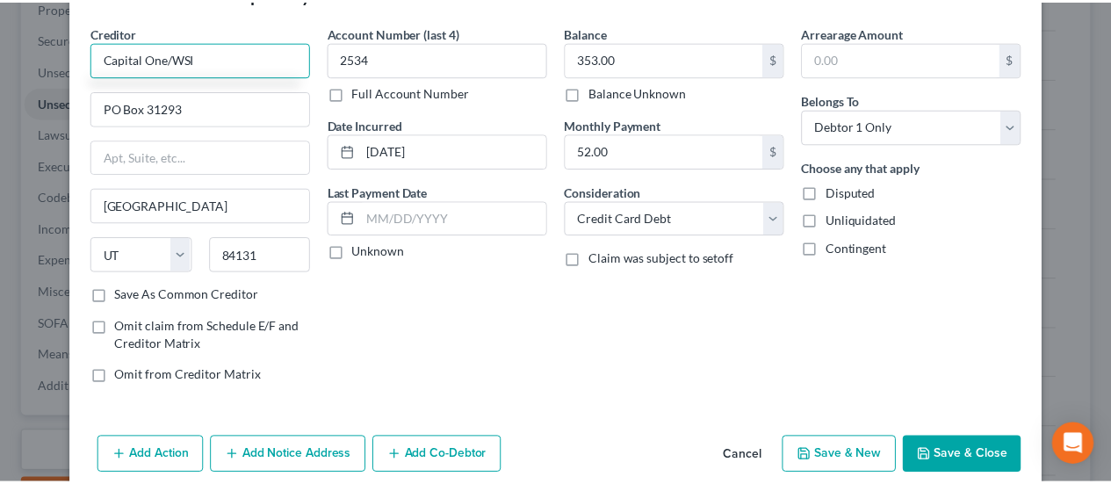
scroll to position [58, 0]
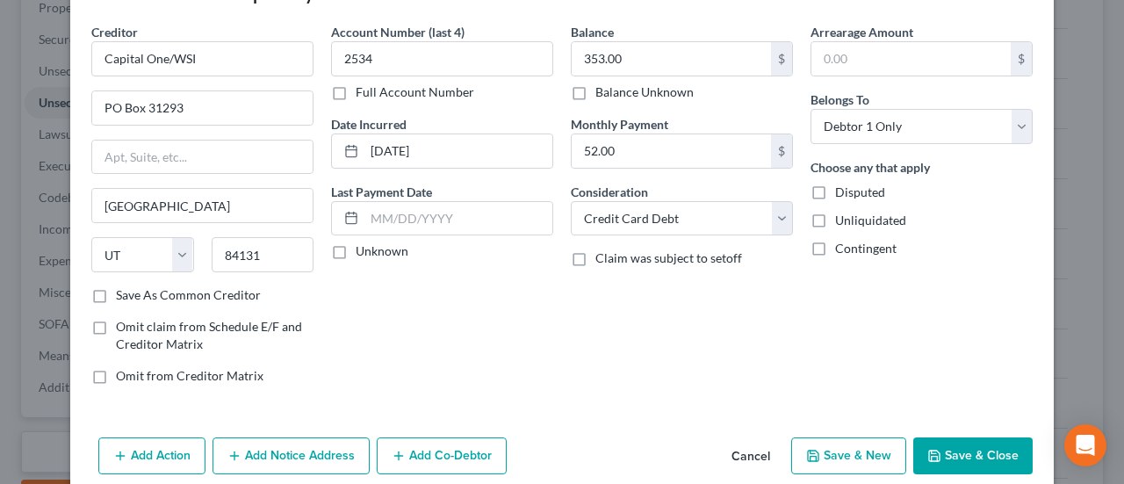
click at [958, 445] on button "Save & Close" at bounding box center [972, 455] width 119 height 37
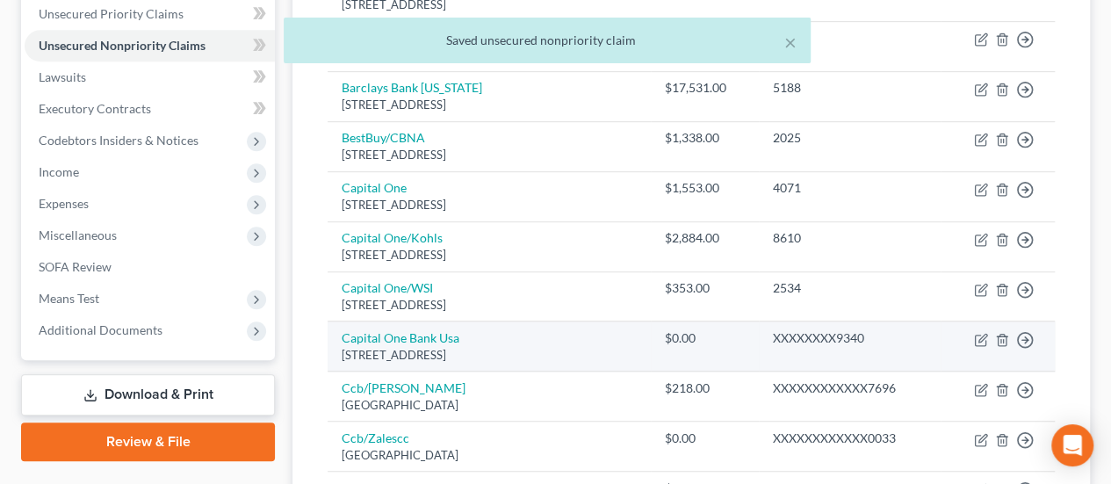
scroll to position [439, 0]
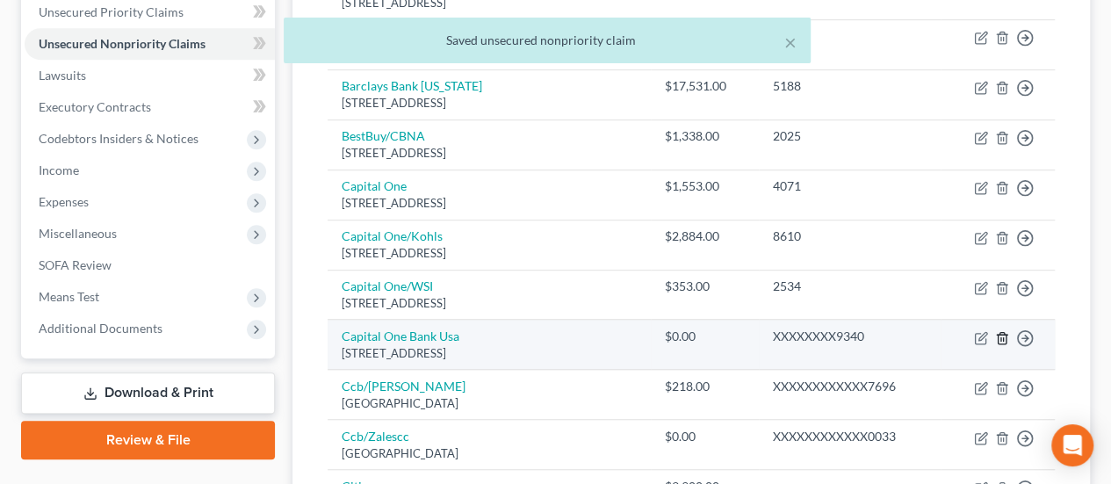
click at [1004, 334] on icon "button" at bounding box center [1002, 338] width 14 height 14
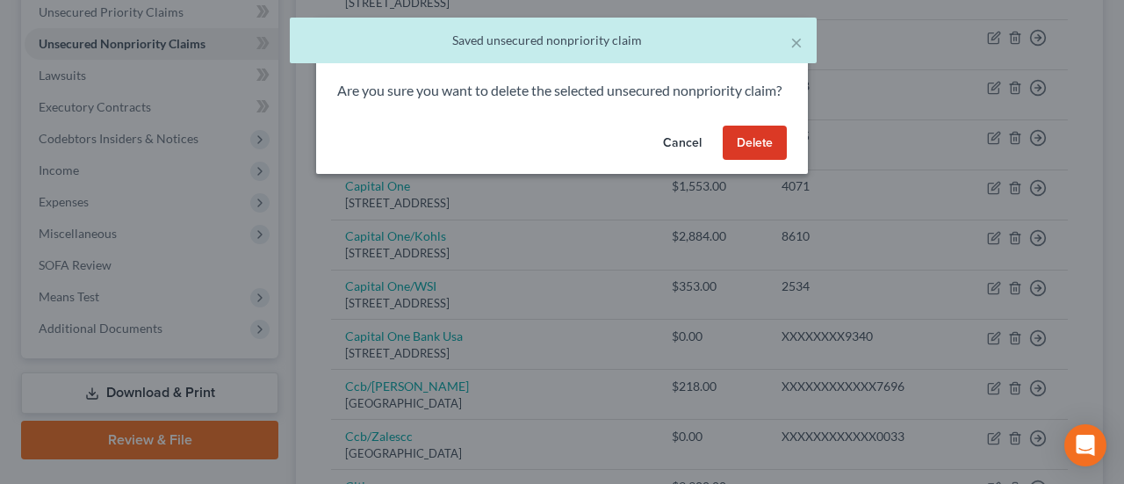
click at [750, 153] on button "Delete" at bounding box center [755, 143] width 64 height 35
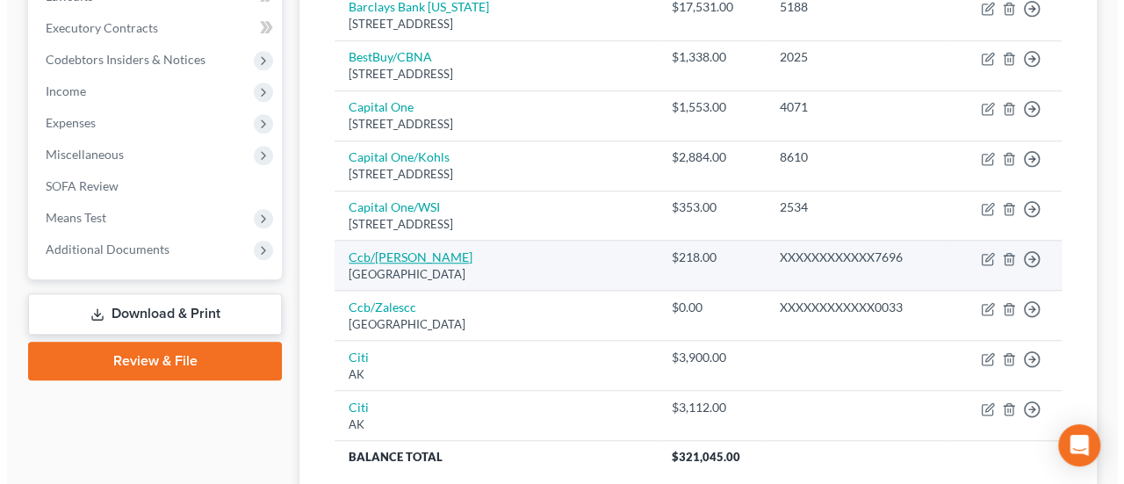
scroll to position [527, 0]
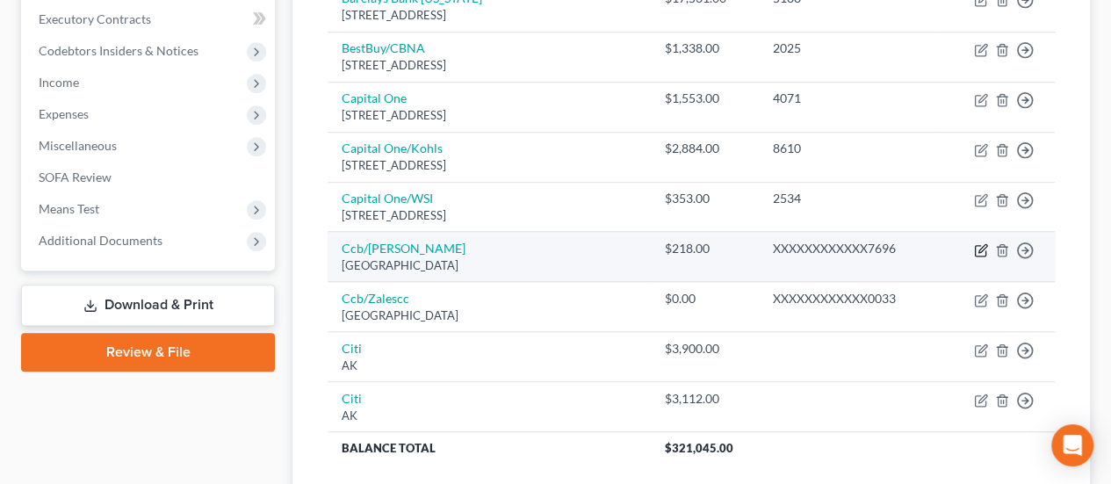
click at [981, 243] on icon "button" at bounding box center [981, 250] width 14 height 14
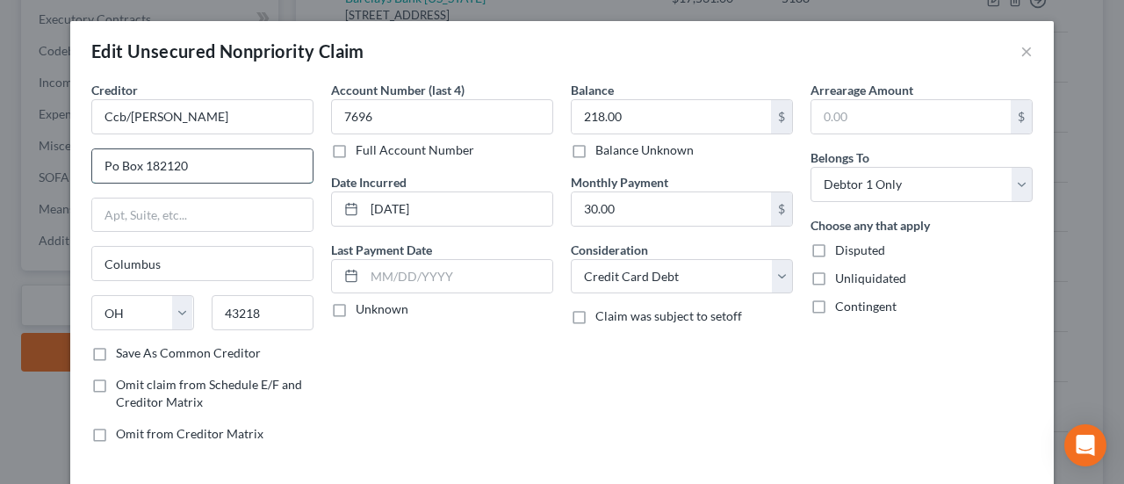
click at [104, 164] on input "Po Box 182120" at bounding box center [202, 165] width 220 height 33
drag, startPoint x: 113, startPoint y: 161, endPoint x: 122, endPoint y: 164, distance: 9.5
click at [113, 161] on input "Po Box 182120" at bounding box center [202, 165] width 220 height 33
click at [260, 163] on input "Po Box 182120" at bounding box center [202, 165] width 220 height 33
click at [112, 164] on input "Po Box 182120" at bounding box center [202, 165] width 220 height 33
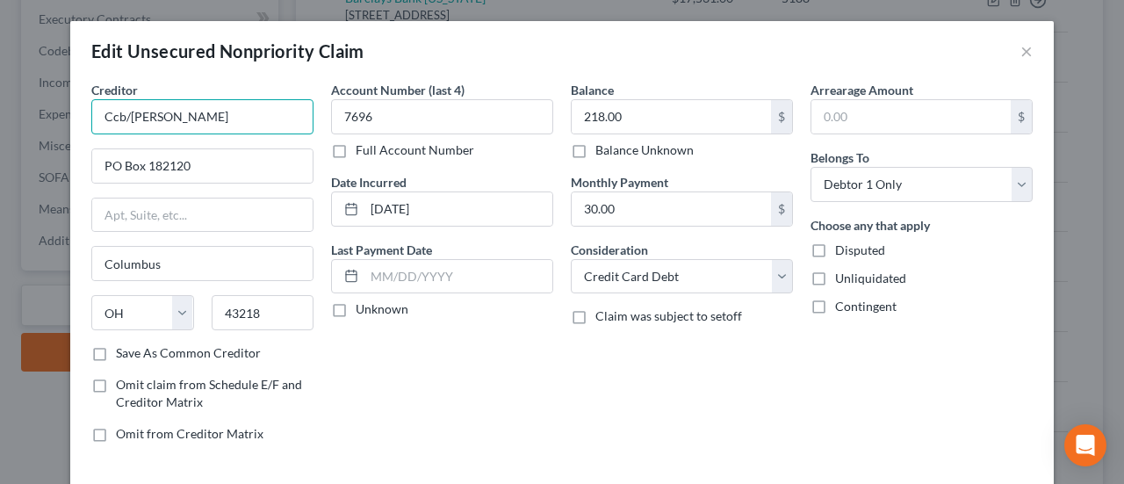
drag, startPoint x: 119, startPoint y: 114, endPoint x: 90, endPoint y: 108, distance: 29.6
click at [91, 108] on input "Ccb/[PERSON_NAME]" at bounding box center [202, 116] width 222 height 35
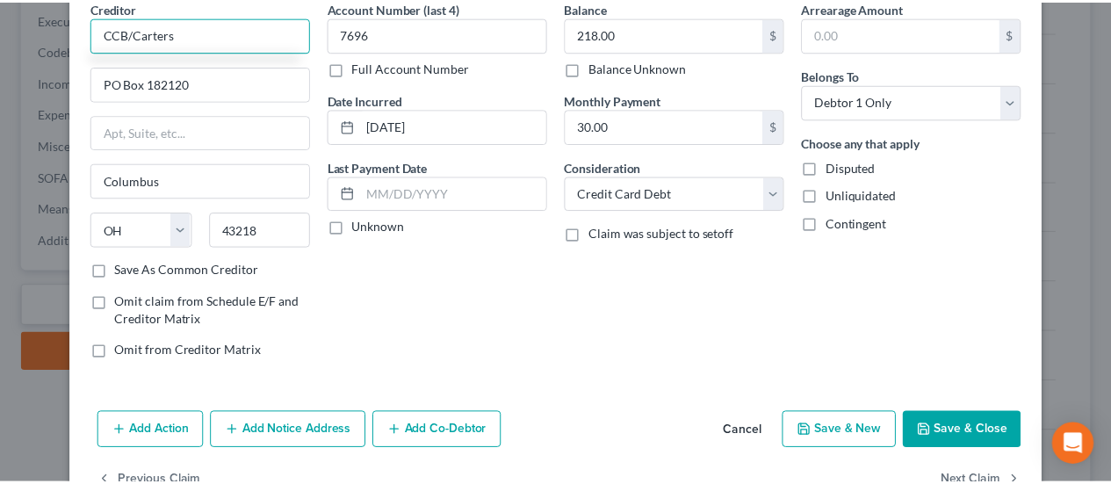
scroll to position [88, 0]
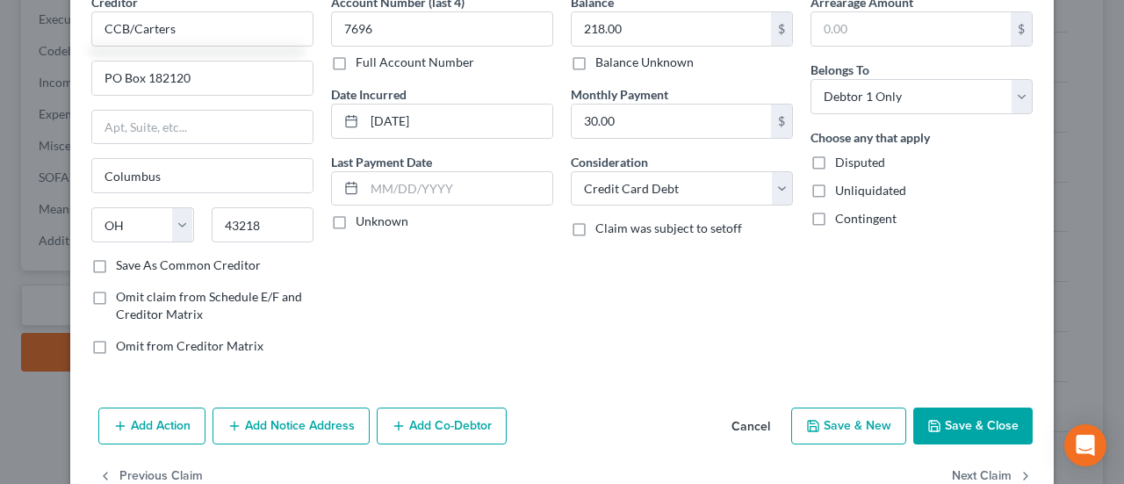
click at [975, 426] on button "Save & Close" at bounding box center [972, 425] width 119 height 37
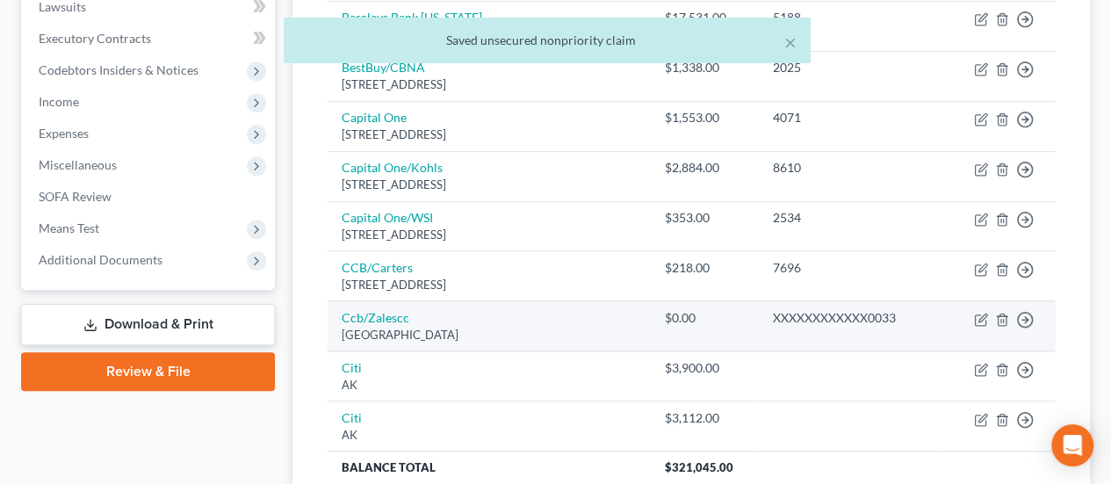
scroll to position [497, 0]
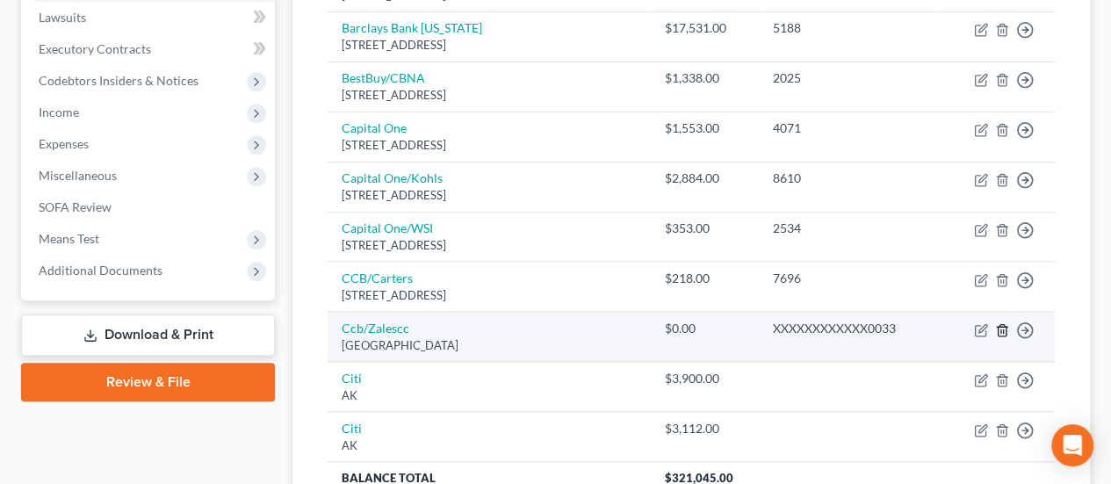
click at [1004, 324] on icon "button" at bounding box center [1001, 329] width 8 height 11
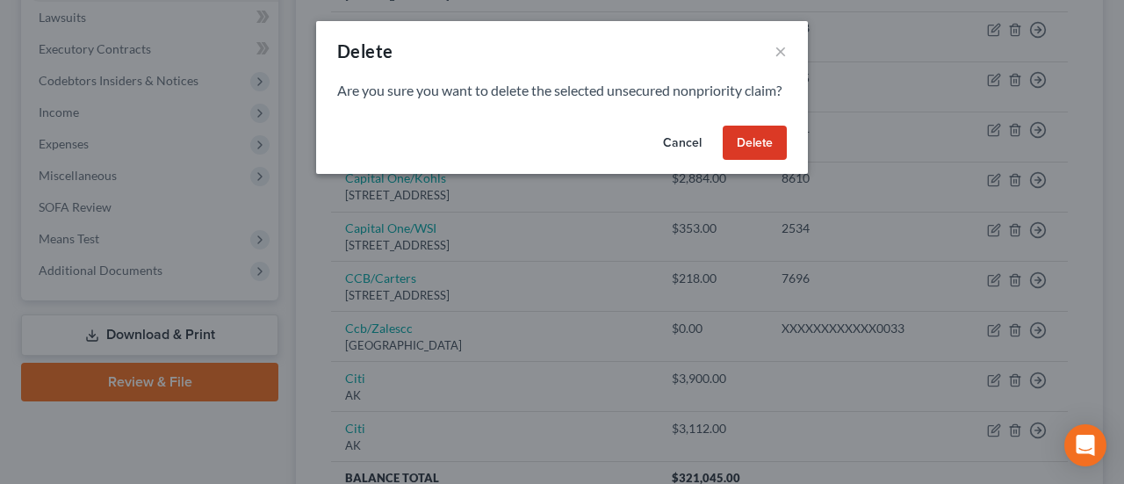
click at [748, 159] on button "Delete" at bounding box center [755, 143] width 64 height 35
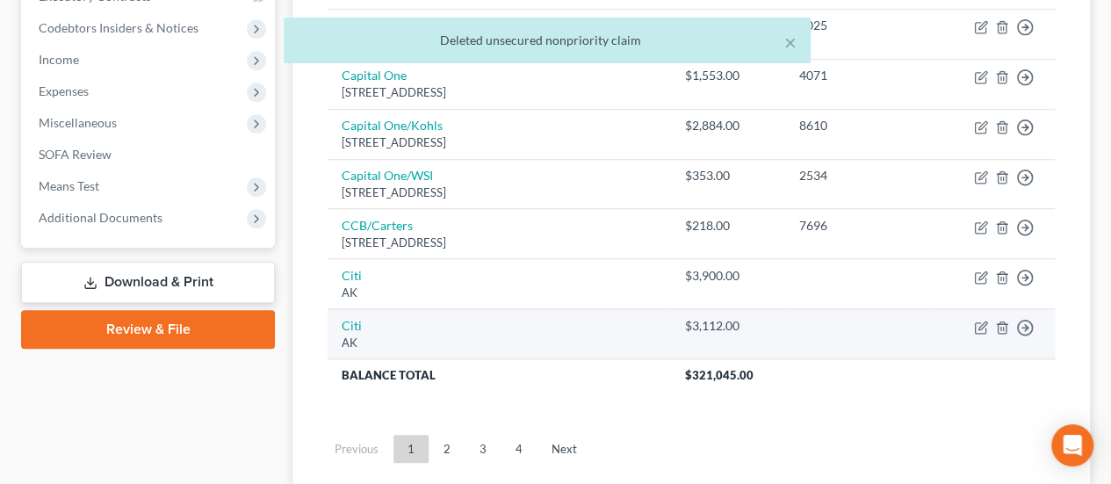
scroll to position [556, 0]
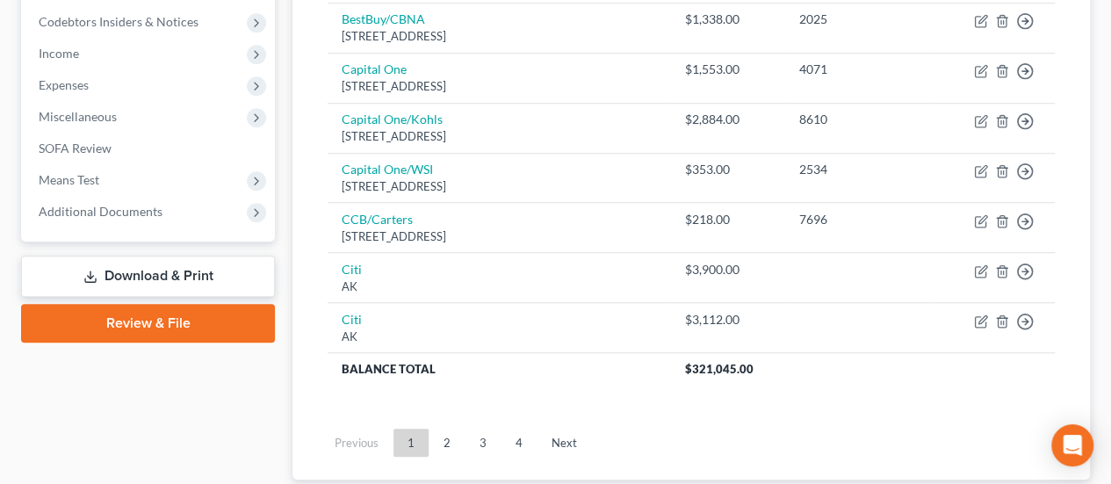
click at [443, 435] on link "2" at bounding box center [446, 442] width 35 height 28
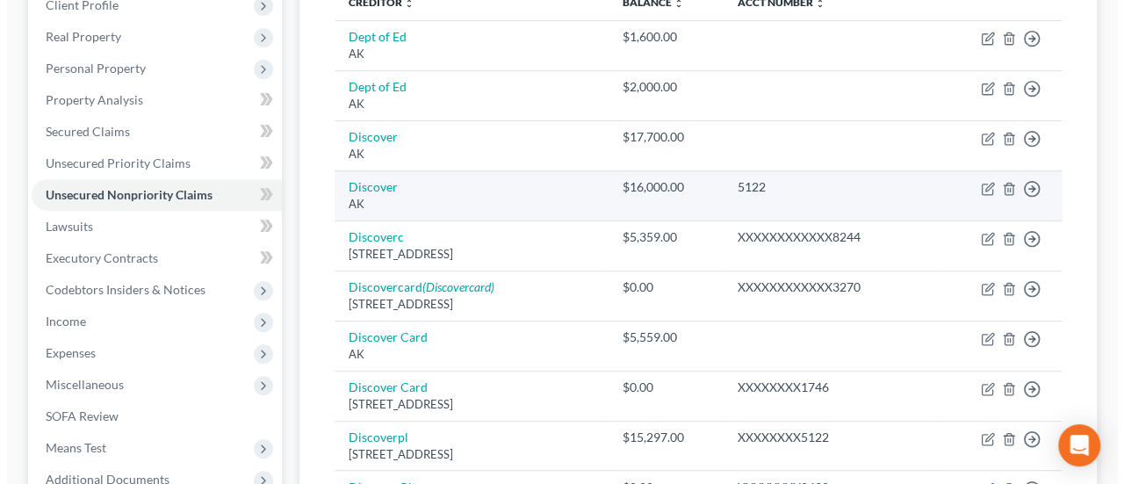
scroll to position [292, 0]
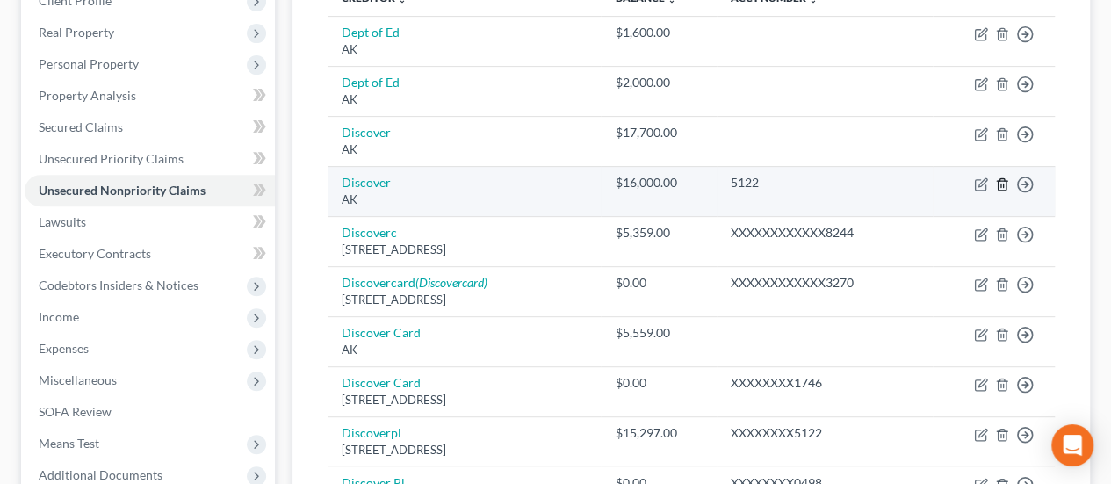
click at [1006, 178] on icon "button" at bounding box center [1002, 184] width 14 height 14
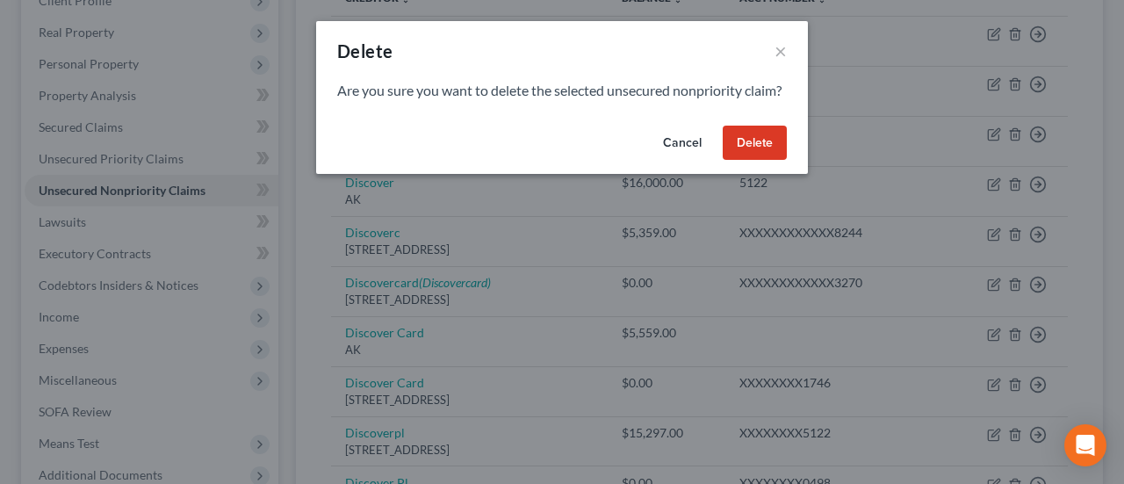
click at [762, 161] on button "Delete" at bounding box center [755, 143] width 64 height 35
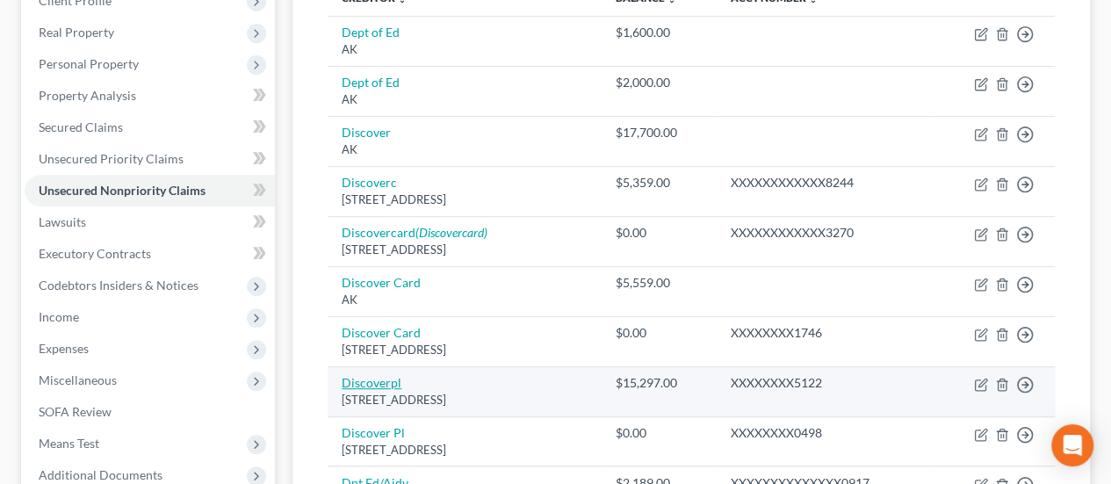
click at [383, 379] on link "Discoverpl" at bounding box center [372, 382] width 60 height 15
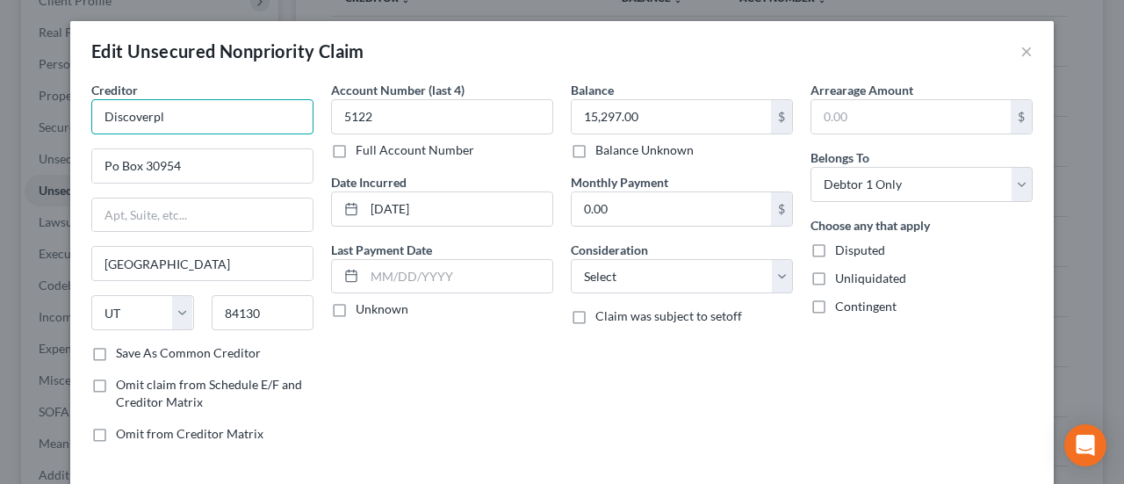
drag, startPoint x: 212, startPoint y: 126, endPoint x: 223, endPoint y: 120, distance: 13.0
click at [212, 126] on input "Discoverpl" at bounding box center [202, 116] width 222 height 35
drag, startPoint x: 223, startPoint y: 120, endPoint x: 142, endPoint y: 119, distance: 80.8
click at [142, 119] on input "Discoverpl" at bounding box center [202, 116] width 222 height 35
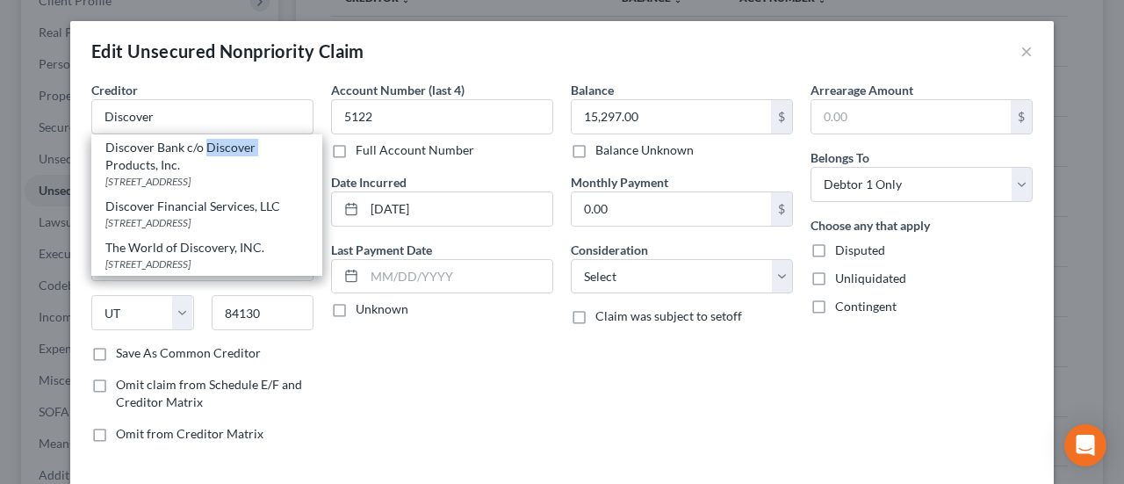
click at [304, 134] on div "Discover Bank c/o Discover Products, Inc. [STREET_ADDRESS] Discover Financial S…" at bounding box center [206, 204] width 231 height 141
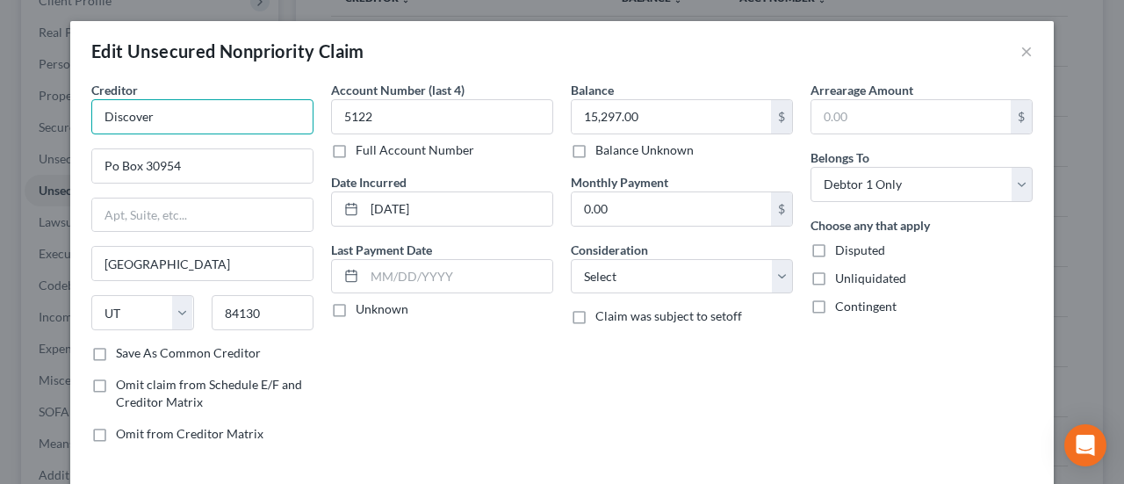
click at [183, 119] on input "Discover" at bounding box center [202, 116] width 222 height 35
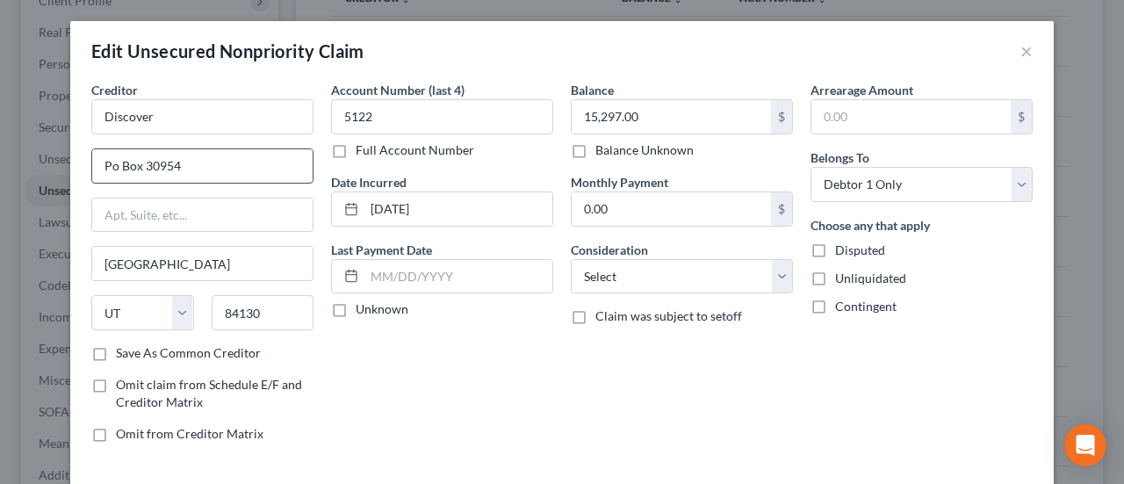
drag, startPoint x: 114, startPoint y: 161, endPoint x: 104, endPoint y: 161, distance: 10.5
click at [104, 161] on input "Po Box 30954" at bounding box center [202, 165] width 220 height 33
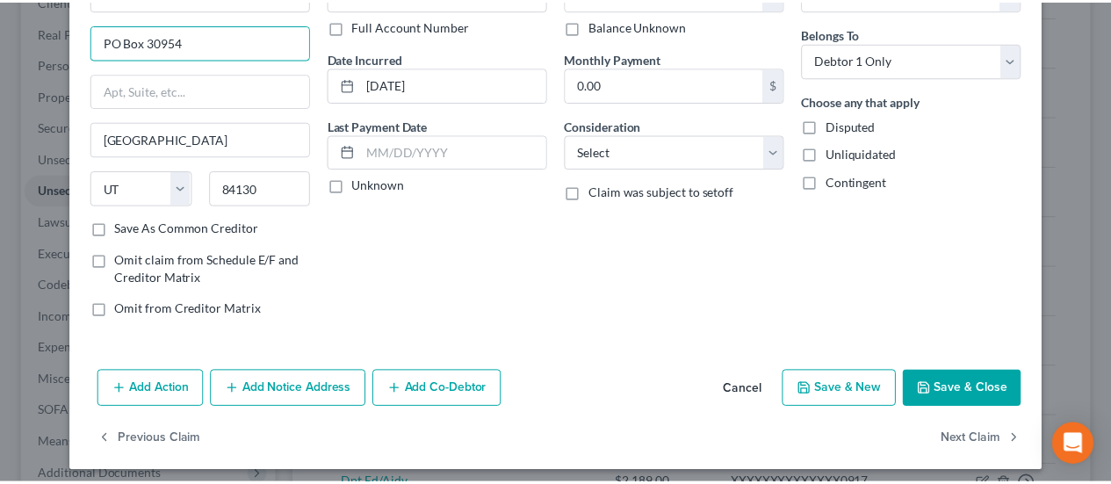
scroll to position [130, 0]
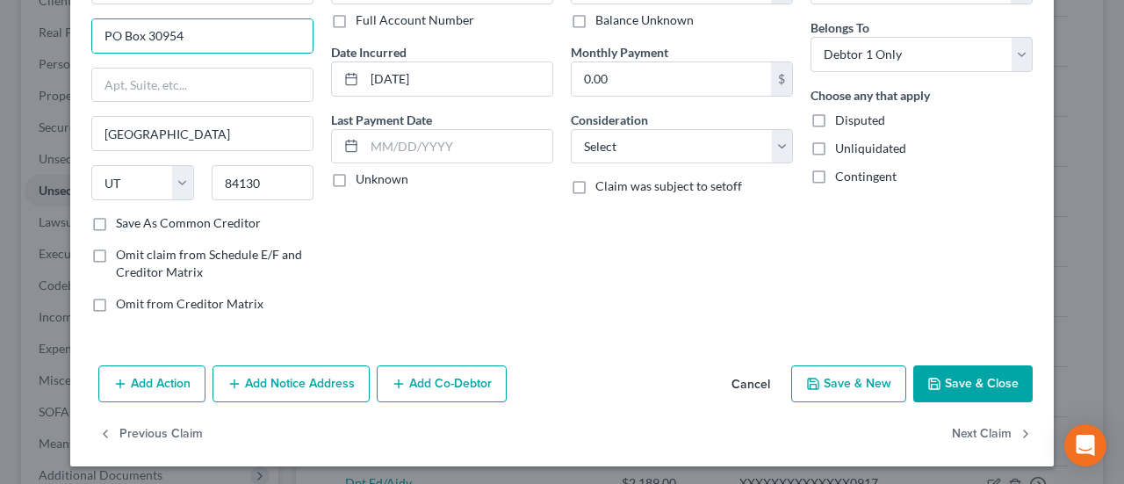
click at [949, 372] on button "Save & Close" at bounding box center [972, 383] width 119 height 37
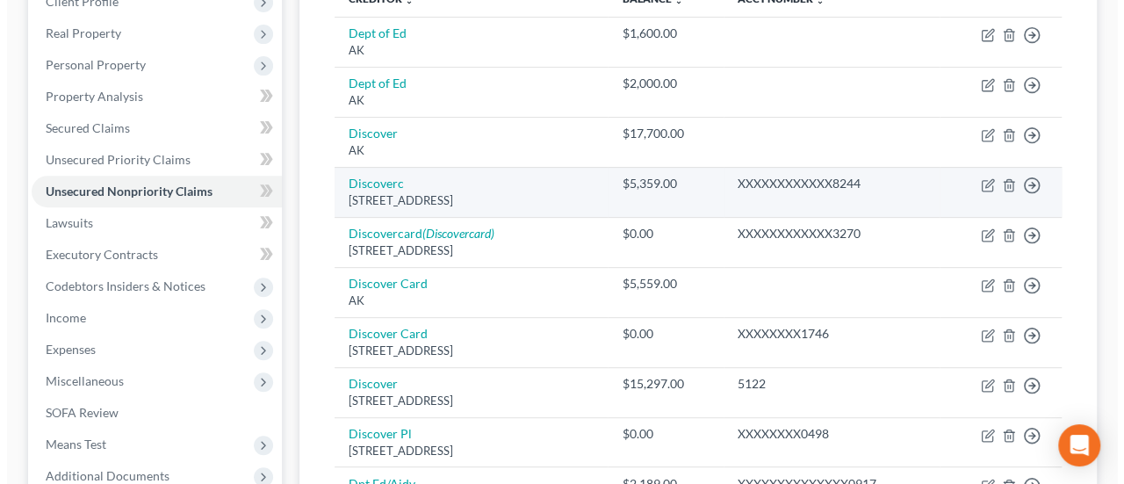
scroll to position [292, 0]
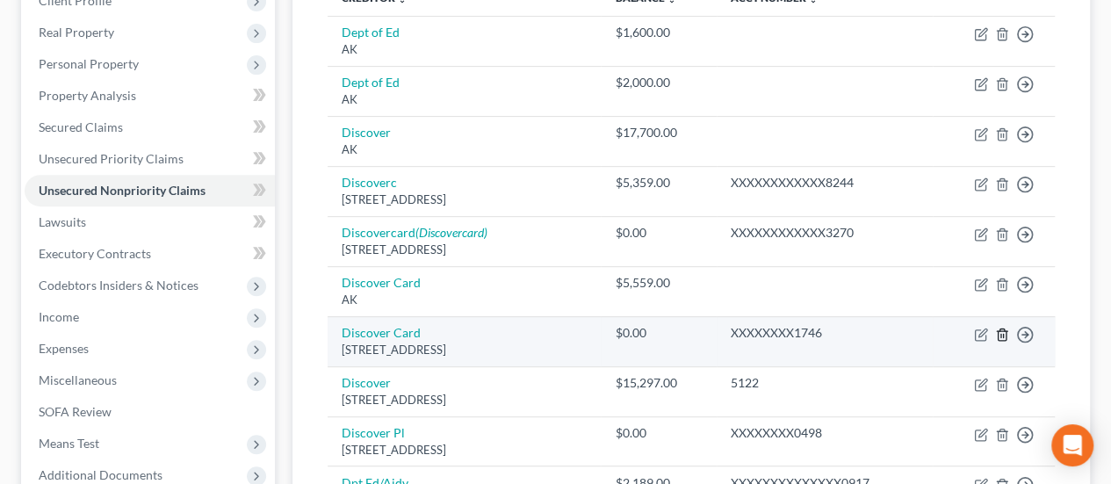
click at [1002, 327] on icon "button" at bounding box center [1002, 334] width 14 height 14
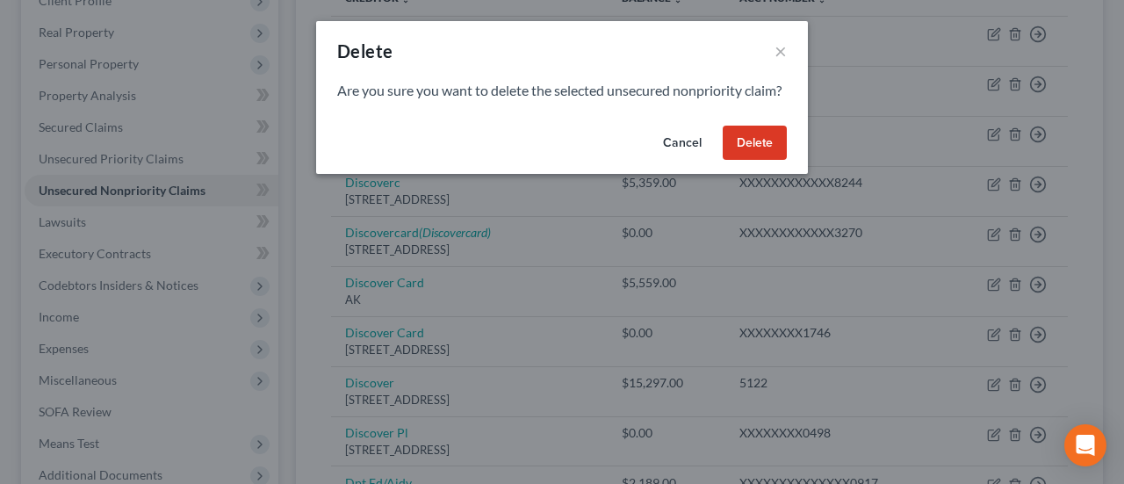
click at [772, 161] on button "Delete" at bounding box center [755, 143] width 64 height 35
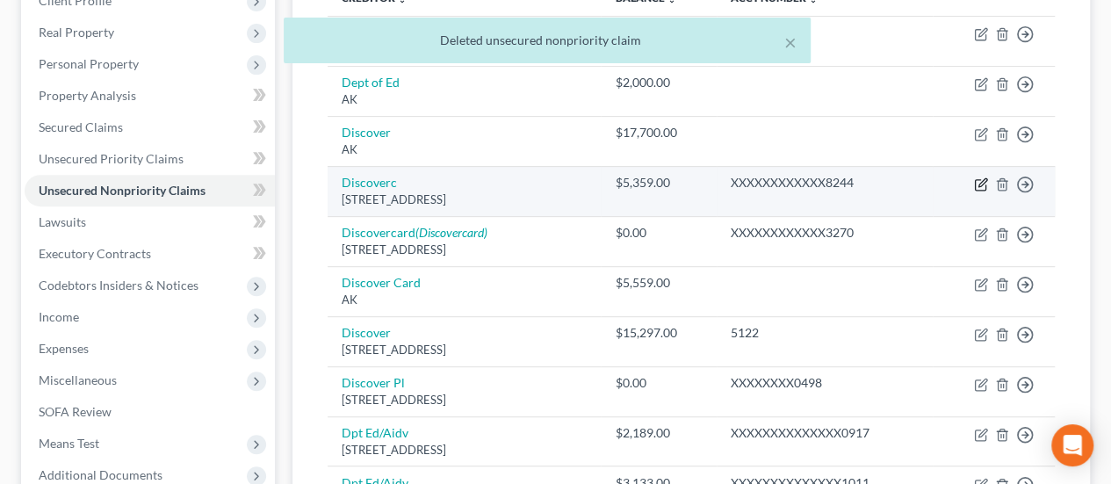
click at [982, 178] on icon "button" at bounding box center [982, 182] width 8 height 8
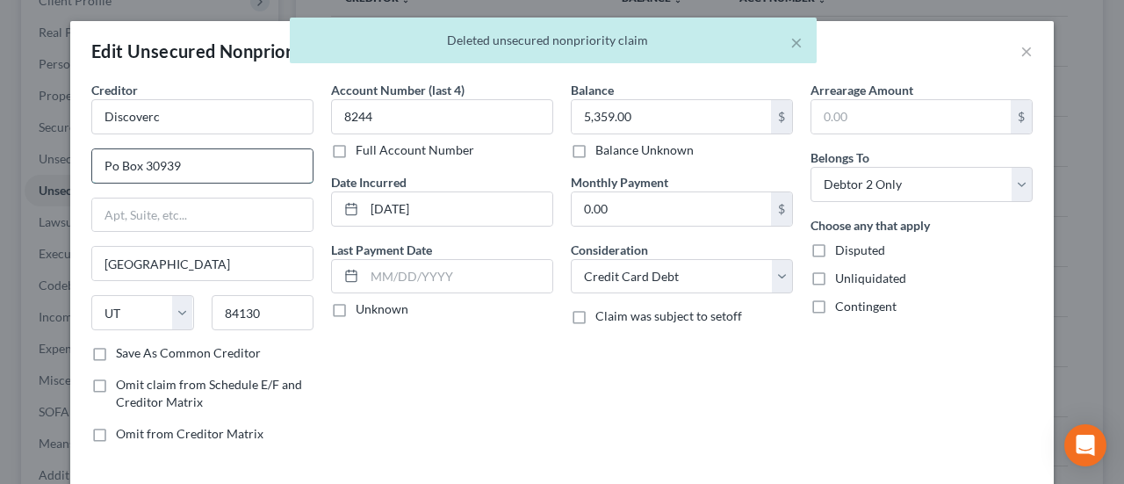
click at [117, 171] on input "Po Box 30939" at bounding box center [202, 165] width 220 height 33
drag, startPoint x: 219, startPoint y: 155, endPoint x: 226, endPoint y: 196, distance: 40.9
click at [219, 155] on input "Po Box 30939" at bounding box center [202, 165] width 220 height 33
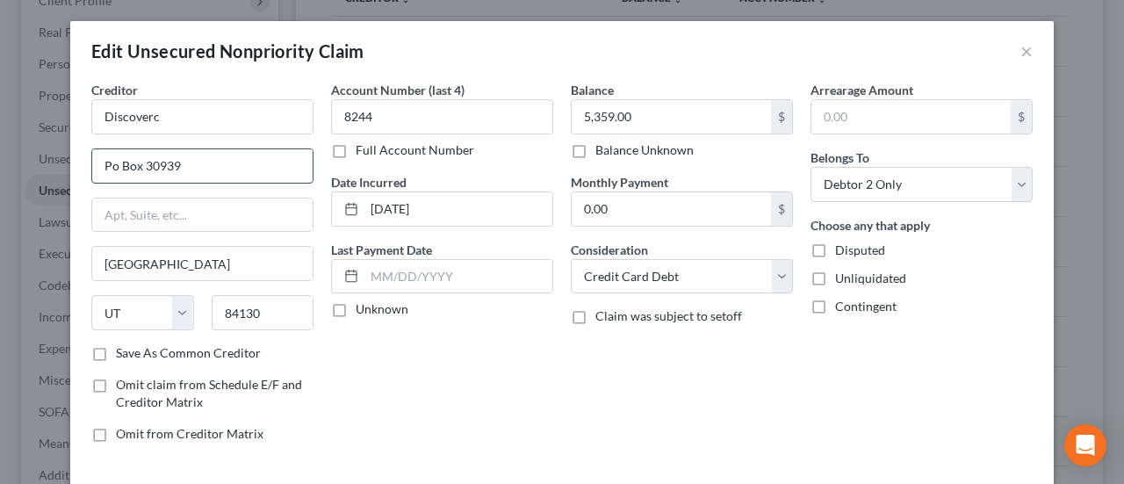
click at [114, 164] on input "Po Box 30939" at bounding box center [202, 165] width 220 height 33
click at [191, 112] on input "Discoverc" at bounding box center [202, 116] width 222 height 35
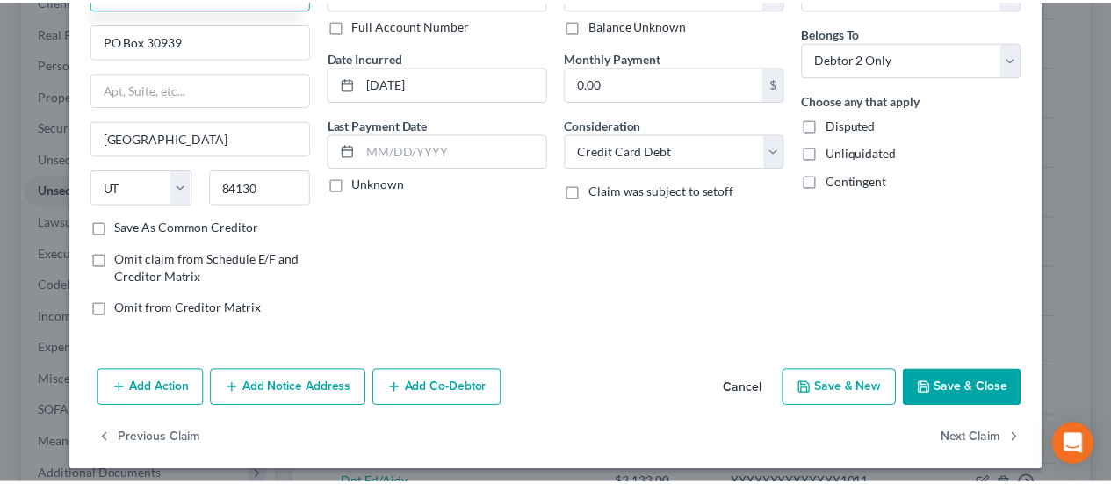
scroll to position [130, 0]
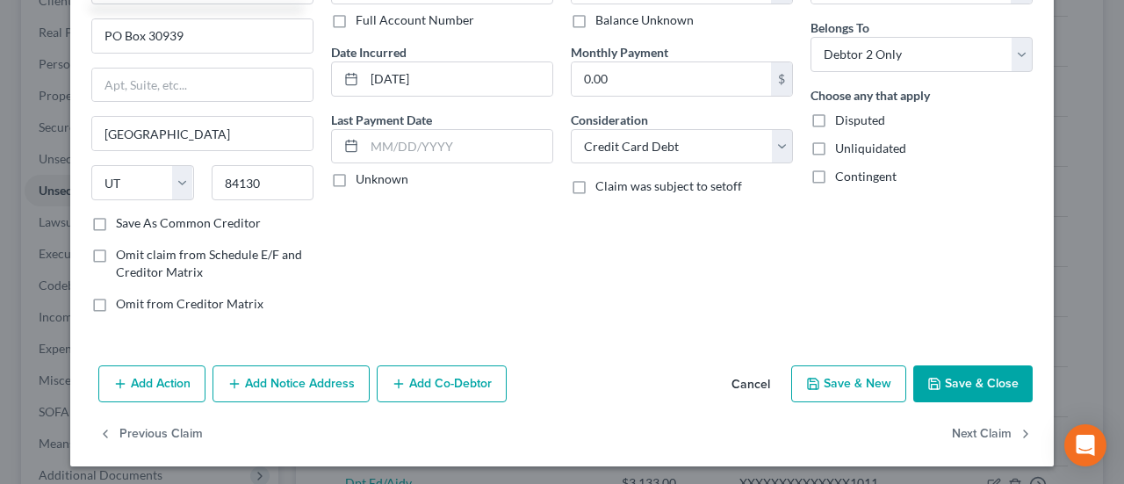
click at [945, 371] on button "Save & Close" at bounding box center [972, 383] width 119 height 37
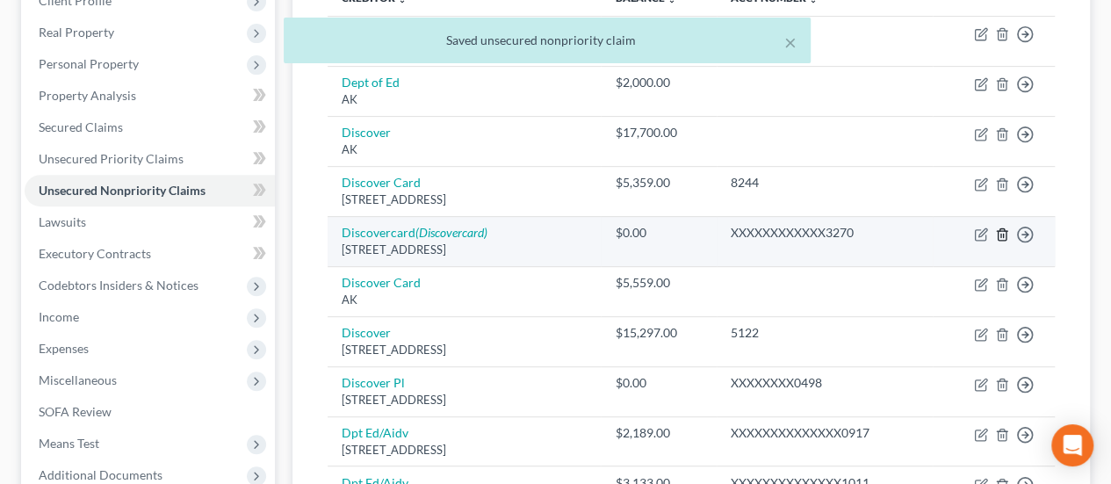
click at [1001, 227] on icon "button" at bounding box center [1002, 234] width 14 height 14
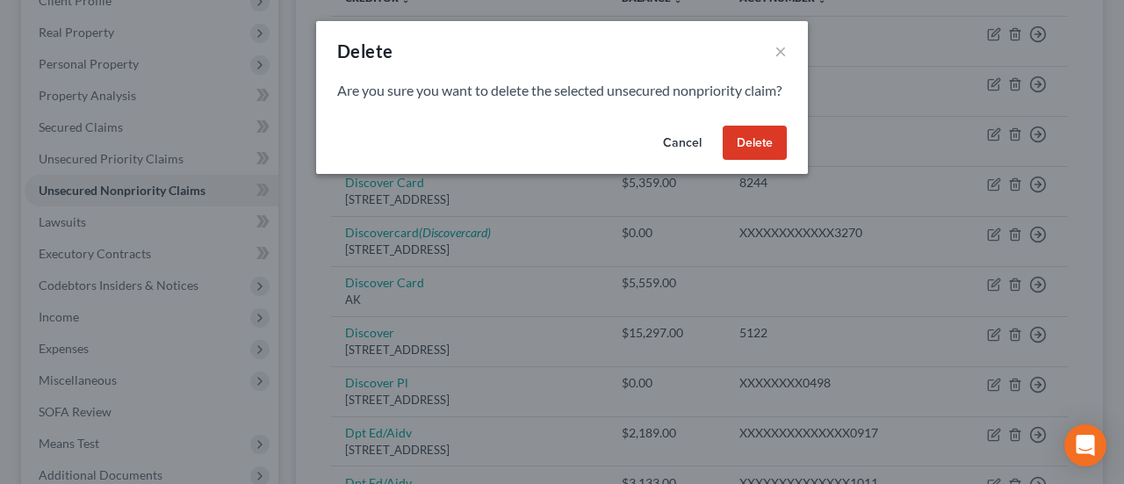
click at [759, 156] on button "Delete" at bounding box center [755, 143] width 64 height 35
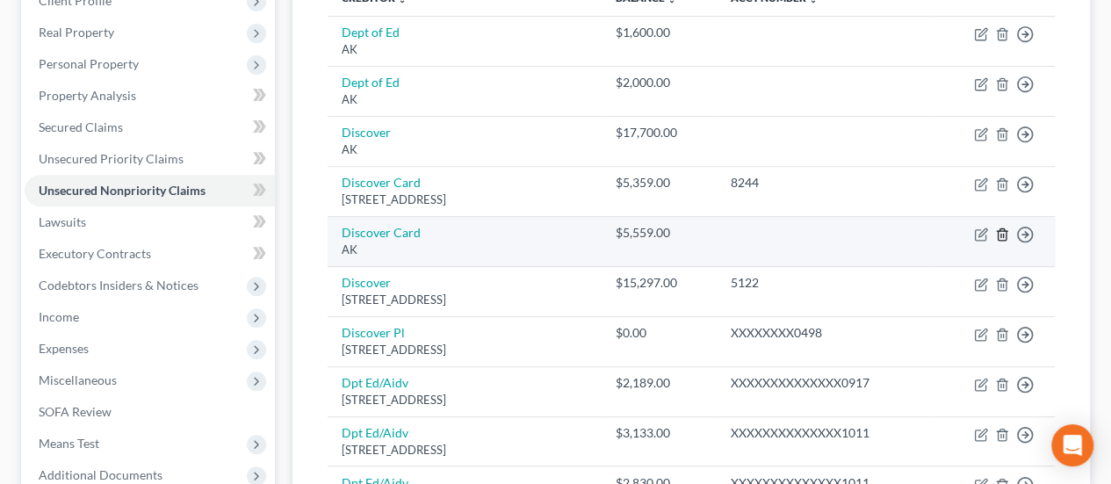
click at [1003, 228] on icon "button" at bounding box center [1001, 233] width 8 height 11
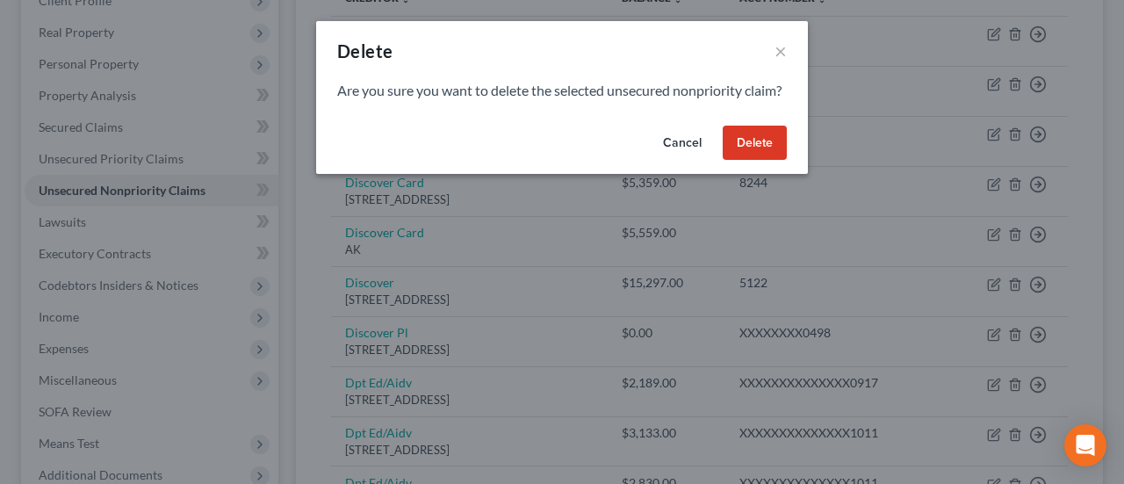
click at [741, 157] on button "Delete" at bounding box center [755, 143] width 64 height 35
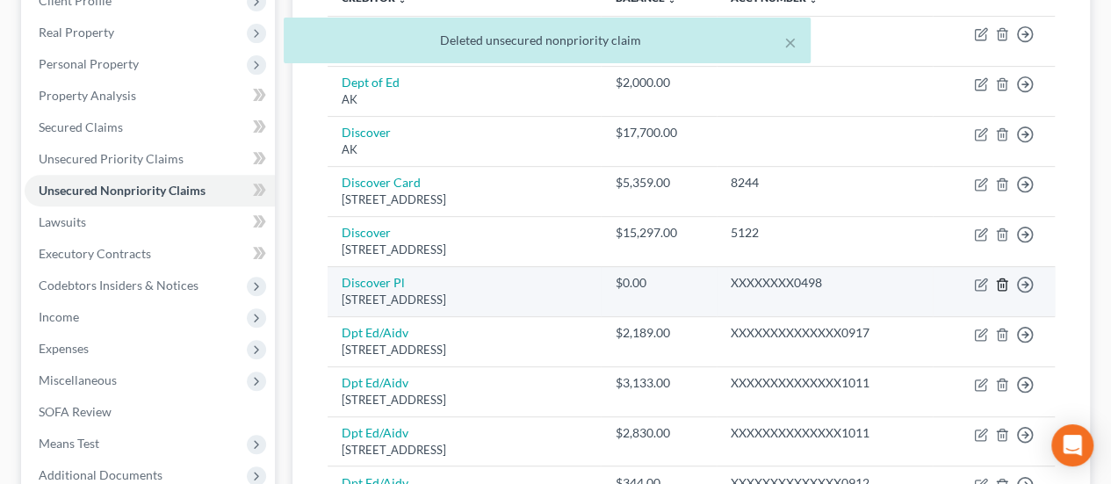
click at [1003, 279] on icon "button" at bounding box center [1002, 284] width 14 height 14
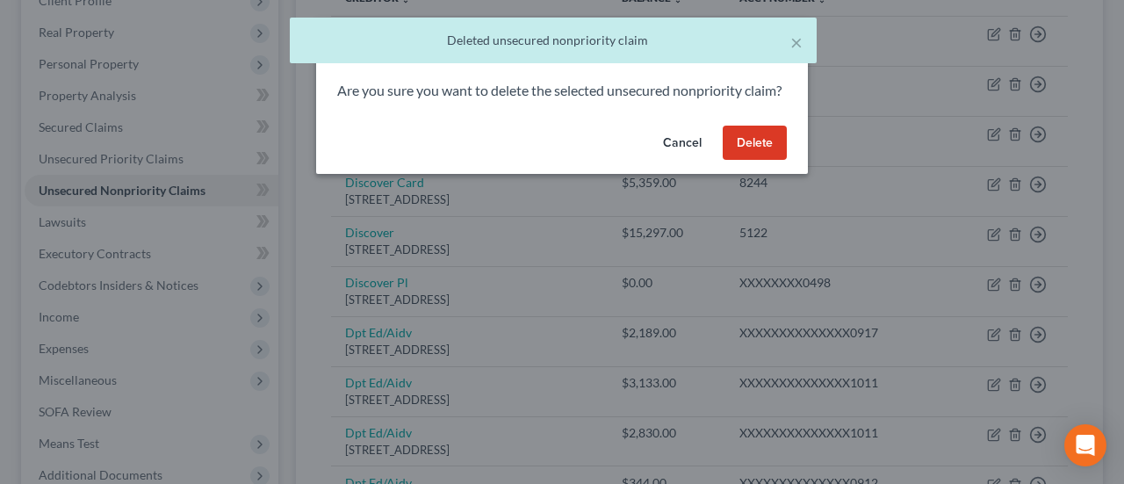
click at [748, 155] on button "Delete" at bounding box center [755, 143] width 64 height 35
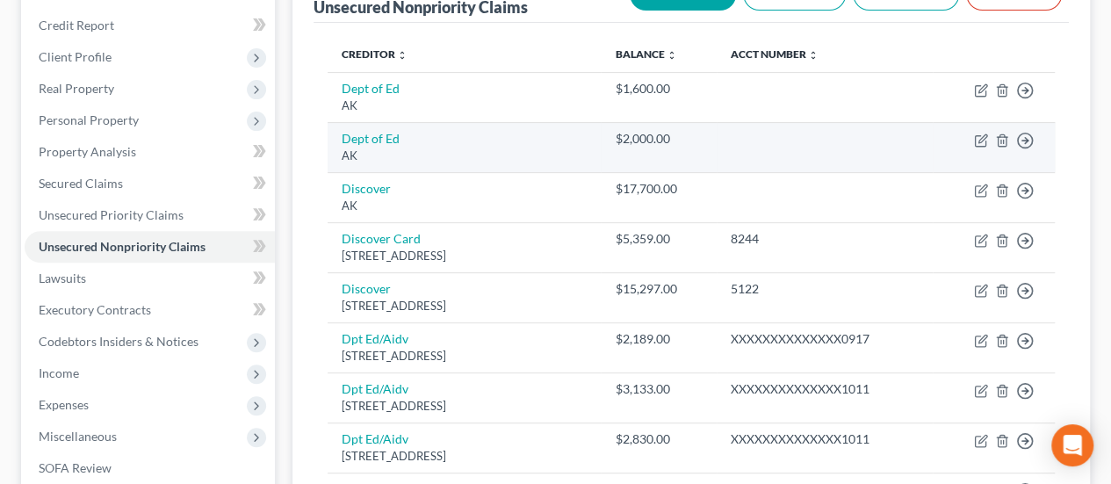
scroll to position [234, 0]
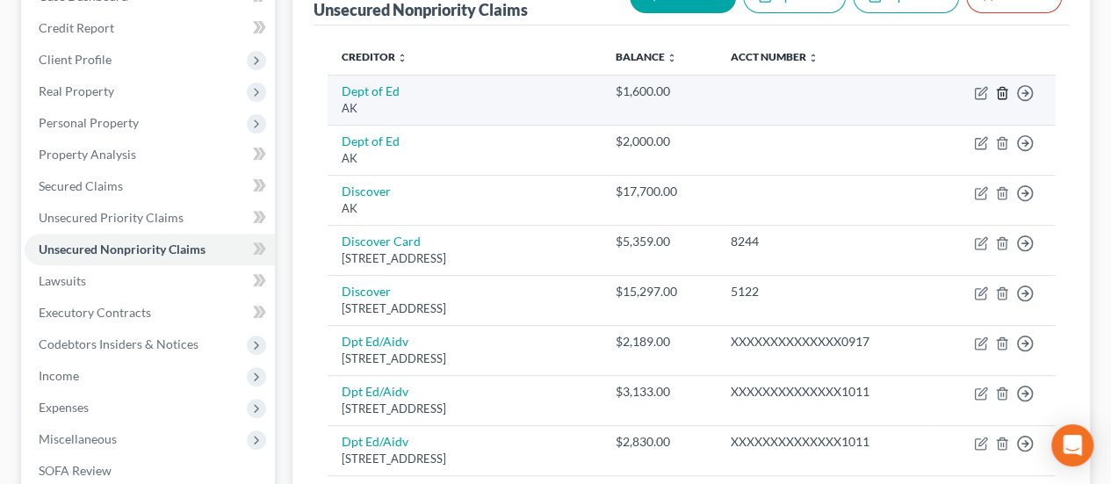
click at [1003, 90] on polyline "button" at bounding box center [1002, 90] width 11 height 0
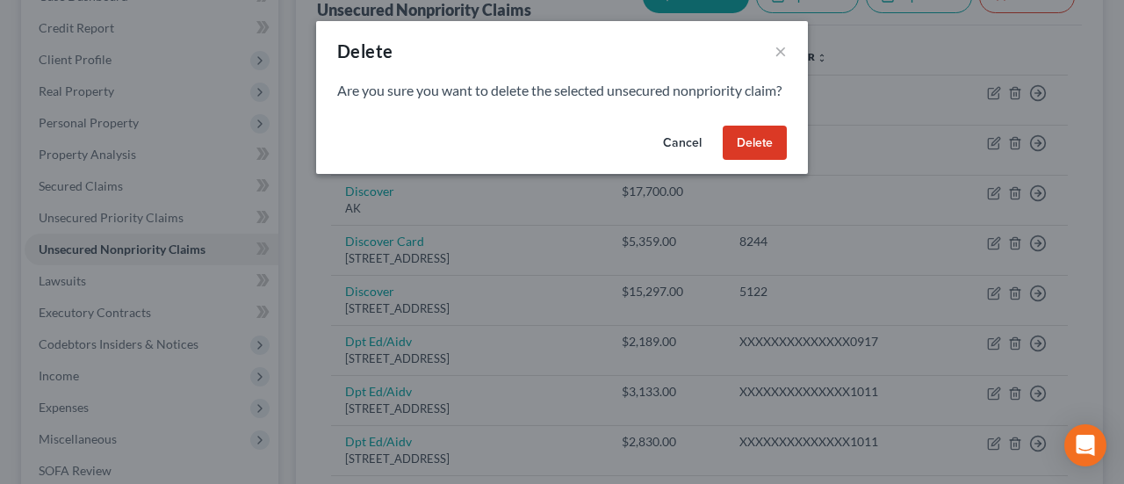
click at [750, 154] on button "Delete" at bounding box center [755, 143] width 64 height 35
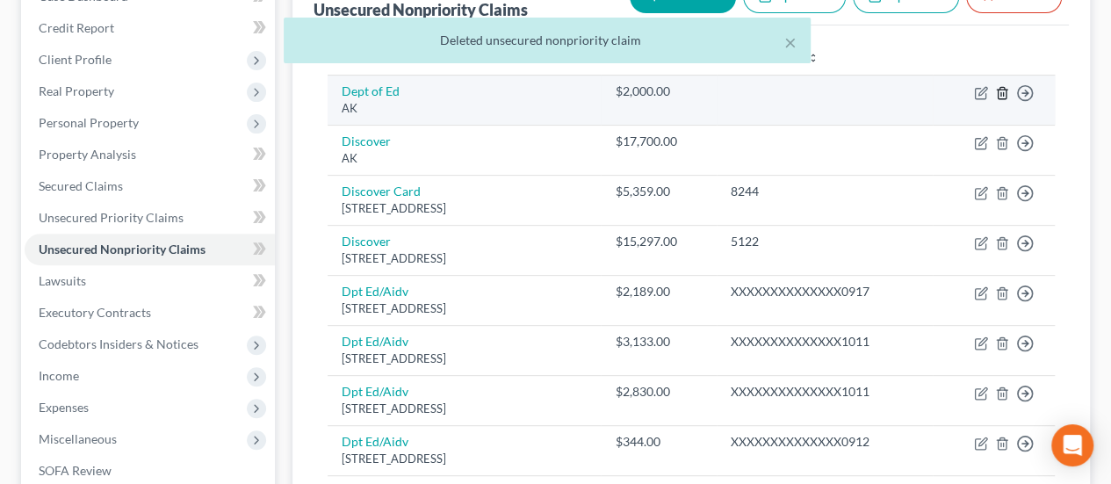
click at [1002, 86] on icon "button" at bounding box center [1002, 93] width 14 height 14
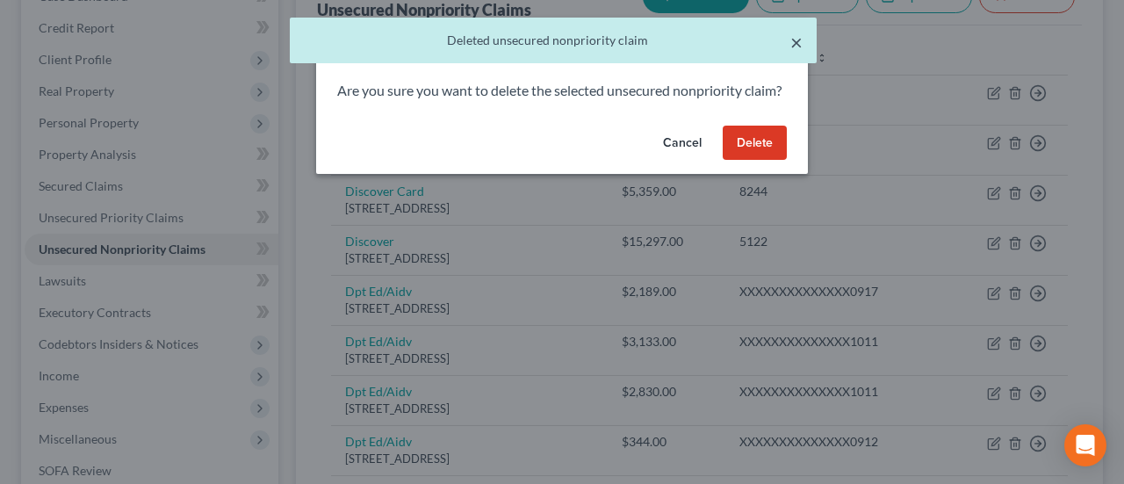
click at [792, 40] on button "×" at bounding box center [796, 42] width 12 height 21
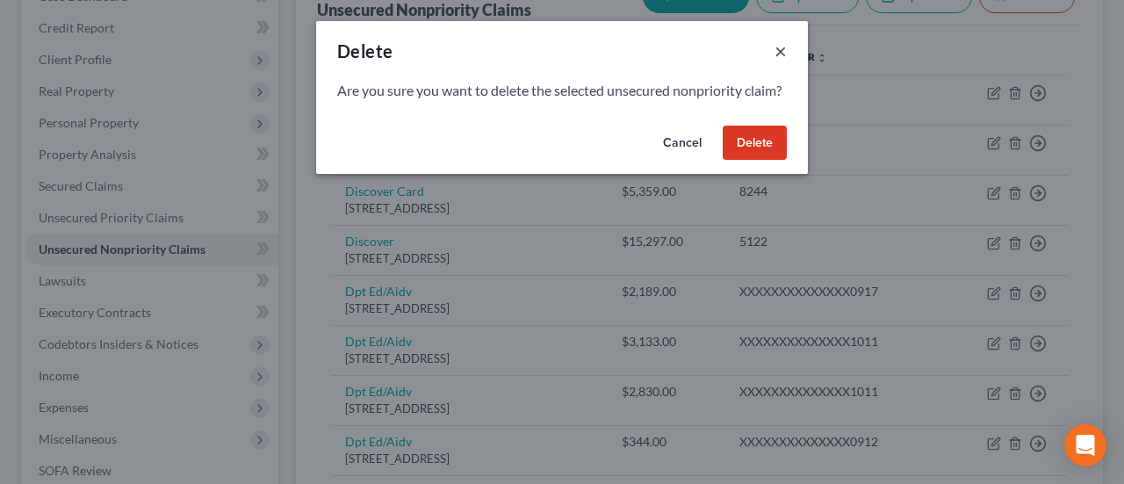
click at [781, 45] on button "×" at bounding box center [780, 50] width 12 height 21
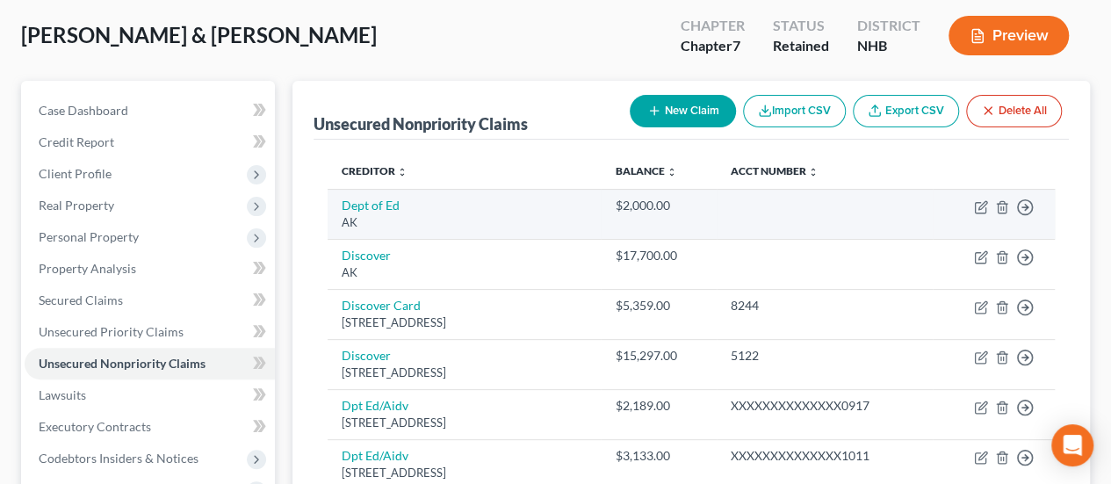
scroll to position [117, 0]
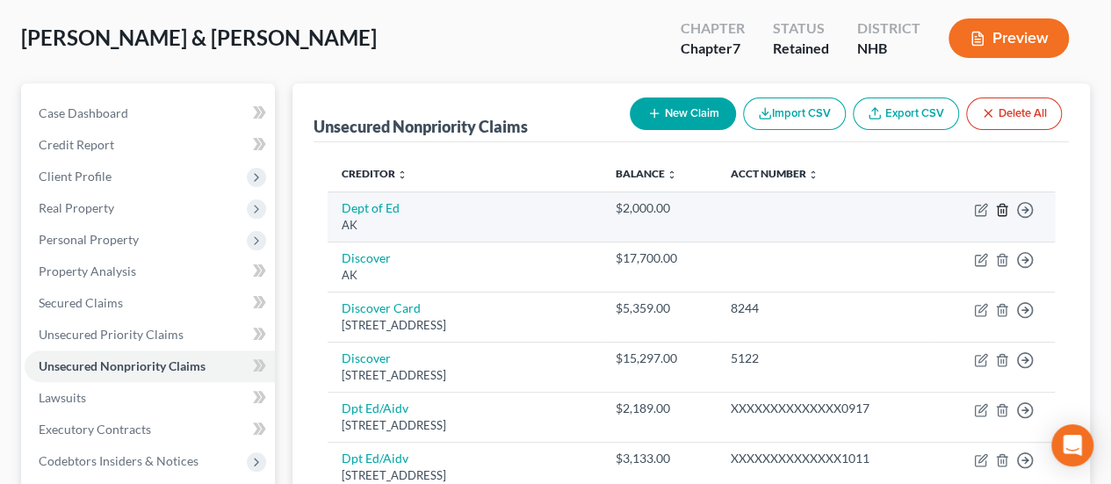
click at [1001, 206] on polyline "button" at bounding box center [1002, 206] width 11 height 0
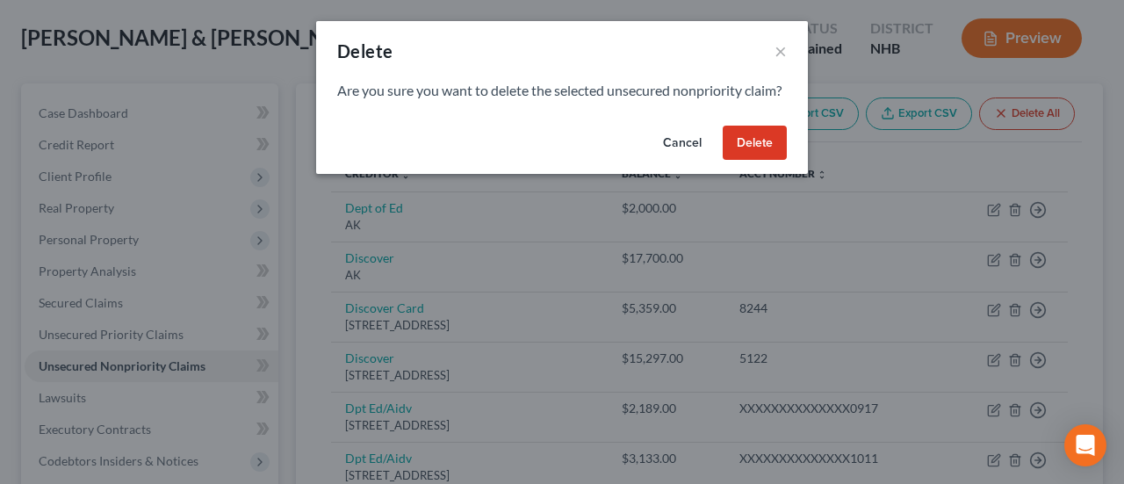
drag, startPoint x: 743, startPoint y: 159, endPoint x: 766, endPoint y: 162, distance: 24.0
click at [743, 158] on button "Delete" at bounding box center [755, 143] width 64 height 35
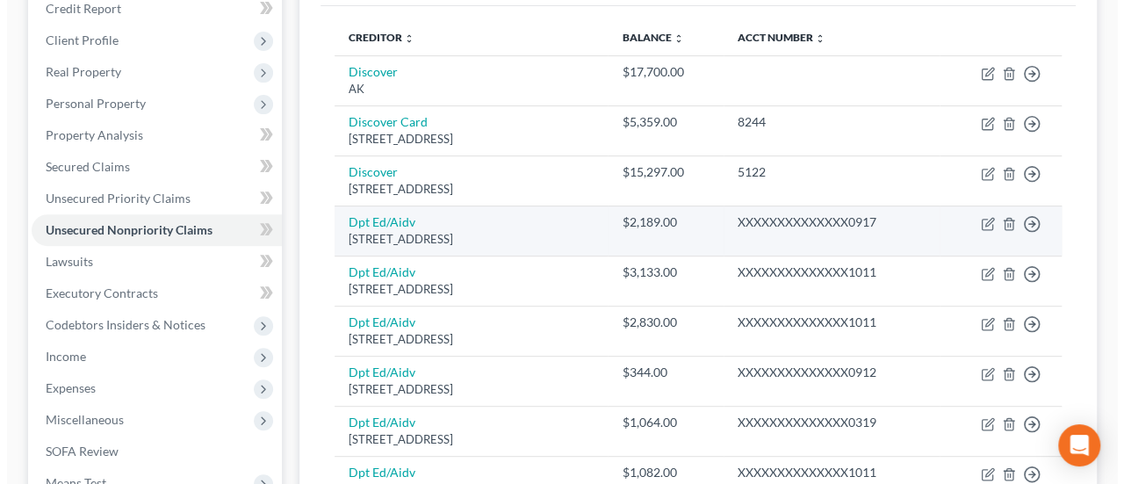
scroll to position [263, 0]
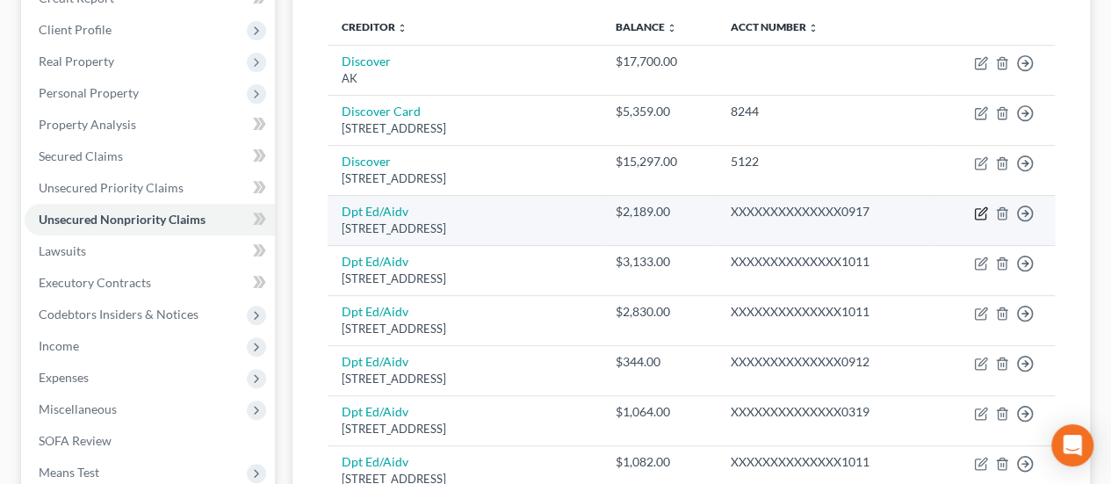
click at [981, 208] on icon "button" at bounding box center [982, 211] width 8 height 8
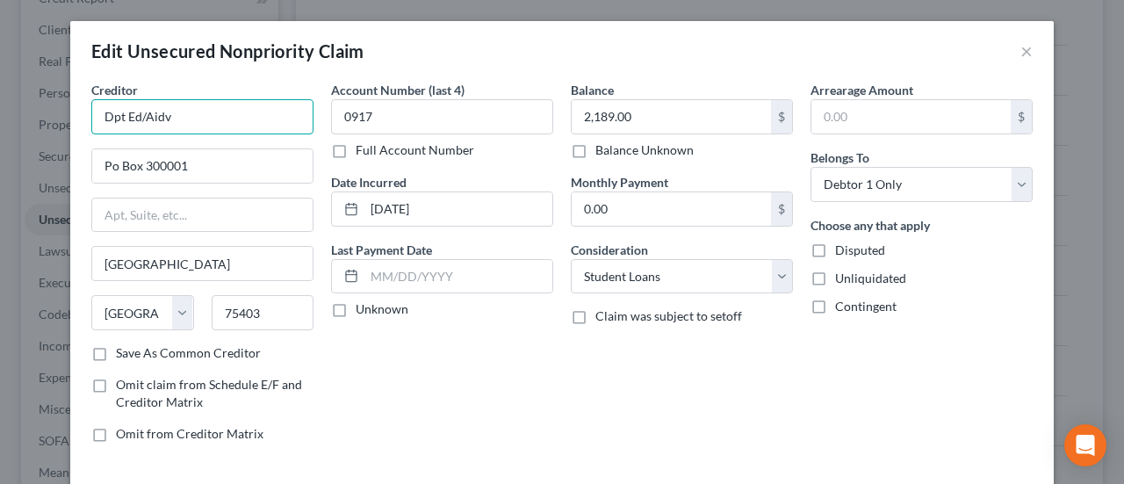
drag, startPoint x: 181, startPoint y: 116, endPoint x: 30, endPoint y: 113, distance: 151.0
click at [30, 113] on div "Edit Unsecured Nonpriority Claim × Creditor * Dpt Ed/Aidv Po Box 300001 [GEOGRA…" at bounding box center [562, 242] width 1124 height 484
click at [164, 111] on input "Dpt Ed/Aidv" at bounding box center [202, 116] width 222 height 35
drag, startPoint x: 195, startPoint y: 127, endPoint x: 140, endPoint y: 119, distance: 55.1
click at [140, 119] on input "Dpt Ed/Aidv" at bounding box center [202, 116] width 222 height 35
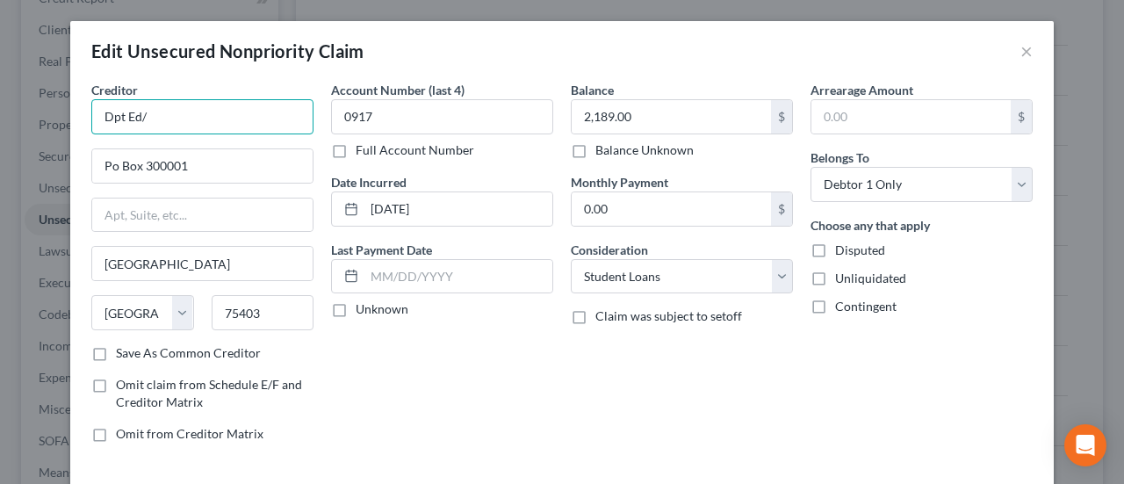
drag, startPoint x: 189, startPoint y: 112, endPoint x: 0, endPoint y: 108, distance: 188.8
click at [0, 108] on div "Edit Unsecured Nonpriority Claim × Creditor * Dpt Ed/ Po Box 300001 [GEOGRAPHIC…" at bounding box center [562, 242] width 1124 height 484
paste input "Aidv"
drag, startPoint x: 212, startPoint y: 115, endPoint x: 0, endPoint y: 112, distance: 212.5
click at [0, 112] on div "Edit Unsecured Nonpriority Claim × Creditor * Dept. Edu/Aidv Po Box 300001 [GEO…" at bounding box center [562, 242] width 1124 height 484
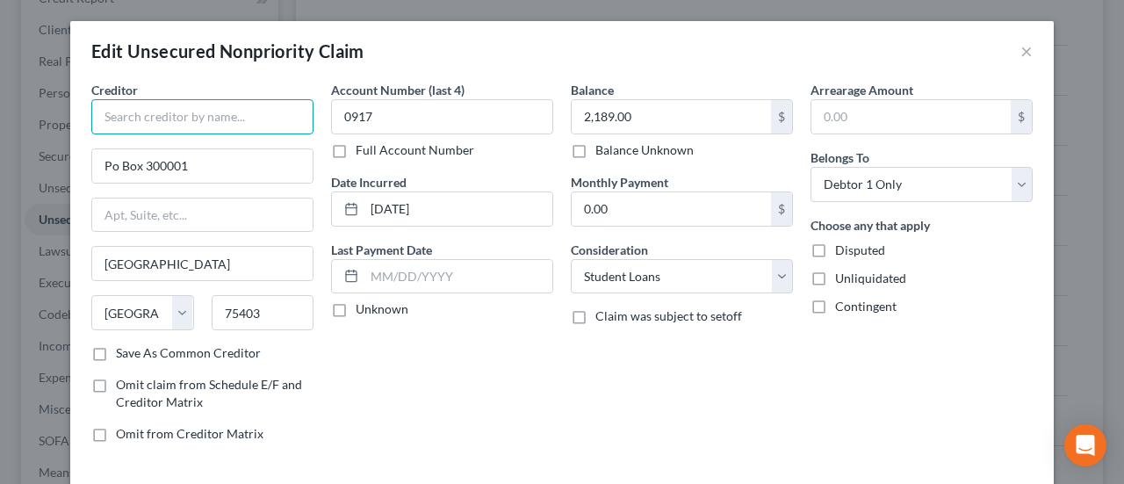
click at [173, 113] on input "text" at bounding box center [202, 116] width 222 height 35
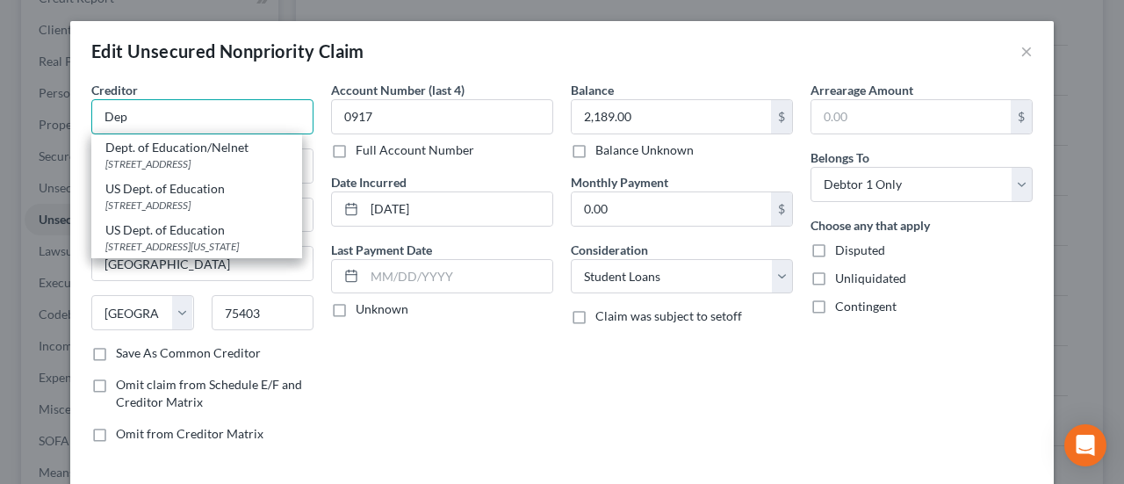
click at [134, 112] on input "Dep" at bounding box center [202, 116] width 222 height 35
drag, startPoint x: 177, startPoint y: 113, endPoint x: 190, endPoint y: 103, distance: 16.2
click at [177, 112] on input "Dept" at bounding box center [202, 116] width 222 height 35
click at [1020, 49] on button "×" at bounding box center [1026, 50] width 12 height 21
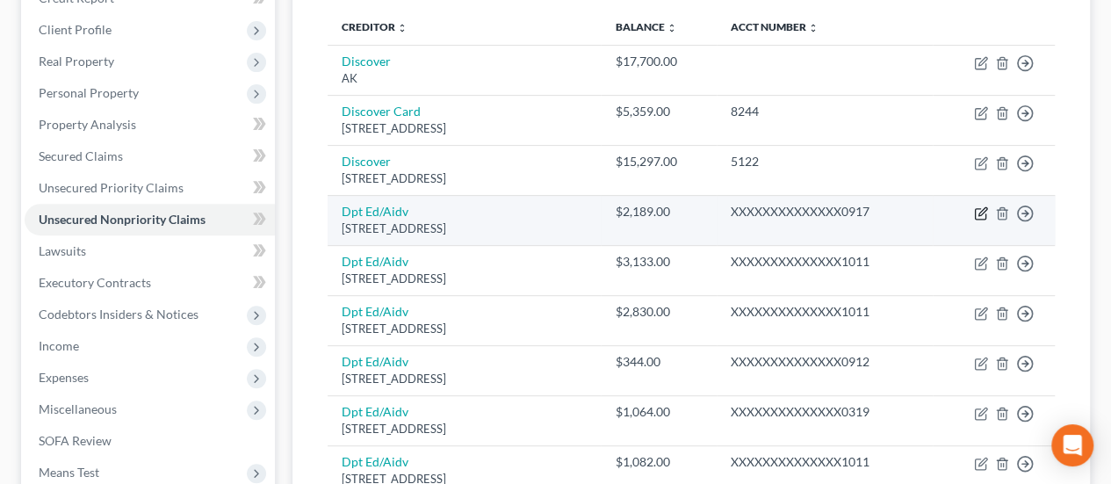
click at [982, 208] on icon "button" at bounding box center [981, 213] width 14 height 14
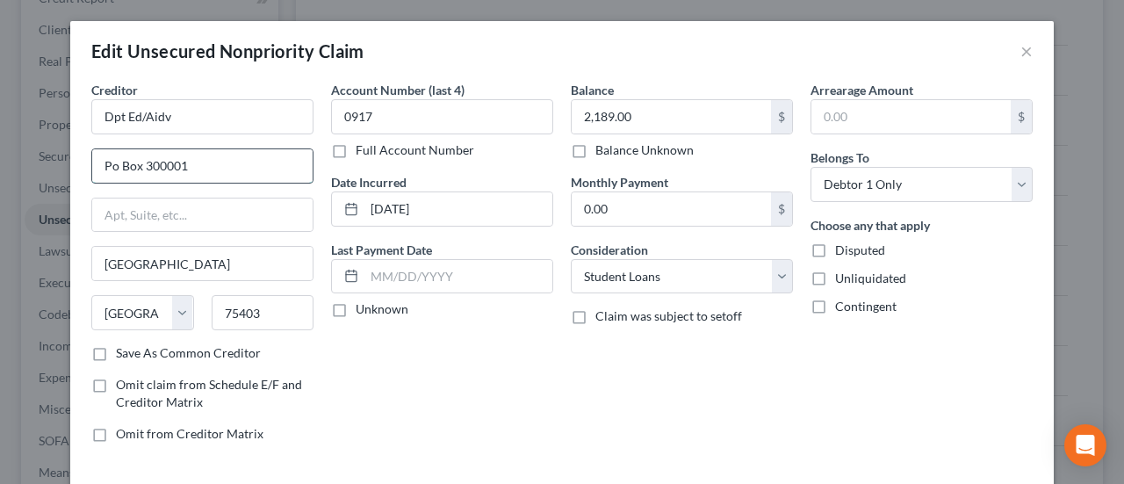
click at [111, 164] on input "Po Box 300001" at bounding box center [202, 165] width 220 height 33
click at [199, 164] on input "Po Box 300001" at bounding box center [202, 165] width 220 height 33
click at [106, 166] on input "Po Box 300001" at bounding box center [202, 165] width 220 height 33
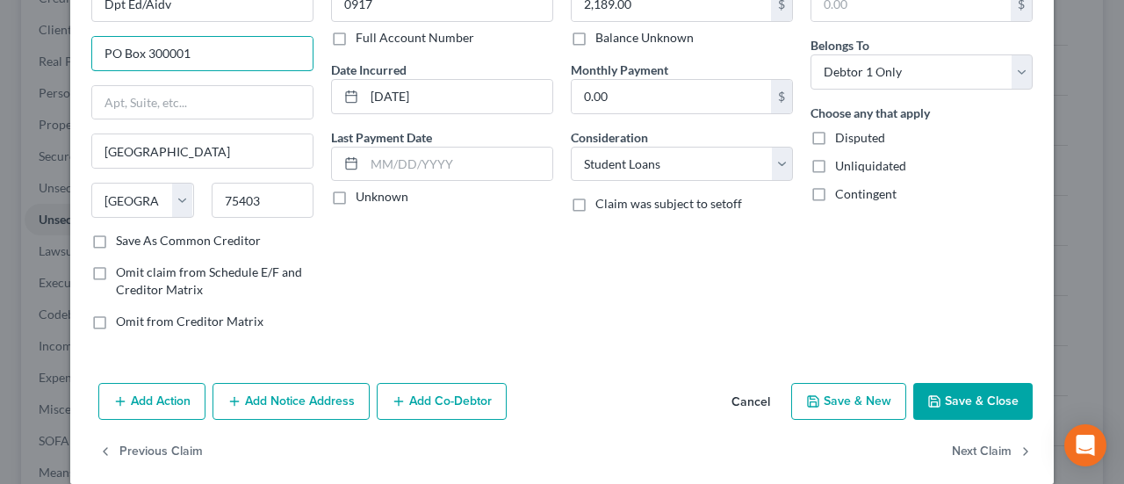
scroll to position [130, 0]
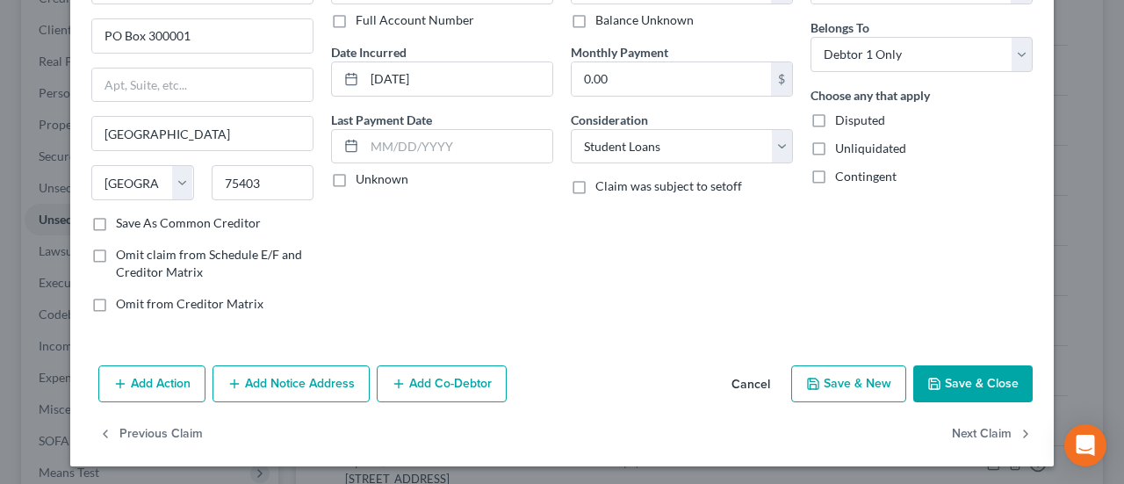
click at [948, 371] on button "Save & Close" at bounding box center [972, 383] width 119 height 37
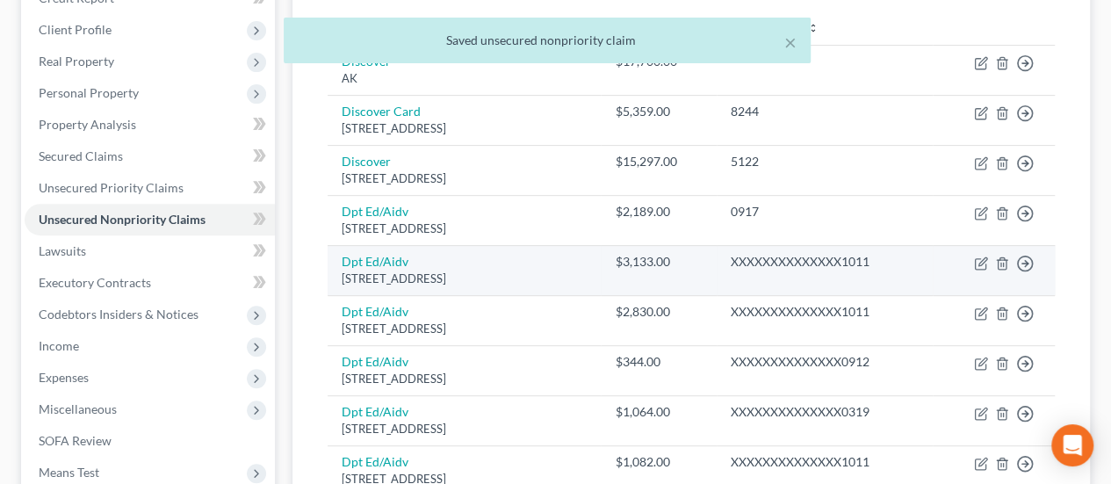
click at [984, 250] on td "Move to D Move to E Move to G Move to Notice Only" at bounding box center [993, 270] width 123 height 50
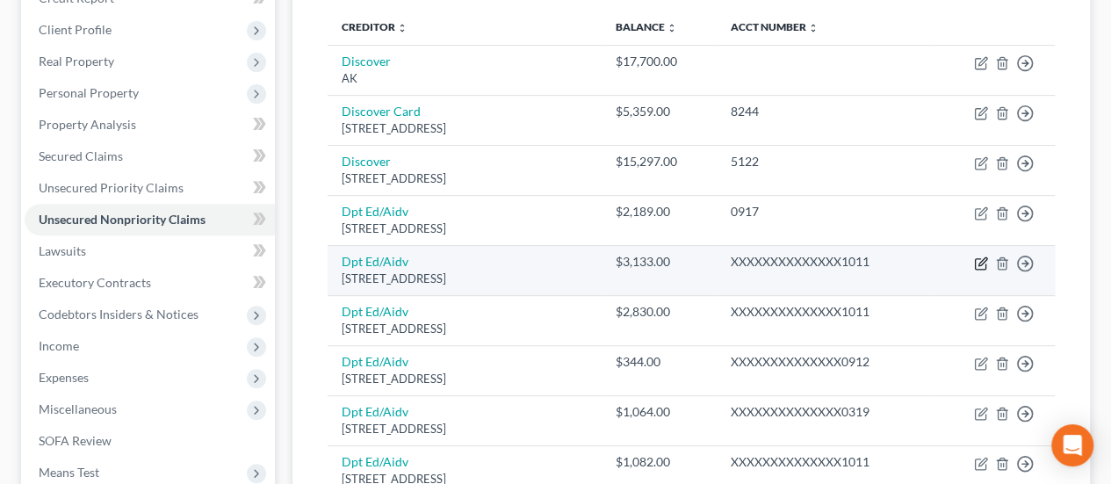
click at [982, 256] on icon "button" at bounding box center [981, 263] width 14 height 14
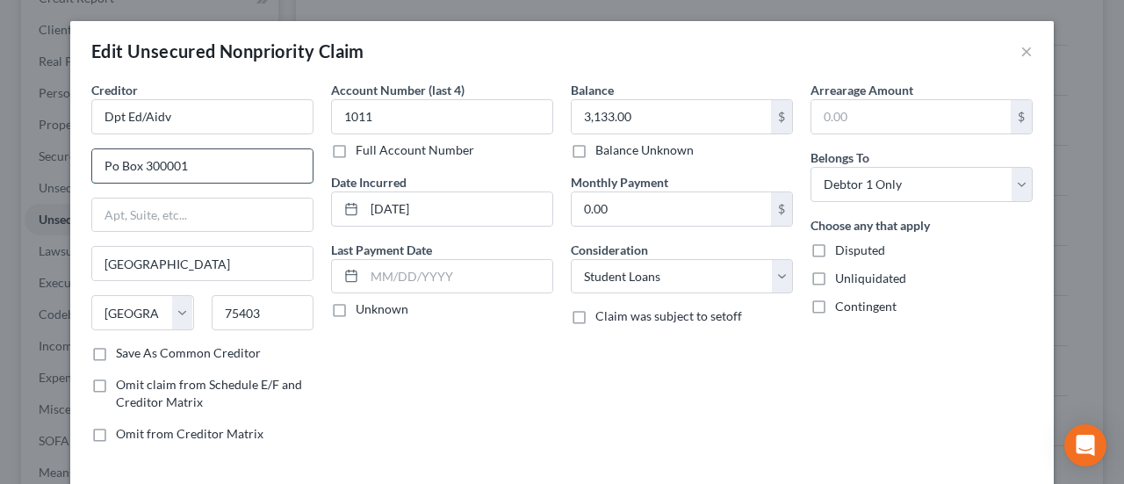
drag, startPoint x: 112, startPoint y: 167, endPoint x: 100, endPoint y: 167, distance: 12.3
click at [100, 167] on input "Po Box 300001" at bounding box center [202, 165] width 220 height 33
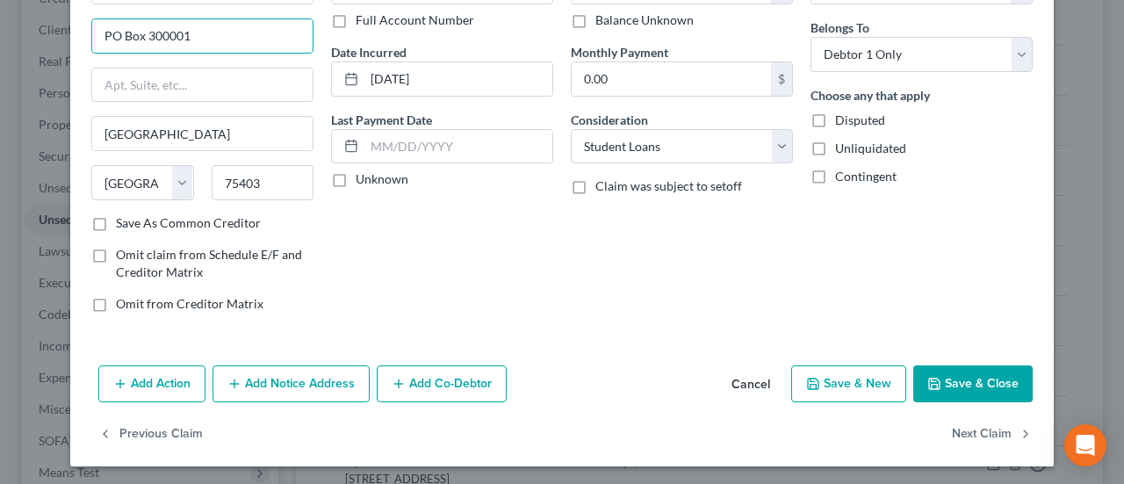
click at [968, 375] on button "Save & Close" at bounding box center [972, 383] width 119 height 37
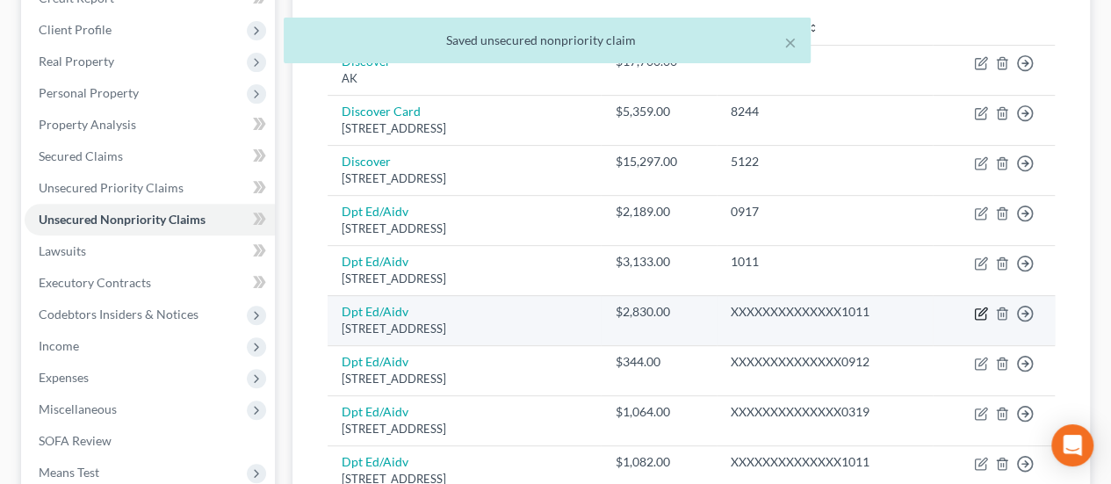
click at [978, 308] on icon "button" at bounding box center [980, 313] width 11 height 11
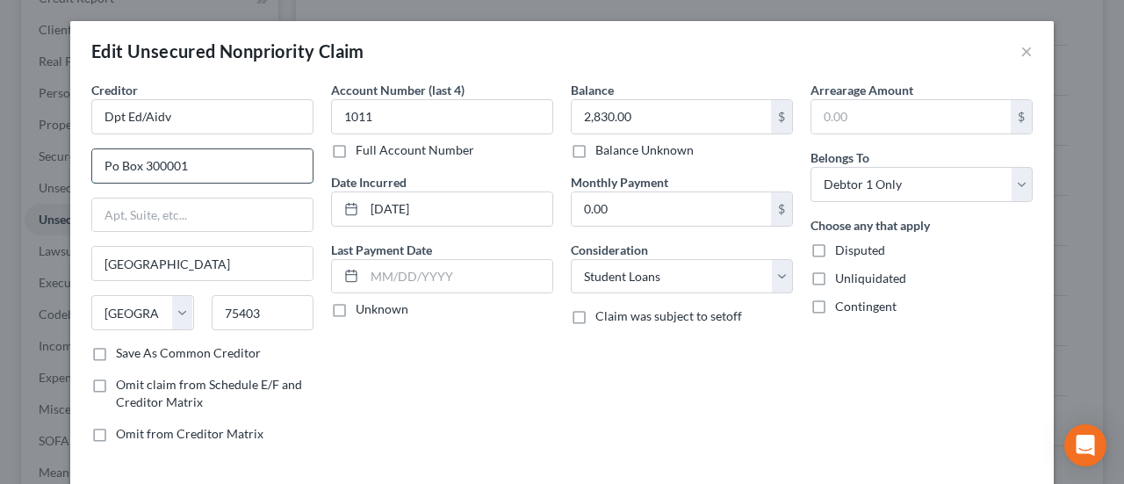
click at [234, 166] on input "Po Box 300001" at bounding box center [202, 165] width 220 height 33
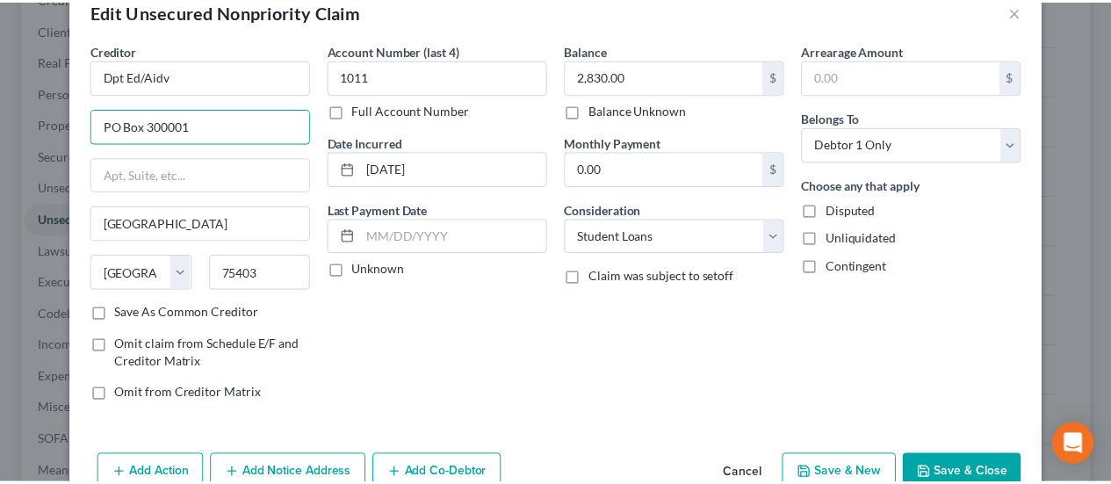
scroll to position [117, 0]
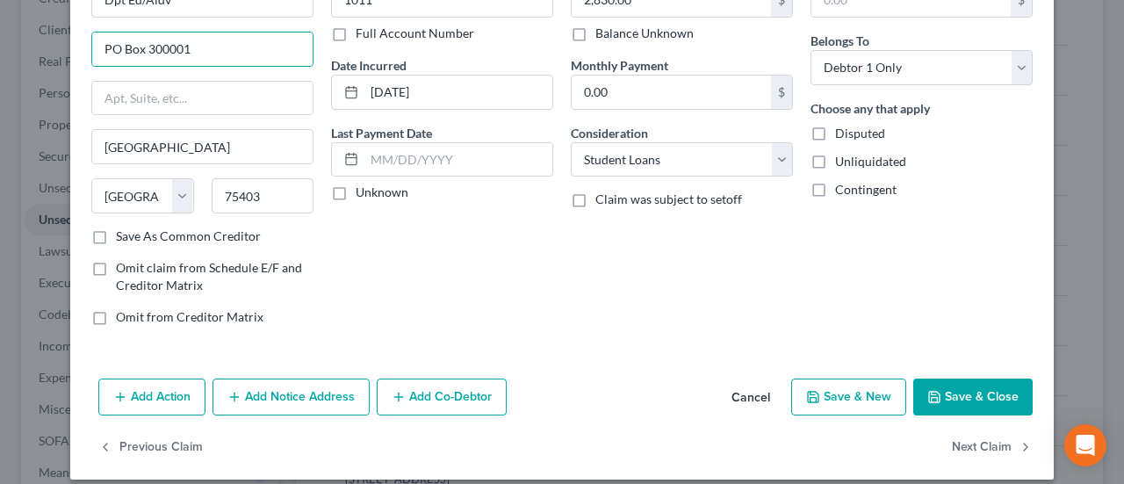
click at [961, 389] on button "Save & Close" at bounding box center [972, 396] width 119 height 37
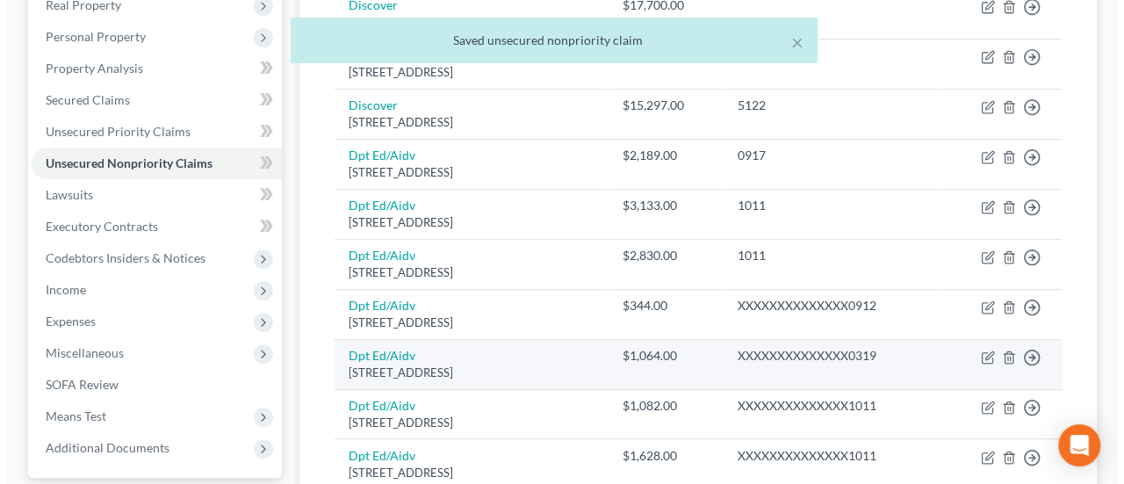
scroll to position [321, 0]
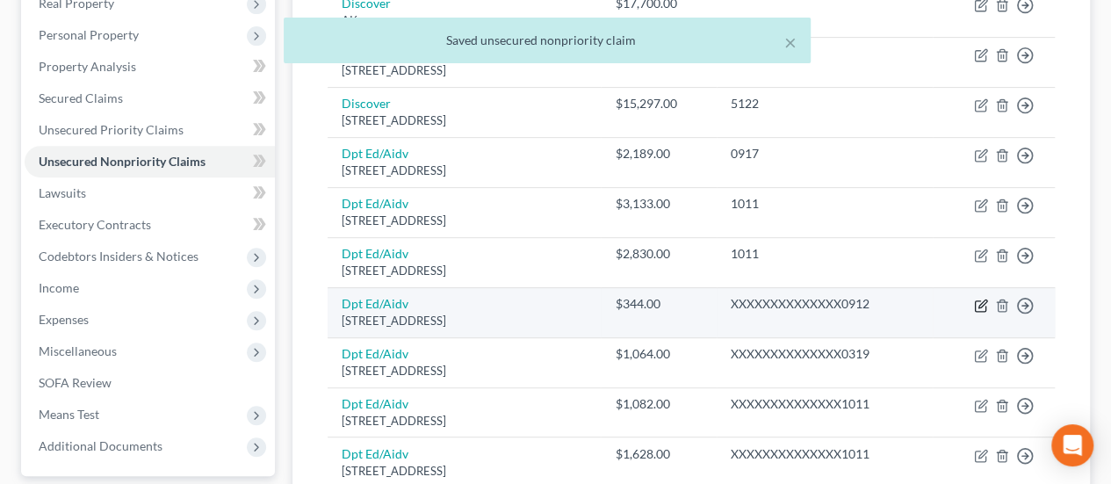
click at [984, 299] on icon "button" at bounding box center [981, 306] width 14 height 14
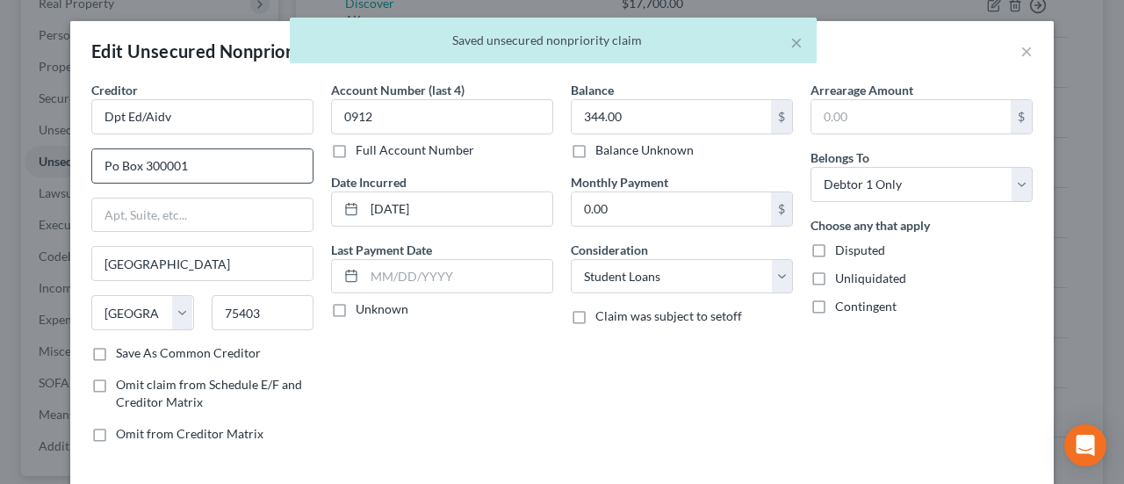
click at [239, 166] on input "Po Box 300001" at bounding box center [202, 165] width 220 height 33
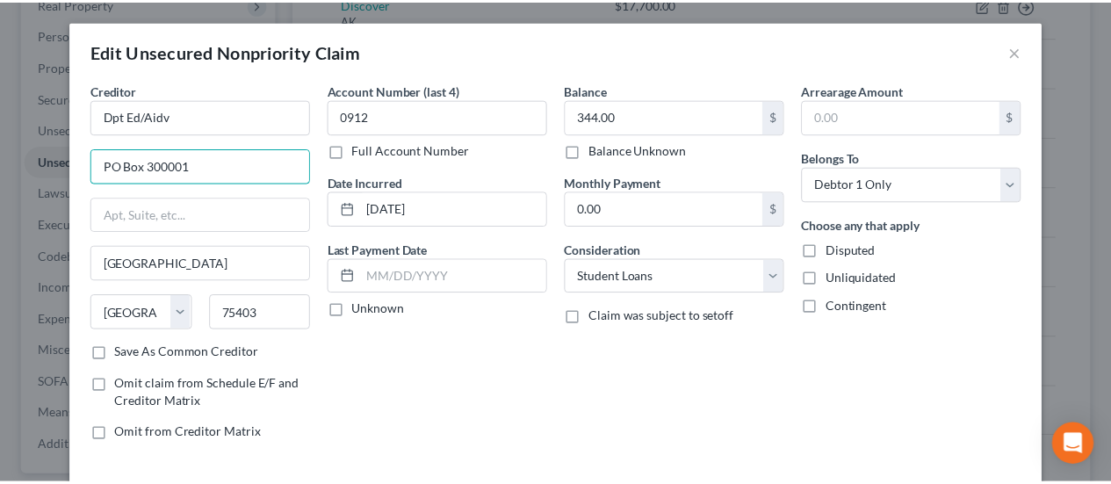
scroll to position [130, 0]
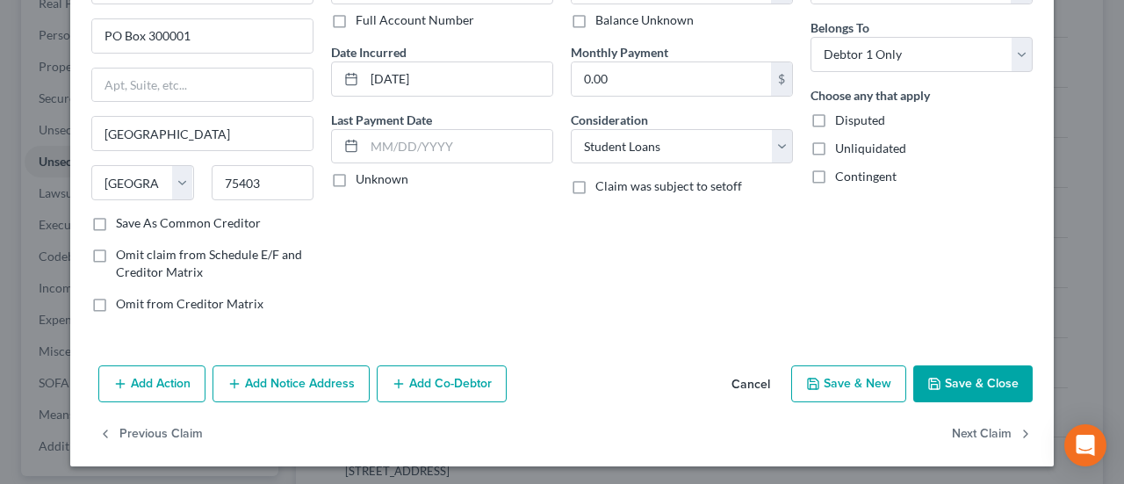
click at [983, 373] on button "Save & Close" at bounding box center [972, 383] width 119 height 37
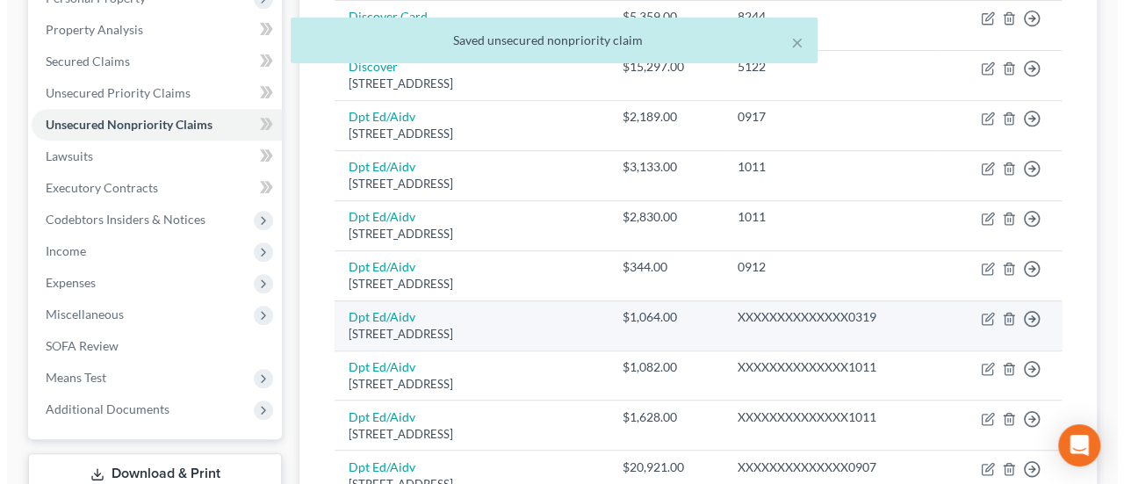
scroll to position [439, 0]
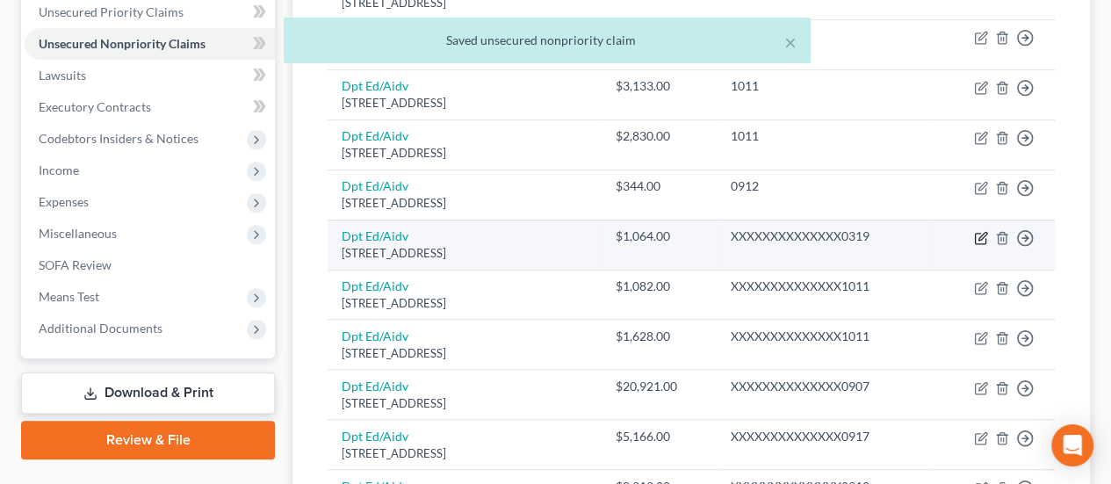
click at [979, 231] on icon "button" at bounding box center [981, 238] width 14 height 14
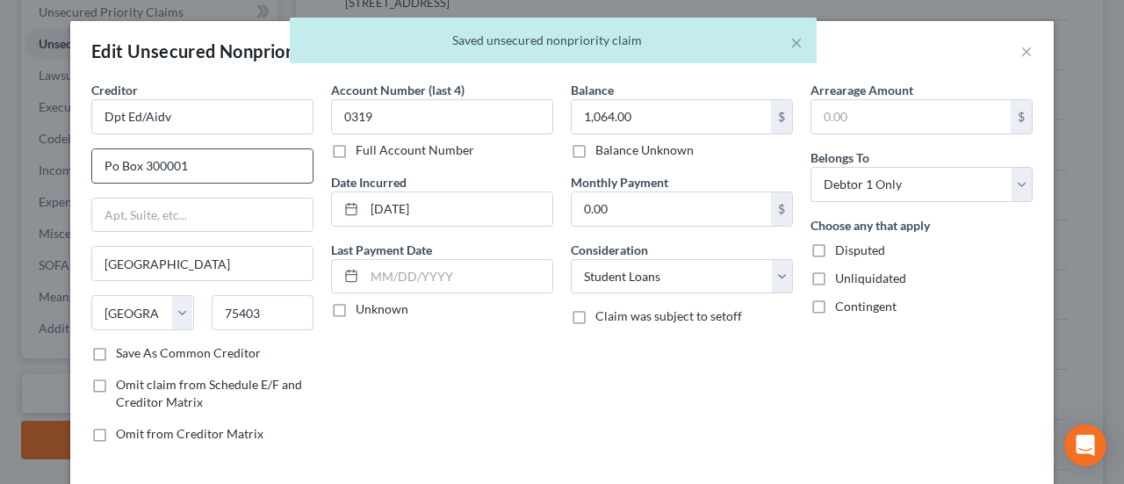
click at [211, 158] on input "Po Box 300001" at bounding box center [202, 165] width 220 height 33
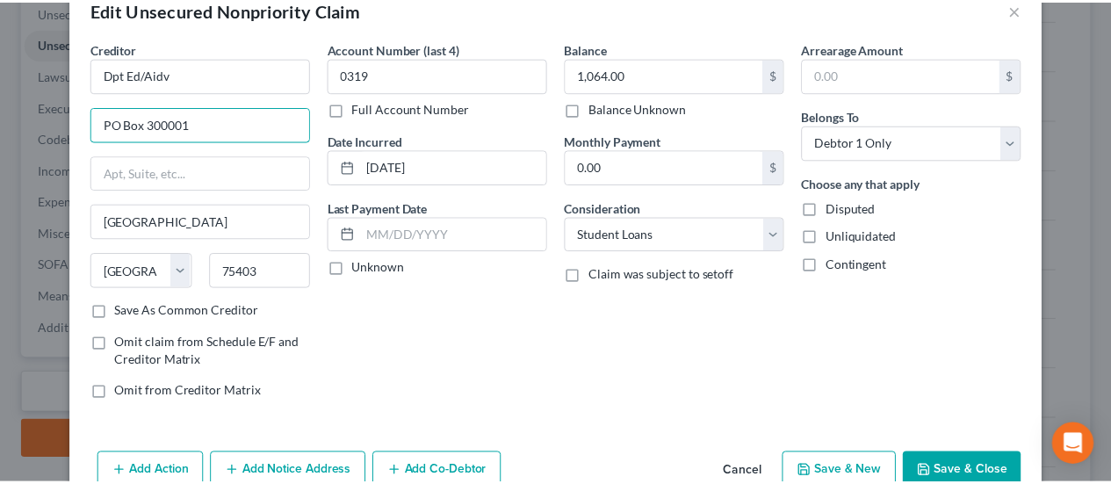
scroll to position [130, 0]
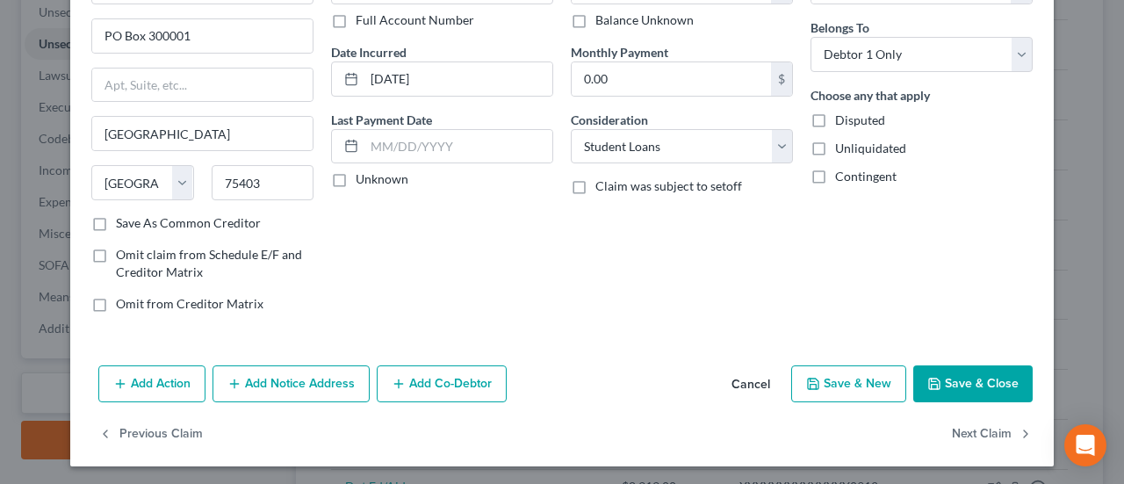
click at [953, 371] on button "Save & Close" at bounding box center [972, 383] width 119 height 37
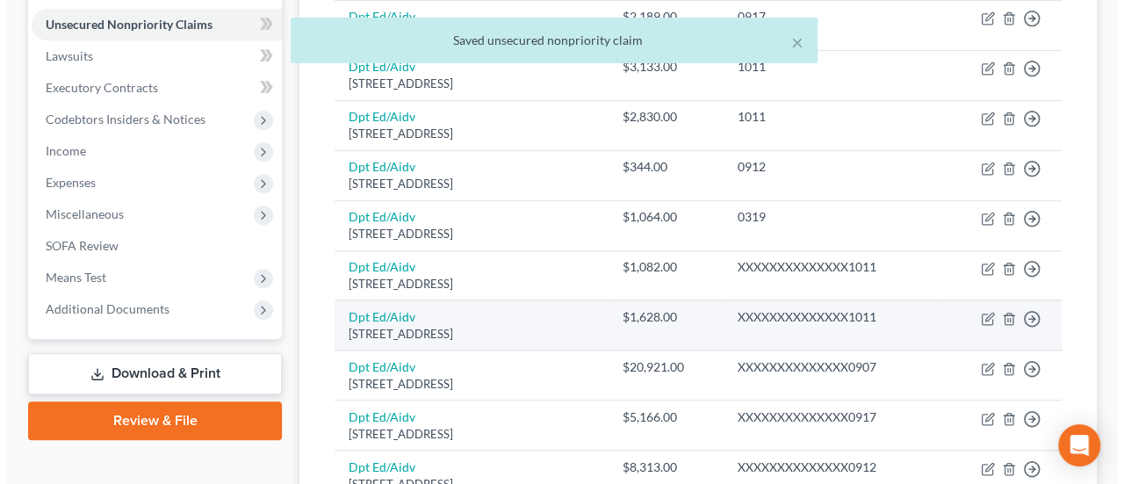
scroll to position [468, 0]
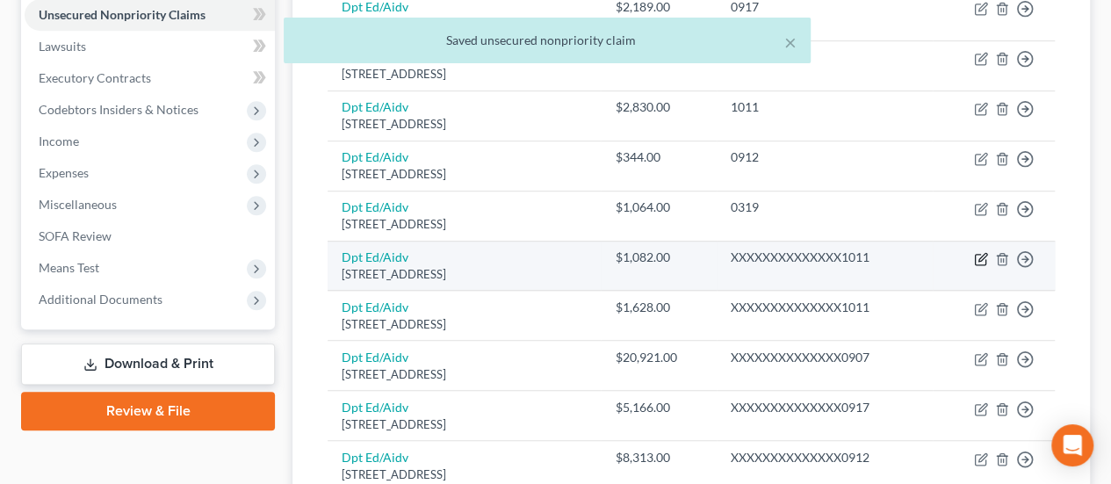
click at [982, 252] on icon "button" at bounding box center [981, 259] width 14 height 14
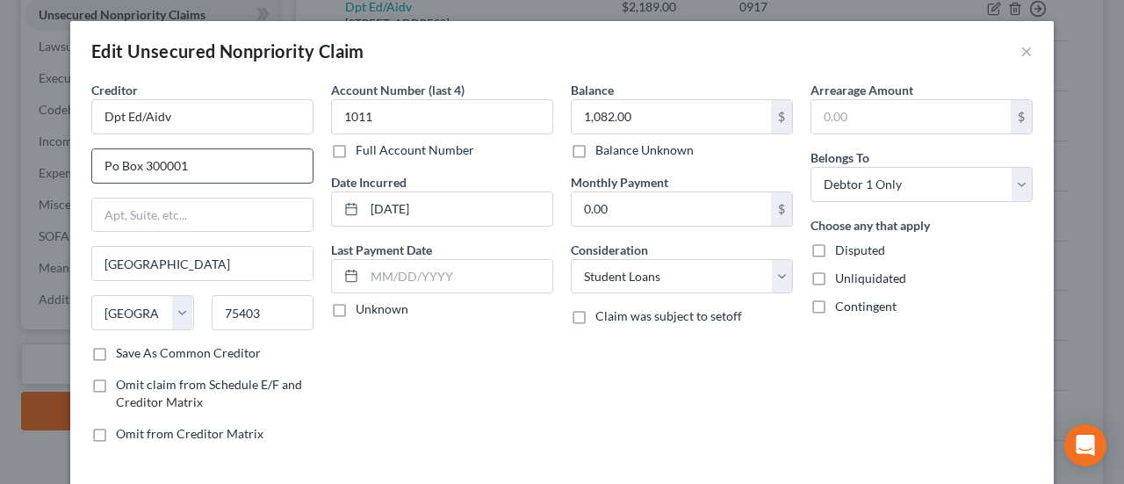
click at [219, 162] on input "Po Box 300001" at bounding box center [202, 165] width 220 height 33
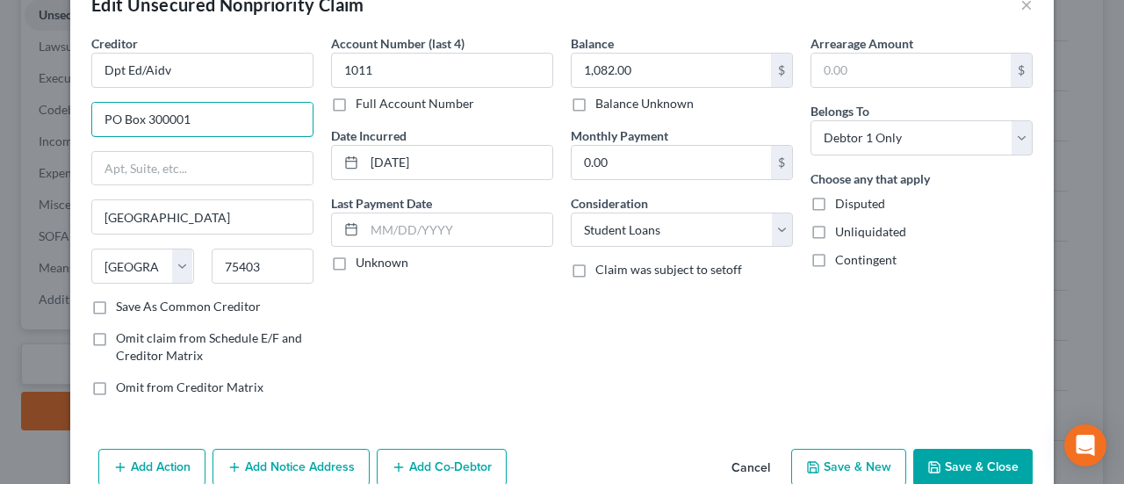
scroll to position [130, 0]
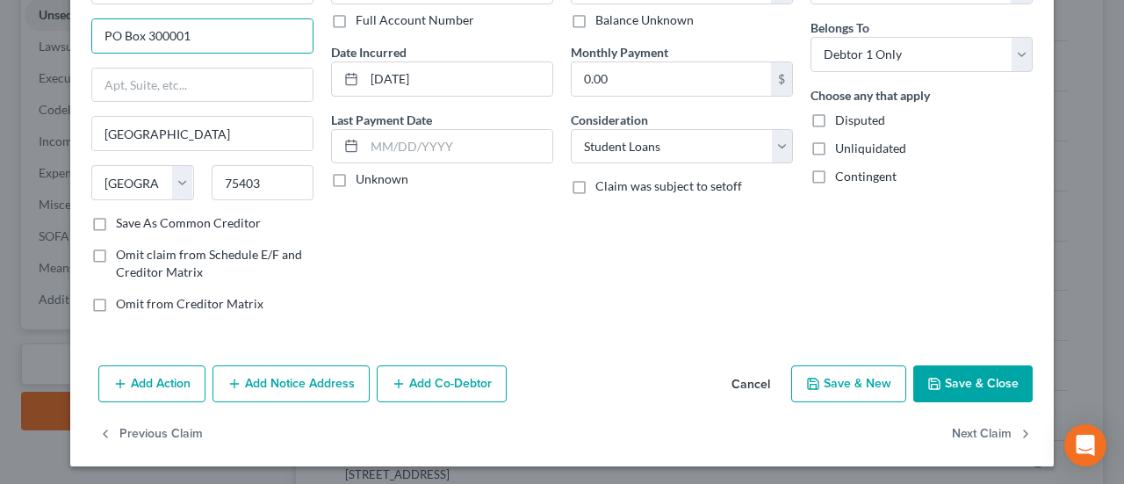
click at [985, 375] on button "Save & Close" at bounding box center [972, 383] width 119 height 37
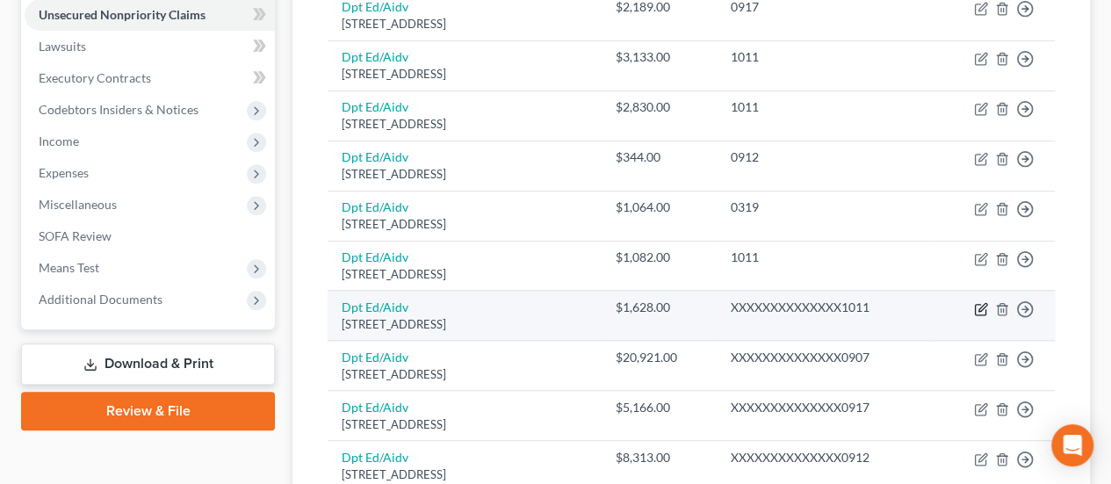
click at [980, 302] on icon "button" at bounding box center [981, 309] width 14 height 14
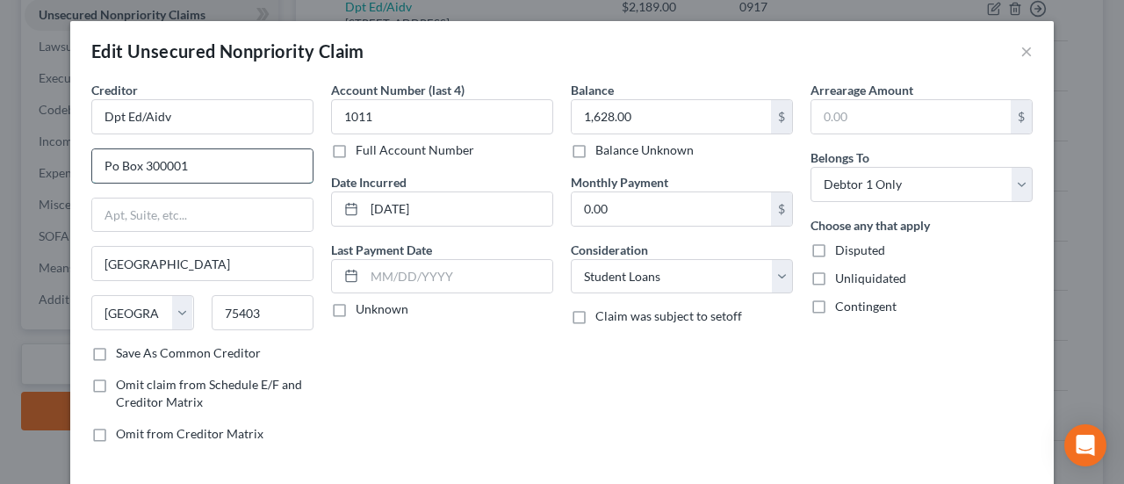
click at [234, 168] on input "Po Box 300001" at bounding box center [202, 165] width 220 height 33
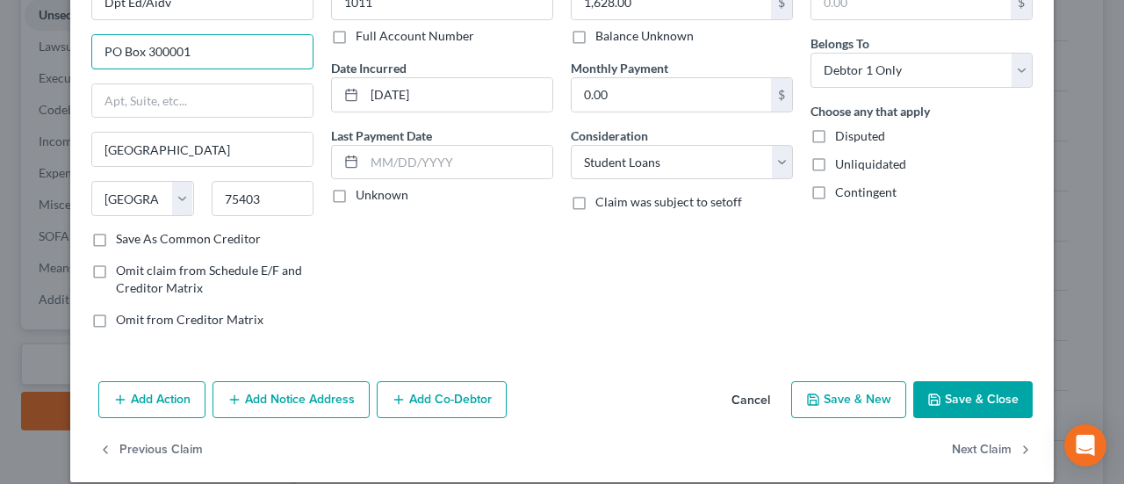
scroll to position [117, 0]
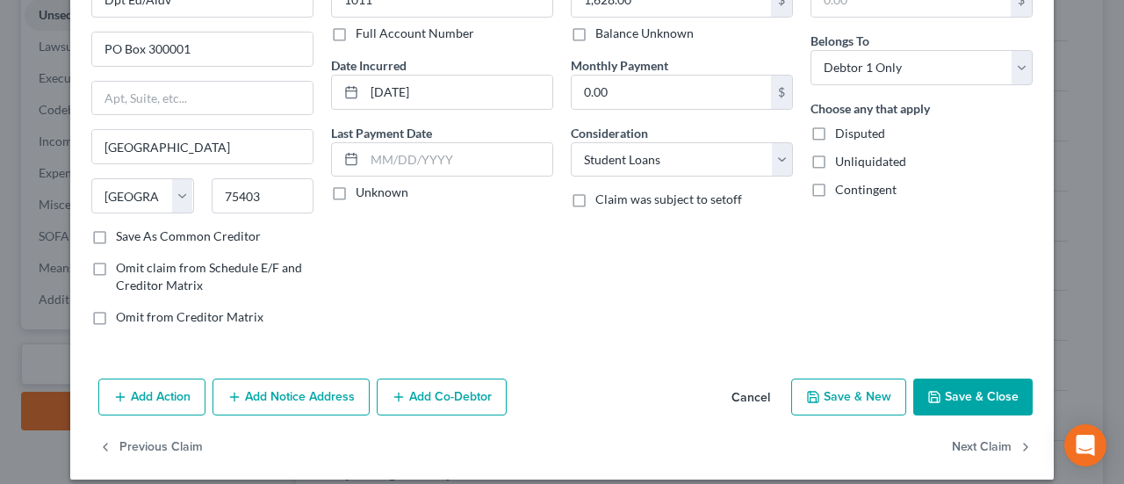
click at [946, 387] on button "Save & Close" at bounding box center [972, 396] width 119 height 37
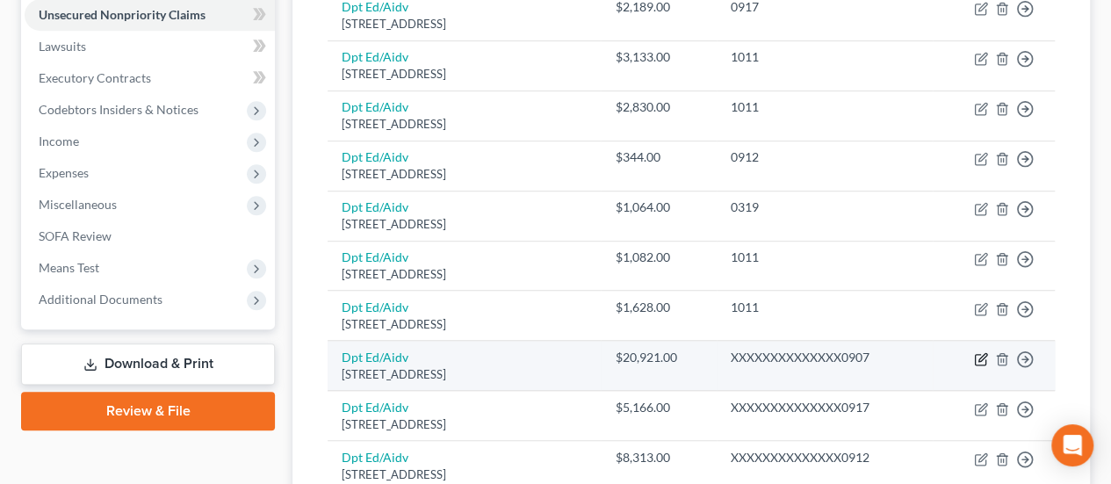
click at [980, 354] on icon "button" at bounding box center [981, 359] width 14 height 14
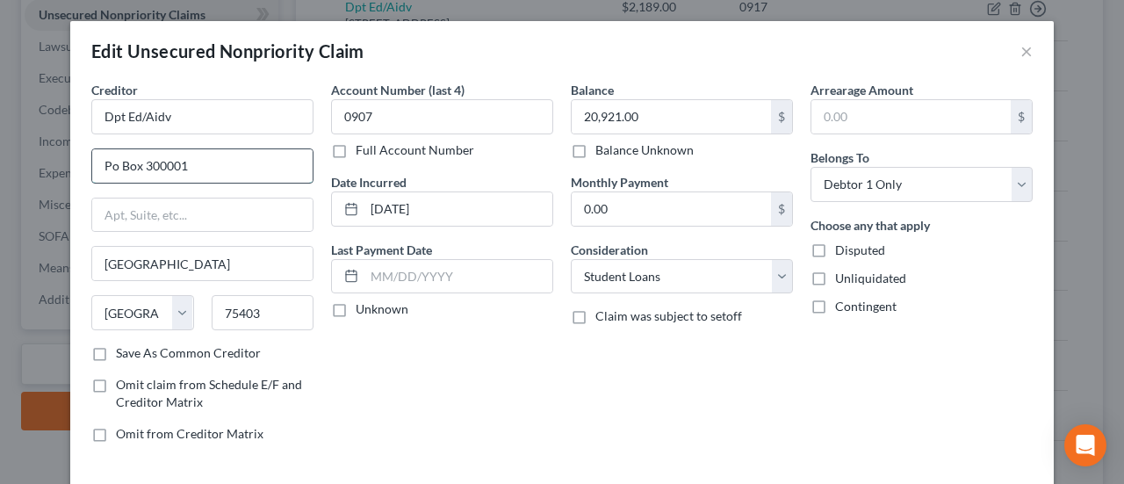
drag, startPoint x: 224, startPoint y: 160, endPoint x: 260, endPoint y: 178, distance: 40.4
click at [224, 160] on input "Po Box 300001" at bounding box center [202, 165] width 220 height 33
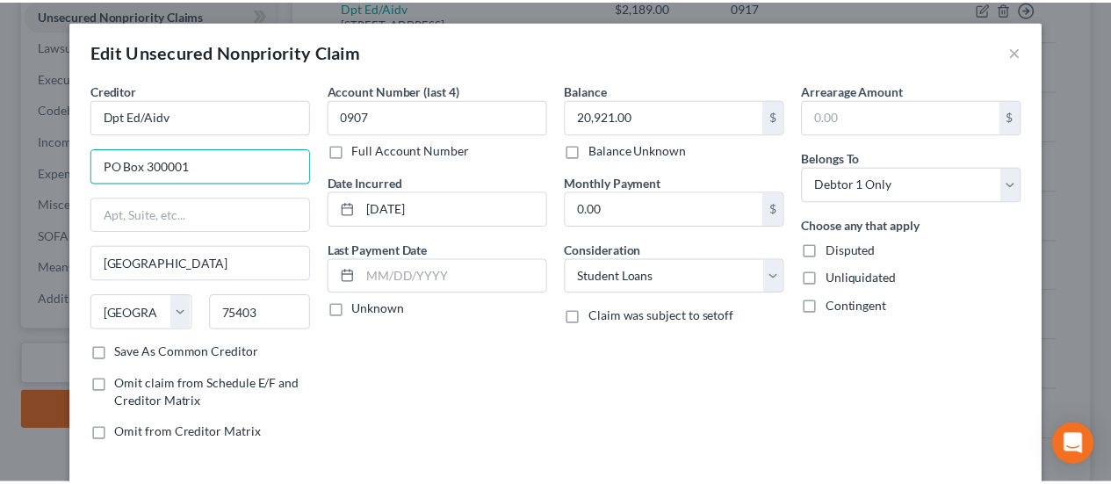
scroll to position [130, 0]
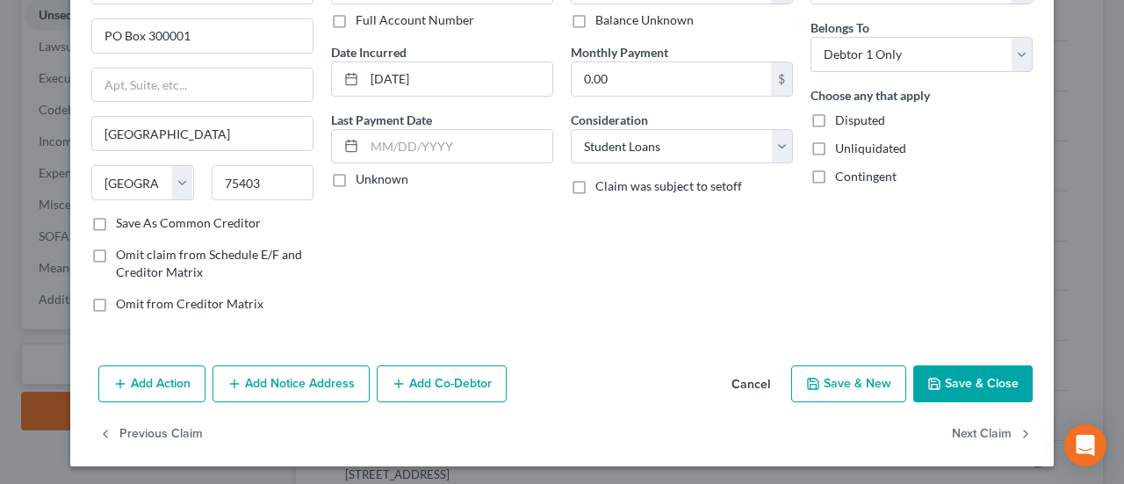
click at [968, 377] on button "Save & Close" at bounding box center [972, 383] width 119 height 37
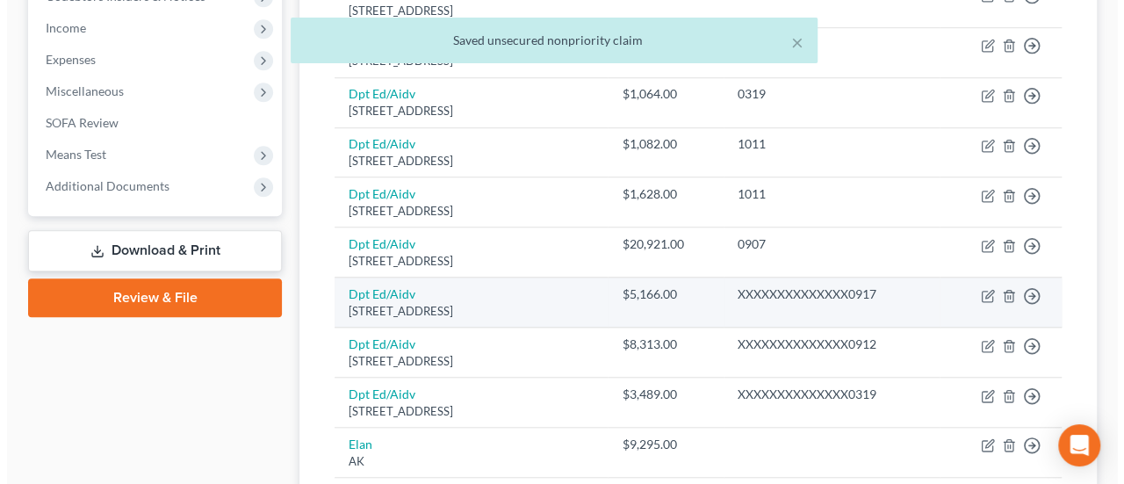
scroll to position [585, 0]
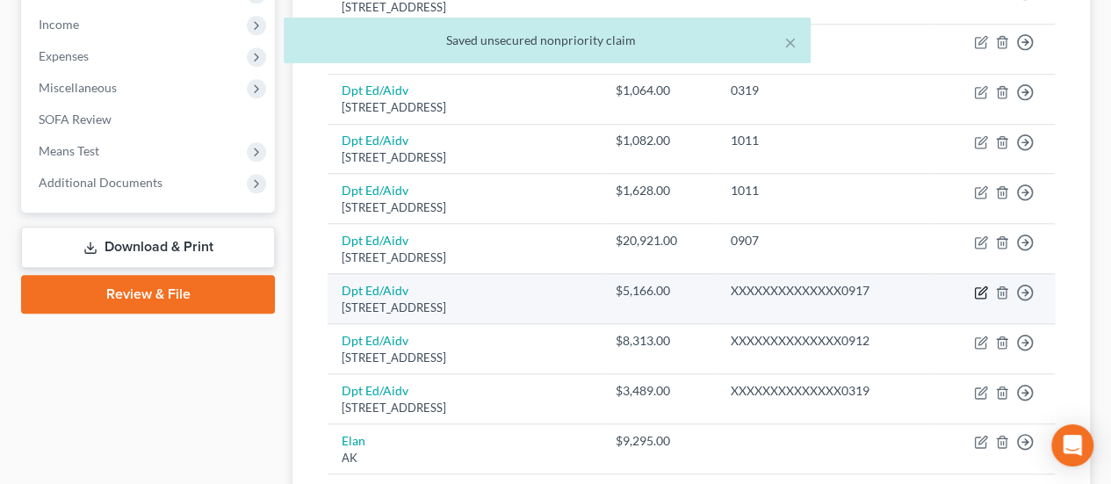
click at [977, 285] on icon "button" at bounding box center [981, 292] width 14 height 14
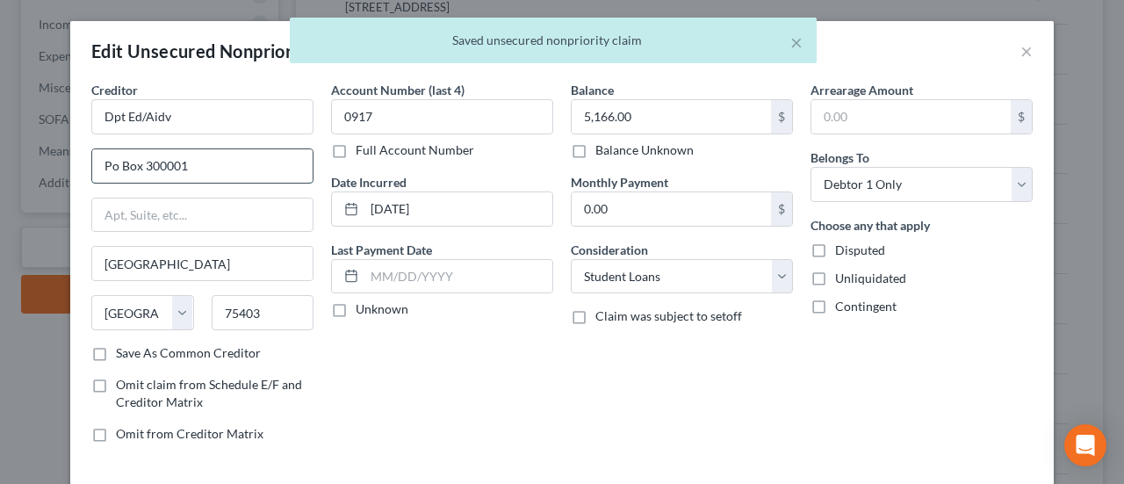
drag, startPoint x: 218, startPoint y: 162, endPoint x: 227, endPoint y: 168, distance: 10.2
click at [218, 162] on input "Po Box 300001" at bounding box center [202, 165] width 220 height 33
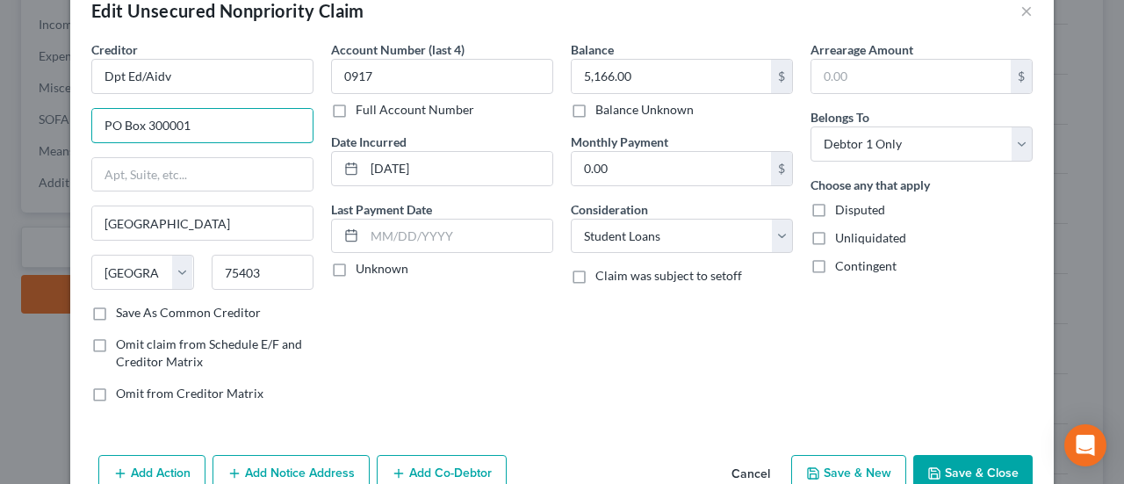
scroll to position [130, 0]
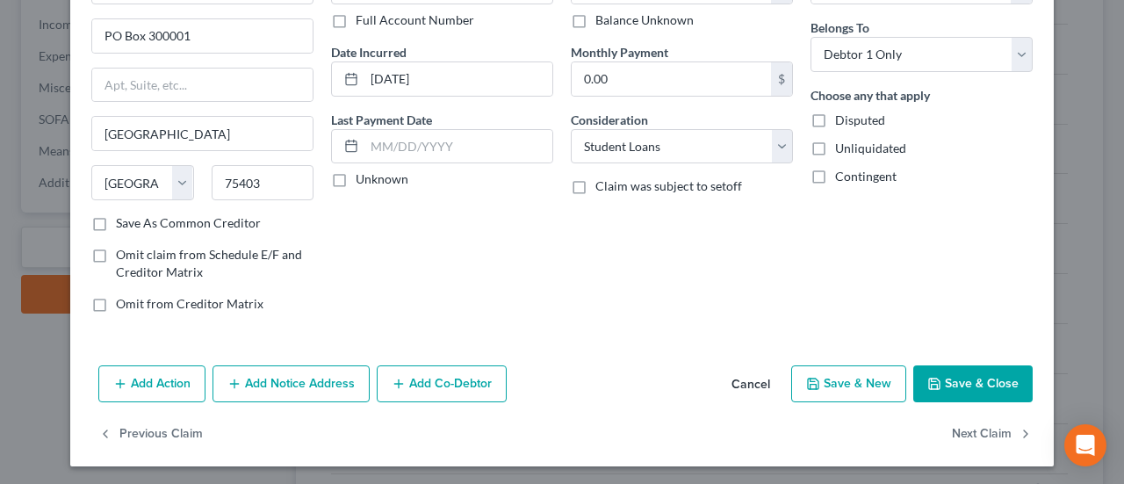
click at [969, 375] on button "Save & Close" at bounding box center [972, 383] width 119 height 37
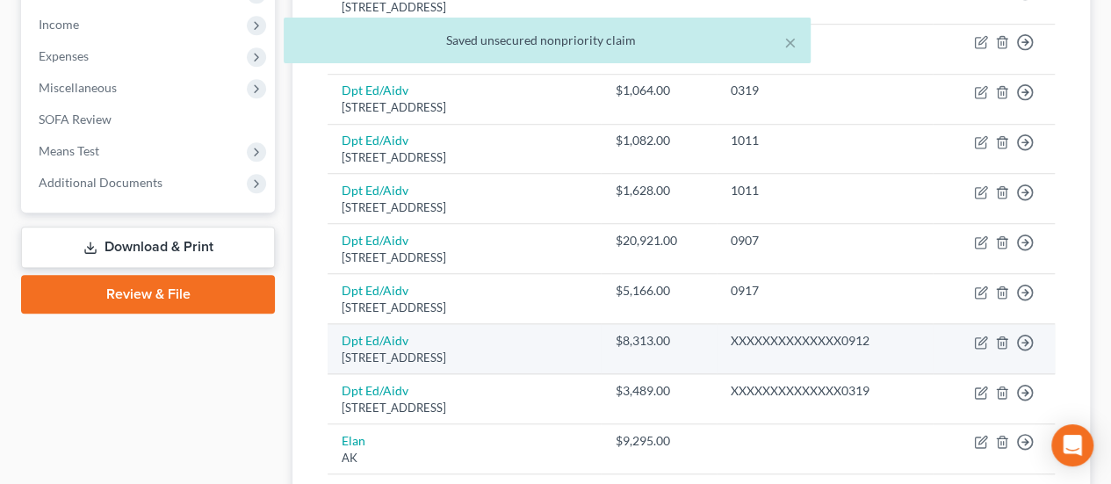
click at [462, 327] on td "Dpt Ed/Aidv [STREET_ADDRESS]" at bounding box center [463, 349] width 273 height 50
click at [975, 337] on icon "button" at bounding box center [980, 342] width 11 height 11
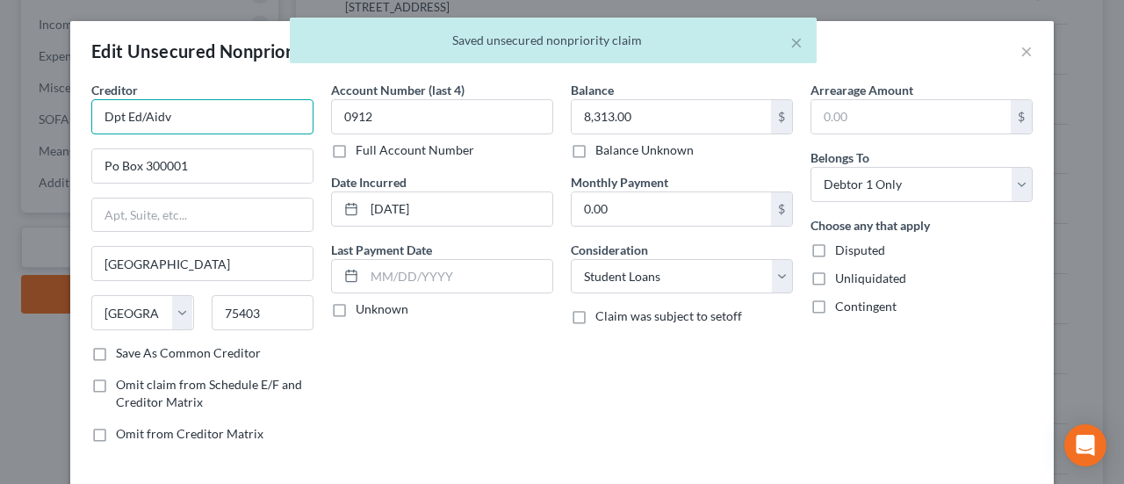
click at [167, 112] on input "Dpt Ed/Aidv" at bounding box center [202, 116] width 222 height 35
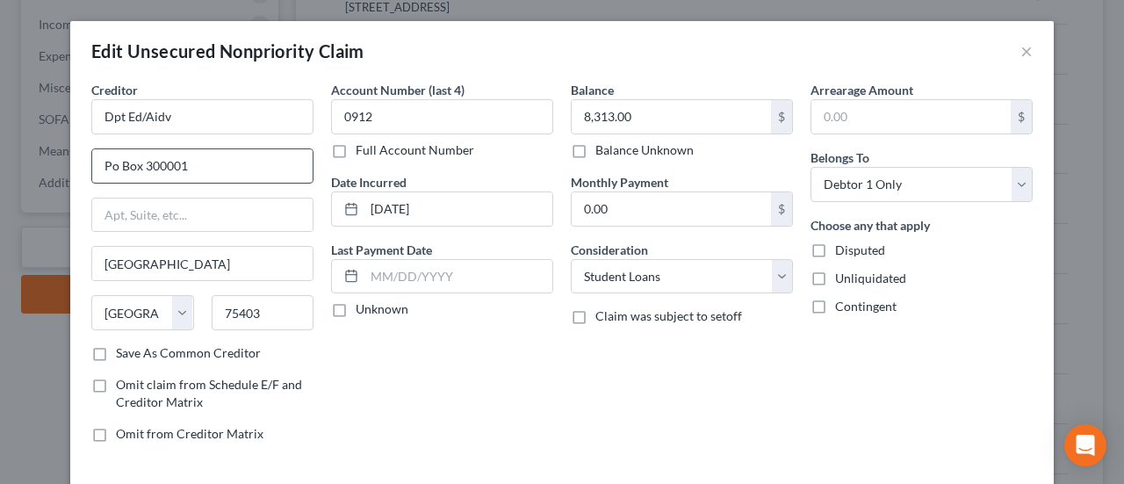
drag, startPoint x: 249, startPoint y: 156, endPoint x: 258, endPoint y: 175, distance: 20.4
click at [249, 156] on input "Po Box 300001" at bounding box center [202, 165] width 220 height 33
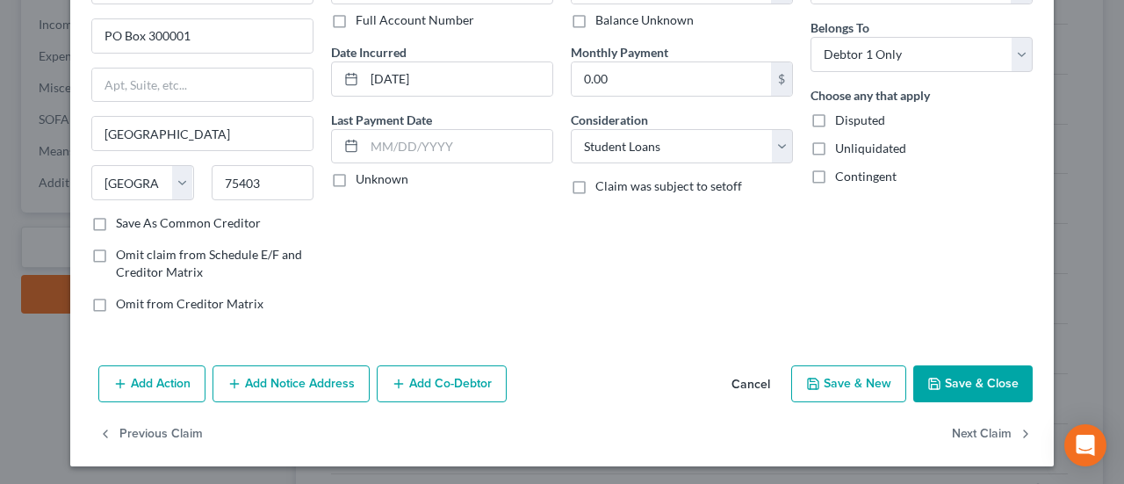
click at [955, 371] on button "Save & Close" at bounding box center [972, 383] width 119 height 37
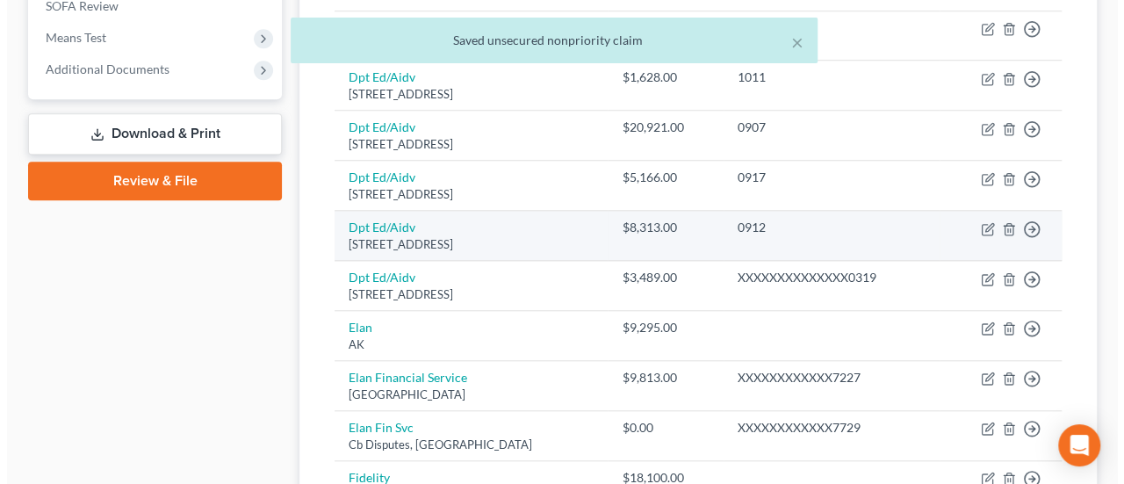
scroll to position [702, 0]
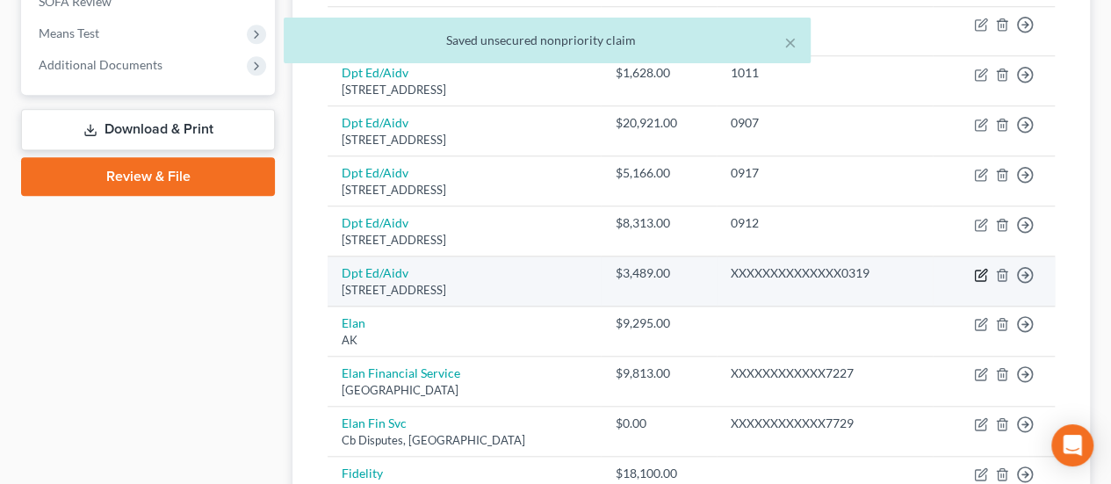
click at [985, 268] on icon "button" at bounding box center [981, 275] width 14 height 14
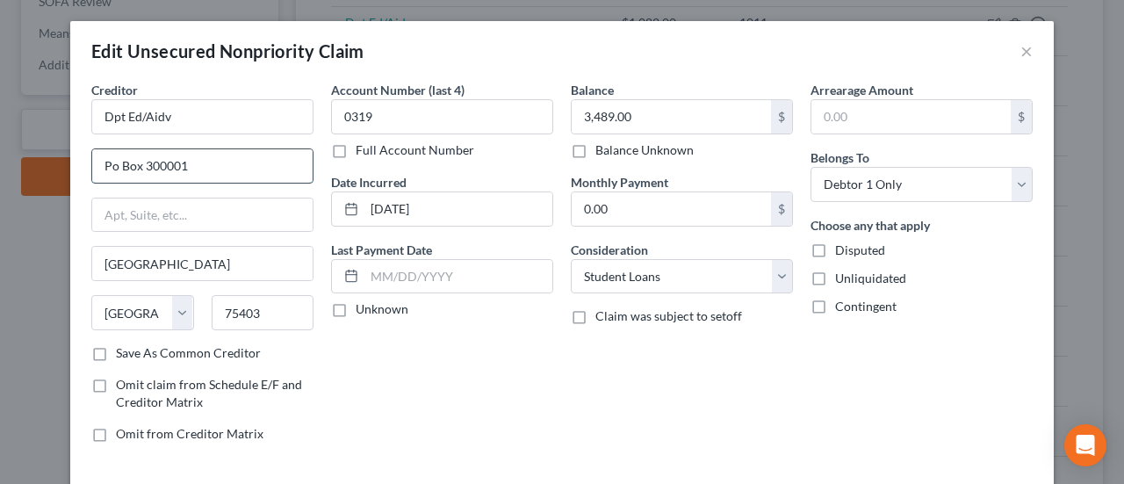
drag, startPoint x: 246, startPoint y: 164, endPoint x: 254, endPoint y: 180, distance: 17.7
click at [246, 164] on input "Po Box 300001" at bounding box center [202, 165] width 220 height 33
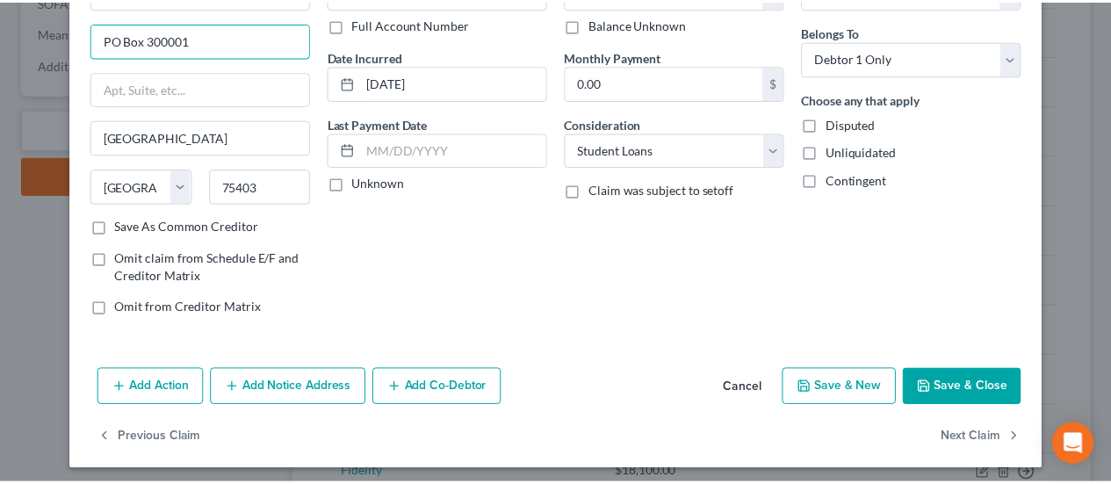
scroll to position [130, 0]
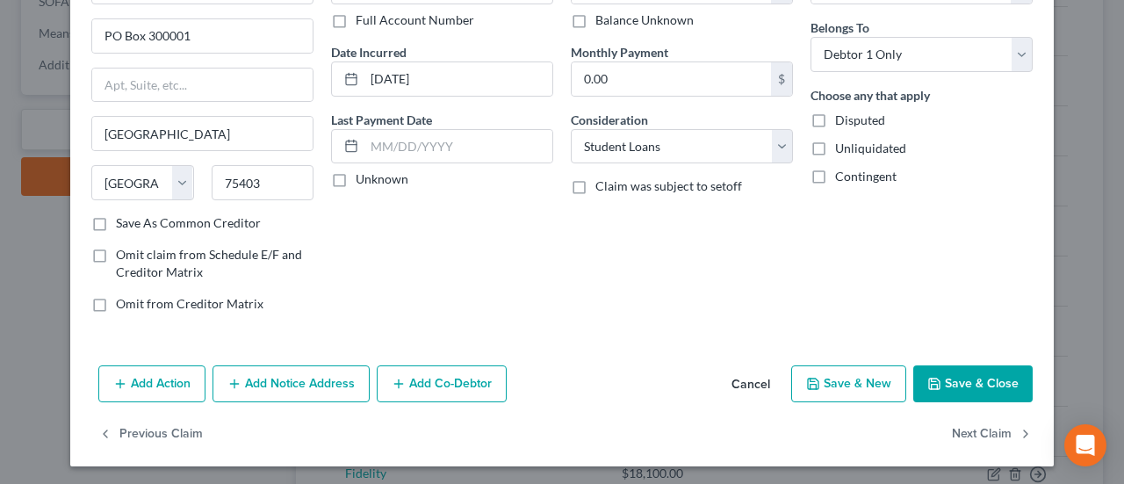
click at [968, 380] on button "Save & Close" at bounding box center [972, 383] width 119 height 37
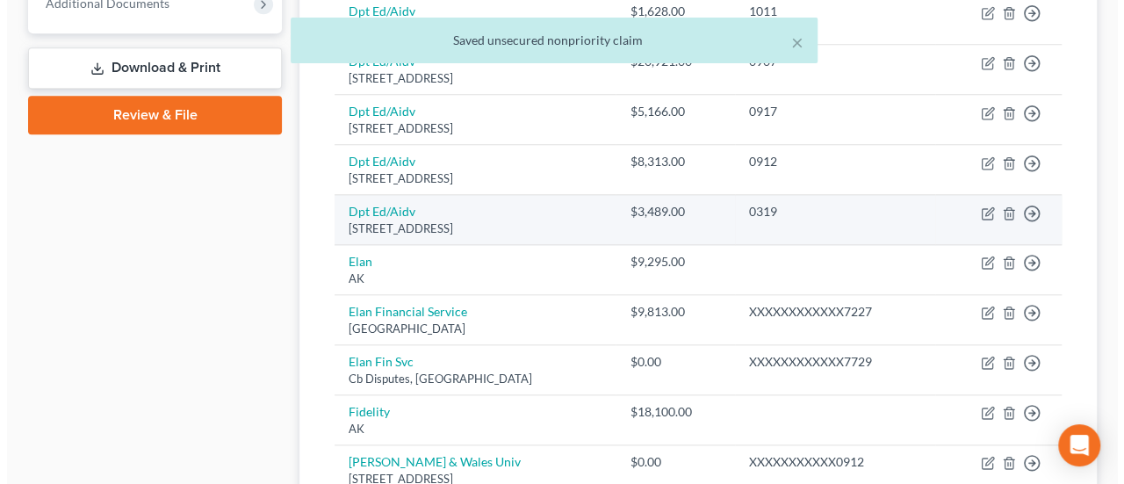
scroll to position [702, 0]
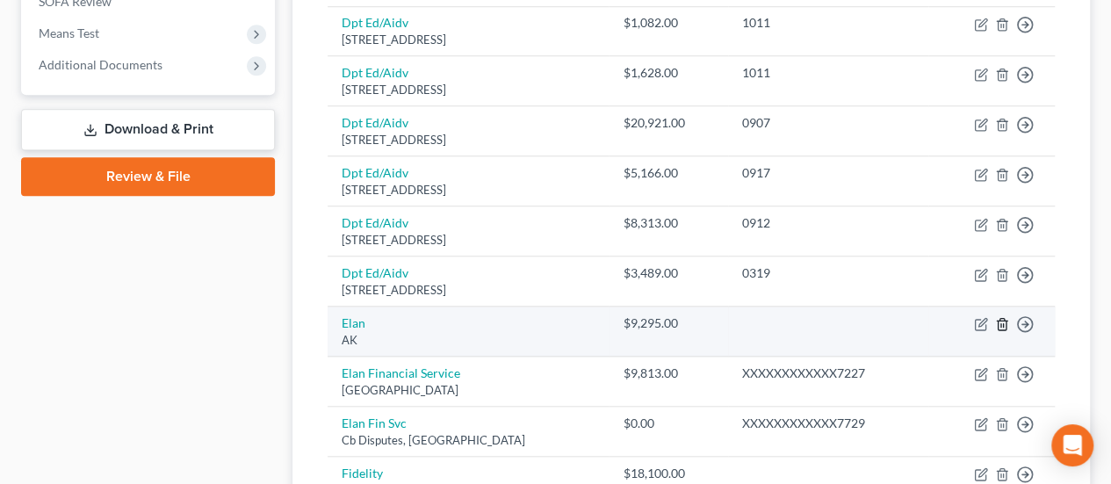
click at [1003, 317] on icon "button" at bounding box center [1002, 324] width 14 height 14
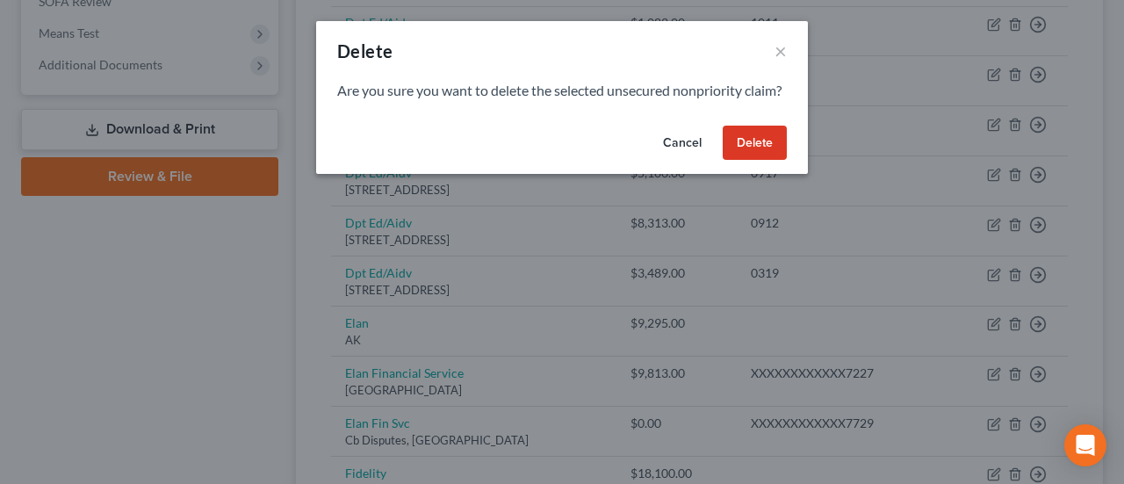
click at [760, 161] on button "Delete" at bounding box center [755, 143] width 64 height 35
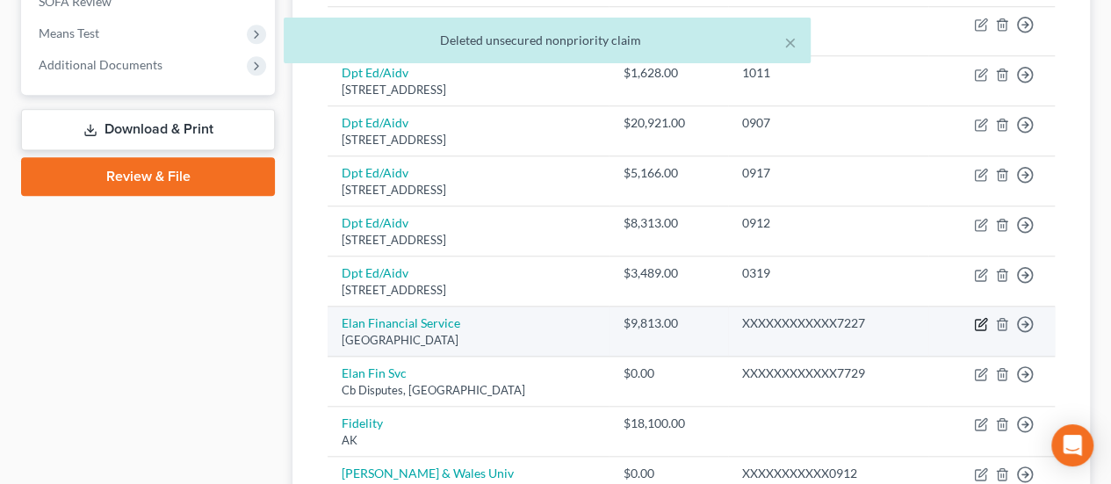
click at [979, 317] on icon "button" at bounding box center [981, 324] width 14 height 14
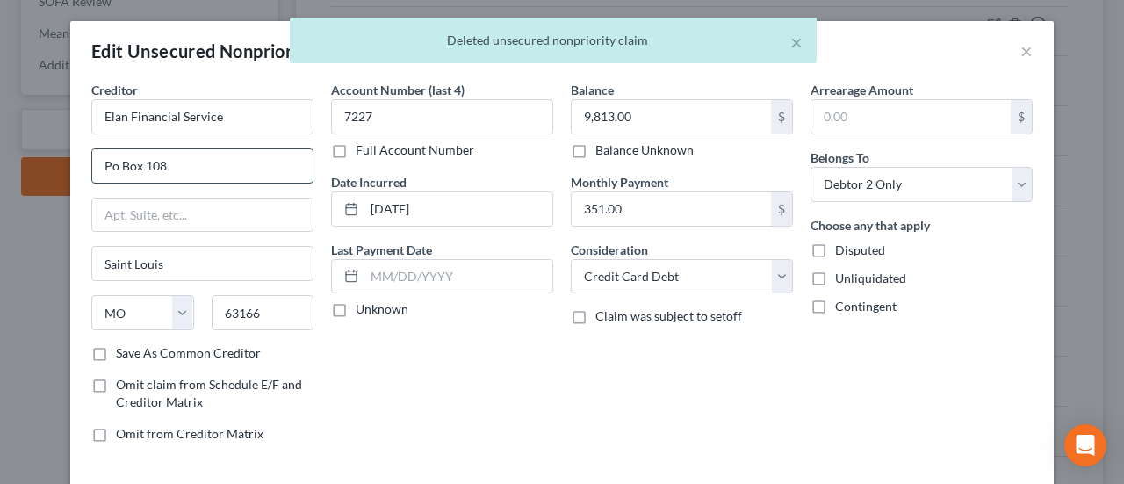
click at [188, 165] on input "Po Box 108" at bounding box center [202, 165] width 220 height 33
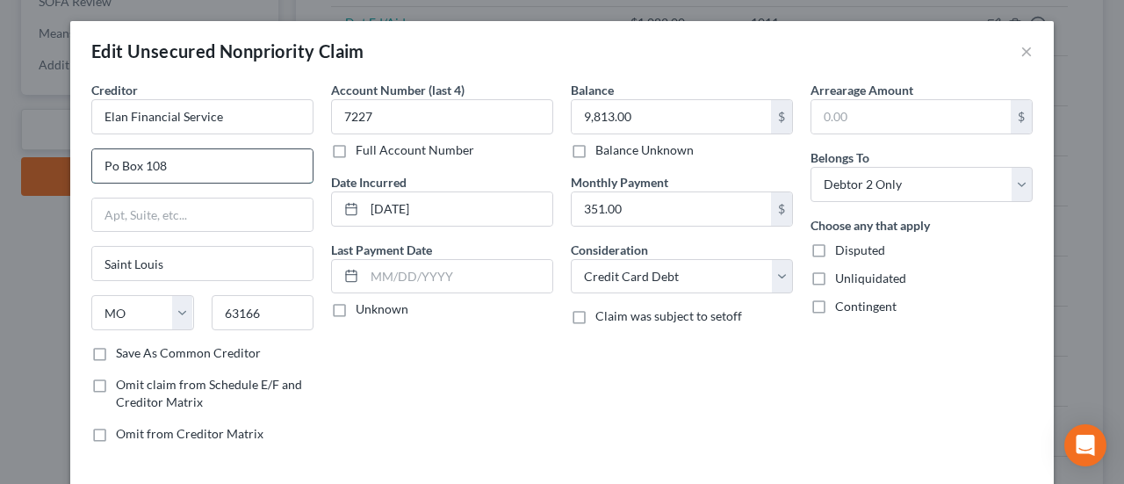
click at [101, 166] on input "Po Box 108" at bounding box center [202, 165] width 220 height 33
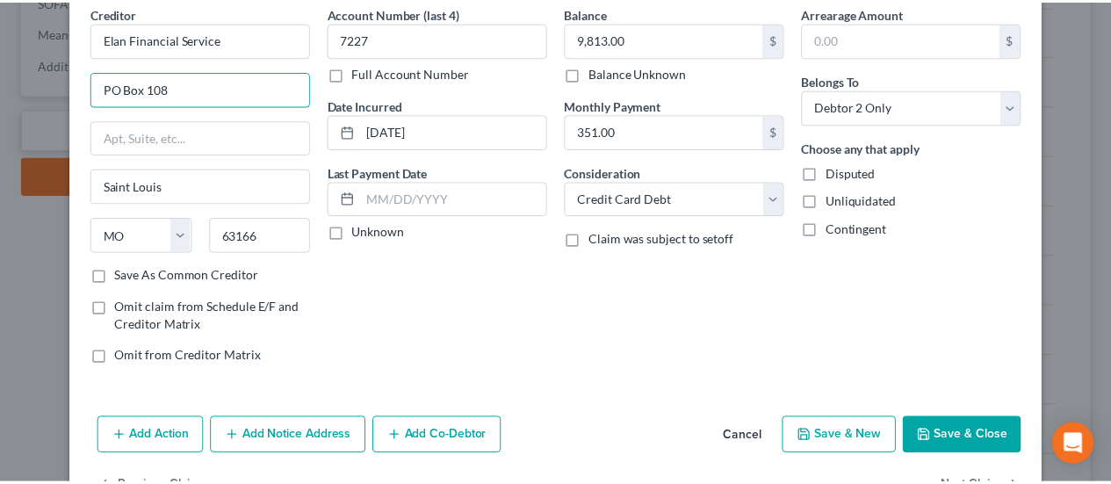
scroll to position [88, 0]
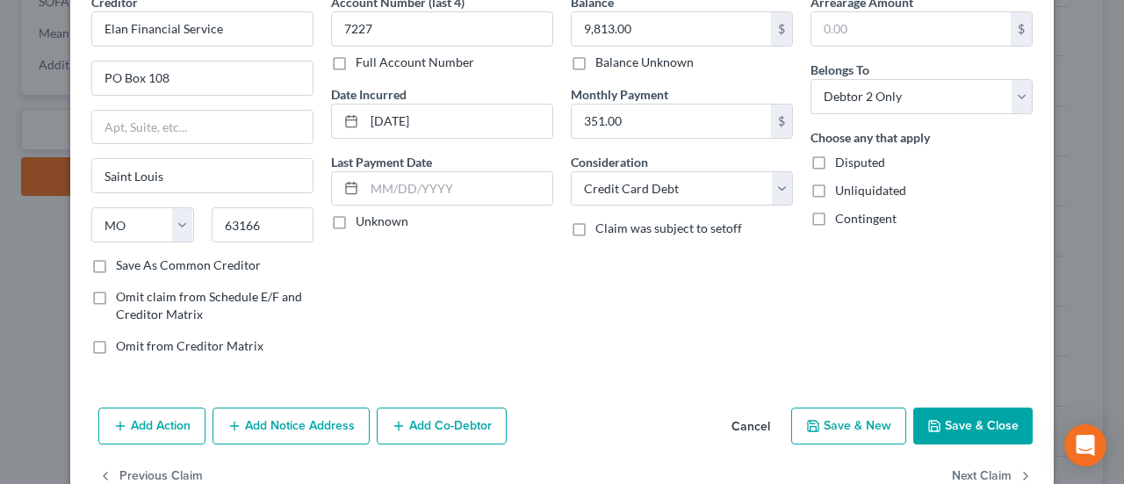
click at [985, 421] on button "Save & Close" at bounding box center [972, 425] width 119 height 37
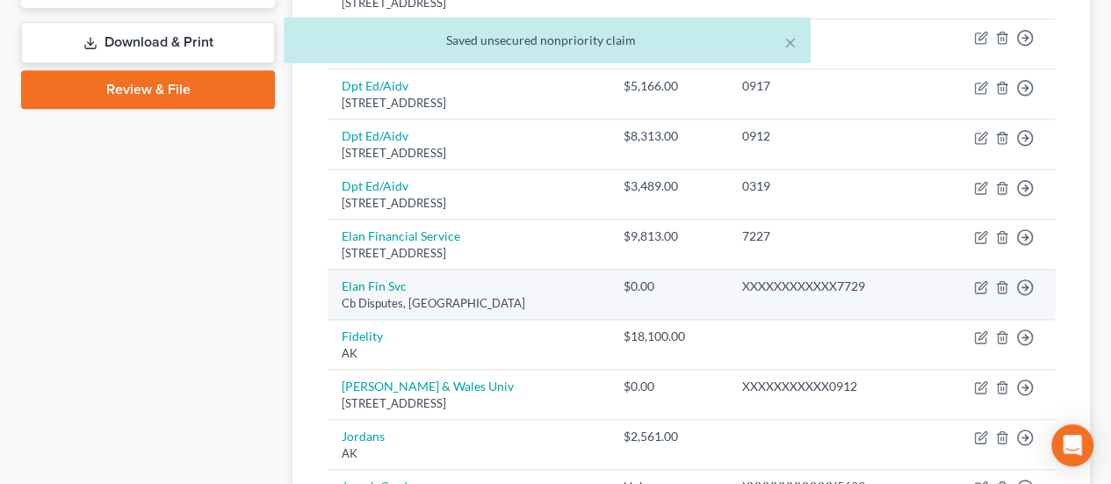
scroll to position [790, 0]
click at [1004, 281] on icon "button" at bounding box center [1001, 286] width 8 height 11
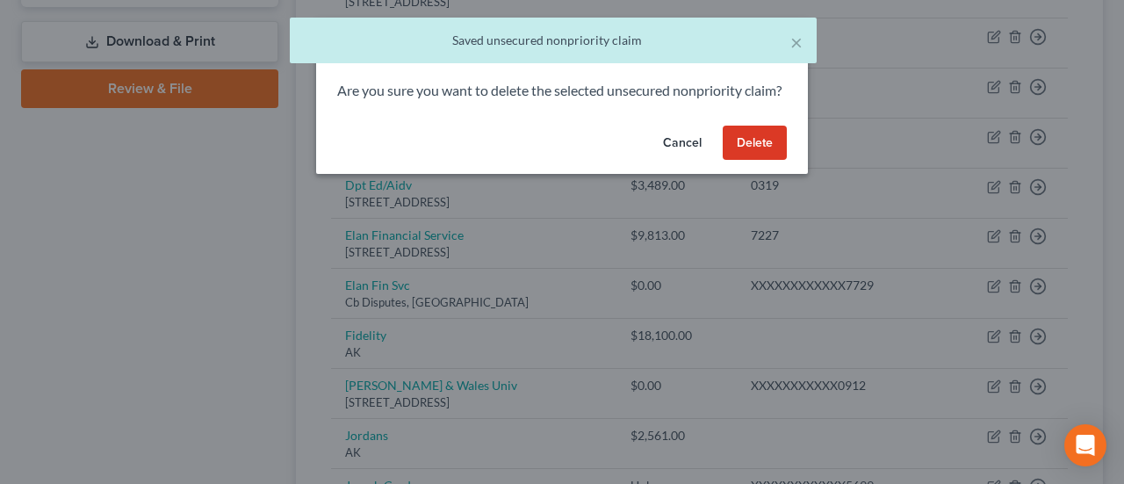
click at [760, 159] on button "Delete" at bounding box center [755, 143] width 64 height 35
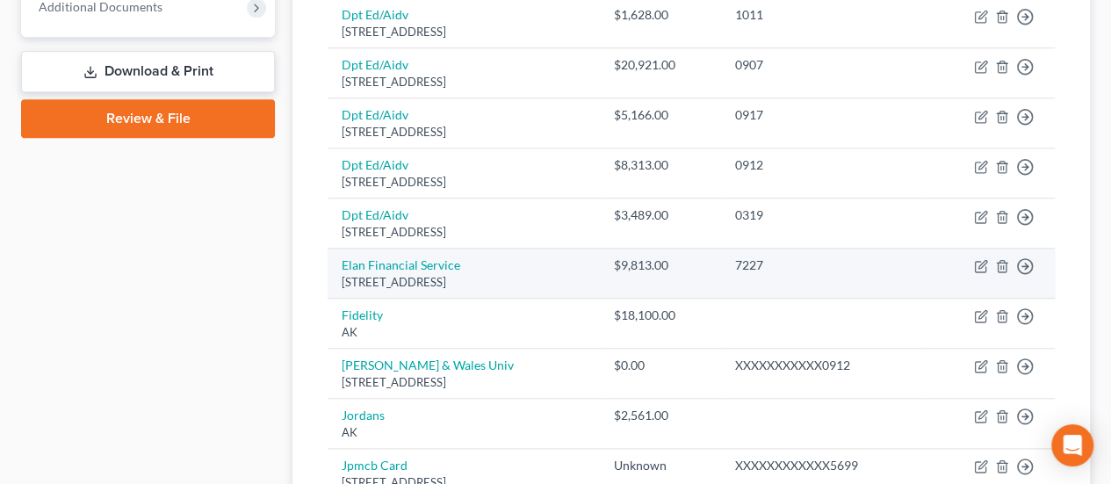
scroll to position [760, 0]
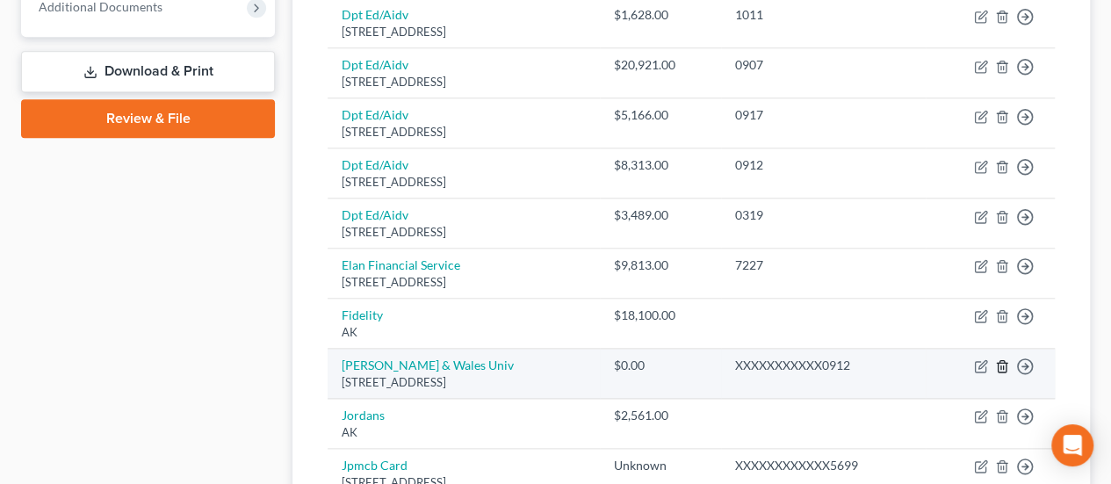
click at [1004, 361] on icon "button" at bounding box center [1001, 366] width 8 height 11
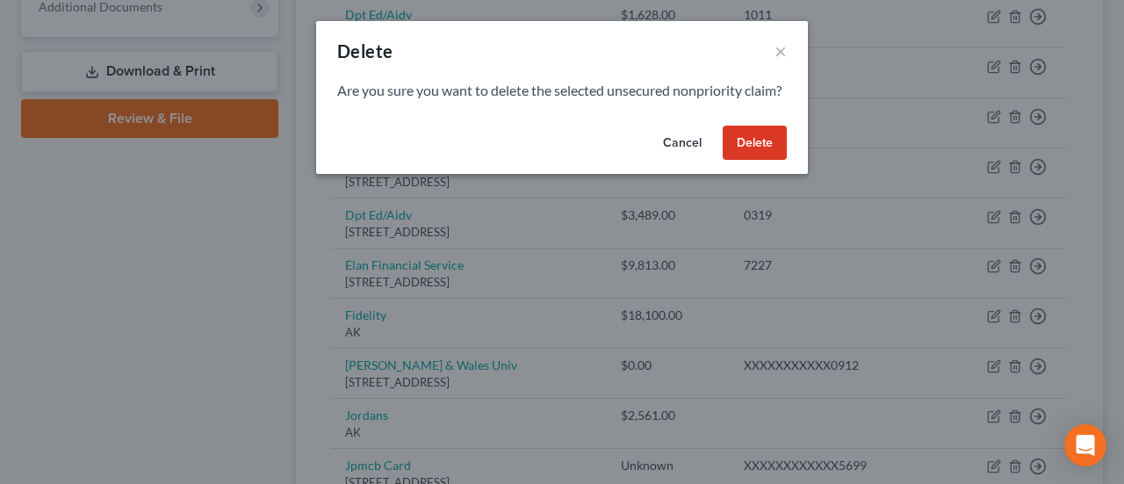
click at [752, 152] on button "Delete" at bounding box center [755, 143] width 64 height 35
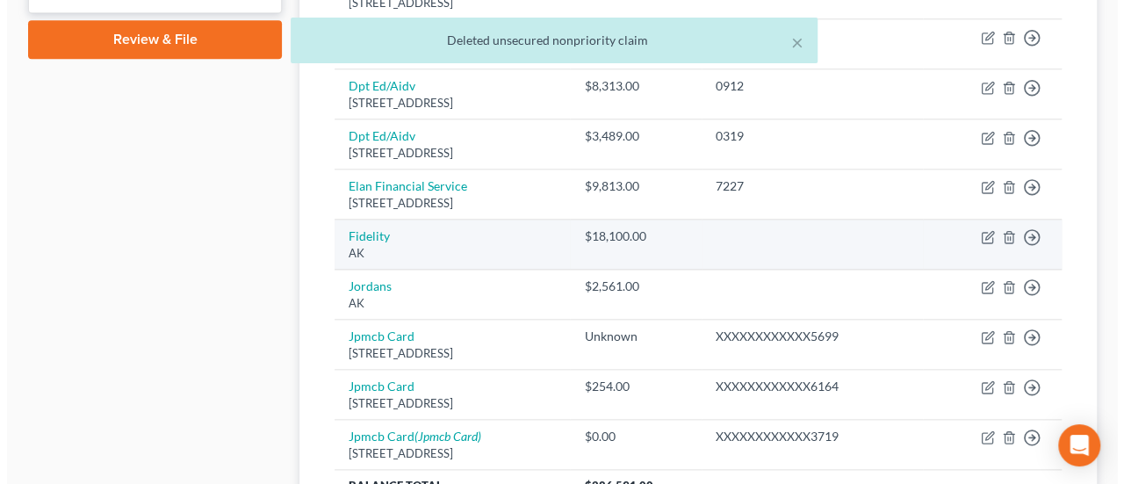
scroll to position [848, 0]
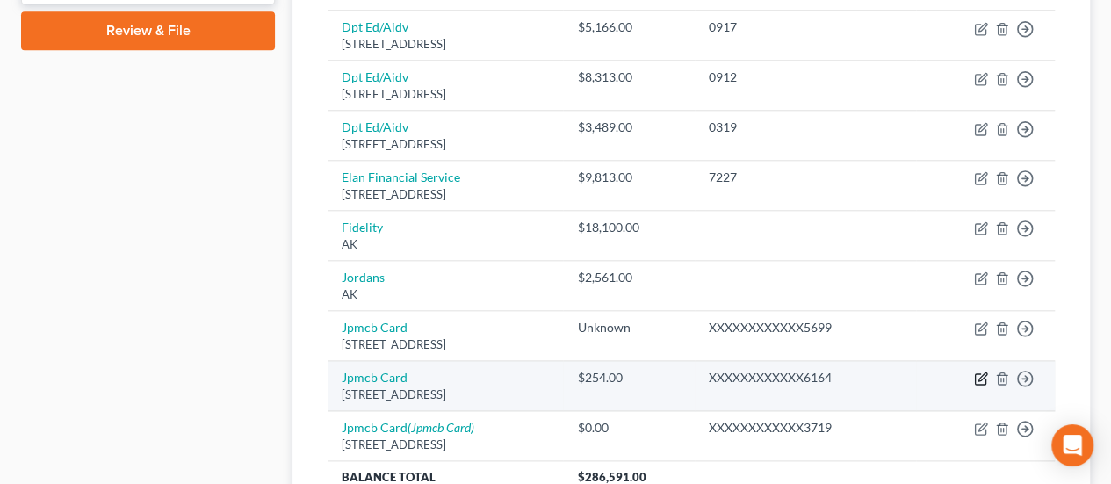
click at [981, 371] on icon "button" at bounding box center [981, 378] width 14 height 14
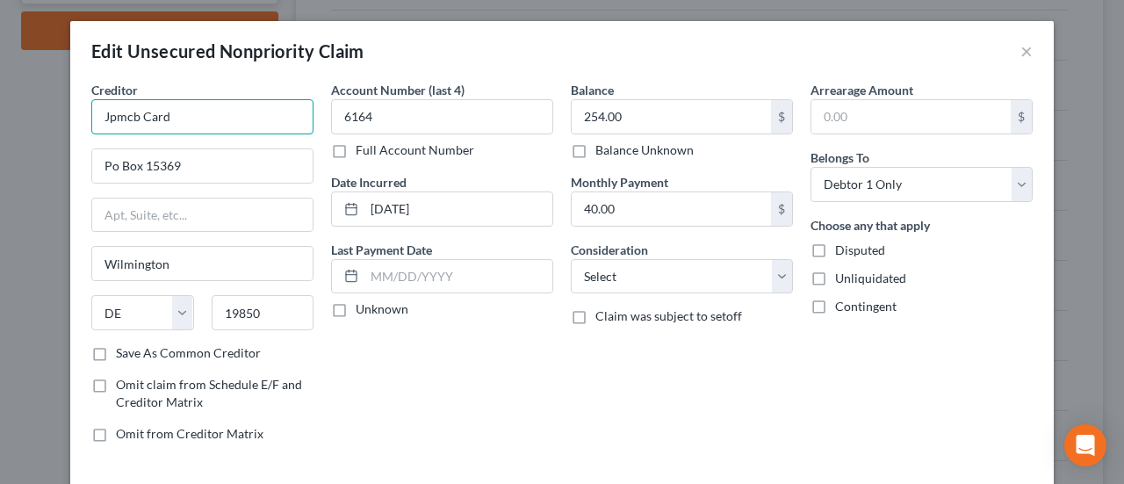
drag, startPoint x: 206, startPoint y: 119, endPoint x: 100, endPoint y: 119, distance: 106.2
click at [91, 119] on input "Jpmcb Card" at bounding box center [202, 116] width 222 height 35
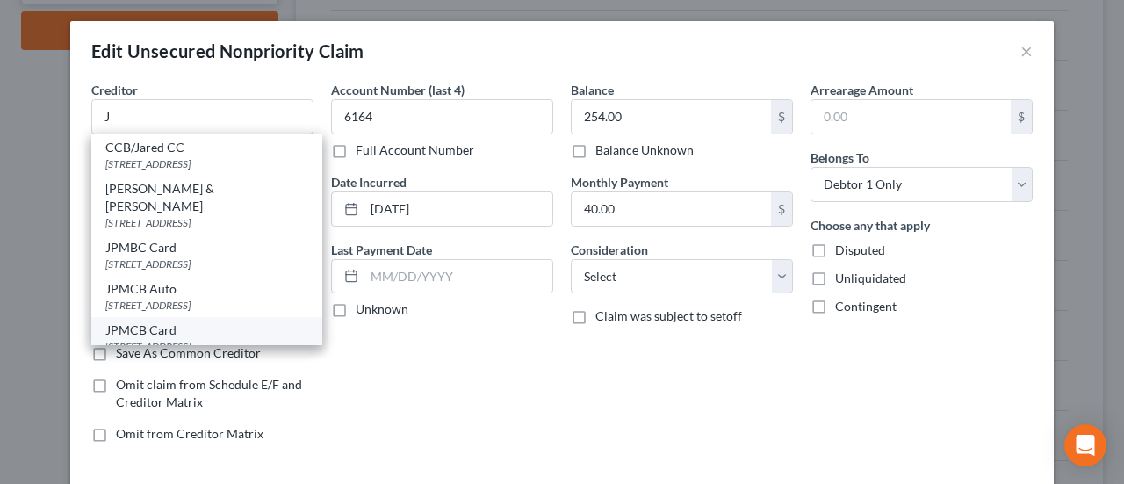
click at [219, 339] on div "[STREET_ADDRESS]" at bounding box center [206, 346] width 203 height 15
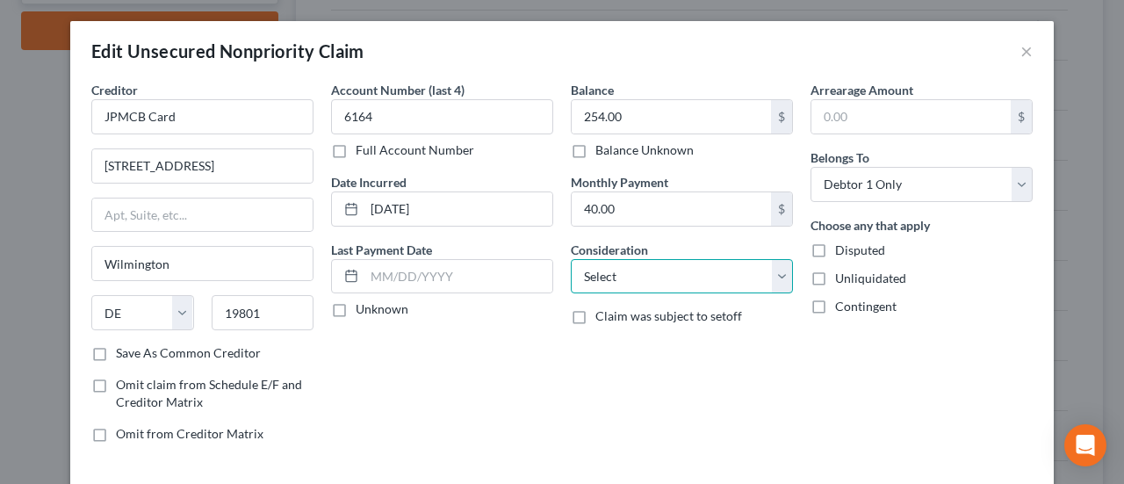
click at [772, 269] on select "Select Cable / Satellite Services Collection Agency Credit Card Debt Debt Couns…" at bounding box center [682, 276] width 222 height 35
click at [571, 259] on select "Select Cable / Satellite Services Collection Agency Credit Card Debt Debt Couns…" at bounding box center [682, 276] width 222 height 35
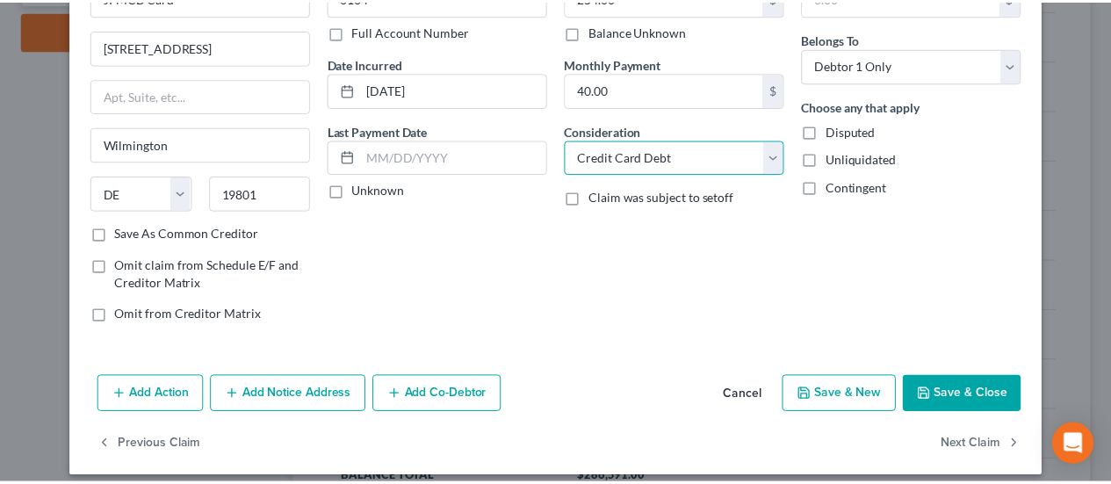
scroll to position [130, 0]
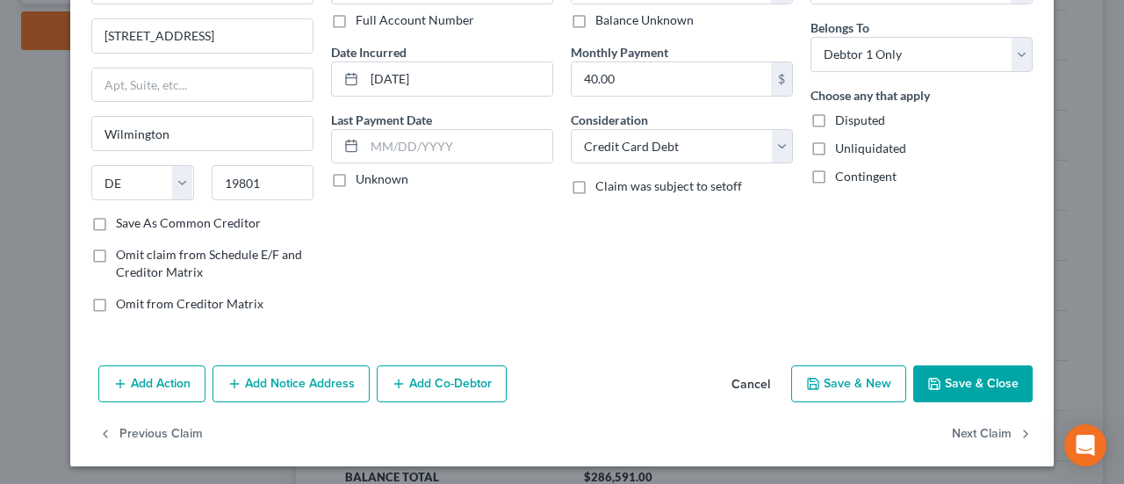
click at [953, 377] on button "Save & Close" at bounding box center [972, 383] width 119 height 37
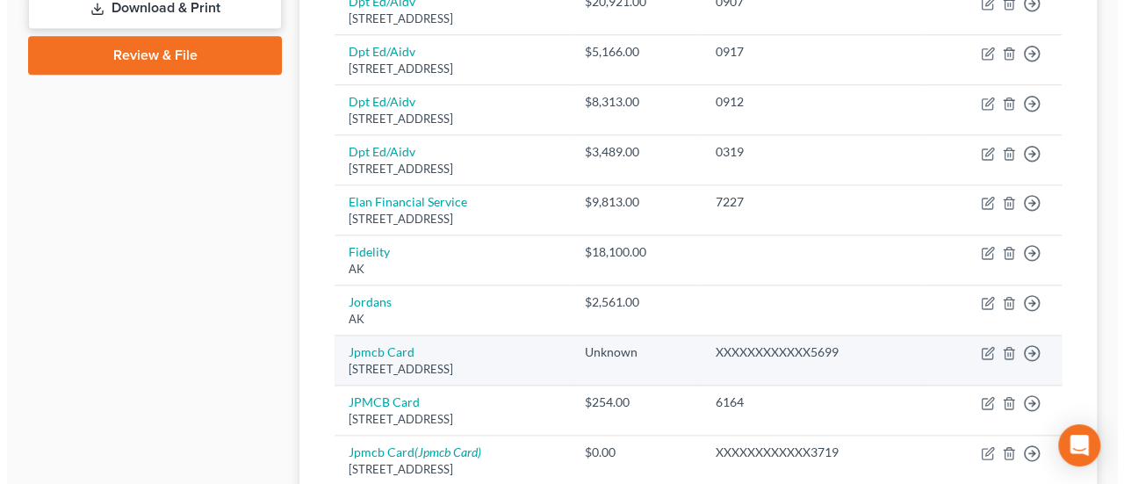
scroll to position [878, 0]
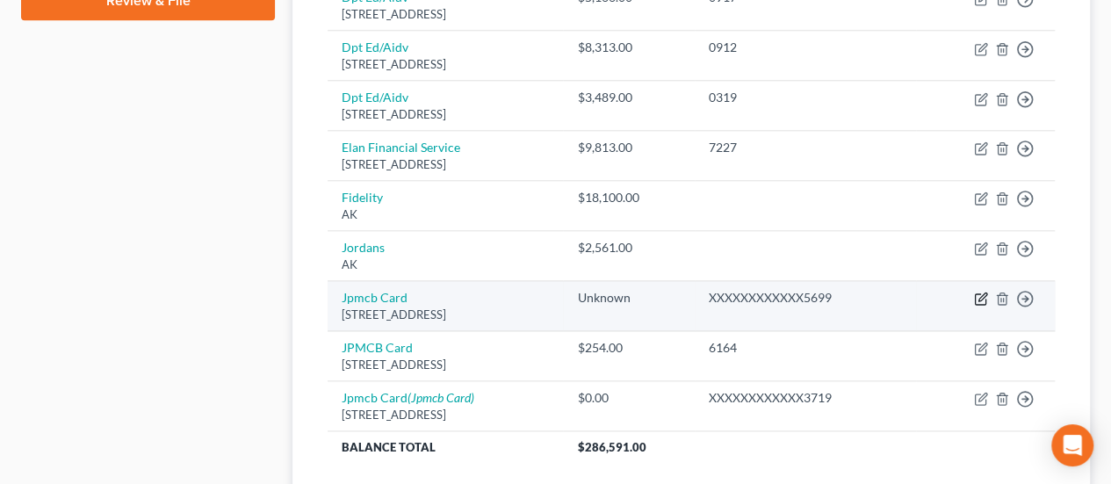
click at [980, 291] on icon "button" at bounding box center [981, 298] width 14 height 14
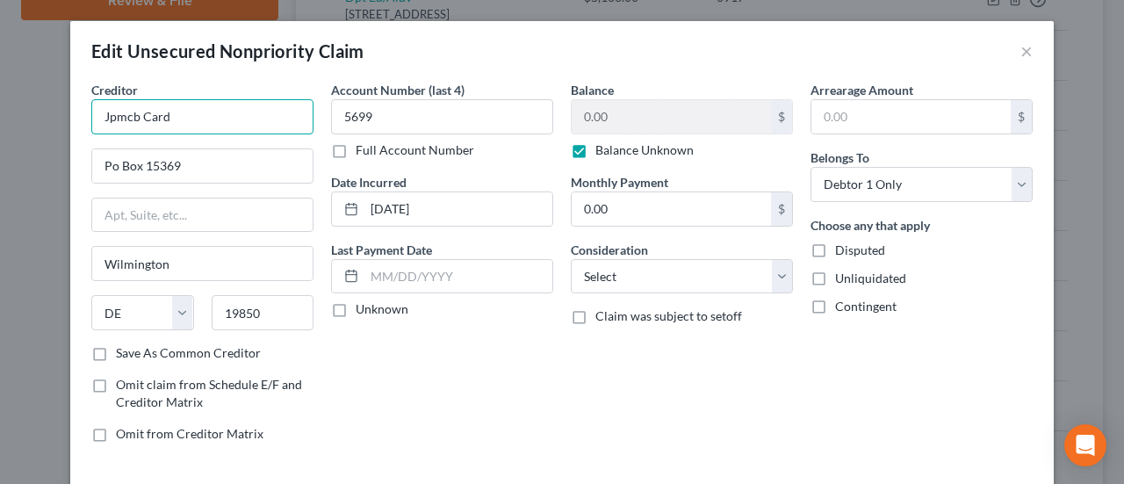
drag, startPoint x: 197, startPoint y: 115, endPoint x: 177, endPoint y: 113, distance: 19.4
click at [177, 113] on input "Jpmcb Card" at bounding box center [202, 116] width 222 height 35
click at [116, 112] on input "Jpmcb Card" at bounding box center [202, 116] width 222 height 35
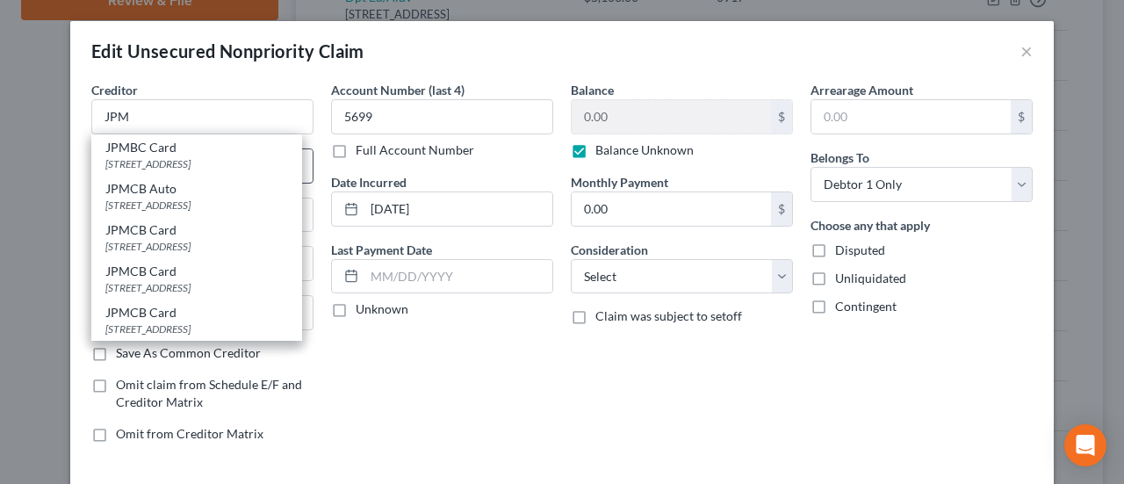
click at [269, 161] on div "[STREET_ADDRESS]" at bounding box center [196, 163] width 183 height 15
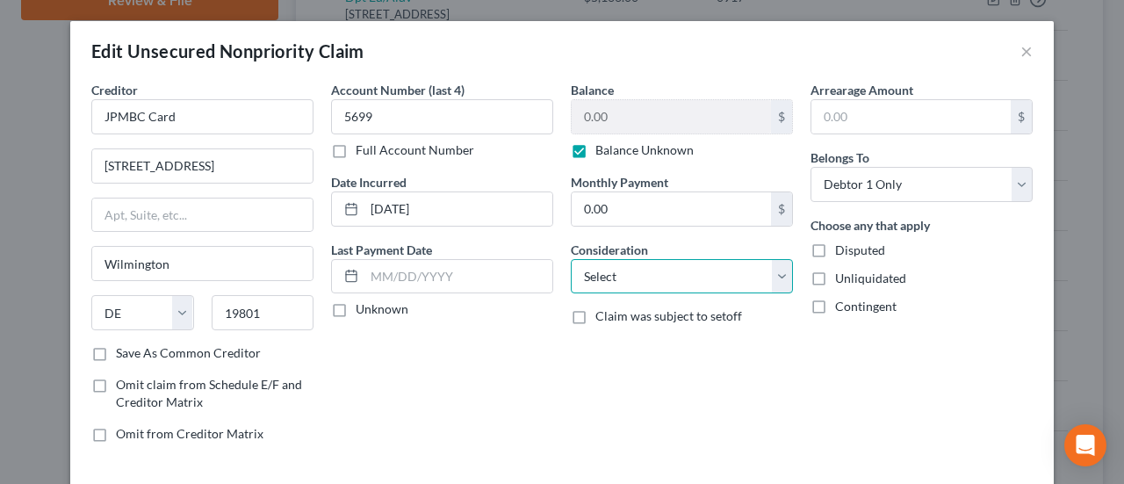
click at [781, 270] on select "Select Cable / Satellite Services Collection Agency Credit Card Debt Debt Couns…" at bounding box center [682, 276] width 222 height 35
click at [571, 259] on select "Select Cable / Satellite Services Collection Agency Credit Card Debt Debt Couns…" at bounding box center [682, 276] width 222 height 35
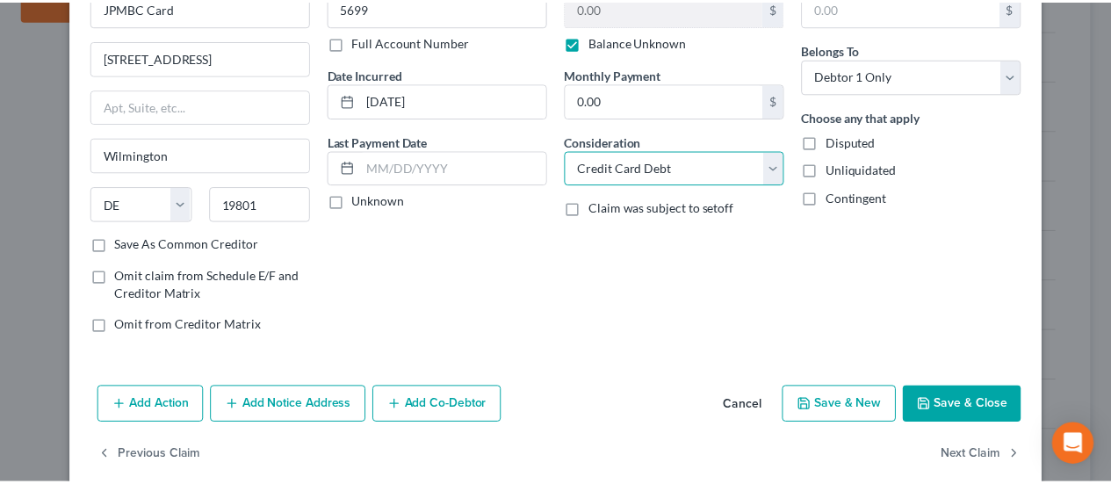
scroll to position [117, 0]
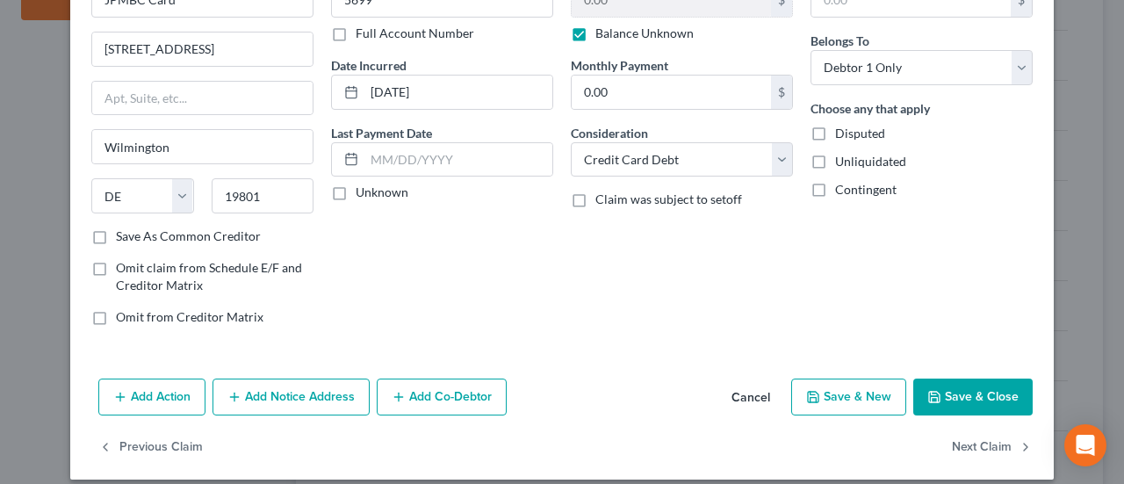
click at [960, 385] on button "Save & Close" at bounding box center [972, 396] width 119 height 37
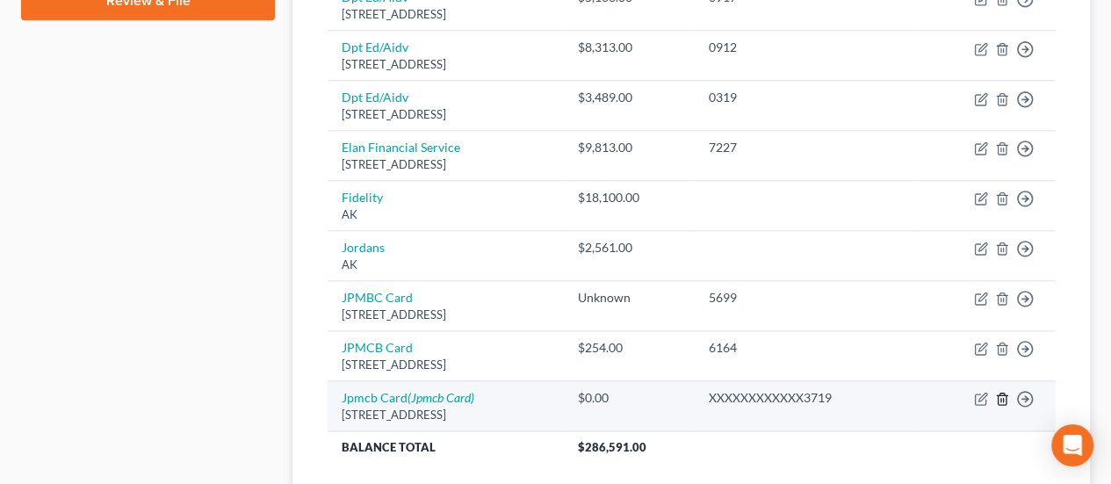
click at [1000, 395] on polyline "button" at bounding box center [1002, 395] width 11 height 0
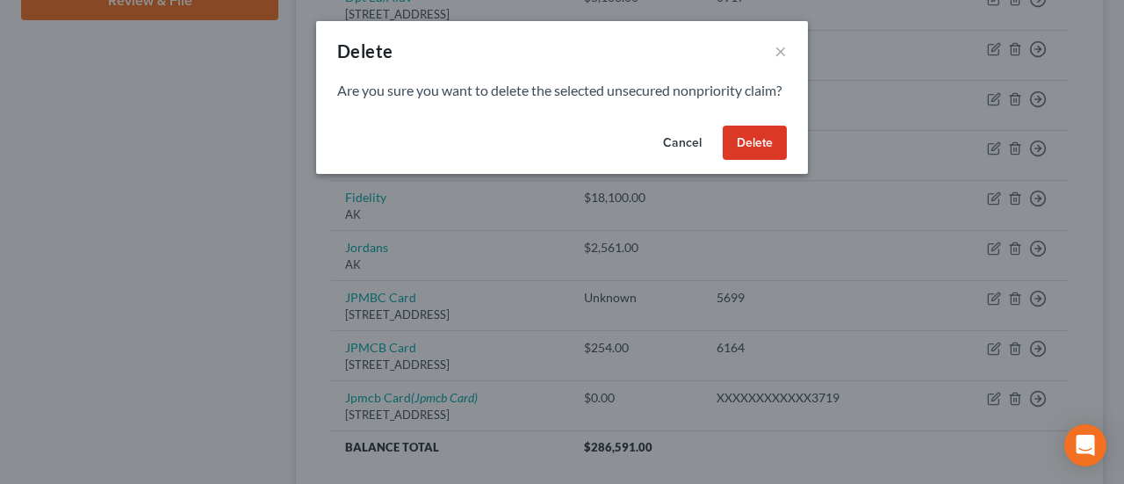
click at [745, 155] on button "Delete" at bounding box center [755, 143] width 64 height 35
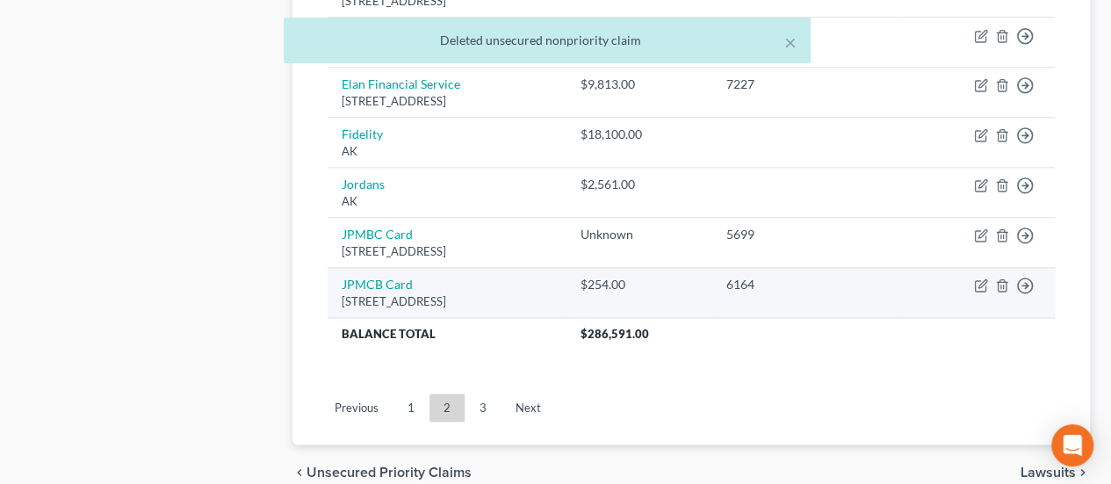
scroll to position [848, 0]
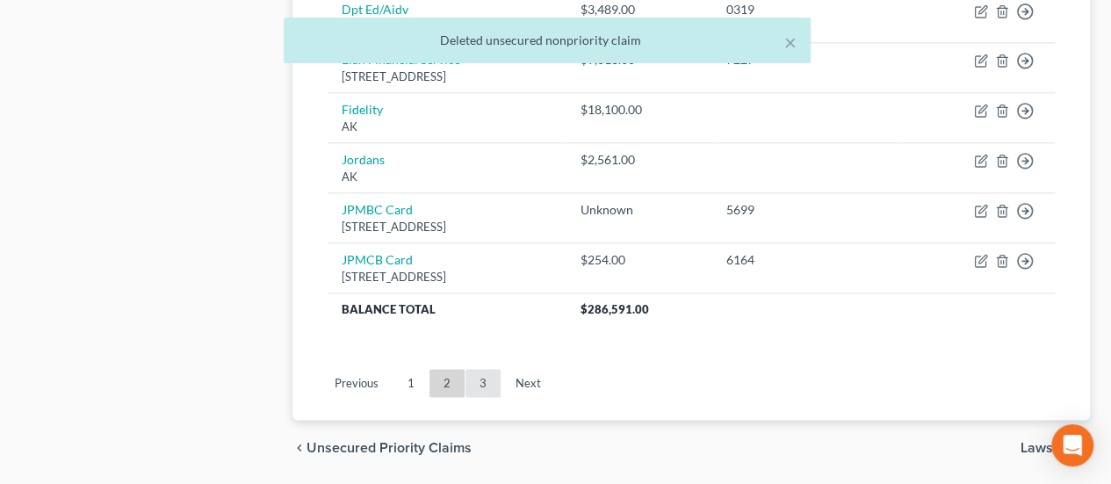
click at [481, 372] on link "3" at bounding box center [482, 383] width 35 height 28
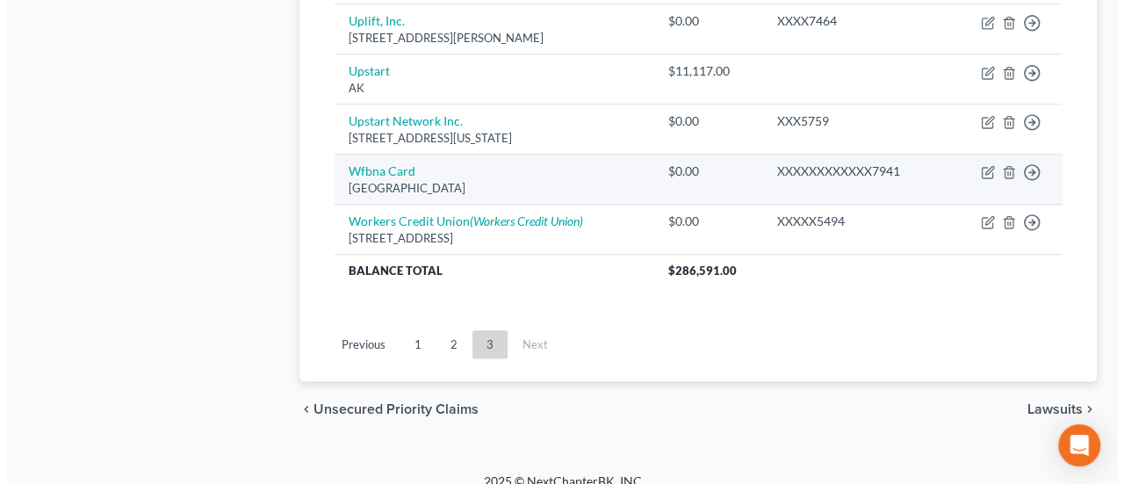
scroll to position [917, 0]
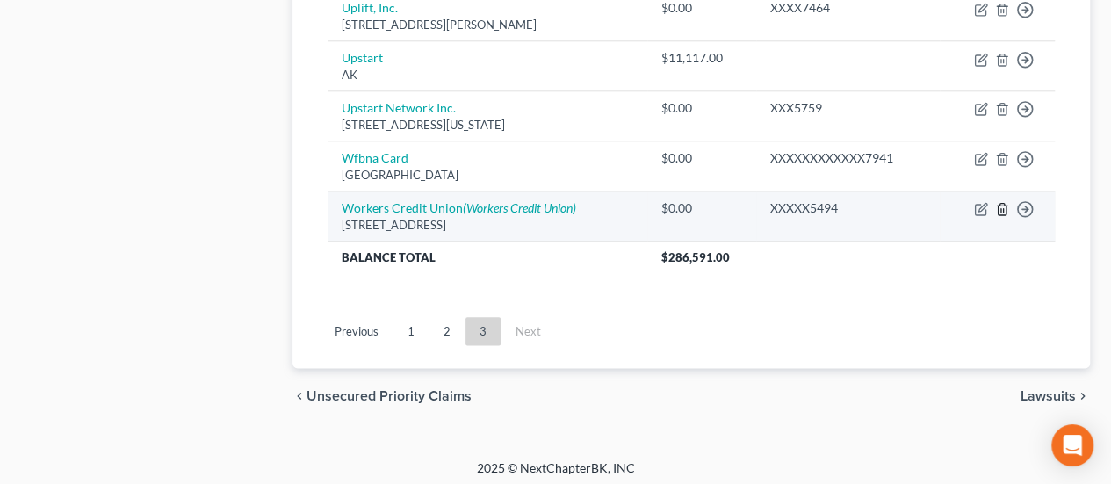
click at [1002, 205] on polyline "button" at bounding box center [1002, 205] width 11 height 0
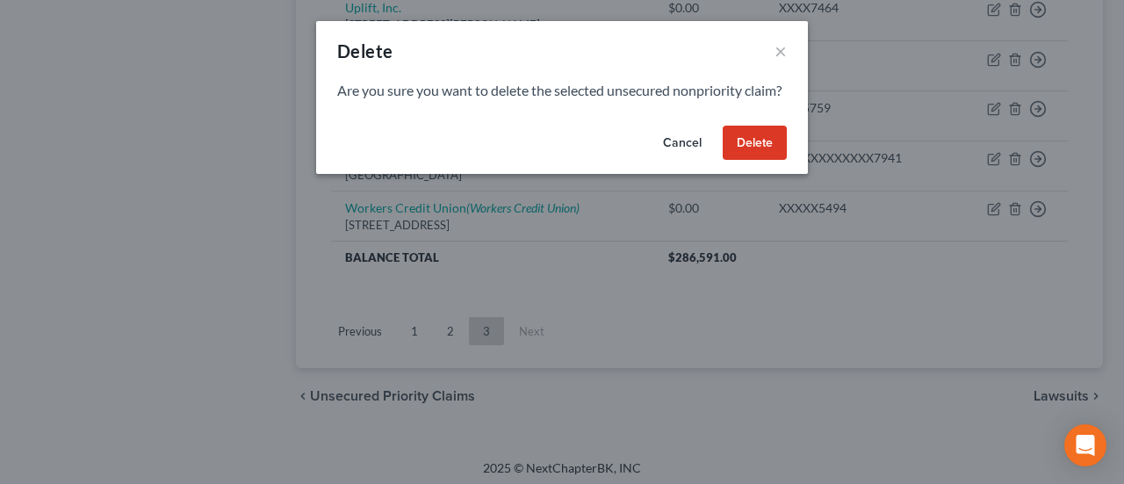
drag, startPoint x: 752, startPoint y: 156, endPoint x: 936, endPoint y: 155, distance: 184.4
click at [752, 155] on button "Delete" at bounding box center [755, 143] width 64 height 35
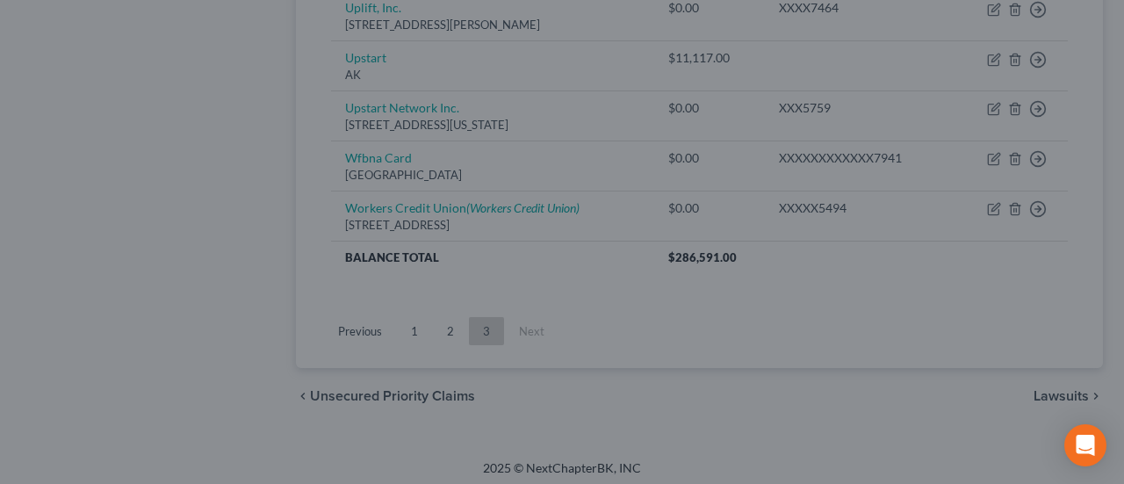
scroll to position [867, 0]
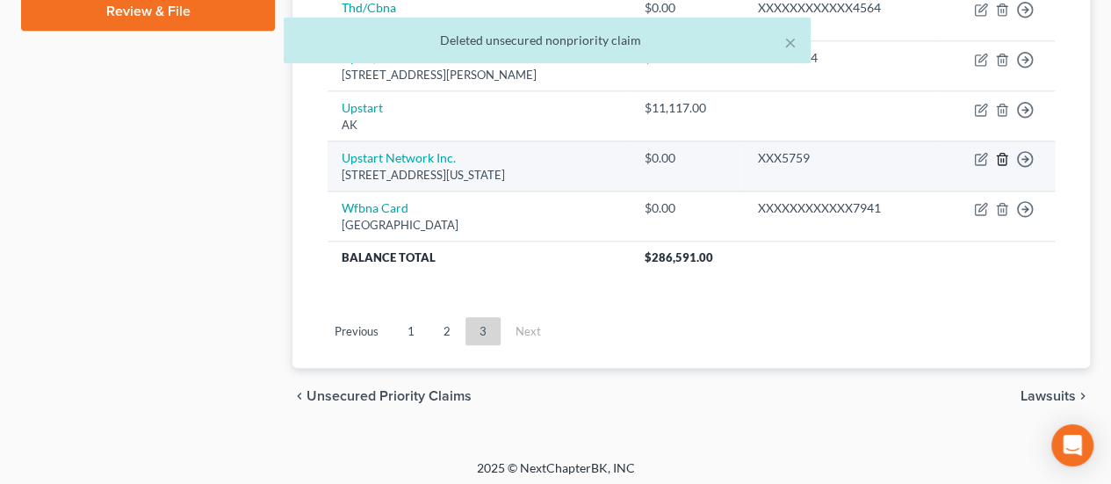
click at [999, 152] on icon "button" at bounding box center [1002, 159] width 14 height 14
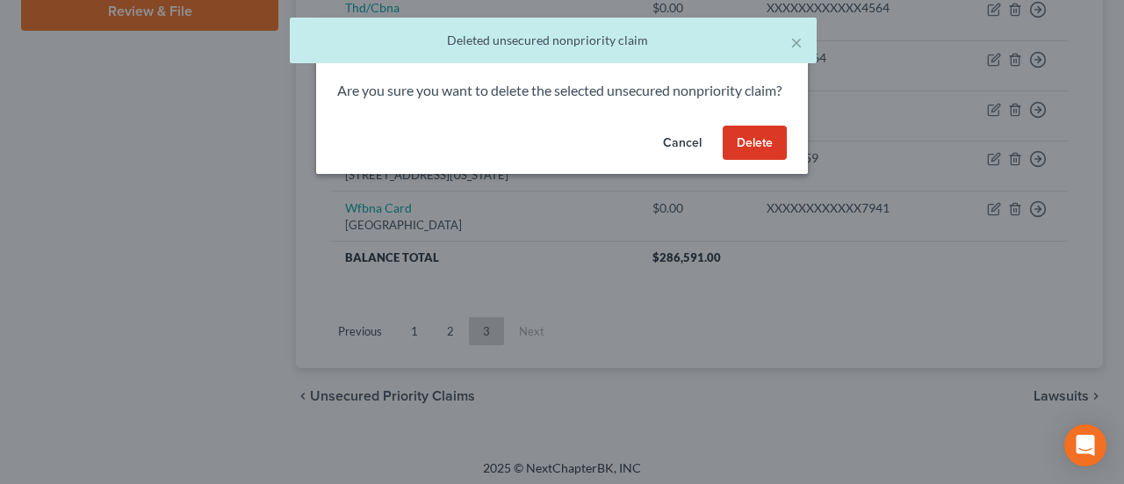
drag, startPoint x: 760, startPoint y: 159, endPoint x: 824, endPoint y: 157, distance: 64.1
click at [762, 158] on button "Delete" at bounding box center [755, 143] width 64 height 35
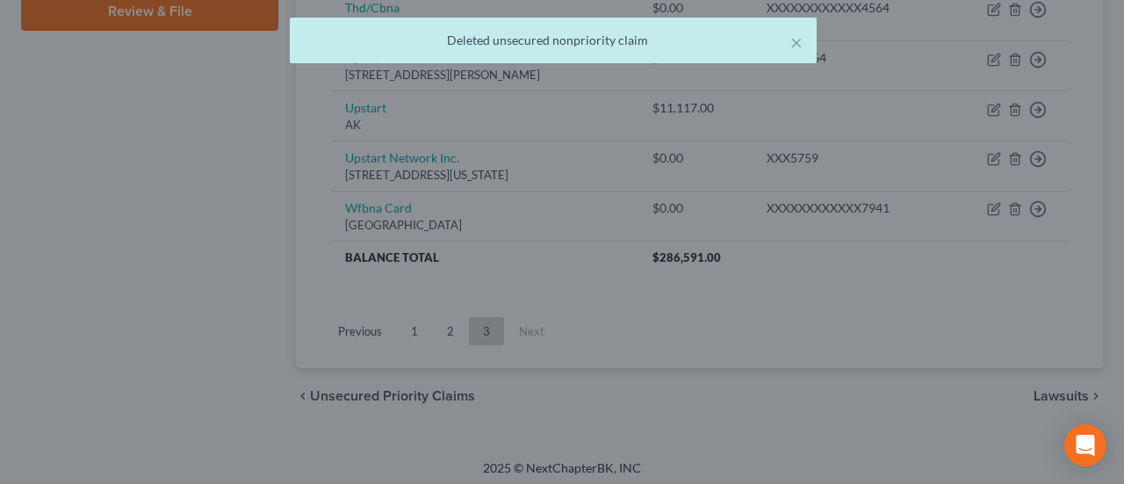
scroll to position [818, 0]
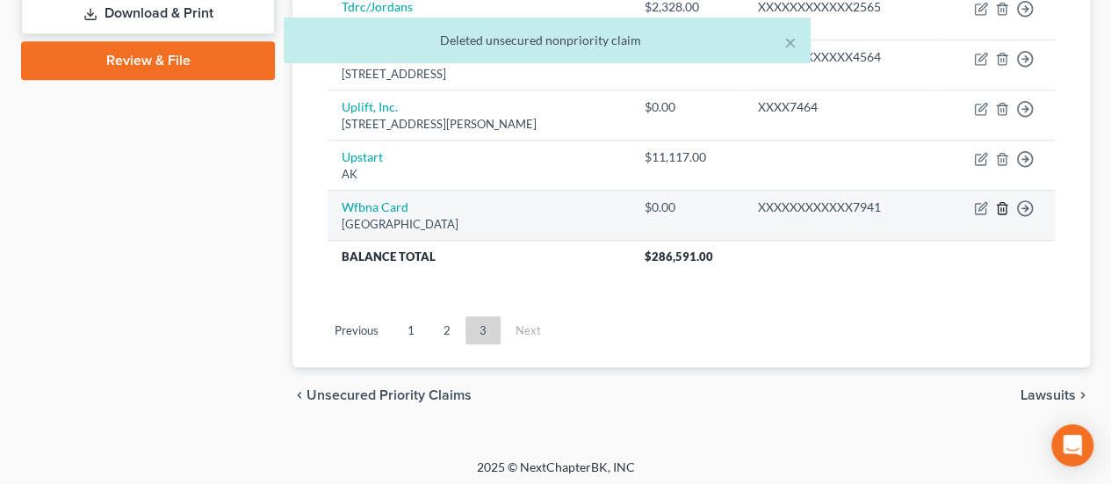
click at [1002, 205] on polyline "button" at bounding box center [1002, 205] width 11 height 0
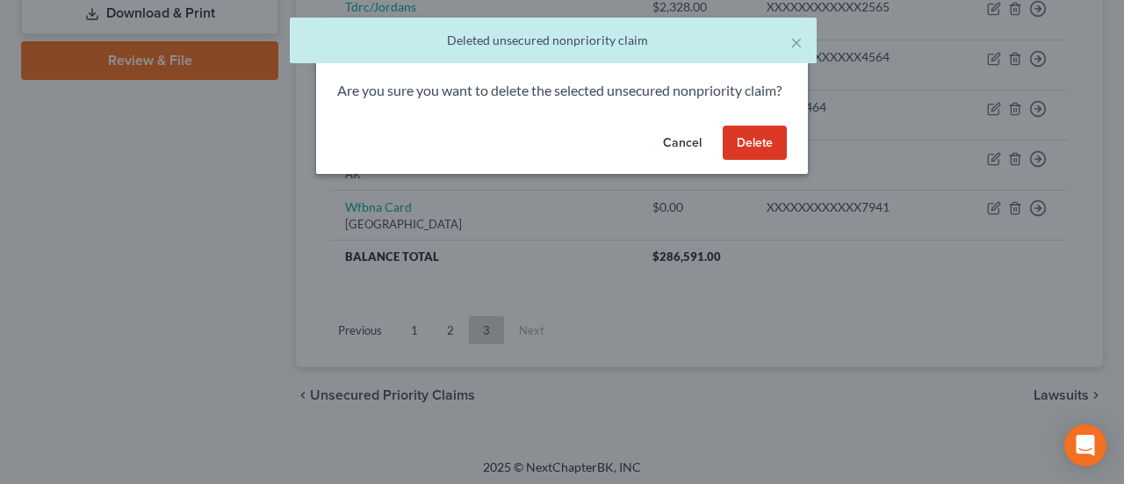
click at [752, 154] on button "Delete" at bounding box center [755, 143] width 64 height 35
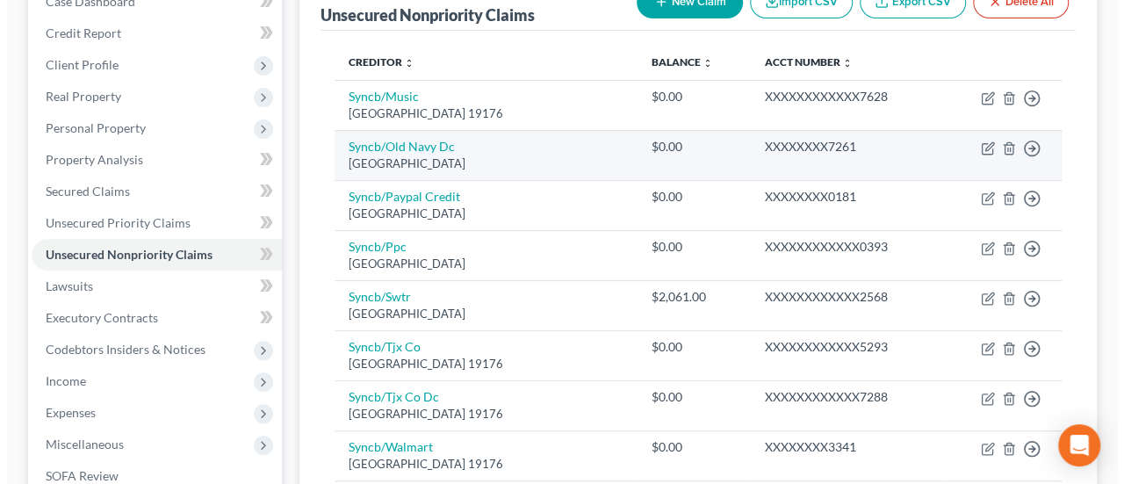
scroll to position [593, 0]
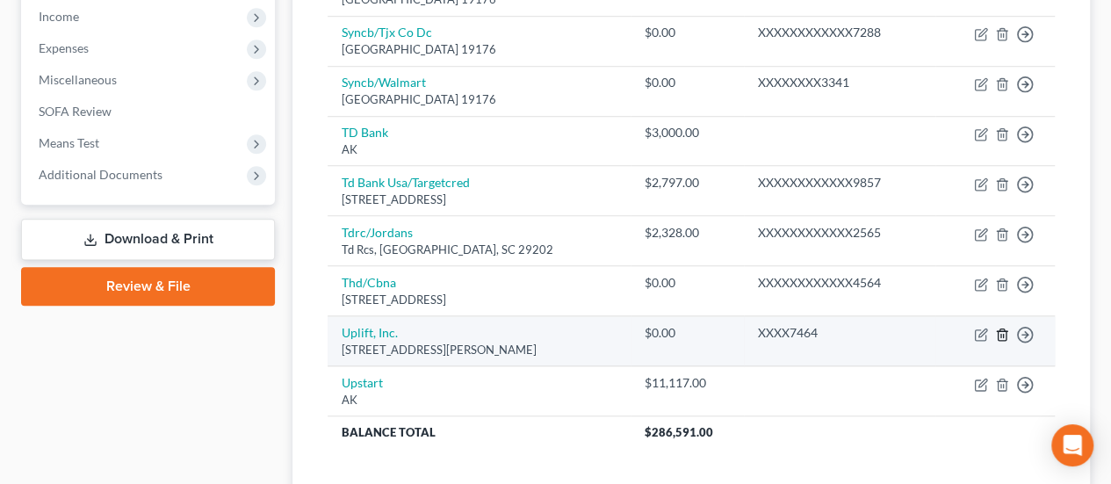
click at [1001, 331] on polyline "button" at bounding box center [1002, 331] width 11 height 0
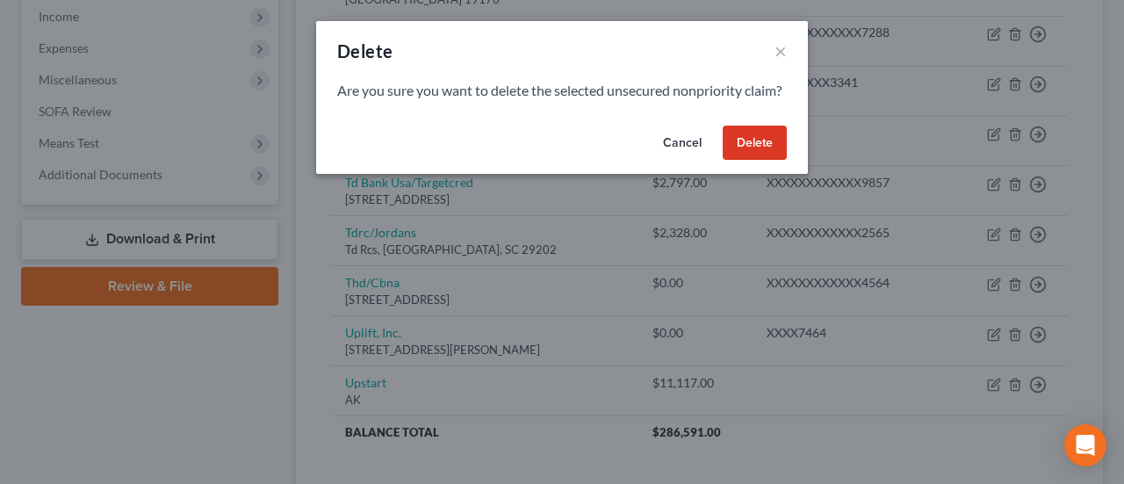
click at [760, 155] on button "Delete" at bounding box center [755, 143] width 64 height 35
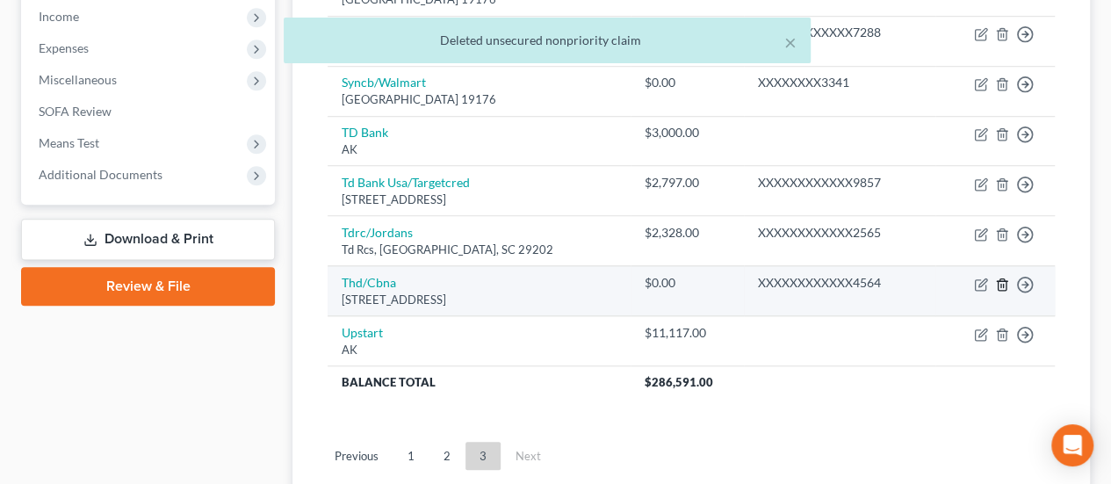
click at [1000, 277] on icon "button" at bounding box center [1002, 284] width 14 height 14
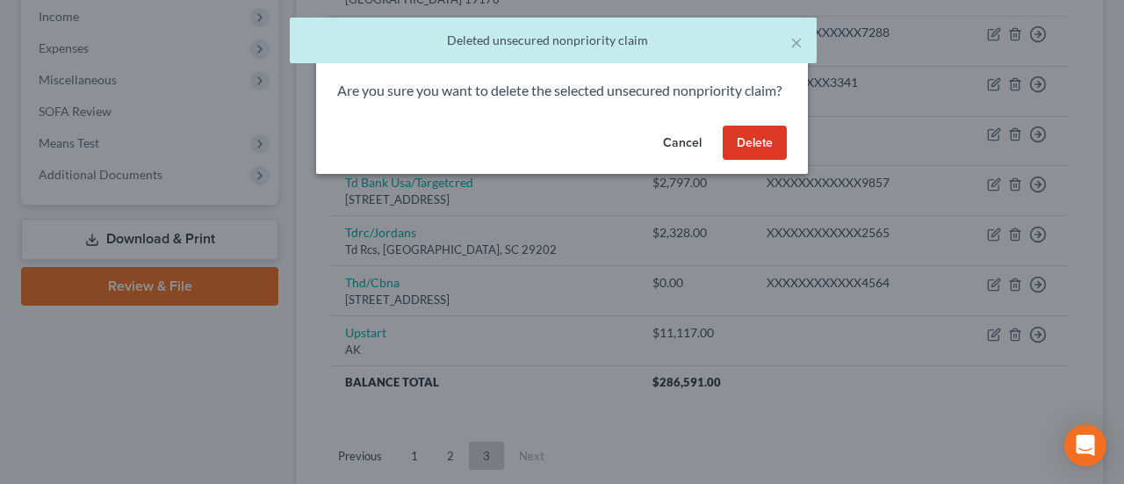
click at [752, 148] on button "Delete" at bounding box center [755, 143] width 64 height 35
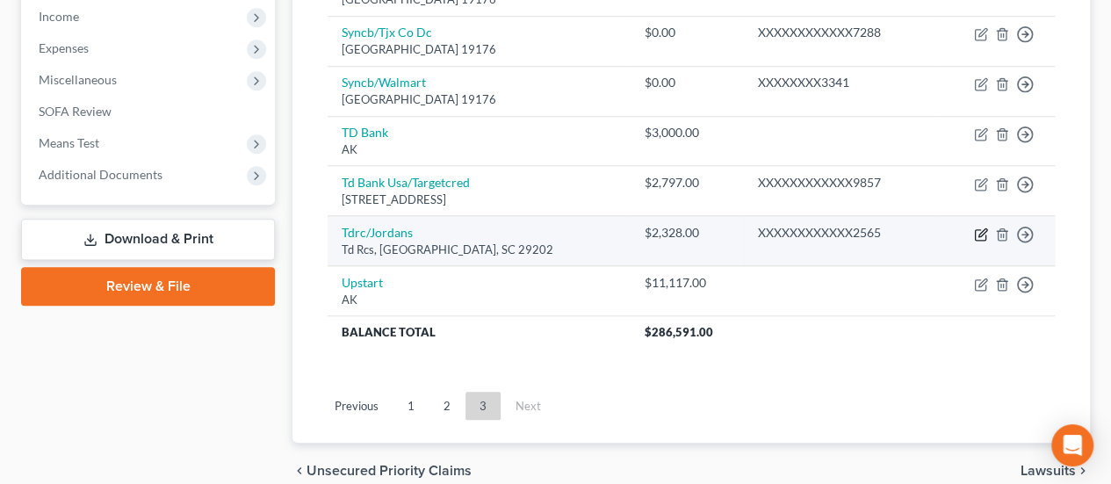
click at [979, 227] on icon "button" at bounding box center [981, 234] width 14 height 14
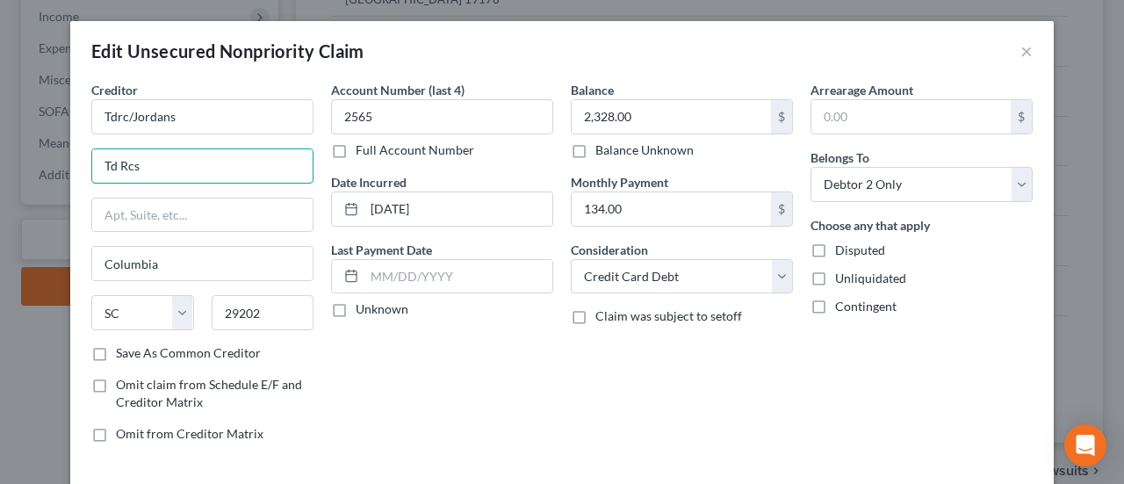
drag, startPoint x: 157, startPoint y: 164, endPoint x: 51, endPoint y: 164, distance: 106.2
click at [51, 164] on div "Edit Unsecured Nonpriority Claim × Creditor * Tdrc/Jordans Td Rcs [GEOGRAPHIC_D…" at bounding box center [562, 242] width 1124 height 484
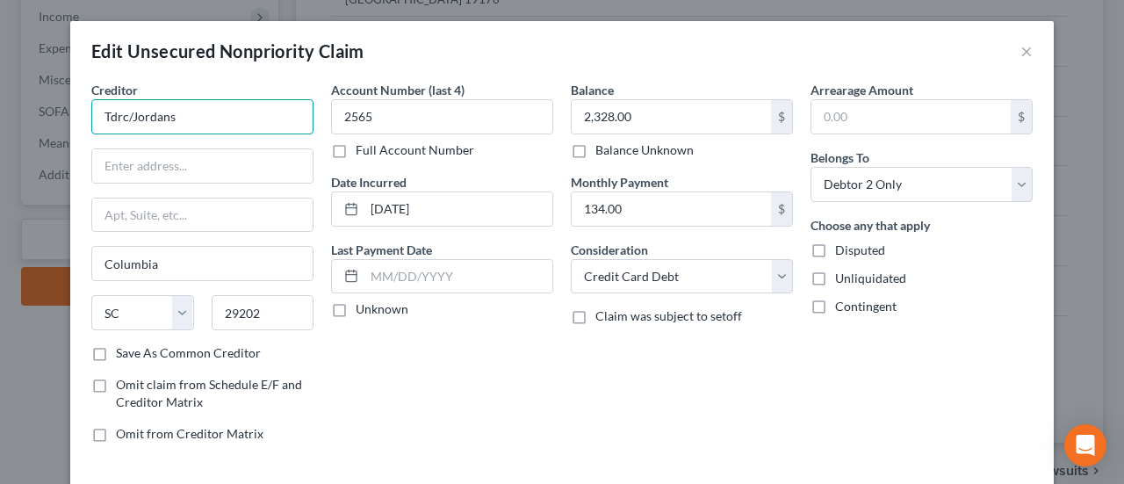
drag, startPoint x: 171, startPoint y: 115, endPoint x: 80, endPoint y: 103, distance: 92.1
click at [83, 103] on div "Creditor * Tdrc/Jordans [GEOGRAPHIC_DATA] [US_STATE] AK AR AZ [GEOGRAPHIC_DATA]…" at bounding box center [203, 269] width 240 height 376
click at [177, 122] on input "Tdrc/Jordans" at bounding box center [202, 116] width 222 height 35
drag, startPoint x: 123, startPoint y: 113, endPoint x: 71, endPoint y: 113, distance: 51.8
click at [71, 113] on div "Creditor * Tdrc/Jordans [GEOGRAPHIC_DATA] [US_STATE] AK AR AZ [GEOGRAPHIC_DATA]…" at bounding box center [561, 284] width 983 height 407
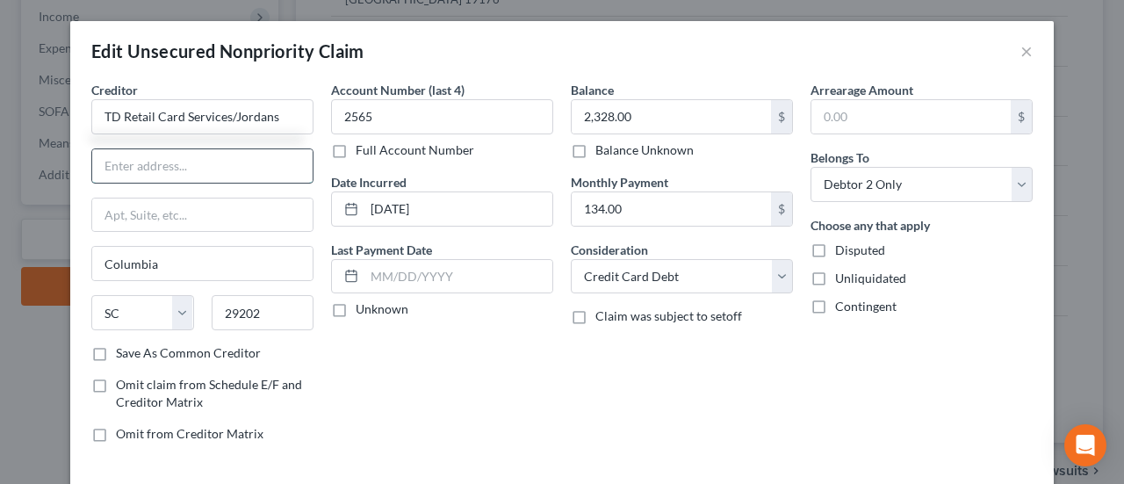
click at [226, 162] on input "text" at bounding box center [202, 165] width 220 height 33
drag, startPoint x: 139, startPoint y: 160, endPoint x: 123, endPoint y: 159, distance: 15.8
click at [70, 155] on div "Creditor * TD Retail Card Services/[GEOGRAPHIC_DATA] [GEOGRAPHIC_DATA] [US_STAT…" at bounding box center [561, 284] width 983 height 407
paste input "Box 100114"
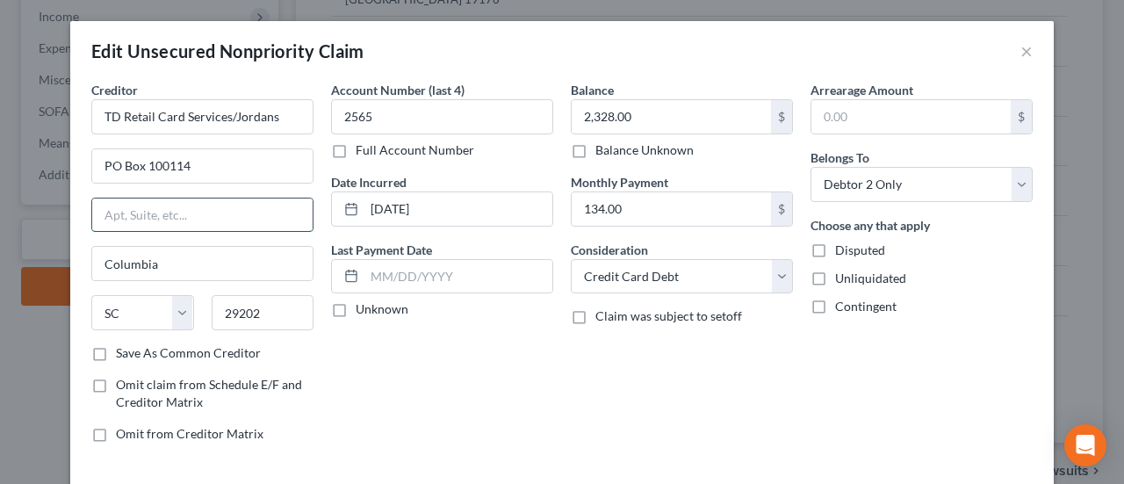
click at [218, 211] on input "text" at bounding box center [202, 214] width 220 height 33
drag, startPoint x: 264, startPoint y: 154, endPoint x: 284, endPoint y: 175, distance: 28.6
click at [264, 154] on input "PO Box 100114" at bounding box center [202, 165] width 220 height 33
drag, startPoint x: 283, startPoint y: 306, endPoint x: 237, endPoint y: 309, distance: 45.7
click at [160, 299] on div "State [US_STATE] AK AR AZ CA CO CT DE DC [GEOGRAPHIC_DATA] [GEOGRAPHIC_DATA] GU…" at bounding box center [203, 319] width 240 height 49
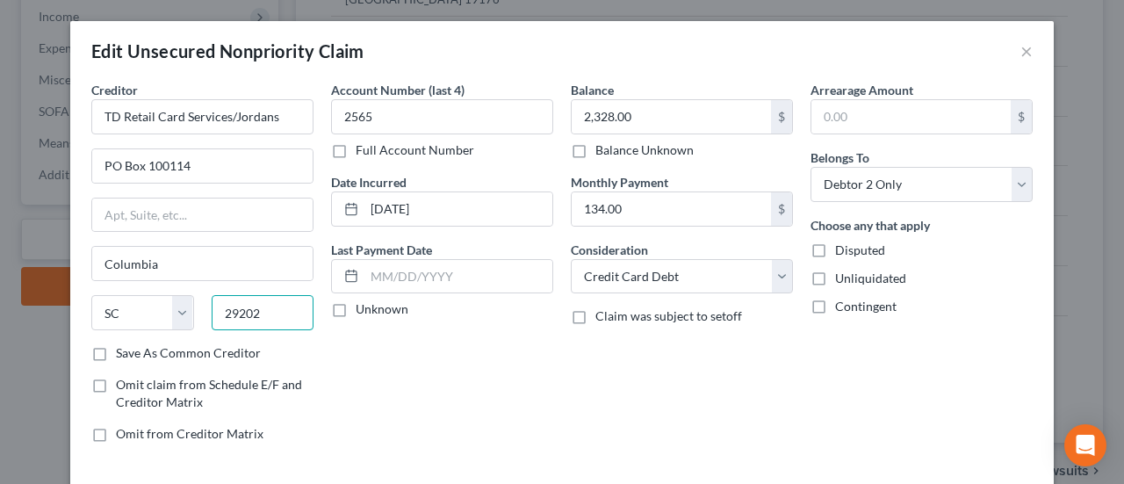
paste input "-3114"
drag, startPoint x: 93, startPoint y: 345, endPoint x: 129, endPoint y: 363, distance: 40.1
click at [116, 345] on label "Save As Common Creditor" at bounding box center [188, 353] width 145 height 18
click at [123, 345] on input "Save As Common Creditor" at bounding box center [128, 349] width 11 height 11
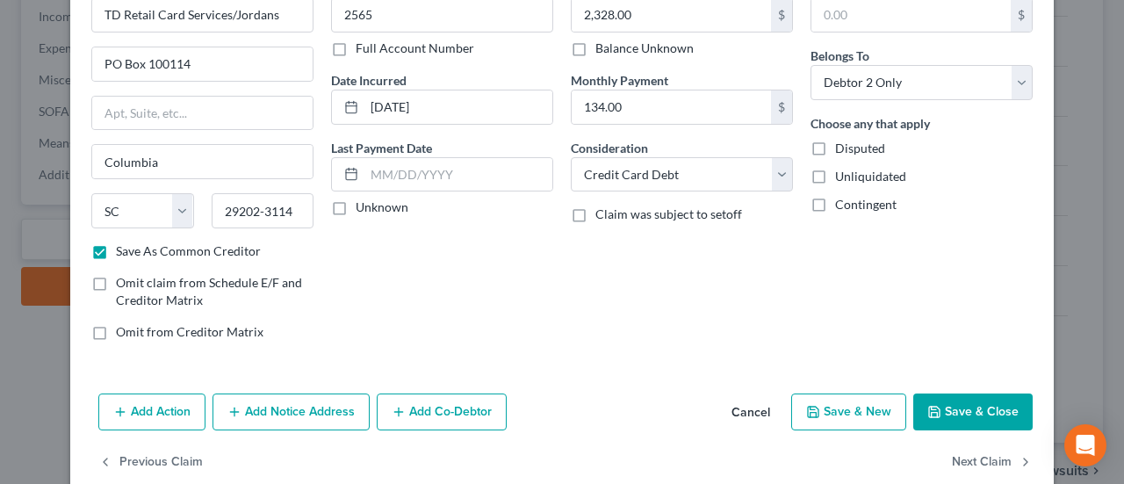
scroll to position [117, 0]
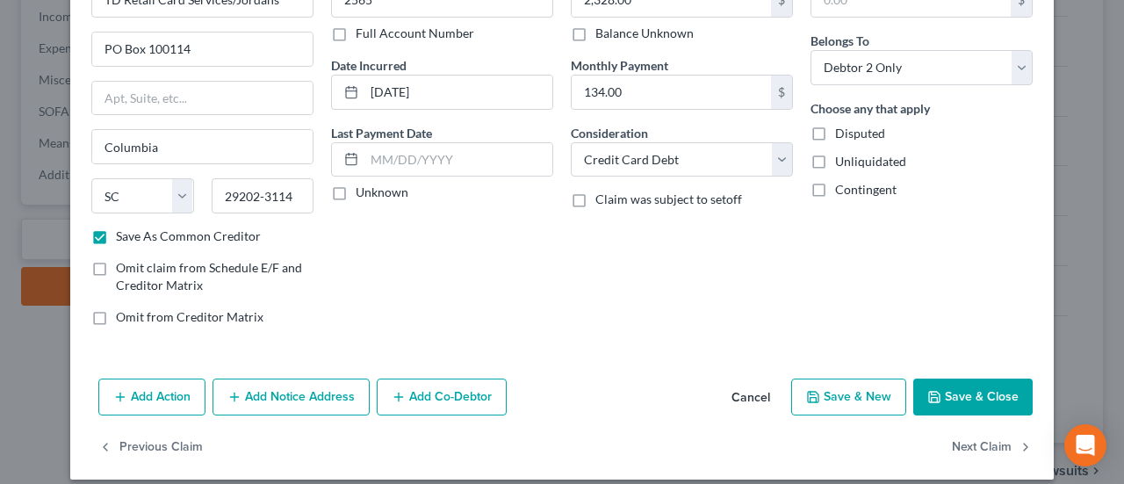
click at [984, 387] on button "Save & Close" at bounding box center [972, 396] width 119 height 37
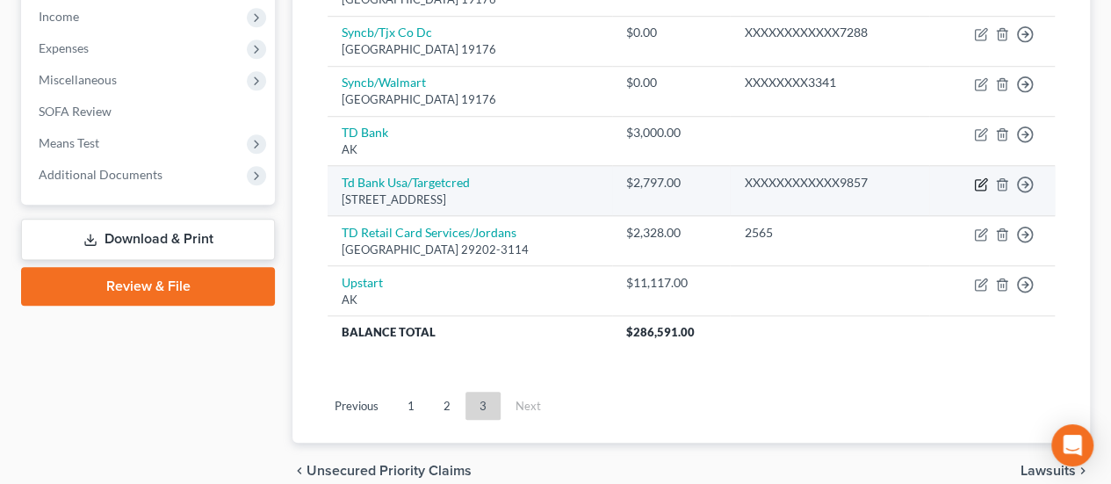
click at [981, 177] on icon "button" at bounding box center [981, 184] width 14 height 14
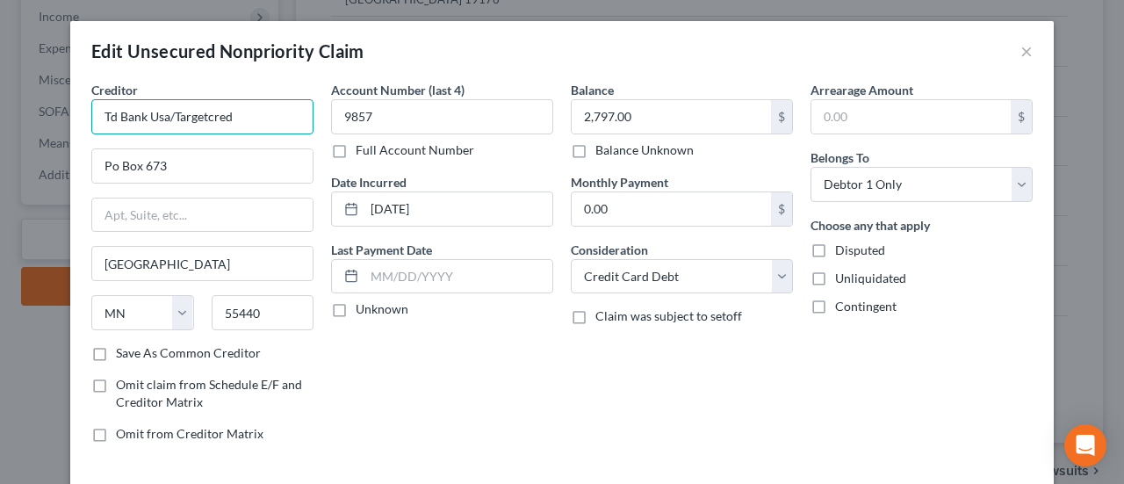
drag, startPoint x: 160, startPoint y: 114, endPoint x: 142, endPoint y: 112, distance: 17.6
click at [142, 112] on input "Td Bank Usa/Targetcred" at bounding box center [202, 116] width 222 height 35
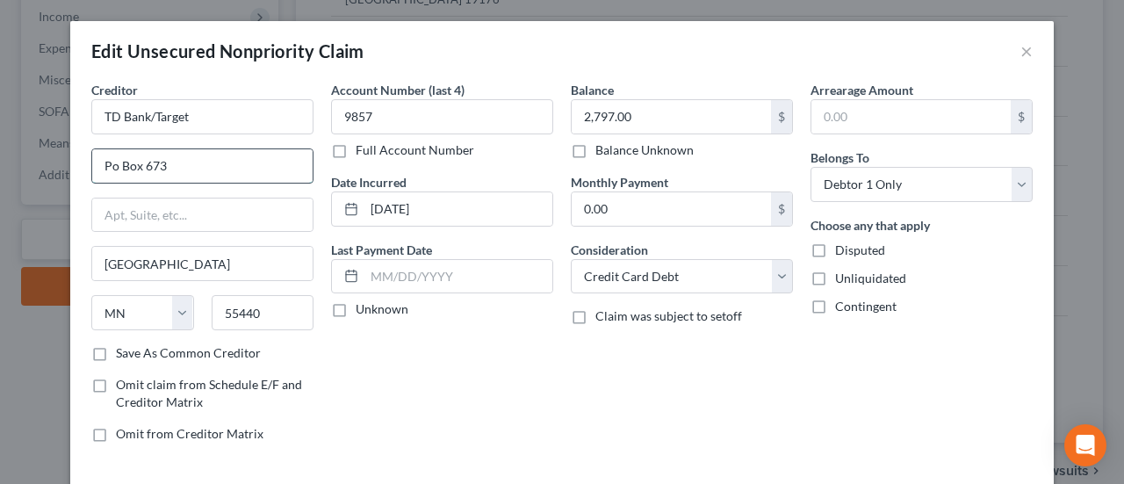
drag, startPoint x: 112, startPoint y: 168, endPoint x: 95, endPoint y: 168, distance: 17.6
click at [95, 168] on input "Po Box 673" at bounding box center [202, 165] width 220 height 33
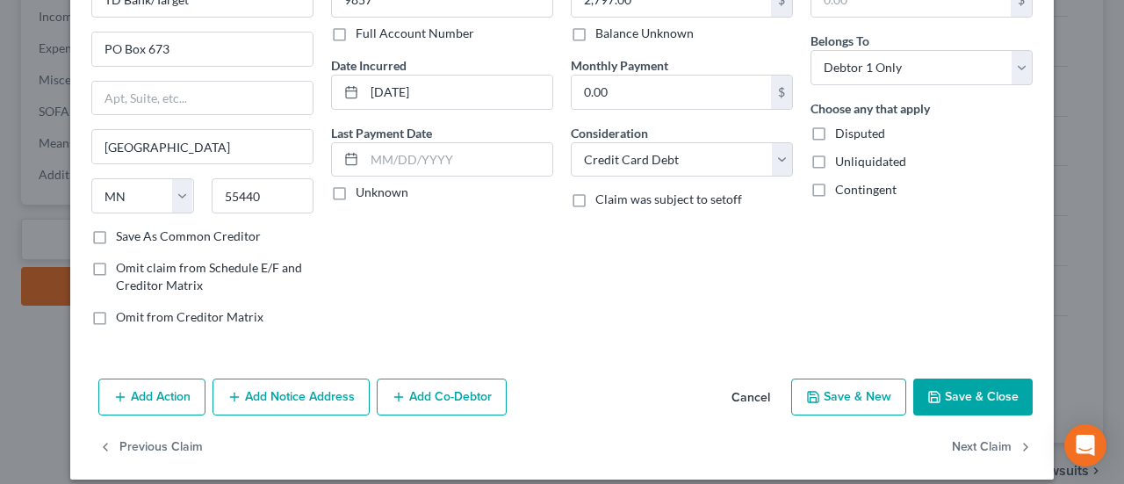
click at [973, 401] on button "Save & Close" at bounding box center [972, 396] width 119 height 37
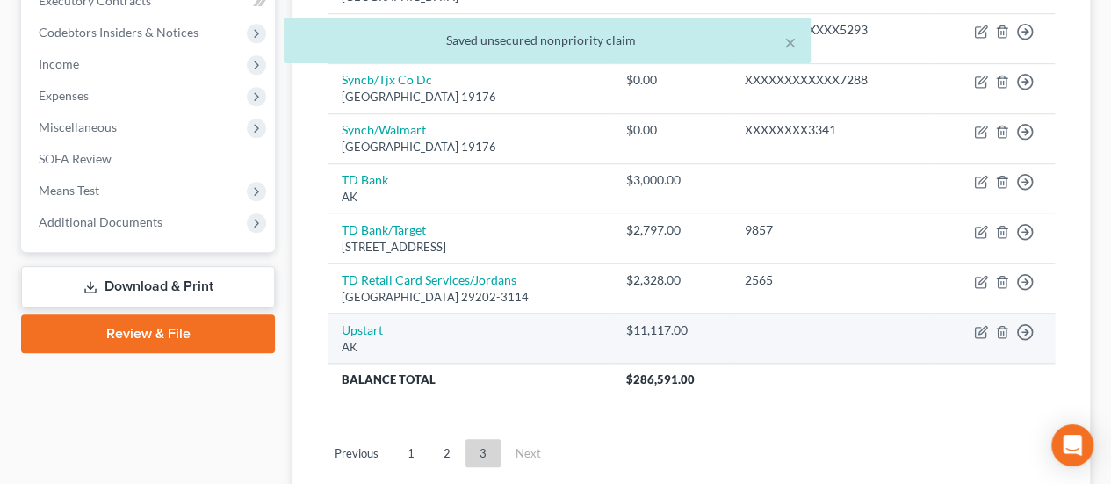
scroll to position [534, 0]
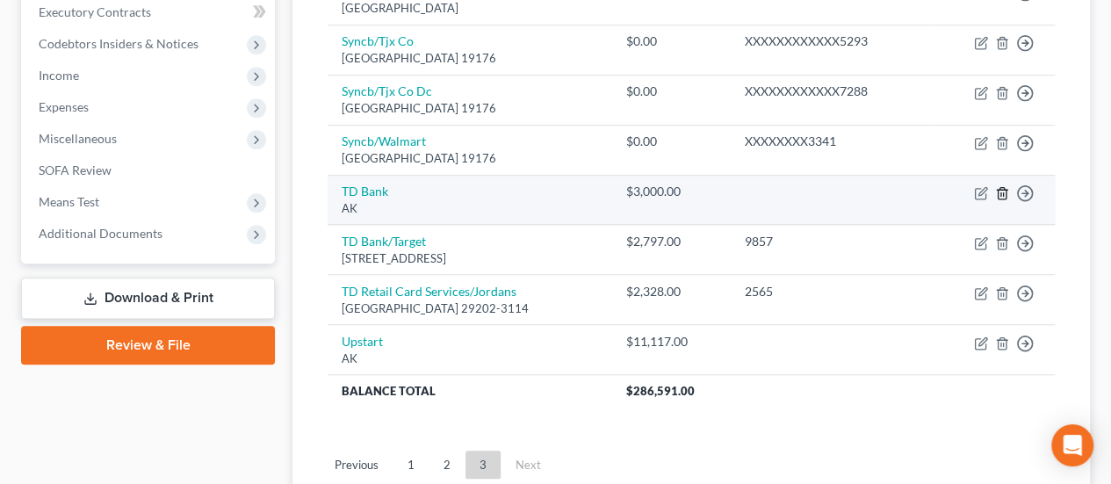
click at [1004, 187] on icon "button" at bounding box center [1001, 192] width 8 height 11
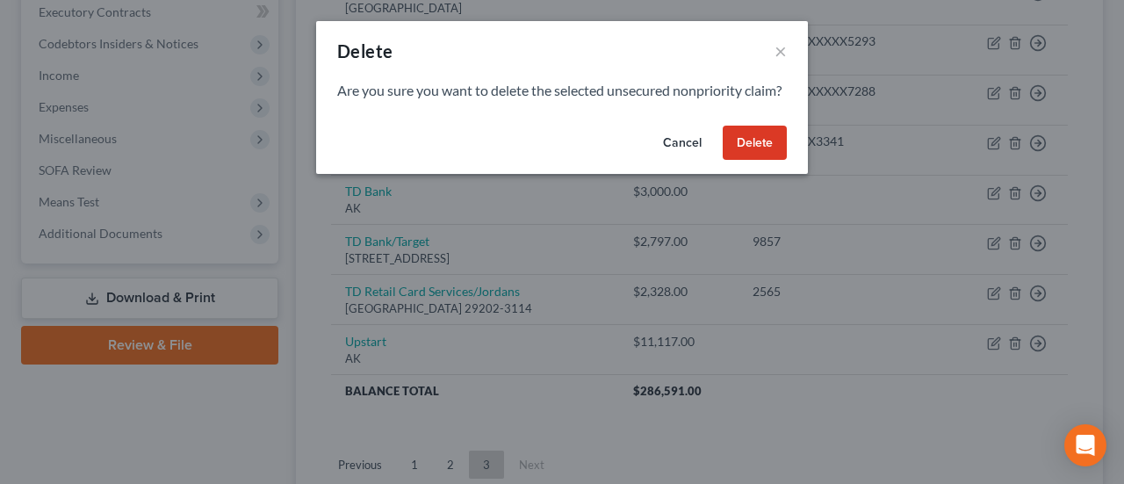
click at [760, 161] on button "Delete" at bounding box center [755, 143] width 64 height 35
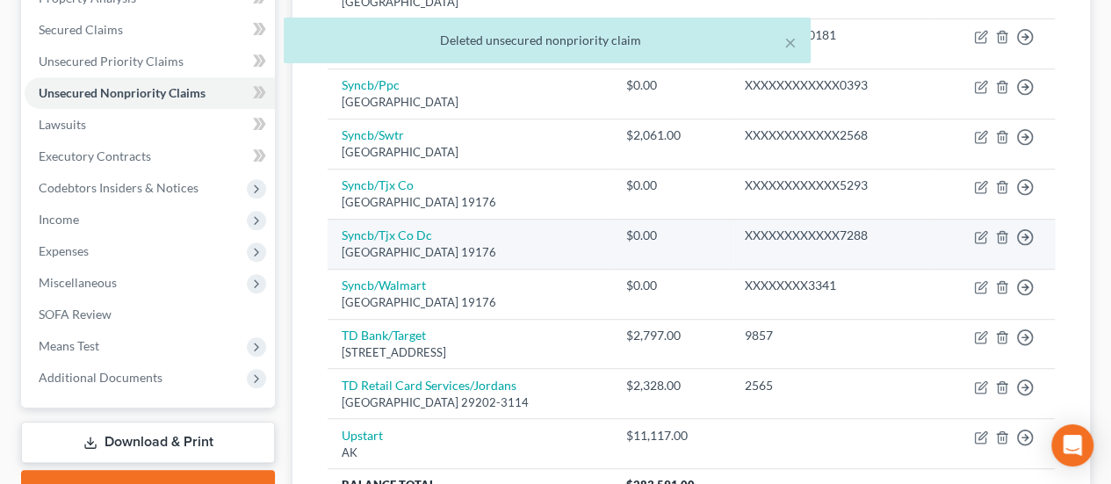
scroll to position [388, 0]
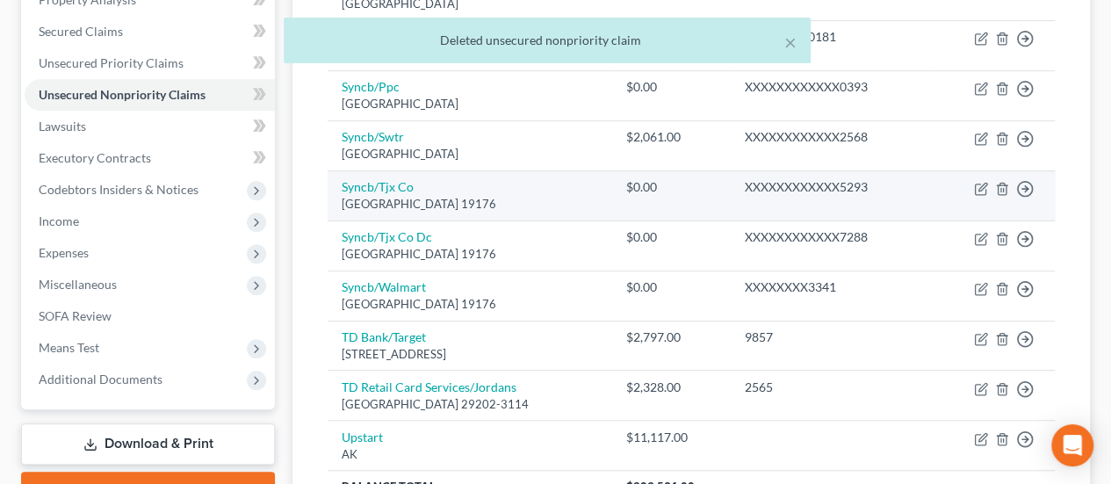
click at [1008, 183] on td "Move to D Move to E Move to G Move to Notice Only" at bounding box center [992, 195] width 126 height 50
click at [1003, 188] on line "button" at bounding box center [1003, 190] width 0 height 4
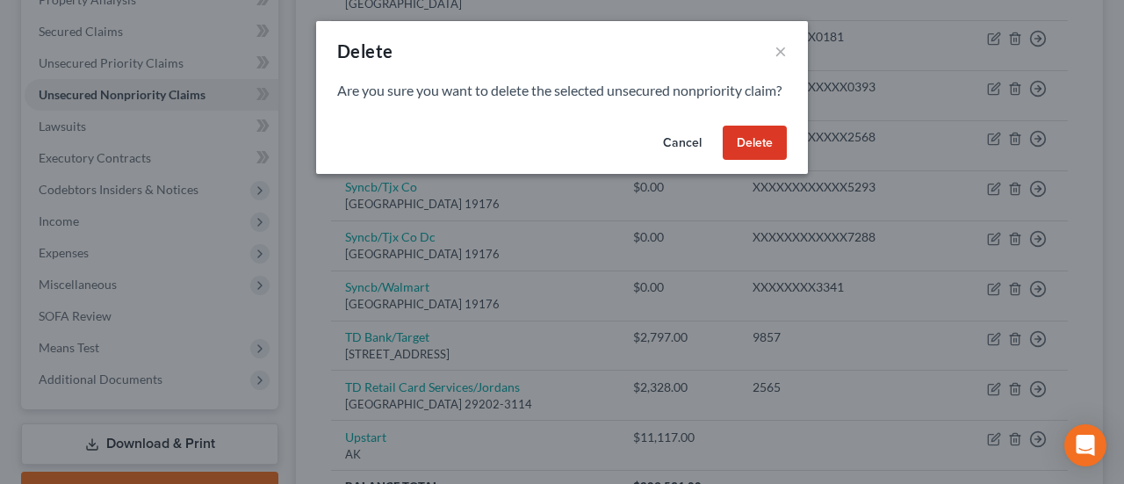
click at [759, 157] on button "Delete" at bounding box center [755, 143] width 64 height 35
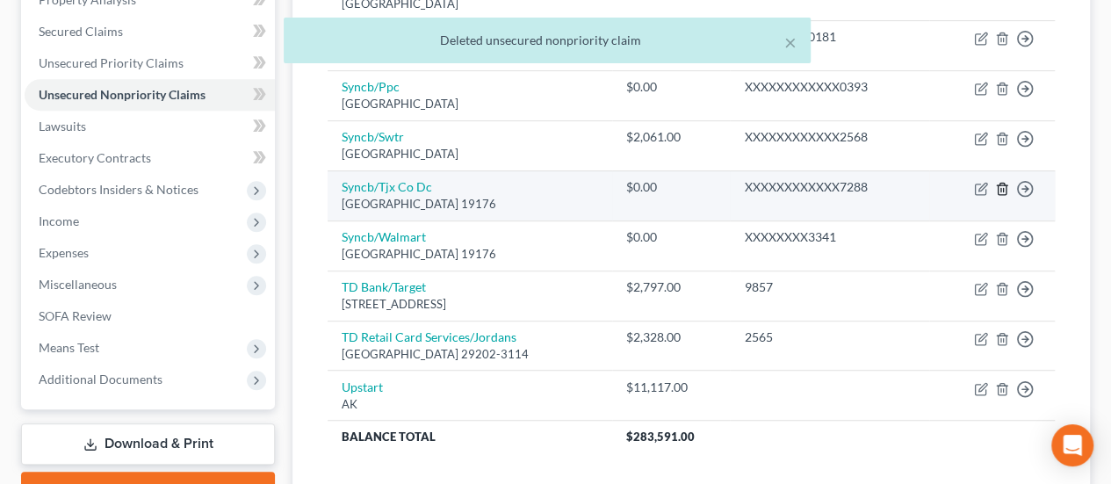
click at [1004, 183] on icon "button" at bounding box center [1001, 188] width 8 height 11
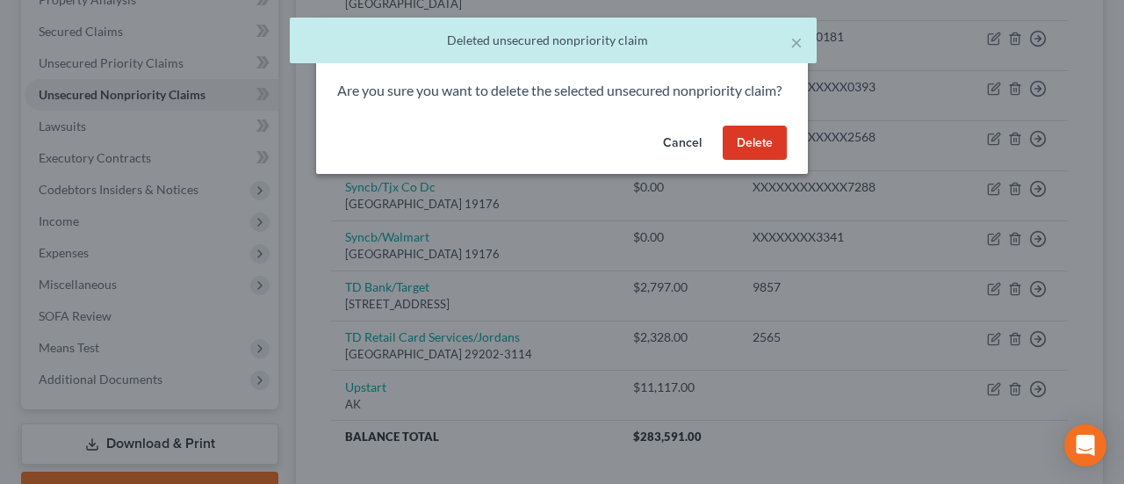
click at [766, 159] on button "Delete" at bounding box center [755, 143] width 64 height 35
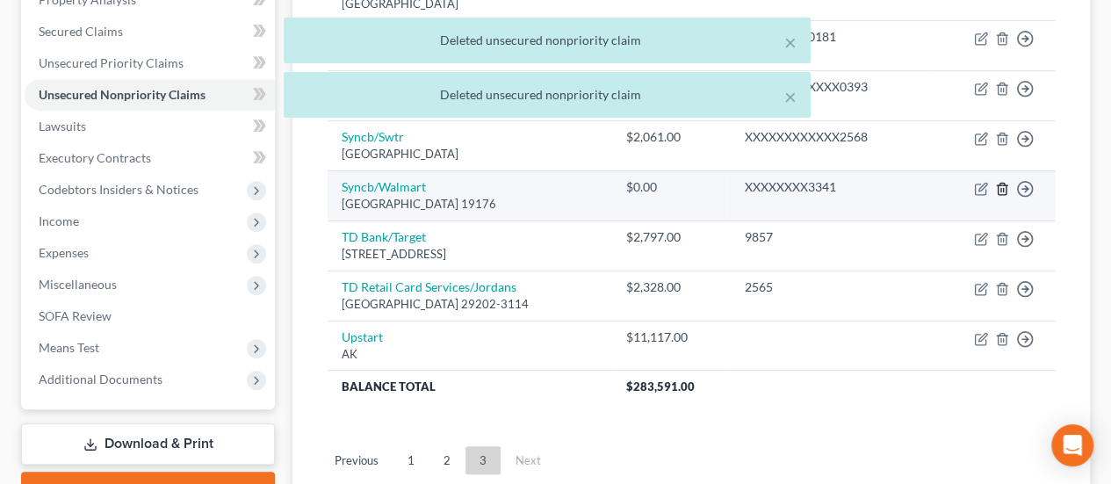
click at [997, 185] on polyline "button" at bounding box center [1002, 185] width 11 height 0
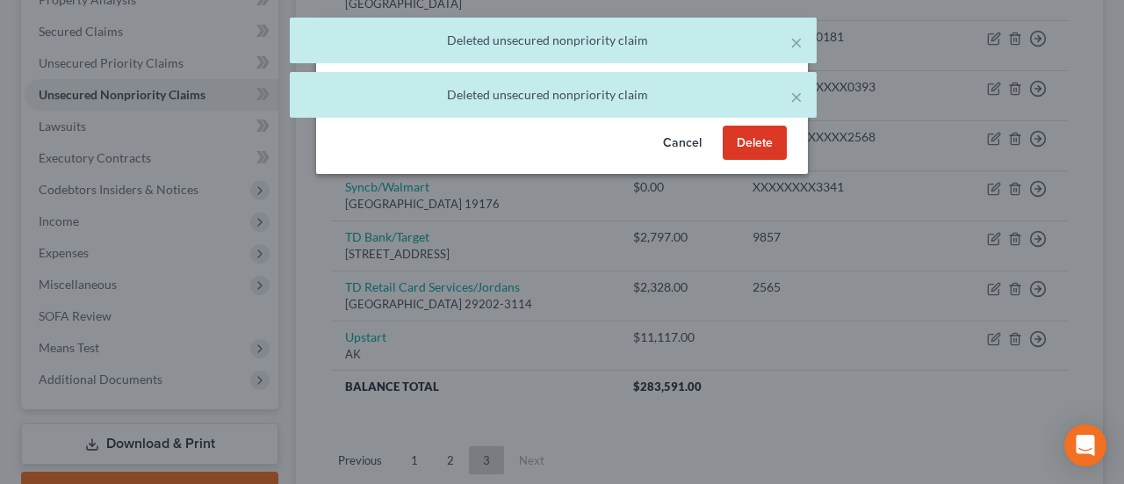
click at [736, 155] on button "Delete" at bounding box center [755, 143] width 64 height 35
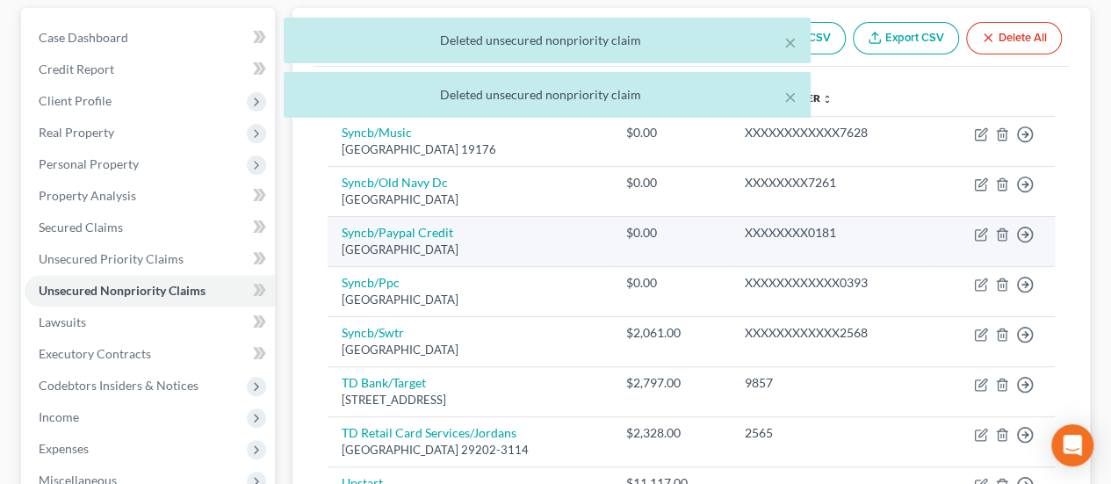
scroll to position [154, 0]
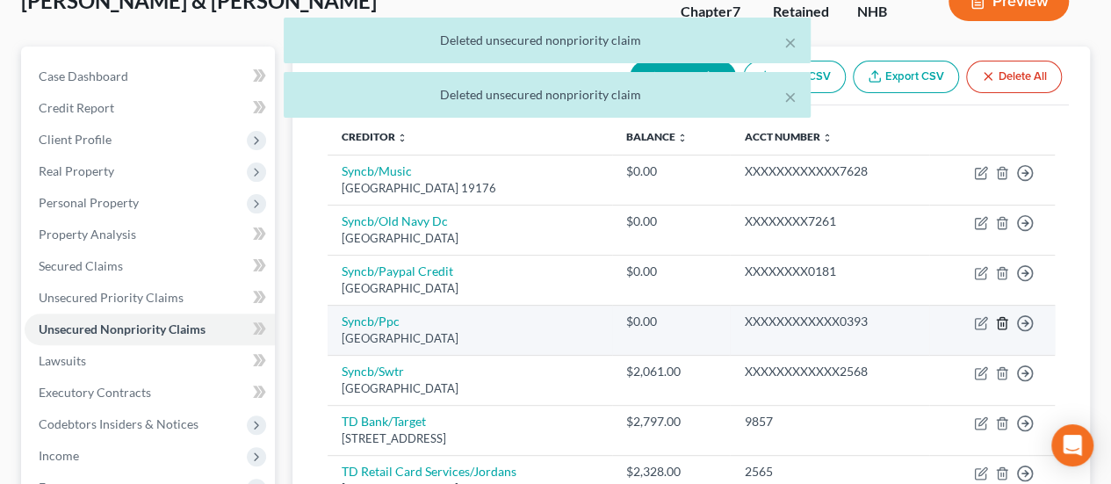
click at [1003, 317] on icon "button" at bounding box center [1002, 323] width 14 height 14
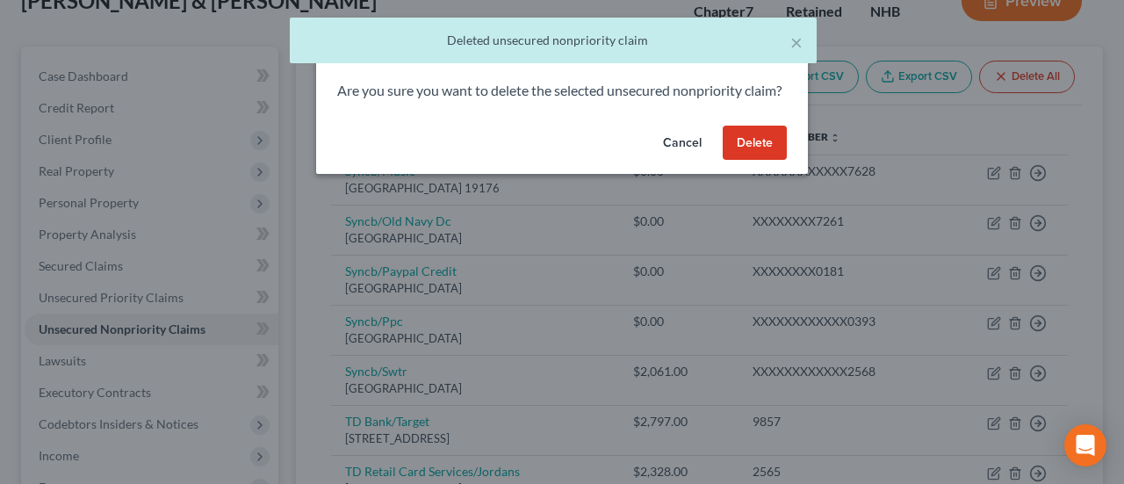
click at [737, 154] on button "Delete" at bounding box center [755, 143] width 64 height 35
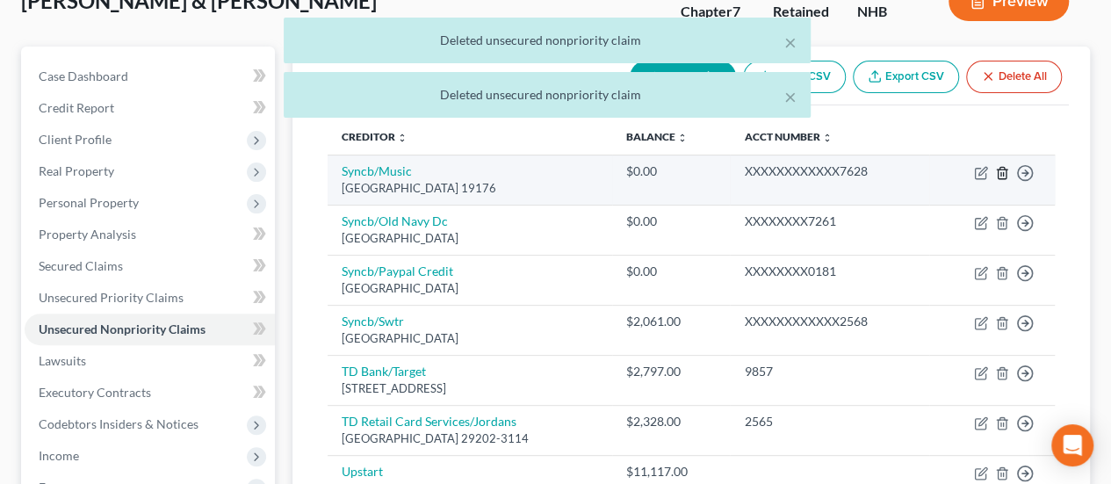
click at [1003, 172] on line "button" at bounding box center [1003, 174] width 0 height 4
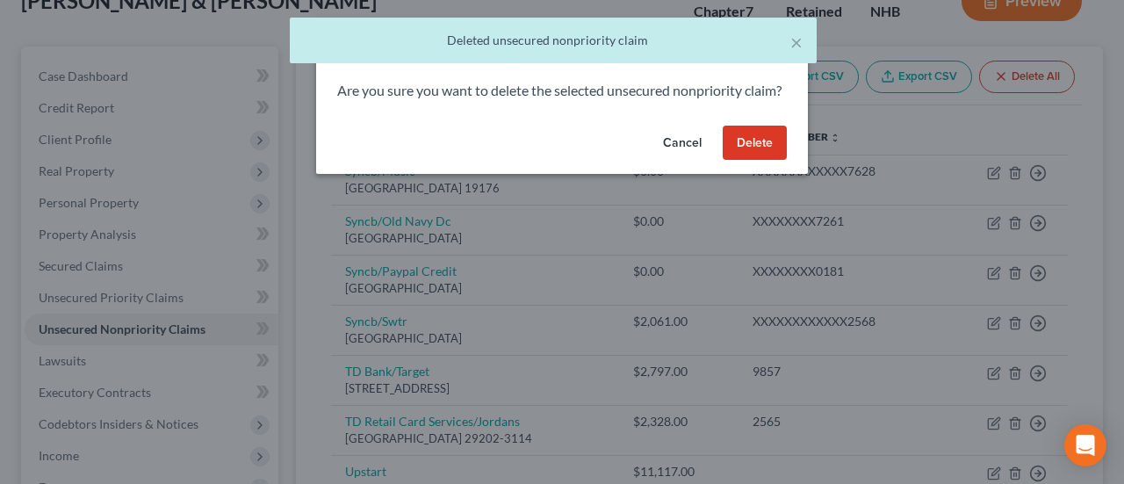
click at [746, 155] on button "Delete" at bounding box center [755, 143] width 64 height 35
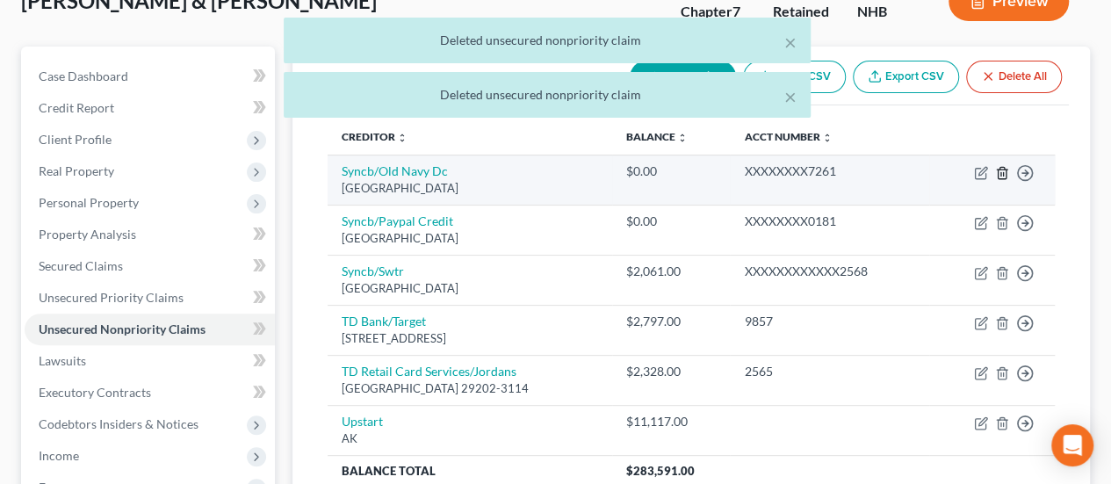
click at [1000, 169] on polyline "button" at bounding box center [1002, 169] width 11 height 0
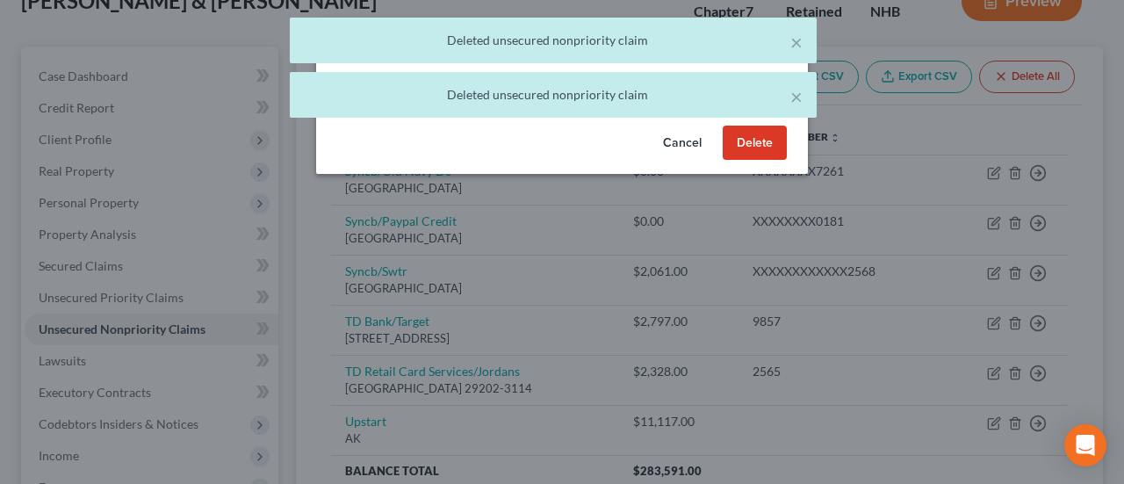
click at [753, 161] on button "Delete" at bounding box center [755, 143] width 64 height 35
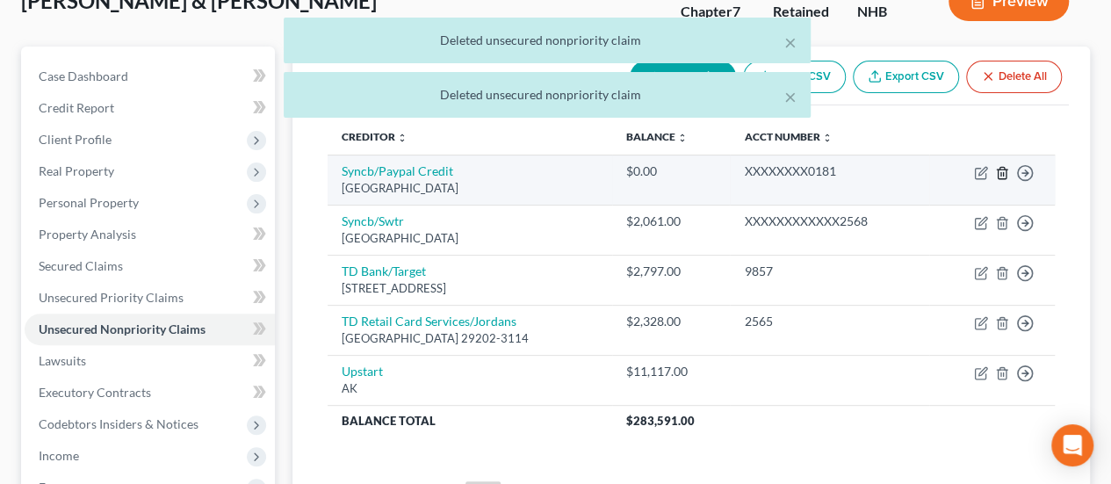
click at [1001, 166] on icon "button" at bounding box center [1002, 173] width 14 height 14
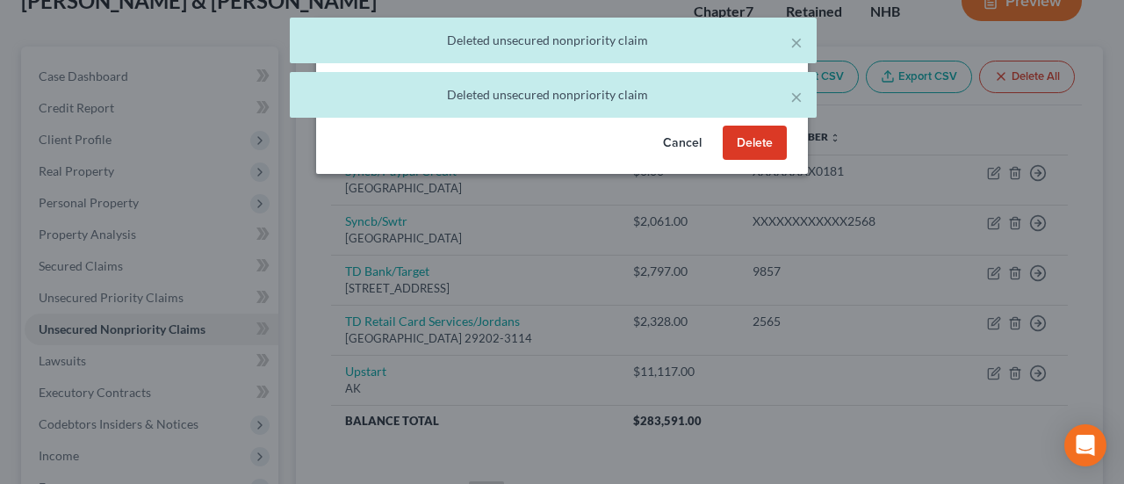
click at [762, 157] on button "Delete" at bounding box center [755, 143] width 64 height 35
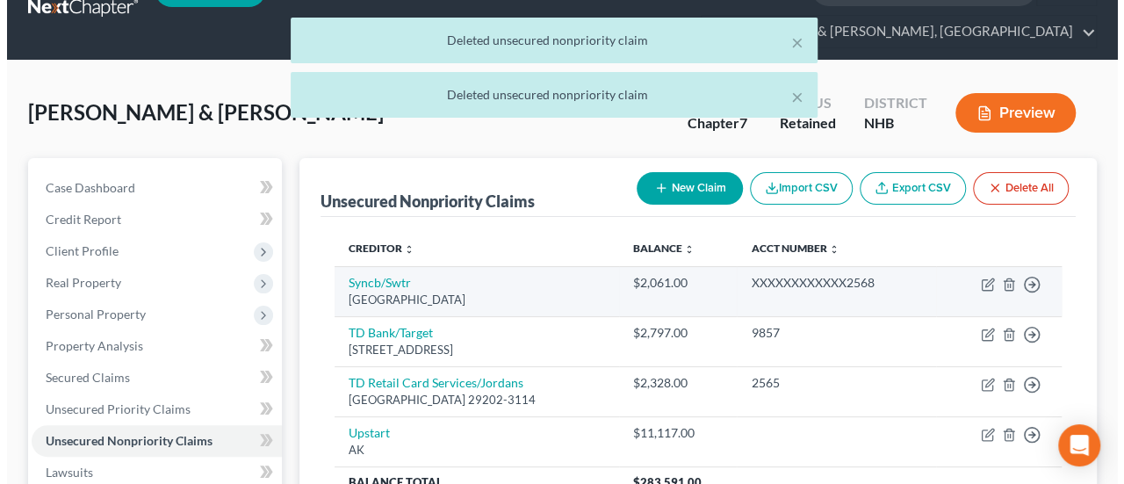
scroll to position [37, 0]
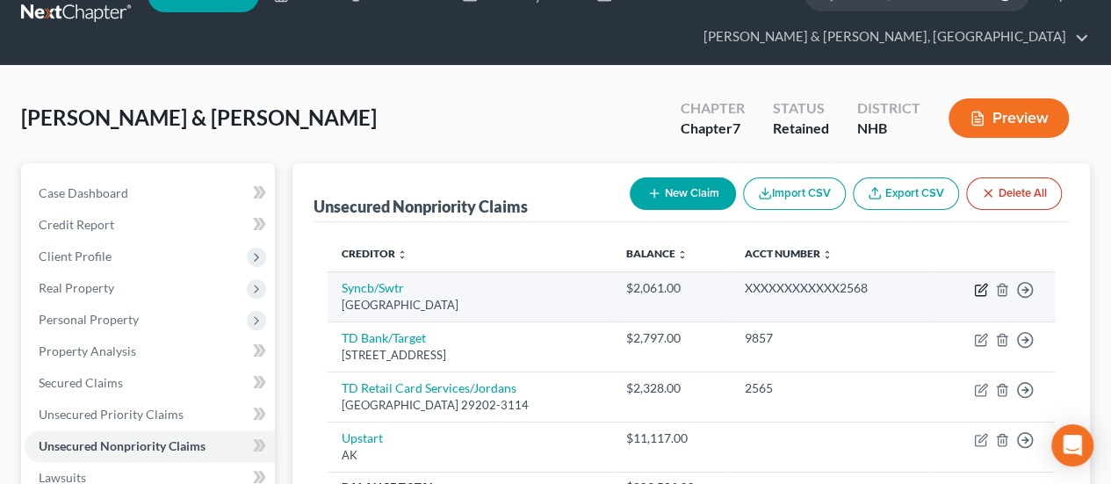
click at [982, 283] on icon "button" at bounding box center [981, 290] width 14 height 14
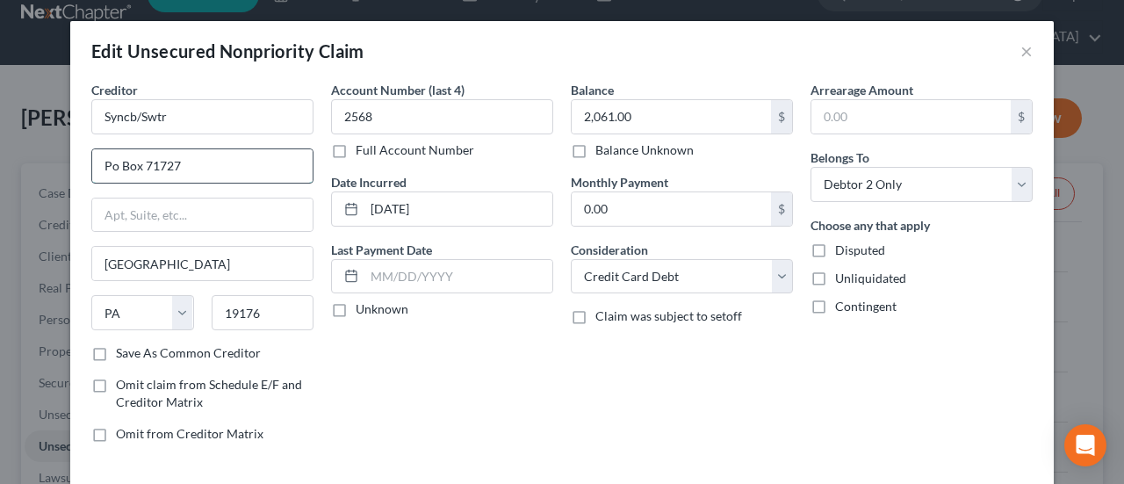
click at [107, 159] on input "Po Box 71727" at bounding box center [202, 165] width 220 height 33
click at [207, 163] on input "Po Box 71727" at bounding box center [202, 165] width 220 height 33
drag, startPoint x: 107, startPoint y: 162, endPoint x: 84, endPoint y: 166, distance: 23.1
click at [91, 166] on div "Po Box 71727" at bounding box center [202, 165] width 222 height 35
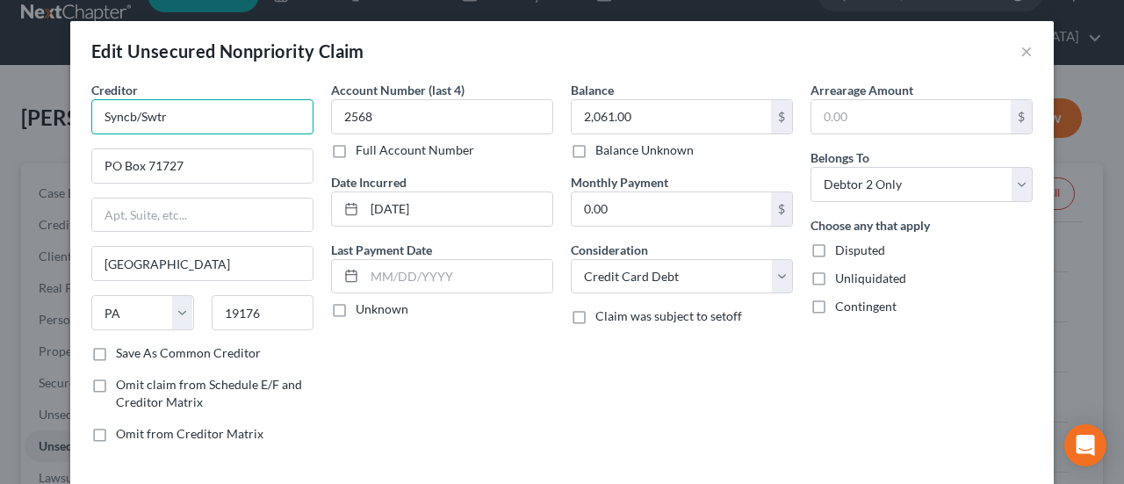
drag, startPoint x: 174, startPoint y: 116, endPoint x: 106, endPoint y: 119, distance: 67.7
click at [73, 119] on div "Creditor * Syncb/Swtr PO Box 71727 [GEOGRAPHIC_DATA] [US_STATE] AK AR AZ CA CO …" at bounding box center [561, 284] width 983 height 407
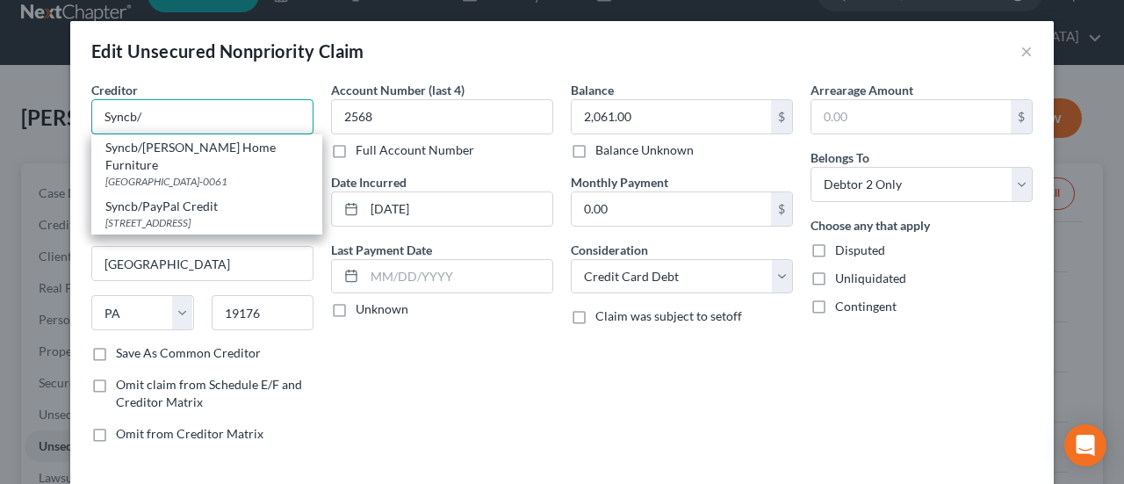
paste input "Syncb/Swtr"
click at [217, 117] on input "Syncb/Syncb/Swtr" at bounding box center [202, 116] width 222 height 35
click at [170, 117] on input "Syncb/Syncb/Swtr" at bounding box center [202, 116] width 222 height 35
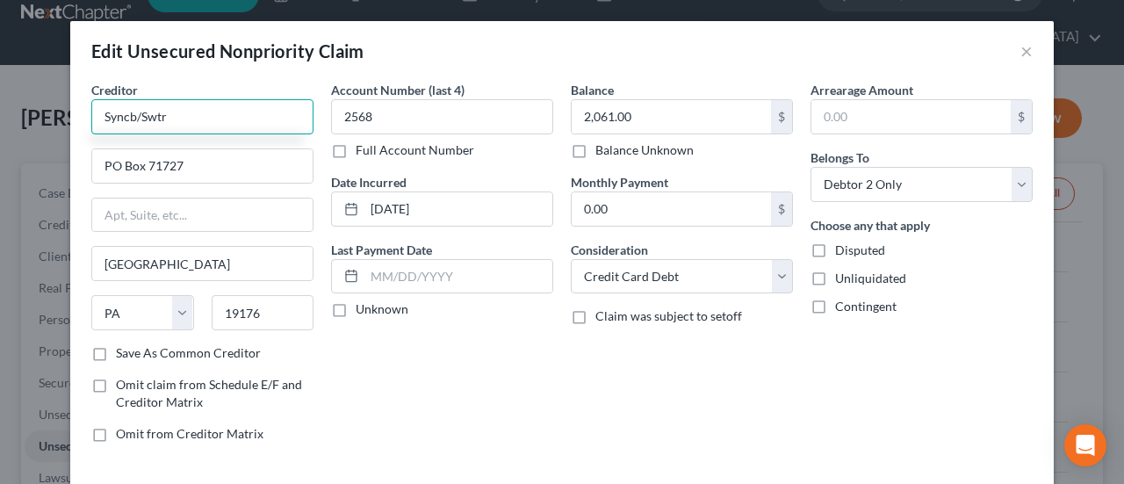
click at [218, 123] on input "Syncb/Swtr" at bounding box center [202, 116] width 222 height 35
click at [118, 118] on input "Syncb/Sweetwater" at bounding box center [202, 116] width 222 height 35
drag, startPoint x: 219, startPoint y: 119, endPoint x: 129, endPoint y: 116, distance: 90.5
click at [129, 116] on input "Syncb/Sweetwater" at bounding box center [202, 116] width 222 height 35
click at [181, 121] on input "Syncb" at bounding box center [202, 116] width 222 height 35
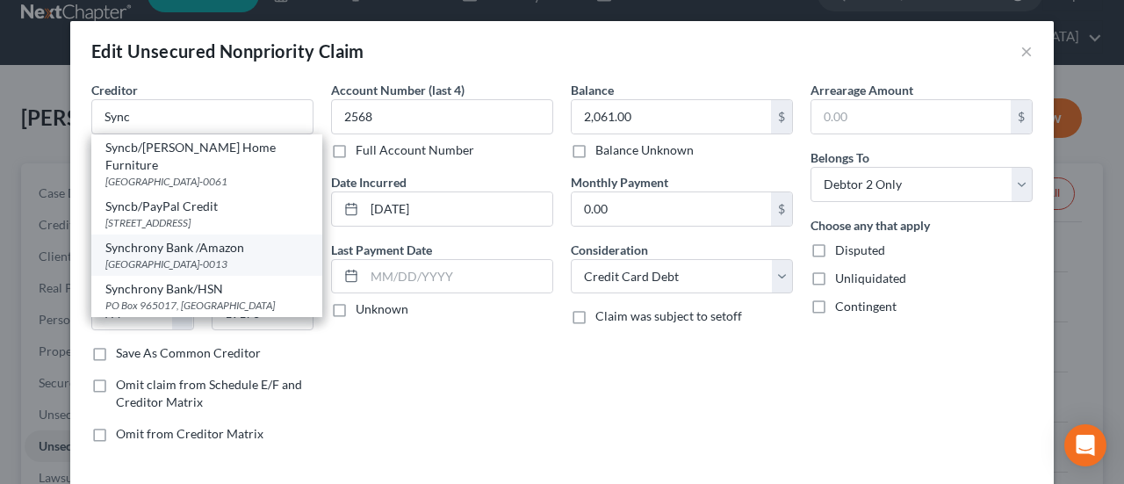
click at [197, 243] on div "Synchrony Bank /Amazon" at bounding box center [206, 248] width 203 height 18
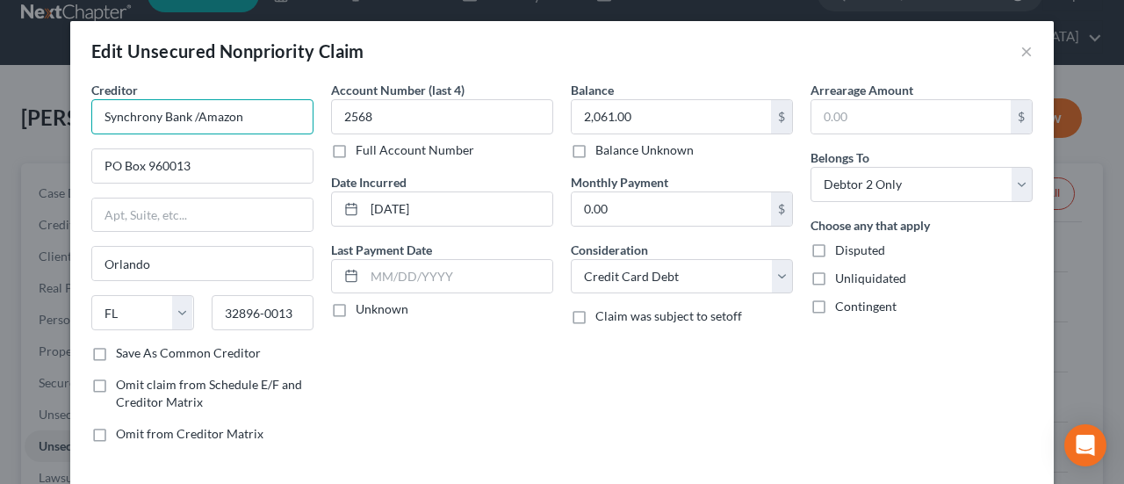
drag, startPoint x: 269, startPoint y: 113, endPoint x: 184, endPoint y: 114, distance: 84.3
click at [184, 114] on input "Synchrony Bank /Amazon" at bounding box center [202, 116] width 222 height 35
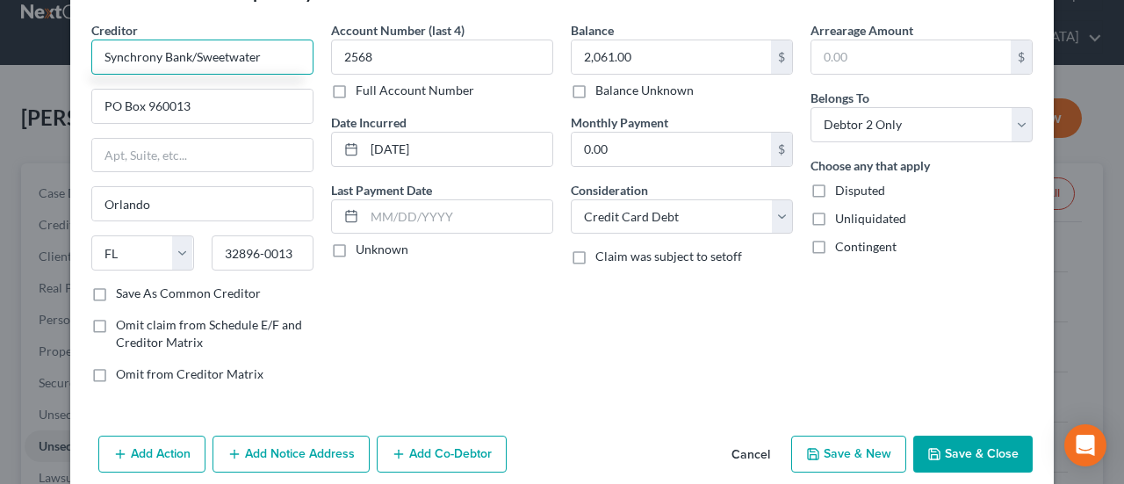
scroll to position [117, 0]
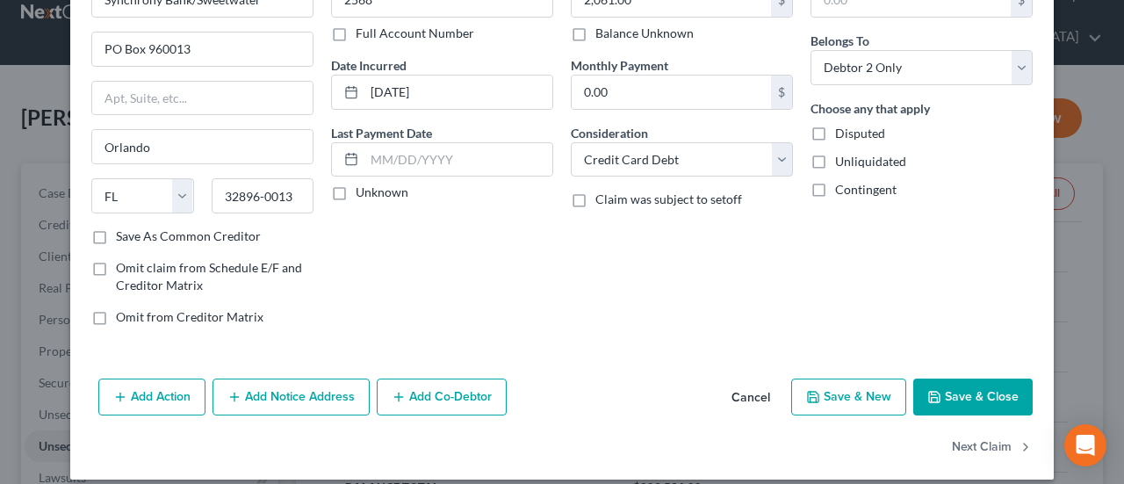
click at [953, 392] on button "Save & Close" at bounding box center [972, 396] width 119 height 37
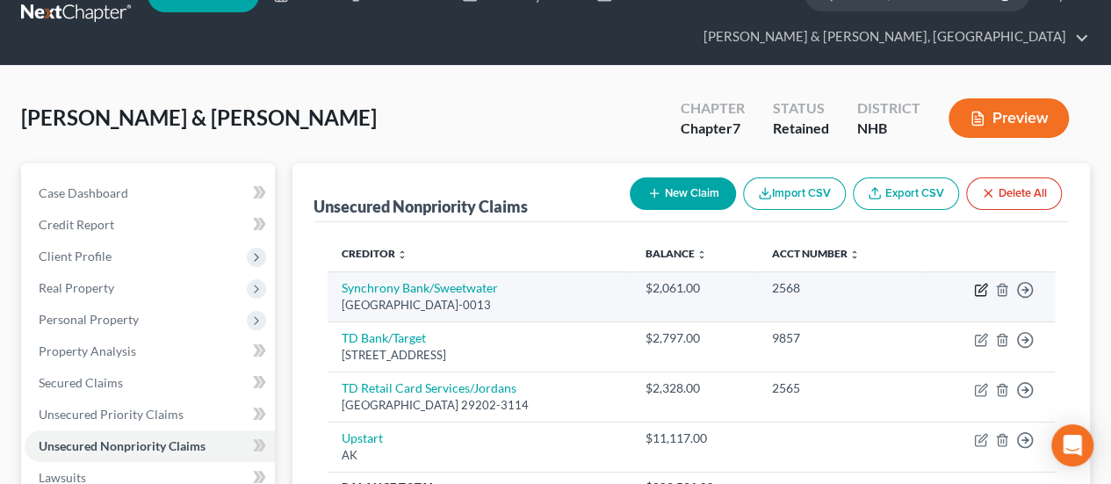
click at [985, 284] on icon "button" at bounding box center [982, 288] width 8 height 8
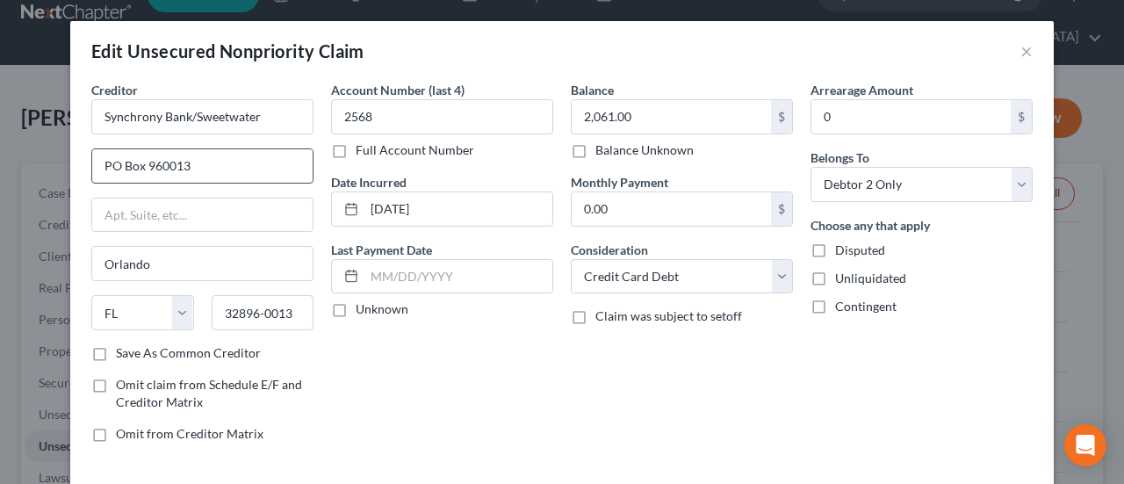
drag, startPoint x: 195, startPoint y: 161, endPoint x: 140, endPoint y: 155, distance: 55.6
click at [140, 155] on input "PO Box 960013" at bounding box center [202, 165] width 220 height 33
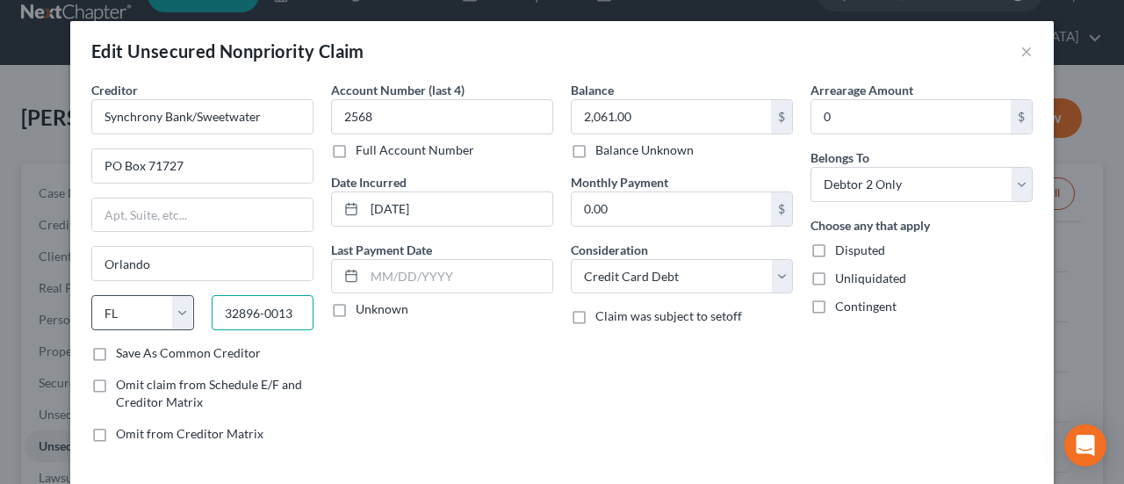
drag, startPoint x: 288, startPoint y: 304, endPoint x: 126, endPoint y: 294, distance: 162.7
click at [126, 295] on div "State [US_STATE] AK AR AZ CA CO CT DE DC [GEOGRAPHIC_DATA] GA GU HI ID IL IN [G…" at bounding box center [203, 319] width 240 height 49
click at [116, 347] on label "Save As Common Creditor" at bounding box center [188, 353] width 145 height 18
click at [123, 347] on input "Save As Common Creditor" at bounding box center [128, 349] width 11 height 11
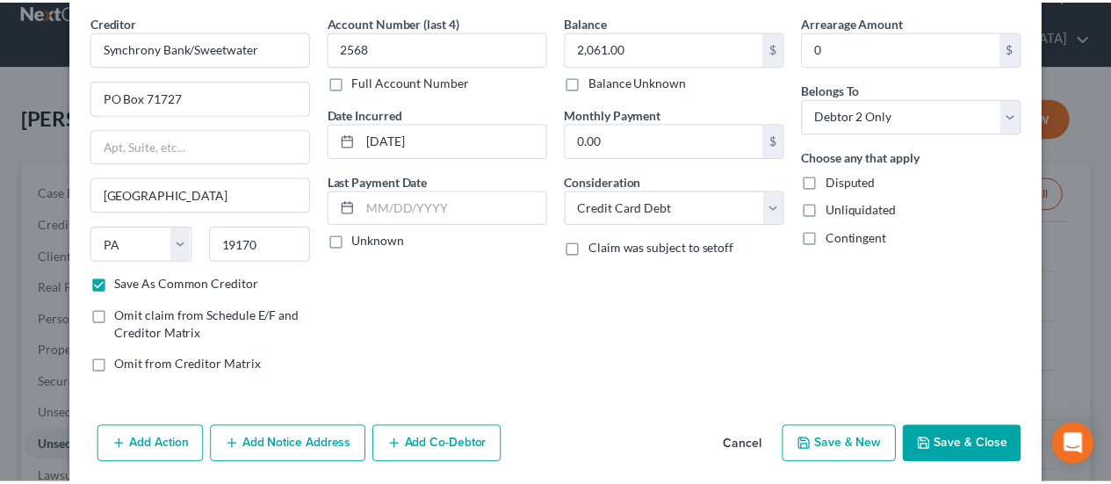
scroll to position [58, 0]
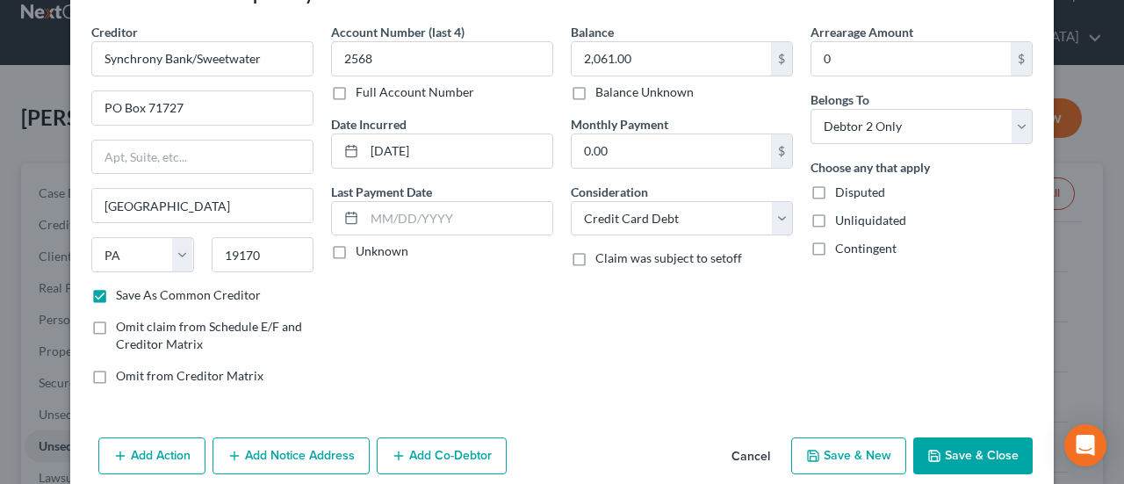
click at [974, 437] on button "Save & Close" at bounding box center [972, 455] width 119 height 37
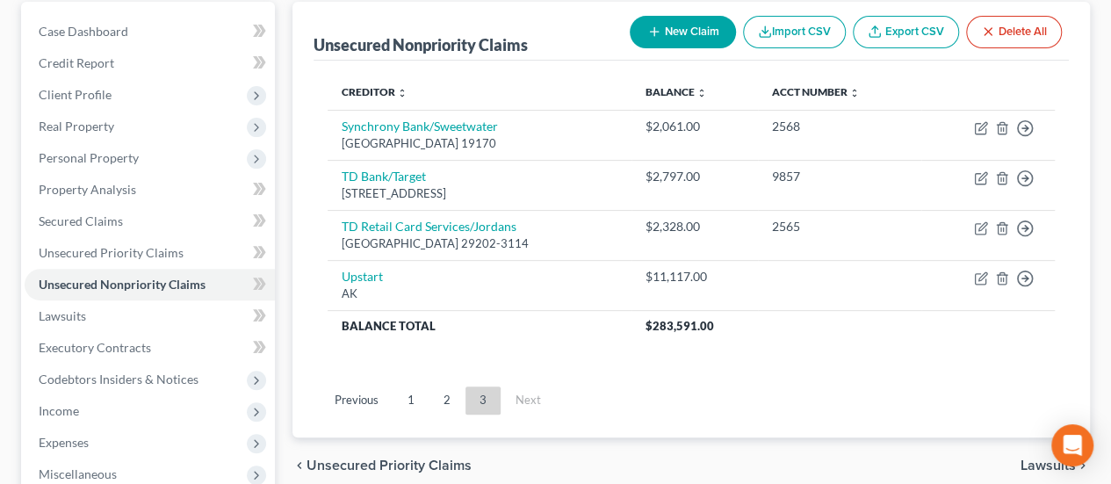
scroll to position [241, 0]
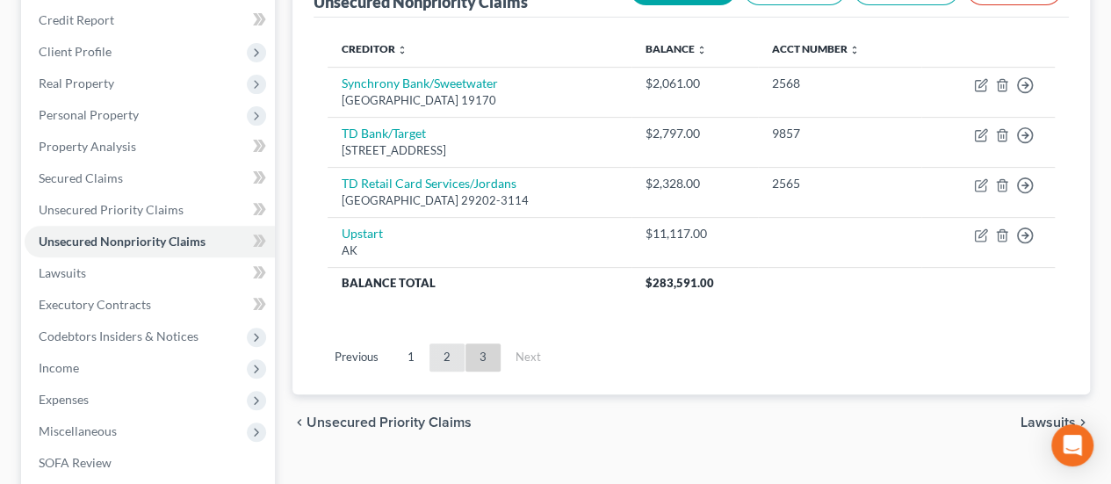
click at [448, 356] on link "2" at bounding box center [446, 357] width 35 height 28
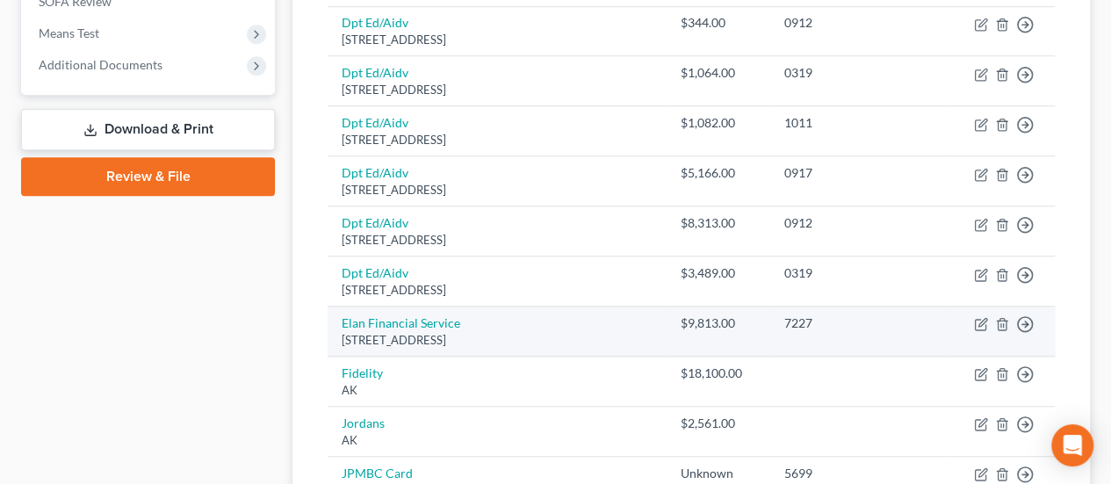
scroll to position [797, 0]
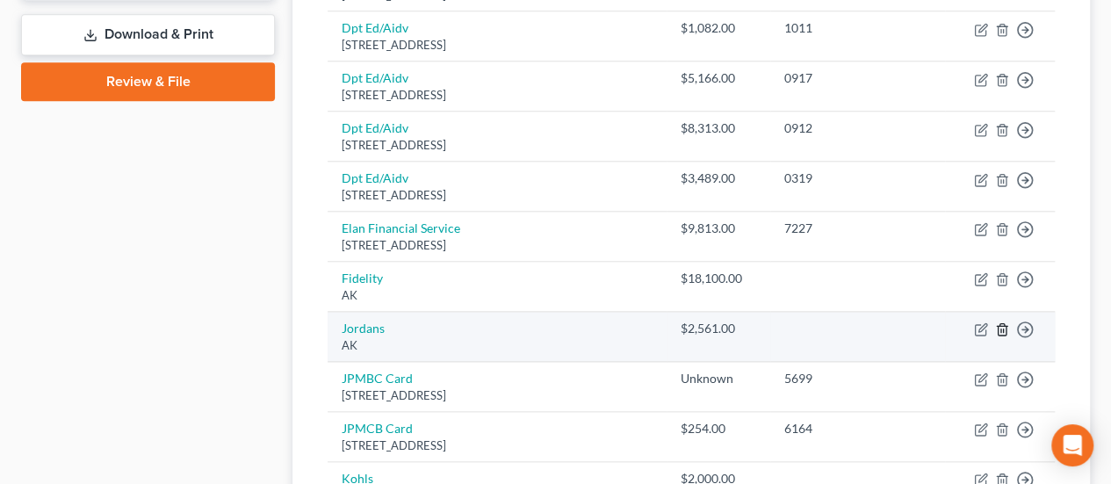
click at [1003, 324] on icon "button" at bounding box center [1001, 329] width 8 height 11
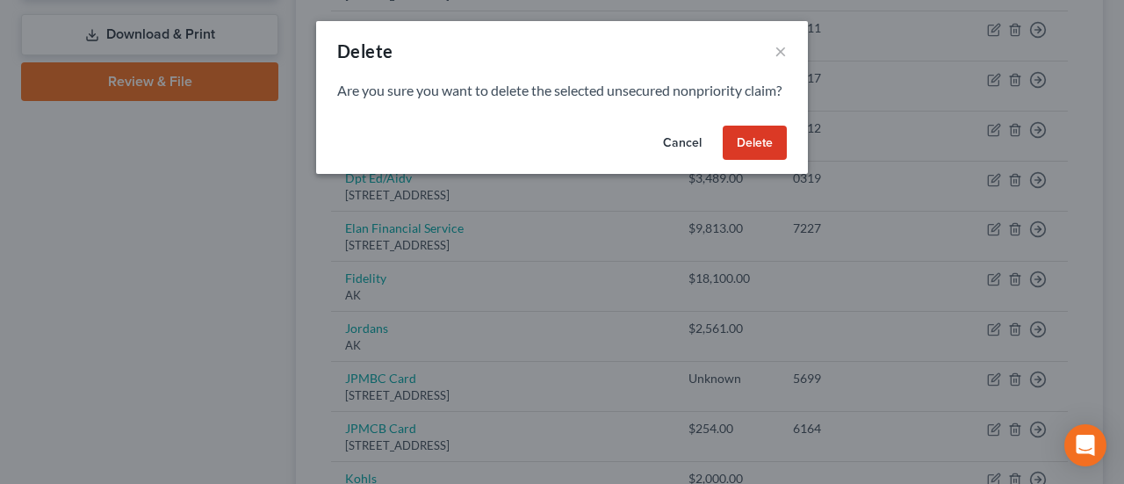
click at [757, 151] on button "Delete" at bounding box center [755, 143] width 64 height 35
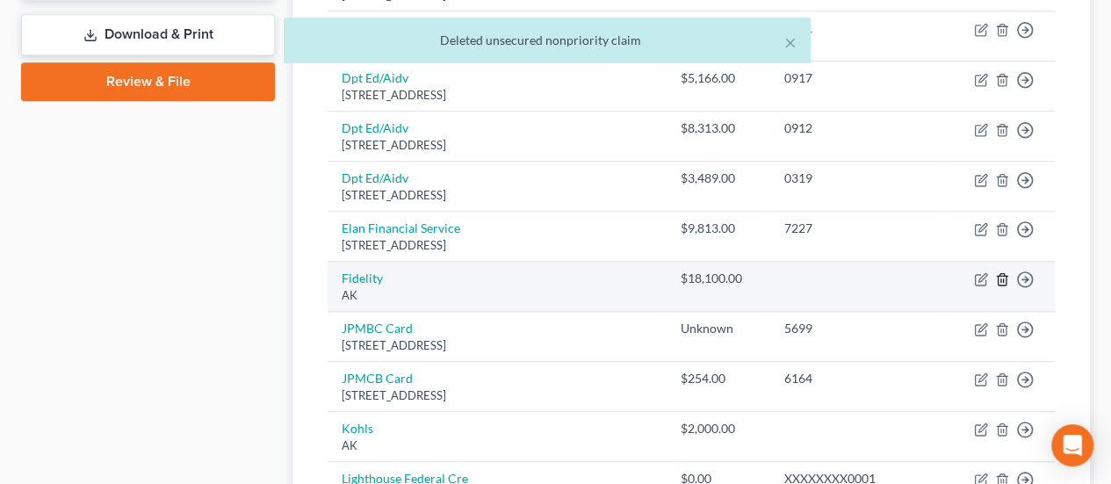
click at [1001, 274] on icon "button" at bounding box center [1001, 279] width 8 height 11
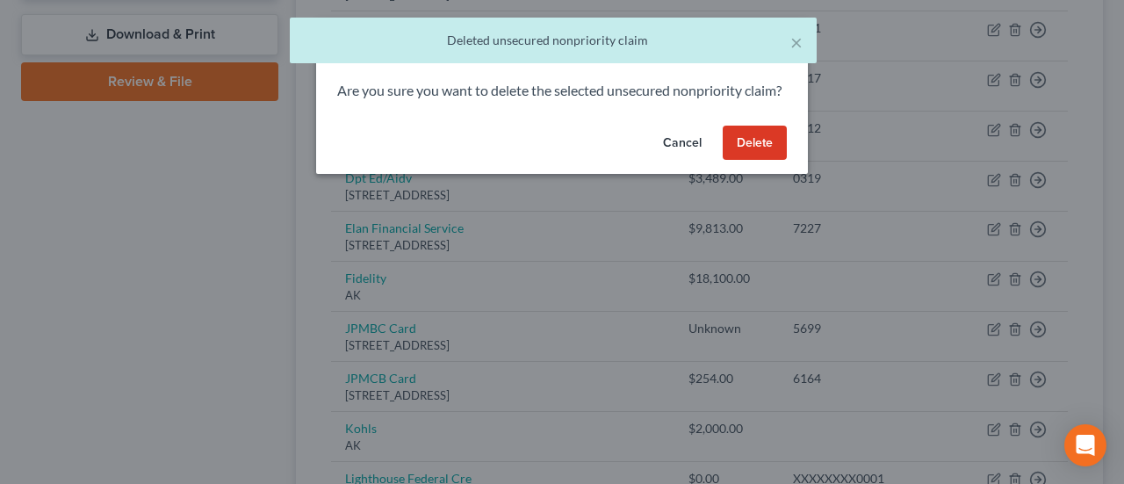
click at [751, 161] on button "Delete" at bounding box center [755, 143] width 64 height 35
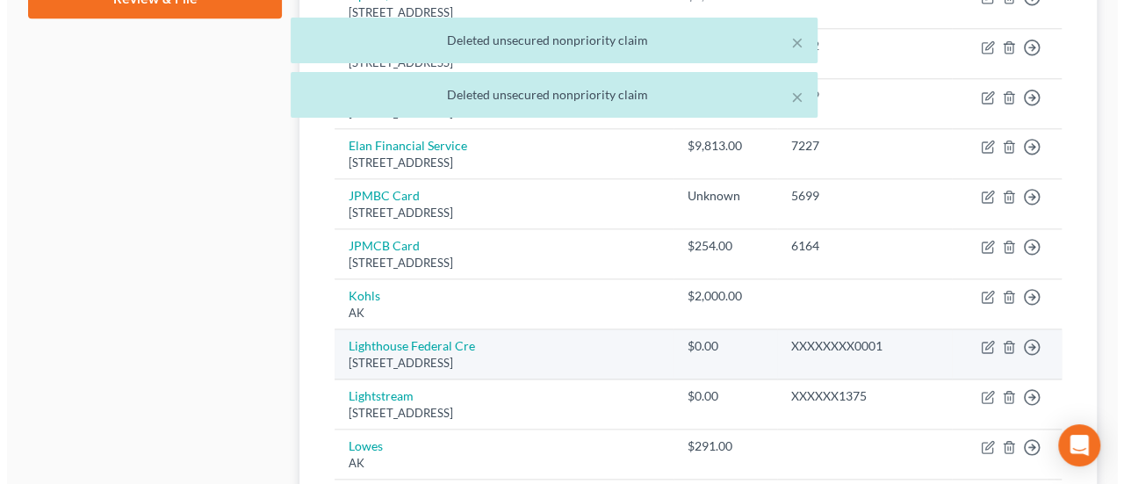
scroll to position [885, 0]
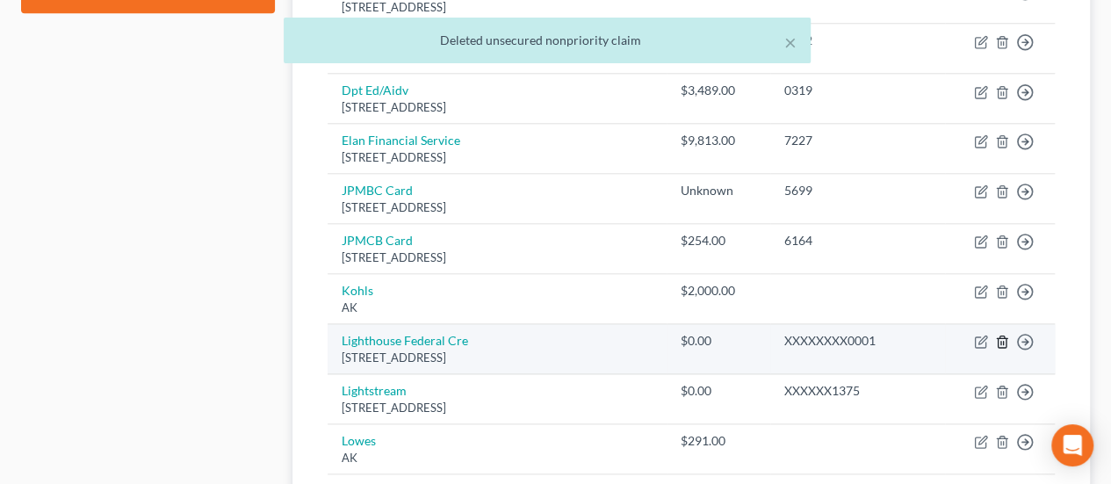
click at [1004, 336] on icon "button" at bounding box center [1001, 341] width 8 height 11
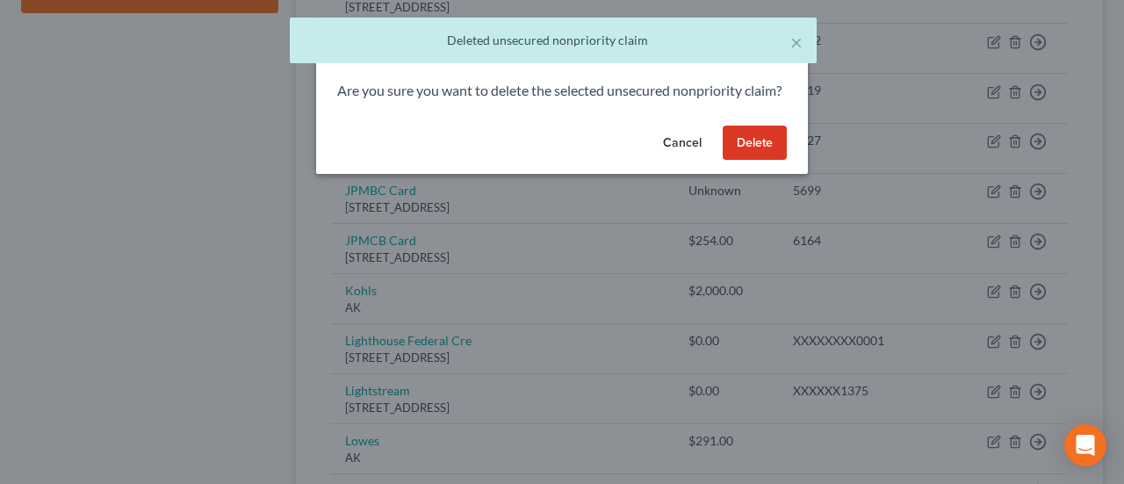
click at [756, 158] on button "Delete" at bounding box center [755, 143] width 64 height 35
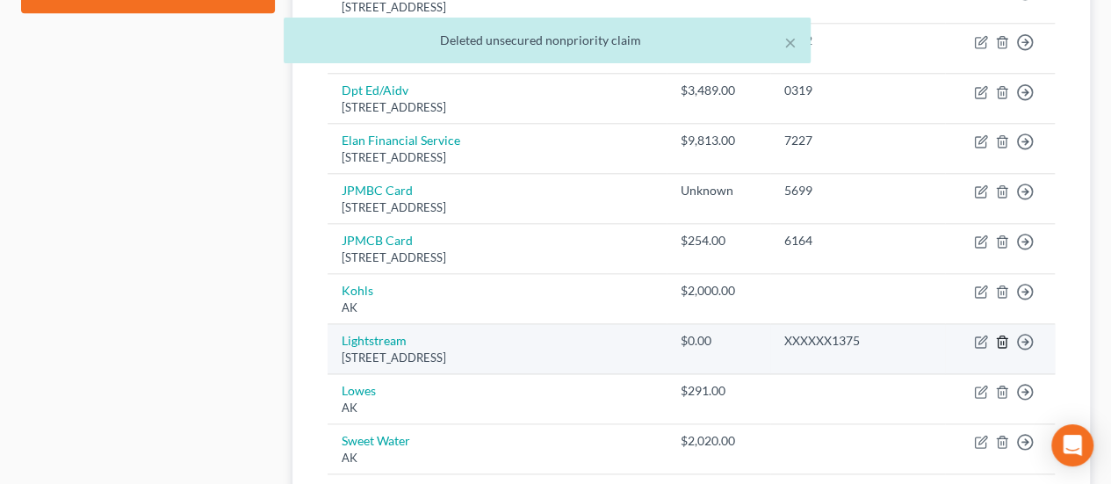
click at [1001, 335] on icon "button" at bounding box center [1002, 342] width 14 height 14
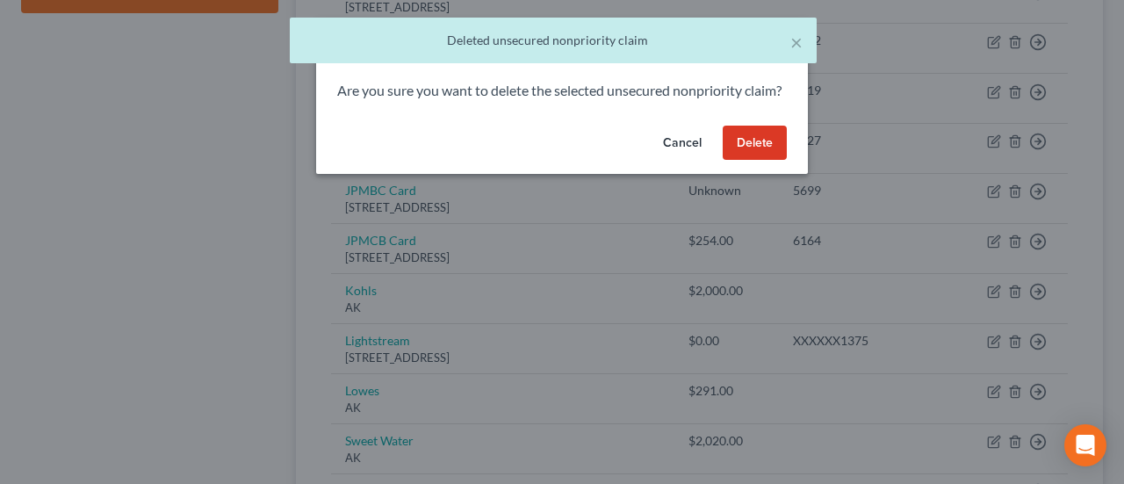
click at [748, 161] on button "Delete" at bounding box center [755, 143] width 64 height 35
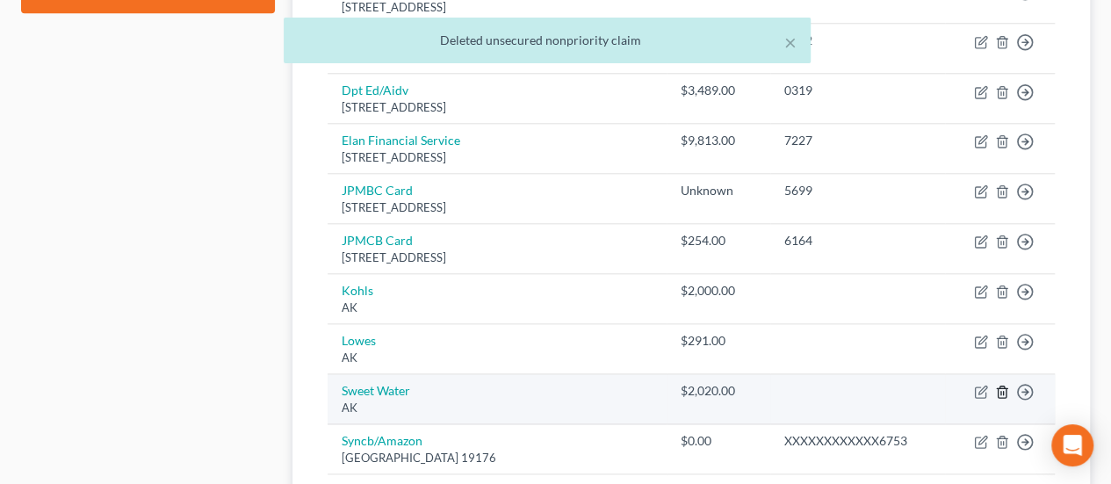
click at [1004, 385] on icon "button" at bounding box center [1002, 392] width 14 height 14
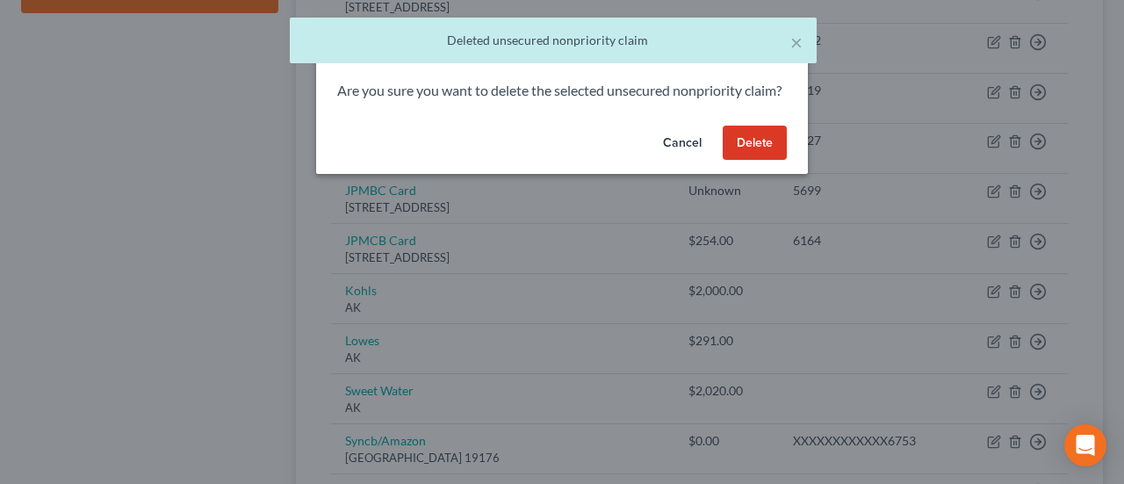
click at [746, 150] on button "Delete" at bounding box center [755, 143] width 64 height 35
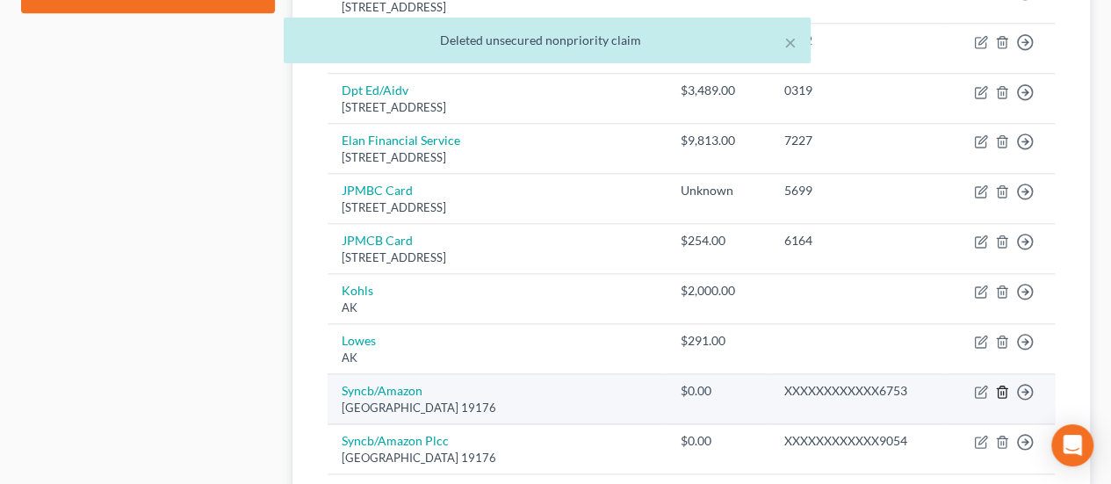
click at [1001, 388] on polyline "button" at bounding box center [1002, 388] width 11 height 0
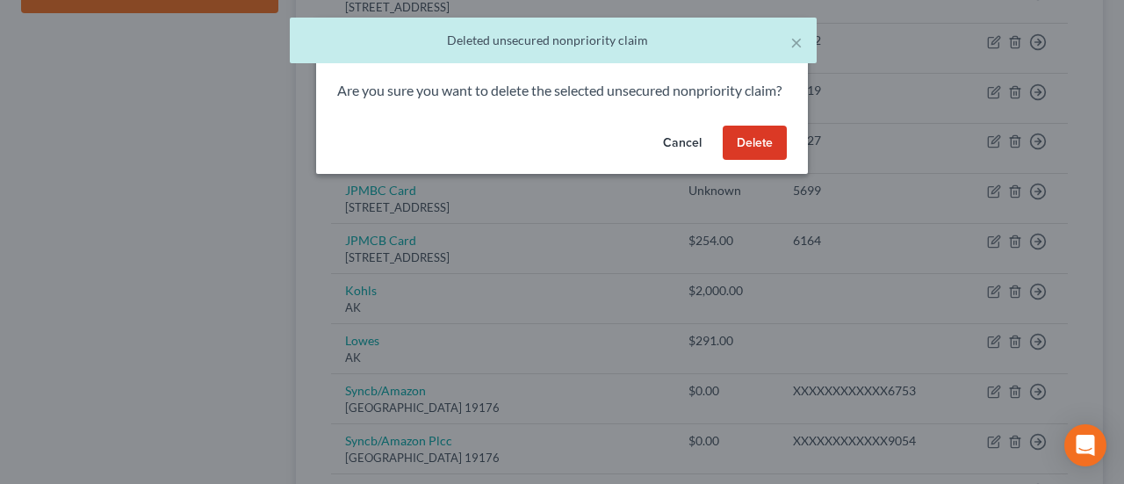
click at [753, 157] on button "Delete" at bounding box center [755, 143] width 64 height 35
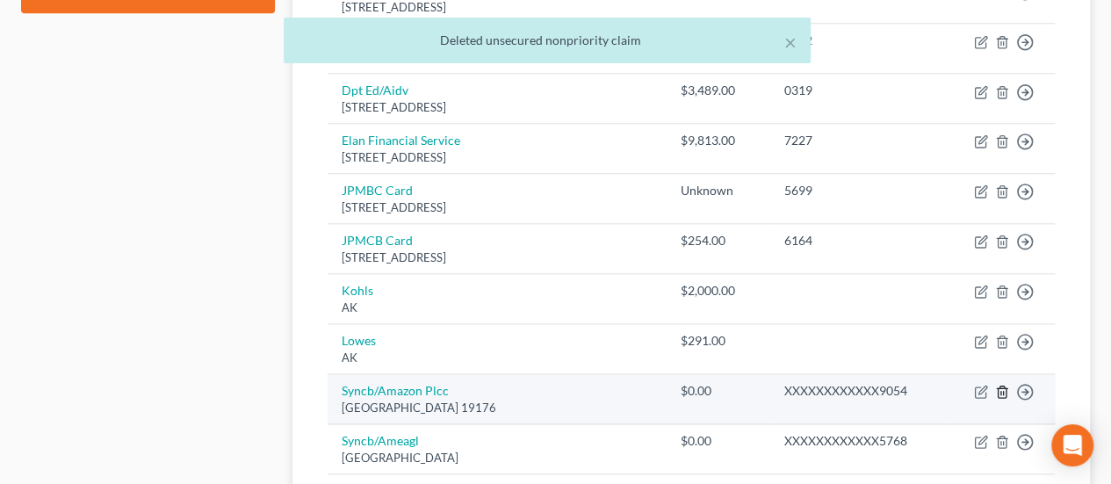
click at [1002, 386] on icon "button" at bounding box center [1001, 391] width 8 height 11
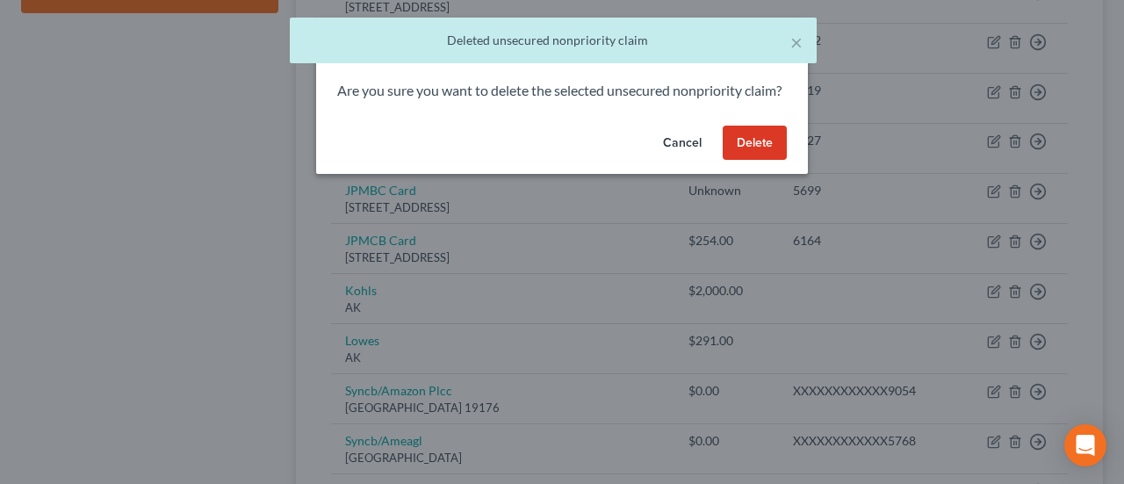
click at [734, 143] on div "Cancel Delete" at bounding box center [562, 147] width 492 height 56
click at [756, 158] on button "Delete" at bounding box center [755, 143] width 64 height 35
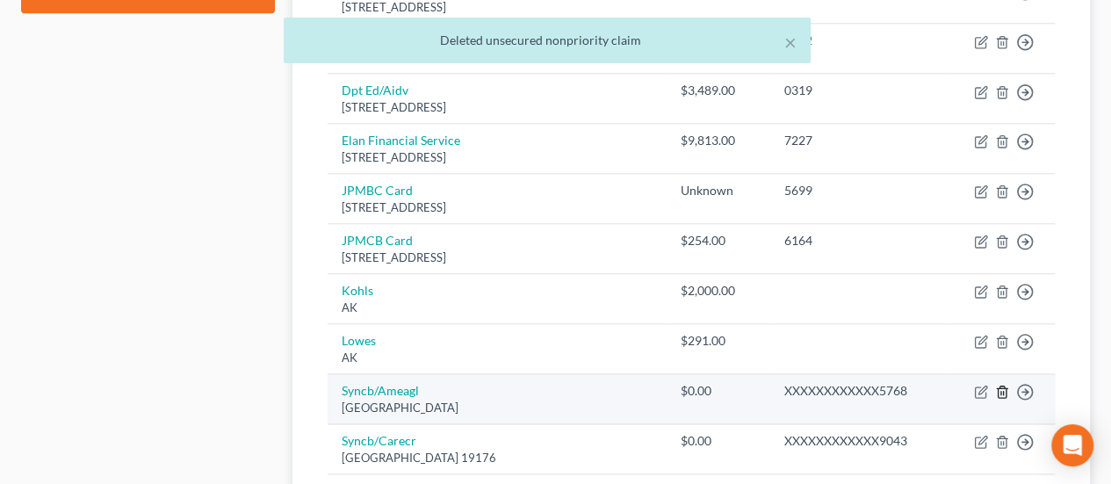
click at [1001, 385] on icon "button" at bounding box center [1002, 392] width 14 height 14
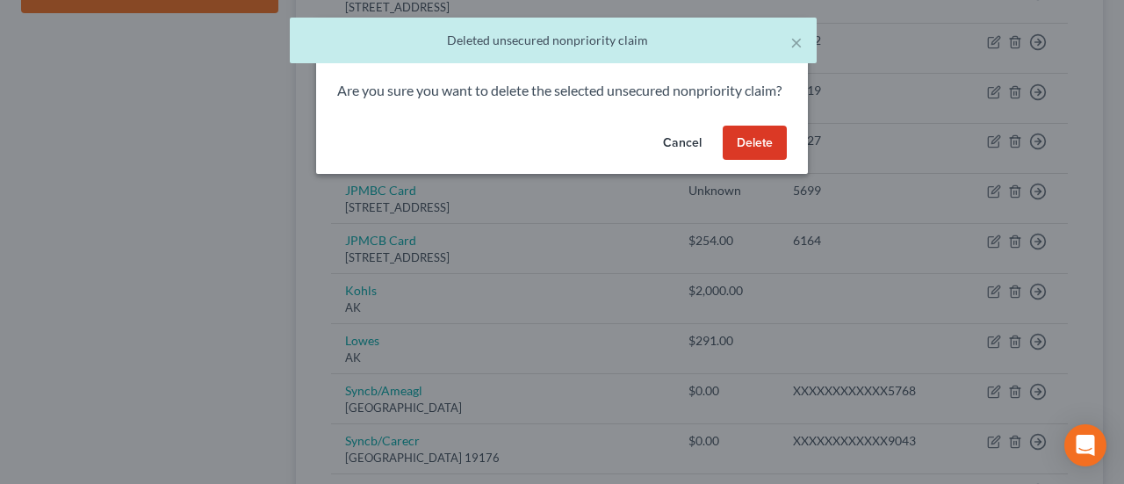
click at [760, 148] on button "Delete" at bounding box center [755, 143] width 64 height 35
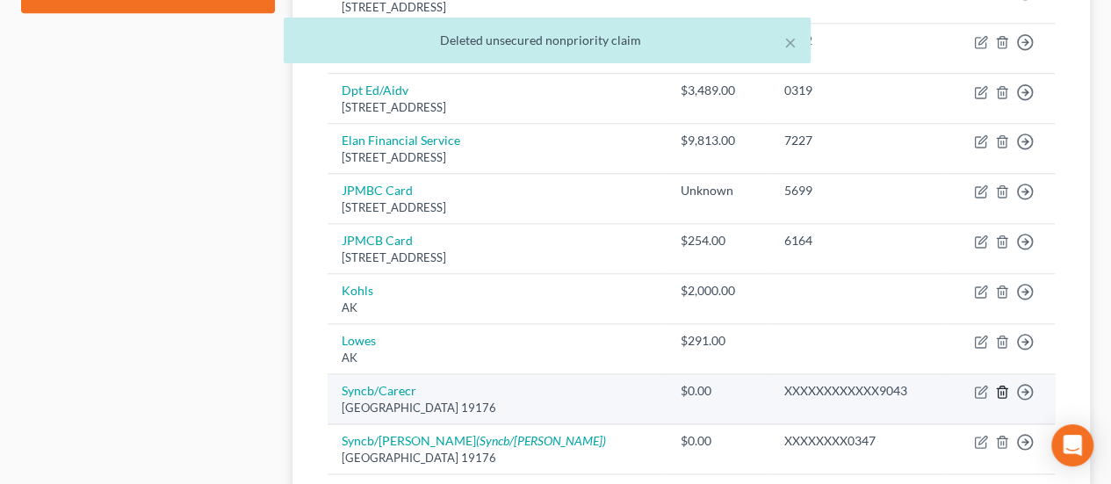
click at [1004, 385] on icon "button" at bounding box center [1002, 392] width 14 height 14
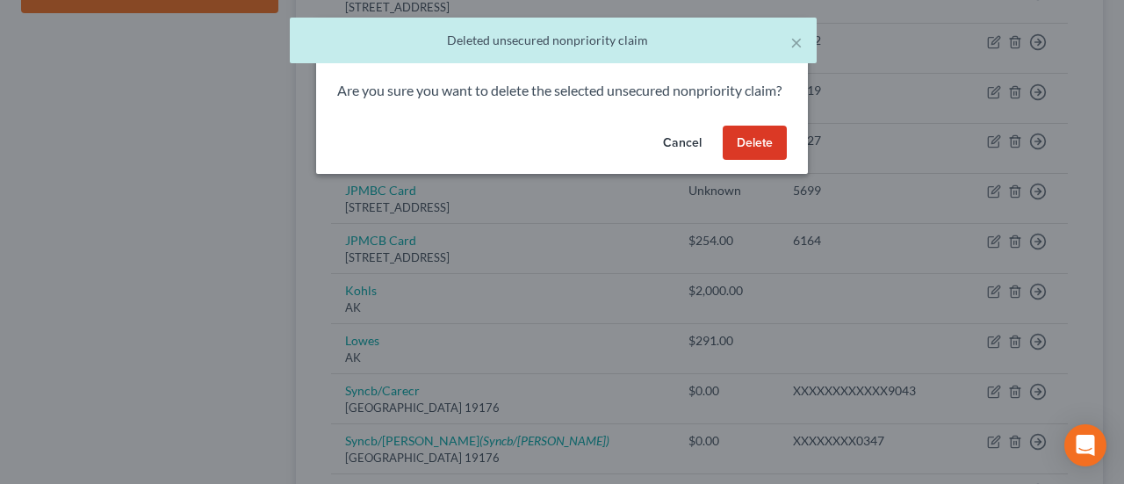
click at [736, 148] on button "Delete" at bounding box center [755, 143] width 64 height 35
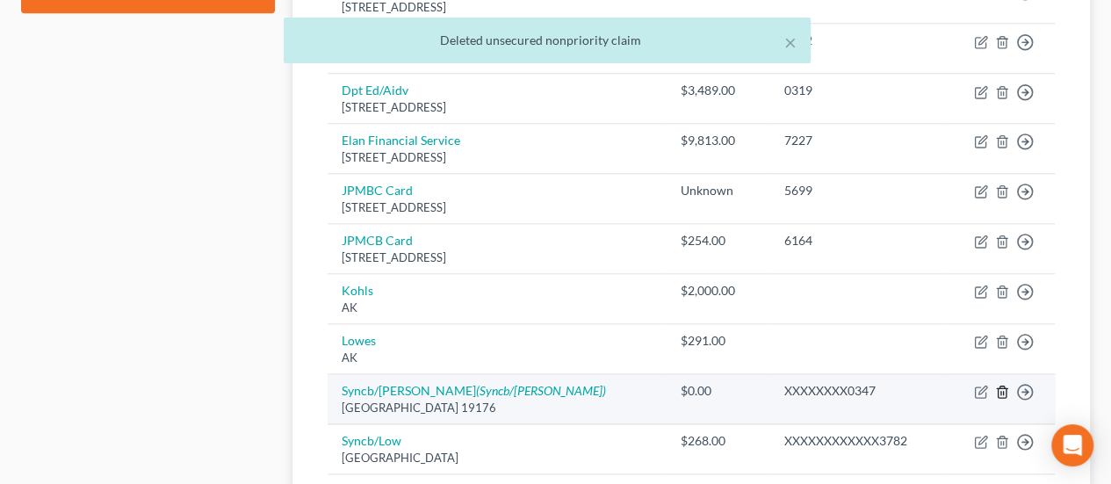
click at [1000, 388] on polyline "button" at bounding box center [1002, 388] width 11 height 0
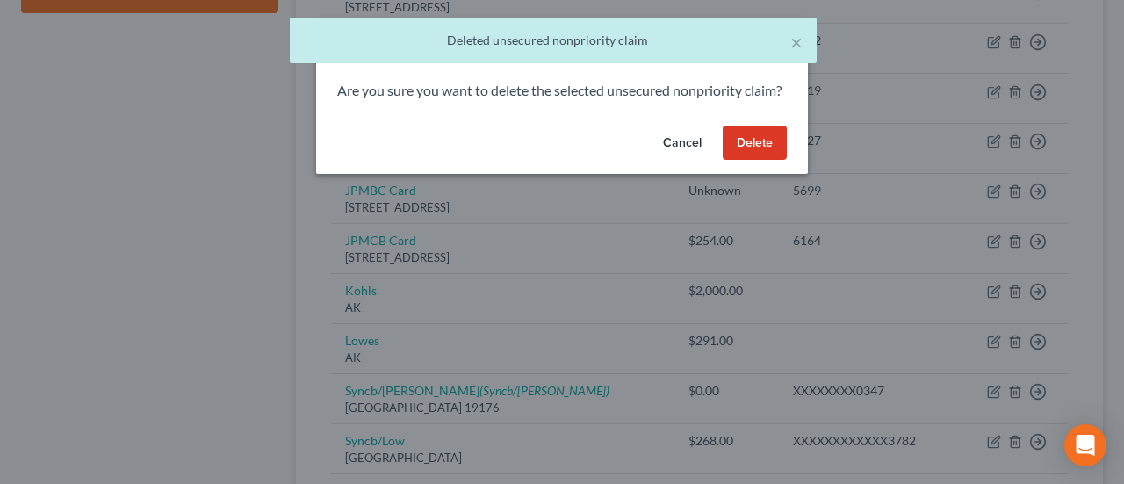
click at [750, 152] on button "Delete" at bounding box center [755, 143] width 64 height 35
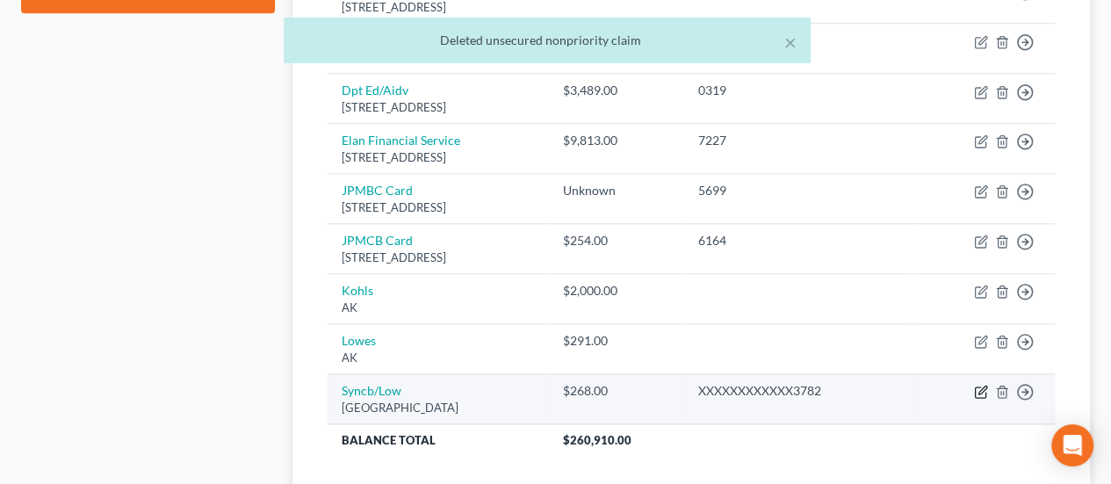
click at [975, 385] on icon "button" at bounding box center [981, 392] width 14 height 14
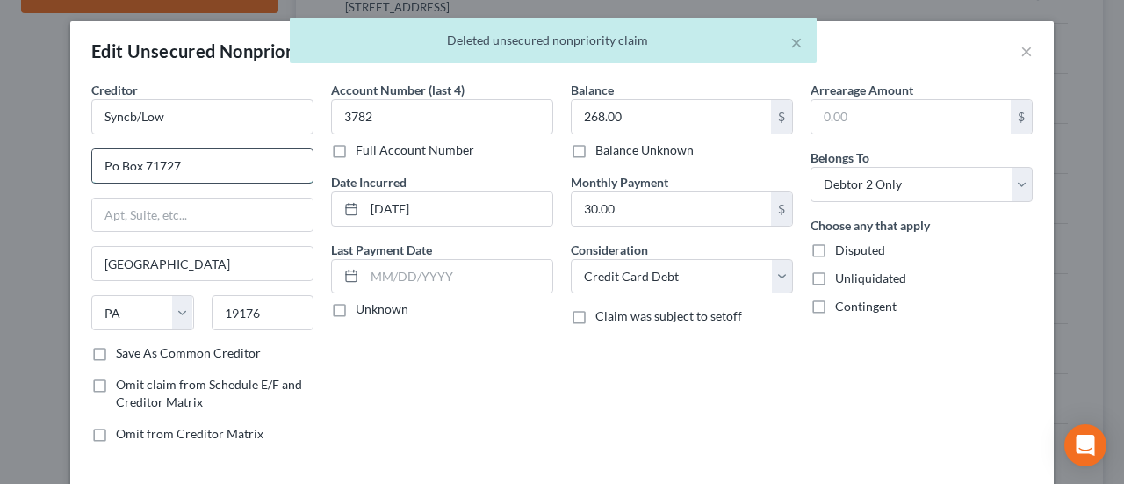
click at [194, 164] on input "Po Box 71727" at bounding box center [202, 165] width 220 height 33
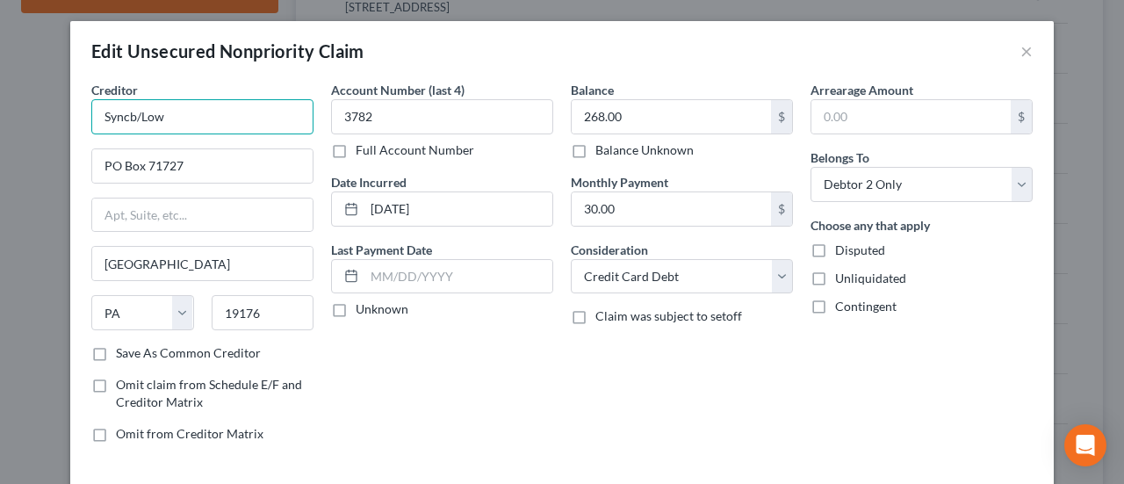
click at [179, 117] on input "Syncb/Low" at bounding box center [202, 116] width 222 height 35
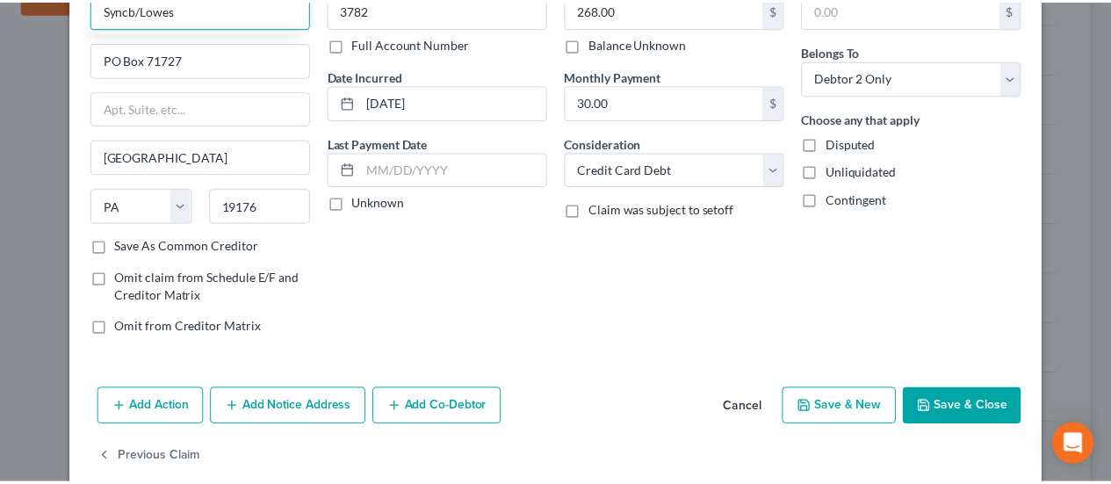
scroll to position [117, 0]
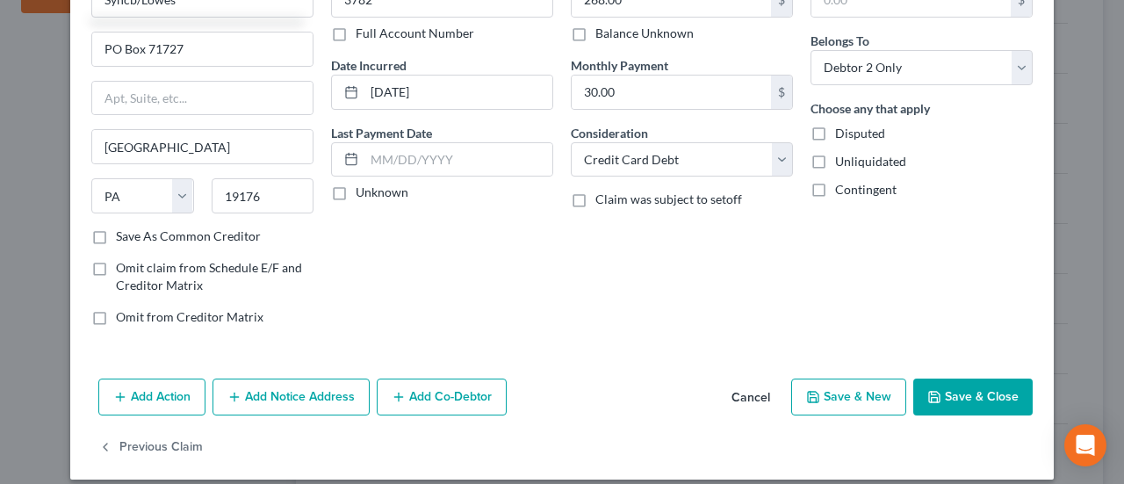
click at [935, 390] on icon "button" at bounding box center [934, 397] width 14 height 14
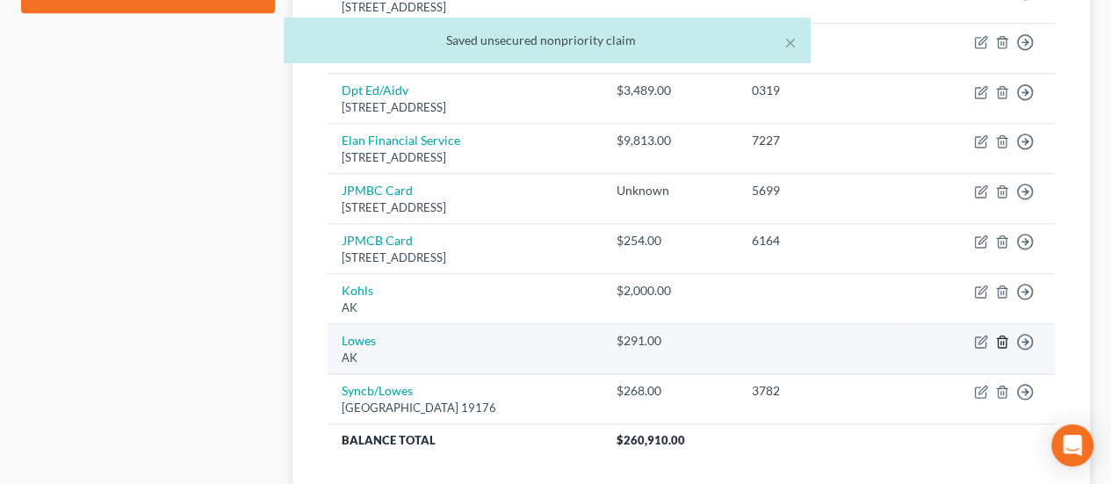
click at [1004, 338] on polyline "button" at bounding box center [1002, 338] width 11 height 0
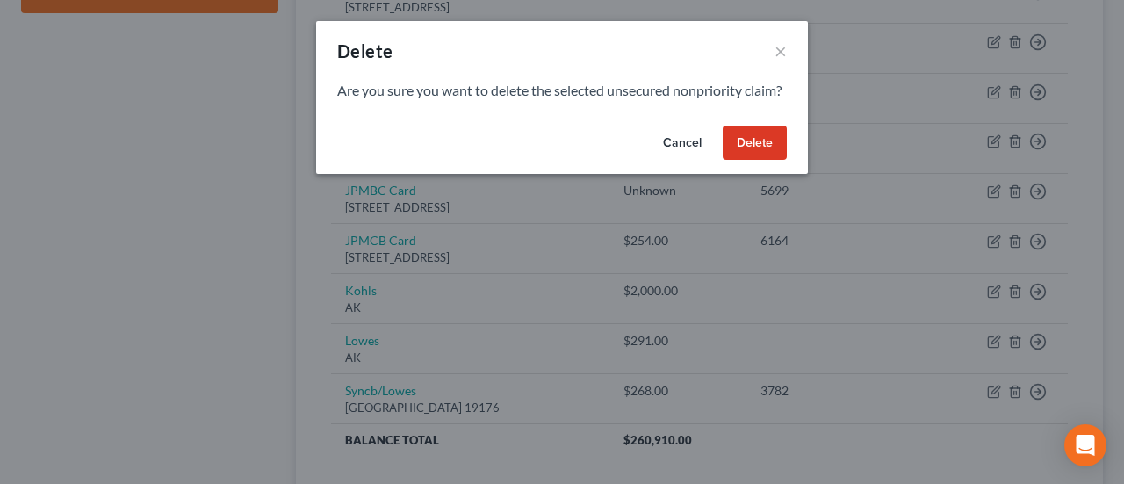
click at [755, 152] on button "Delete" at bounding box center [755, 143] width 64 height 35
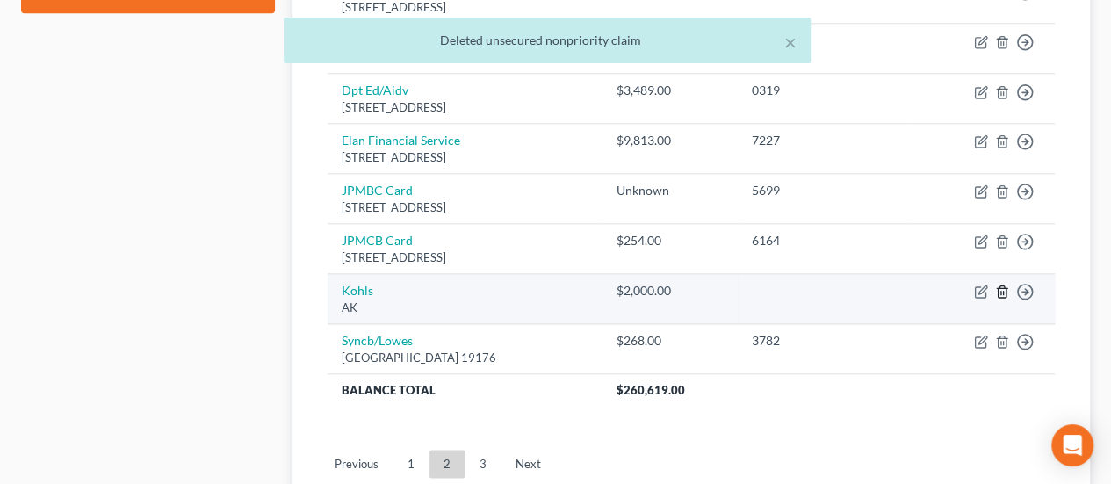
click at [1004, 286] on icon "button" at bounding box center [1001, 291] width 8 height 11
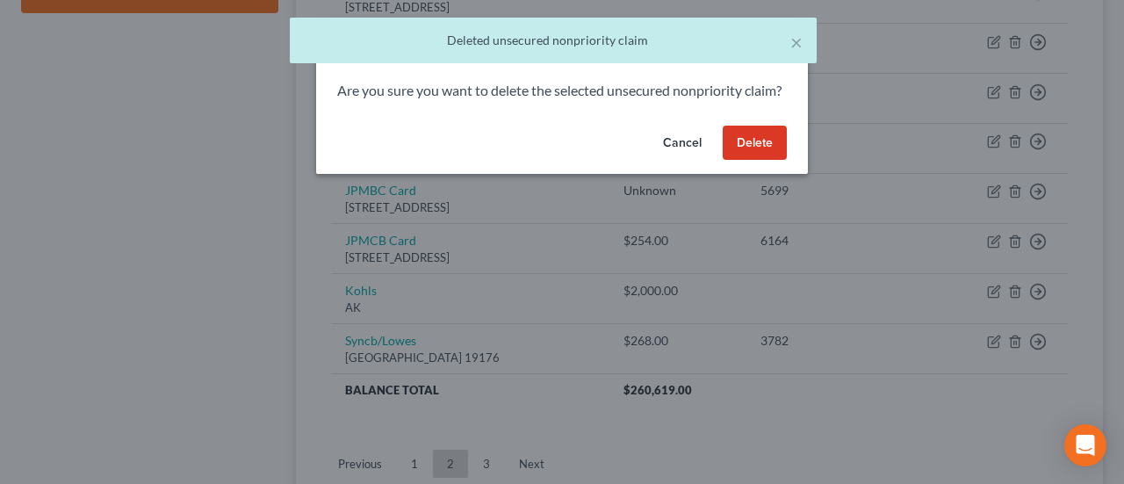
click at [751, 155] on button "Delete" at bounding box center [755, 143] width 64 height 35
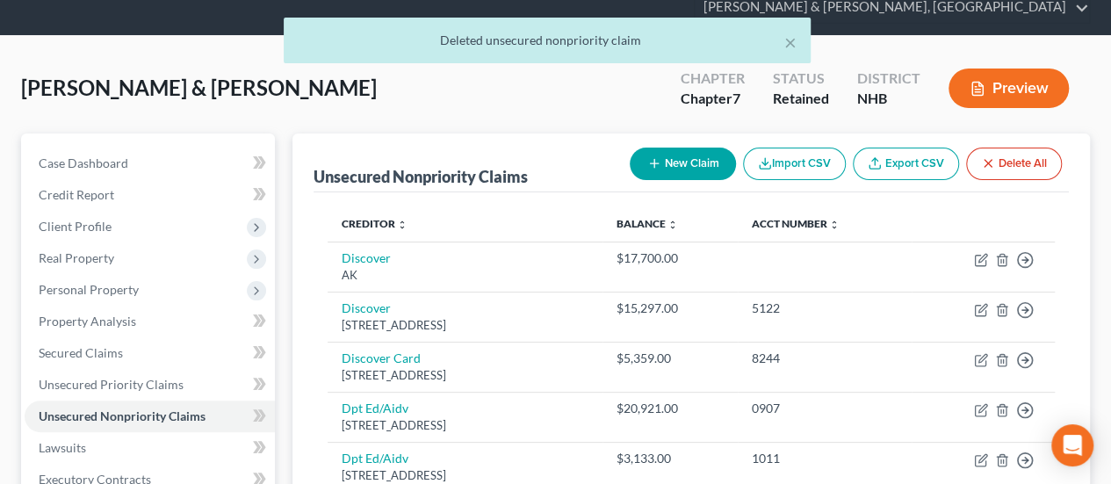
scroll to position [66, 0]
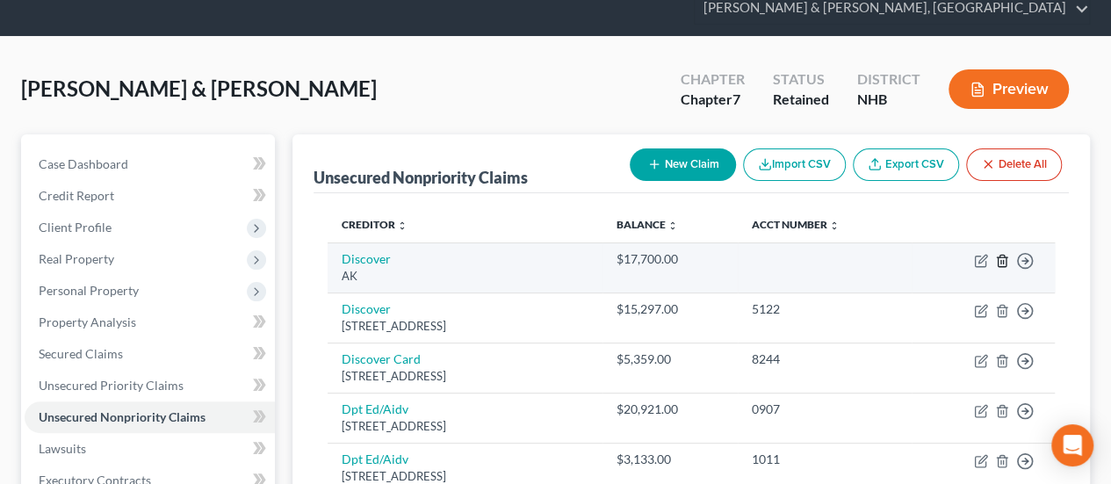
click at [1001, 256] on icon "button" at bounding box center [1002, 261] width 14 height 14
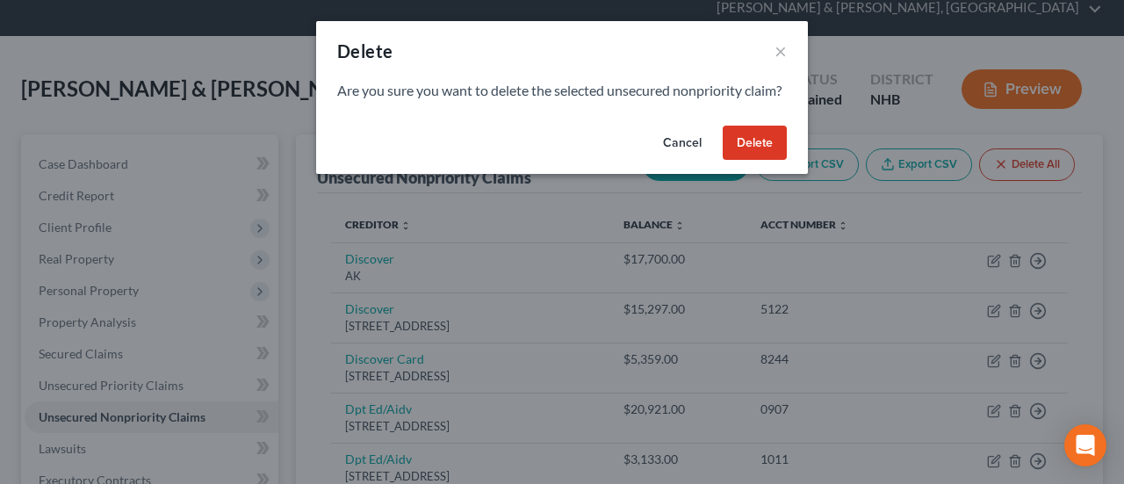
click at [748, 151] on button "Delete" at bounding box center [755, 143] width 64 height 35
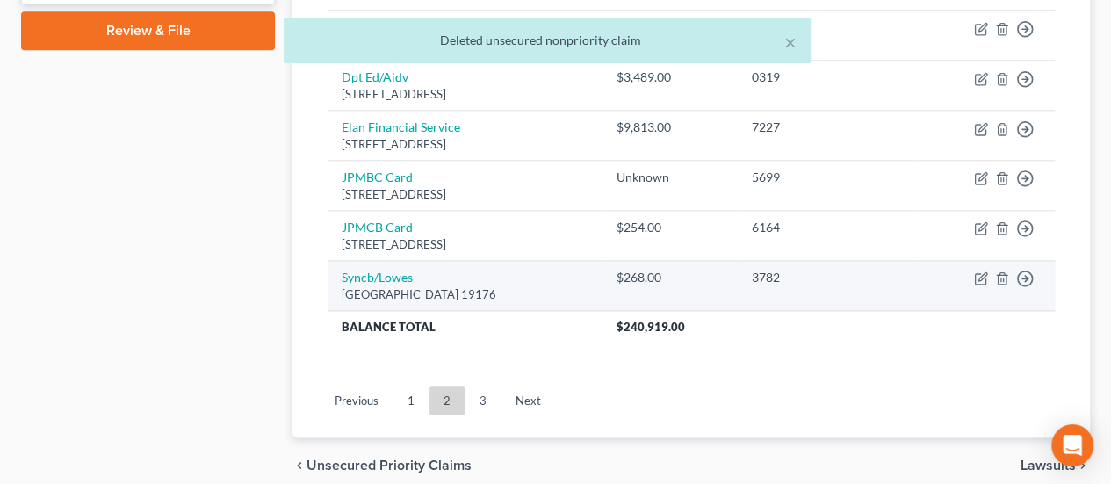
scroll to position [848, 0]
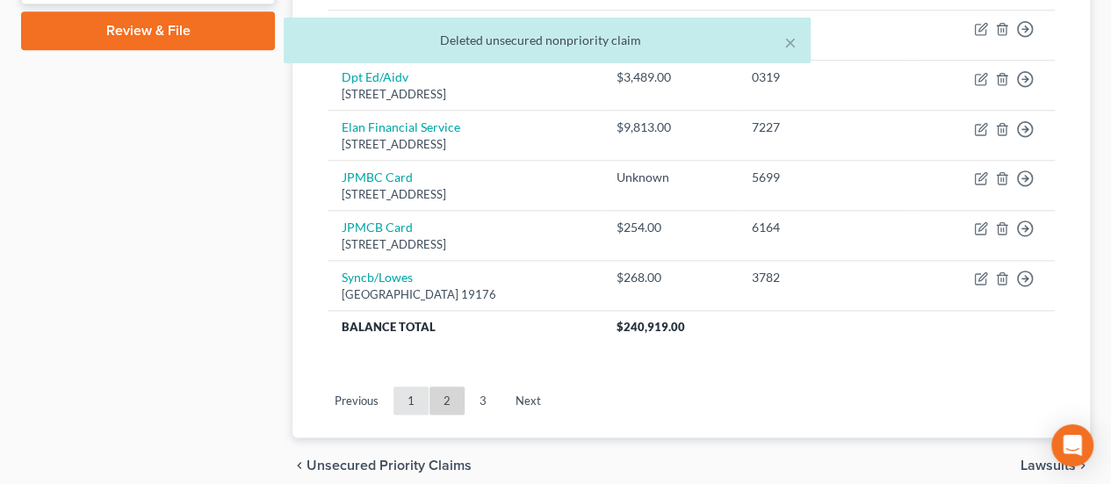
click at [420, 388] on link "1" at bounding box center [410, 400] width 35 height 28
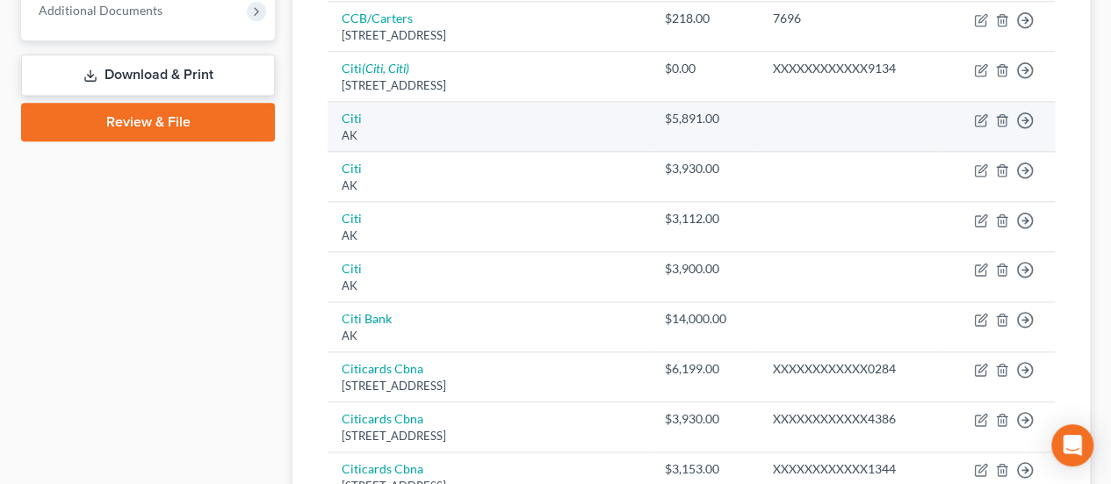
scroll to position [731, 0]
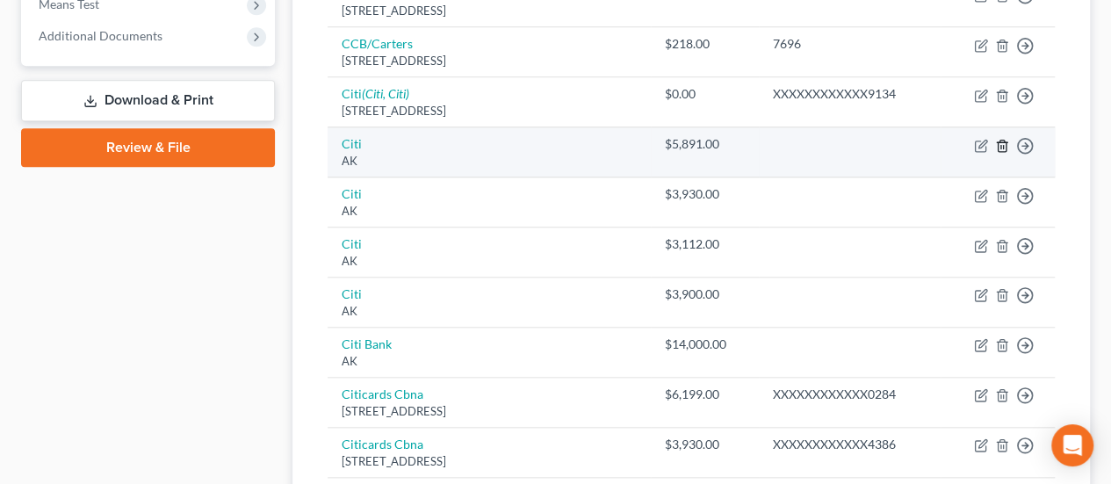
click at [1004, 139] on icon "button" at bounding box center [1002, 146] width 14 height 14
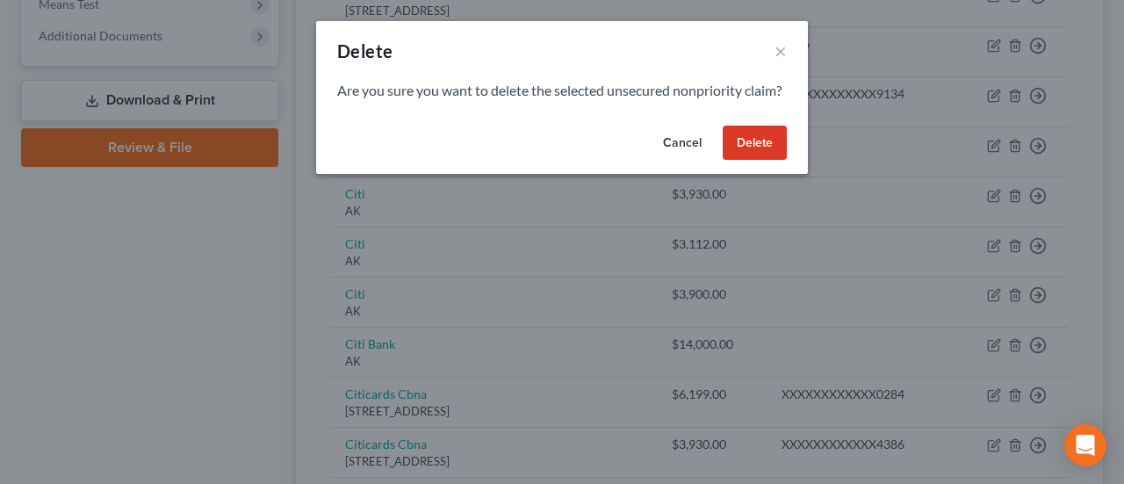
click at [753, 159] on button "Delete" at bounding box center [755, 143] width 64 height 35
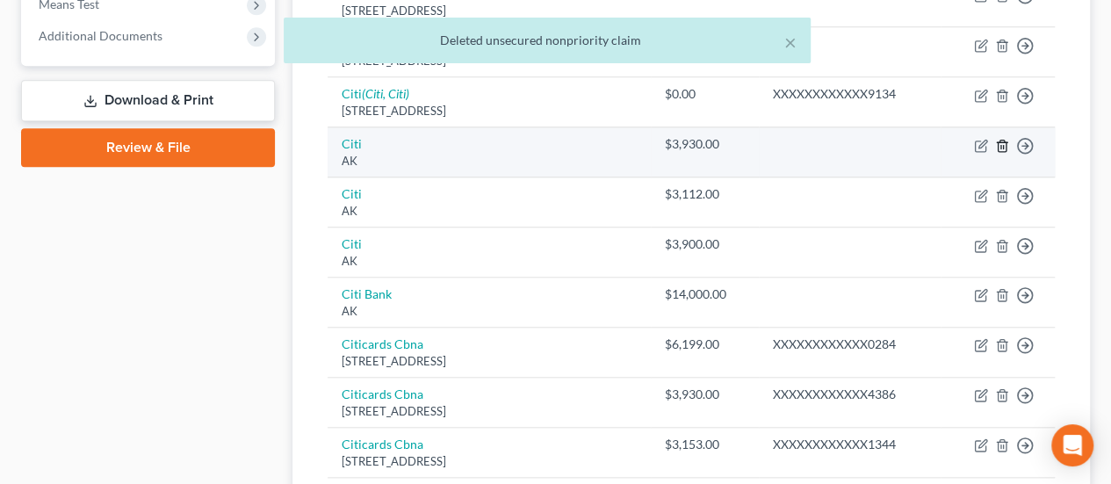
click at [1006, 139] on icon "button" at bounding box center [1002, 146] width 14 height 14
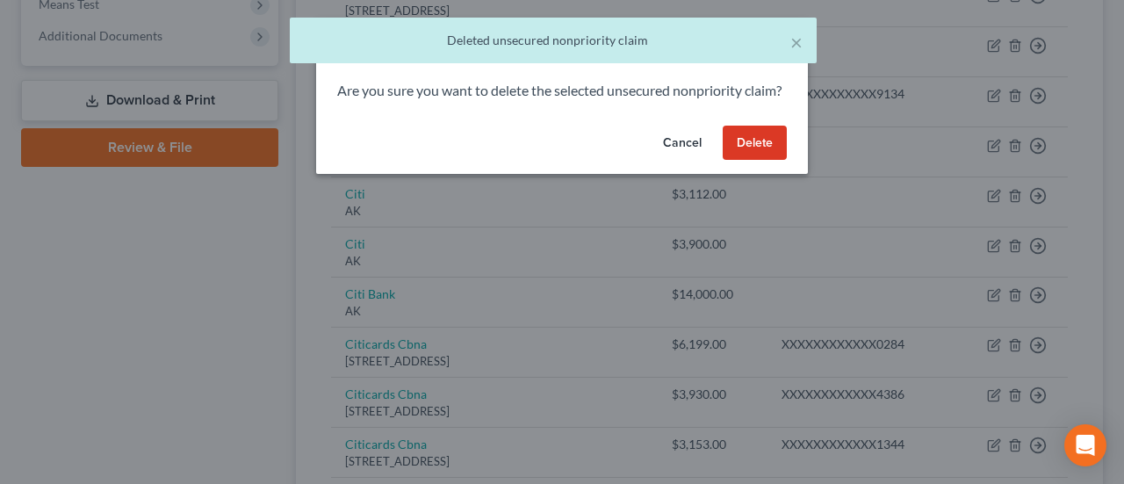
click at [771, 159] on button "Delete" at bounding box center [755, 143] width 64 height 35
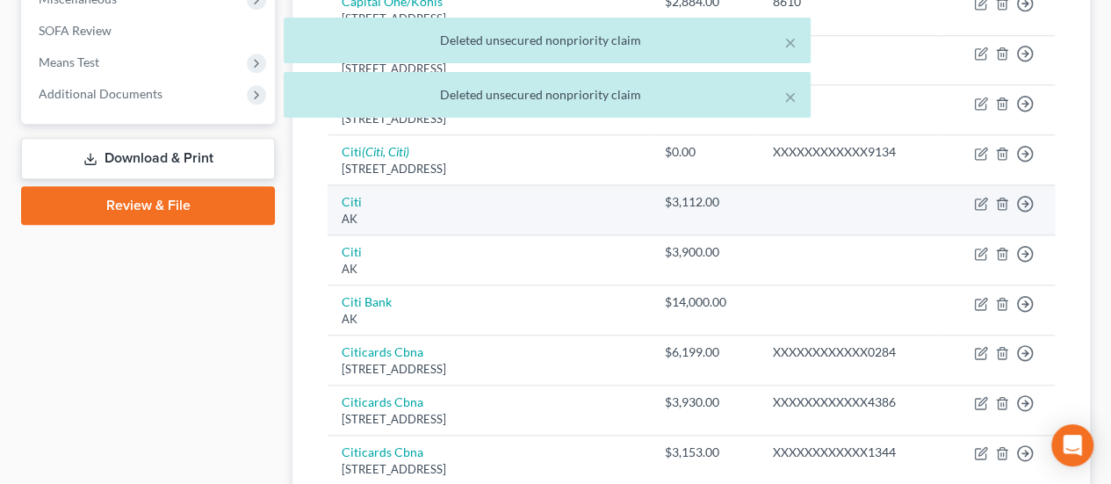
scroll to position [673, 0]
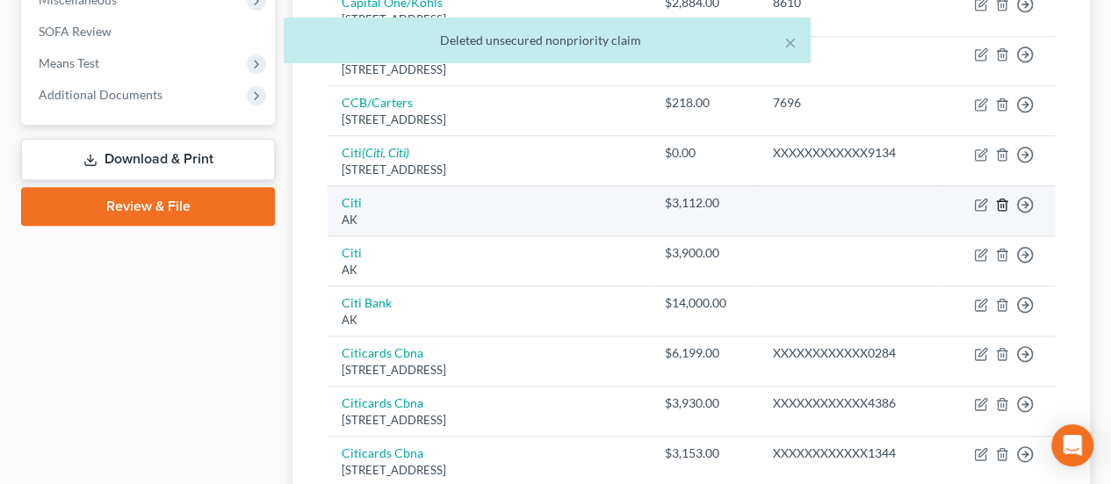
click at [1002, 198] on icon "button" at bounding box center [1002, 205] width 14 height 14
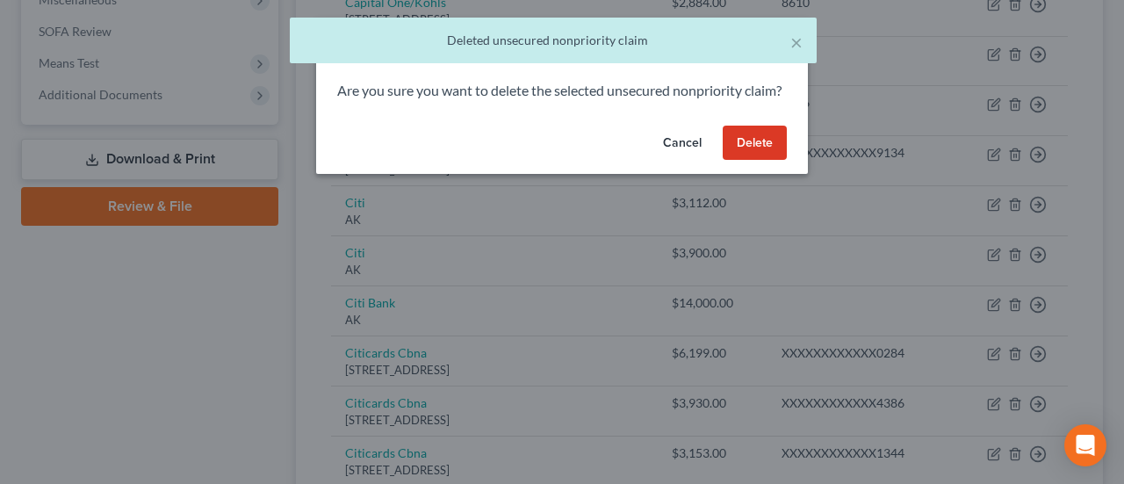
click at [743, 161] on button "Delete" at bounding box center [755, 143] width 64 height 35
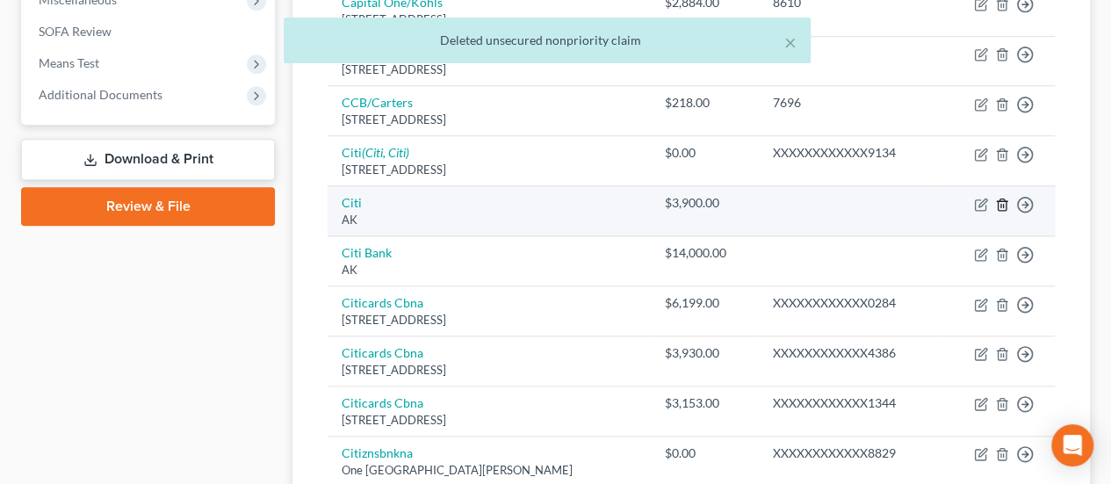
click at [997, 198] on icon "button" at bounding box center [1001, 203] width 8 height 11
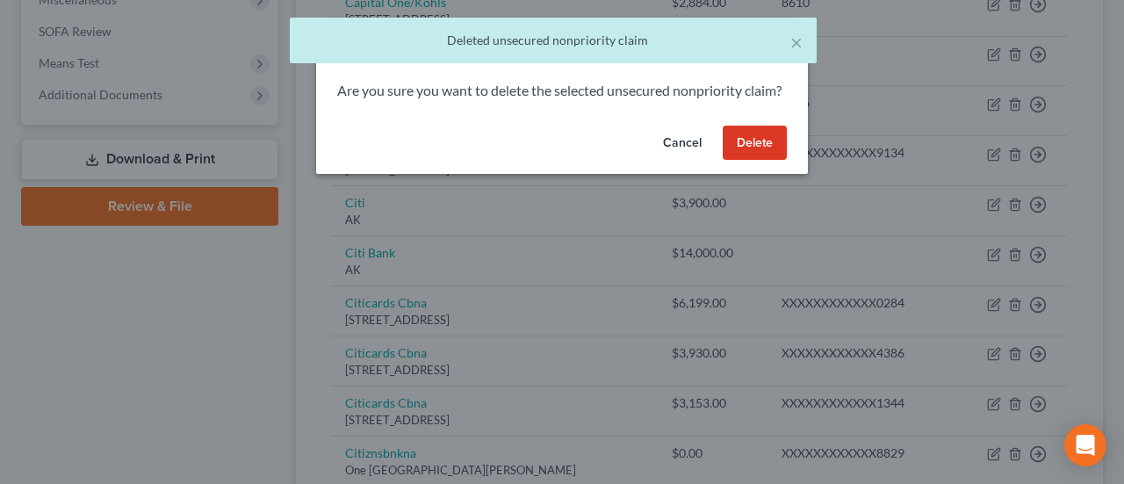
click at [724, 150] on button "Delete" at bounding box center [755, 143] width 64 height 35
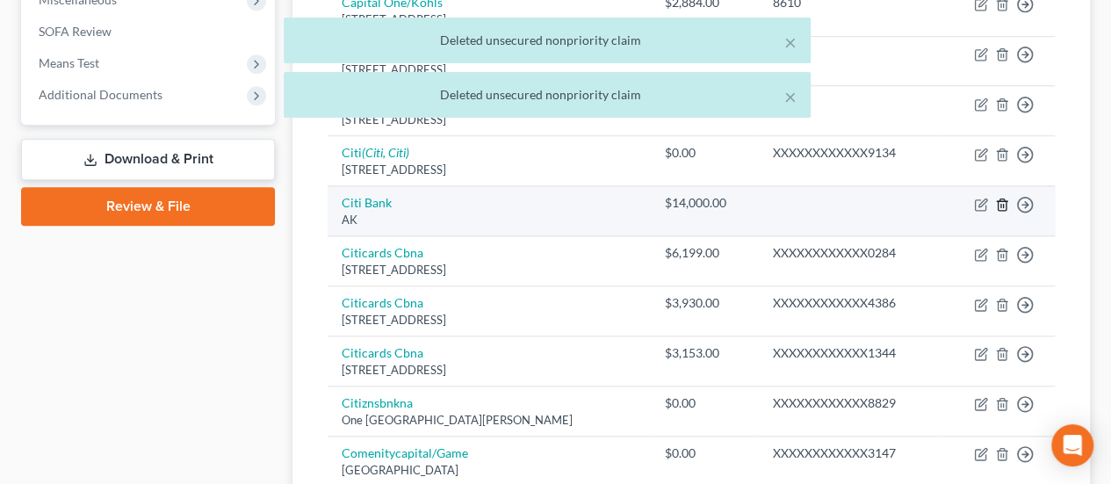
click at [1003, 198] on icon "button" at bounding box center [1001, 203] width 8 height 11
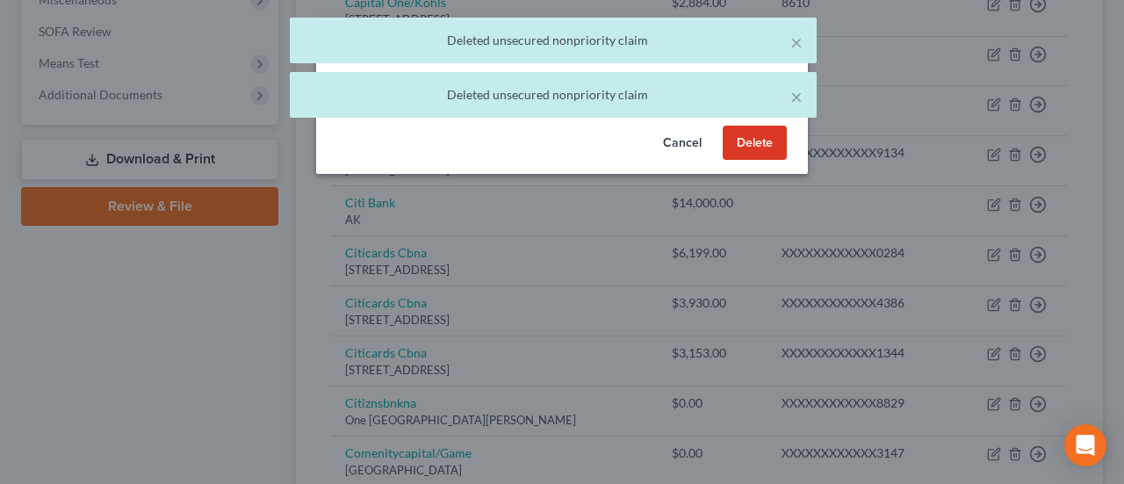
click at [752, 157] on button "Delete" at bounding box center [755, 143] width 64 height 35
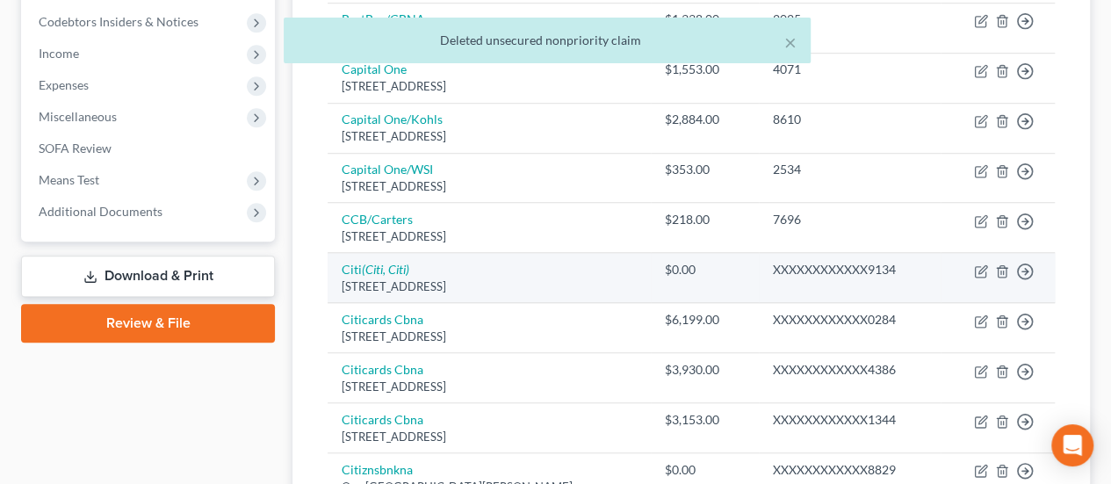
scroll to position [615, 0]
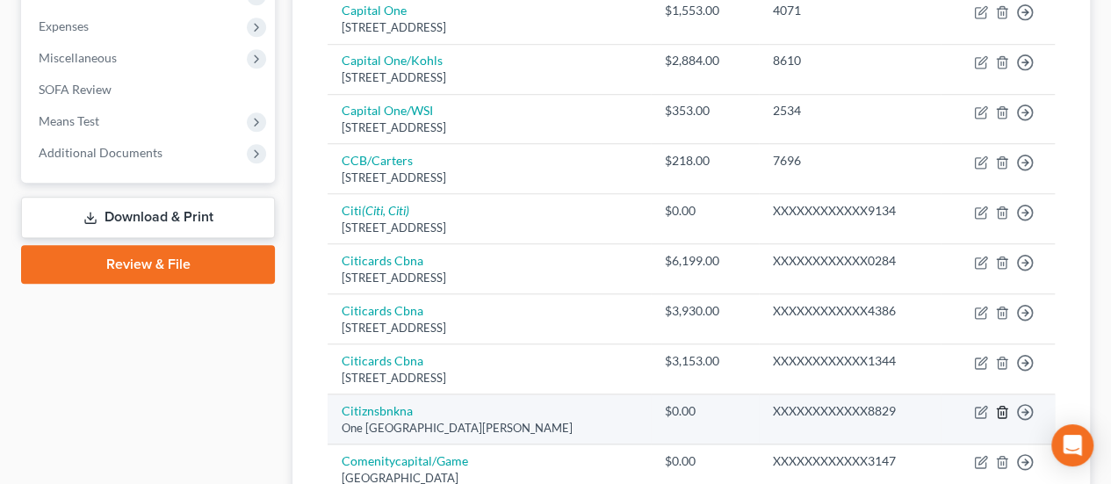
click at [1003, 406] on icon "button" at bounding box center [1002, 412] width 14 height 14
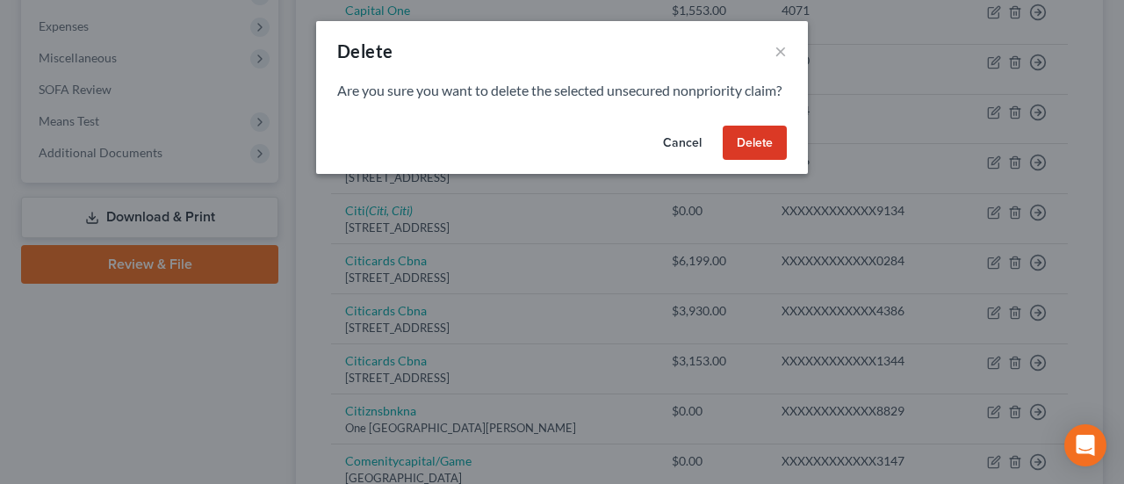
click at [744, 160] on button "Delete" at bounding box center [755, 143] width 64 height 35
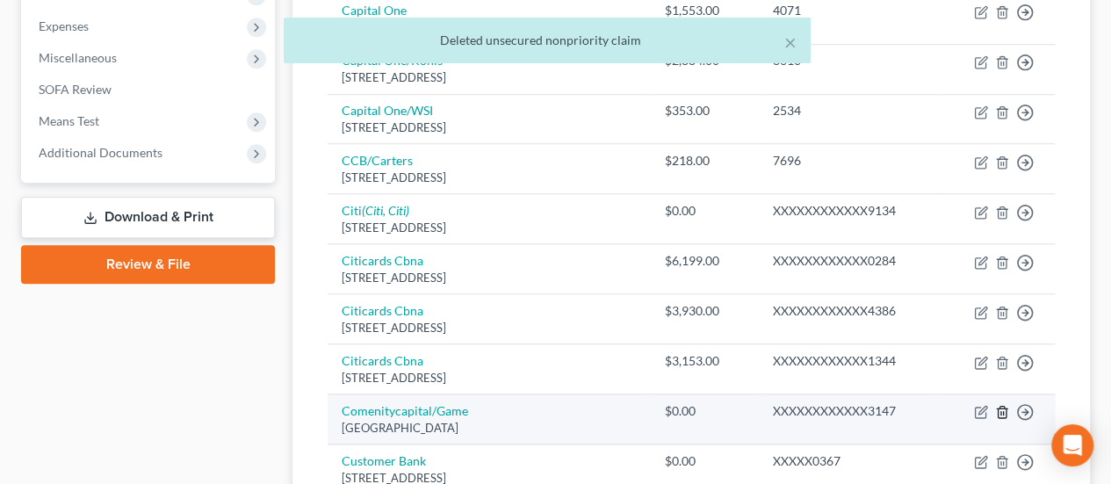
click at [998, 405] on icon "button" at bounding box center [1002, 412] width 14 height 14
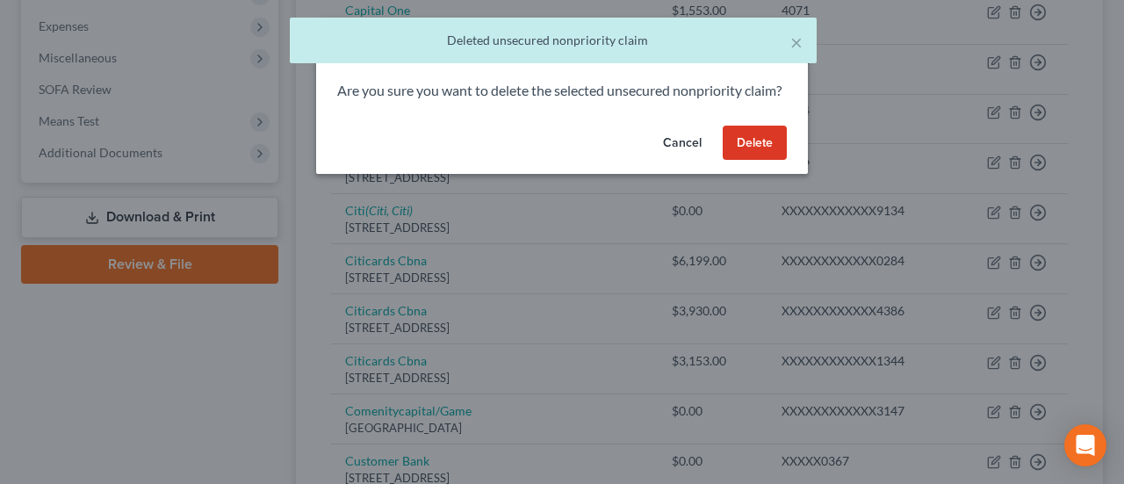
click at [742, 153] on button "Delete" at bounding box center [755, 143] width 64 height 35
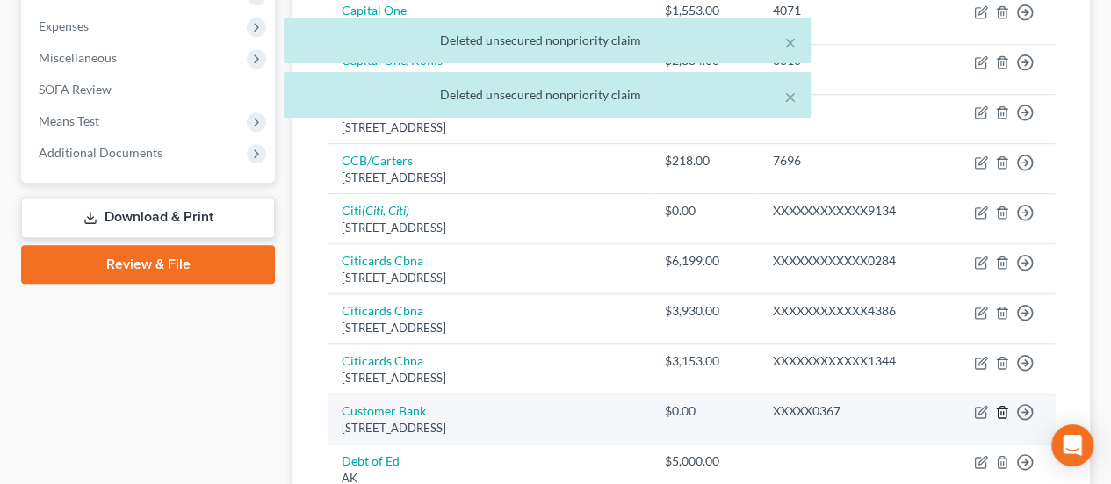
click at [998, 408] on polyline "button" at bounding box center [1002, 408] width 11 height 0
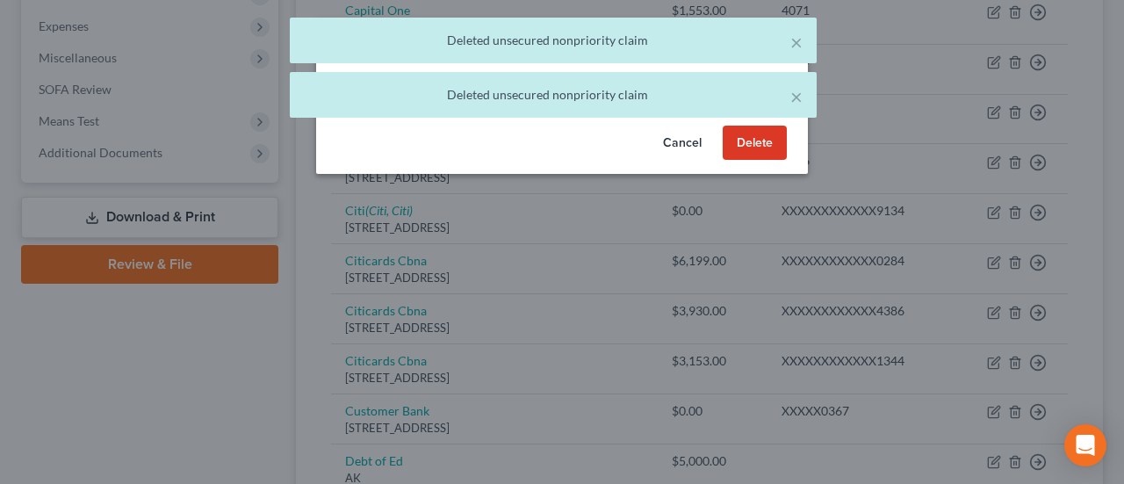
click at [752, 161] on button "Delete" at bounding box center [755, 143] width 64 height 35
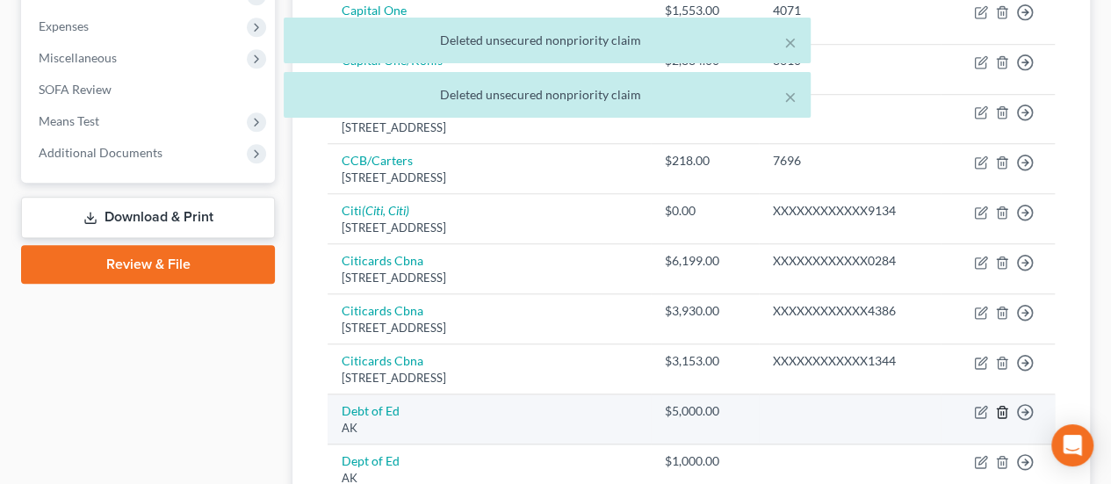
click at [1003, 412] on line "button" at bounding box center [1003, 414] width 0 height 4
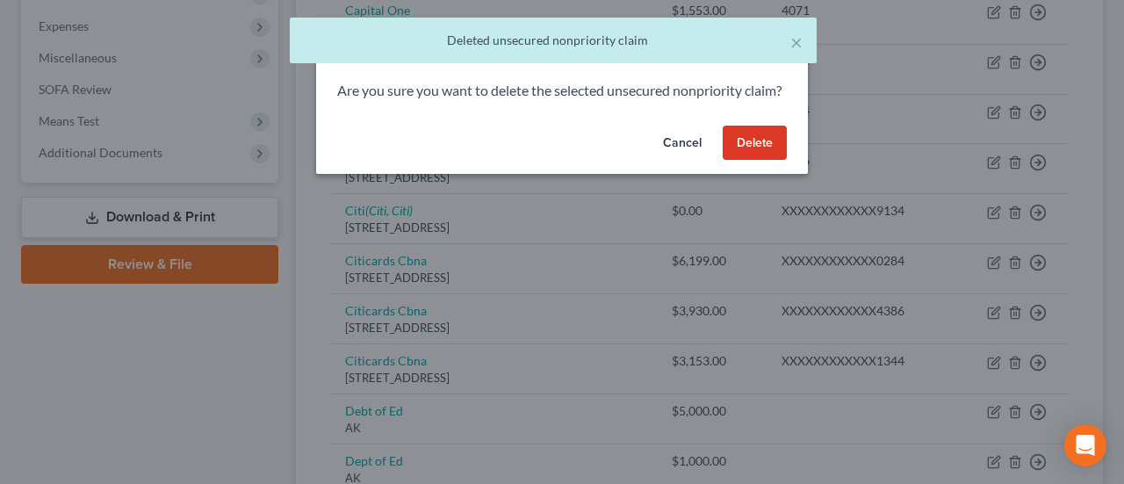
click at [762, 156] on button "Delete" at bounding box center [755, 143] width 64 height 35
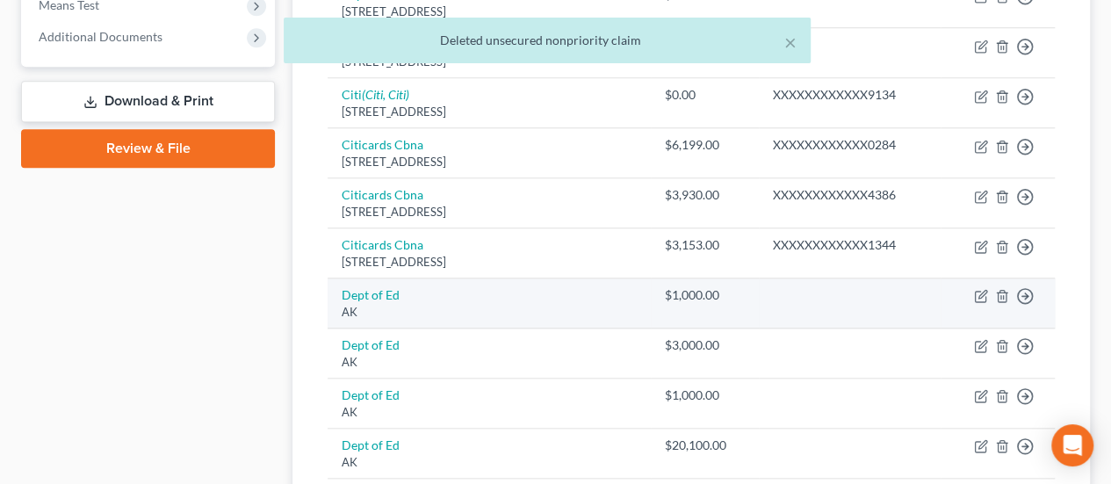
scroll to position [731, 0]
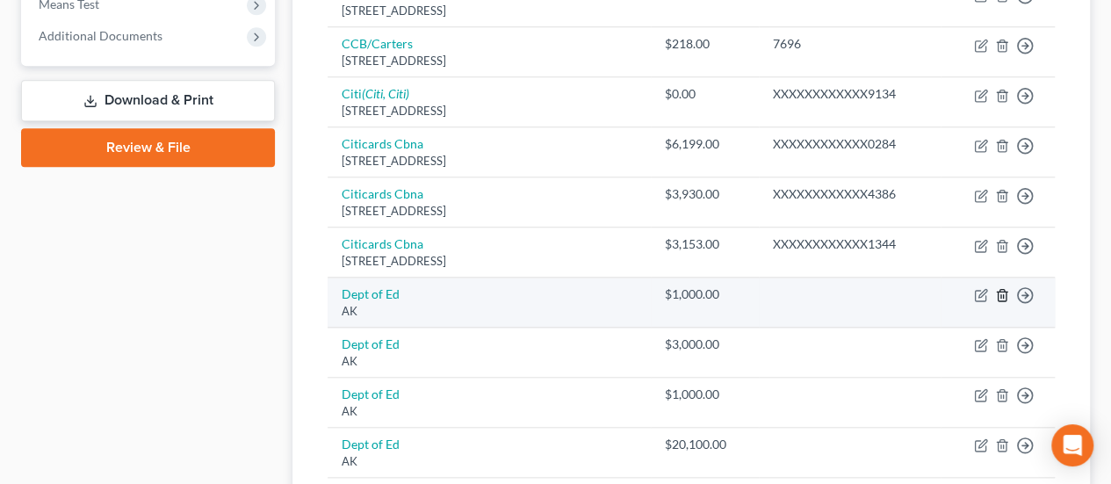
click at [1003, 295] on line "button" at bounding box center [1003, 297] width 0 height 4
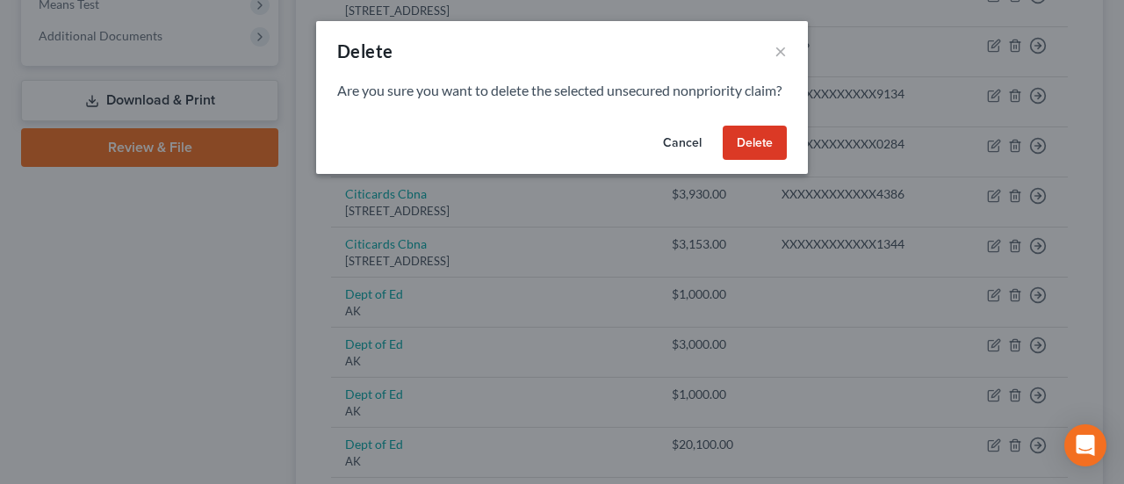
click at [750, 161] on button "Delete" at bounding box center [755, 143] width 64 height 35
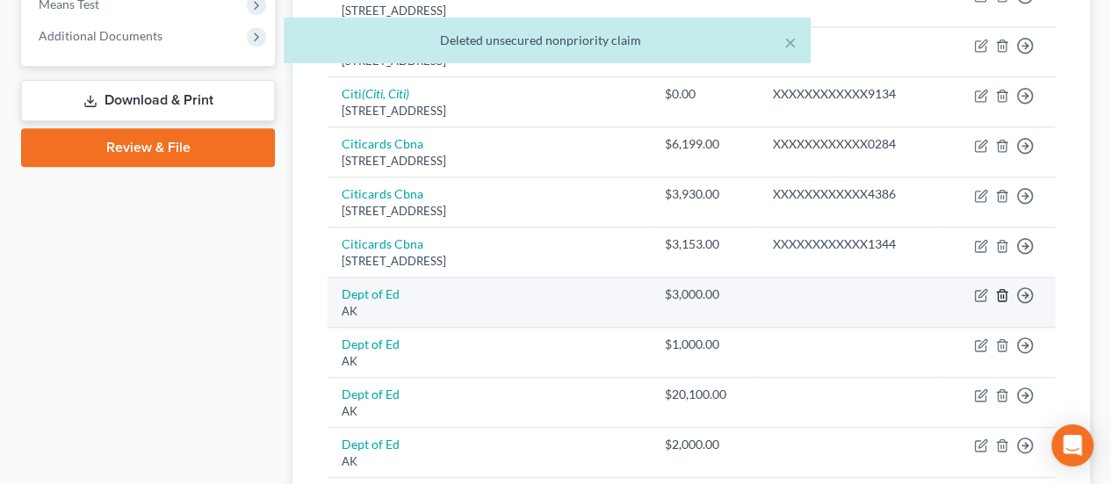
click at [1001, 289] on icon "button" at bounding box center [1002, 295] width 14 height 14
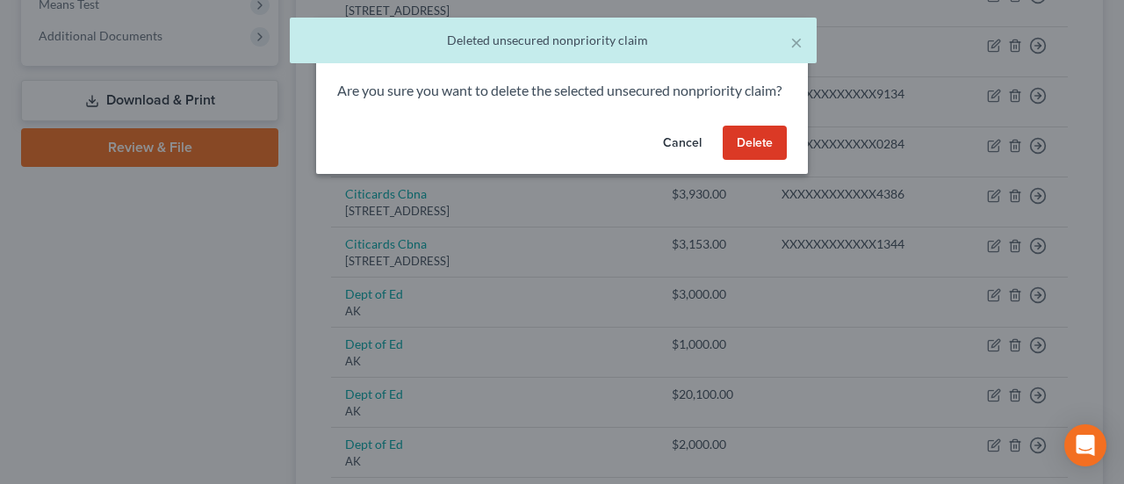
click at [761, 161] on button "Delete" at bounding box center [755, 143] width 64 height 35
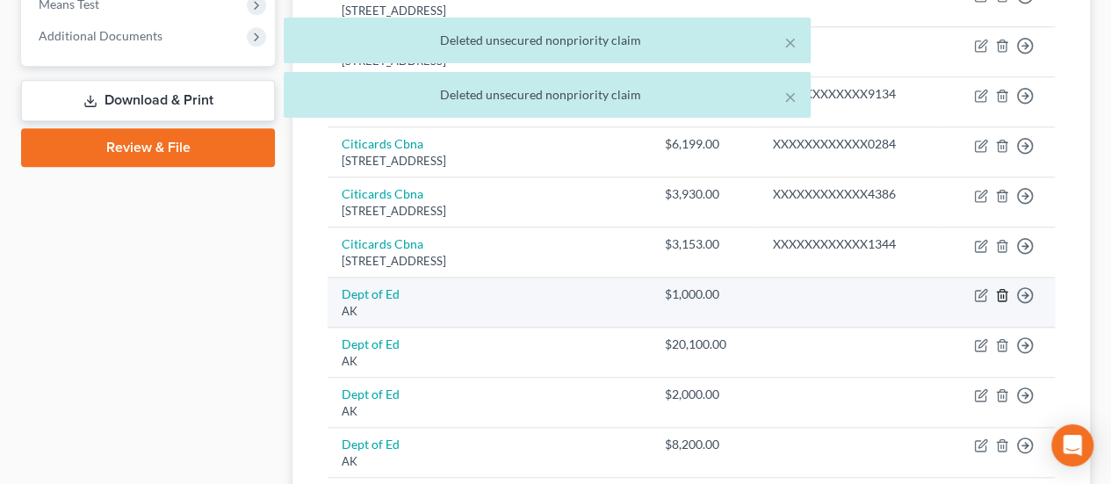
click at [1000, 291] on polyline "button" at bounding box center [1002, 291] width 11 height 0
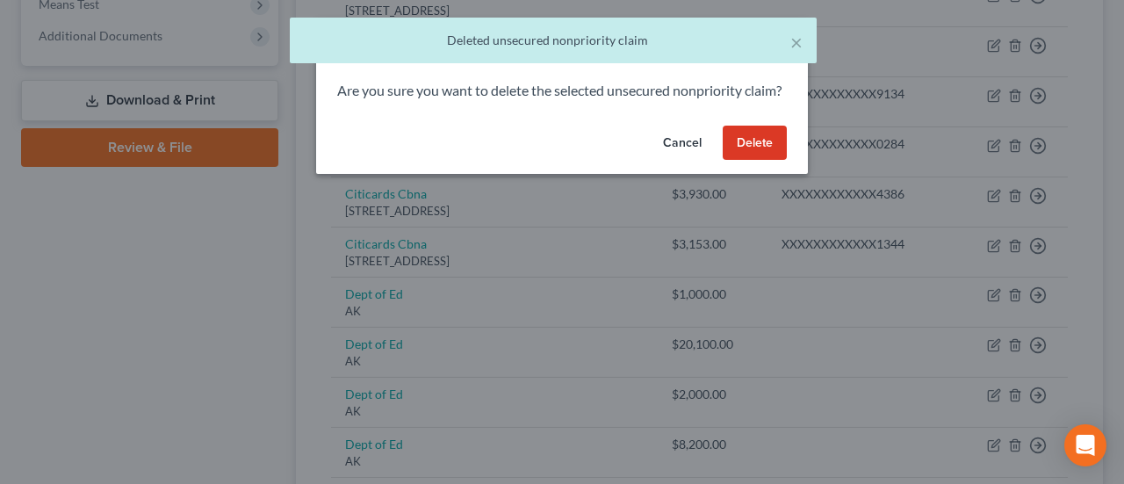
click at [771, 161] on button "Delete" at bounding box center [755, 143] width 64 height 35
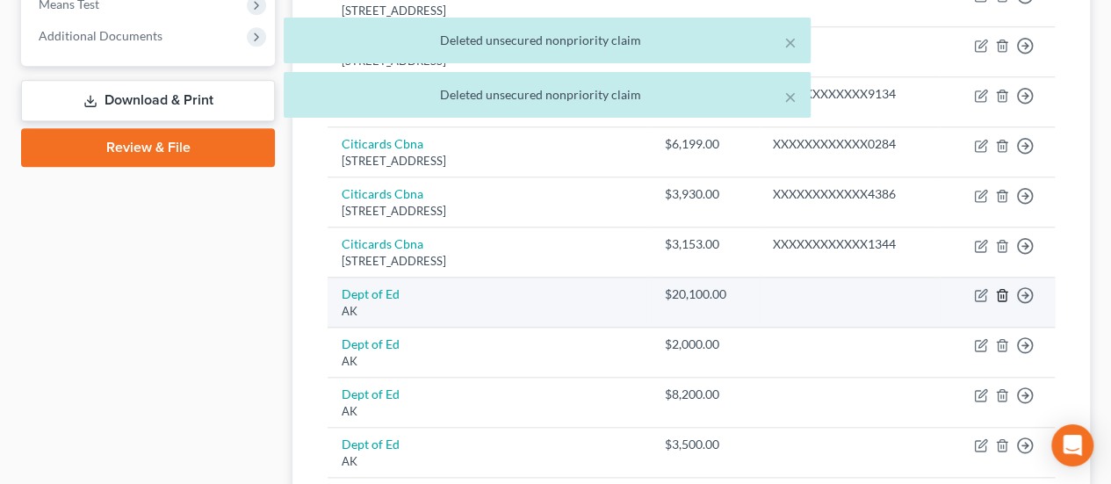
click at [1003, 295] on line "button" at bounding box center [1003, 297] width 0 height 4
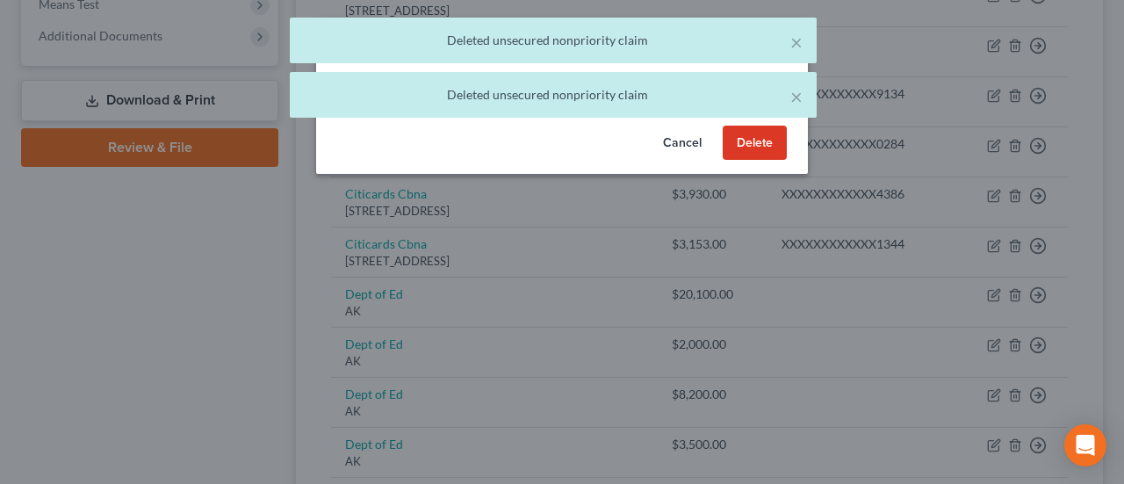
click at [752, 157] on button "Delete" at bounding box center [755, 143] width 64 height 35
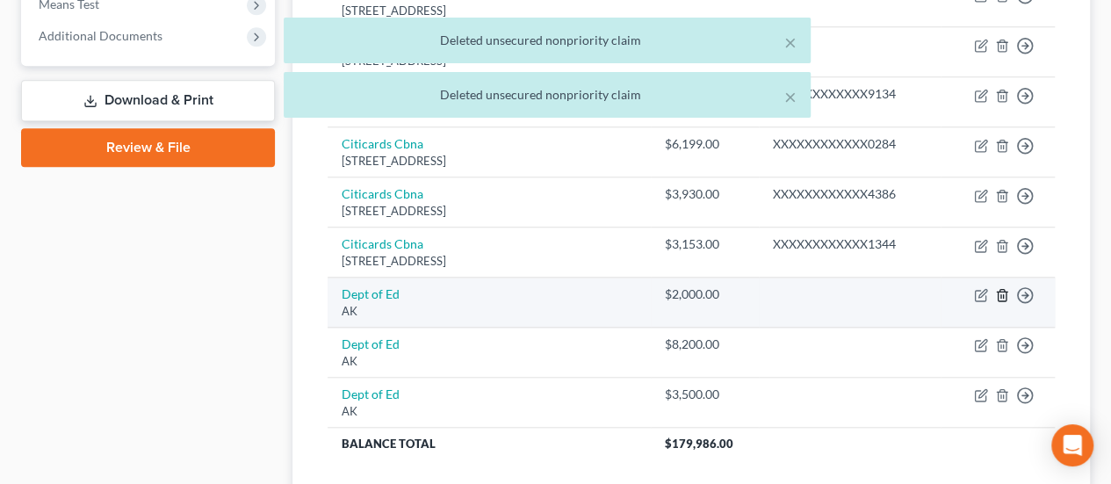
click at [1001, 288] on icon "button" at bounding box center [1002, 295] width 14 height 14
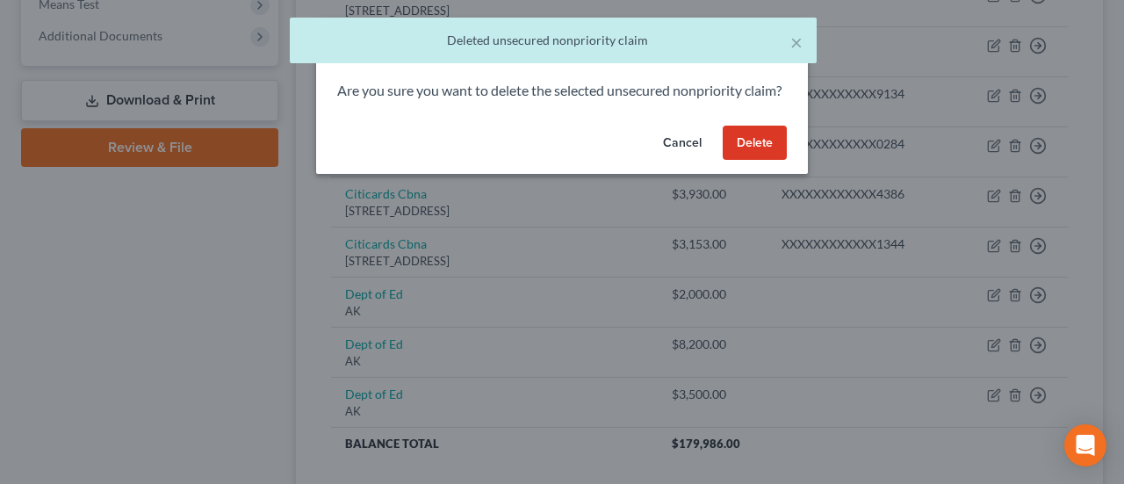
click at [743, 150] on button "Delete" at bounding box center [755, 143] width 64 height 35
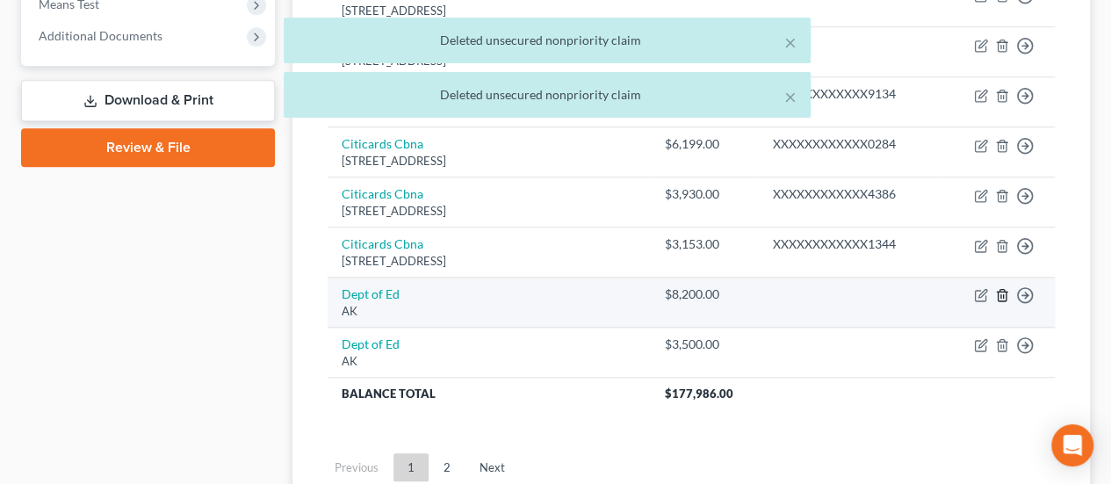
click at [1002, 291] on polyline "button" at bounding box center [1002, 291] width 11 height 0
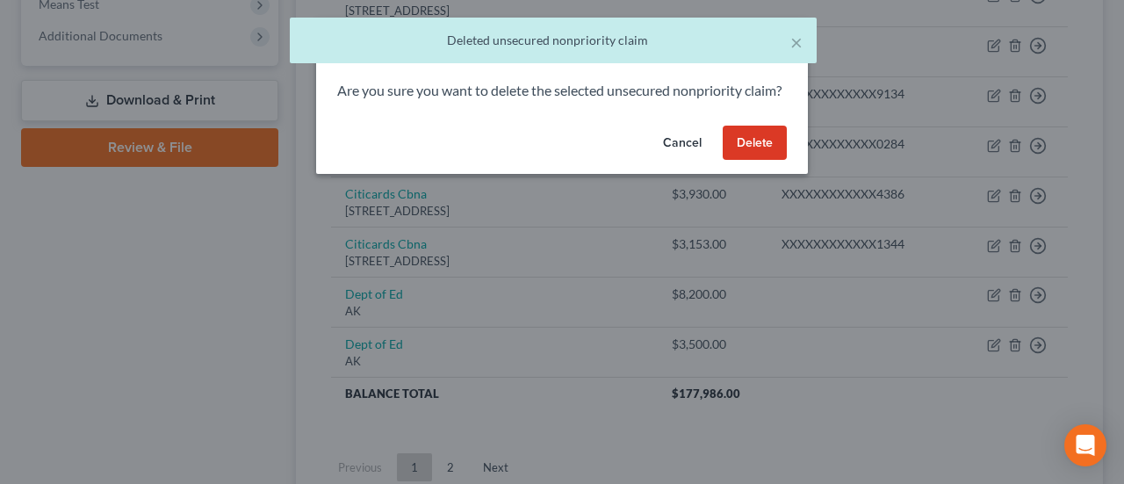
click at [739, 155] on button "Delete" at bounding box center [755, 143] width 64 height 35
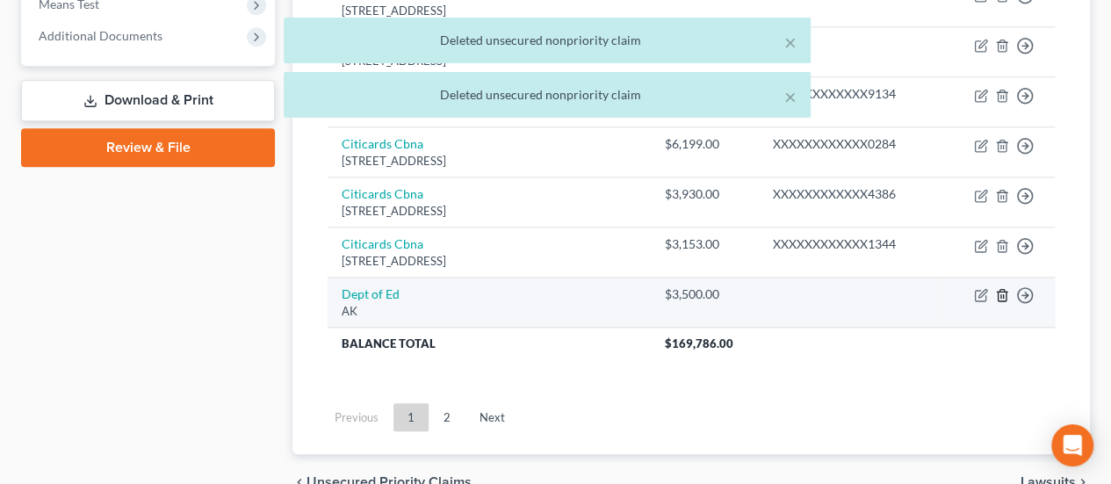
click at [999, 289] on icon "button" at bounding box center [1002, 295] width 14 height 14
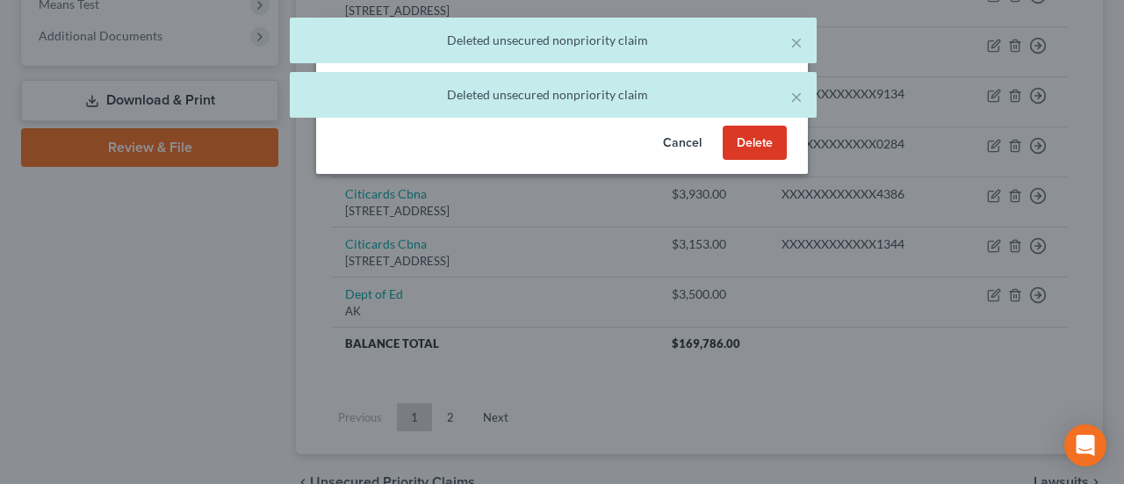
click at [749, 155] on button "Delete" at bounding box center [755, 143] width 64 height 35
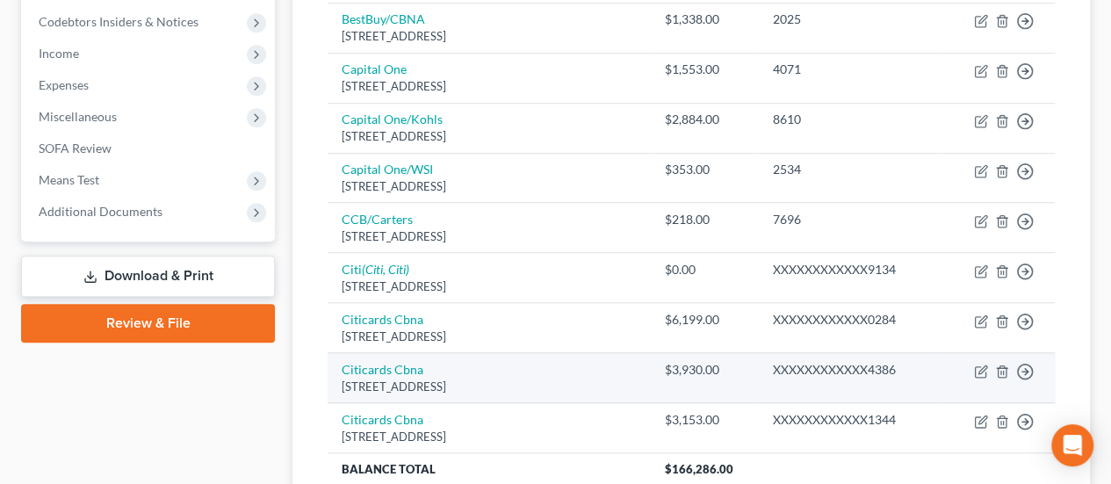
scroll to position [768, 0]
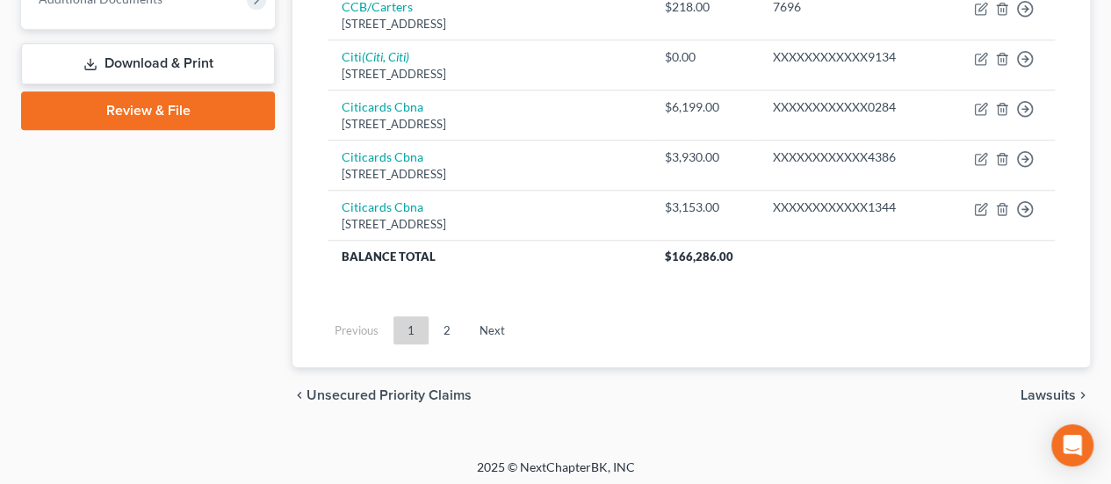
click at [448, 318] on link "2" at bounding box center [446, 330] width 35 height 28
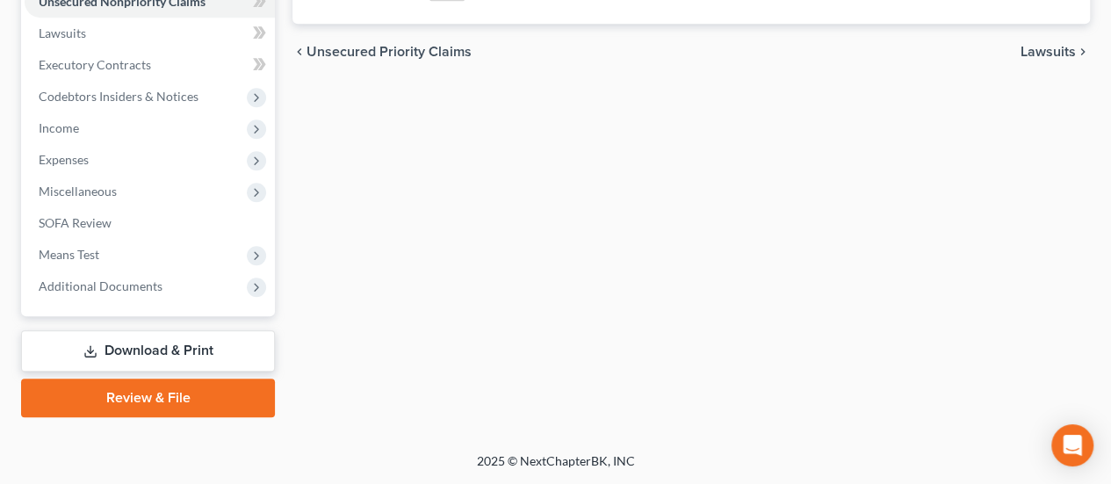
scroll to position [478, 0]
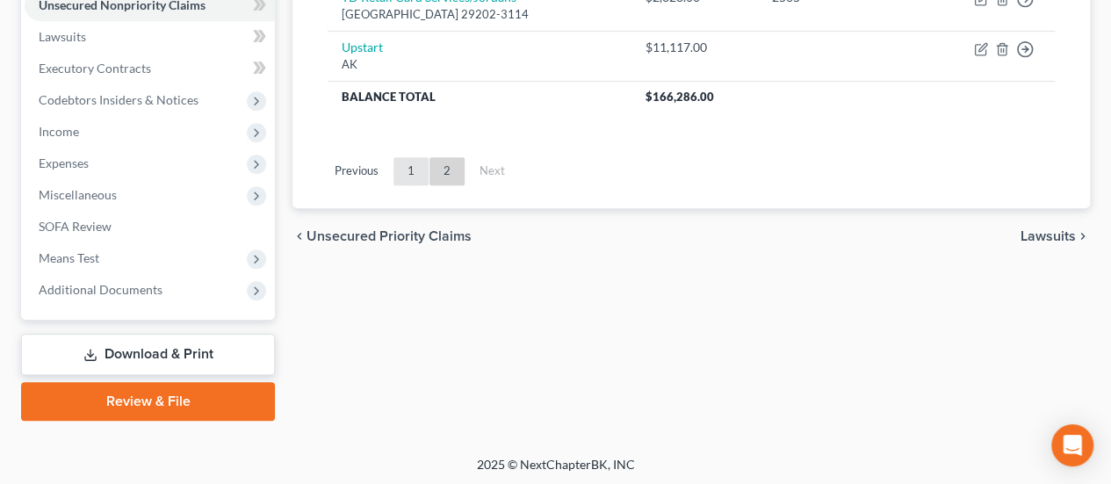
click at [406, 164] on link "1" at bounding box center [410, 171] width 35 height 28
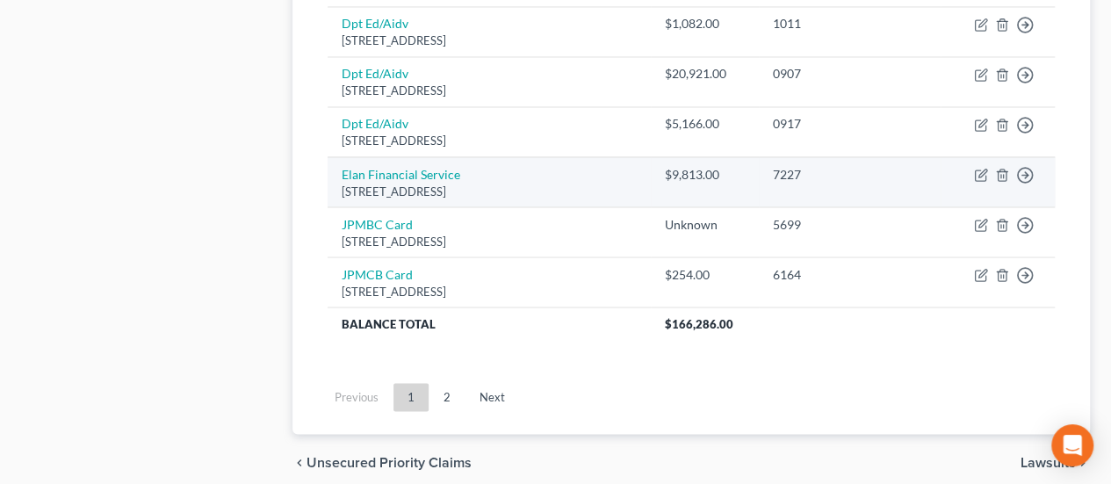
scroll to position [1531, 0]
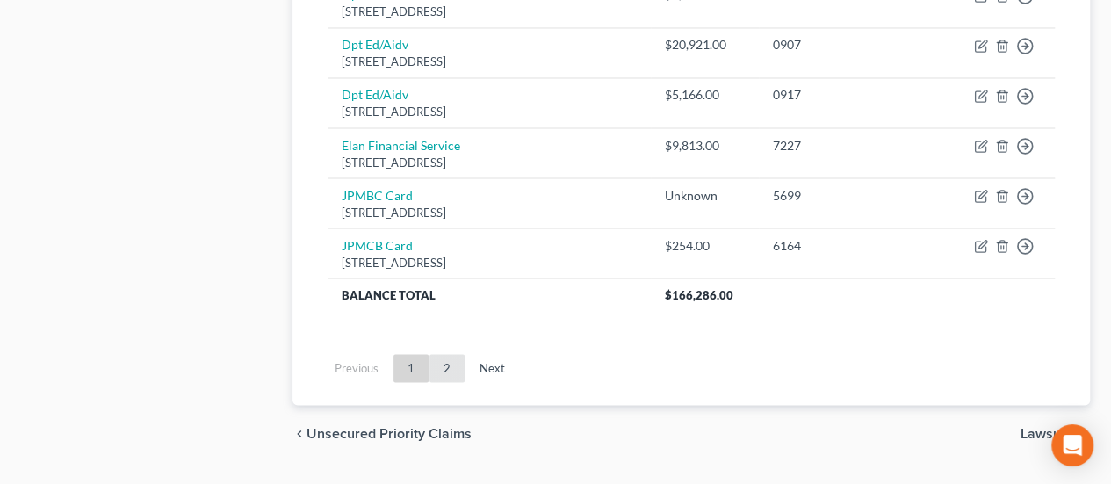
click at [450, 357] on link "2" at bounding box center [446, 368] width 35 height 28
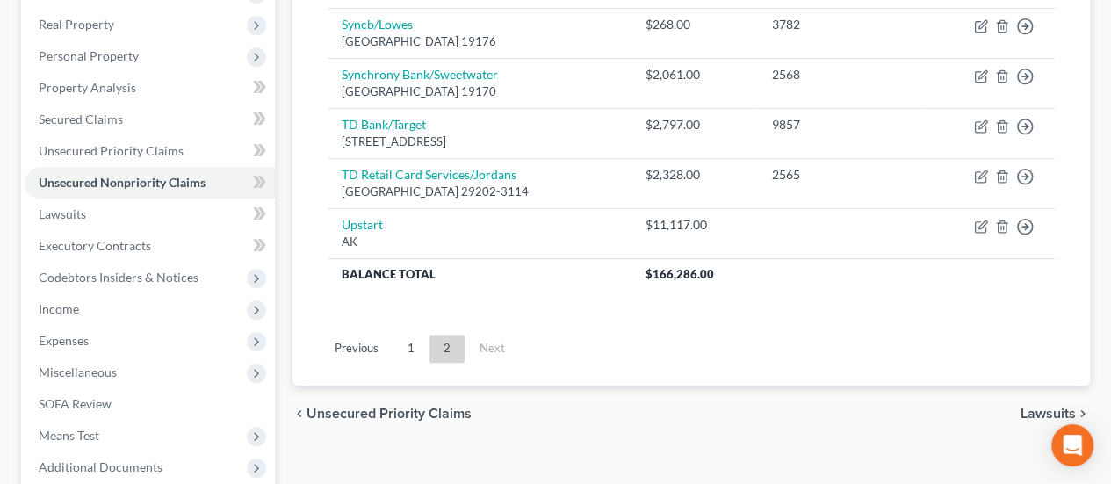
scroll to position [126, 0]
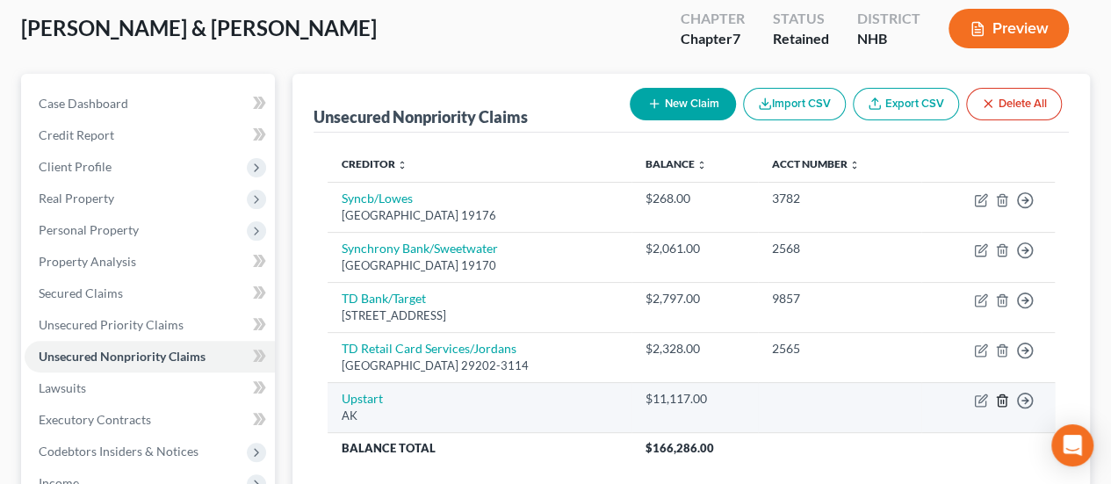
click at [1000, 394] on icon "button" at bounding box center [1002, 400] width 14 height 14
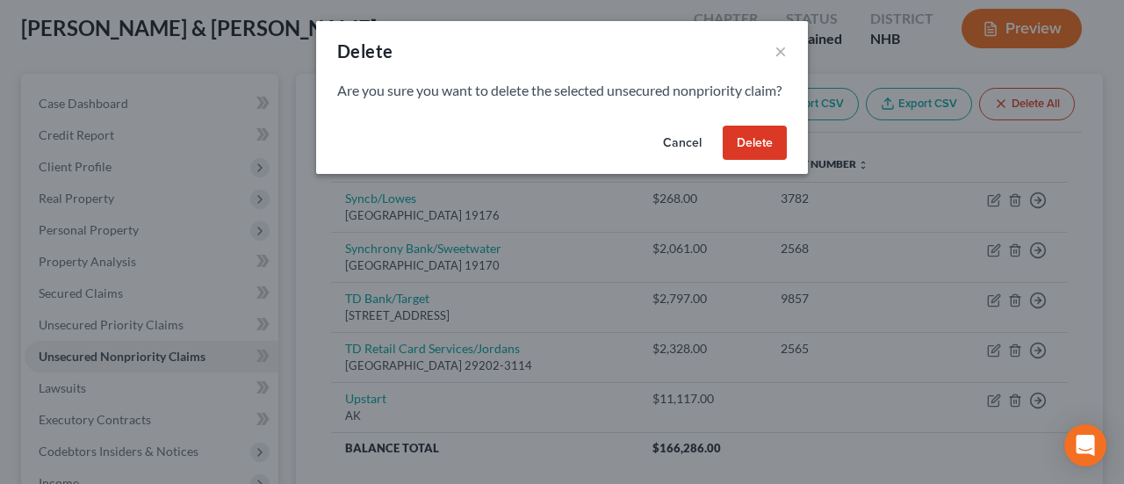
click at [764, 154] on button "Delete" at bounding box center [755, 143] width 64 height 35
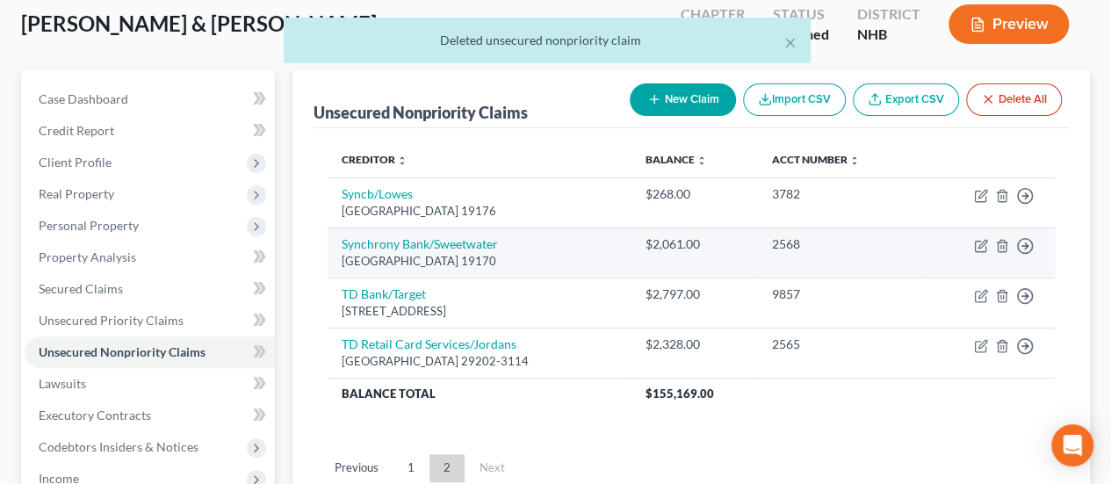
scroll to position [156, 0]
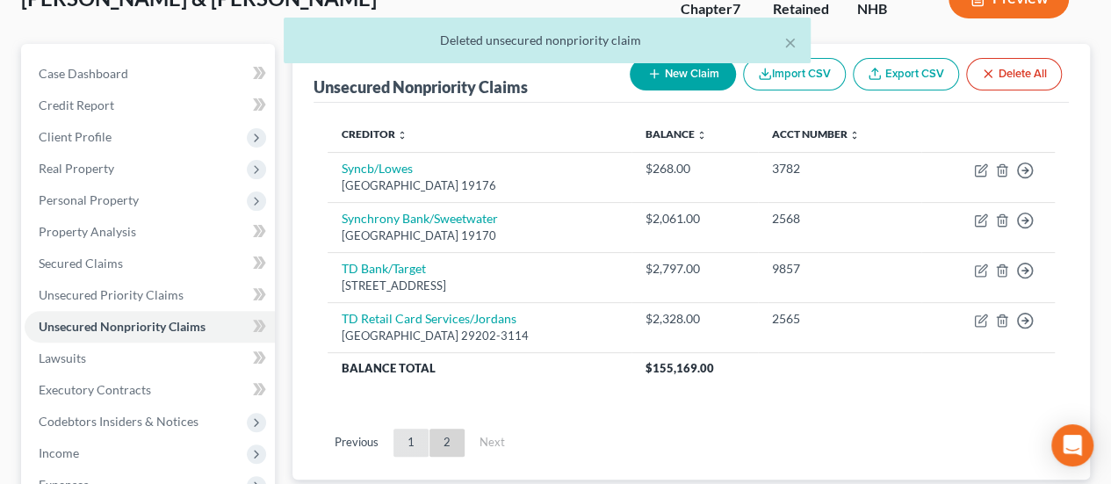
click at [407, 438] on link "1" at bounding box center [410, 442] width 35 height 28
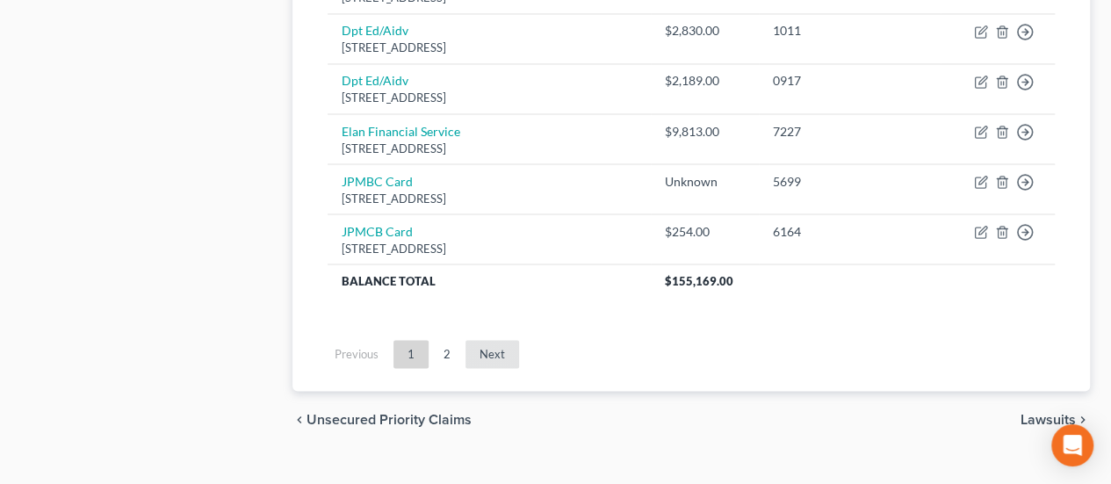
scroll to position [1535, 0]
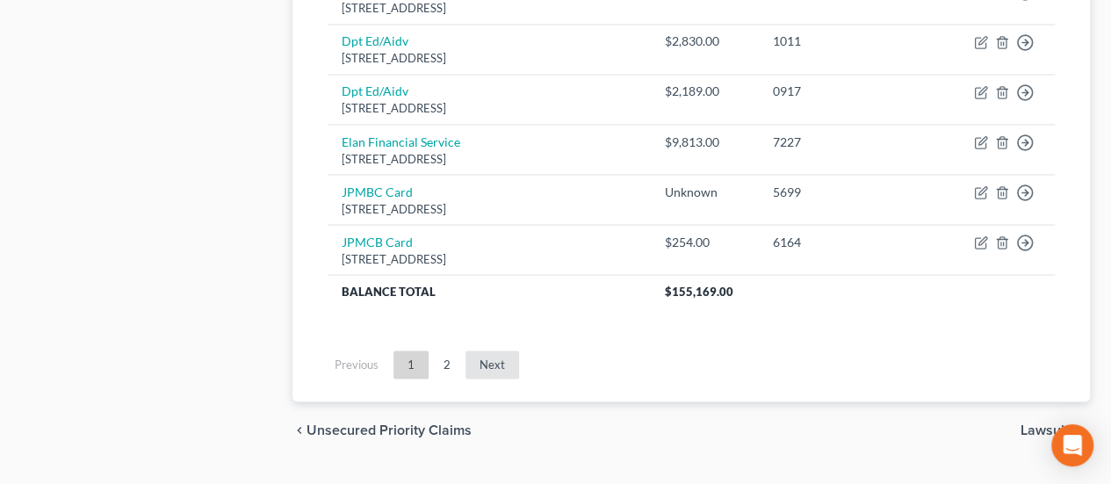
click at [494, 350] on link "Next" at bounding box center [492, 364] width 54 height 28
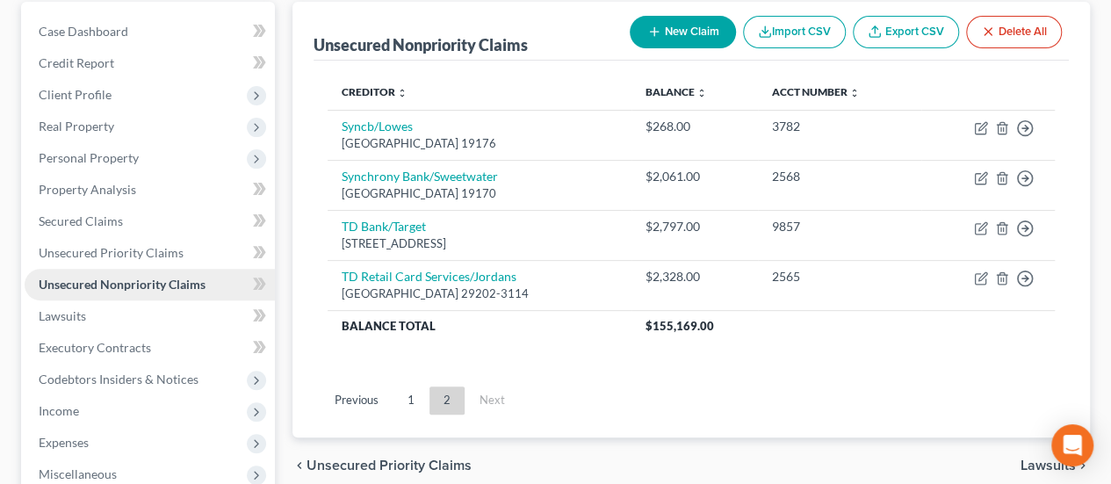
scroll to position [214, 0]
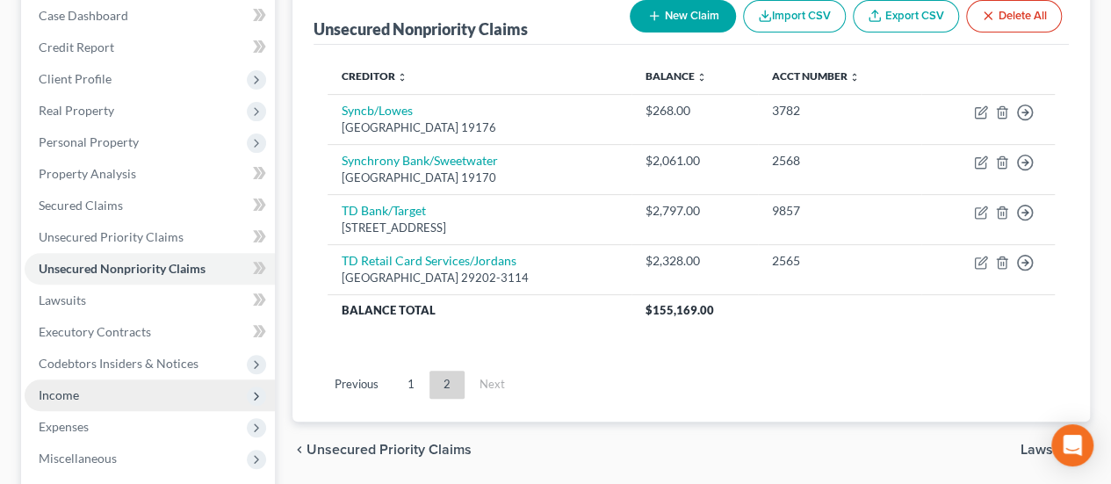
click at [90, 387] on span "Income" at bounding box center [150, 395] width 250 height 32
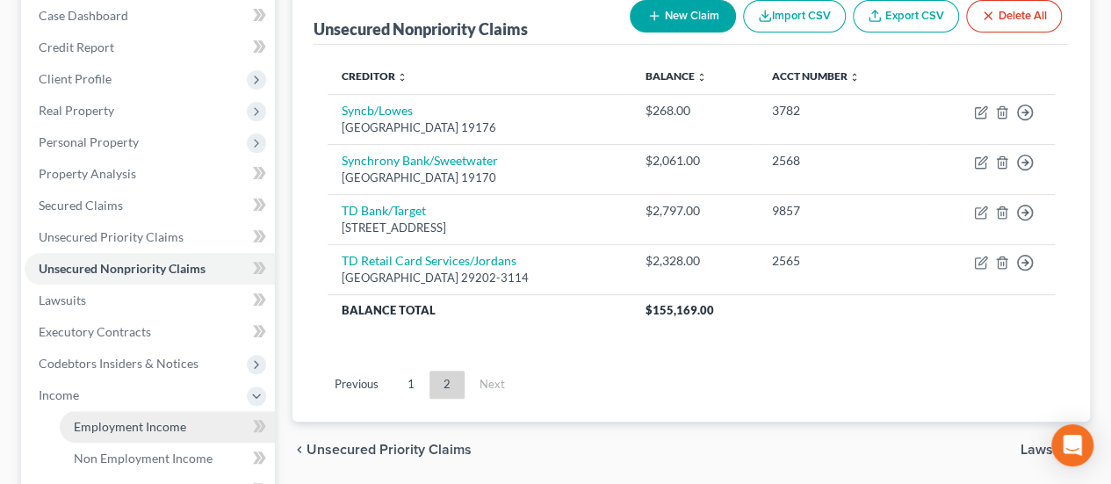
click at [163, 428] on span "Employment Income" at bounding box center [130, 426] width 112 height 15
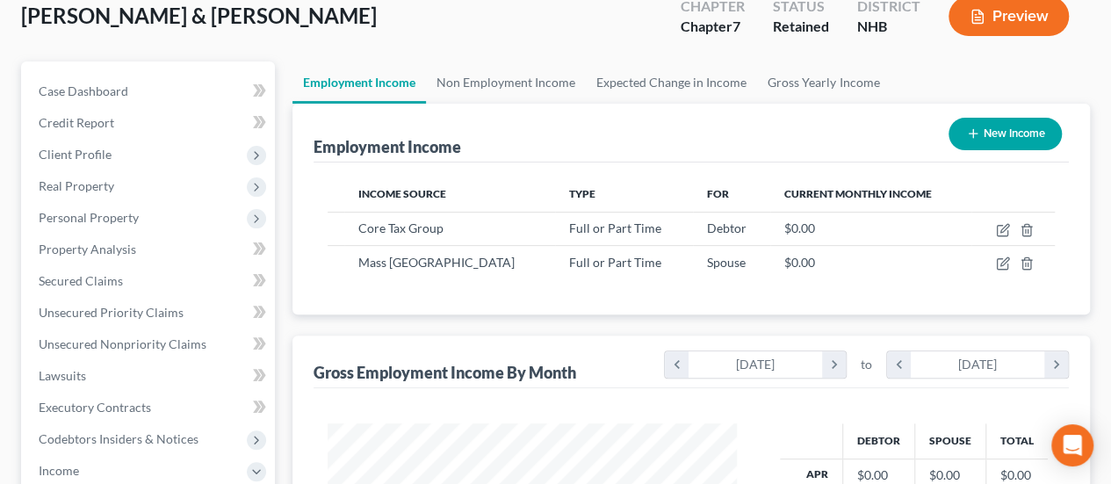
scroll to position [146, 0]
